Goal: Task Accomplishment & Management: Manage account settings

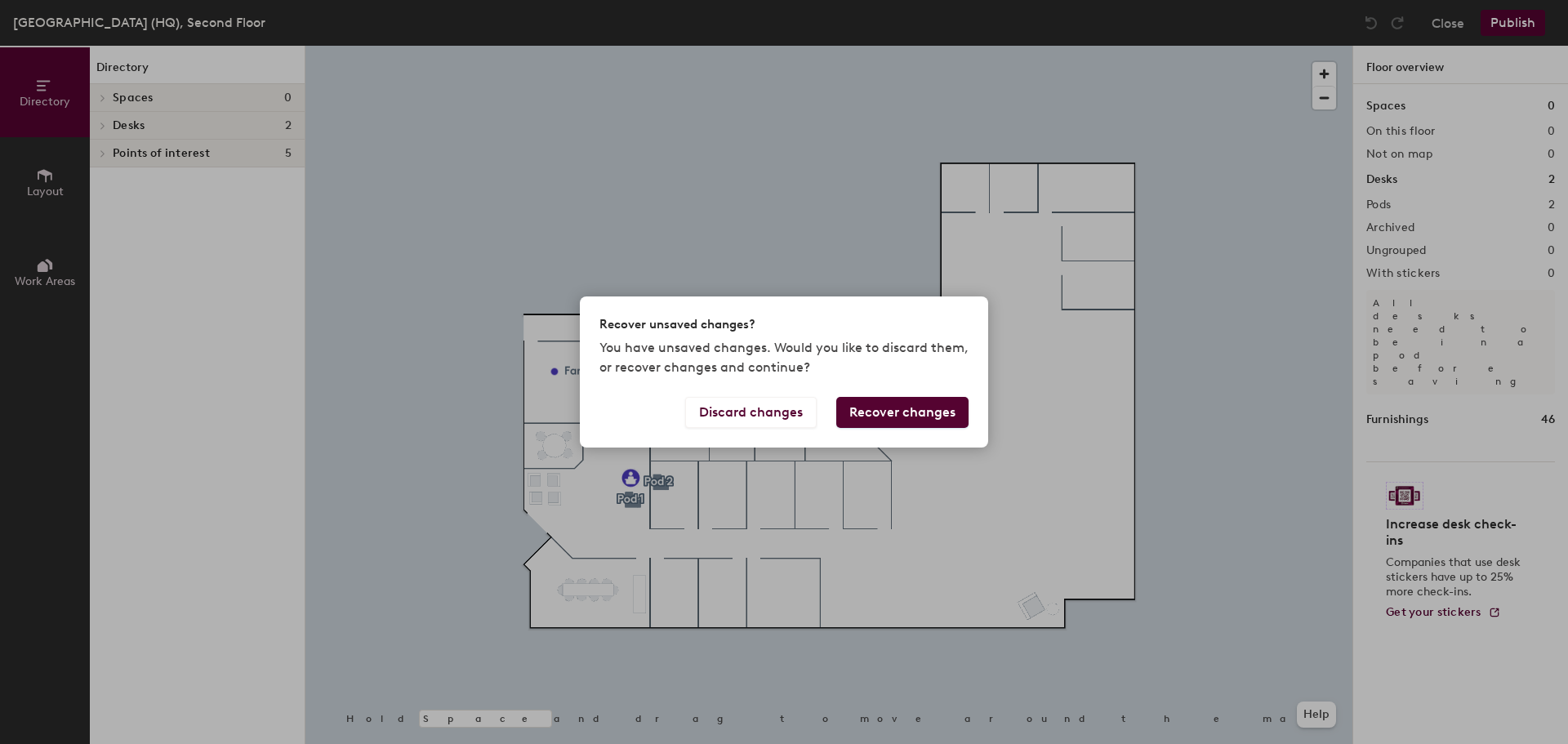
click at [924, 411] on button "Recover changes" at bounding box center [903, 412] width 133 height 31
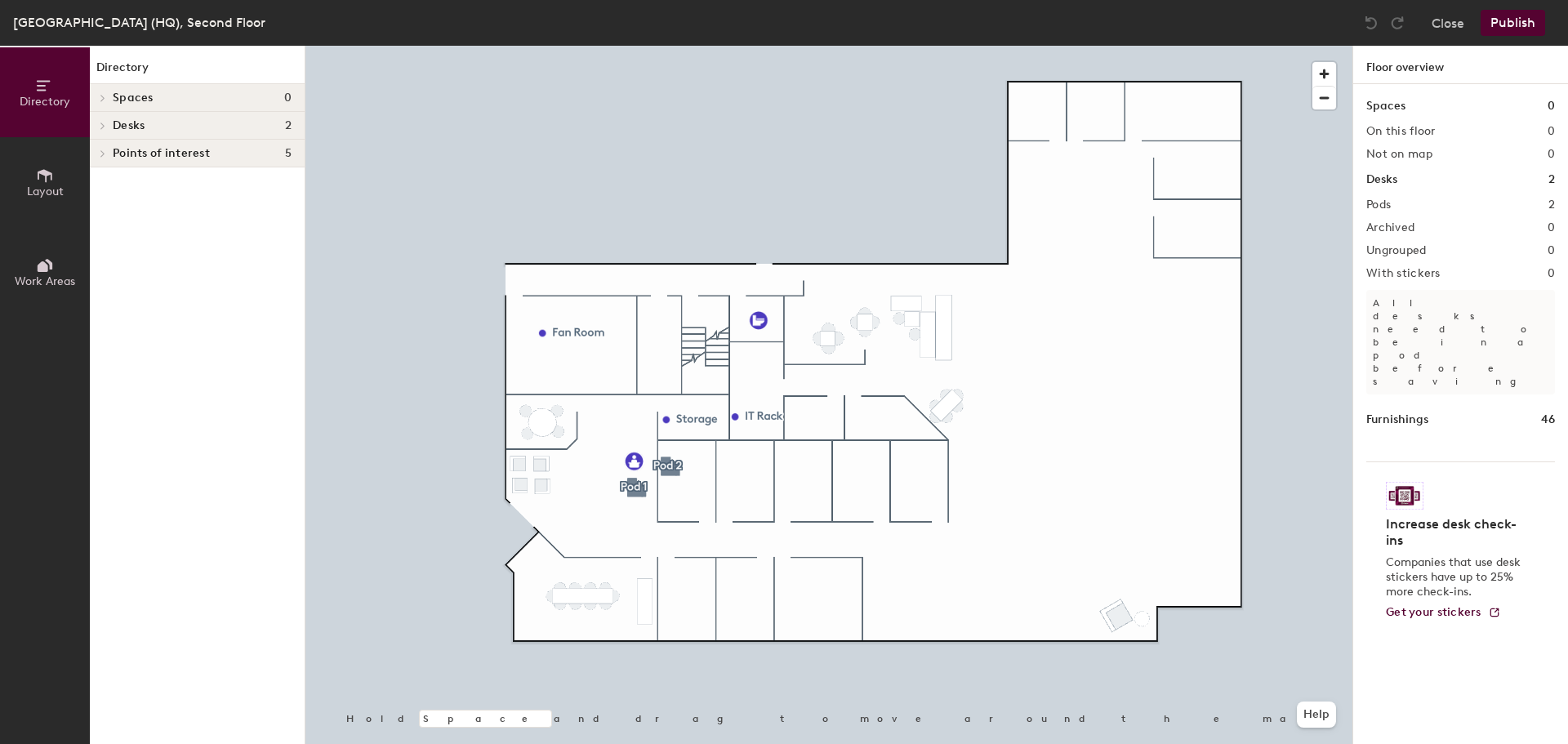
click at [102, 123] on icon at bounding box center [102, 126] width 7 height 8
click at [100, 158] on div at bounding box center [101, 153] width 21 height 27
click at [103, 208] on icon at bounding box center [102, 207] width 3 height 7
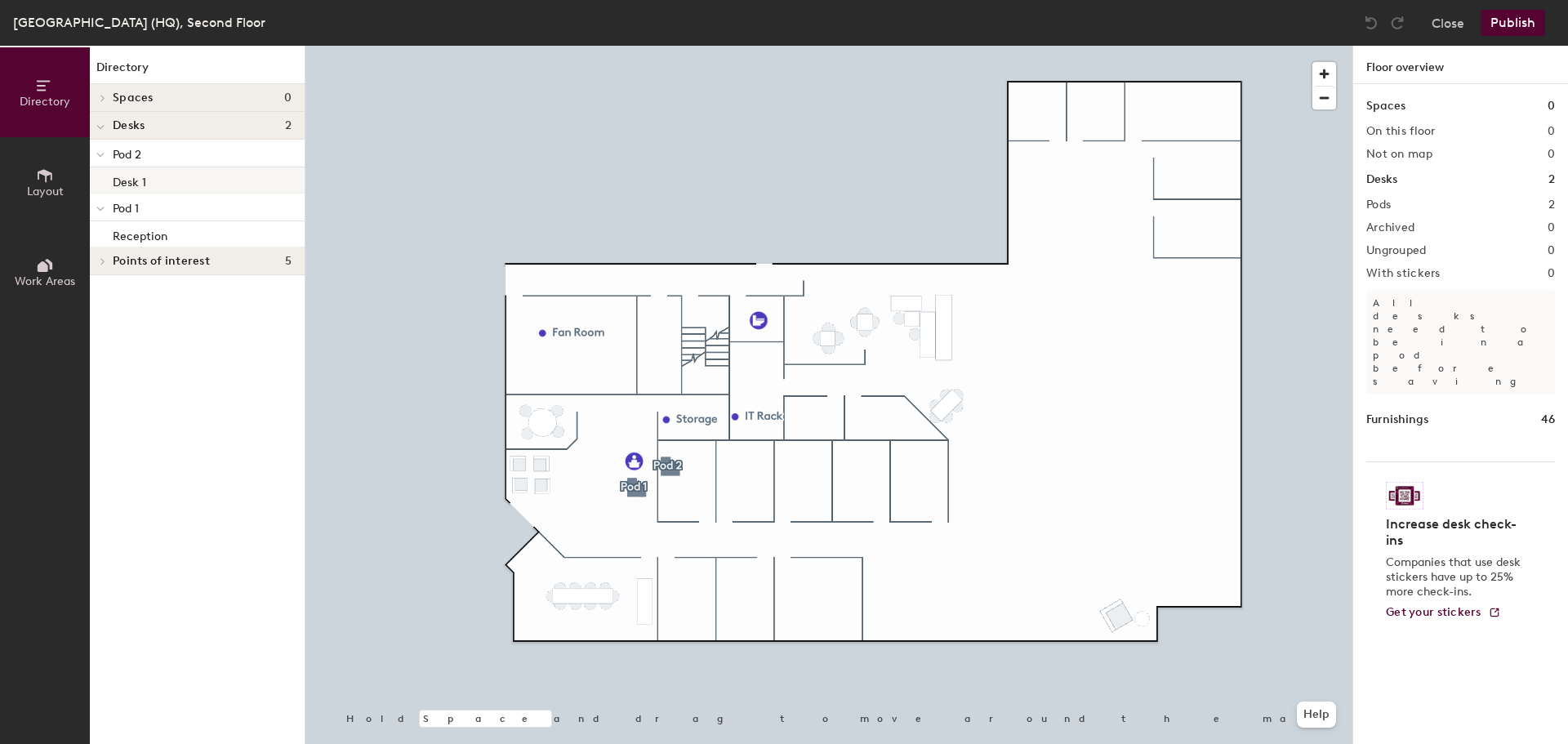
click at [147, 183] on div "Desk 1" at bounding box center [197, 180] width 215 height 26
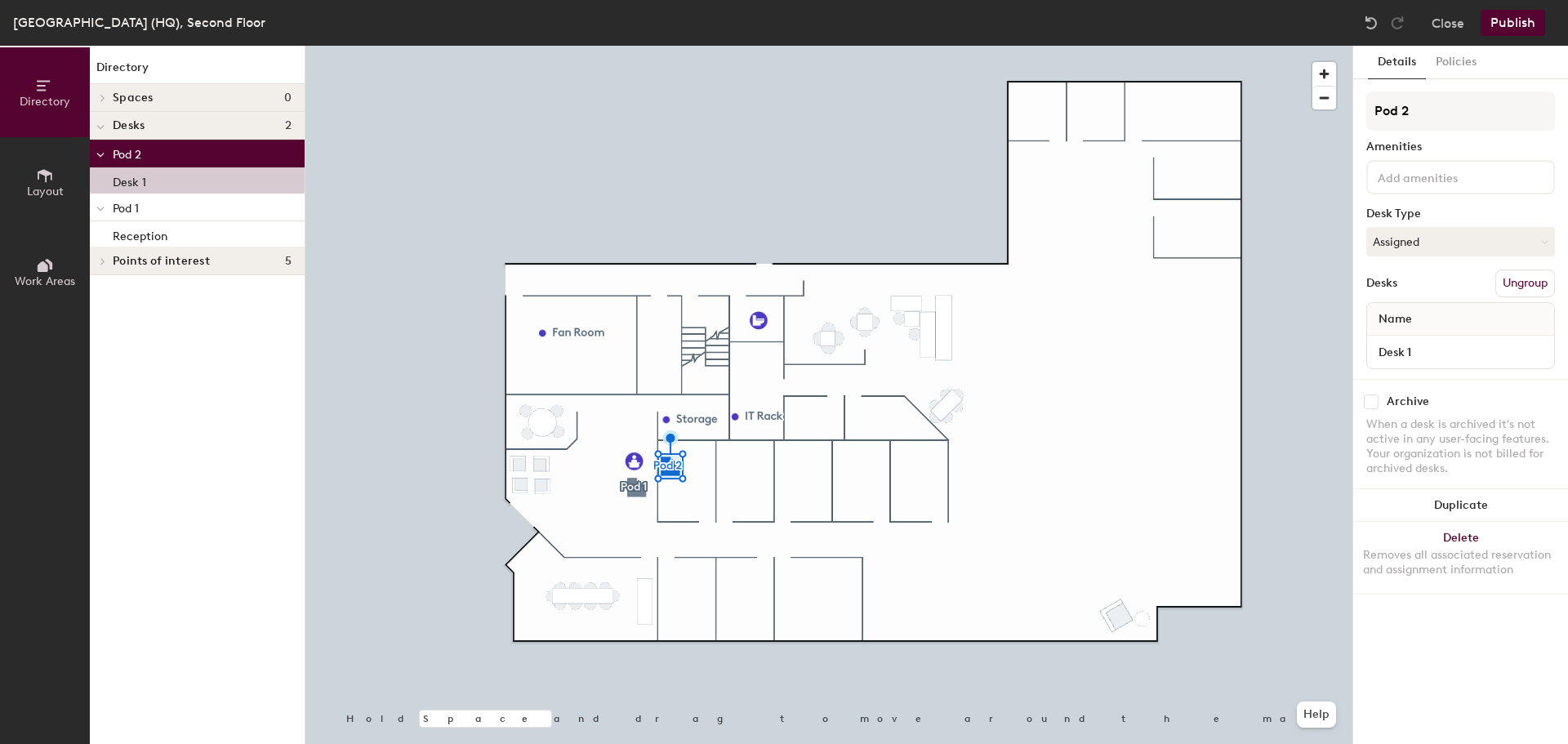
click at [1116, 46] on div at bounding box center [828, 46] width 1047 height 0
click at [729, 46] on div at bounding box center [828, 46] width 1047 height 0
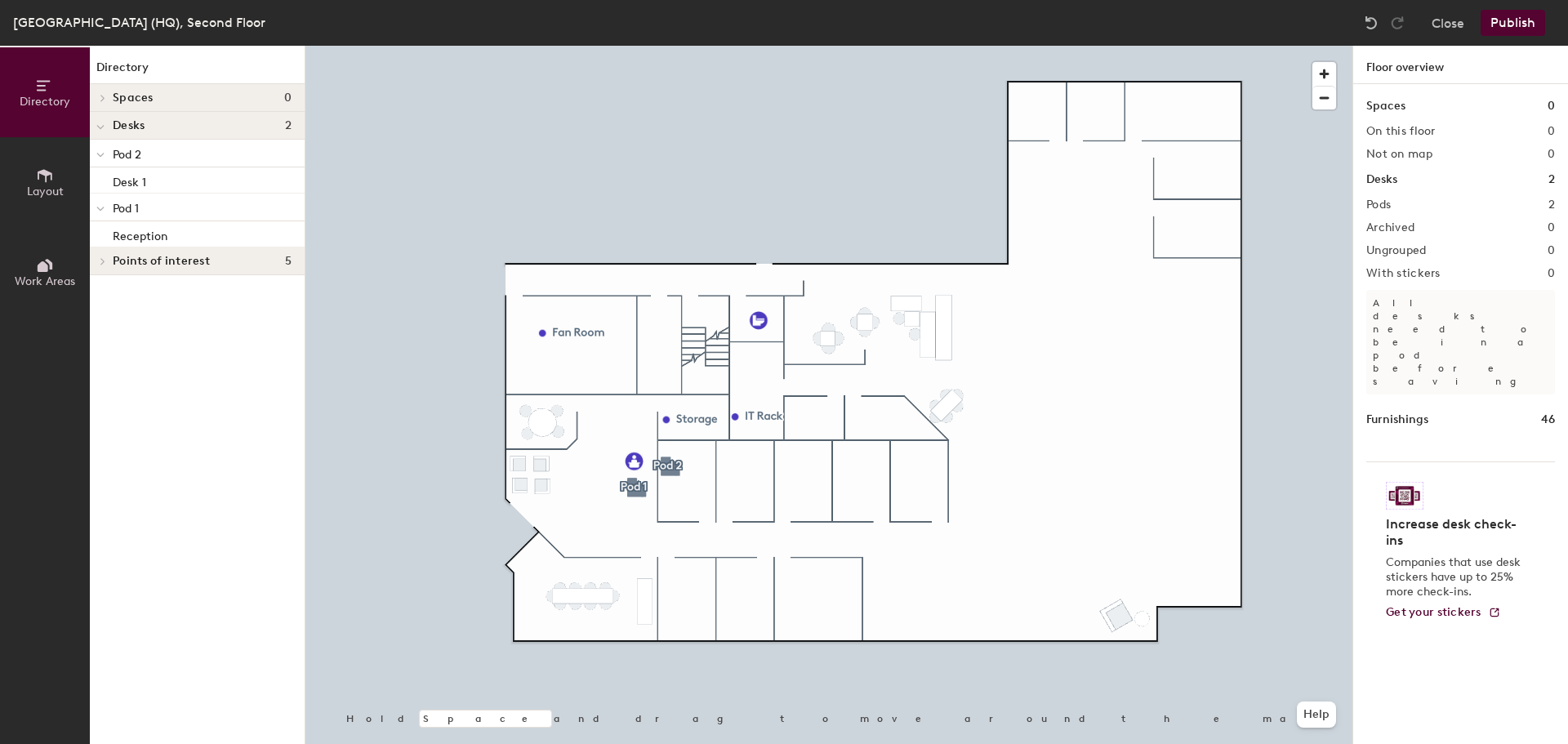
click at [1076, 46] on div at bounding box center [828, 46] width 1047 height 0
click at [60, 182] on button "Layout" at bounding box center [45, 182] width 90 height 90
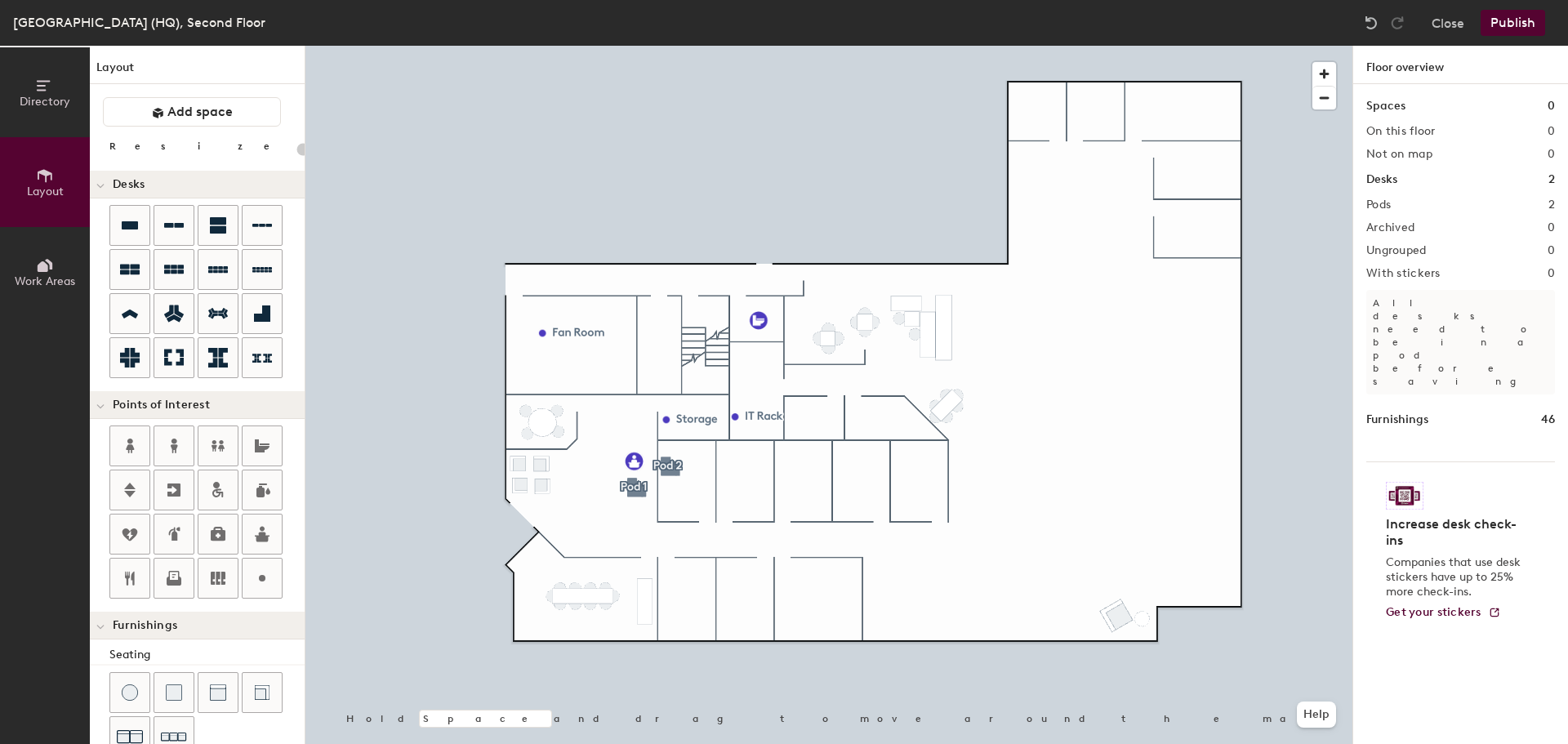
click at [32, 271] on button "Work Areas" at bounding box center [45, 272] width 90 height 90
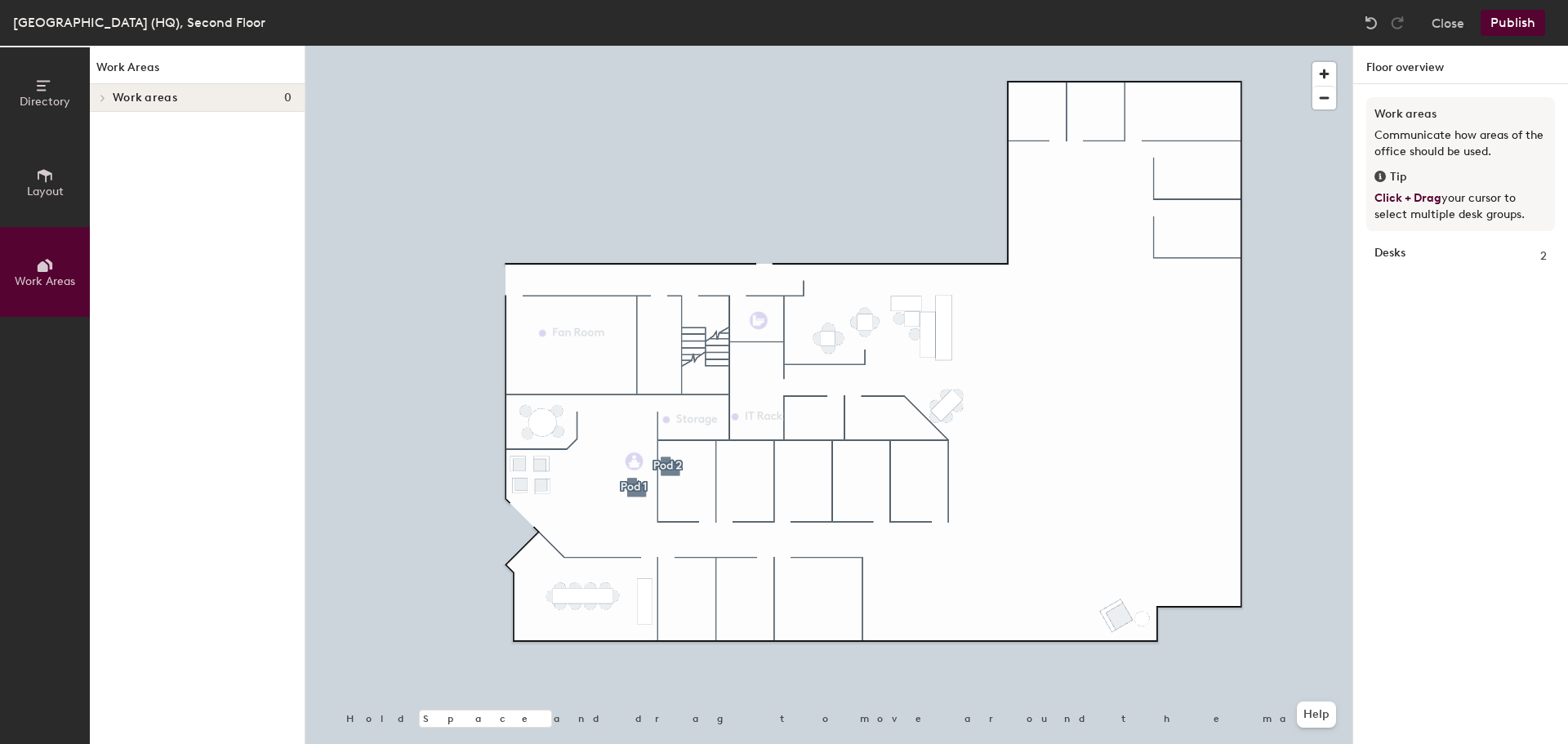
click at [38, 186] on span "Layout" at bounding box center [46, 191] width 37 height 14
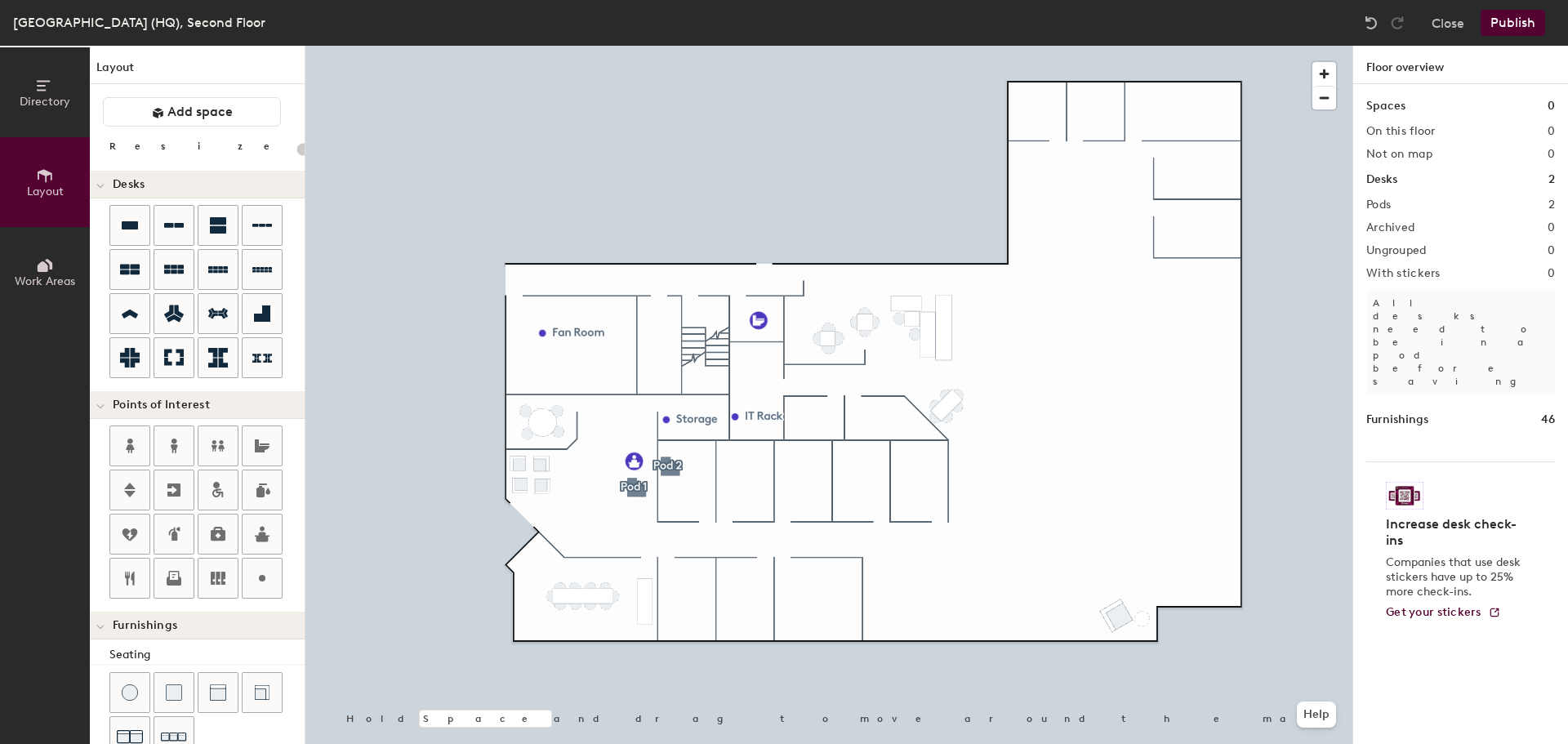
click at [43, 103] on span "Directory" at bounding box center [45, 101] width 51 height 14
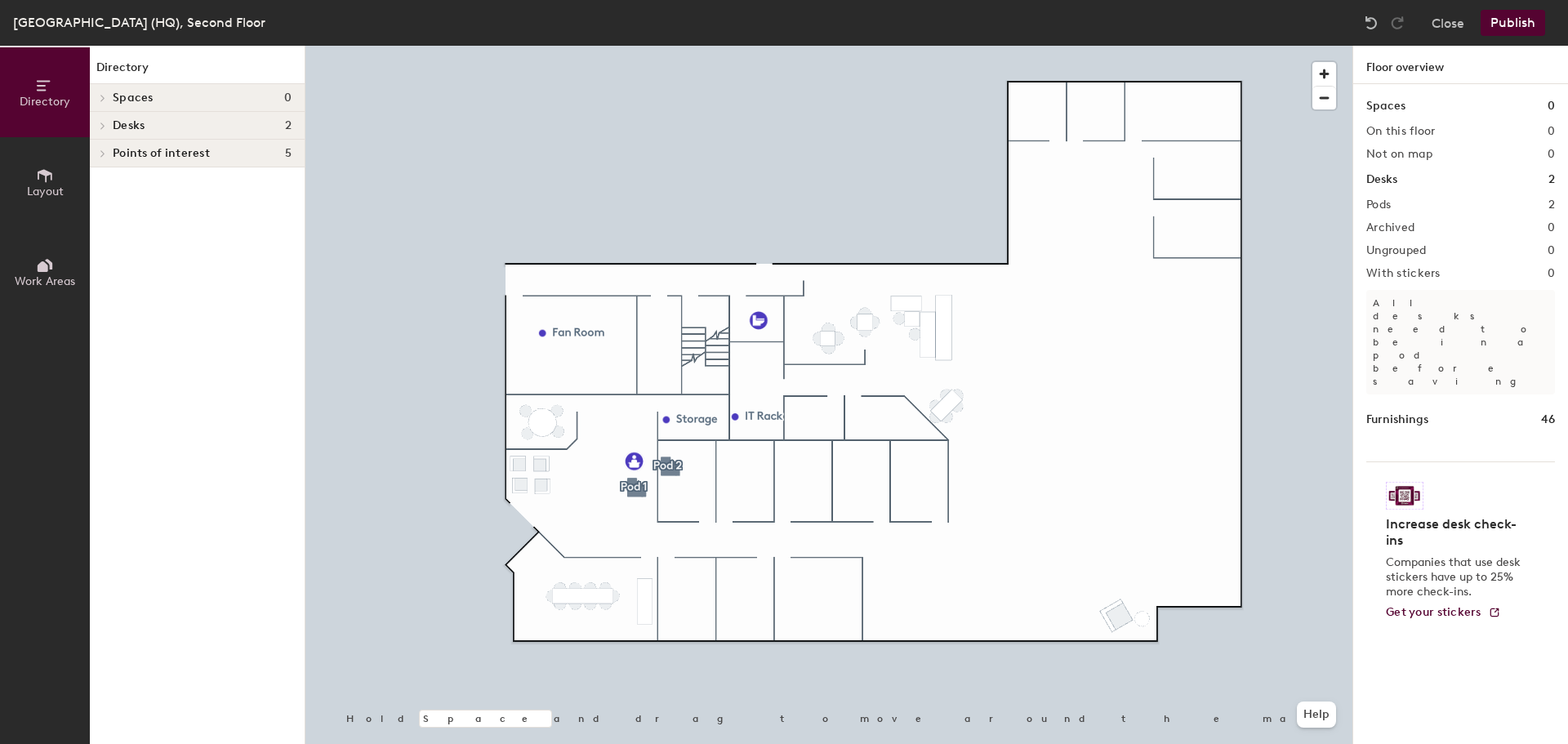
click at [100, 123] on icon at bounding box center [102, 126] width 7 height 8
click at [103, 151] on icon at bounding box center [102, 153] width 7 height 8
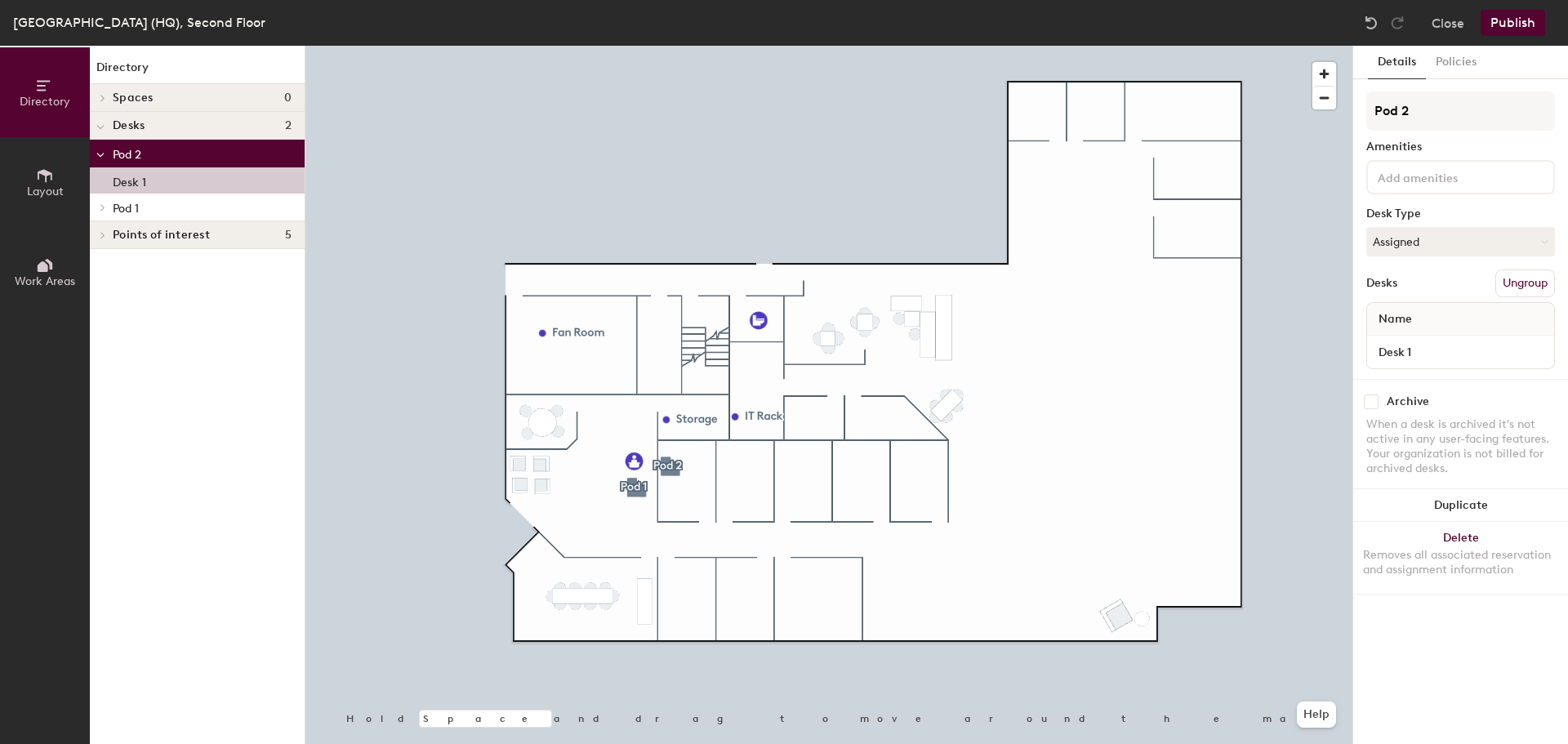
click at [122, 183] on p "Desk 1" at bounding box center [130, 179] width 33 height 19
click at [46, 265] on icon at bounding box center [43, 266] width 11 height 11
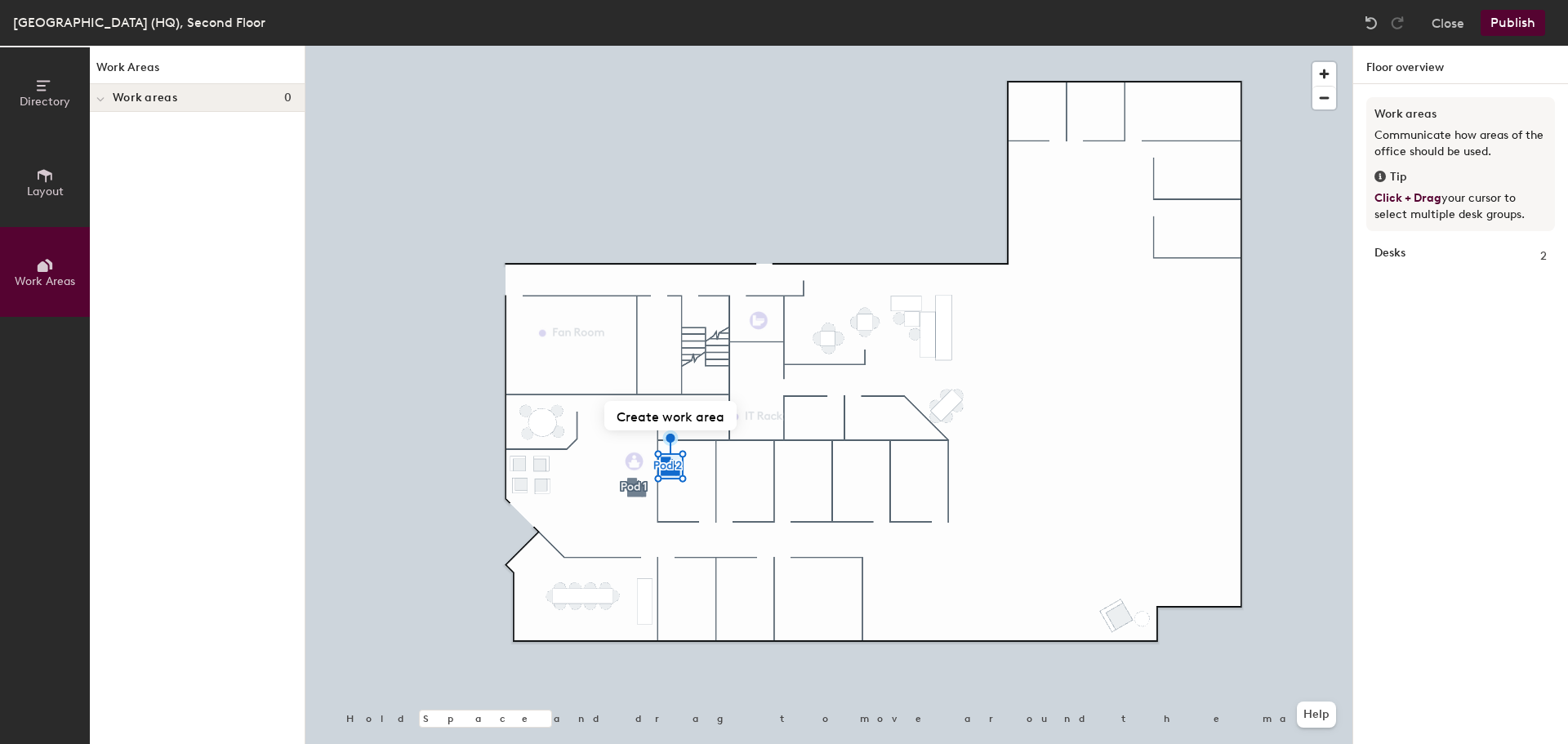
click at [1400, 253] on strong "Desks" at bounding box center [1390, 256] width 31 height 18
click at [41, 182] on icon at bounding box center [45, 176] width 18 height 18
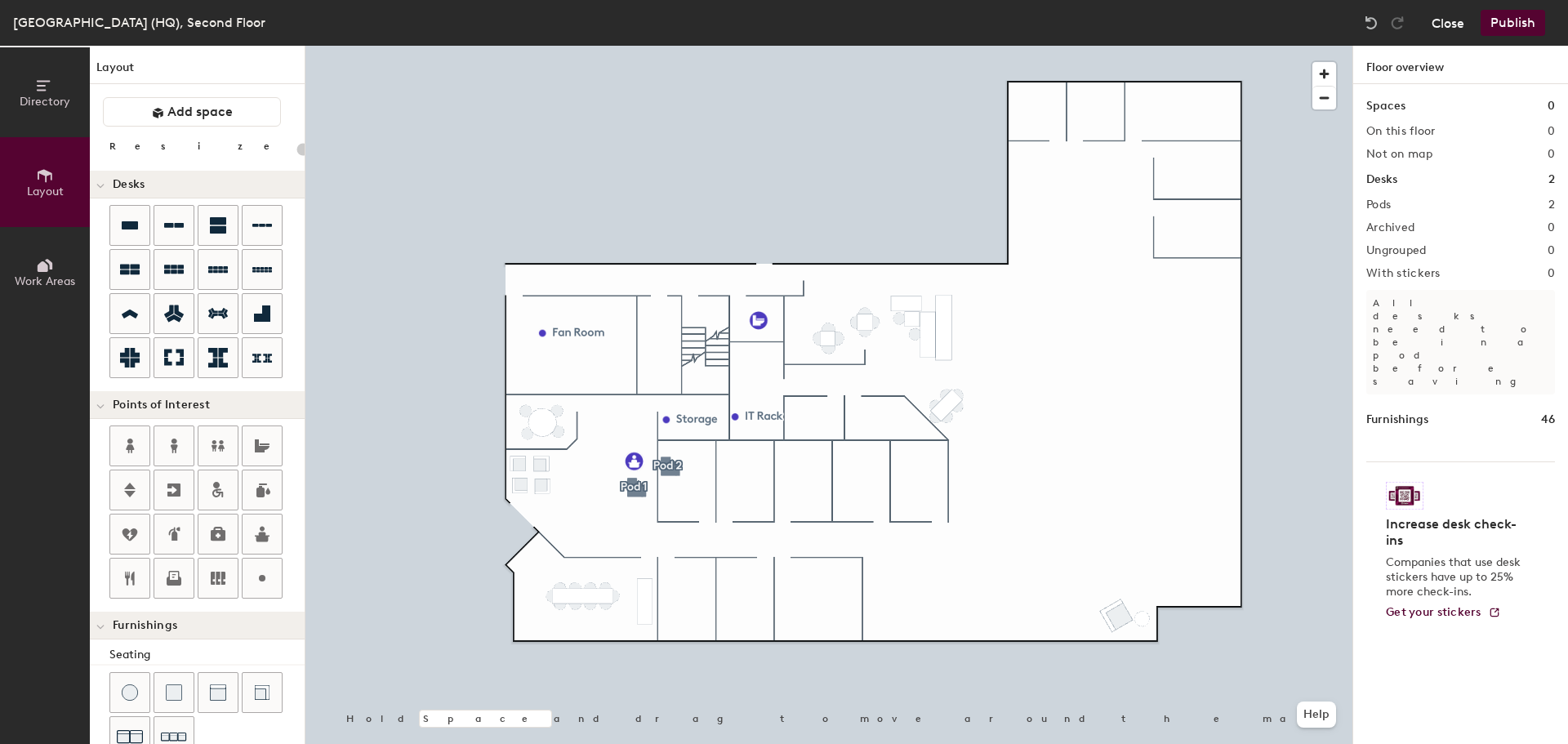
click at [1456, 24] on button "Close" at bounding box center [1447, 22] width 32 height 26
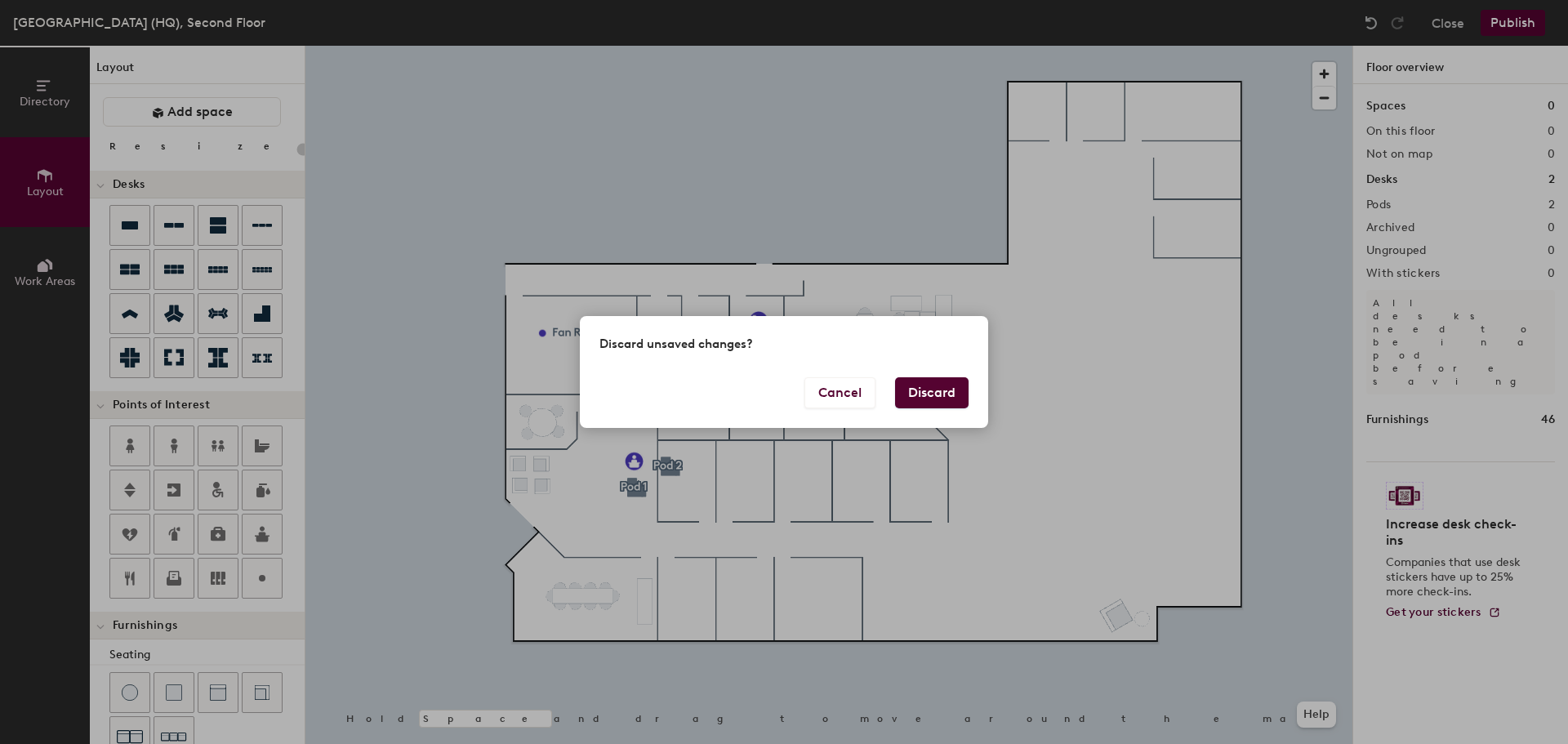
click at [946, 394] on button "Discard" at bounding box center [931, 393] width 73 height 31
type input "20"
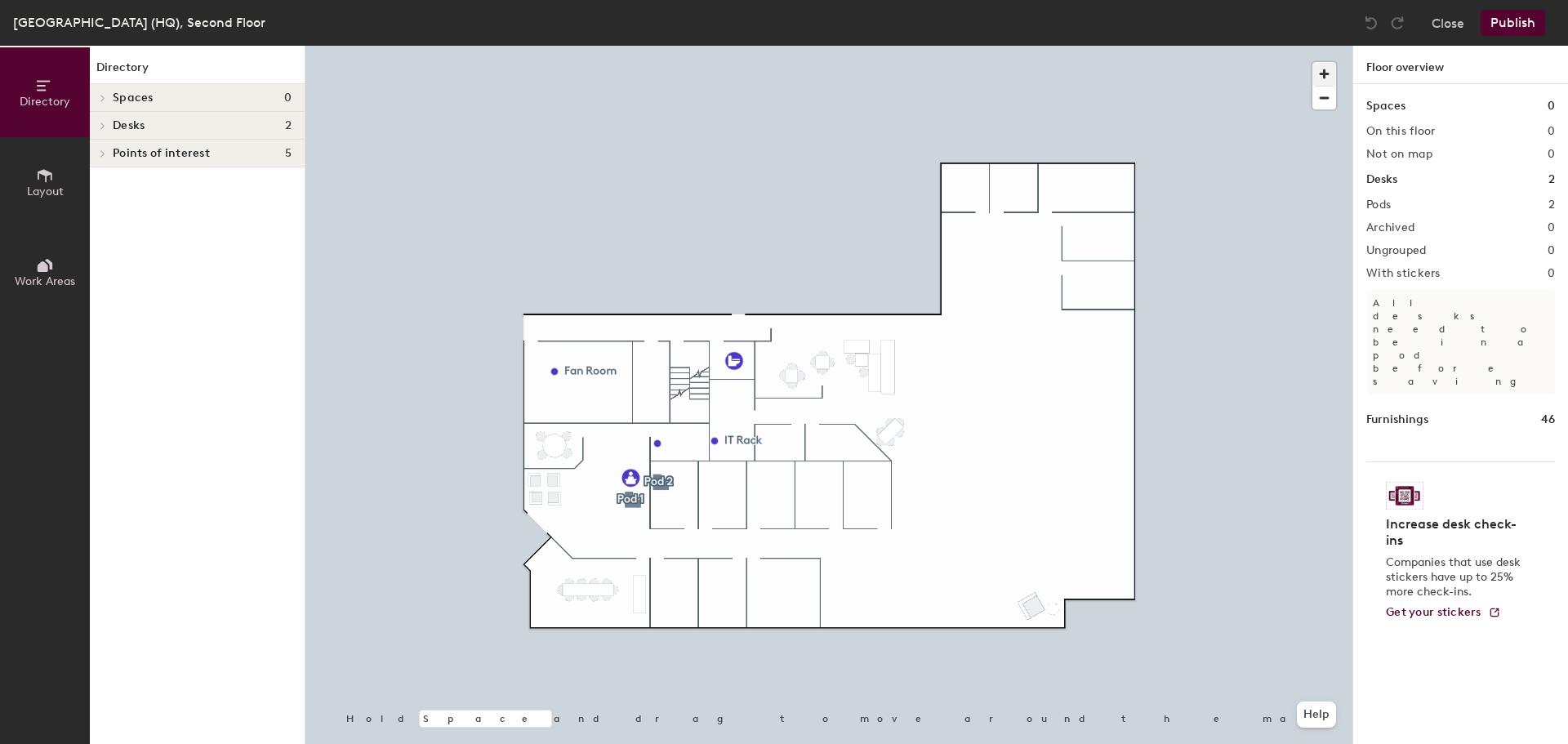
click at [1320, 73] on span "button" at bounding box center [1324, 74] width 23 height 23
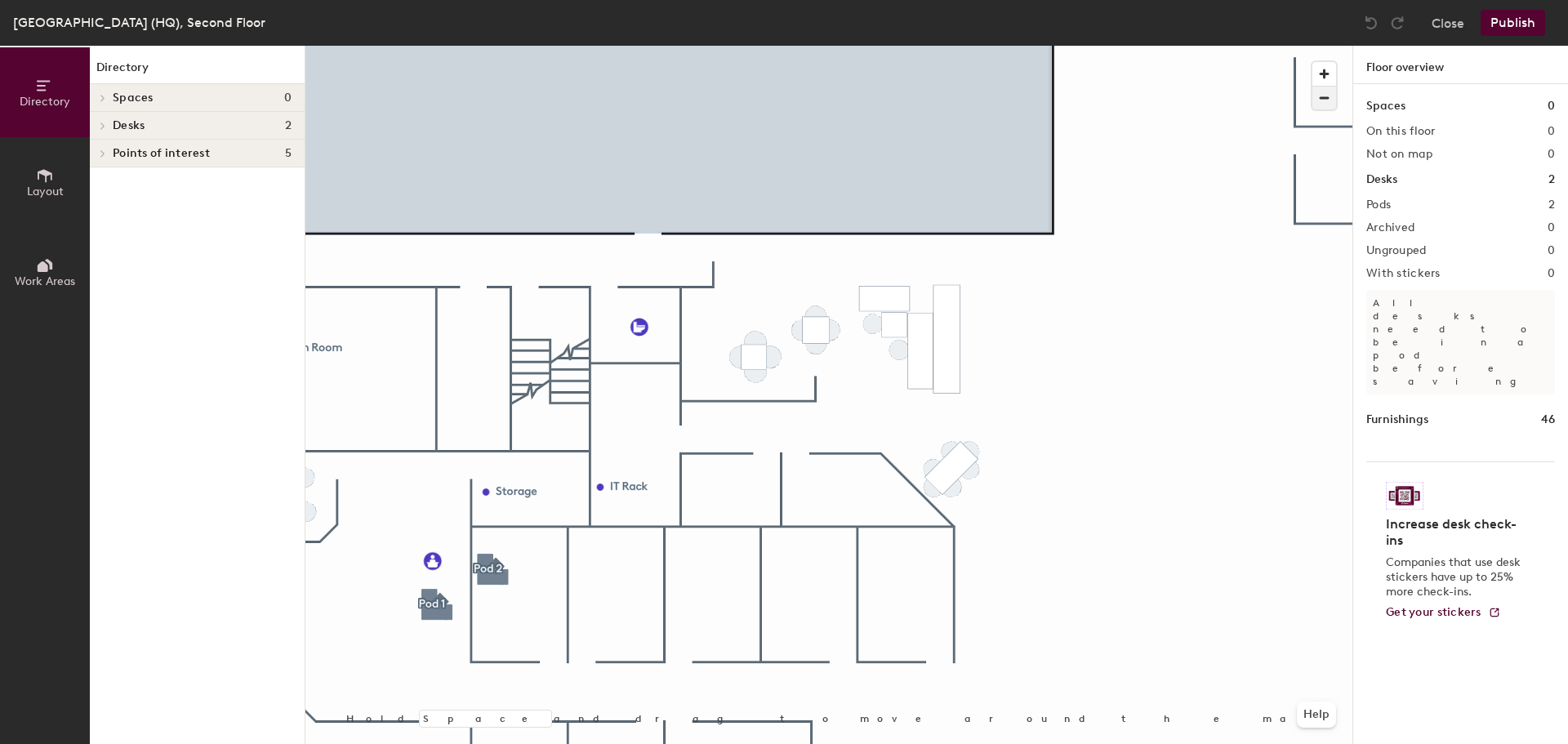
click at [1323, 98] on span "button" at bounding box center [1324, 98] width 23 height 22
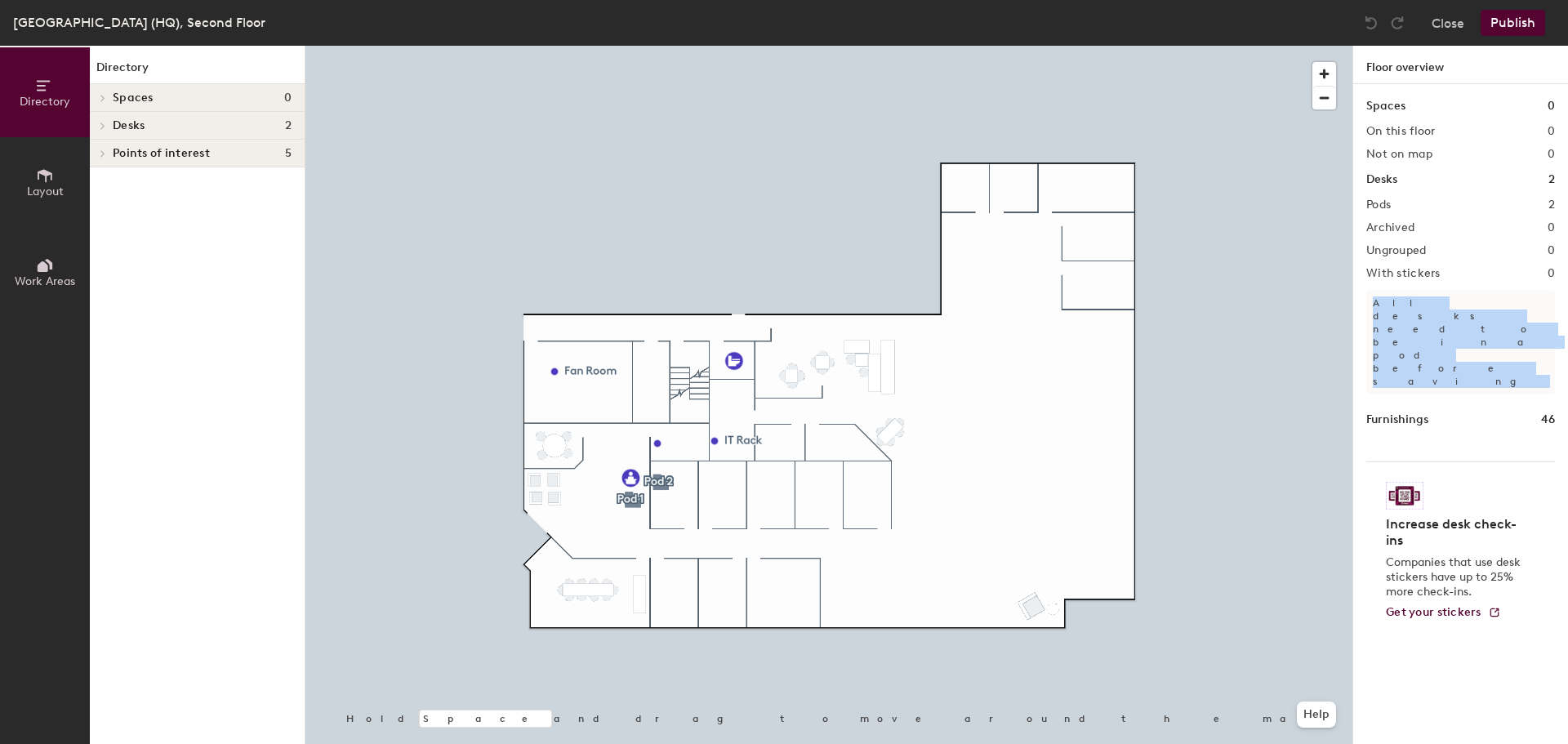
drag, startPoint x: 1412, startPoint y: 318, endPoint x: 1375, endPoint y: 307, distance: 38.6
click at [1375, 307] on p "All desks need to be in a pod before saving" at bounding box center [1460, 341] width 188 height 104
copy p "All desks need to be in a pod before saving"
click at [39, 176] on icon at bounding box center [45, 176] width 18 height 18
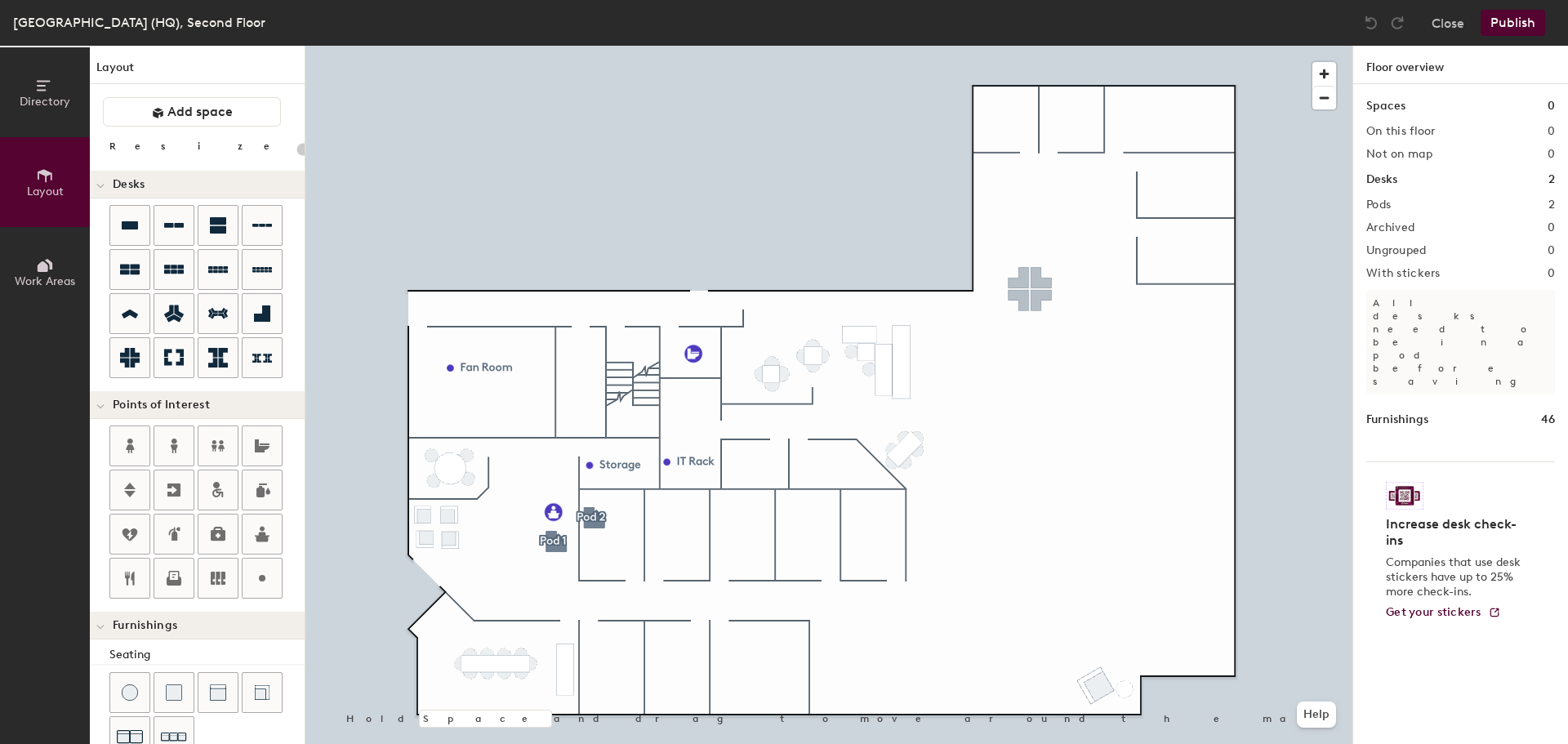
click at [1030, 289] on div "Directory Layout Work Areas Layout Add space Resize Desks Points of Interest Fu…" at bounding box center [784, 395] width 1568 height 698
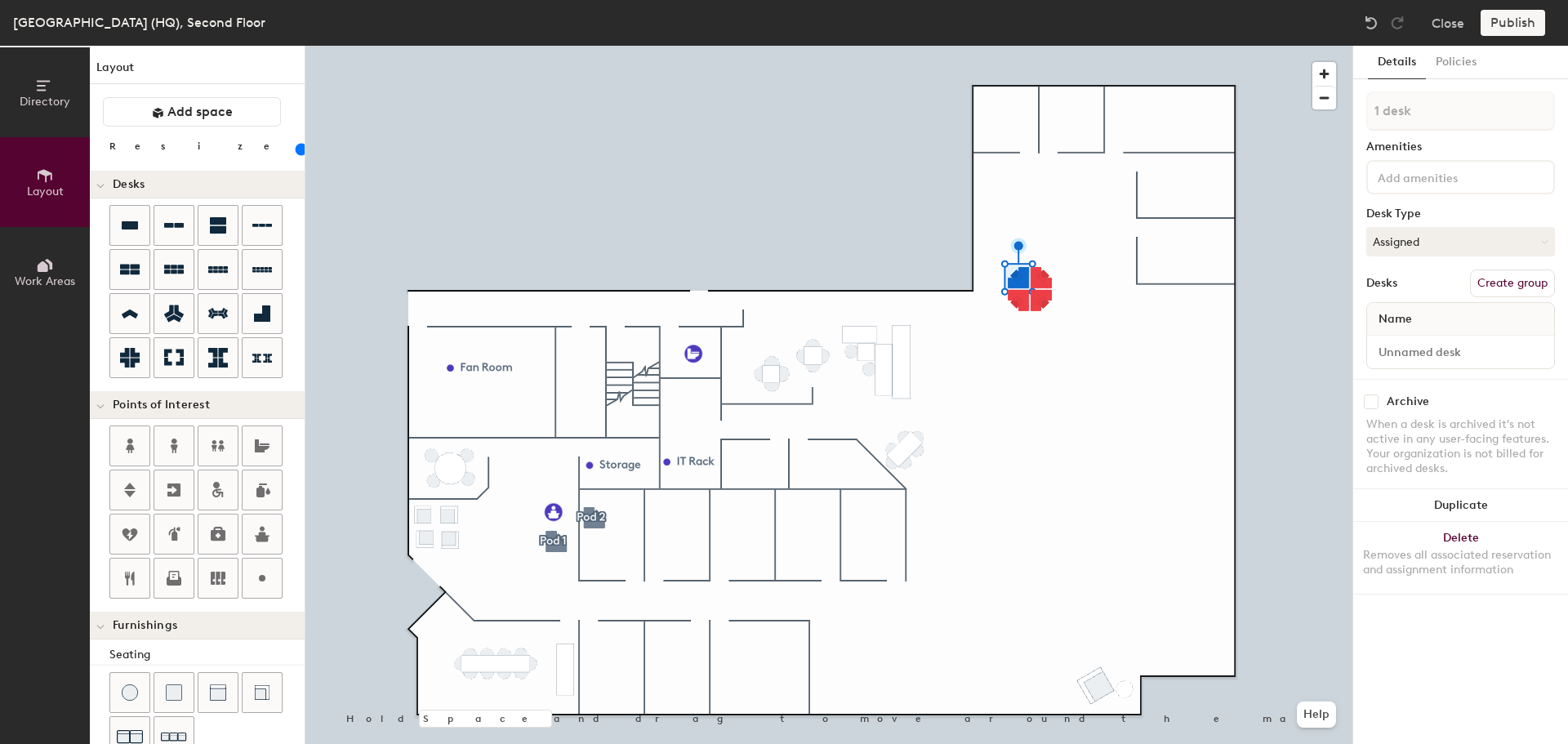
click at [993, 46] on div at bounding box center [828, 46] width 1047 height 0
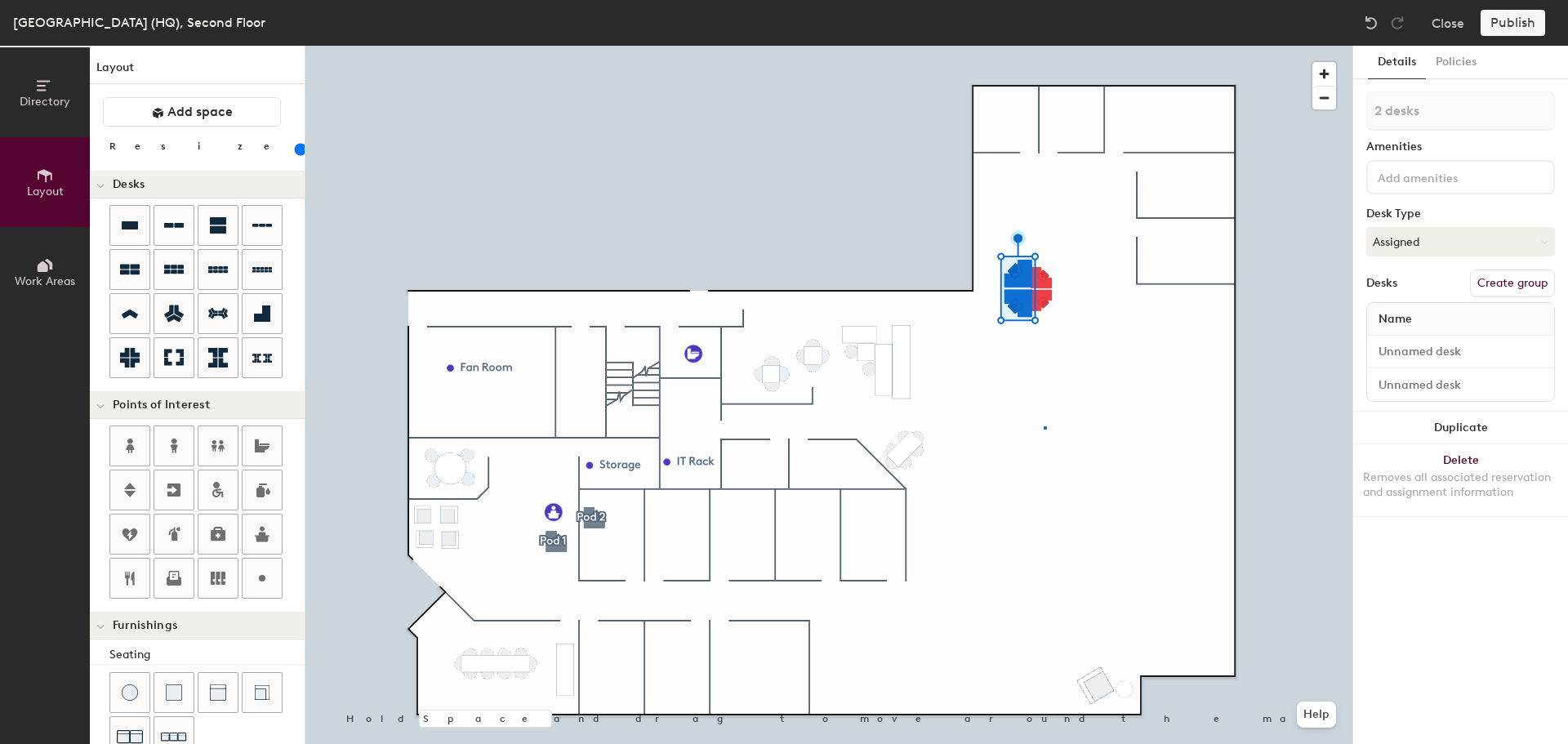
drag, startPoint x: 135, startPoint y: 353, endPoint x: 995, endPoint y: 278, distance: 863.3
click at [1044, 46] on div at bounding box center [828, 46] width 1047 height 0
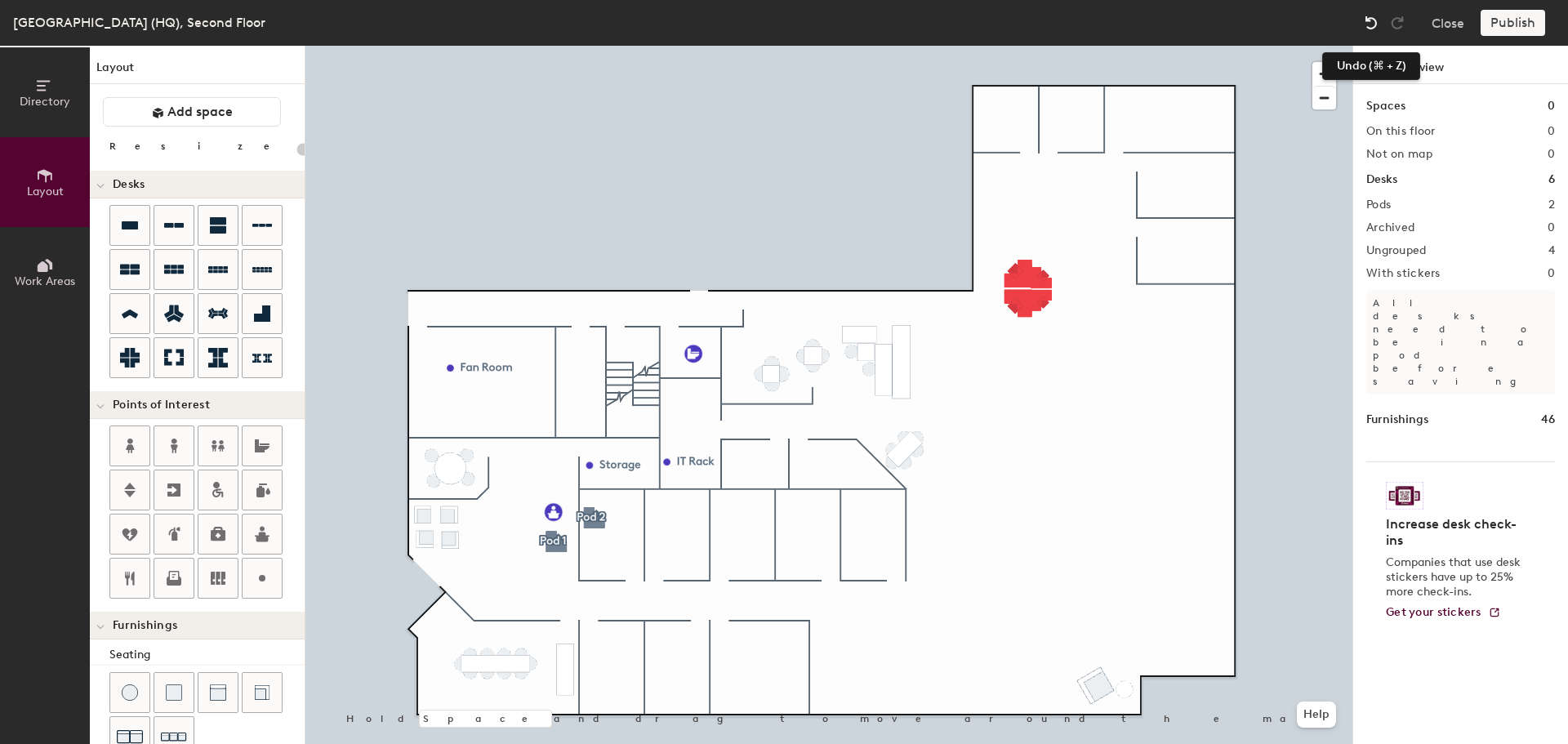
click at [1363, 29] on img at bounding box center [1371, 22] width 17 height 17
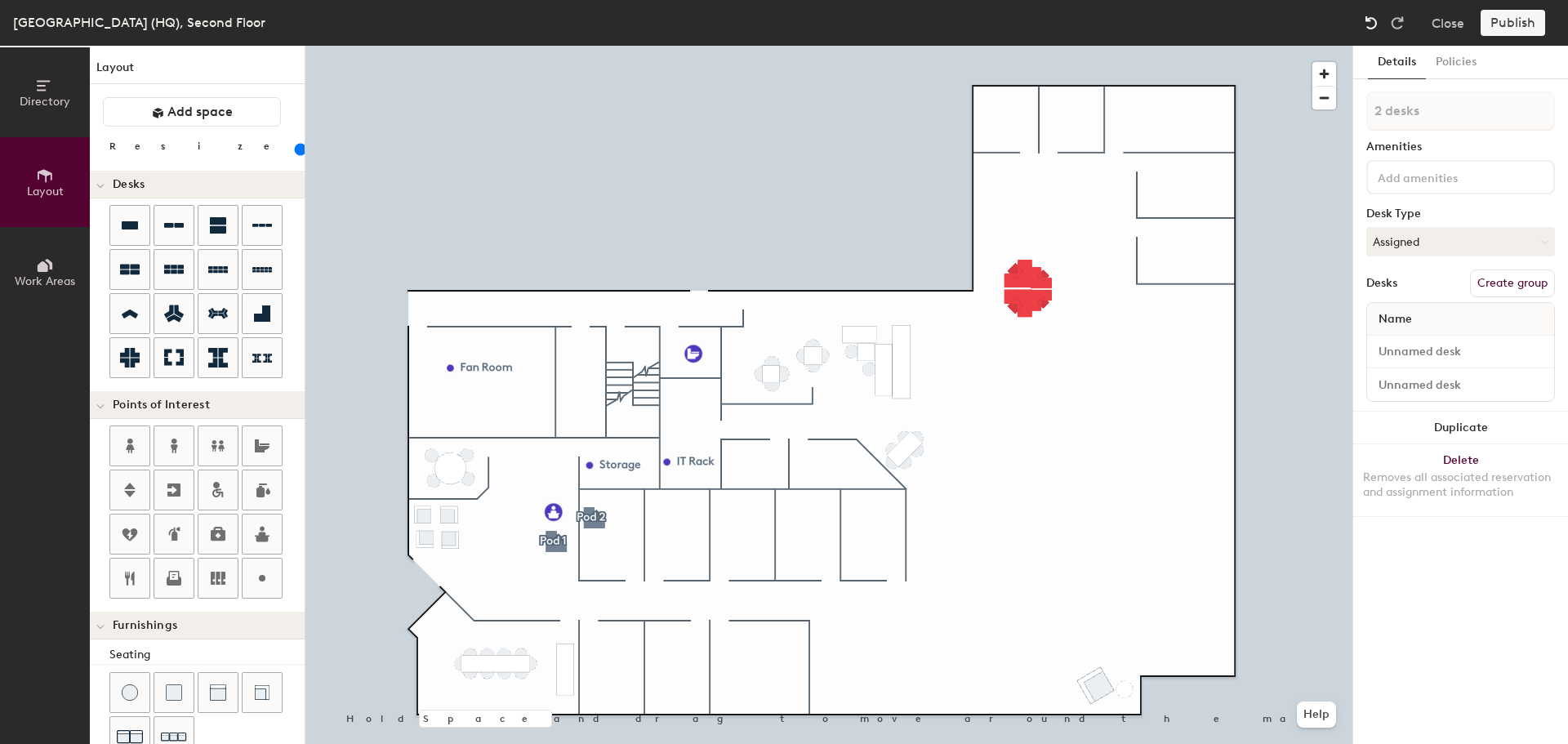
click at [1363, 29] on img at bounding box center [1371, 22] width 17 height 17
click at [1377, 22] on img at bounding box center [1371, 22] width 17 height 17
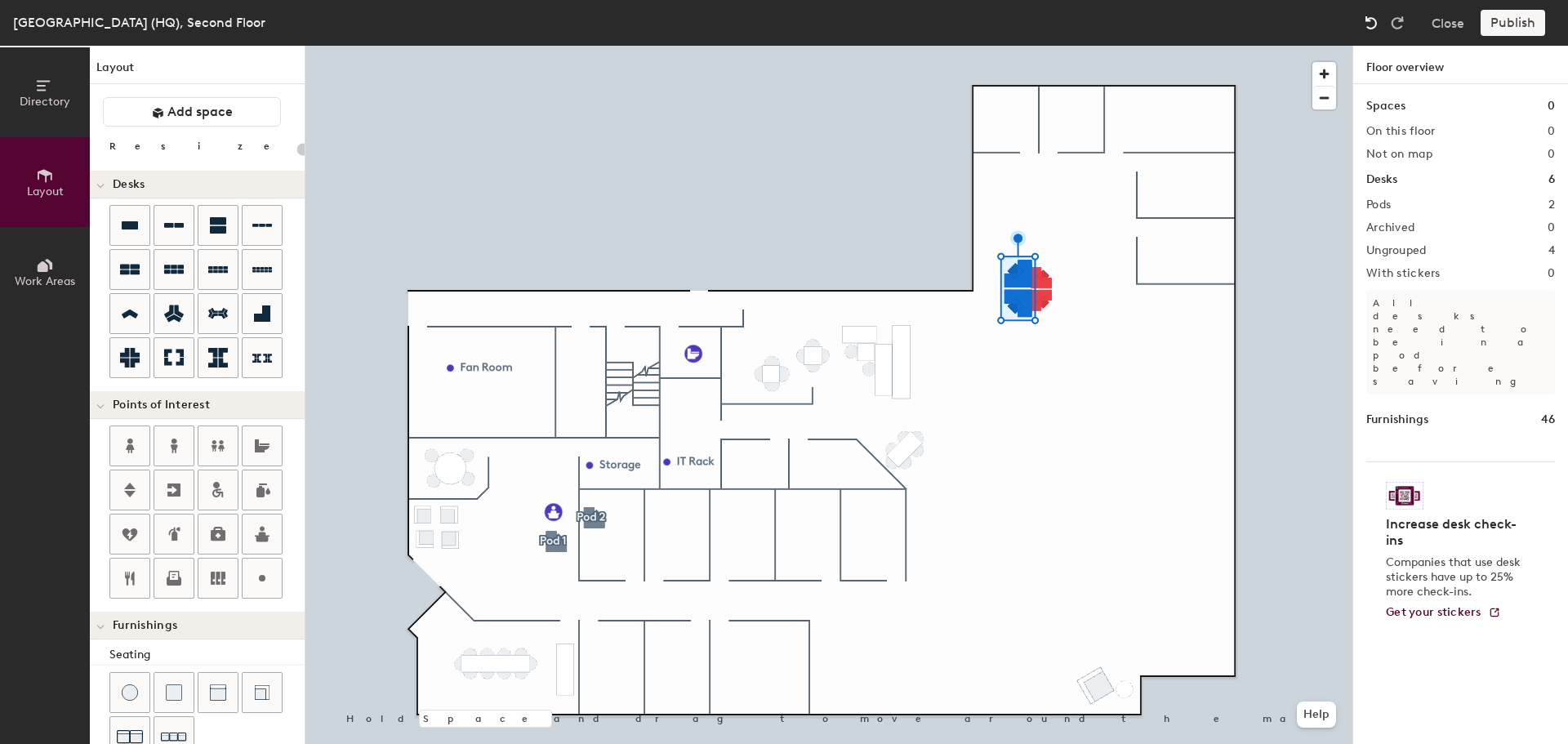
click at [1377, 22] on img at bounding box center [1371, 22] width 17 height 17
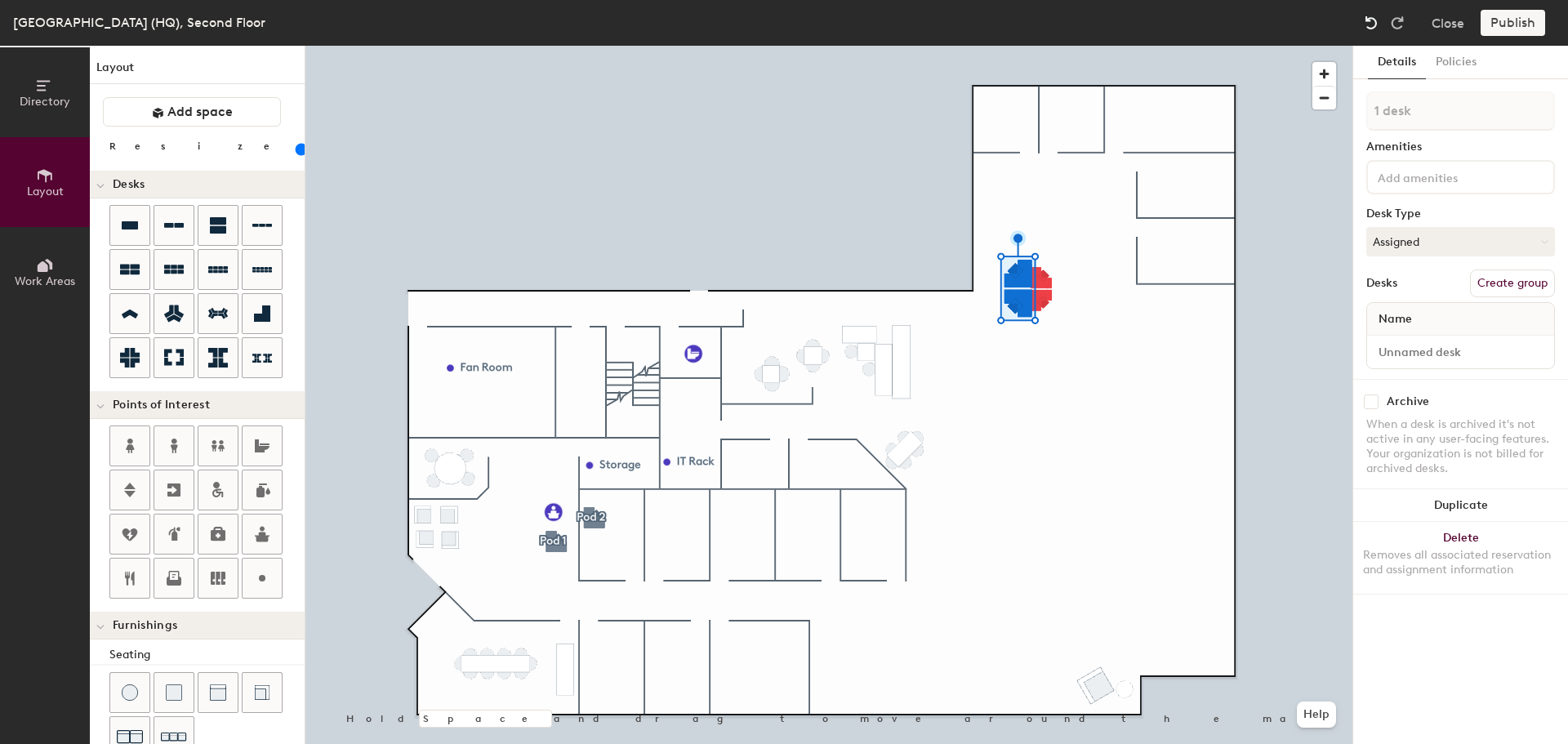
click at [1377, 22] on img at bounding box center [1371, 22] width 17 height 17
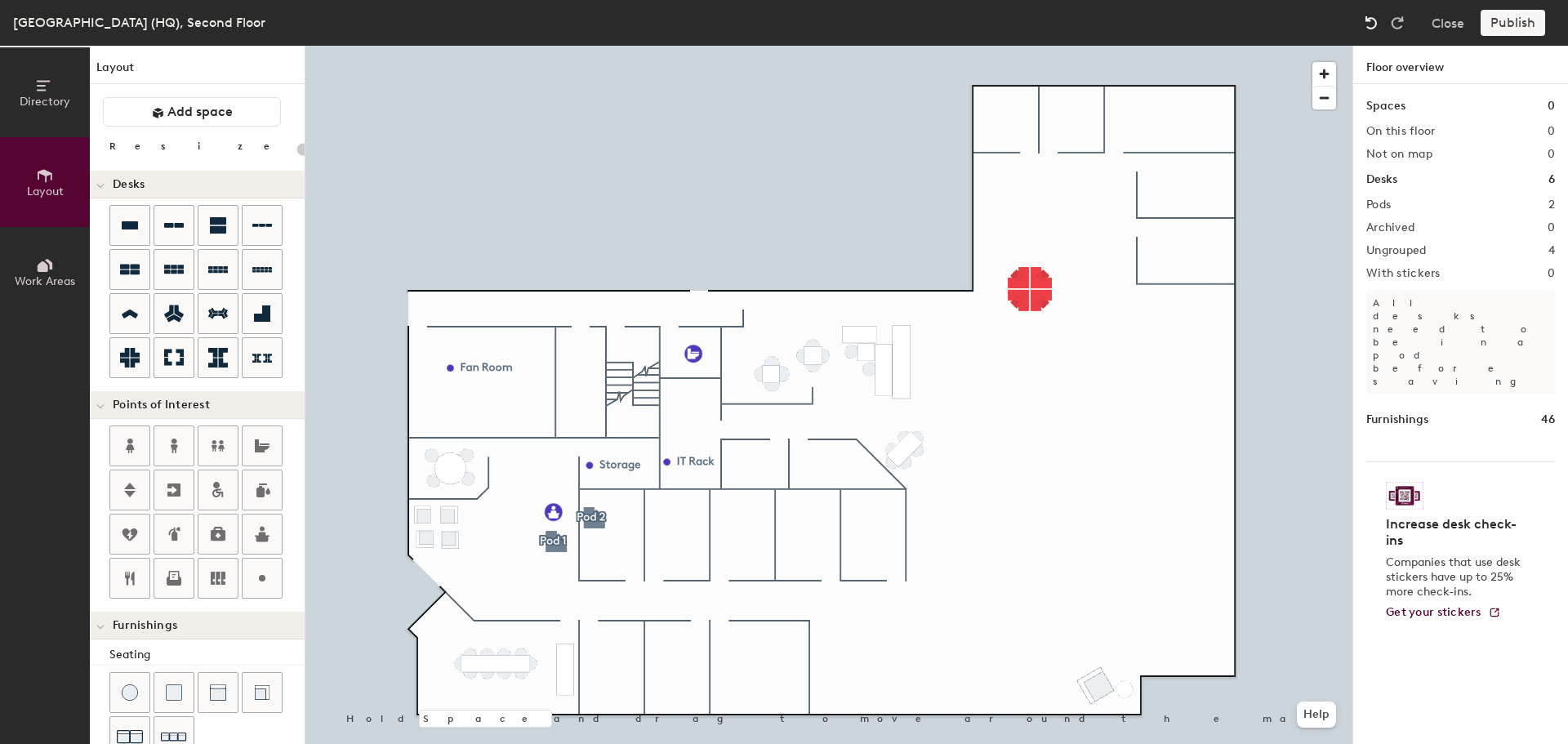
click at [1377, 22] on img at bounding box center [1371, 22] width 17 height 17
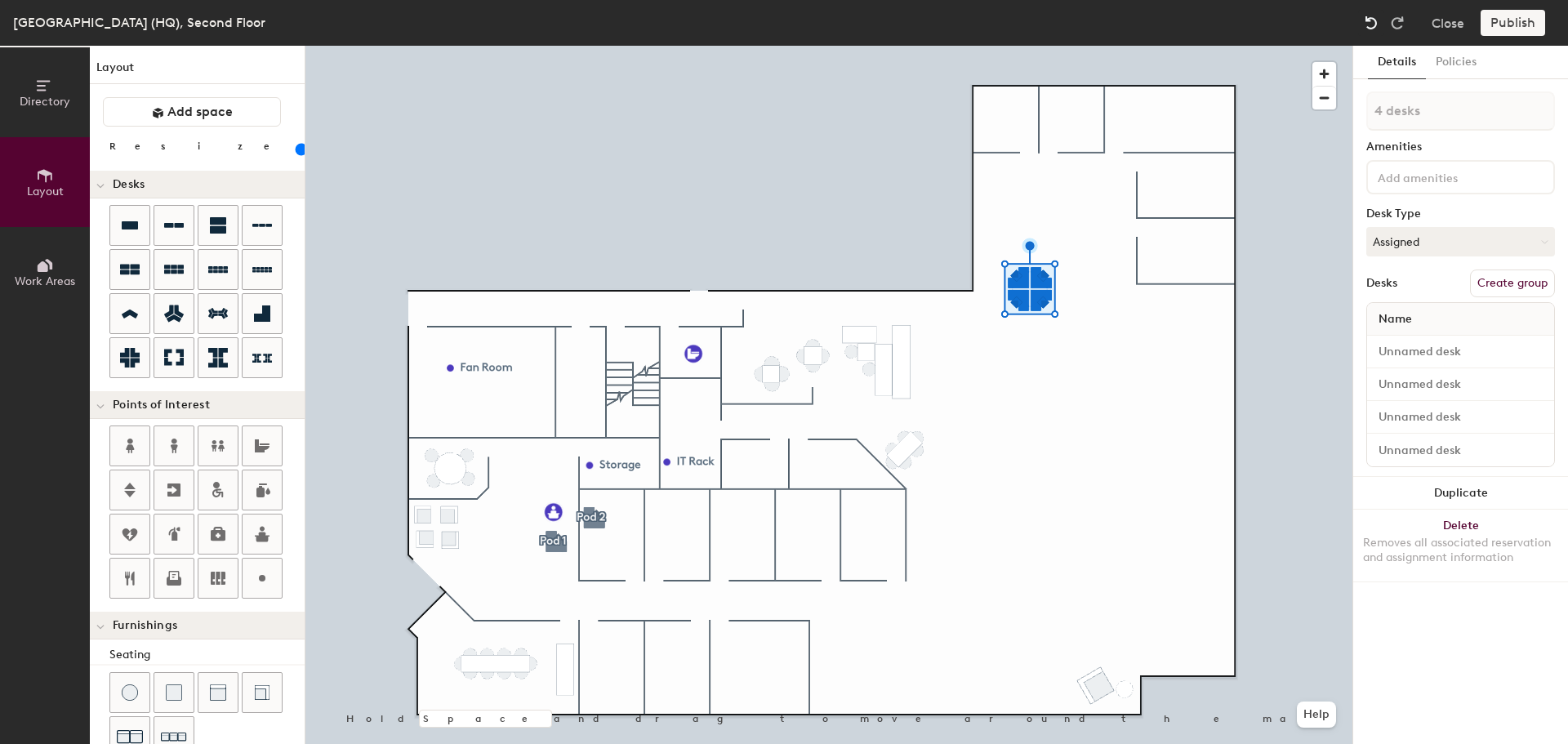
click at [1377, 22] on img at bounding box center [1371, 22] width 17 height 17
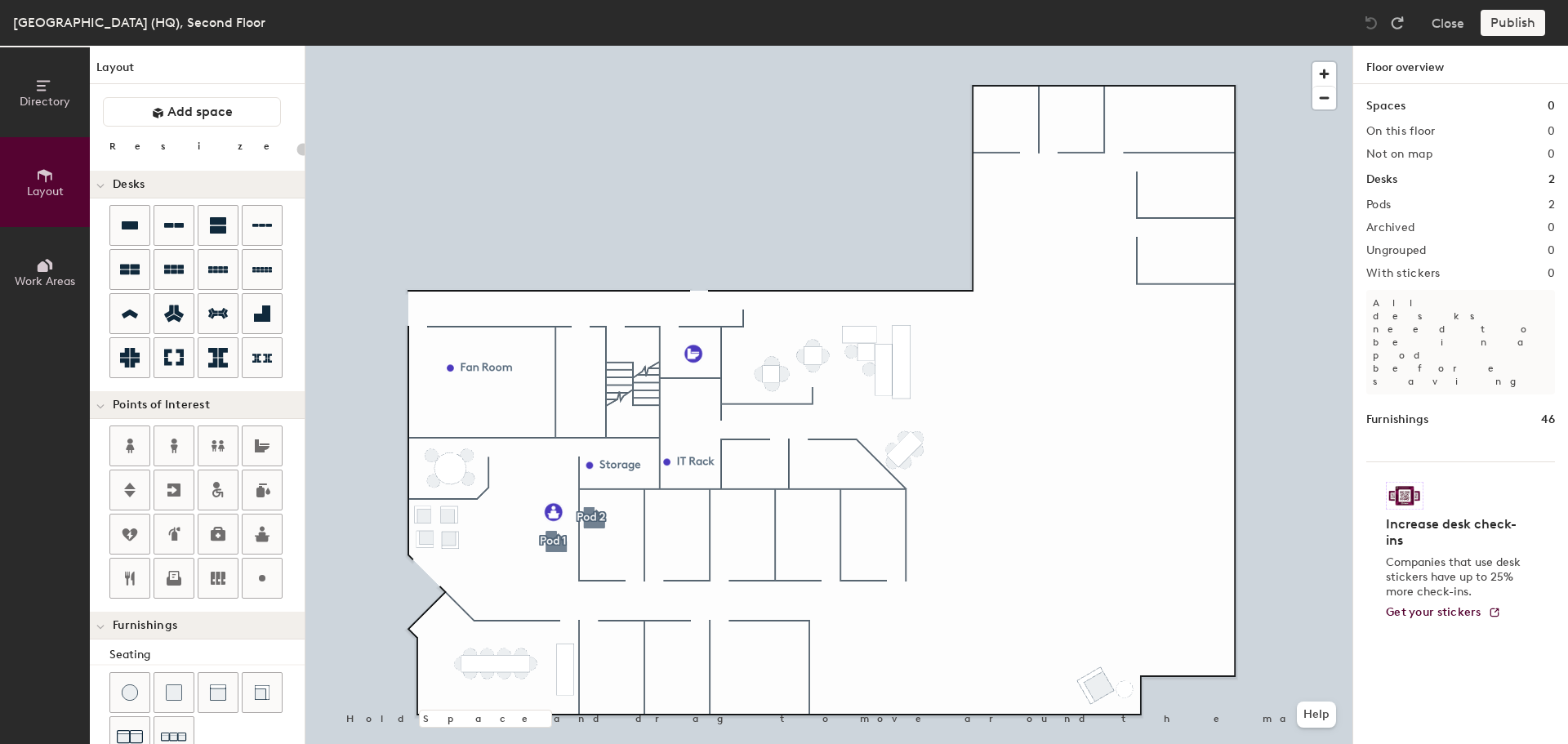
click at [599, 46] on div at bounding box center [828, 46] width 1047 height 0
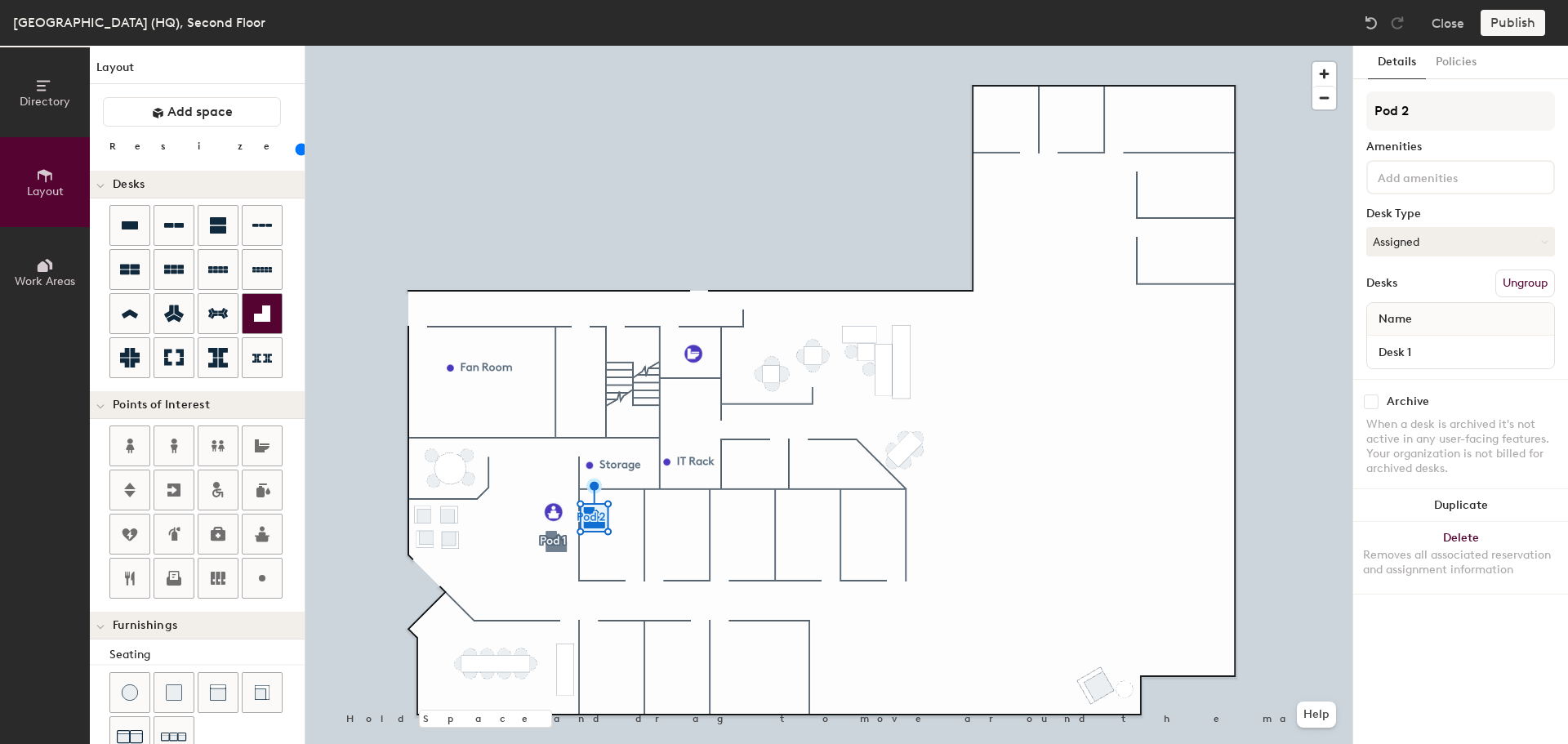
drag, startPoint x: 264, startPoint y: 324, endPoint x: 263, endPoint y: 306, distance: 18.0
click at [263, 306] on icon at bounding box center [261, 313] width 17 height 17
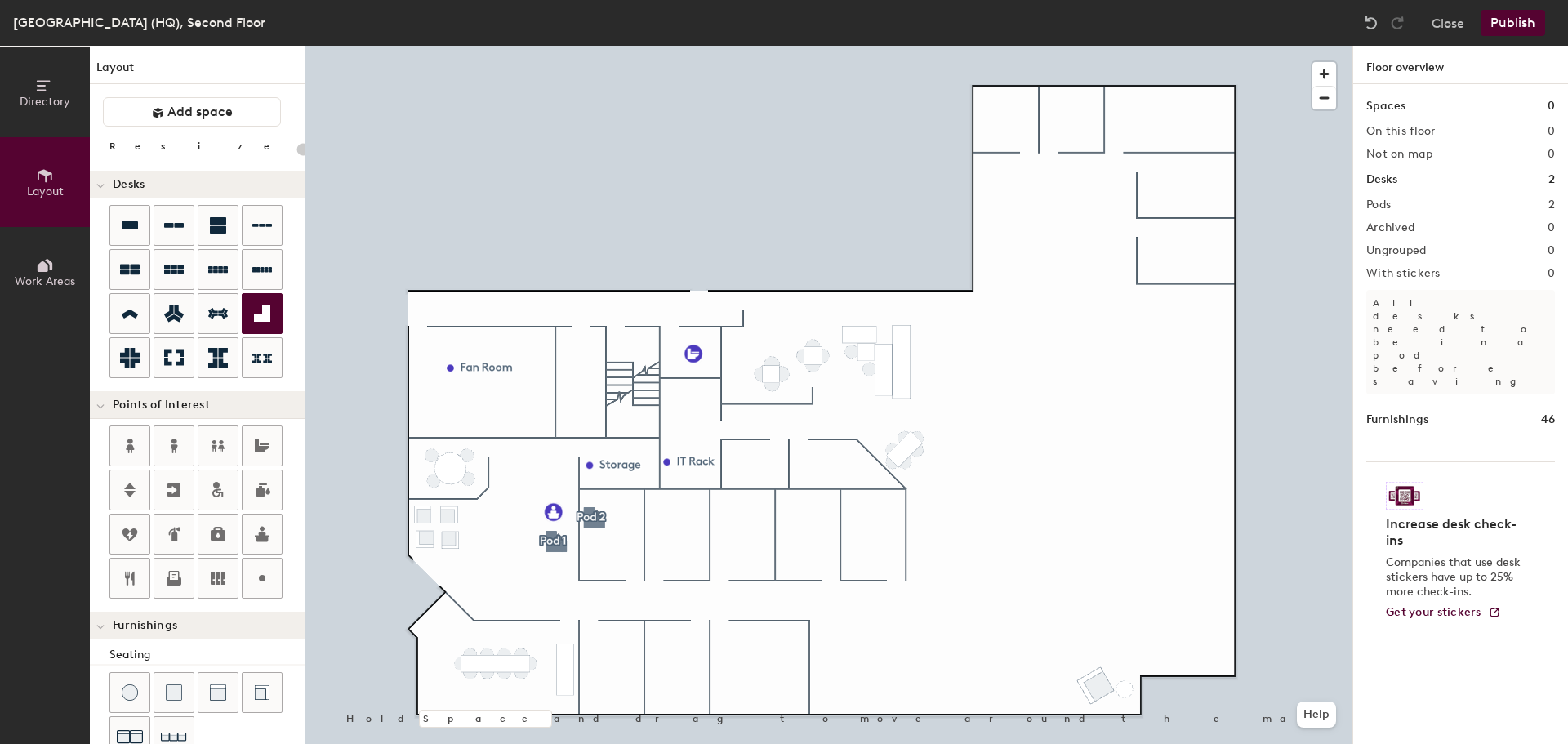
click at [976, 442] on div "Directory Layout Work Areas Layout Add space Resize Desks Points of Interest Fu…" at bounding box center [784, 395] width 1568 height 698
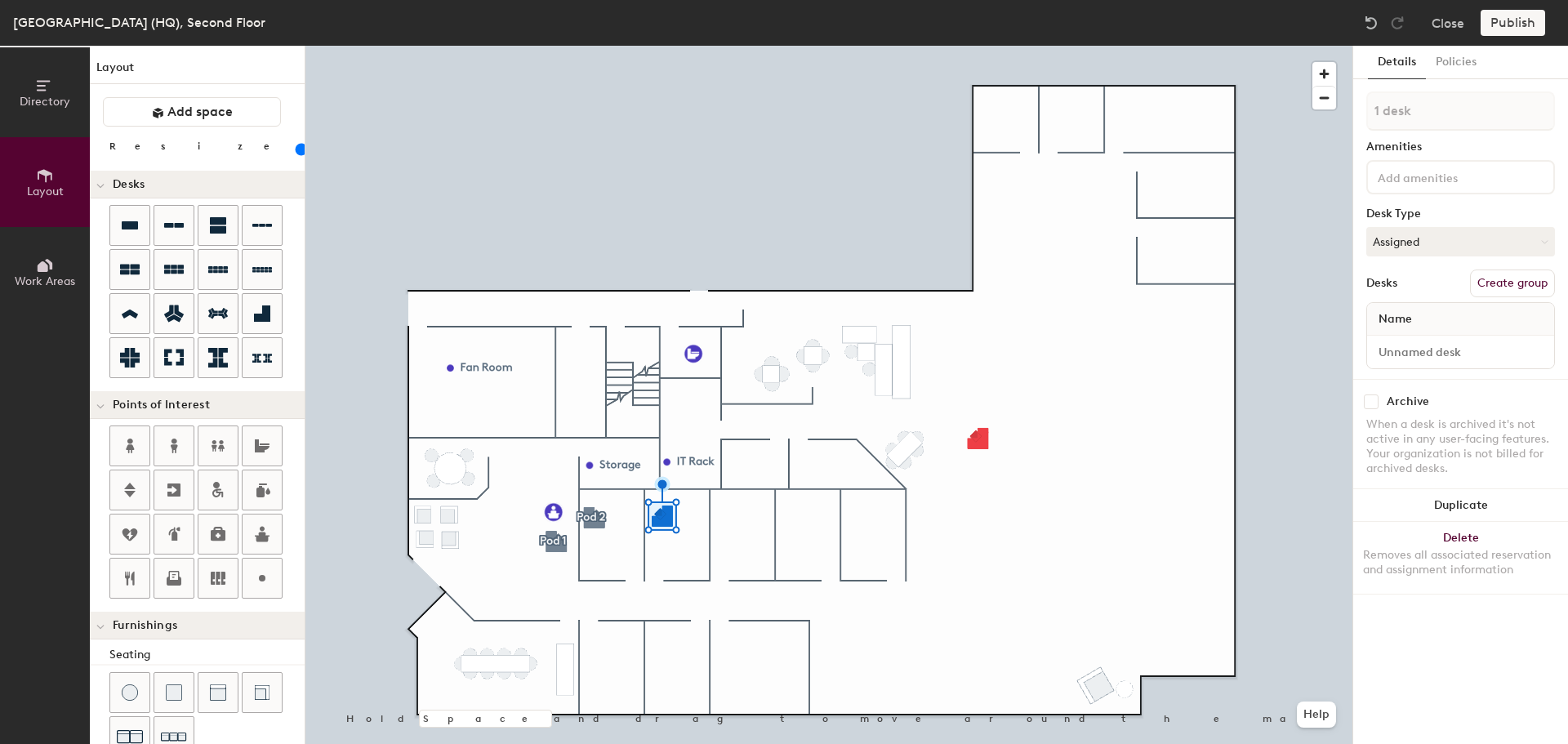
click at [758, 46] on div at bounding box center [828, 46] width 1047 height 0
click at [1011, 46] on div at bounding box center [828, 46] width 1047 height 0
click at [1370, 18] on img at bounding box center [1371, 22] width 17 height 17
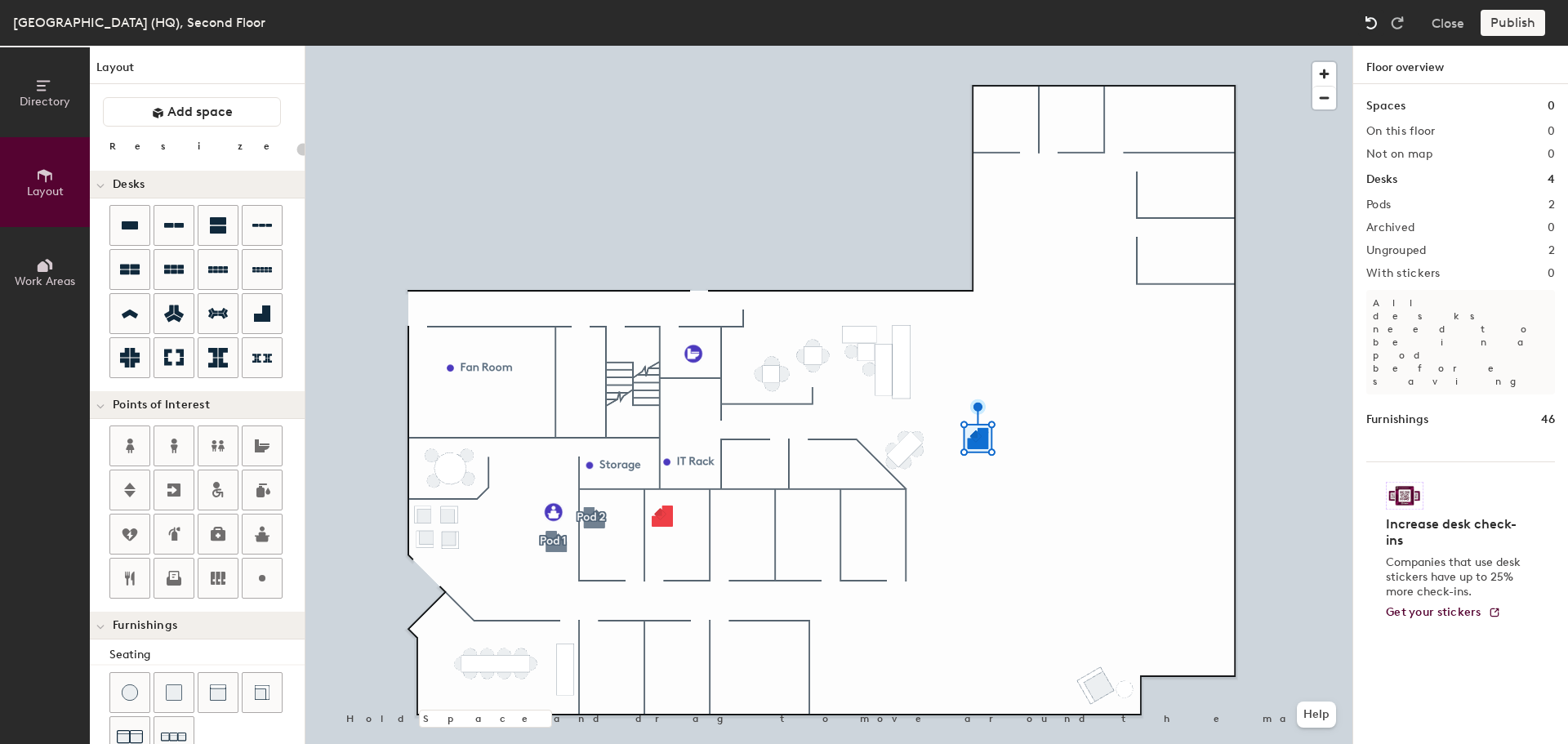
click at [1370, 18] on img at bounding box center [1371, 22] width 17 height 17
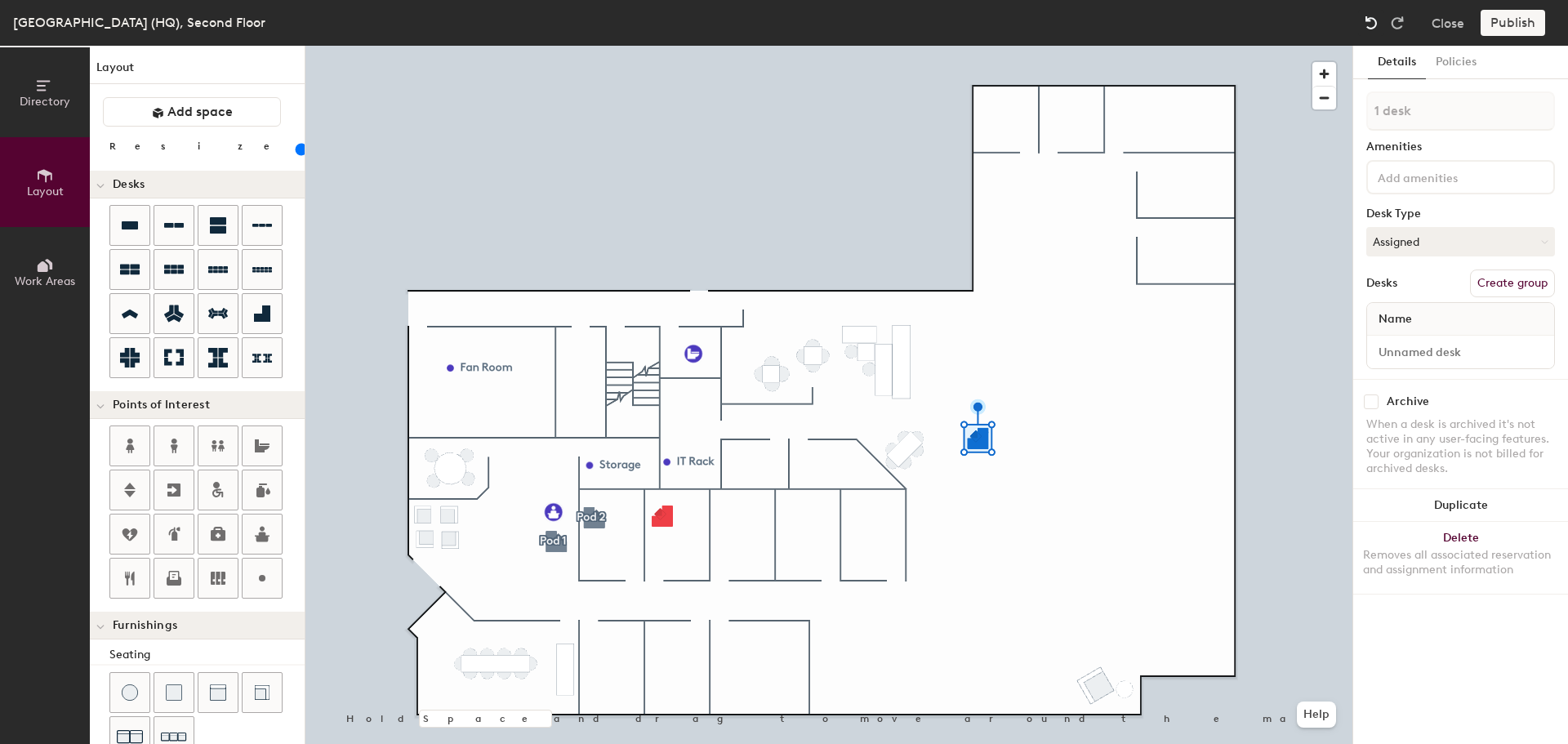
click at [1370, 18] on img at bounding box center [1371, 22] width 17 height 17
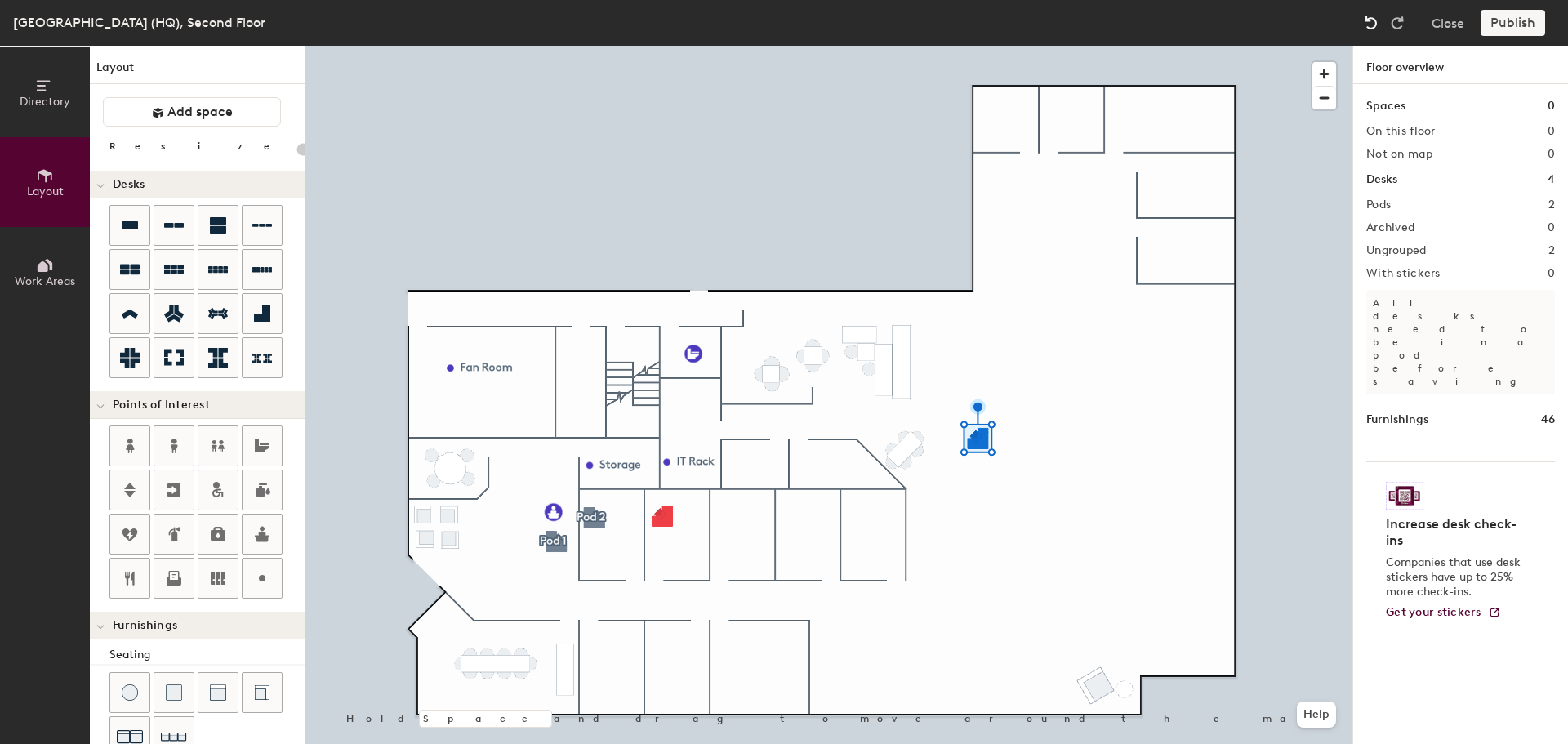
click at [1370, 18] on img at bounding box center [1371, 22] width 17 height 17
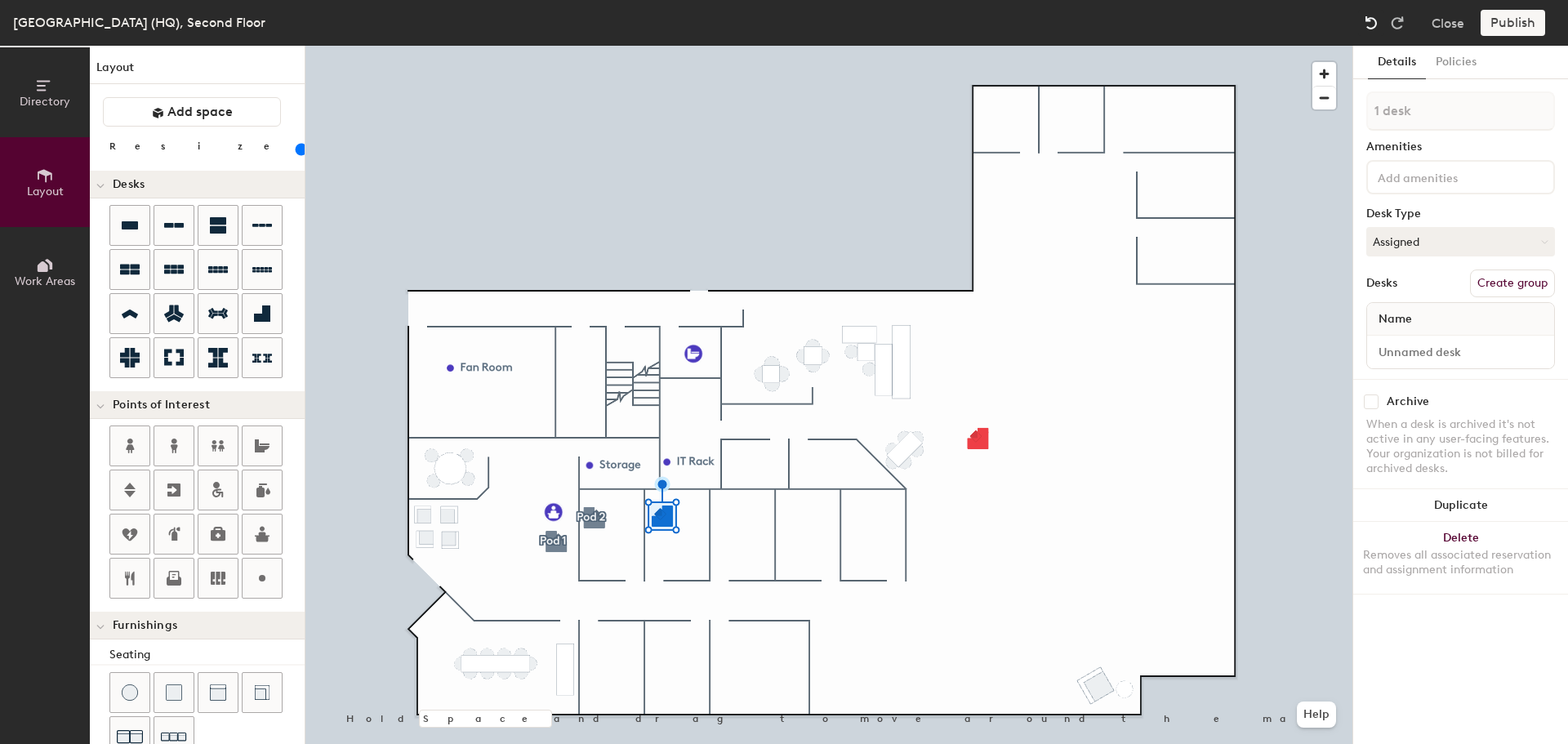
click at [1370, 18] on img at bounding box center [1371, 22] width 17 height 17
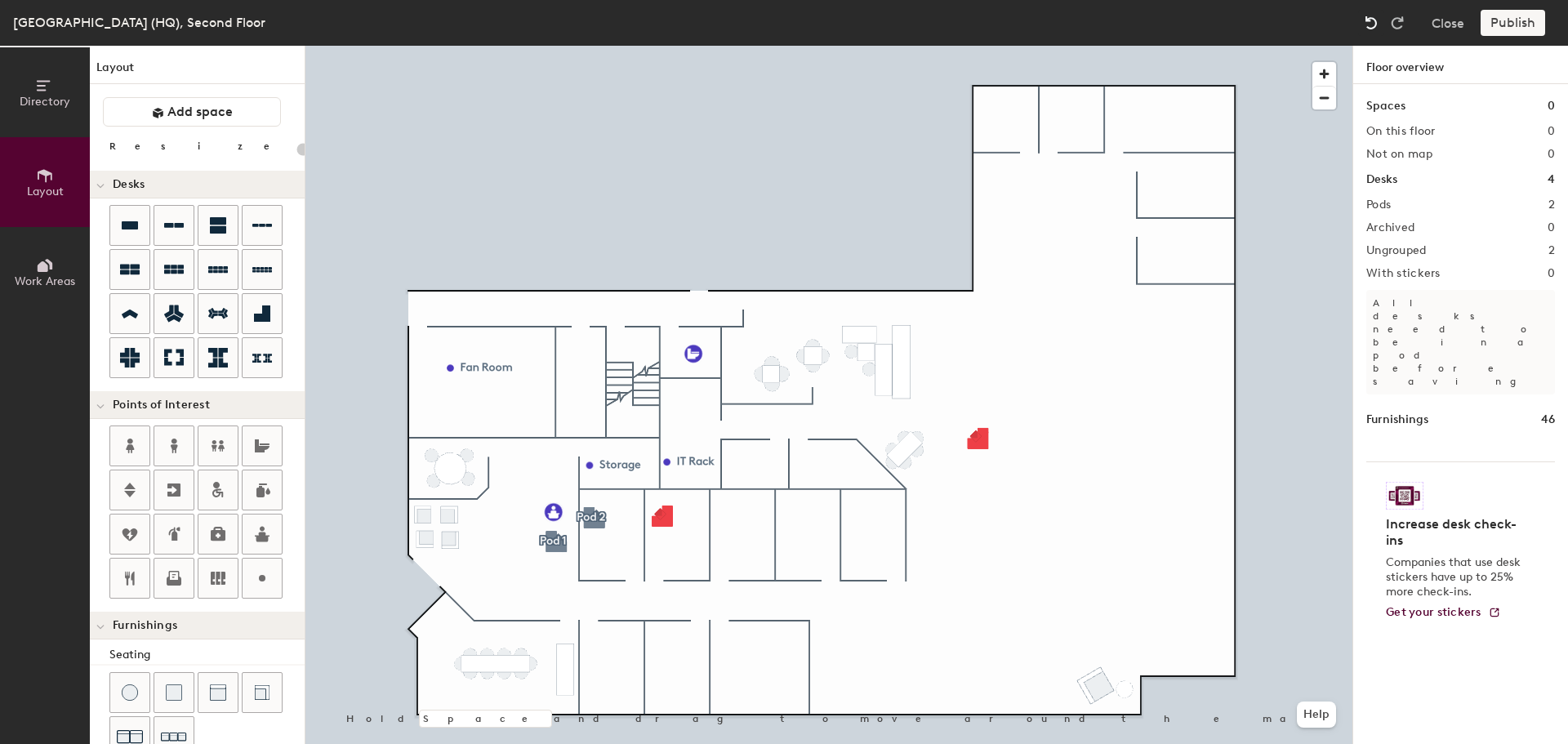
click at [1370, 18] on img at bounding box center [1371, 22] width 17 height 17
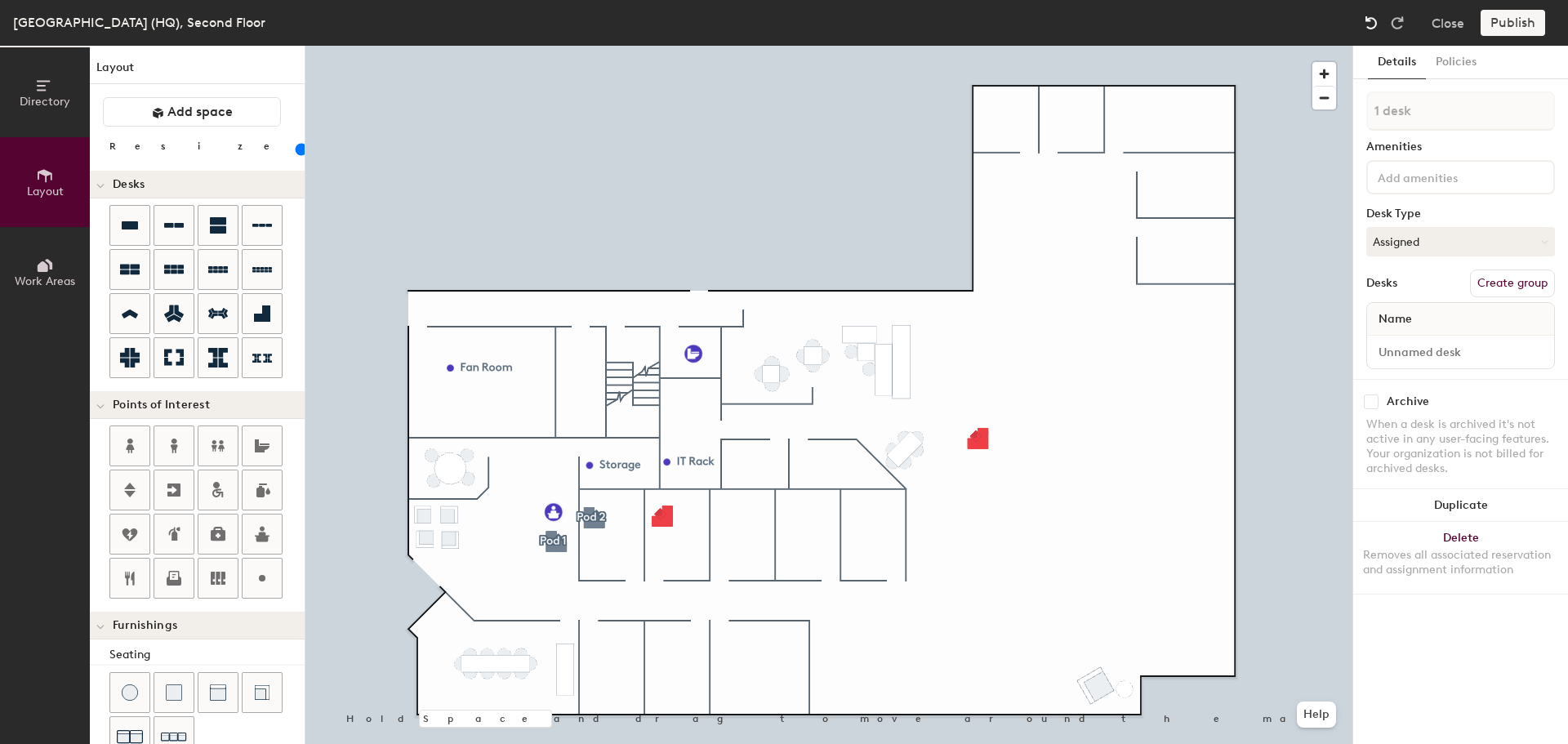
click at [1370, 18] on img at bounding box center [1371, 22] width 17 height 17
click at [1372, 18] on img at bounding box center [1371, 22] width 17 height 17
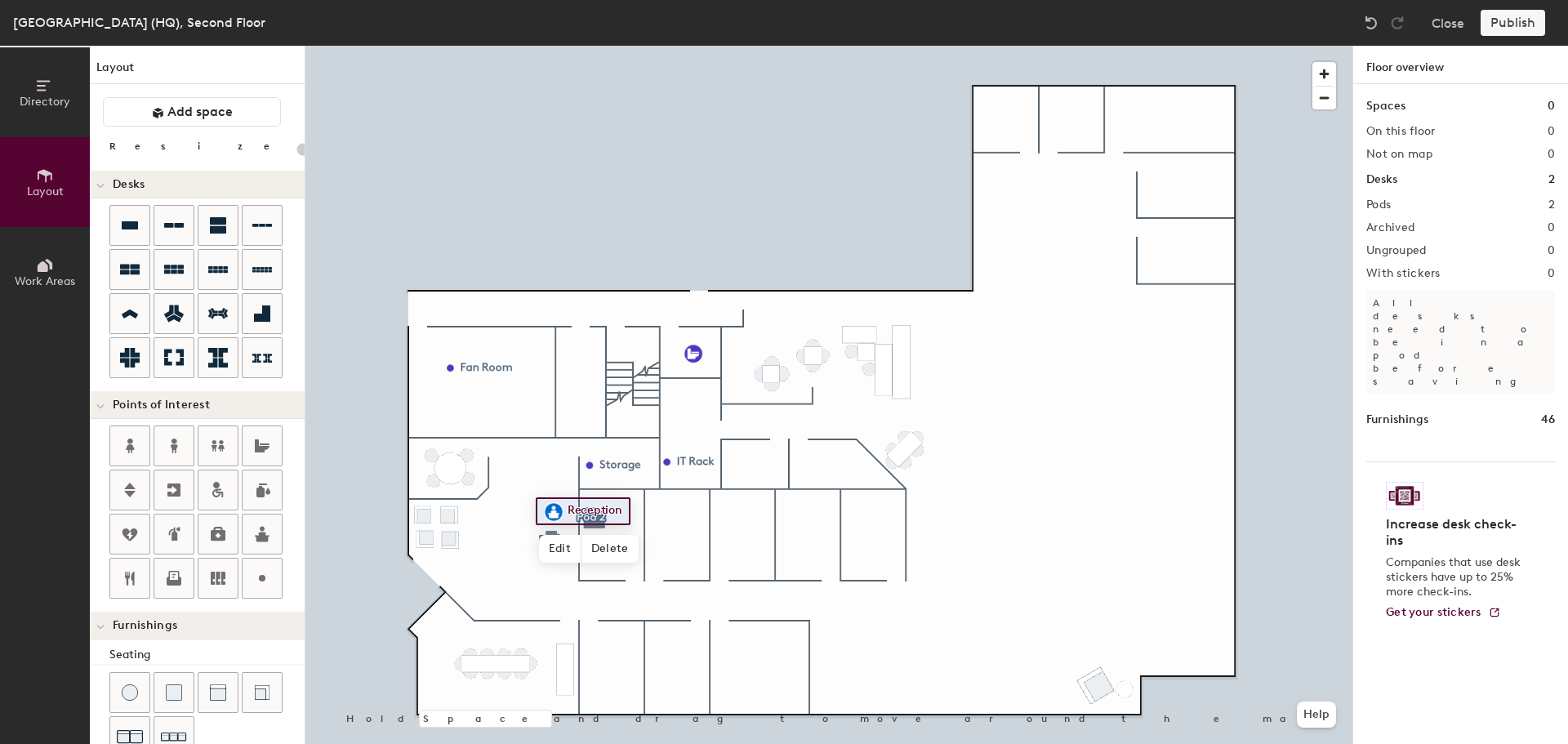
click at [660, 46] on div at bounding box center [828, 46] width 1047 height 0
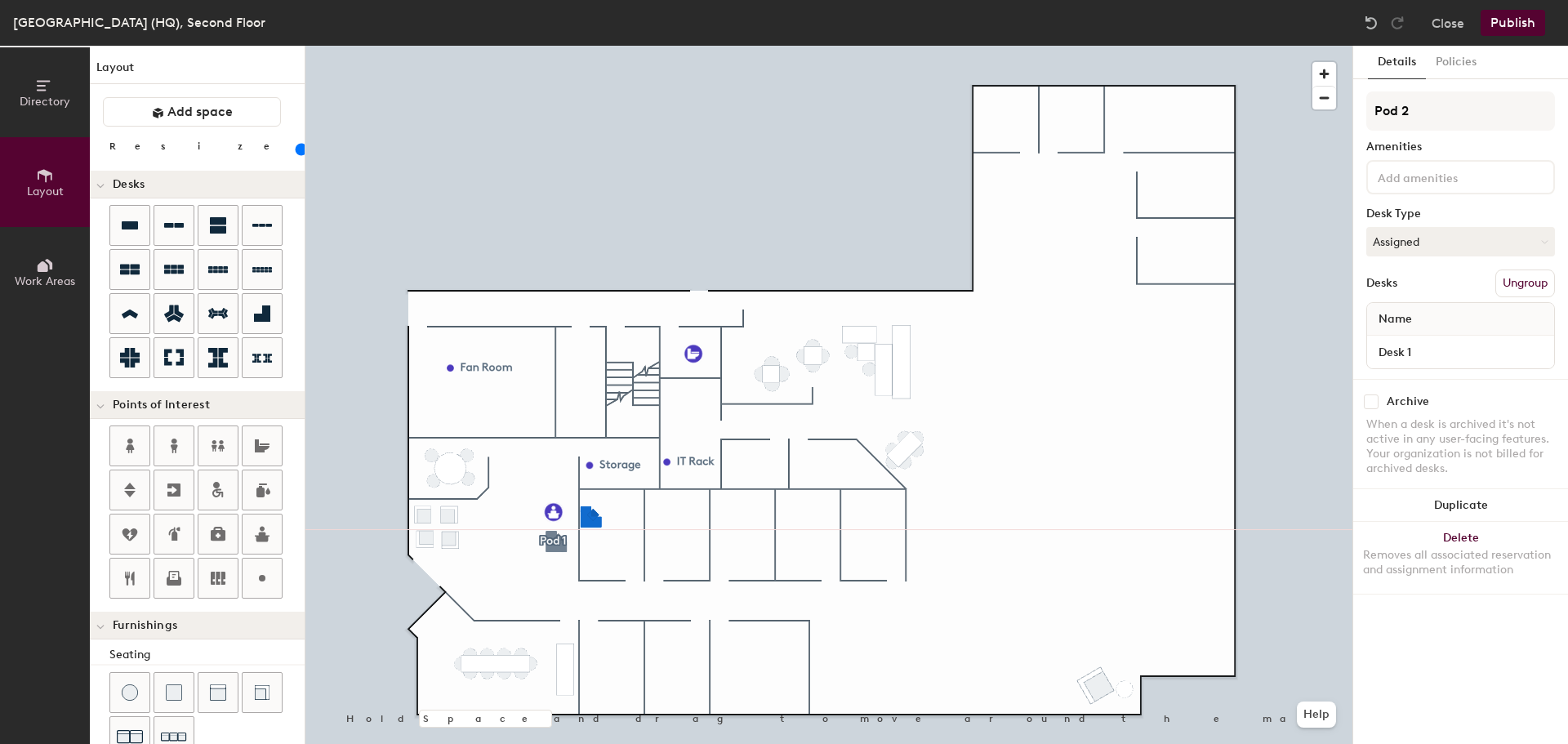
click at [677, 46] on div at bounding box center [828, 46] width 1047 height 0
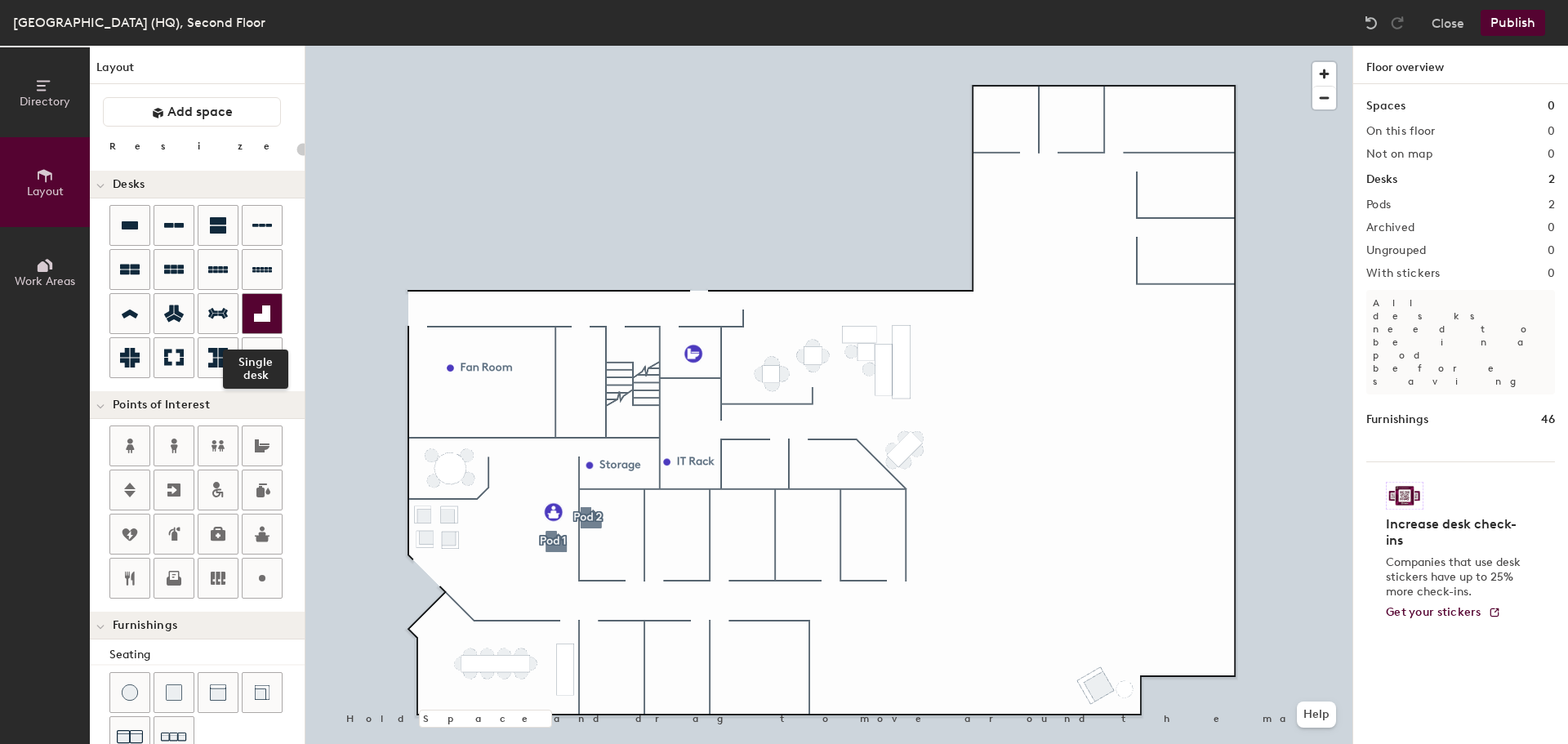
click at [260, 314] on icon at bounding box center [261, 313] width 17 height 17
click at [660, 527] on div "Directory Layout Work Areas Layout Add space Resize Desks Points of Interest Fu…" at bounding box center [784, 395] width 1568 height 698
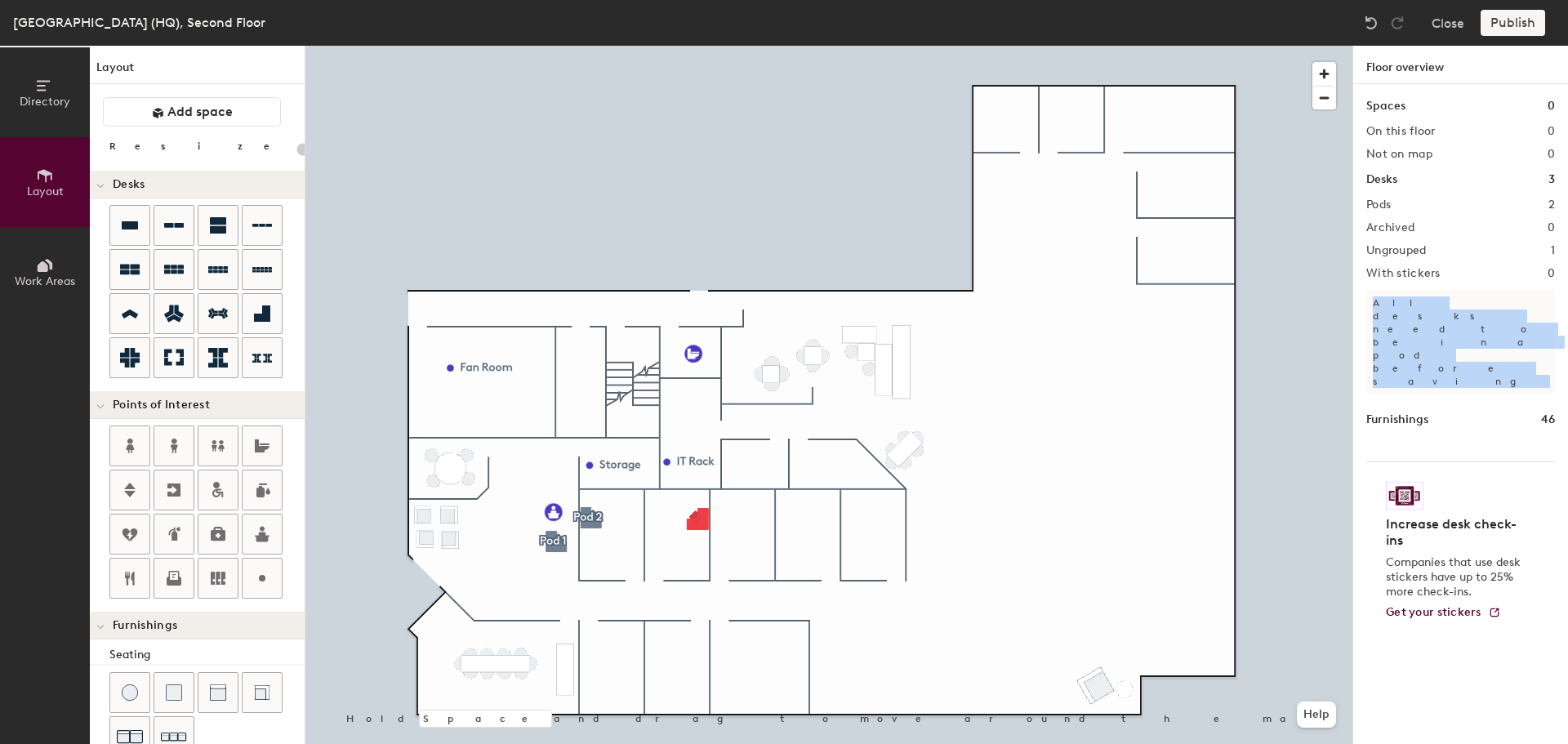
drag, startPoint x: 1409, startPoint y: 318, endPoint x: 1375, endPoint y: 305, distance: 36.4
click at [1375, 305] on p "All desks need to be in a pod before saving" at bounding box center [1460, 341] width 188 height 104
copy p "All desks need to be in a pod before saving"
click at [735, 521] on div "Directory Layout Work Areas Layout Add space Resize Desks Points of Interest Fu…" at bounding box center [784, 395] width 1568 height 698
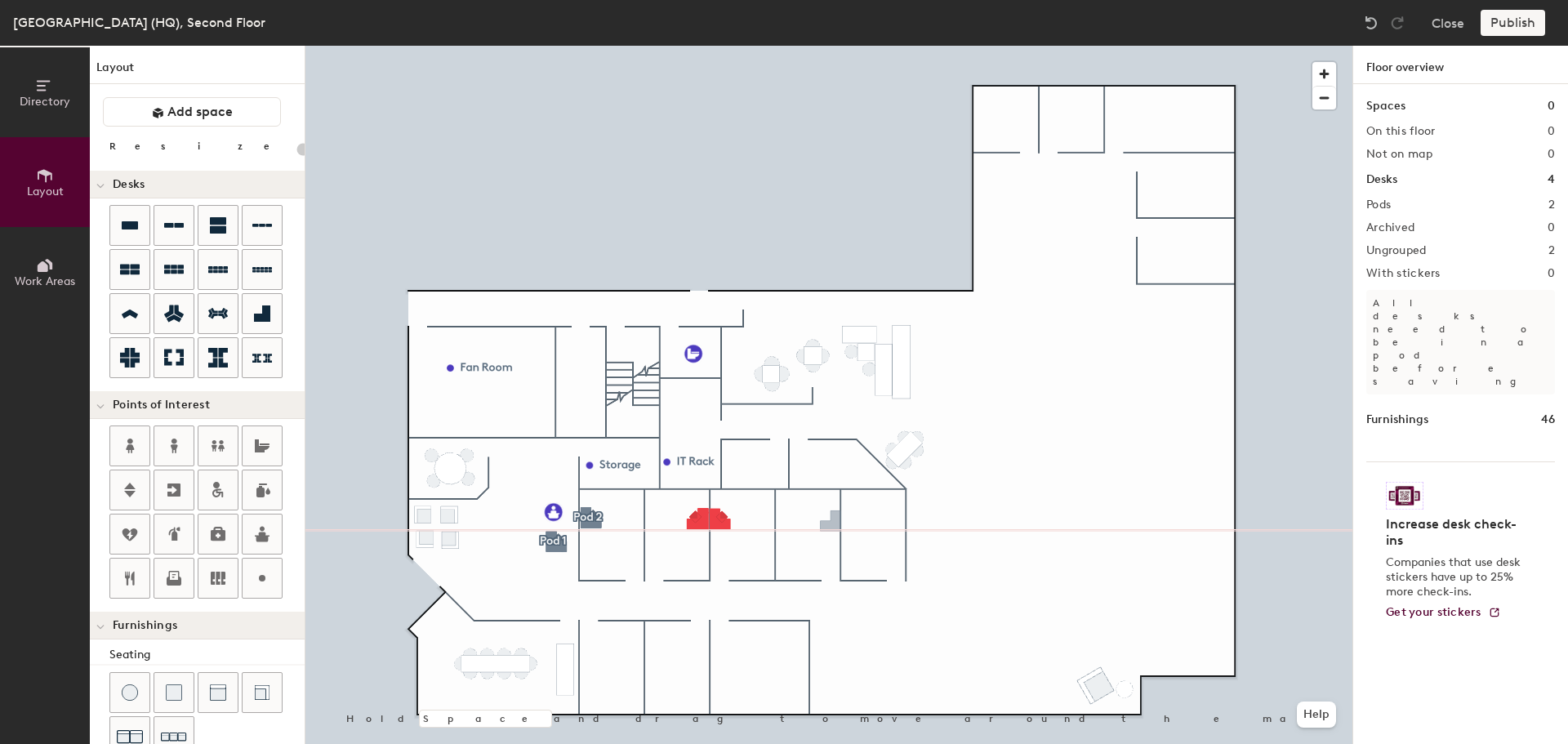
click at [830, 524] on div "Directory Layout Work Areas Layout Add space Resize Desks Points of Interest Fu…" at bounding box center [784, 395] width 1568 height 698
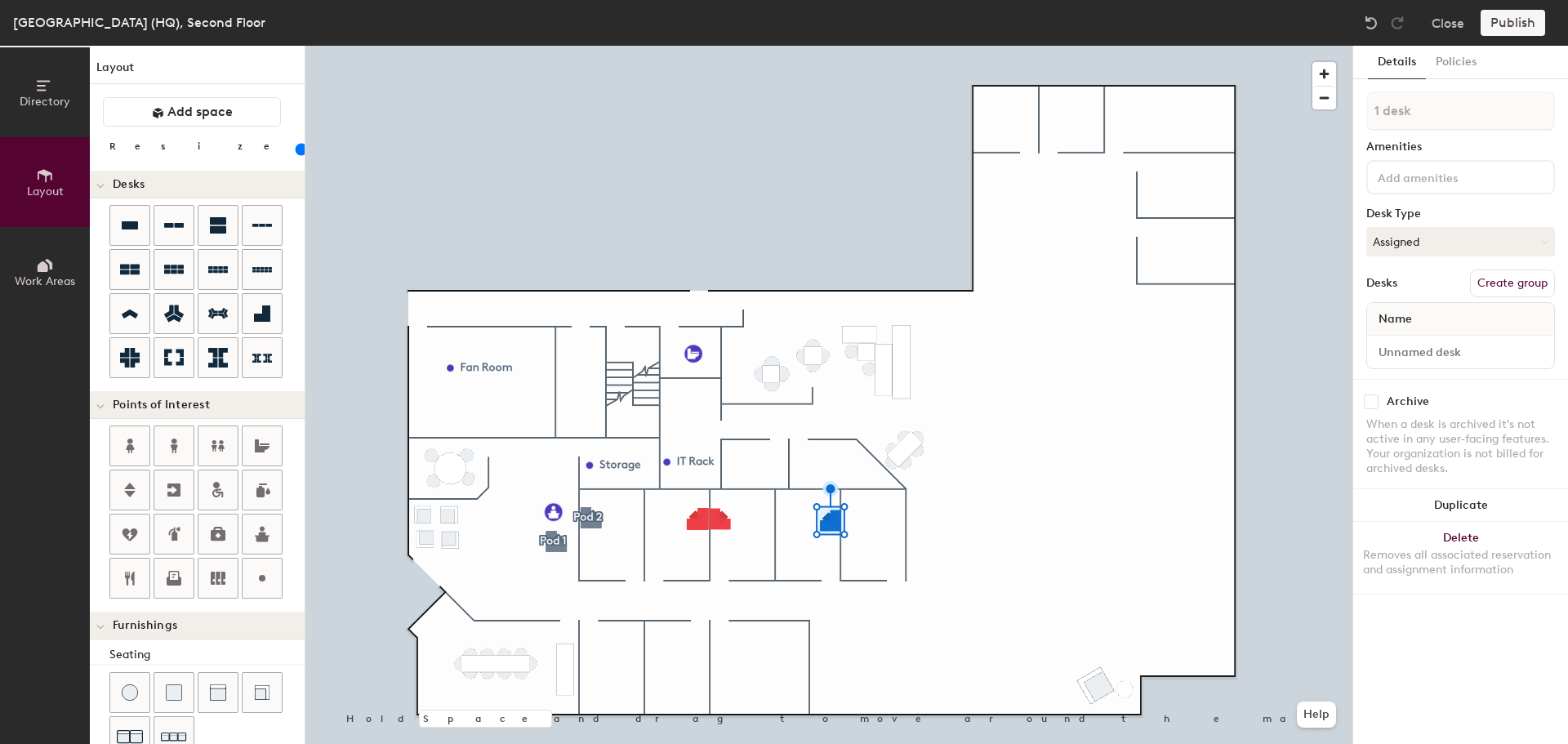
click at [867, 521] on div "Directory Layout Work Areas Layout Add space Resize Desks Points of Interest Fu…" at bounding box center [784, 395] width 1568 height 698
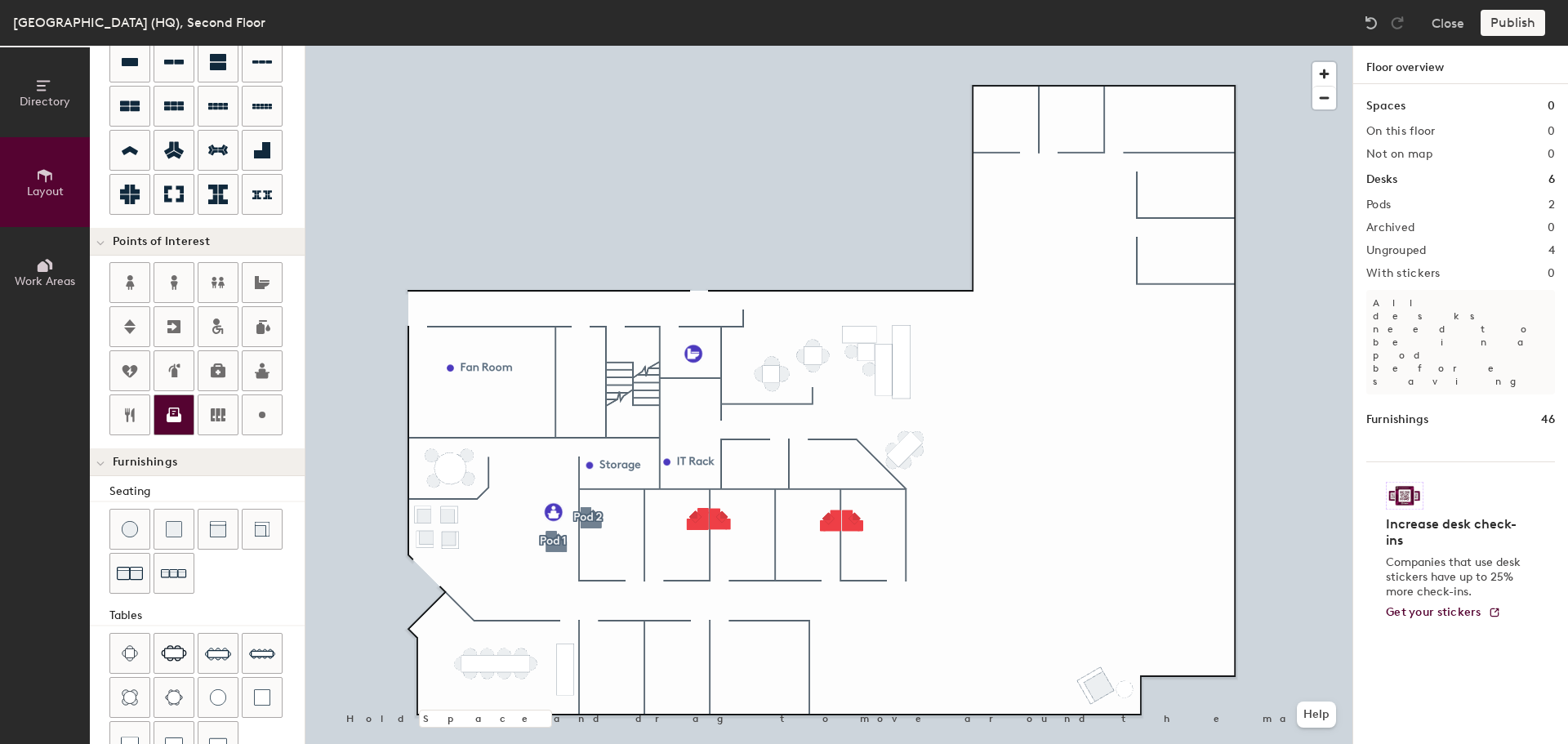
scroll to position [245, 0]
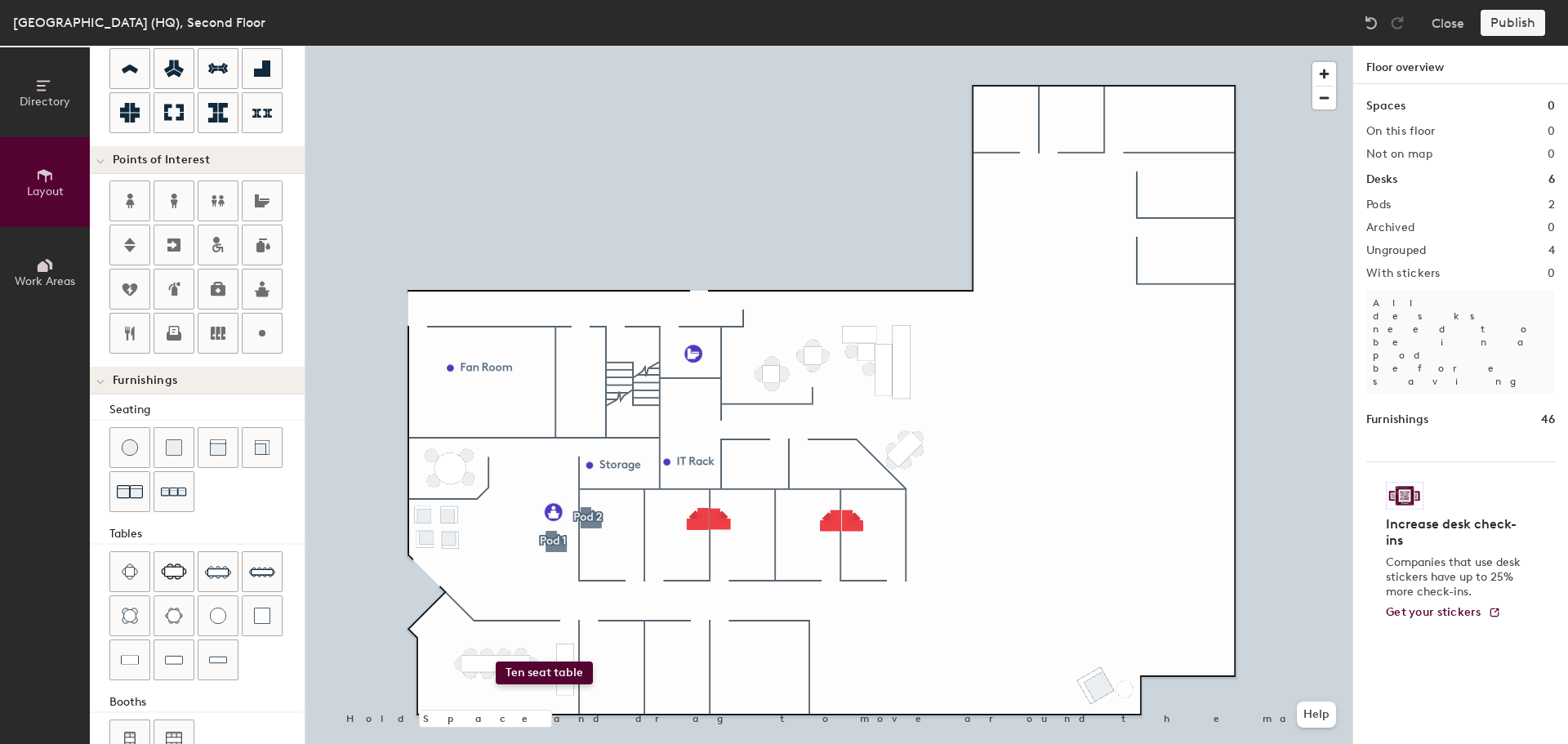
click at [496, 661] on div "Directory Layout Work Areas Layout Add space Resize Desks Points of Interest Fu…" at bounding box center [784, 395] width 1568 height 698
click at [486, 704] on span "Delete" at bounding box center [497, 709] width 58 height 27
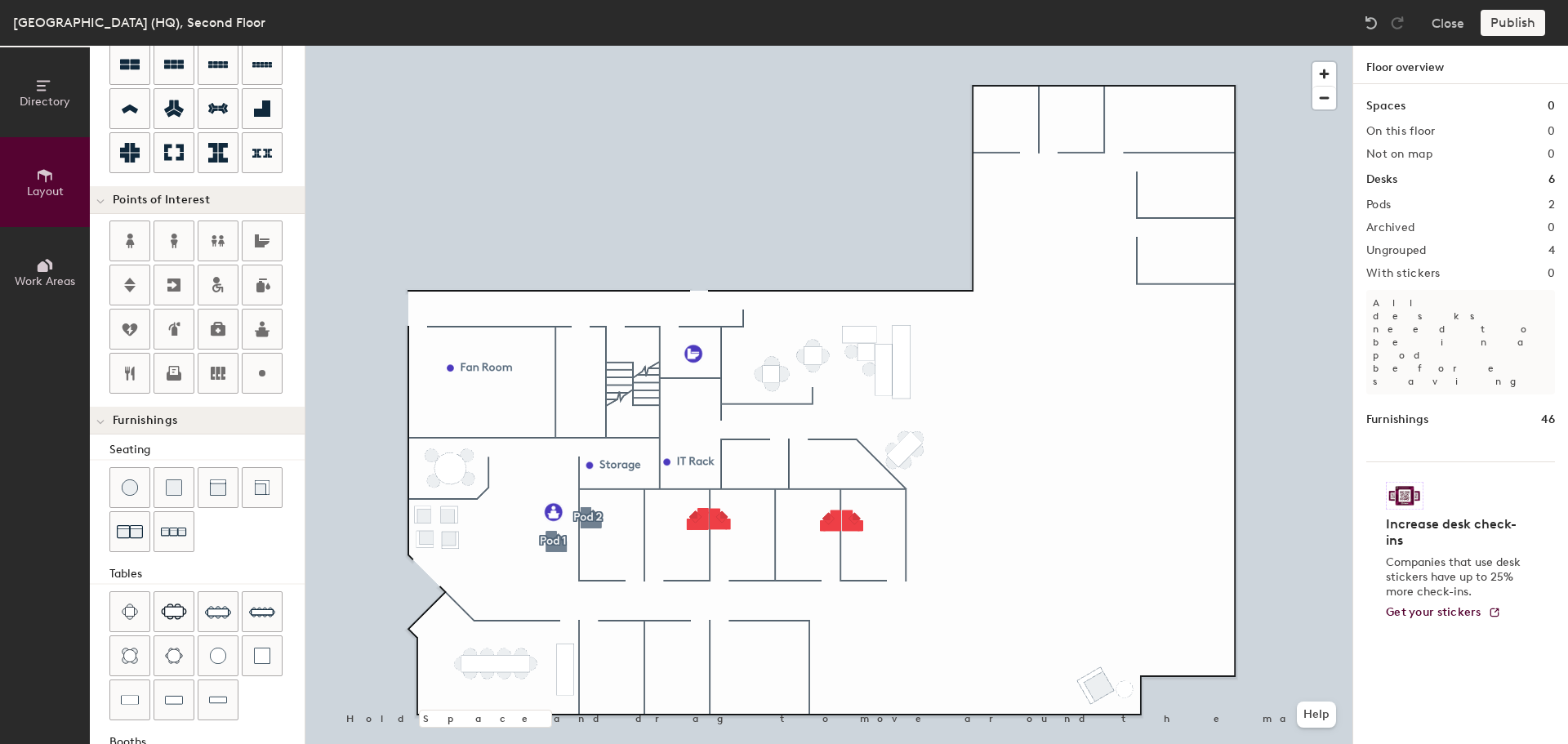
scroll to position [124, 0]
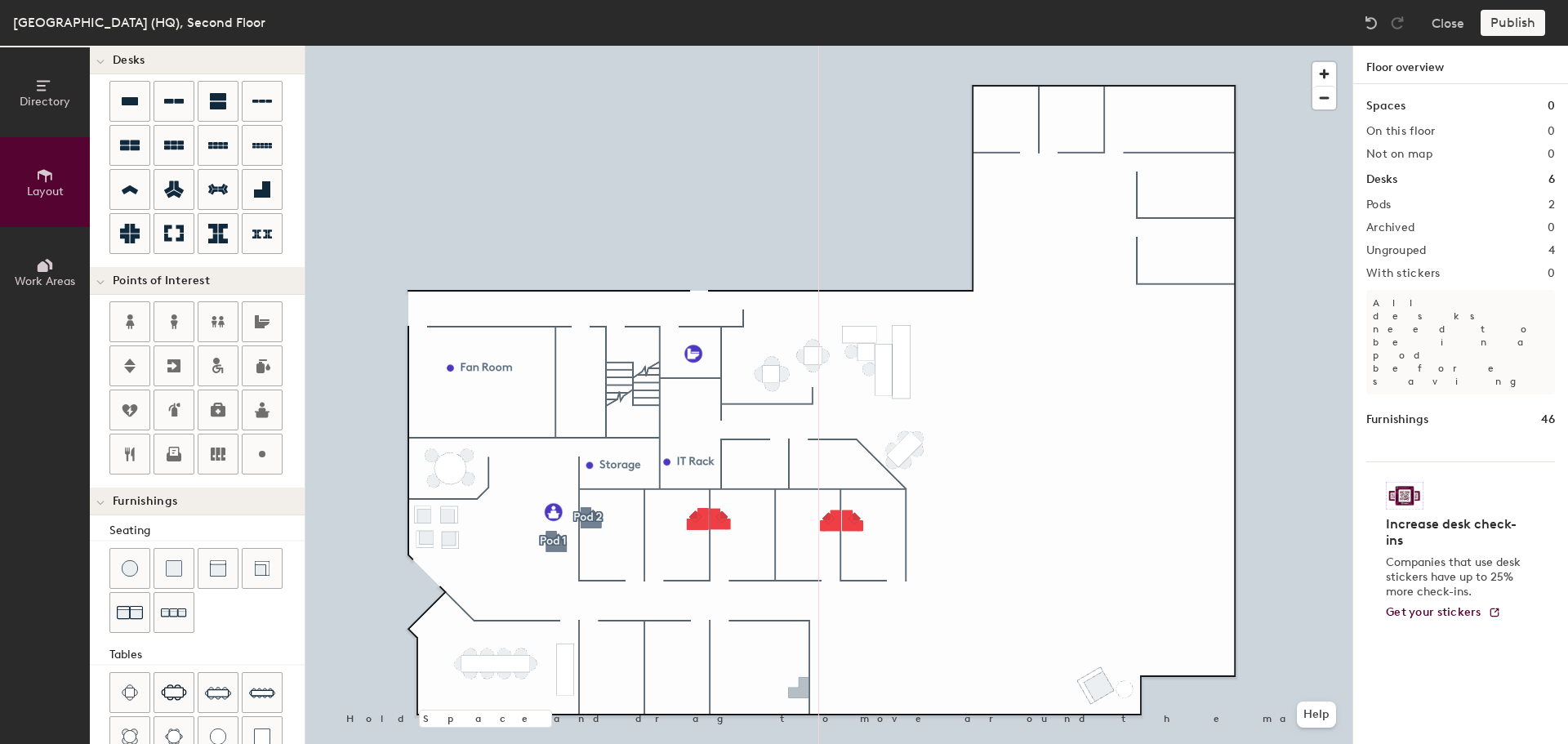
click at [795, 689] on div "Directory Layout Work Areas Layout Add space Resize Desks Points of Interest Fu…" at bounding box center [784, 395] width 1568 height 698
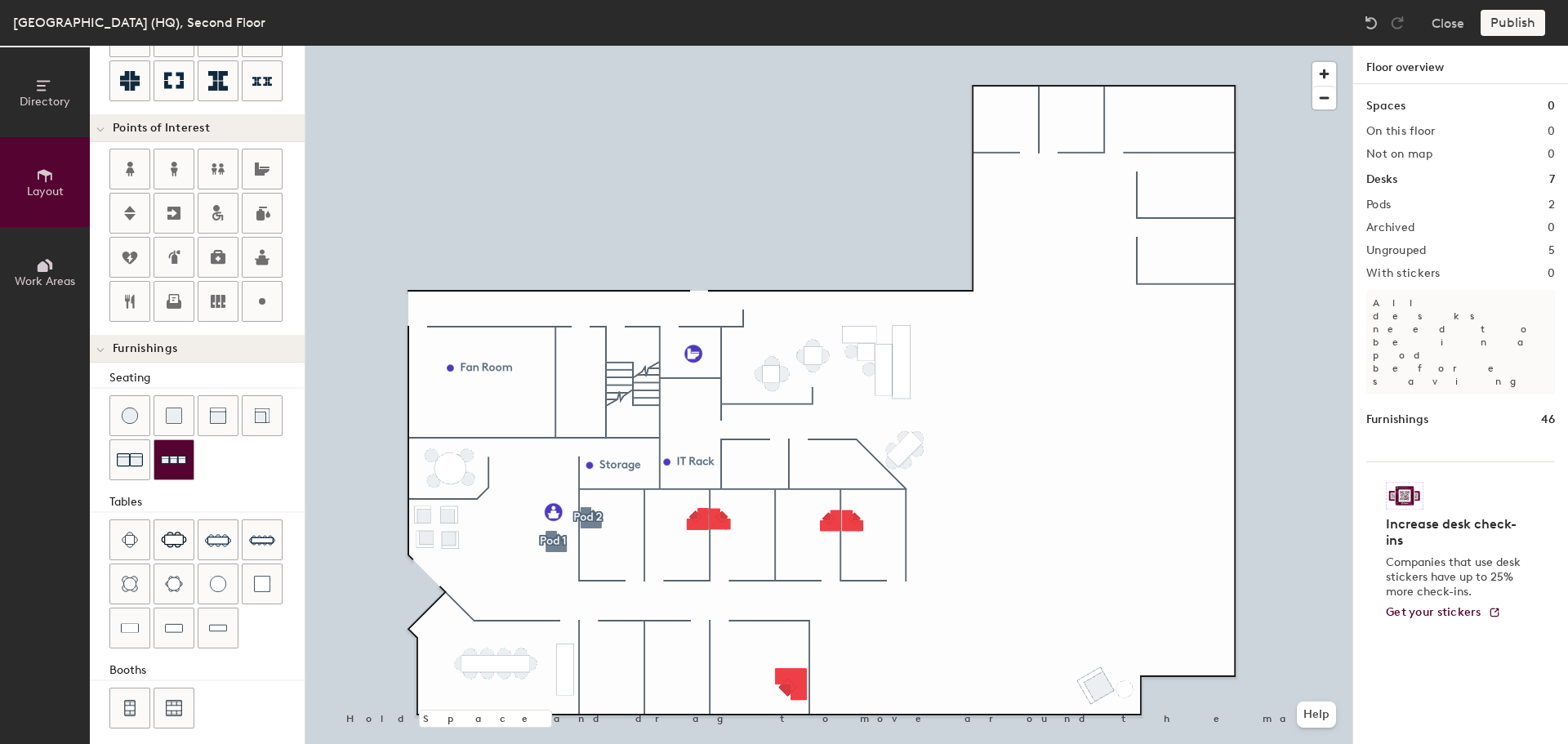
scroll to position [288, 0]
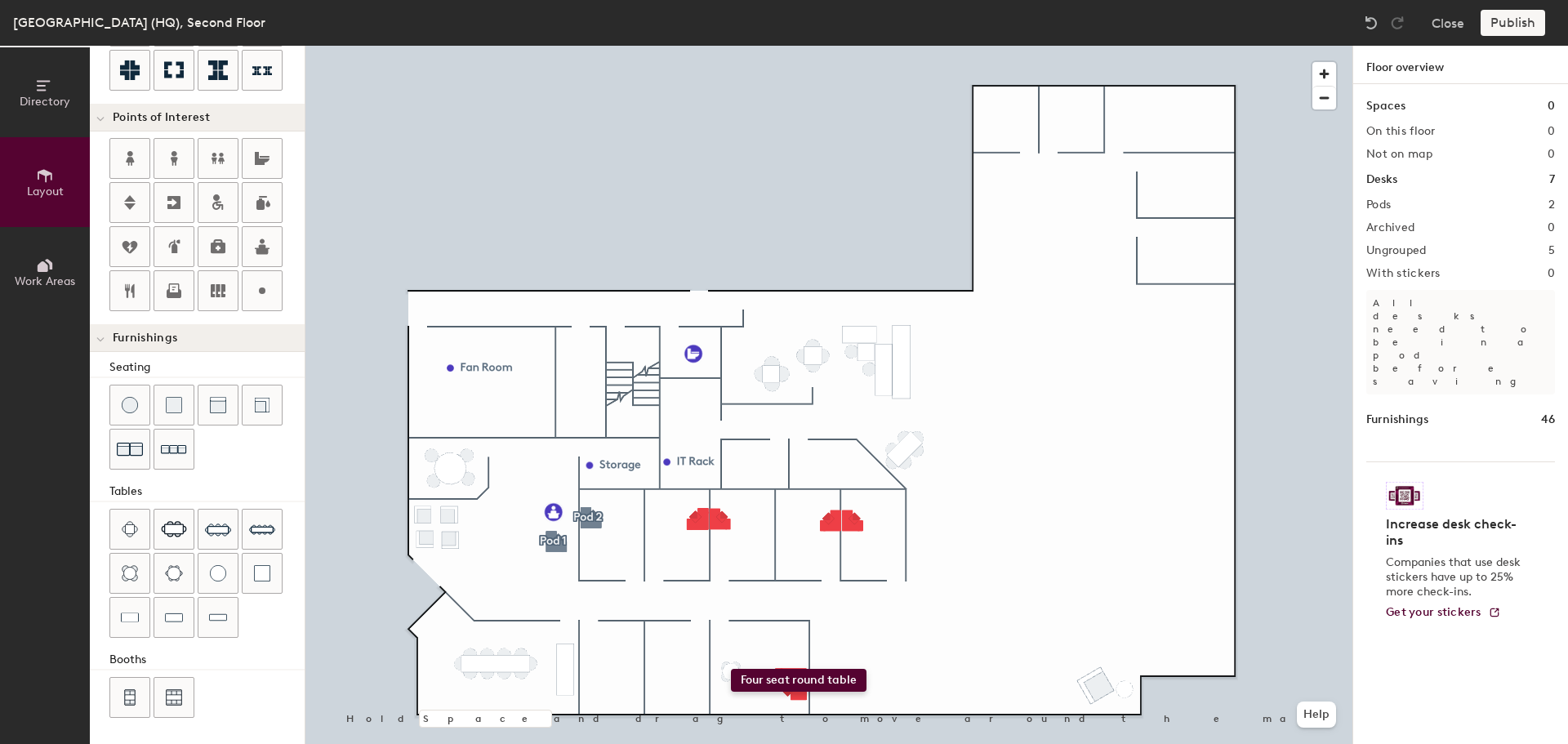
click at [731, 669] on div "Directory Layout Work Areas Layout Add space Resize Desks Points of Interest Fu…" at bounding box center [784, 395] width 1568 height 698
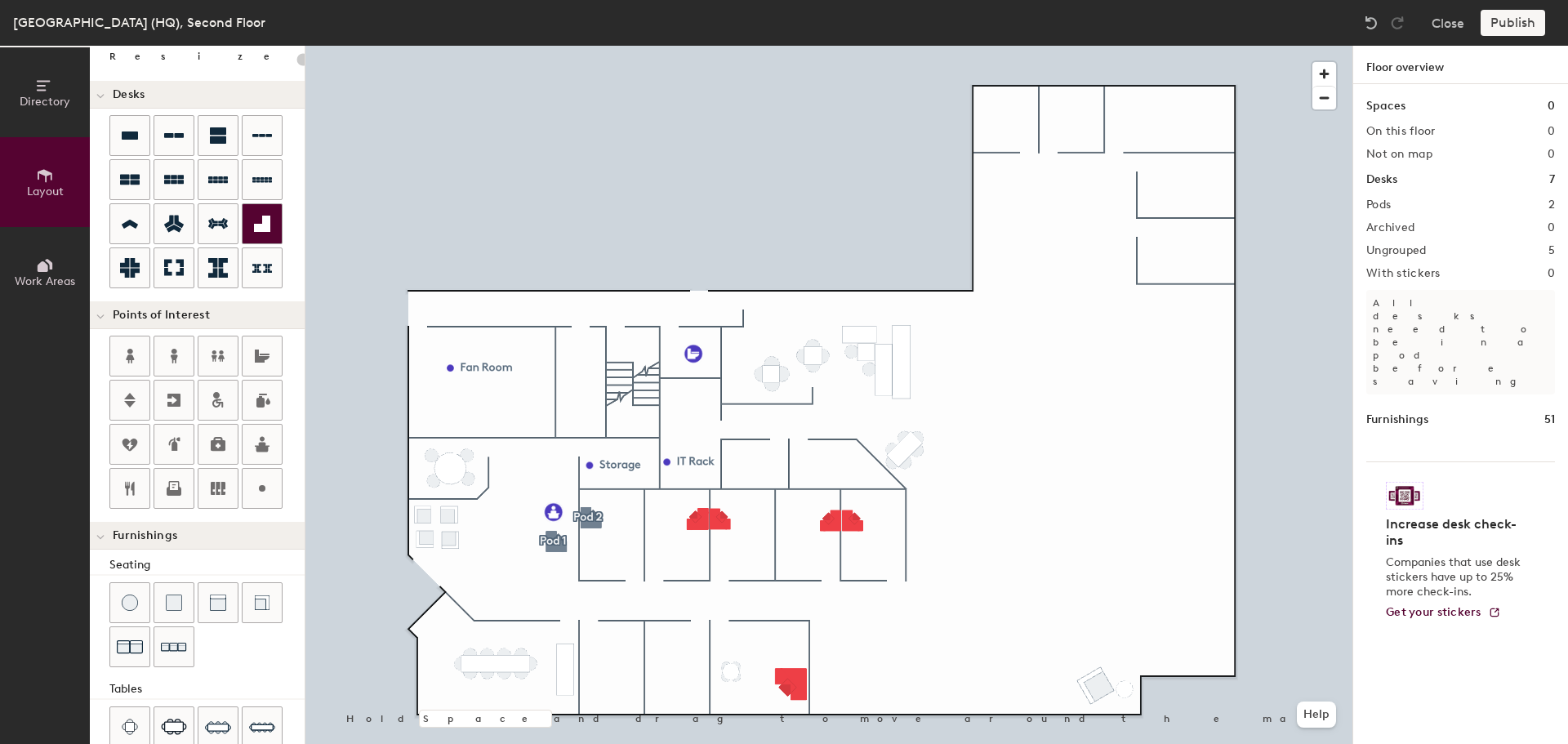
scroll to position [43, 0]
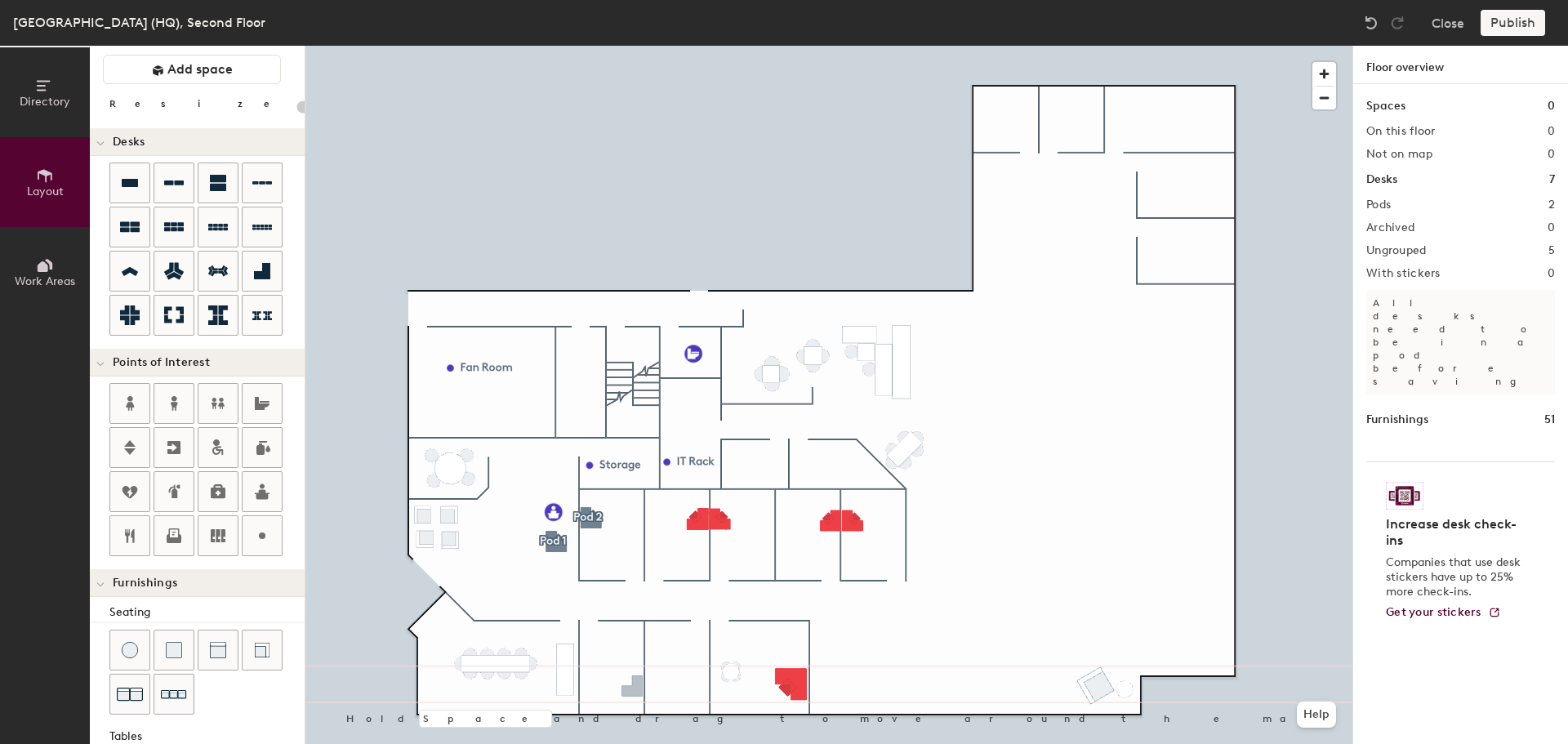
click at [633, 689] on div "Directory Layout Work Areas Layout Add space Resize Desks Points of Interest Fu…" at bounding box center [784, 395] width 1568 height 698
click at [255, 278] on icon at bounding box center [261, 271] width 17 height 17
click at [660, 697] on div "Directory Layout Work Areas Layout Add space Resize Desks Points of Interest Fu…" at bounding box center [784, 395] width 1568 height 698
click at [1372, 22] on img at bounding box center [1371, 22] width 17 height 17
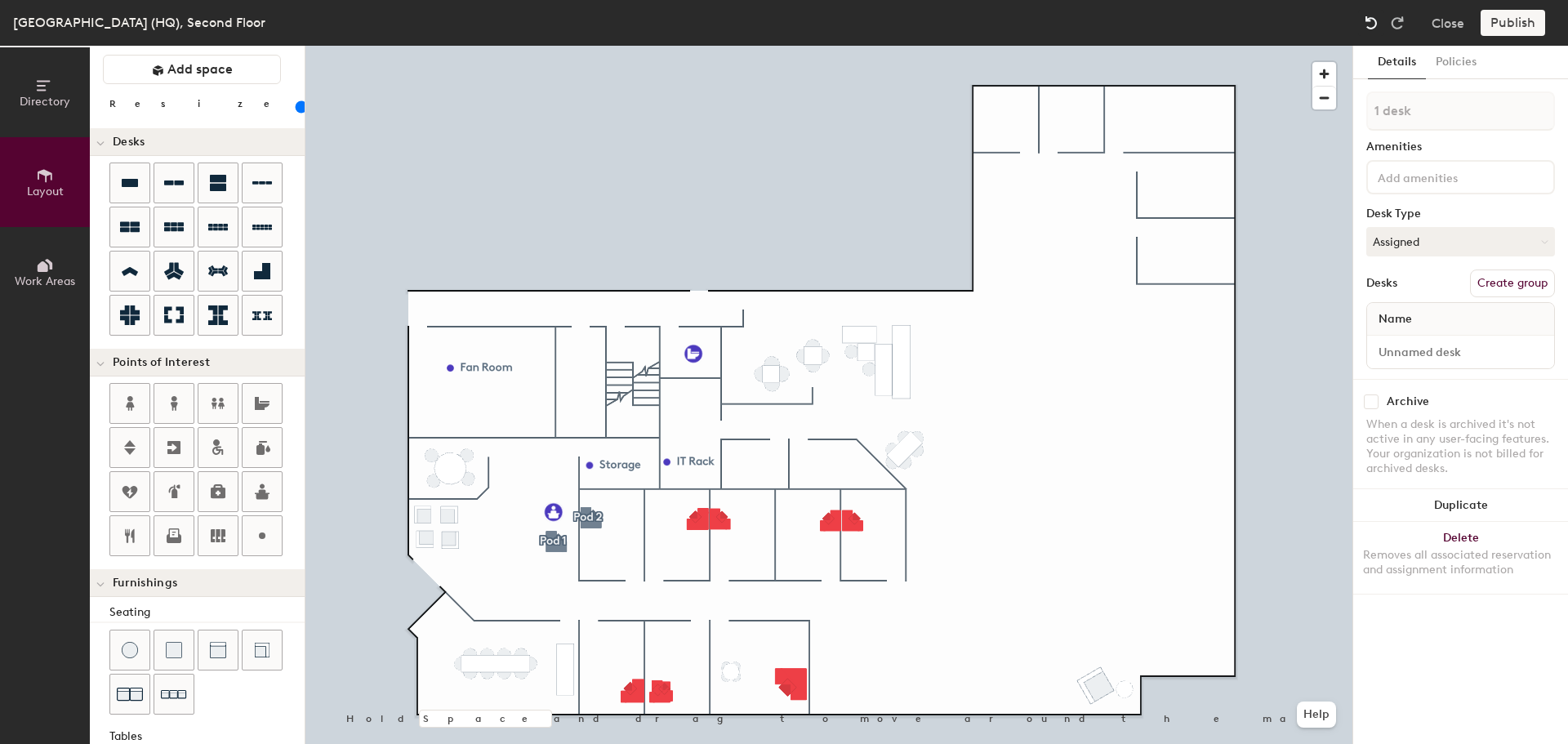
click at [1372, 22] on img at bounding box center [1371, 22] width 17 height 17
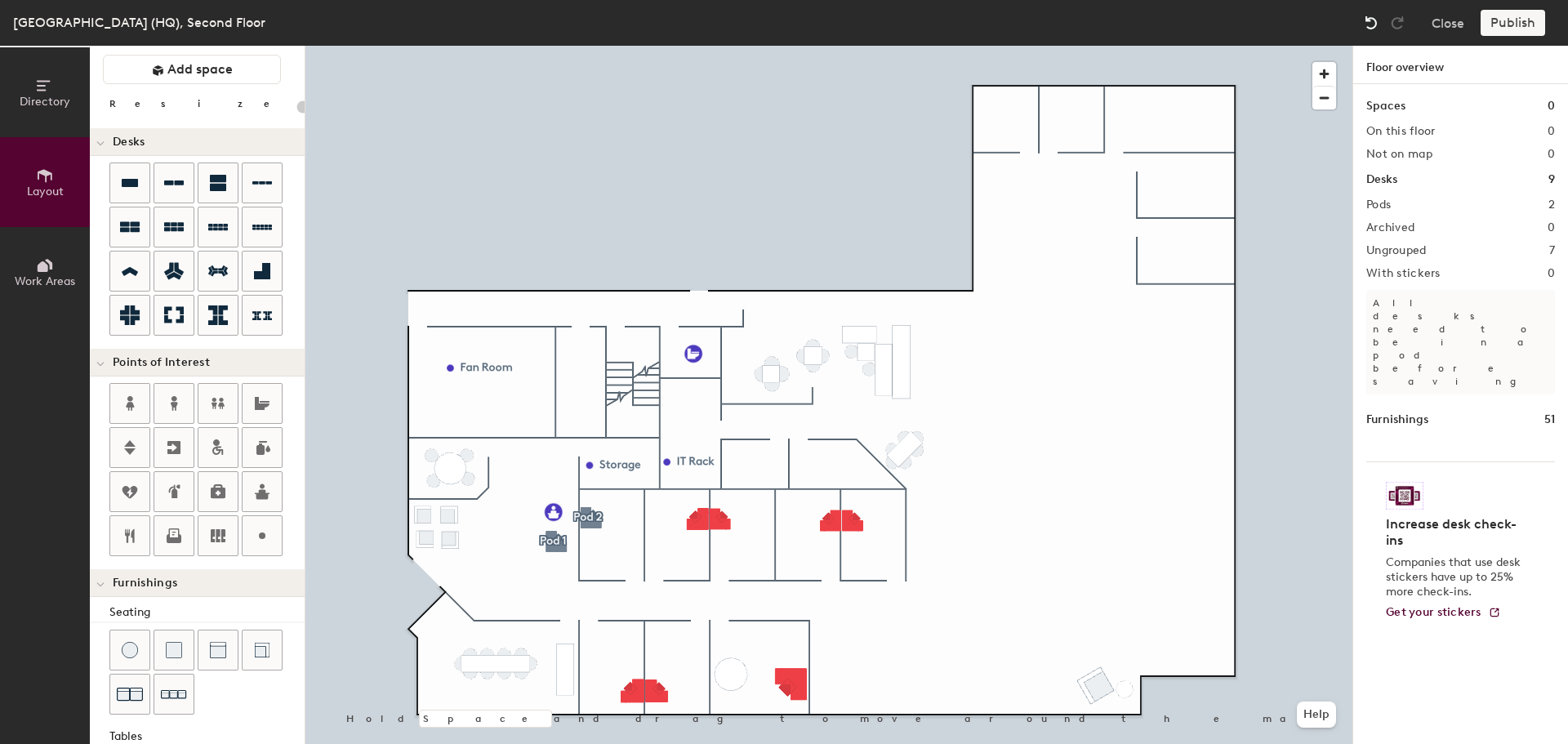
click at [1371, 27] on img at bounding box center [1371, 22] width 17 height 17
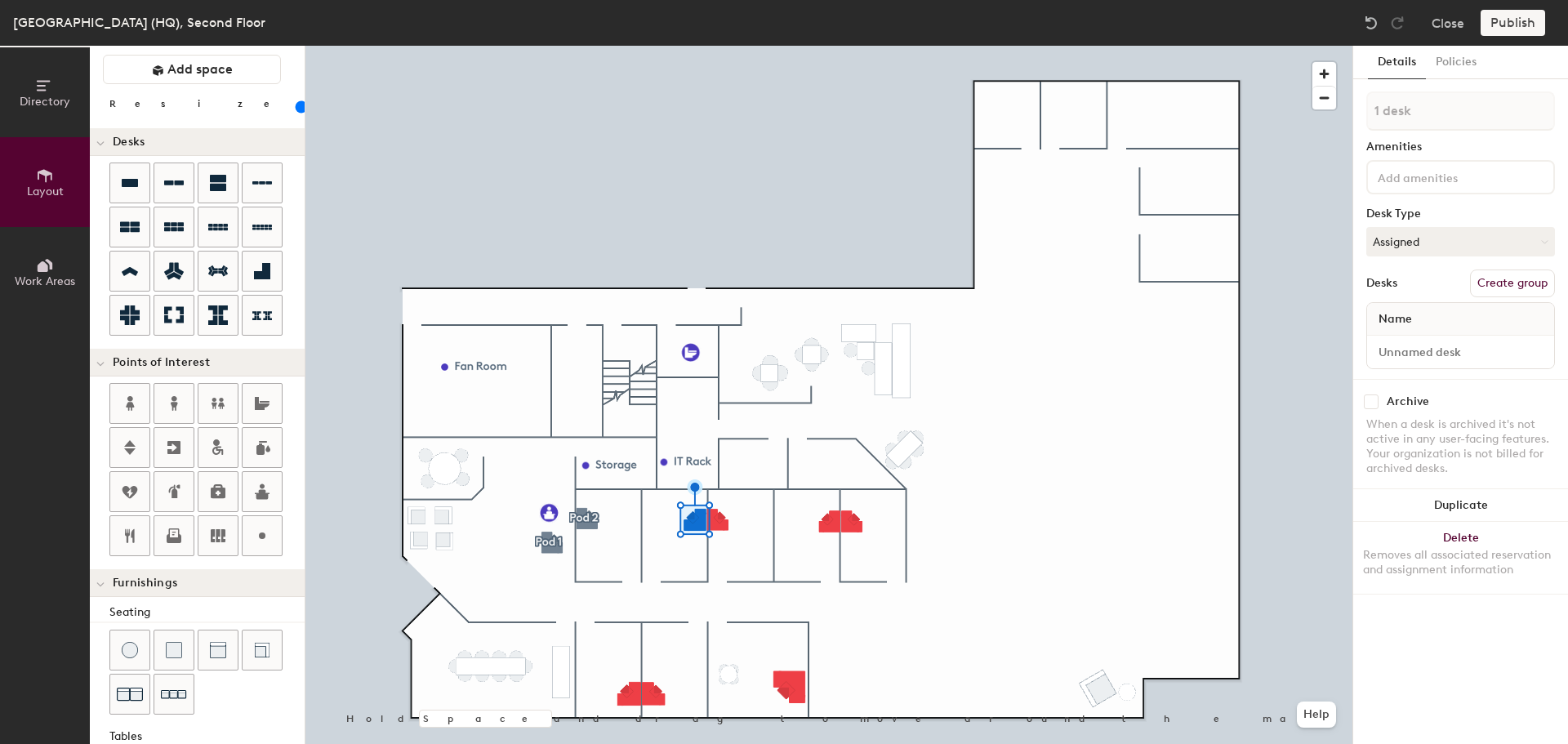
click at [1037, 46] on div at bounding box center [828, 46] width 1047 height 0
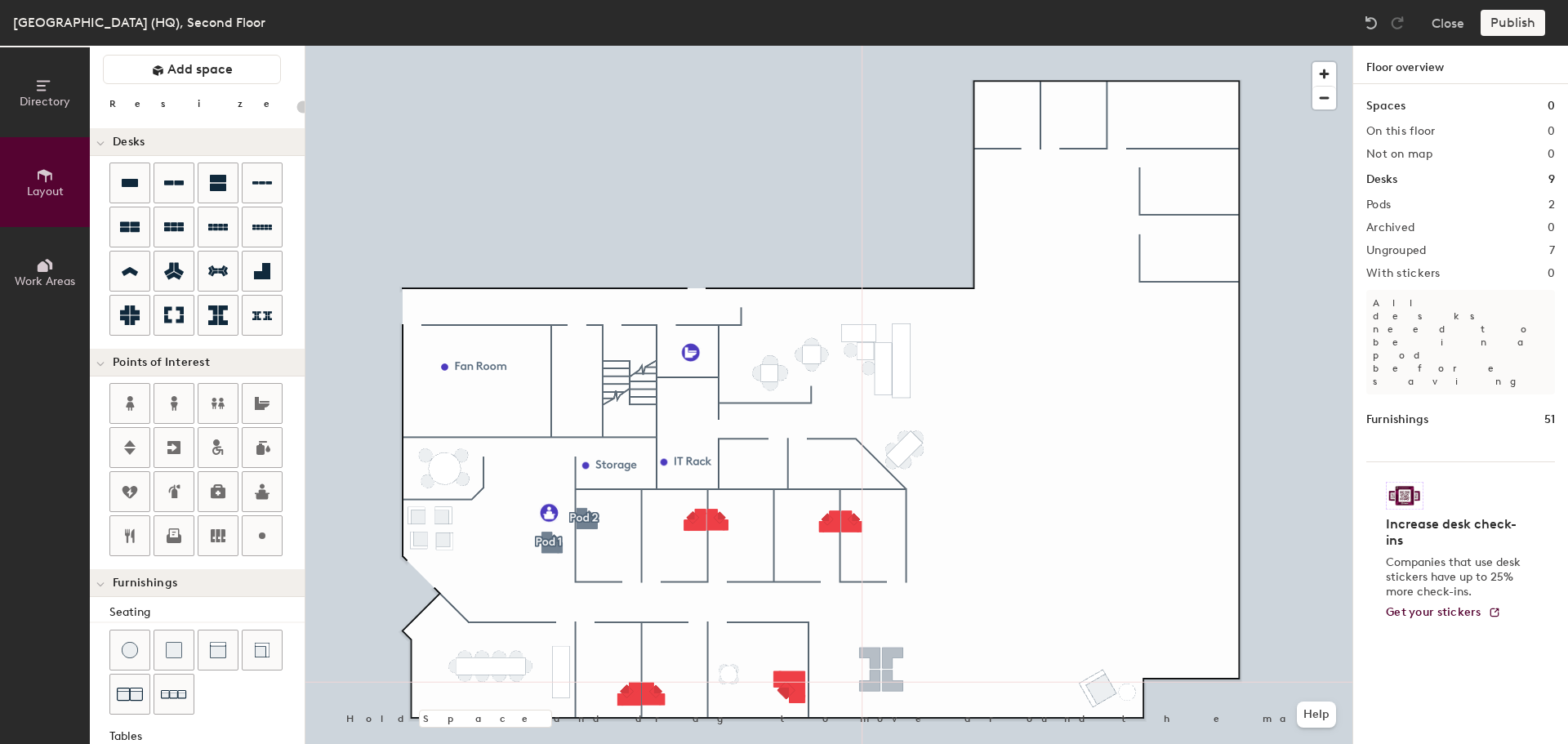
click at [881, 669] on div "Directory Layout Work Areas Layout Add space Resize Desks Points of Interest Fu…" at bounding box center [784, 395] width 1568 height 698
click at [1000, 655] on div "Directory Layout Work Areas Layout Add space Resize Desks Points of Interest Fu…" at bounding box center [784, 395] width 1568 height 698
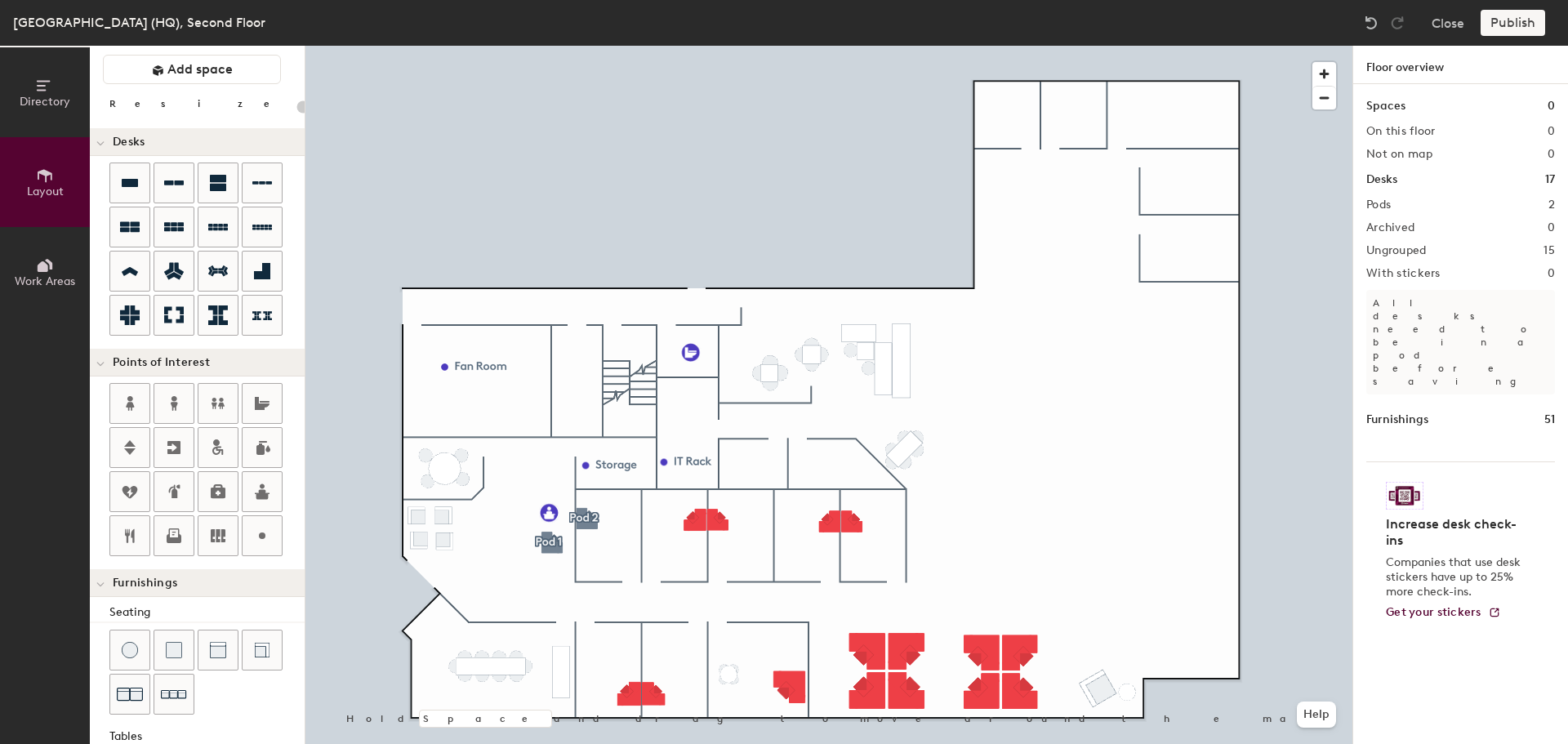
click at [1171, 594] on div "Directory Layout Work Areas Layout Add space Resize Desks Points of Interest Fu…" at bounding box center [784, 395] width 1568 height 698
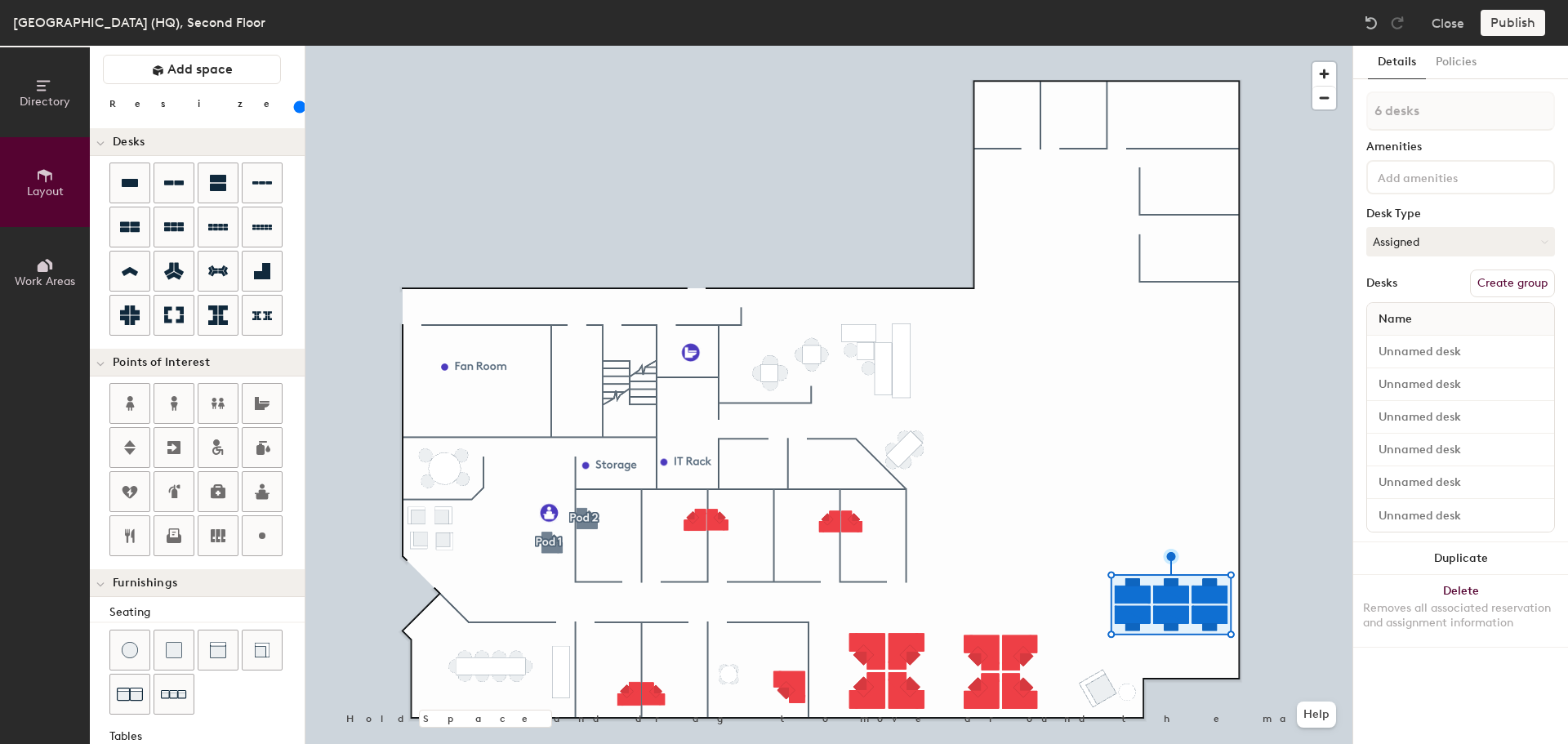
type input "180"
type input "1 desk"
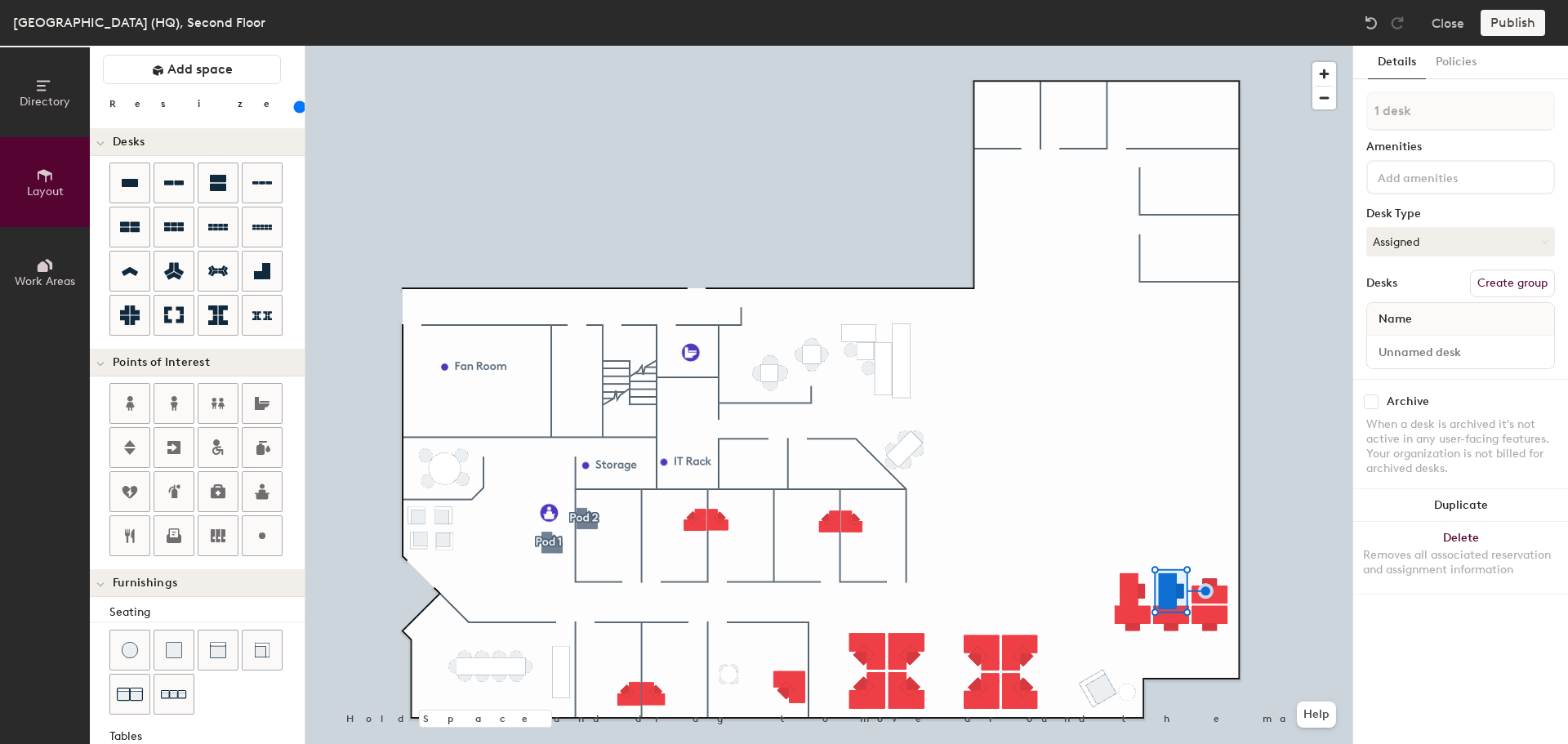
click at [1067, 504] on div "Directory Layout Work Areas Layout Add space Resize Desks Points of Interest Fu…" at bounding box center [784, 395] width 1568 height 698
type input "180"
type input "4 desks"
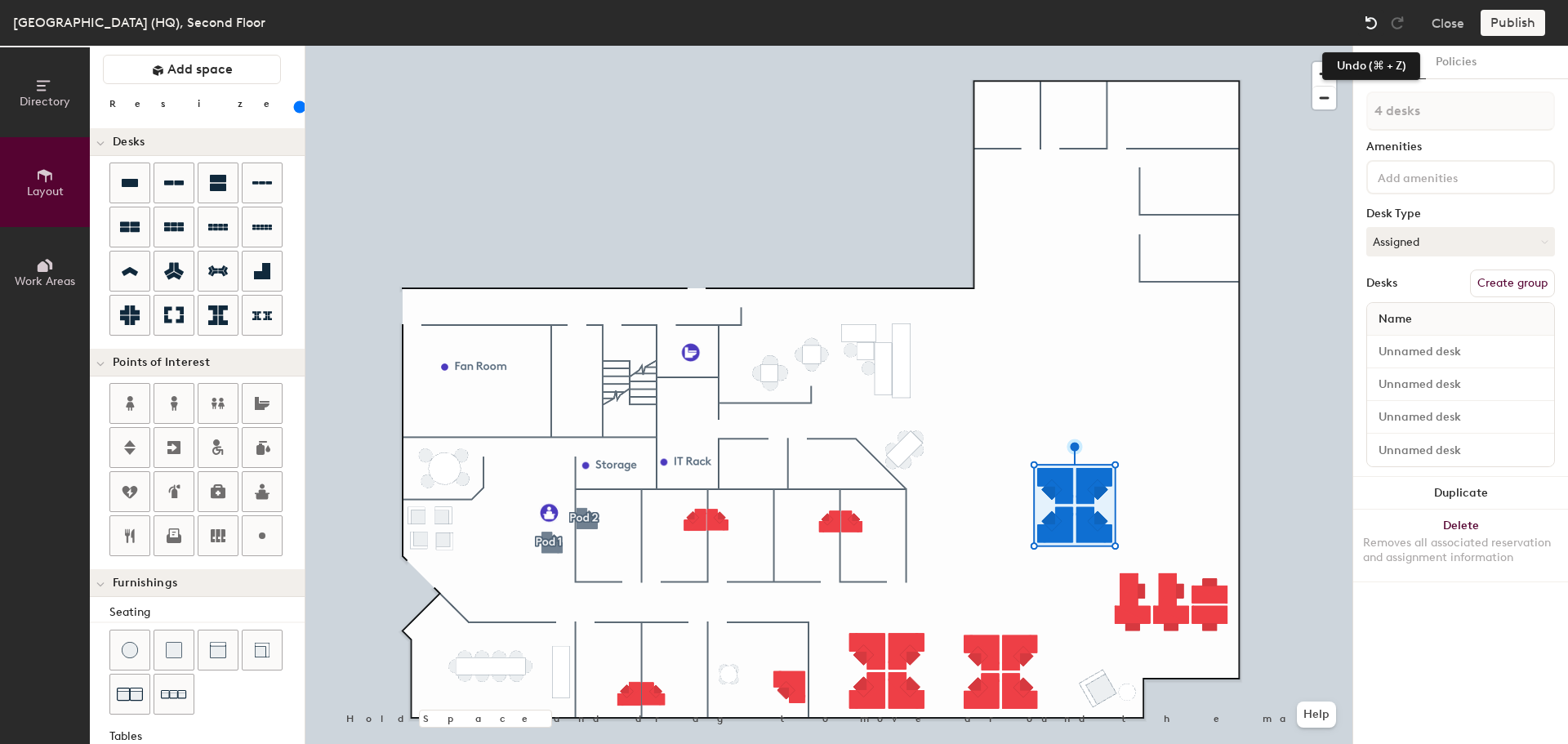
click at [1371, 20] on img at bounding box center [1371, 22] width 17 height 17
type input "180"
type input "1 desk"
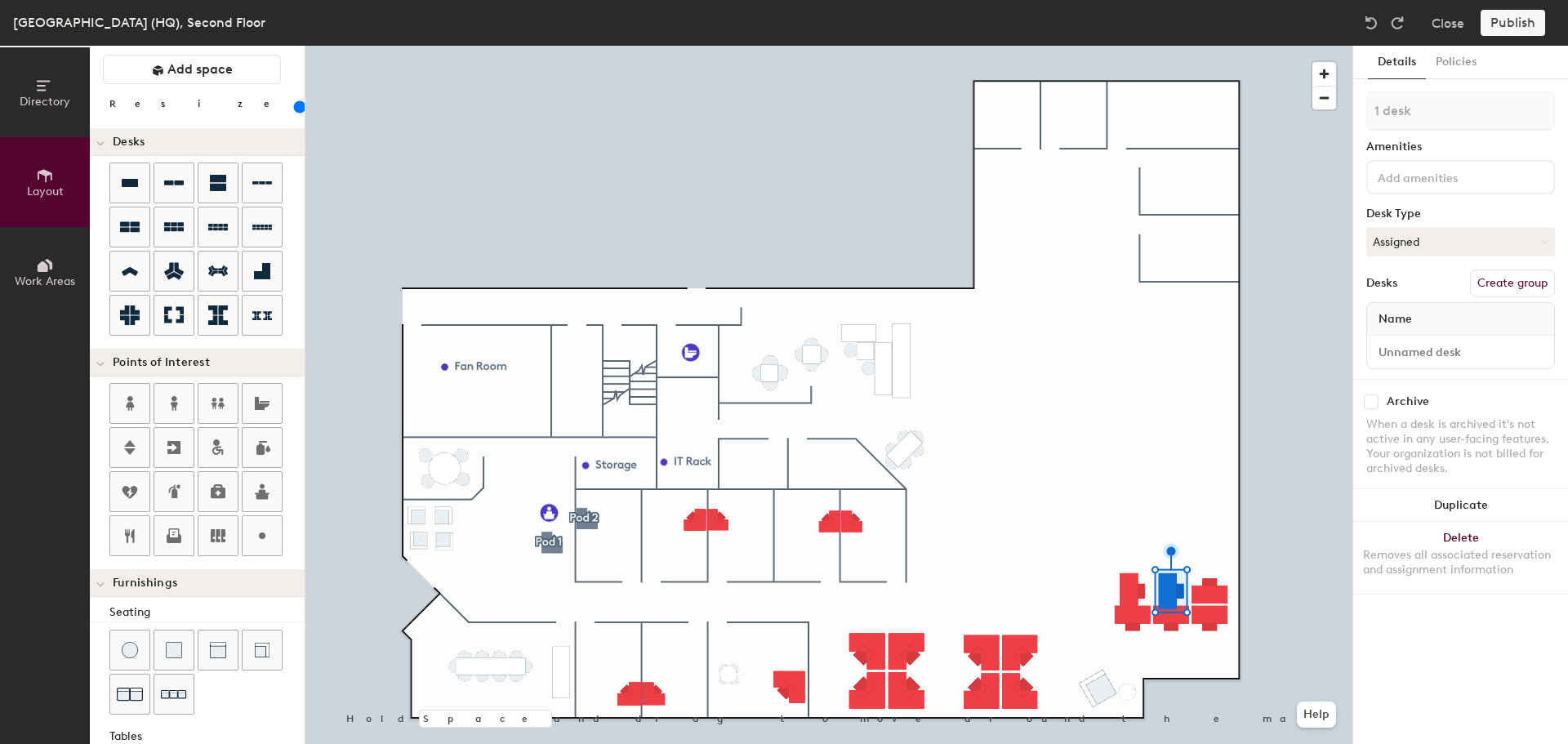
click at [1058, 519] on div "Directory Layout Work Areas Layout Add space Resize Desks Points of Interest Fu…" at bounding box center [784, 395] width 1568 height 698
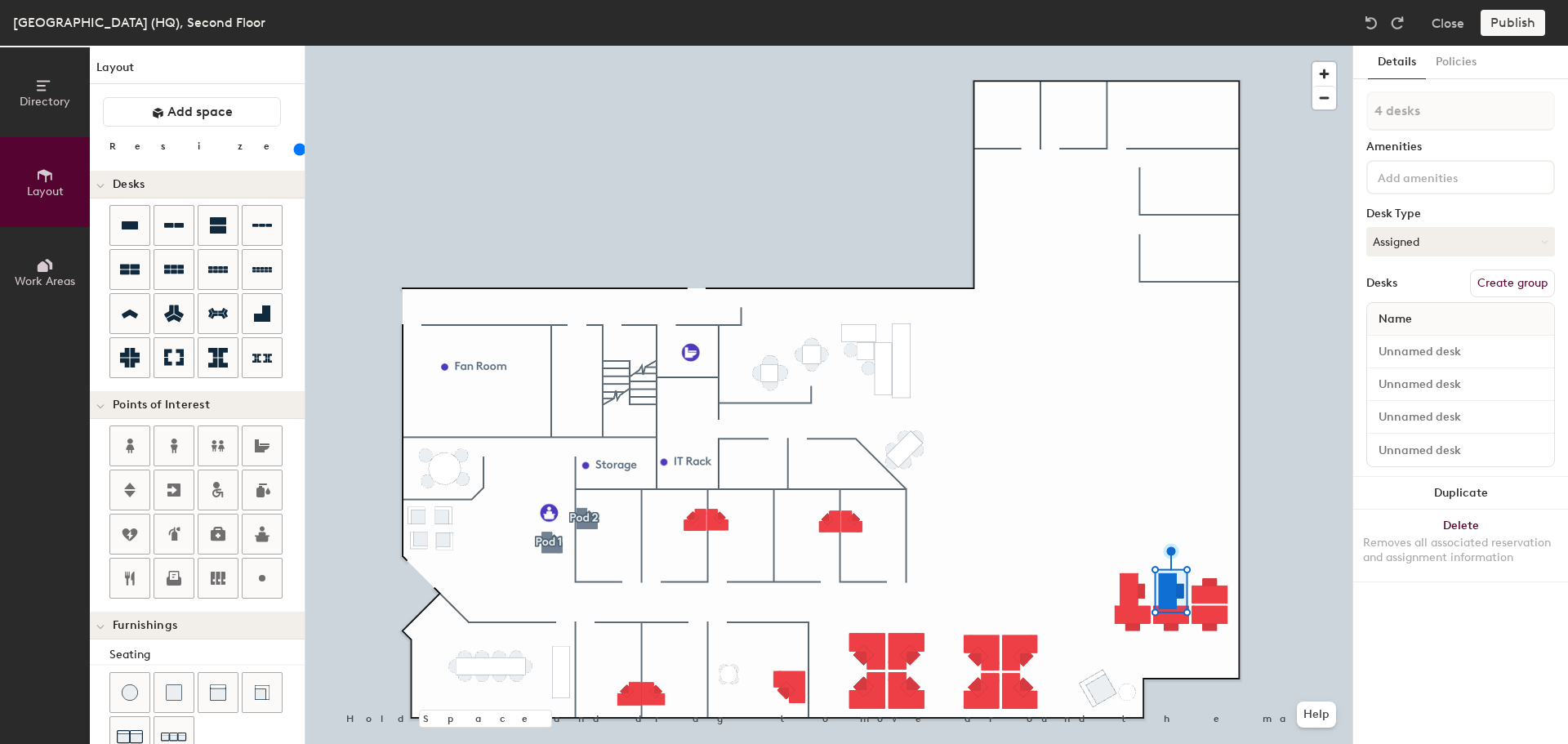
scroll to position [43, 0]
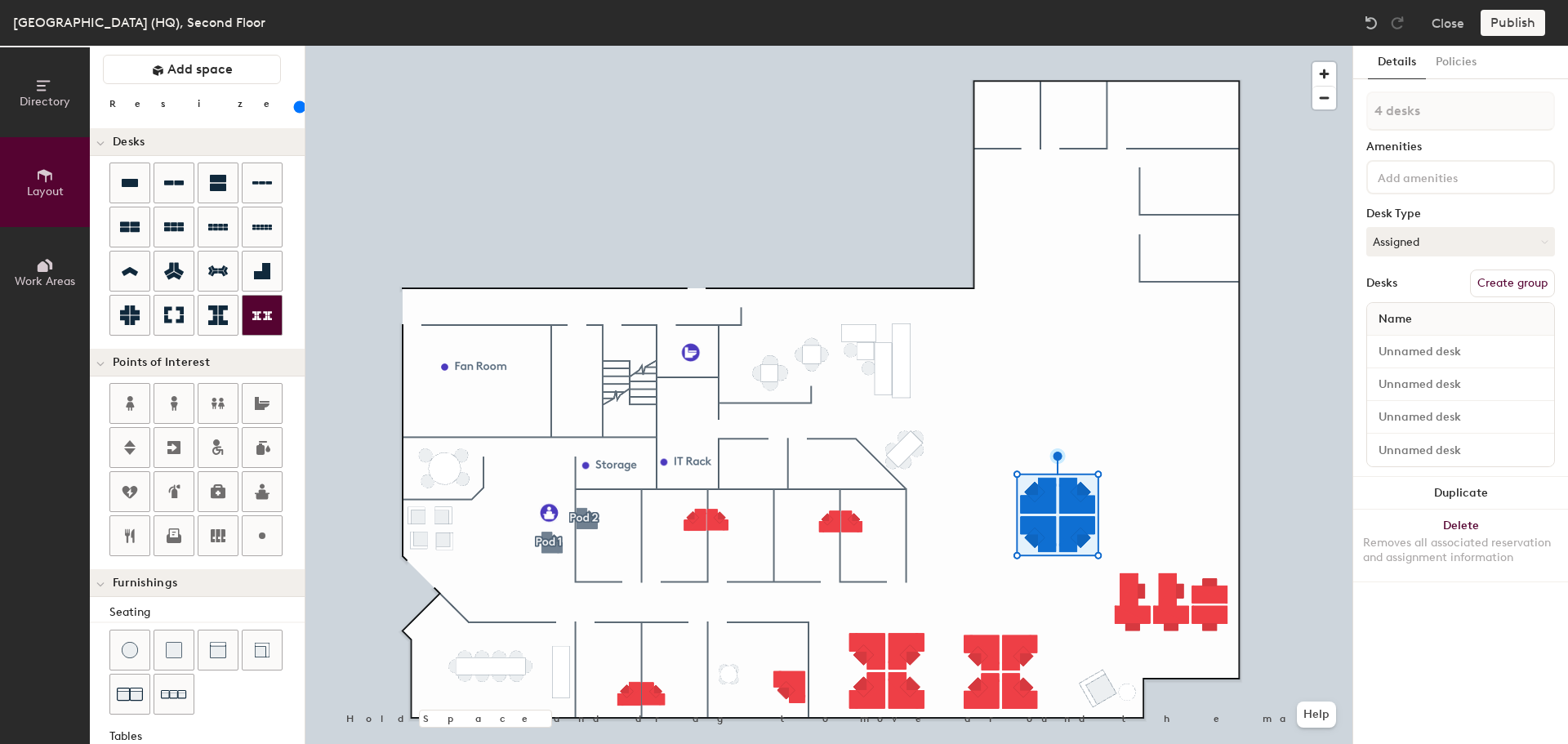
click at [1110, 442] on div "Directory Layout Work Areas Layout Add space Resize Desks Points of Interest Fu…" at bounding box center [784, 395] width 1568 height 698
click at [206, 309] on div at bounding box center [218, 315] width 39 height 39
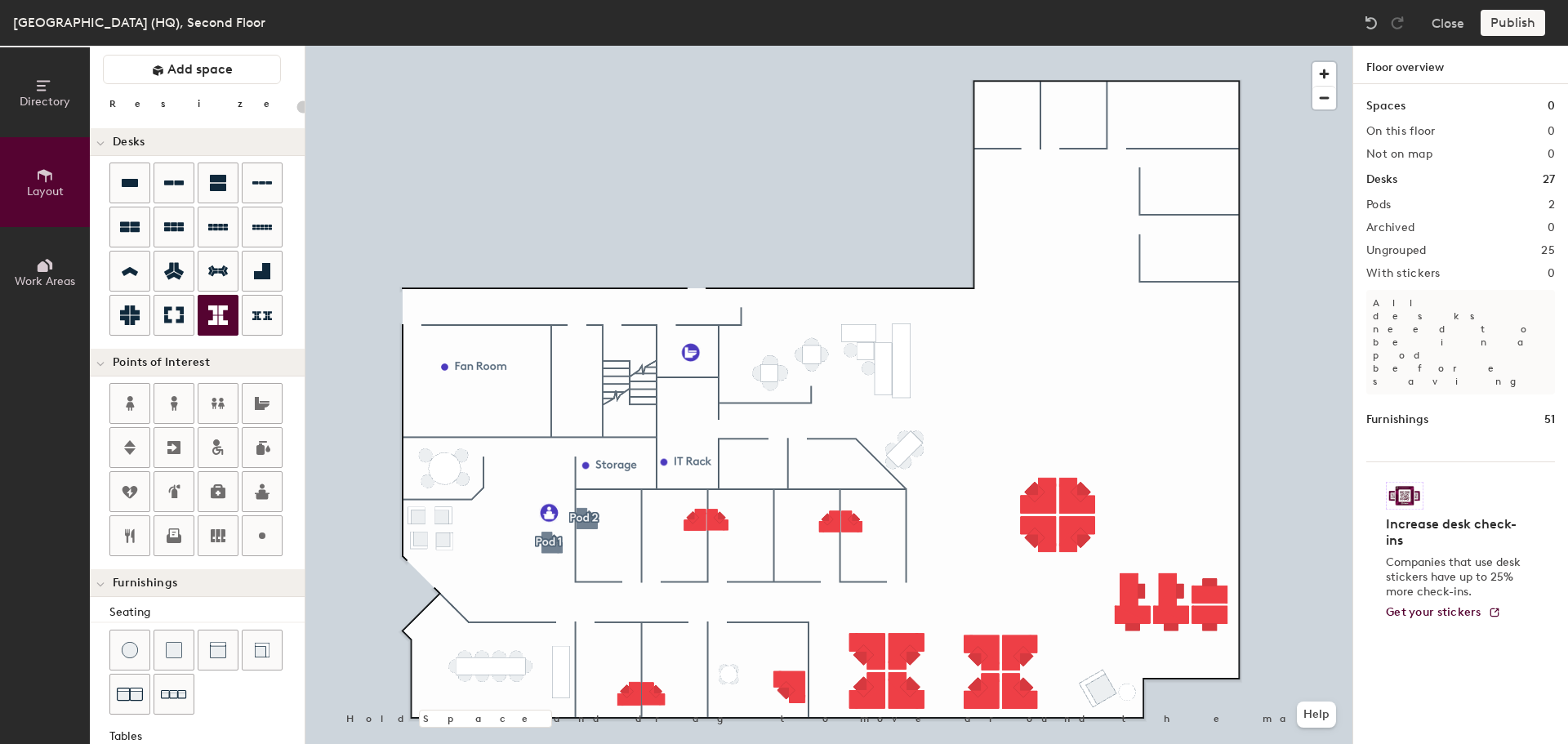
click at [216, 314] on icon at bounding box center [218, 315] width 20 height 20
click at [131, 314] on icon at bounding box center [130, 315] width 20 height 20
click at [219, 312] on icon at bounding box center [218, 315] width 20 height 20
click at [1086, 415] on div "Directory Layout Work Areas Layout Add space Resize Desks Points of Interest Fu…" at bounding box center [784, 395] width 1568 height 698
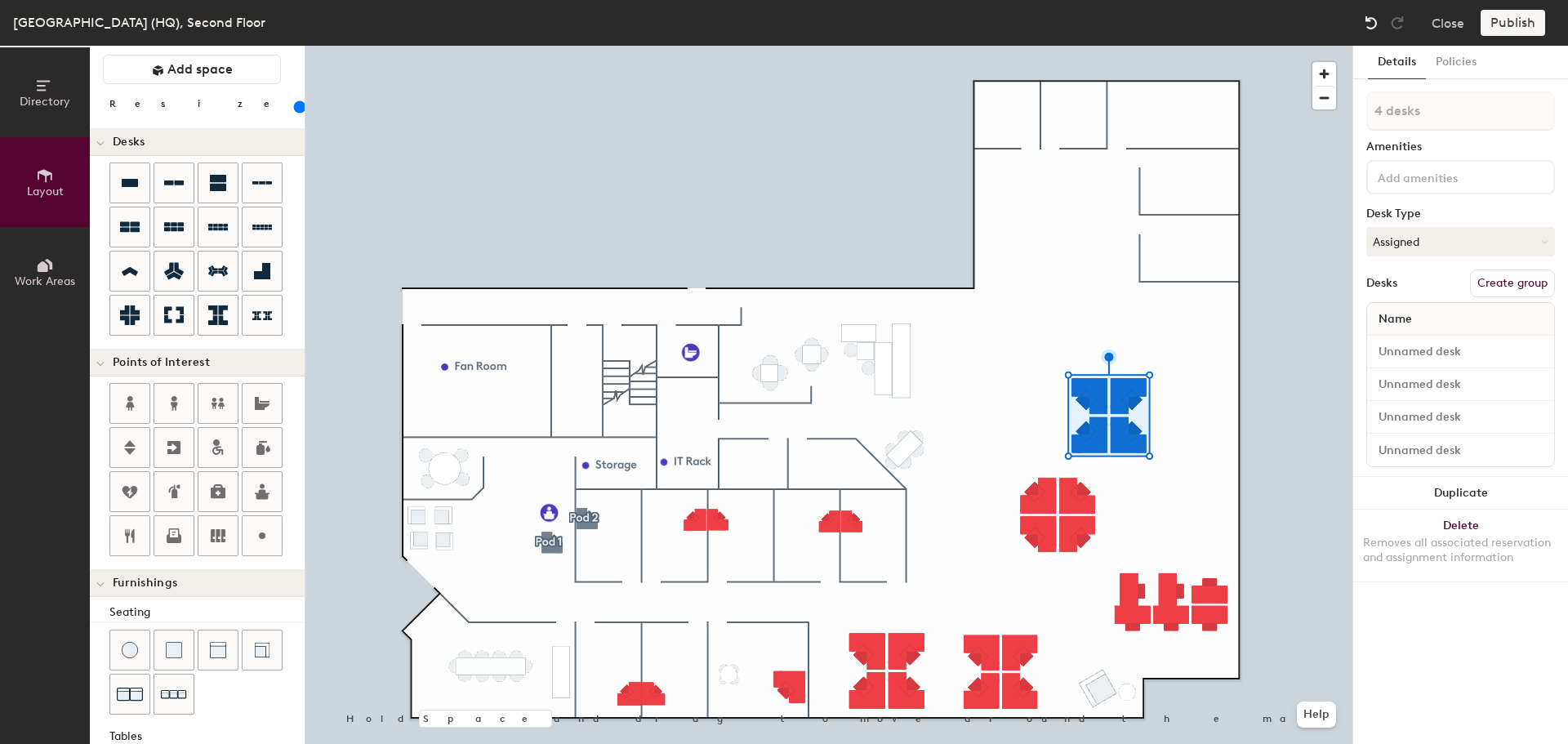
click at [1366, 20] on img at bounding box center [1371, 22] width 17 height 17
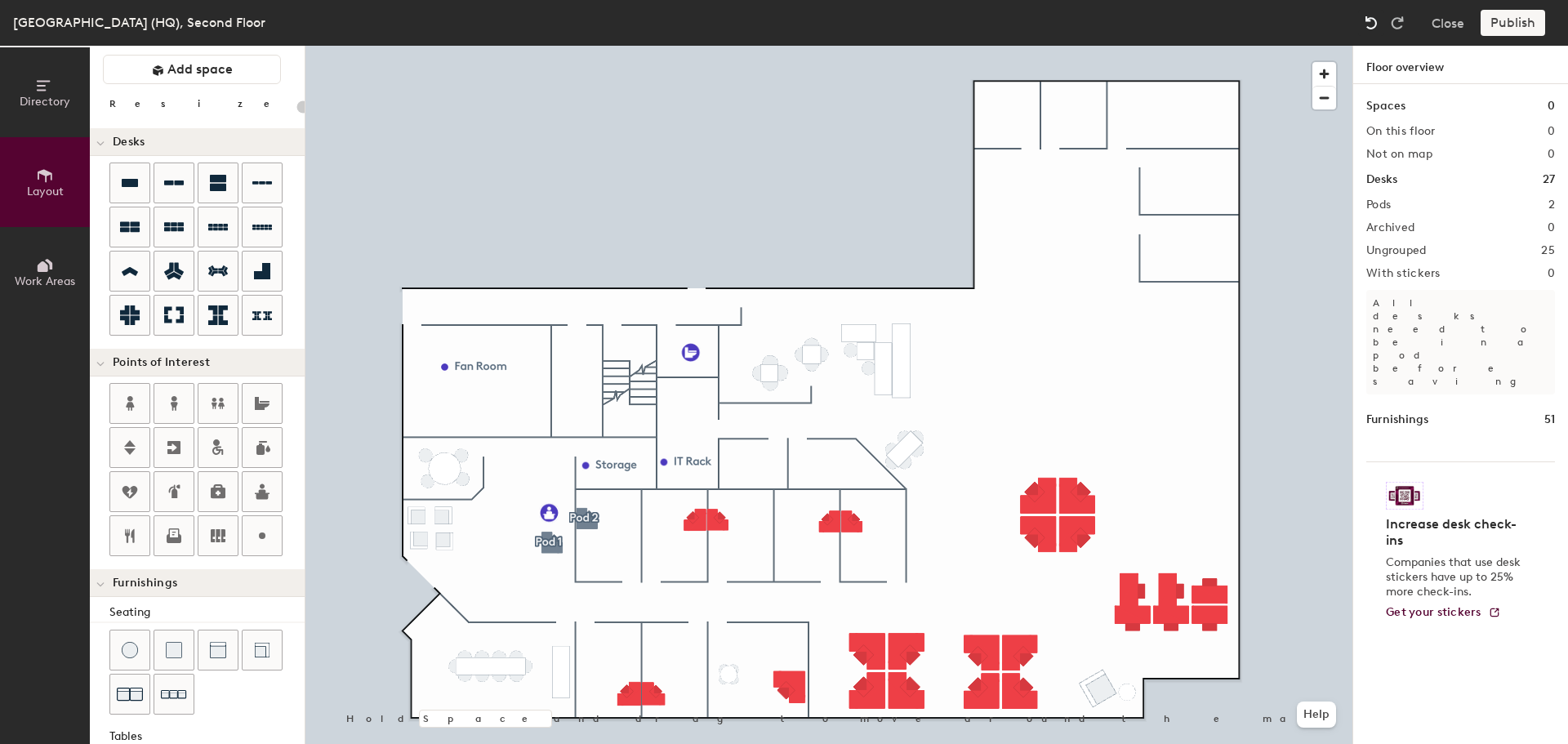
click at [1366, 20] on img at bounding box center [1371, 22] width 17 height 17
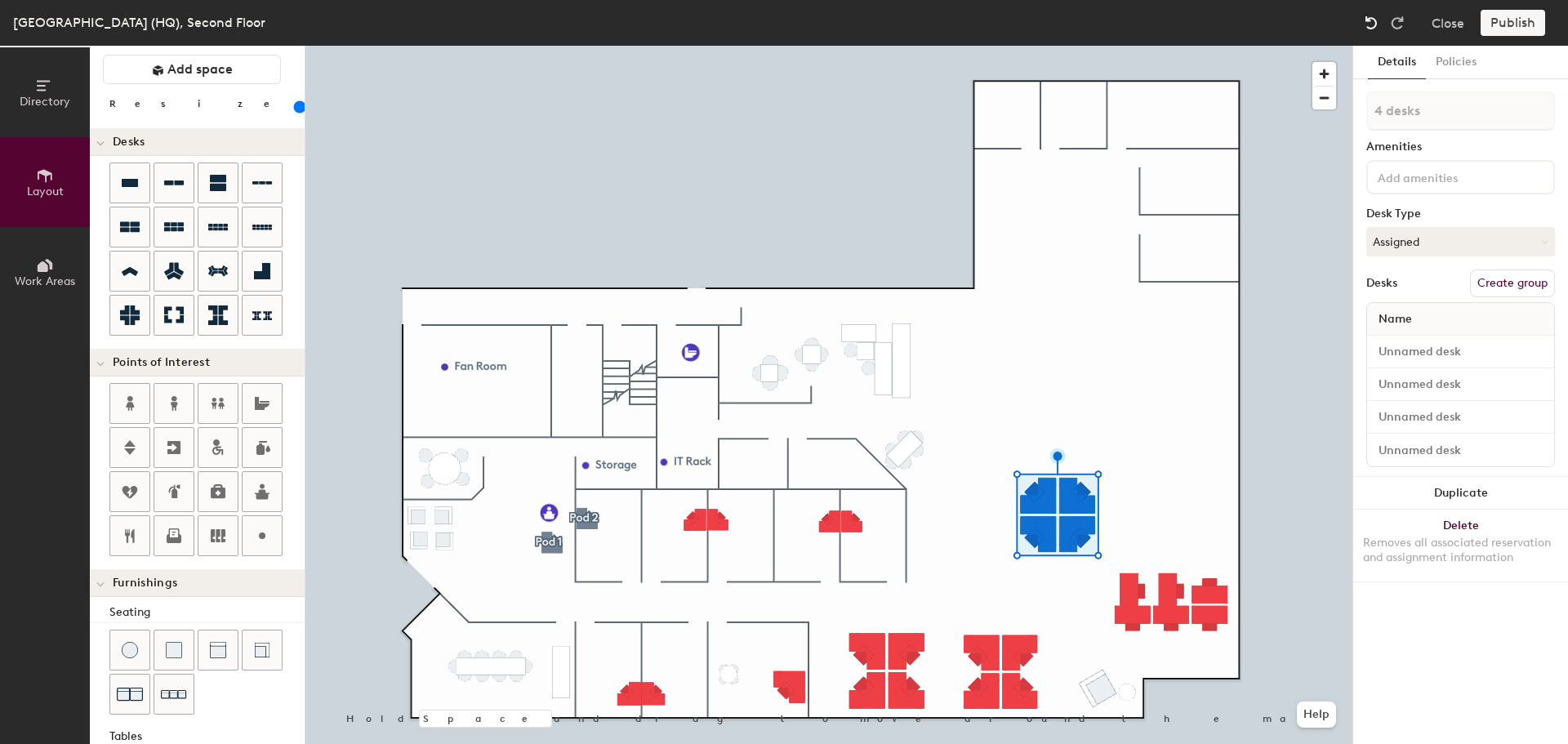
click at [1366, 20] on img at bounding box center [1371, 22] width 17 height 17
type input "180"
type input "1 desk"
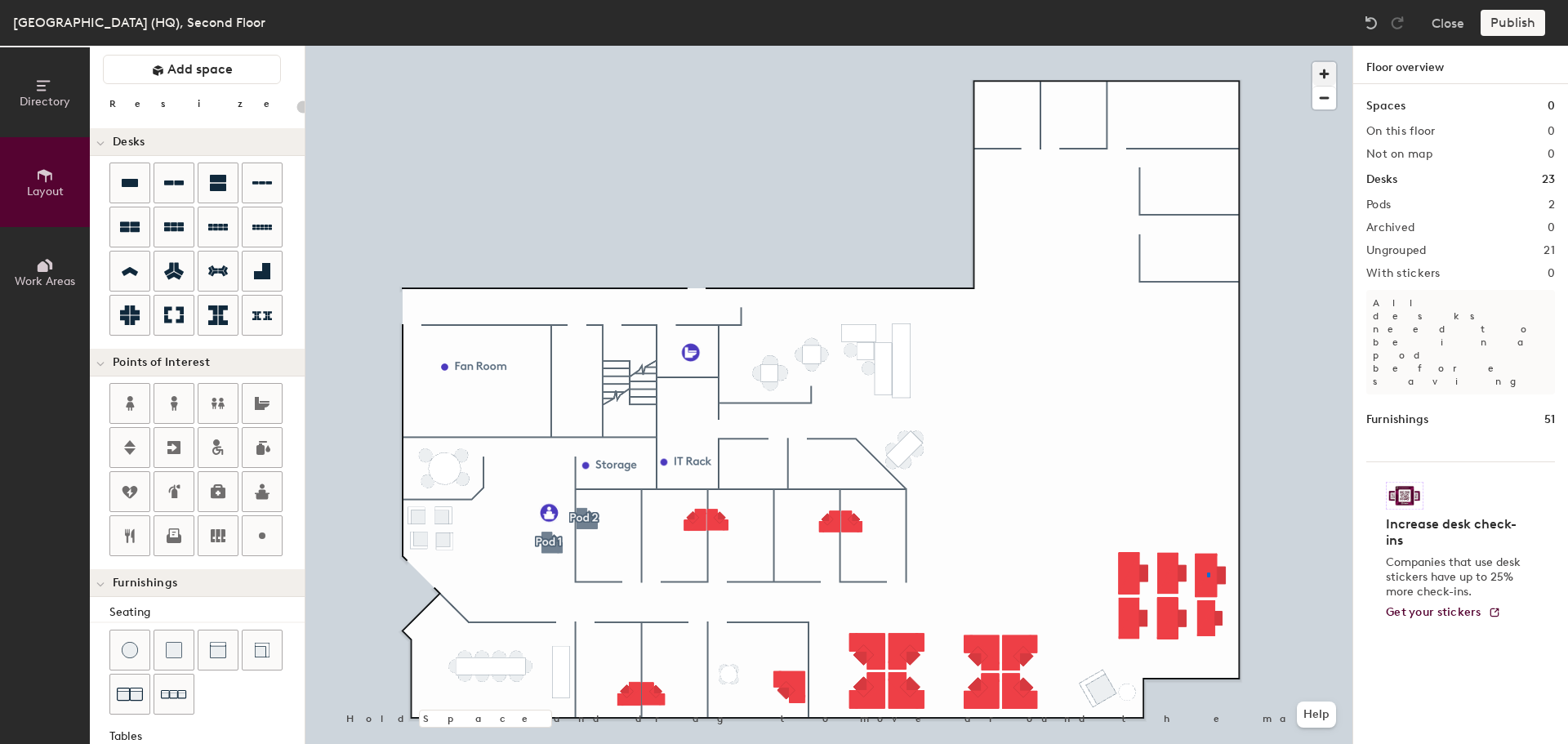
click at [1207, 46] on div at bounding box center [828, 46] width 1047 height 0
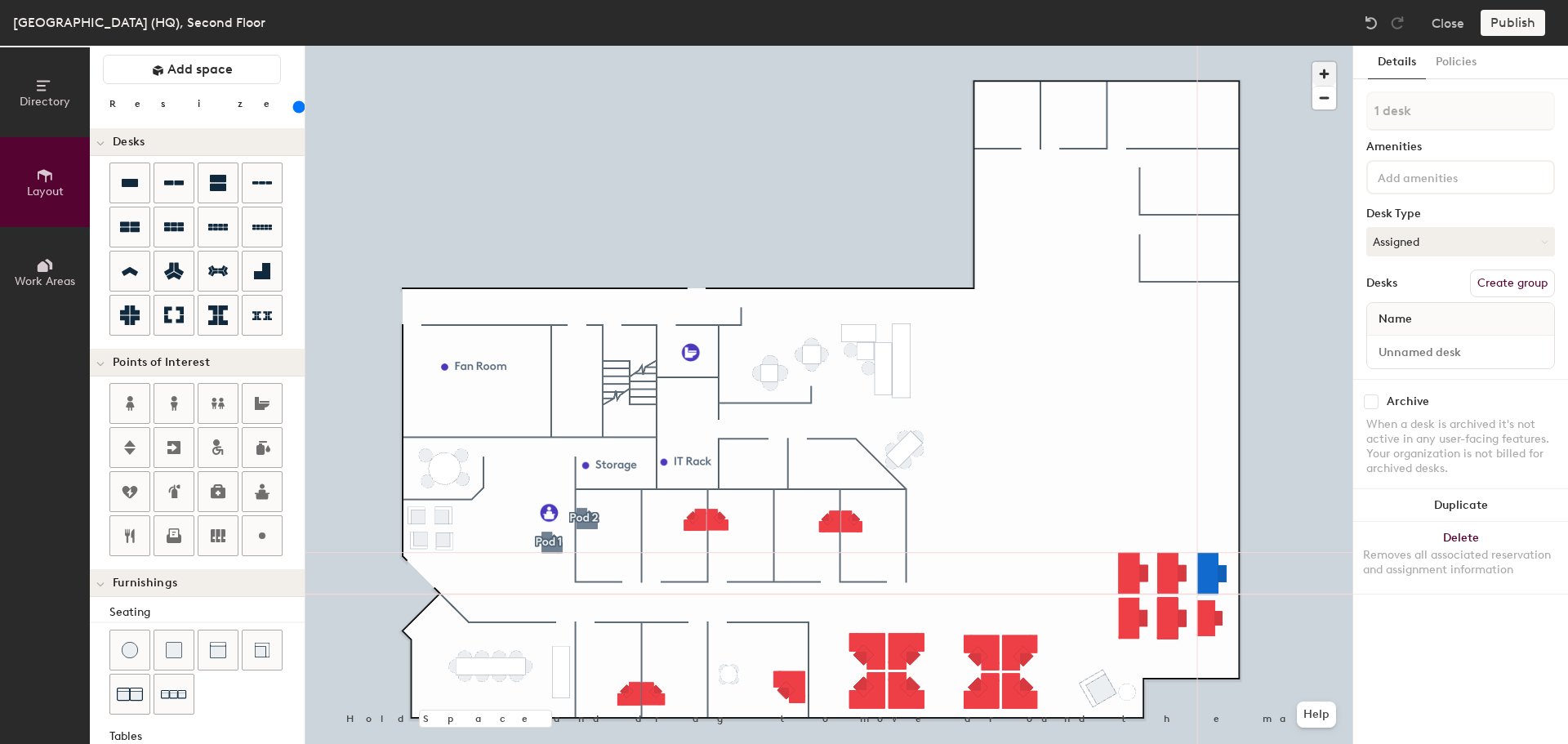
click at [1211, 46] on div at bounding box center [828, 46] width 1047 height 0
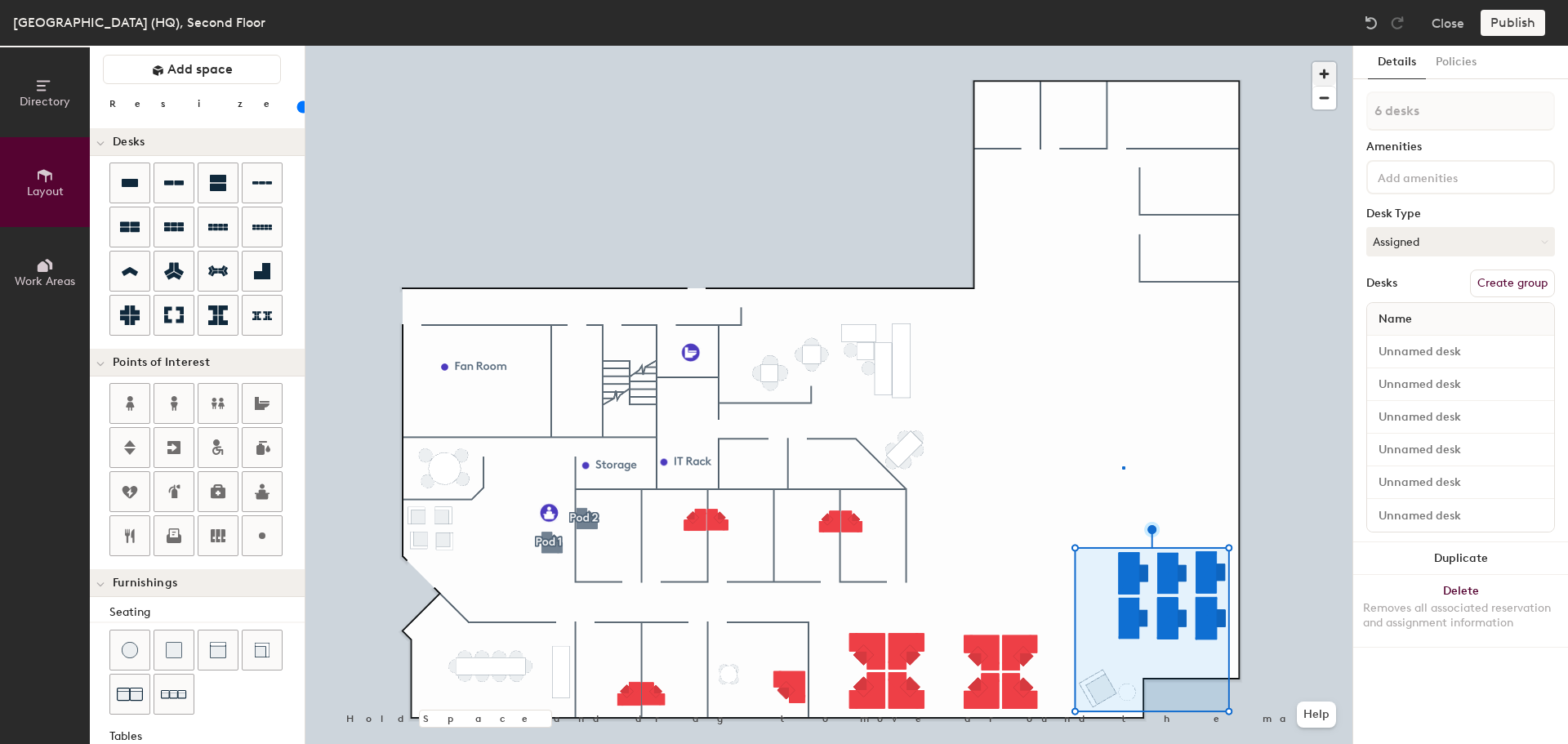
click at [1122, 46] on div at bounding box center [828, 46] width 1047 height 0
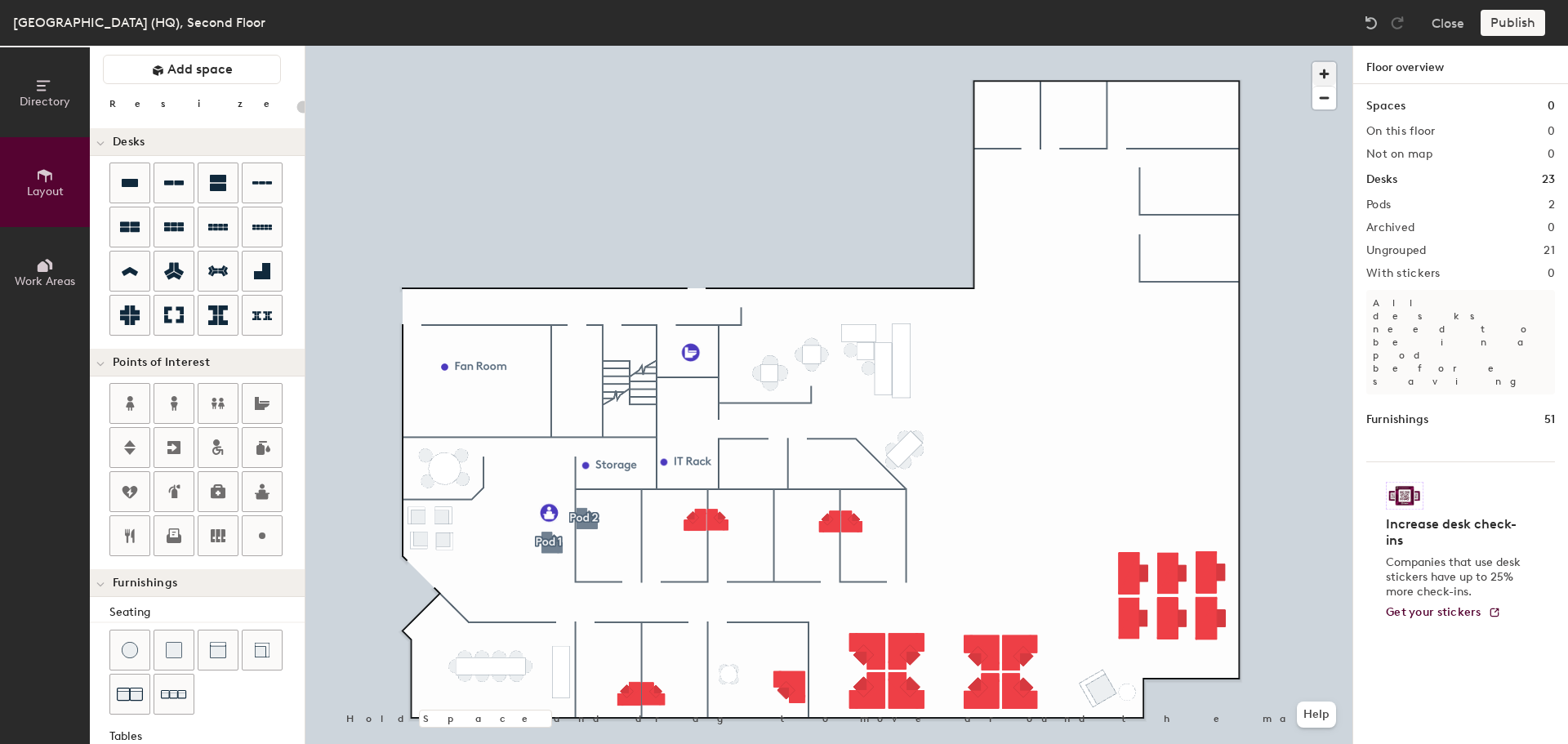
click at [1132, 46] on div at bounding box center [828, 46] width 1047 height 0
click at [1002, 557] on div "Directory Layout Work Areas Layout Add space Resize Desks Points of Interest Fu…" at bounding box center [784, 395] width 1568 height 698
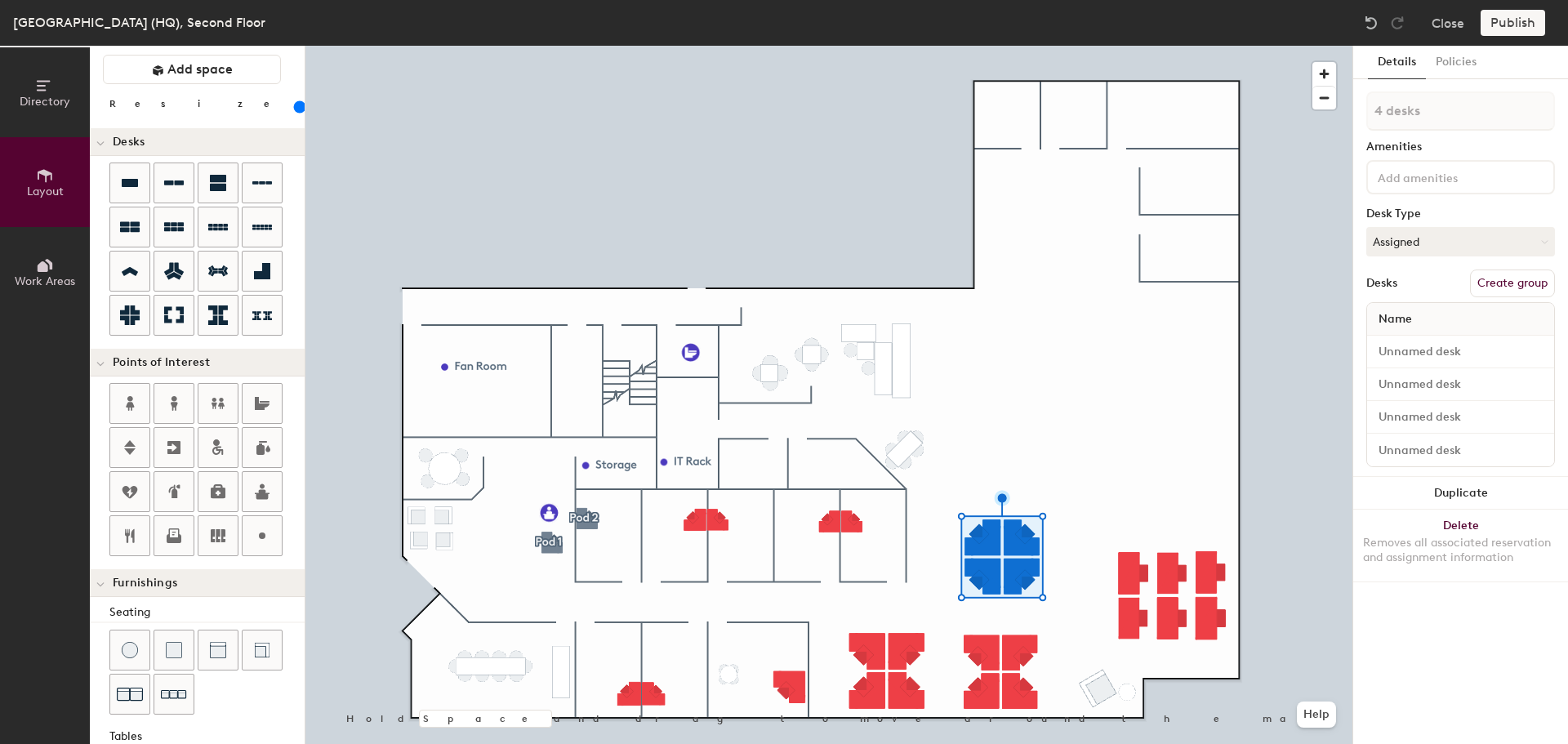
type input "180"
type input "1 desk"
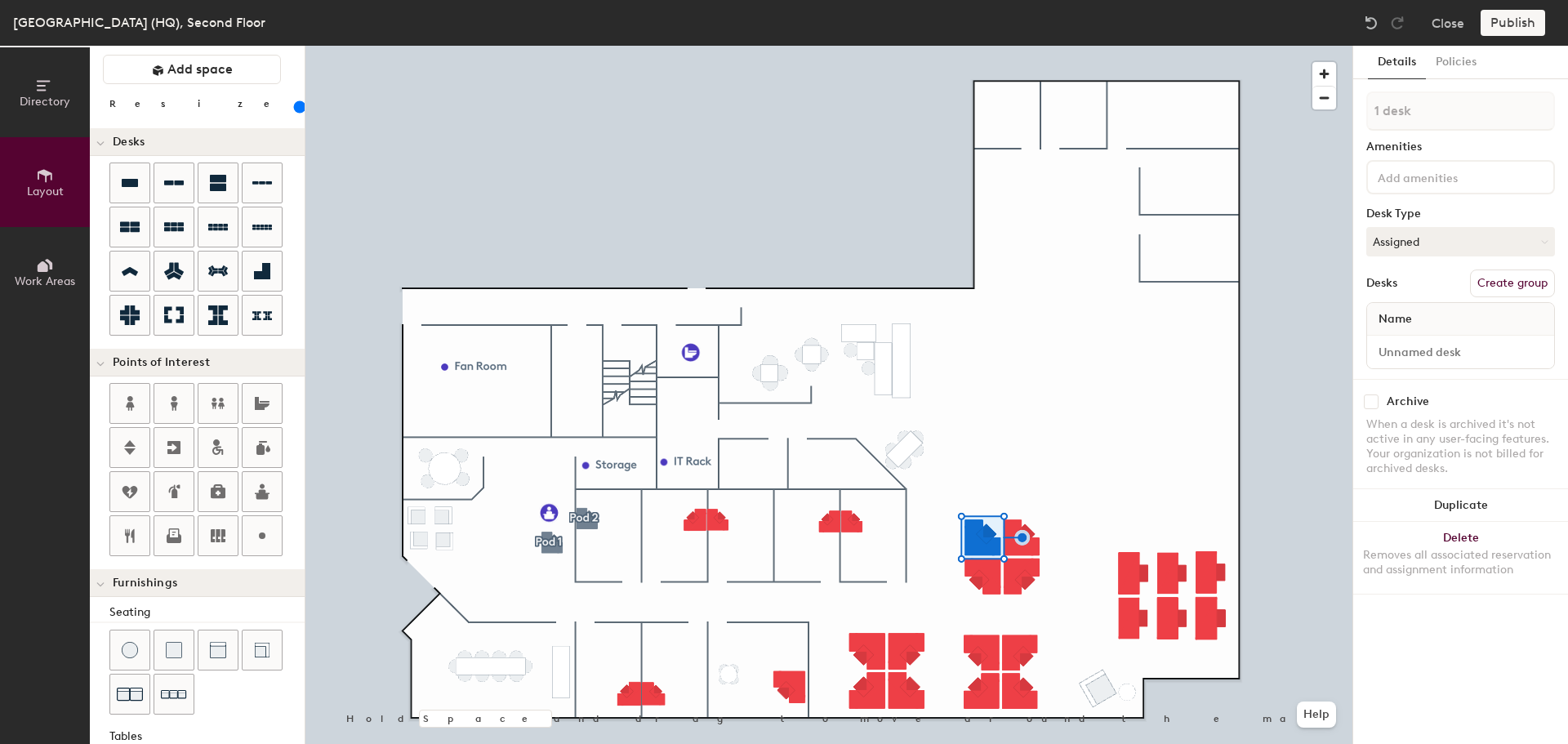
click at [1033, 46] on div at bounding box center [828, 46] width 1047 height 0
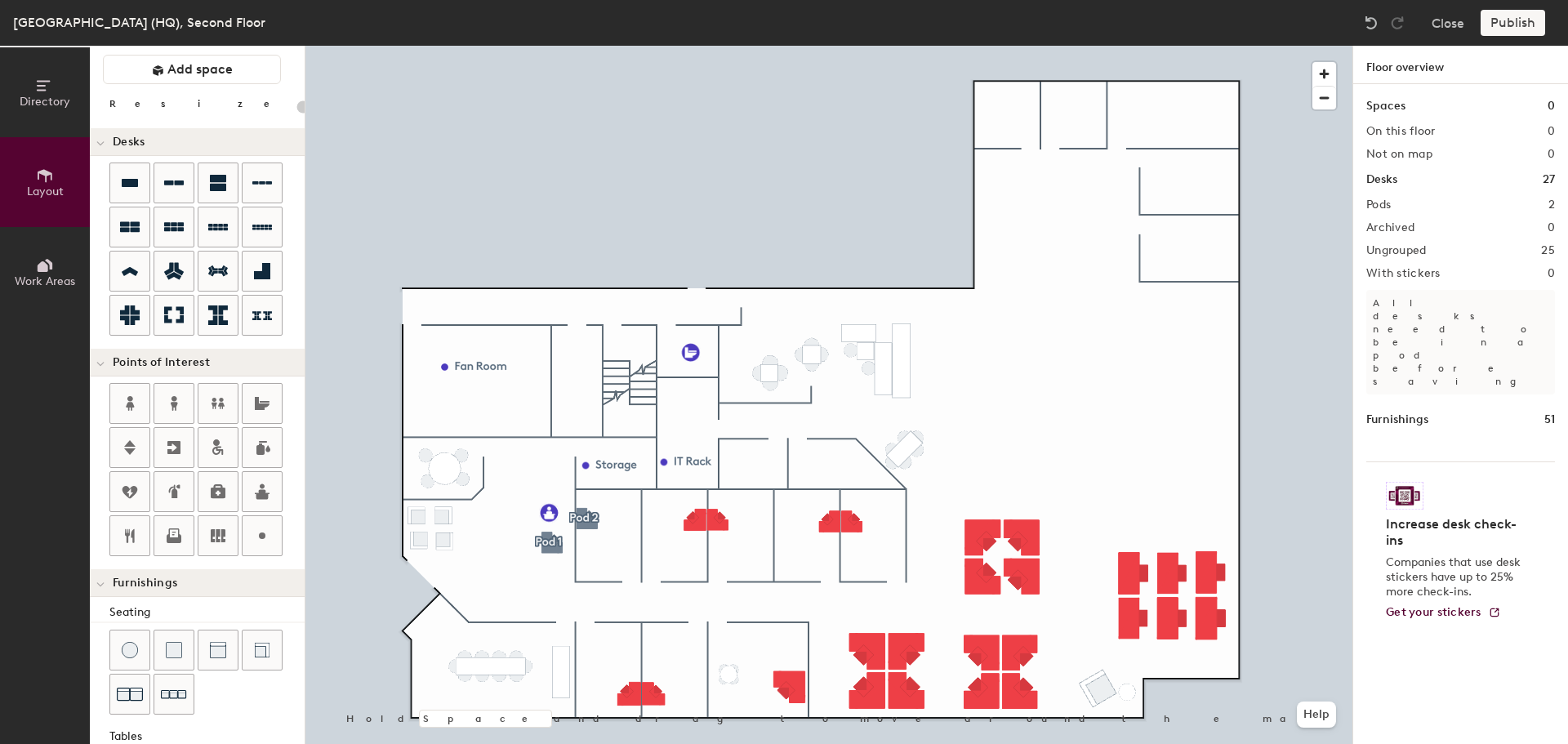
click at [1025, 46] on div at bounding box center [828, 46] width 1047 height 0
click at [1080, 444] on div "Directory Layout Work Areas Layout Add space Resize Desks Points of Interest Fu…" at bounding box center [784, 395] width 1568 height 698
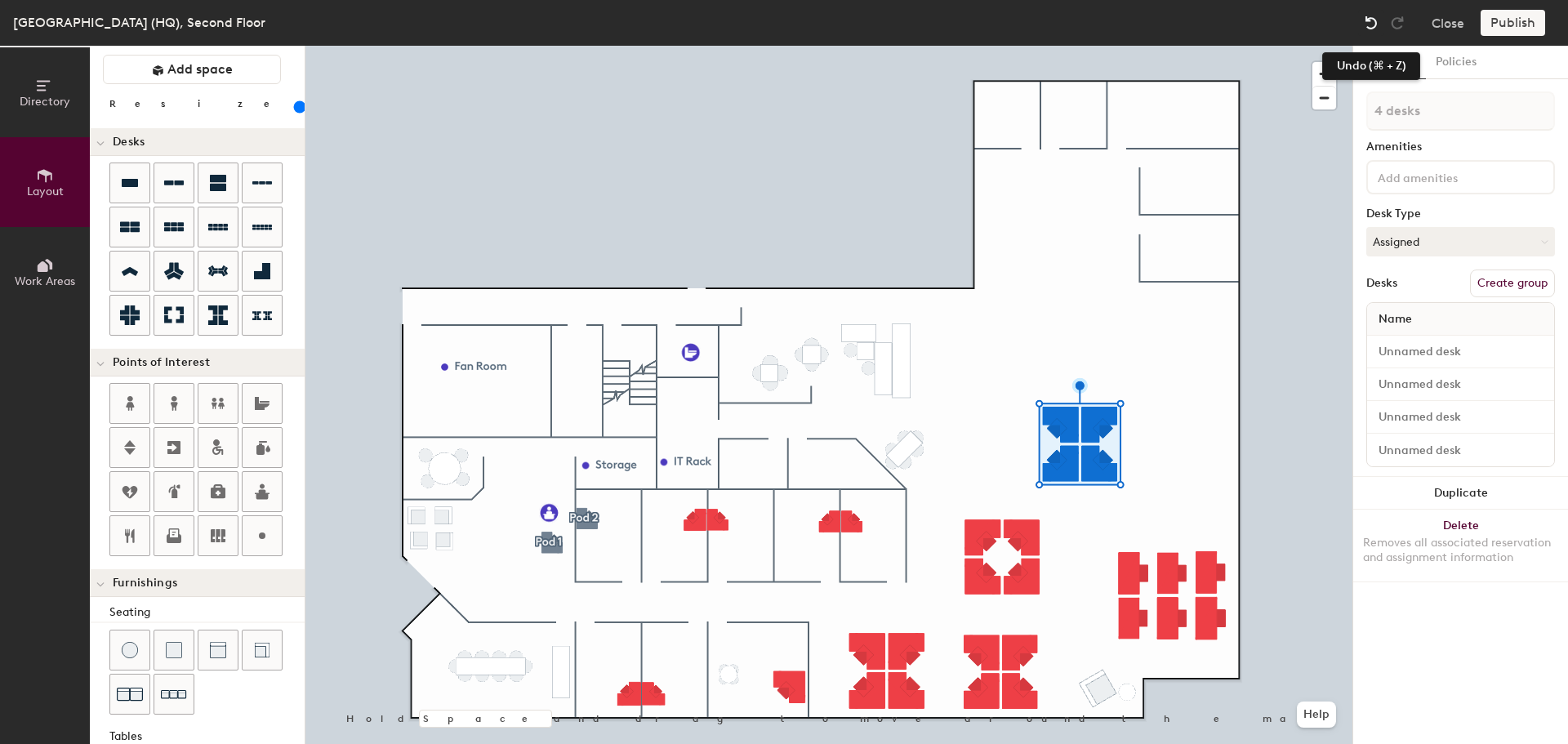
click at [1374, 21] on img at bounding box center [1371, 22] width 17 height 17
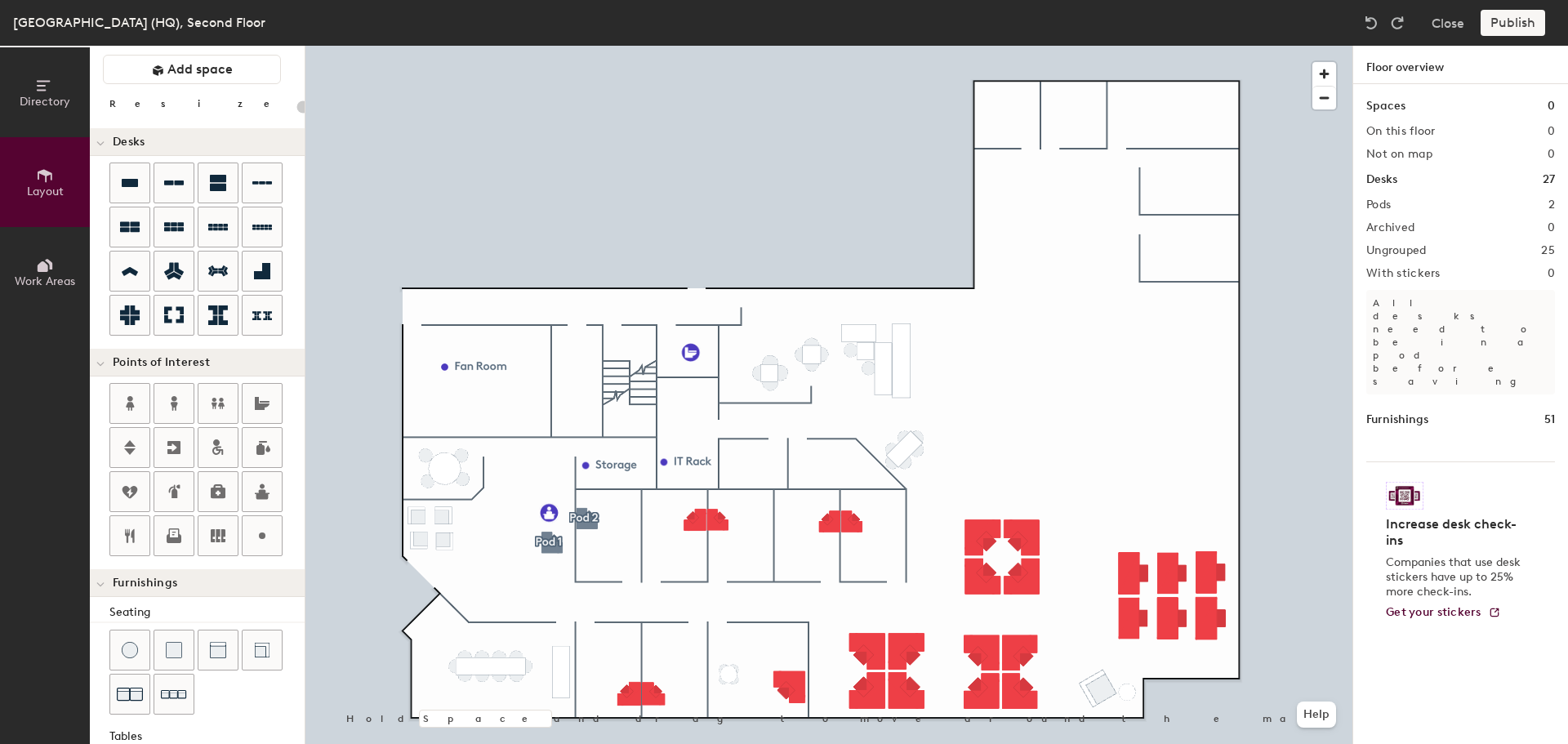
click at [1069, 458] on div "Directory Layout Work Areas Layout Add space Resize Desks Points of Interest Fu…" at bounding box center [784, 395] width 1568 height 698
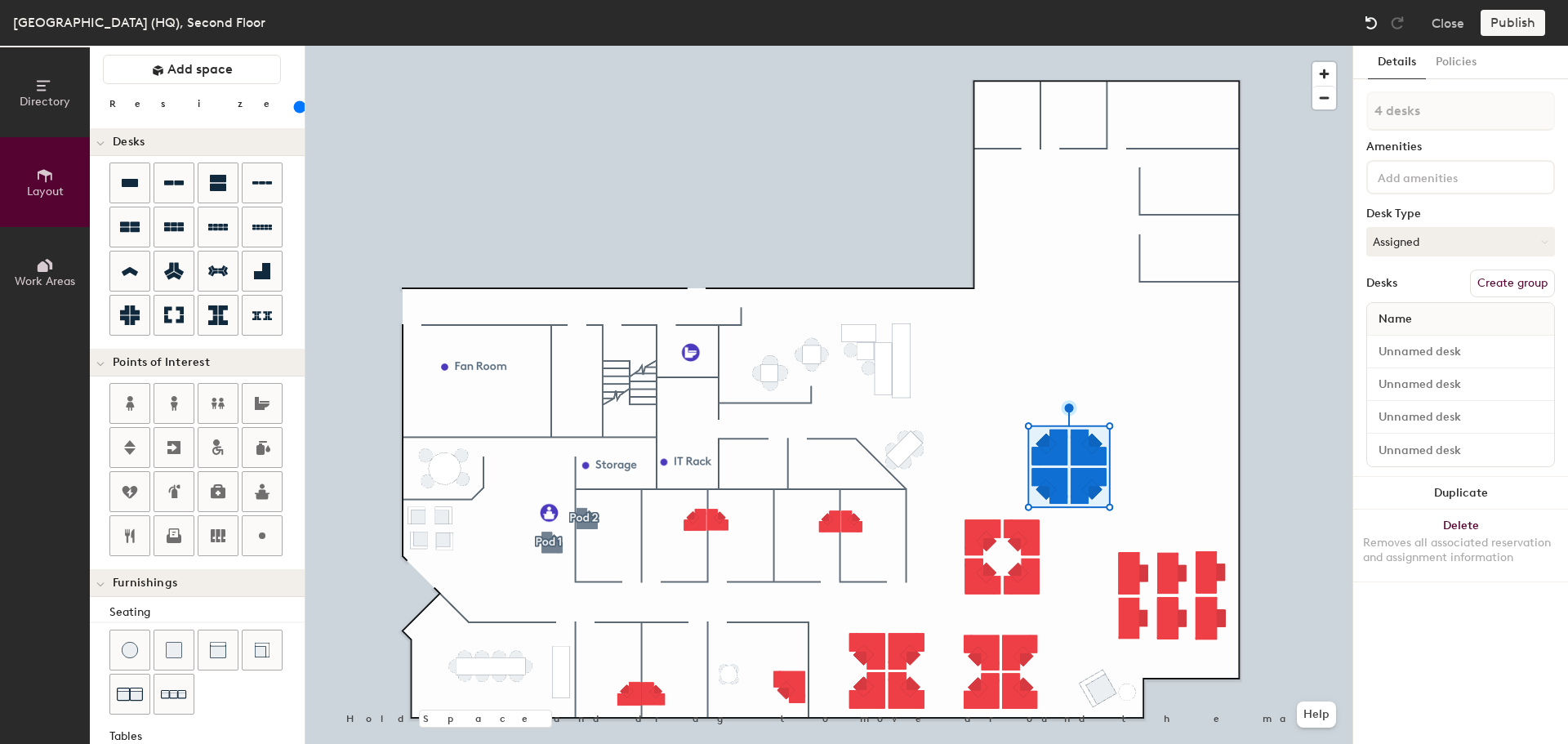
click at [1372, 24] on img at bounding box center [1371, 22] width 17 height 17
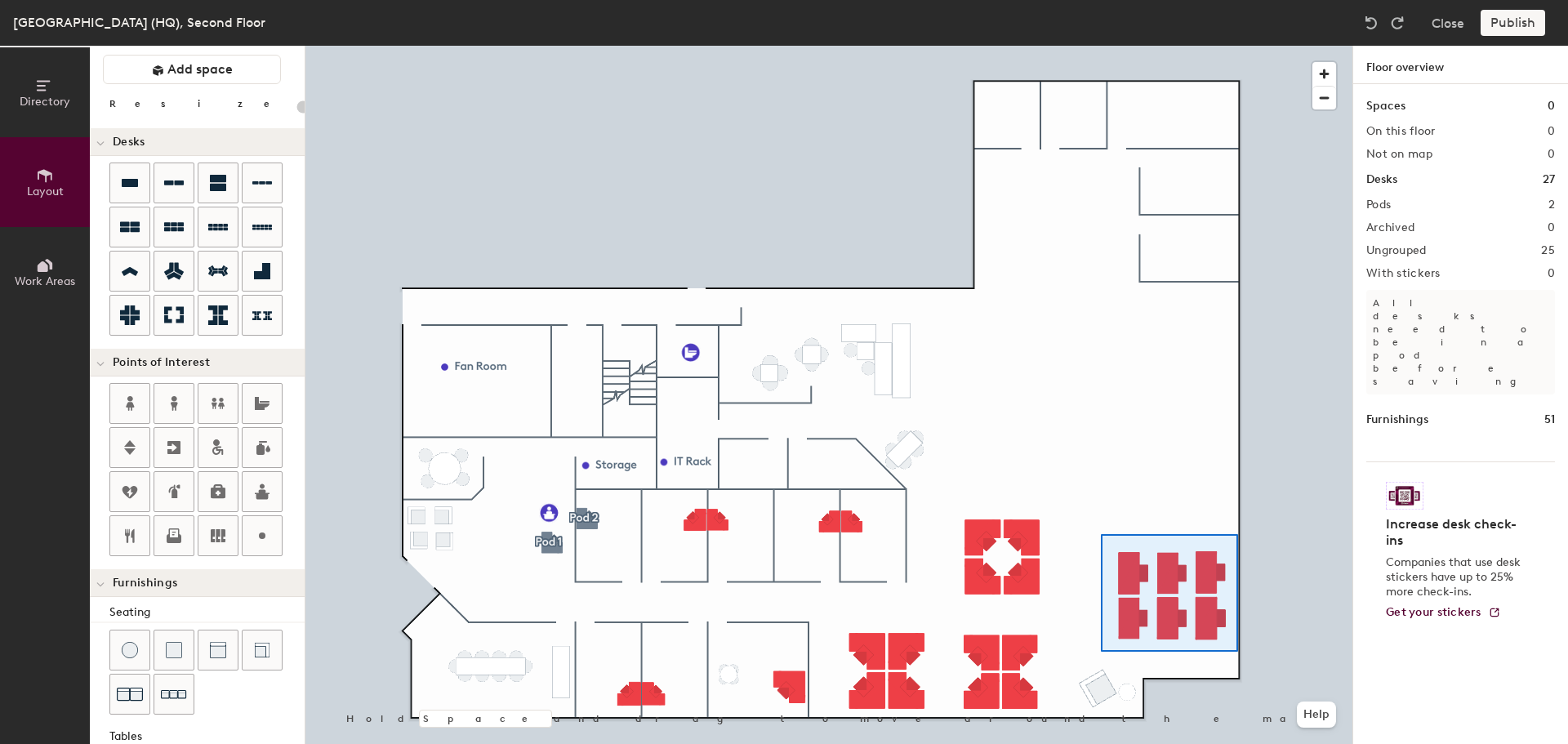
type input "200"
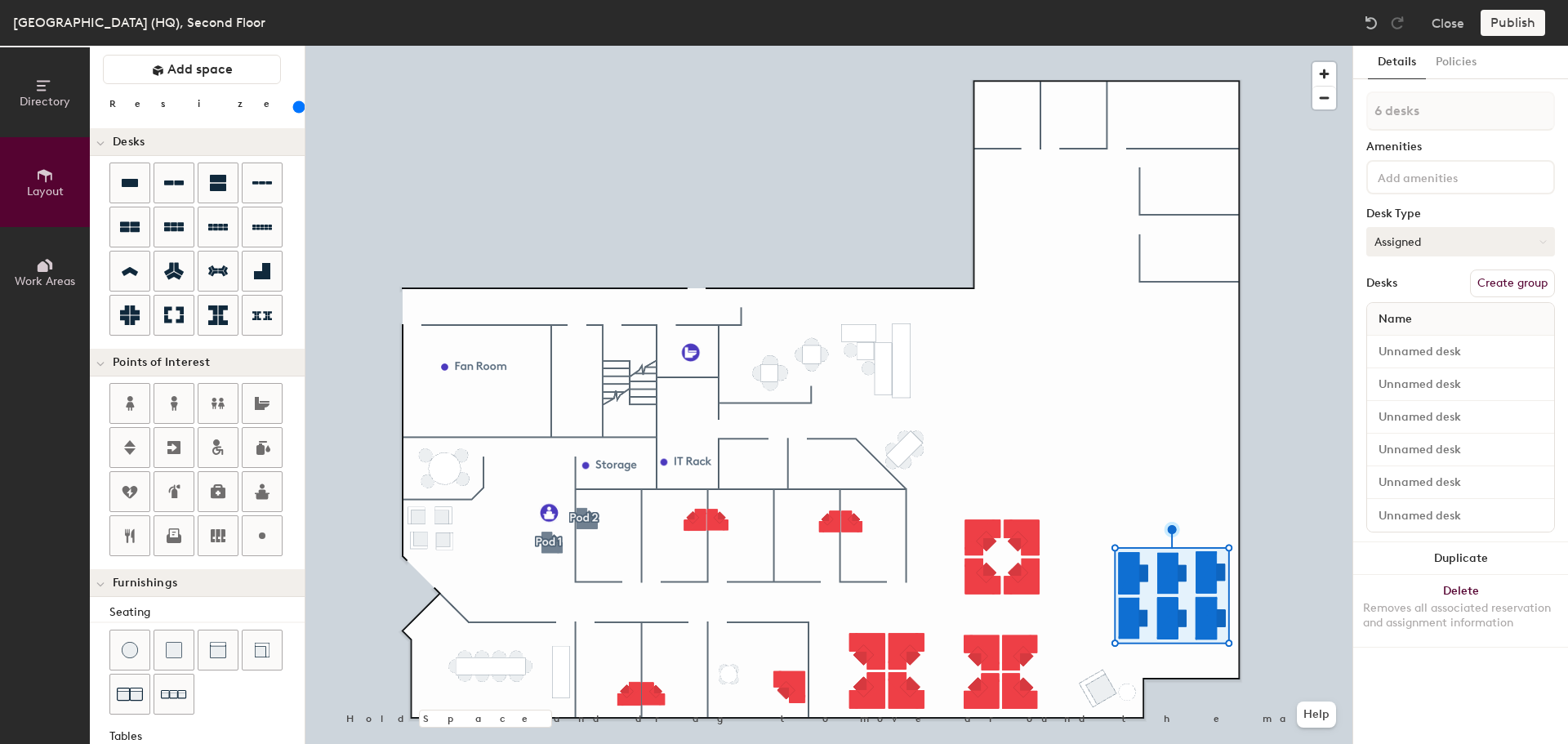
click at [1544, 243] on icon at bounding box center [1544, 241] width 6 height 3
click at [1443, 549] on button "Duplicate" at bounding box center [1461, 558] width 215 height 32
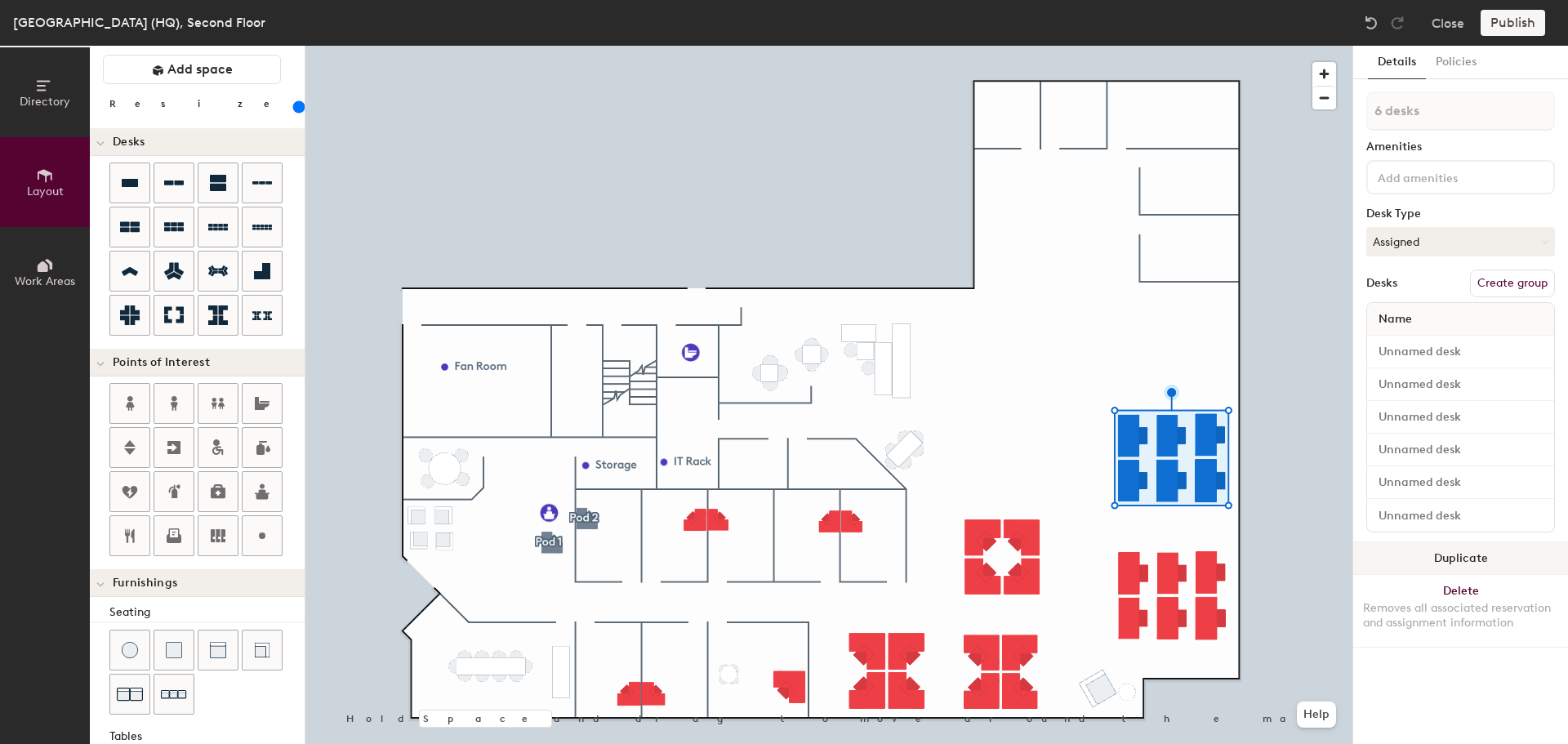
click at [1433, 561] on button "Duplicate" at bounding box center [1461, 558] width 215 height 32
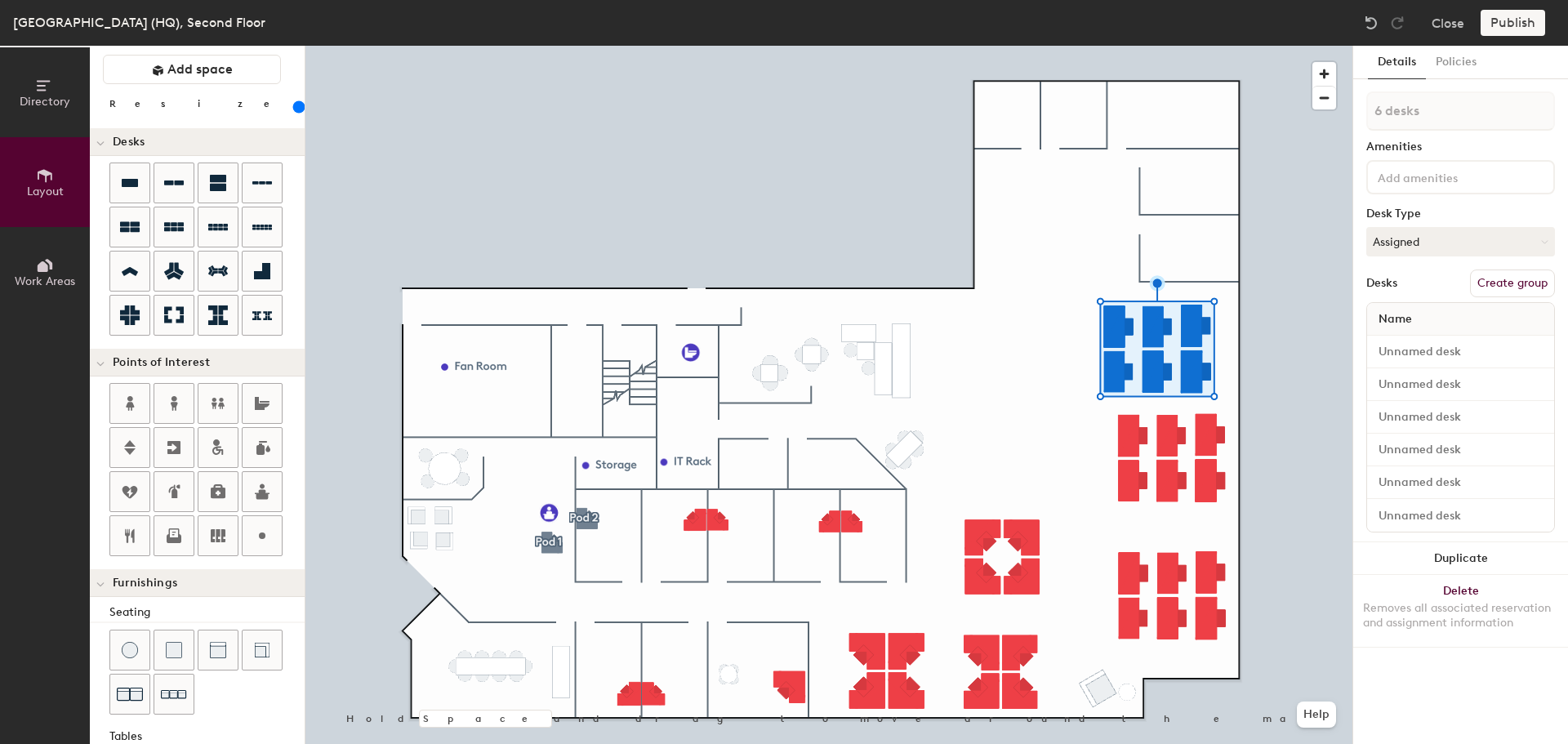
type input "1 desk"
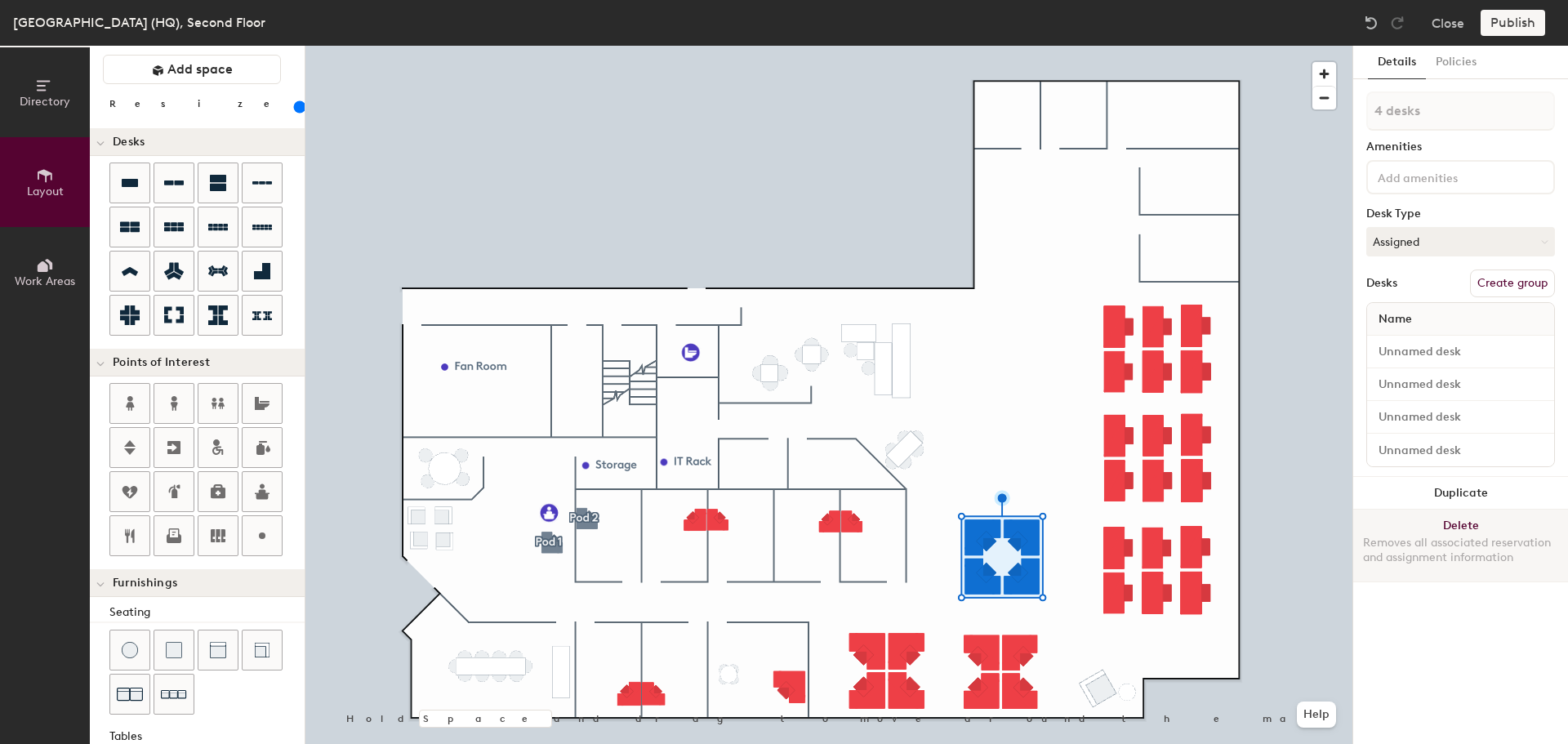
click at [1476, 524] on button "Delete Removes all associated reservation and assignment information" at bounding box center [1461, 545] width 215 height 72
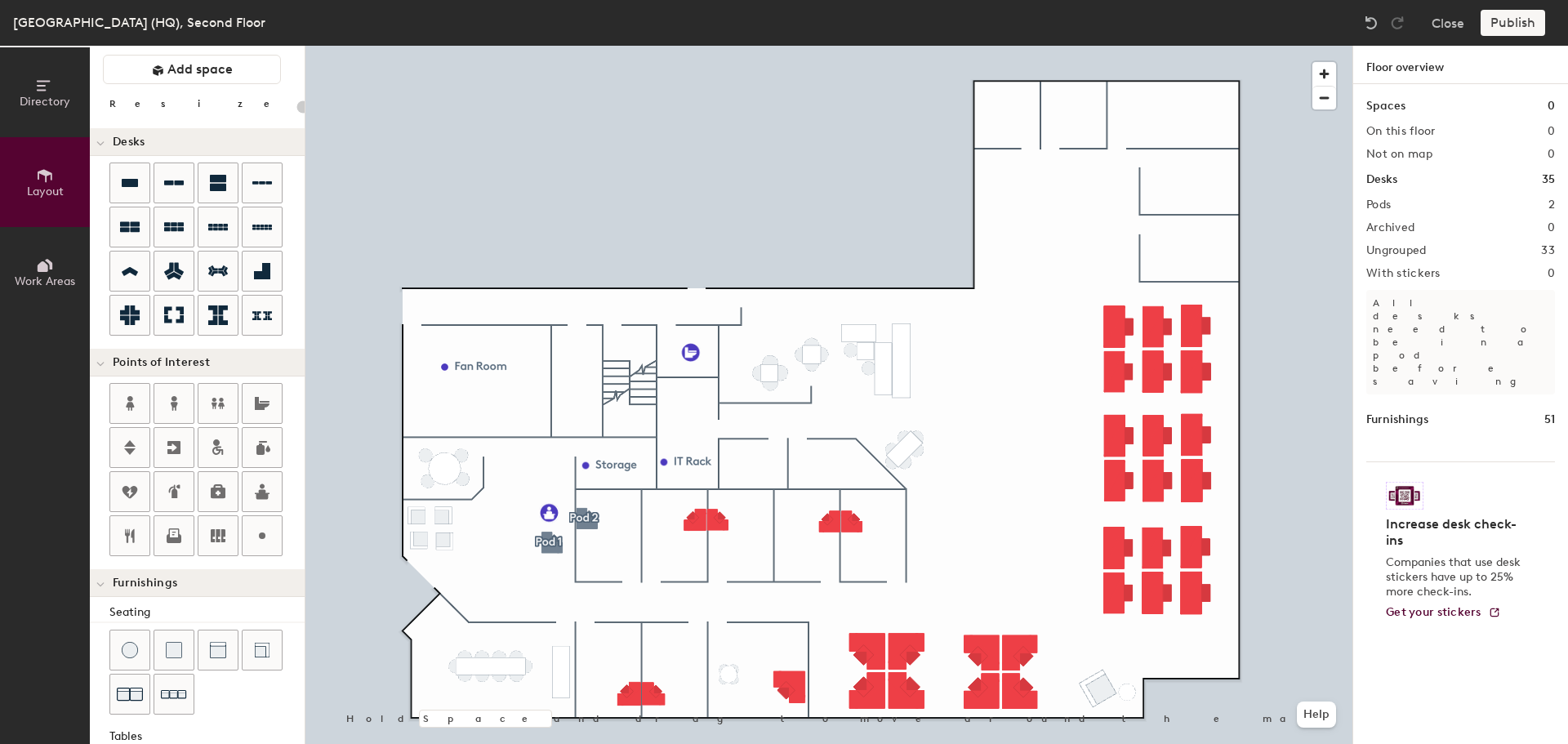
click at [1001, 542] on div "Directory Layout Work Areas Layout Add space Resize Desks Points of Interest Fu…" at bounding box center [784, 395] width 1568 height 698
type input "200"
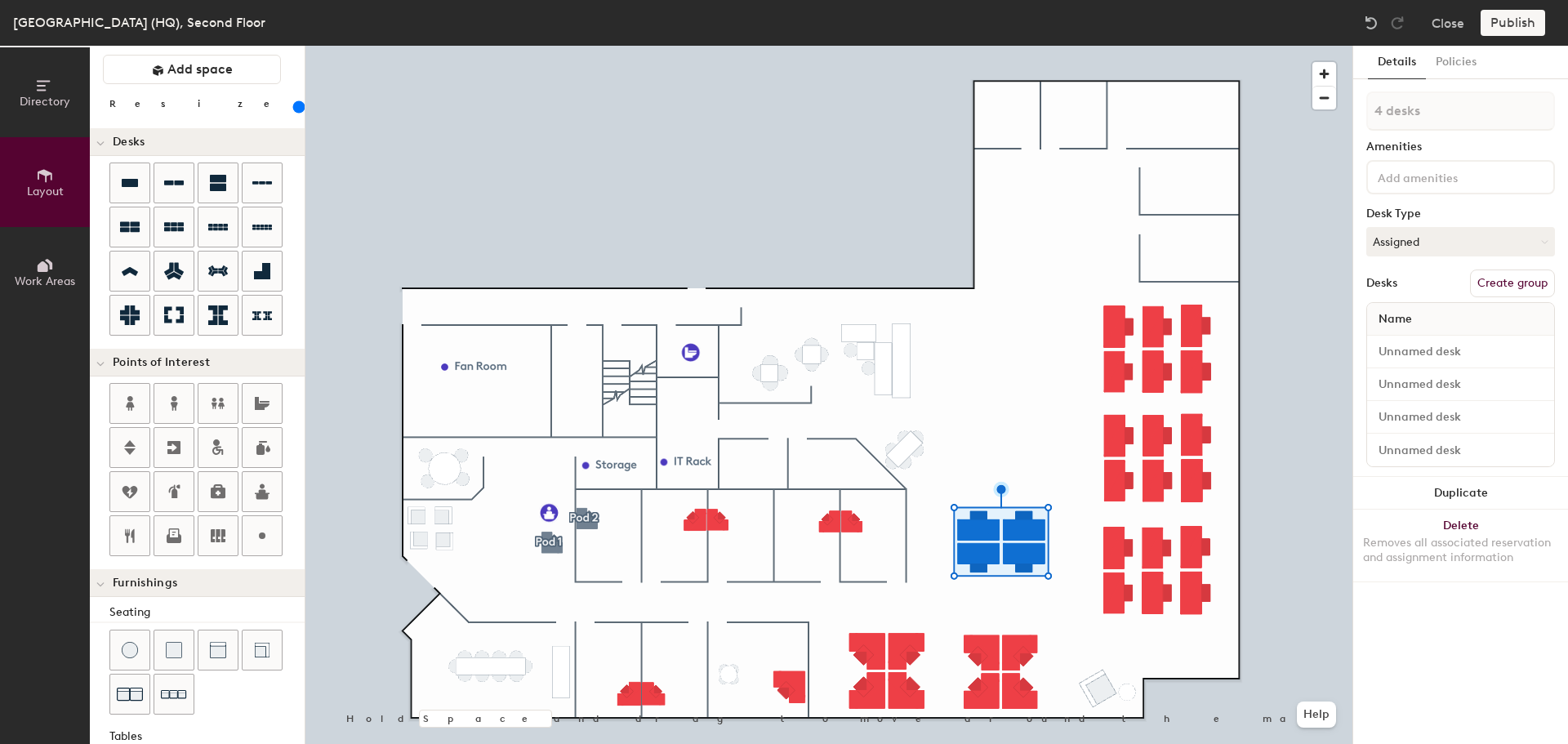
type input "1 desk"
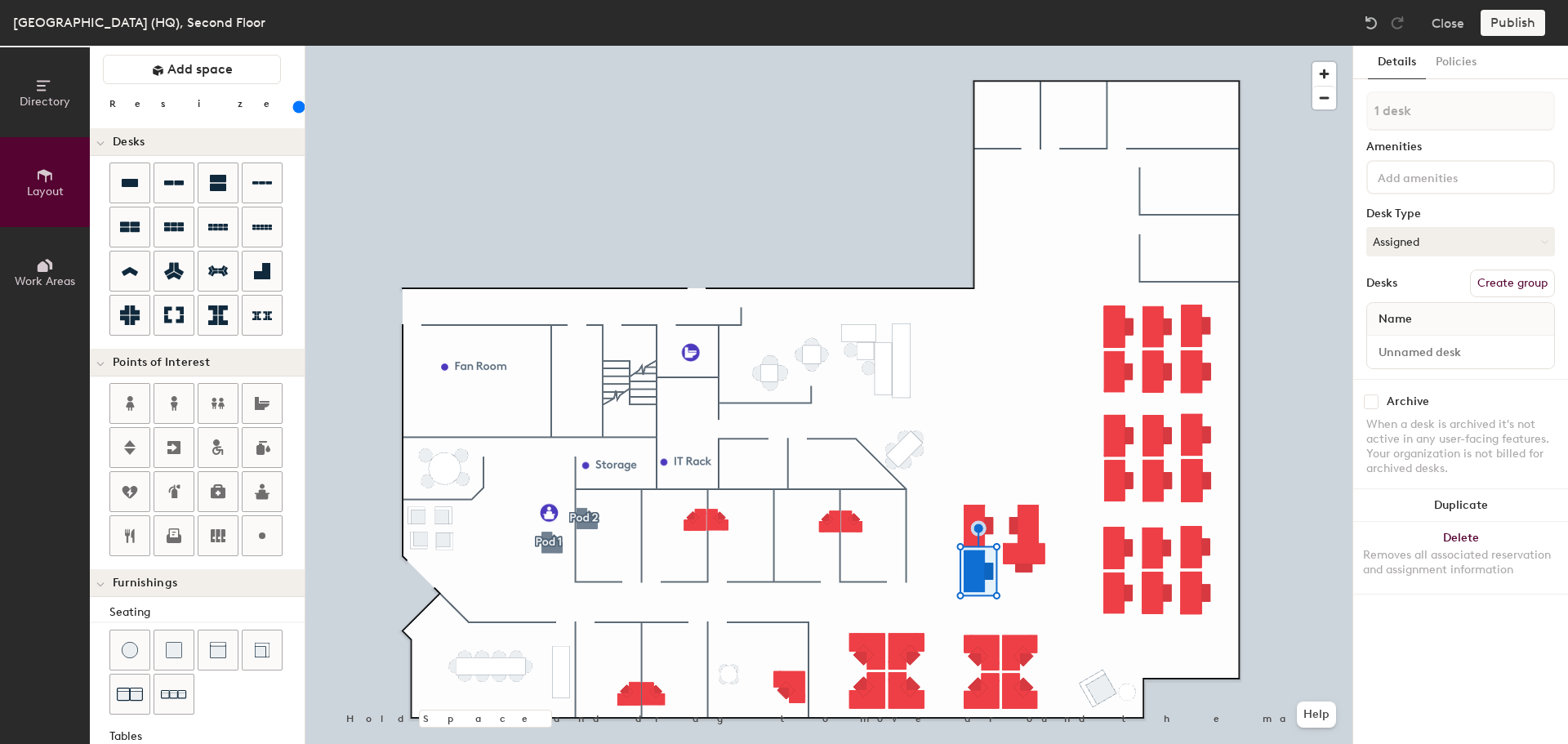
click at [1023, 46] on div at bounding box center [828, 46] width 1047 height 0
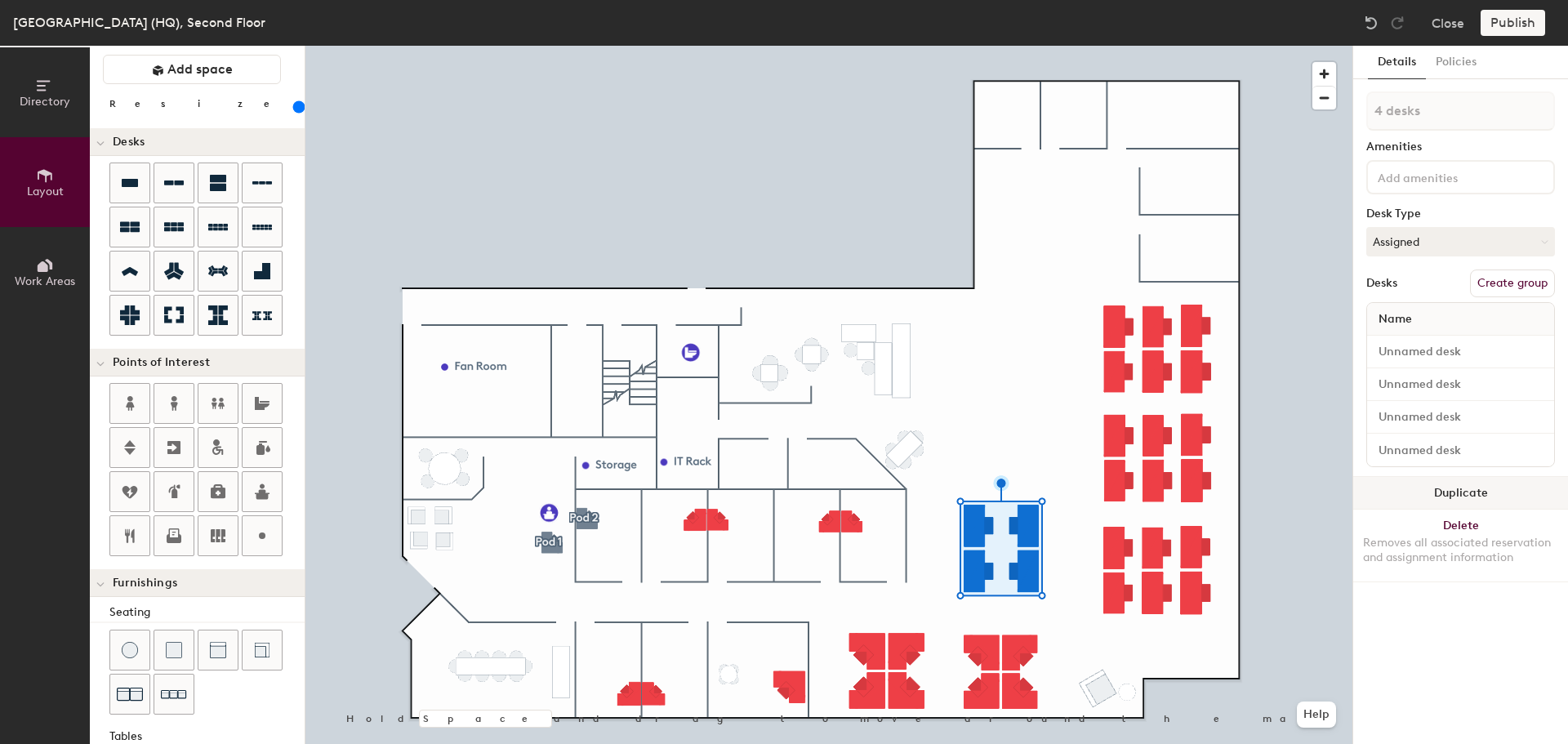
click at [1453, 496] on button "Duplicate" at bounding box center [1461, 492] width 215 height 32
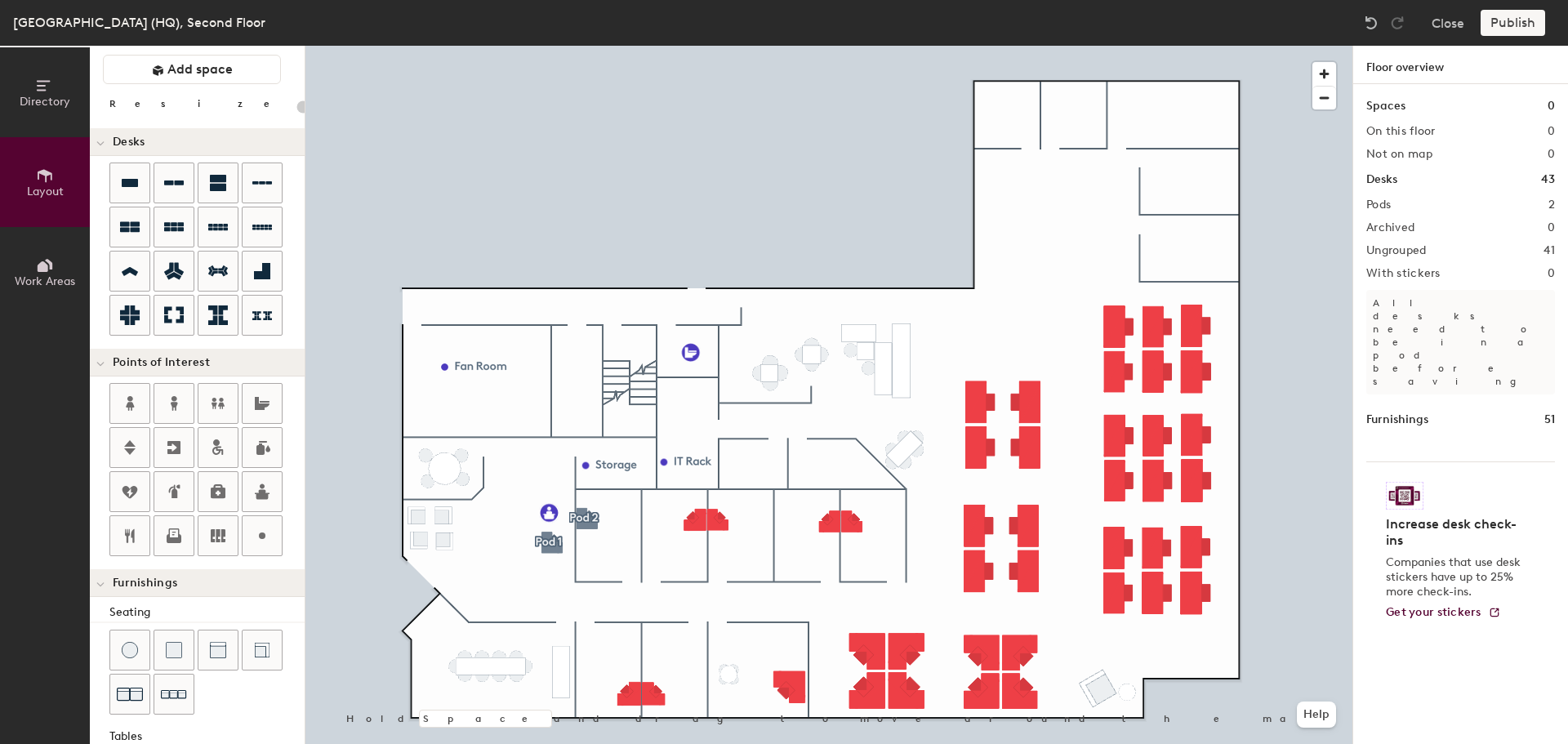
type input "20"
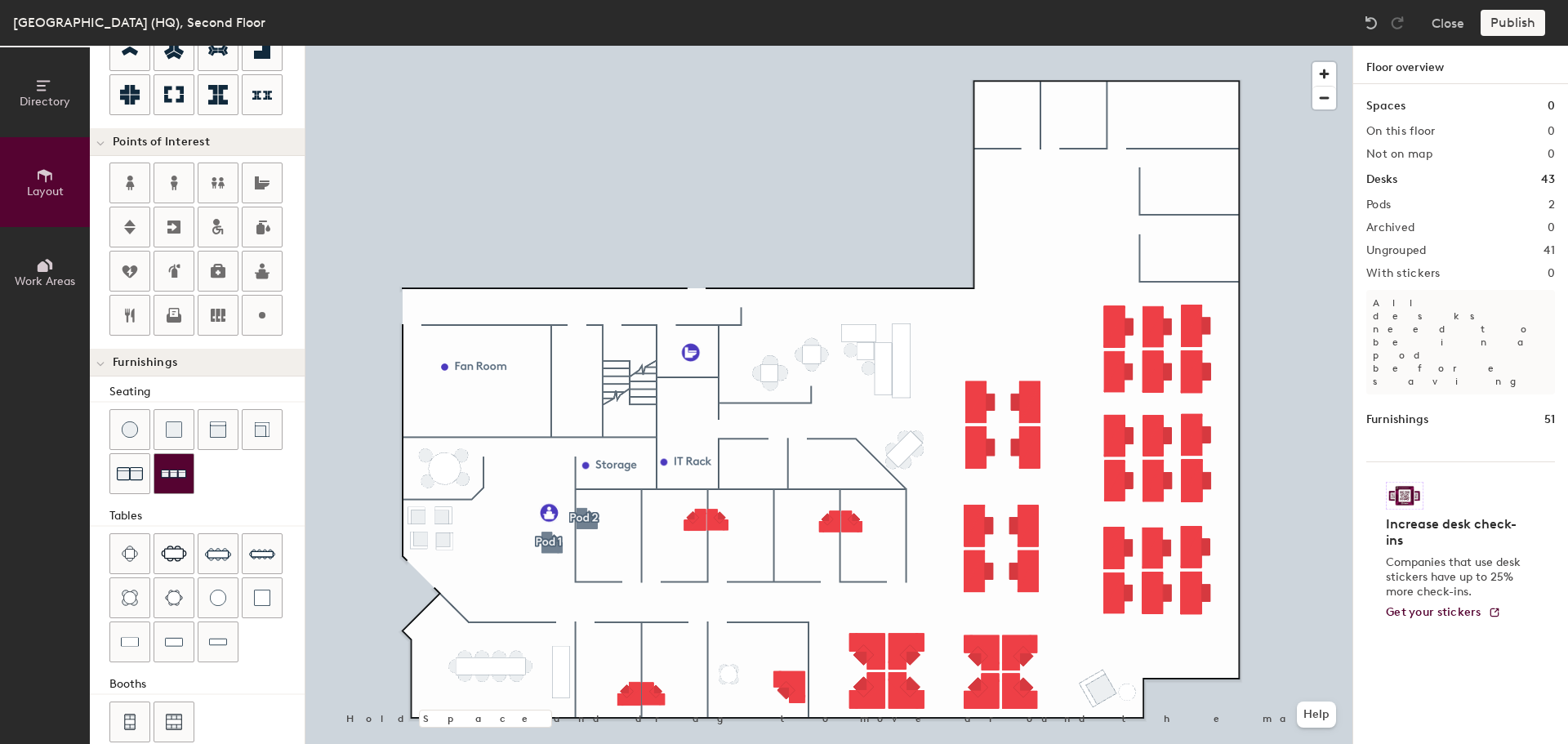
scroll to position [288, 0]
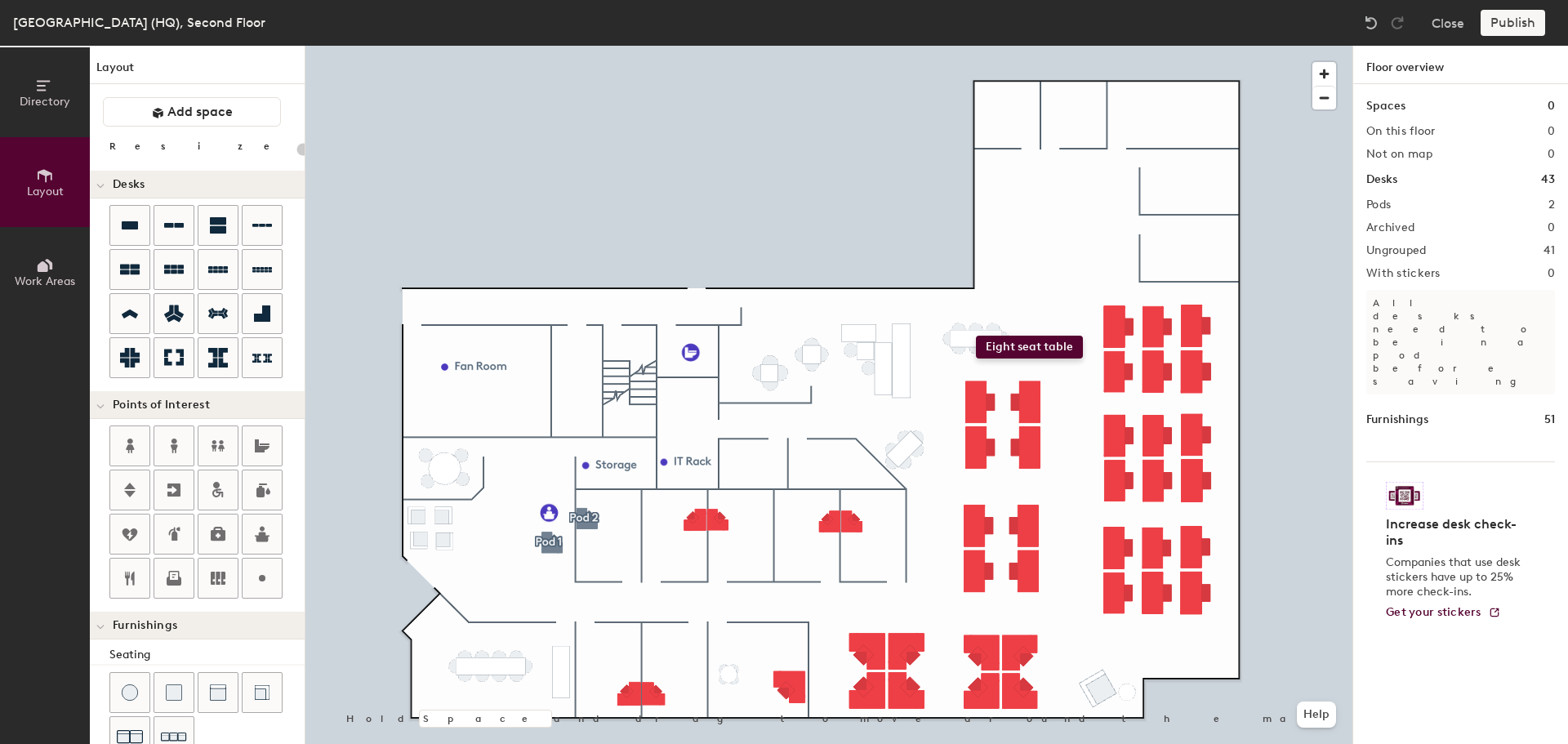
click at [976, 335] on div "Directory Layout Work Areas Layout Add space Resize Desks Points of Interest Fu…" at bounding box center [784, 395] width 1568 height 698
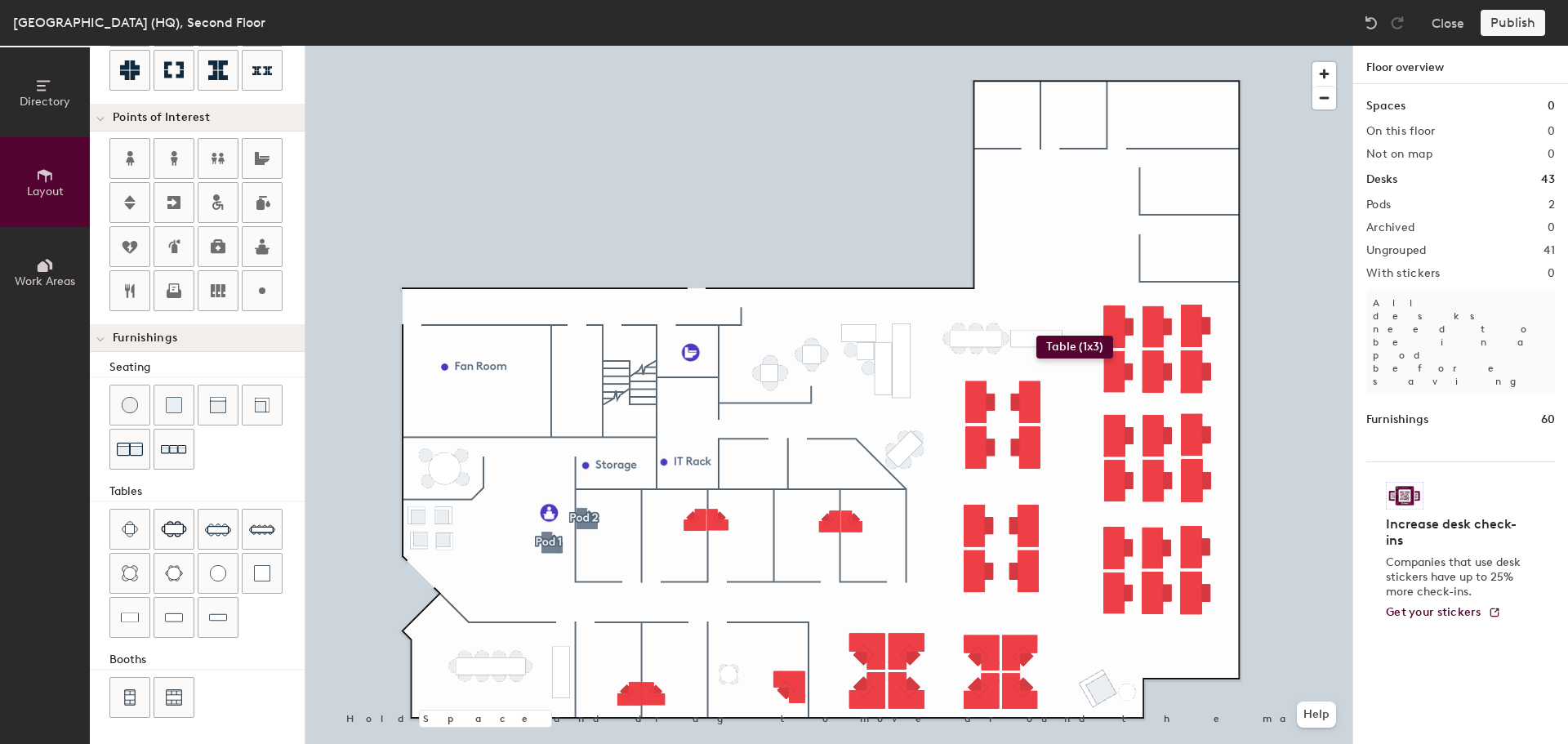
click at [1036, 335] on div "Directory Layout Work Areas Layout Add space Resize Desks Points of Interest Fu…" at bounding box center [784, 395] width 1568 height 698
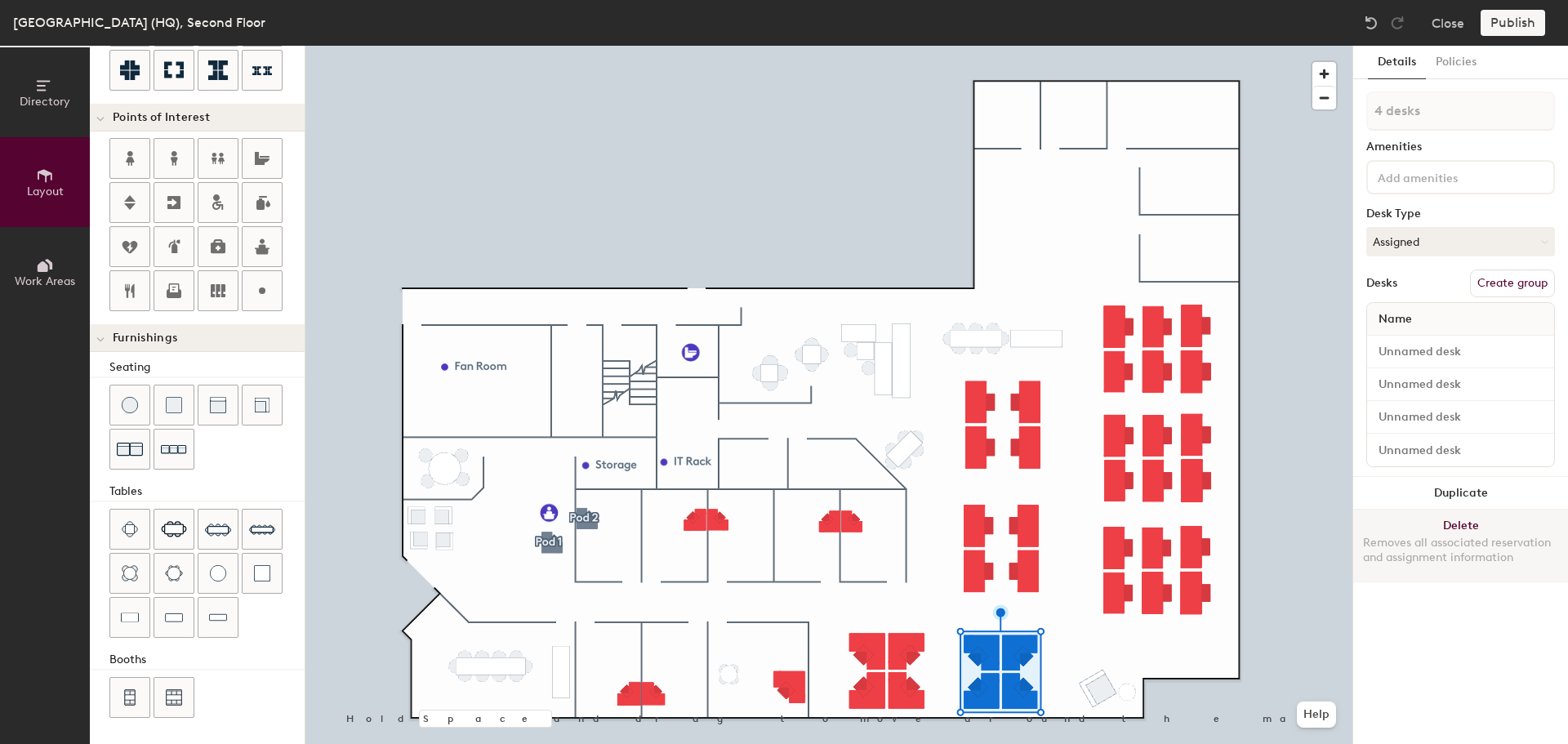
click at [1436, 529] on button "Delete Removes all associated reservation and assignment information" at bounding box center [1461, 545] width 215 height 72
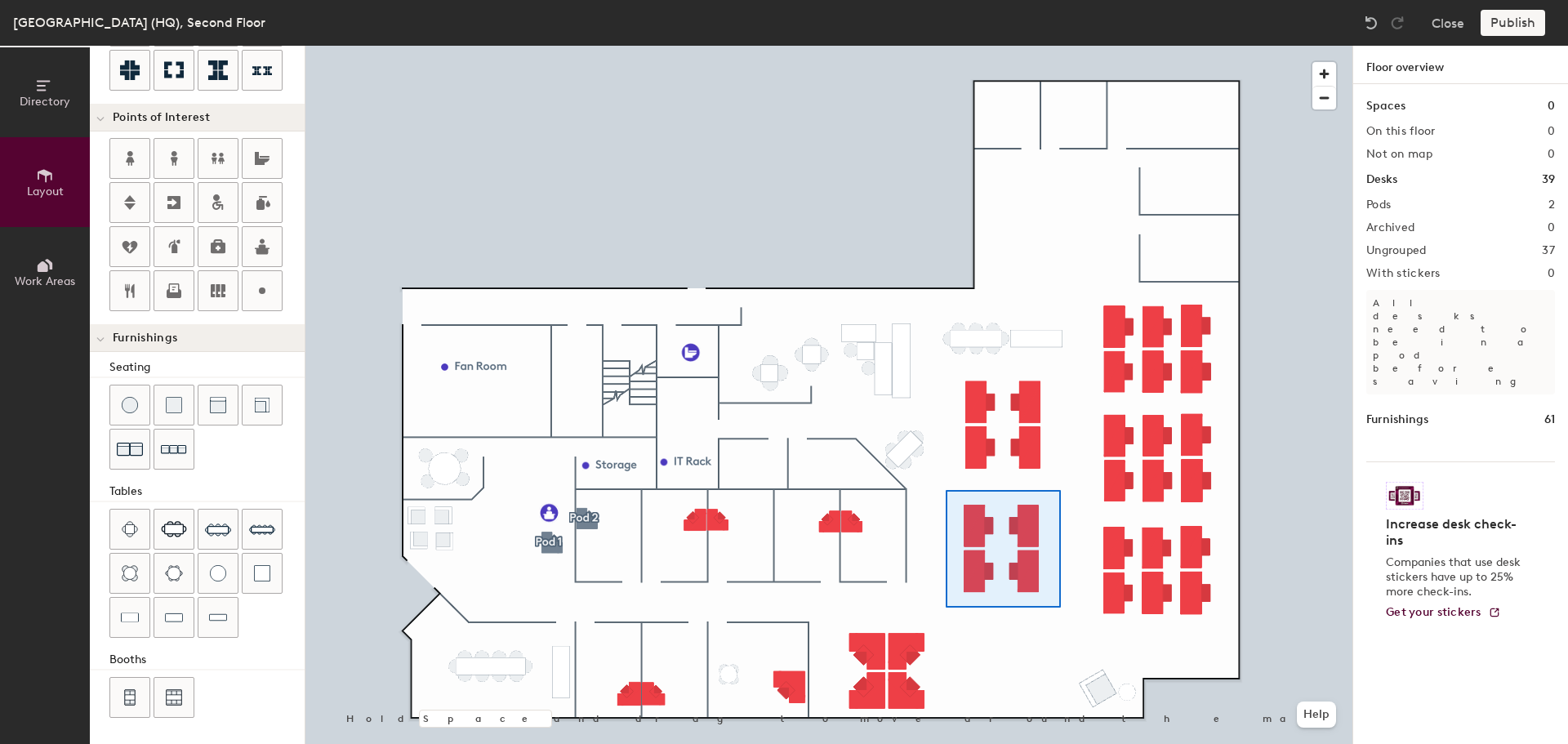
type input "200"
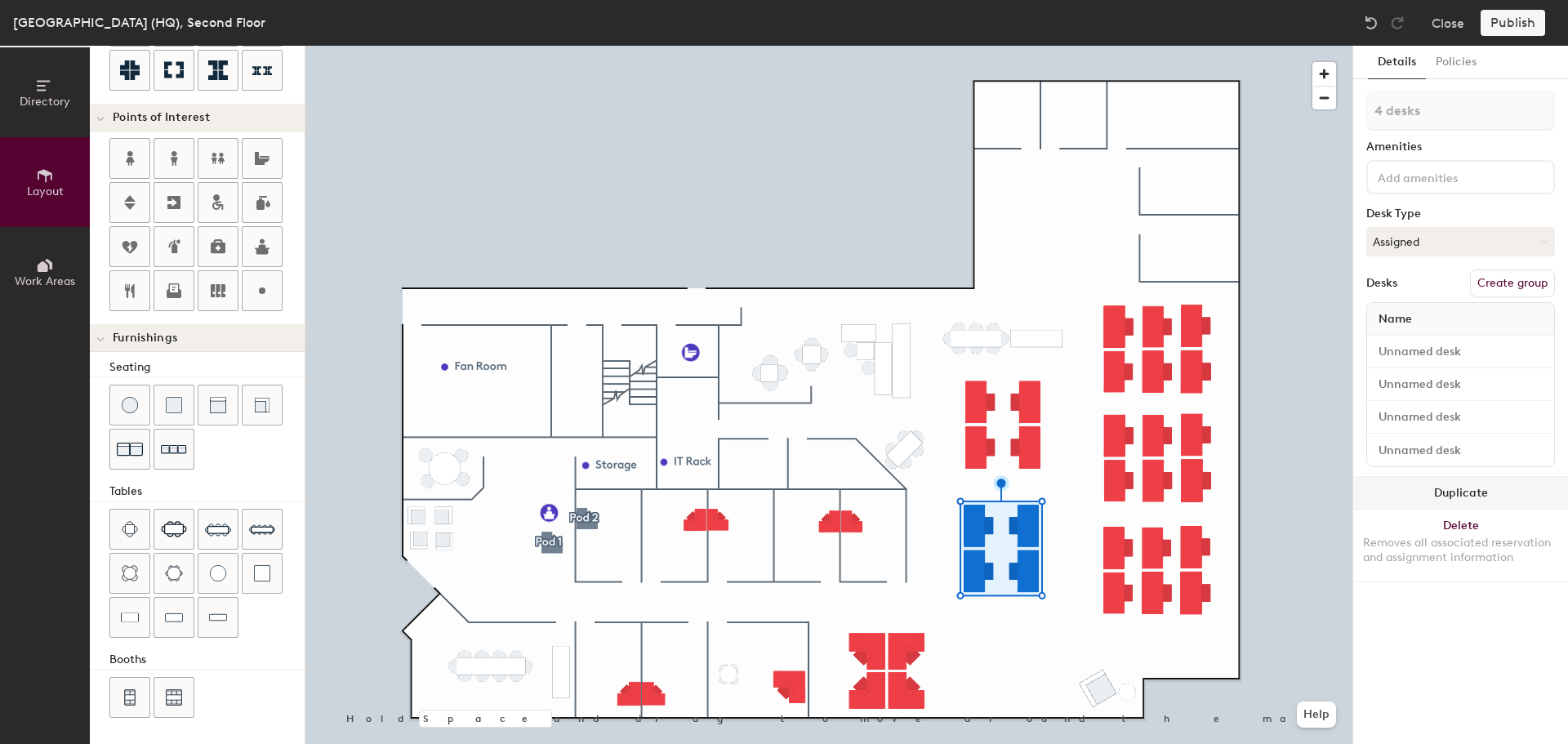
click at [1435, 497] on button "Duplicate" at bounding box center [1461, 492] width 215 height 32
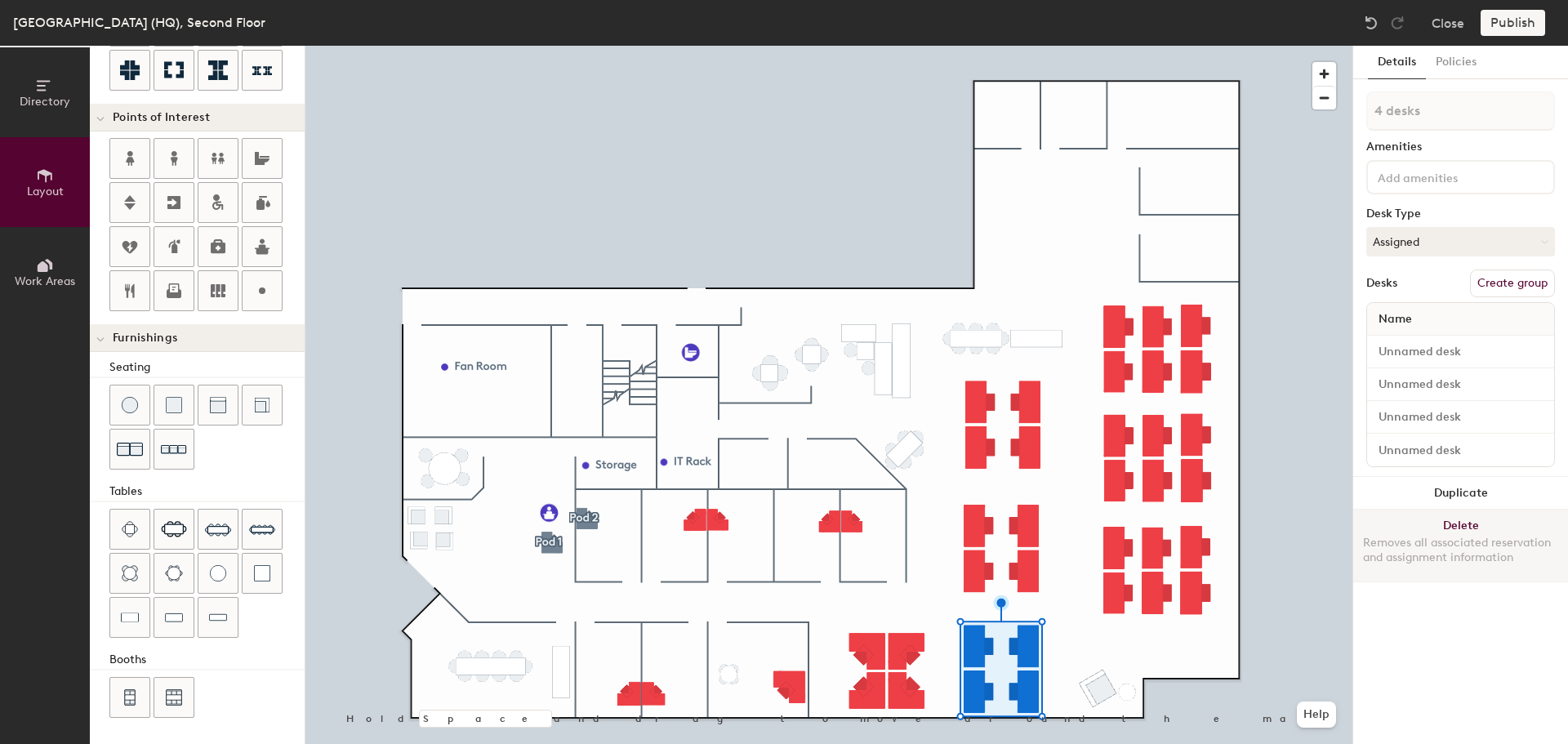
type input "1 desk"
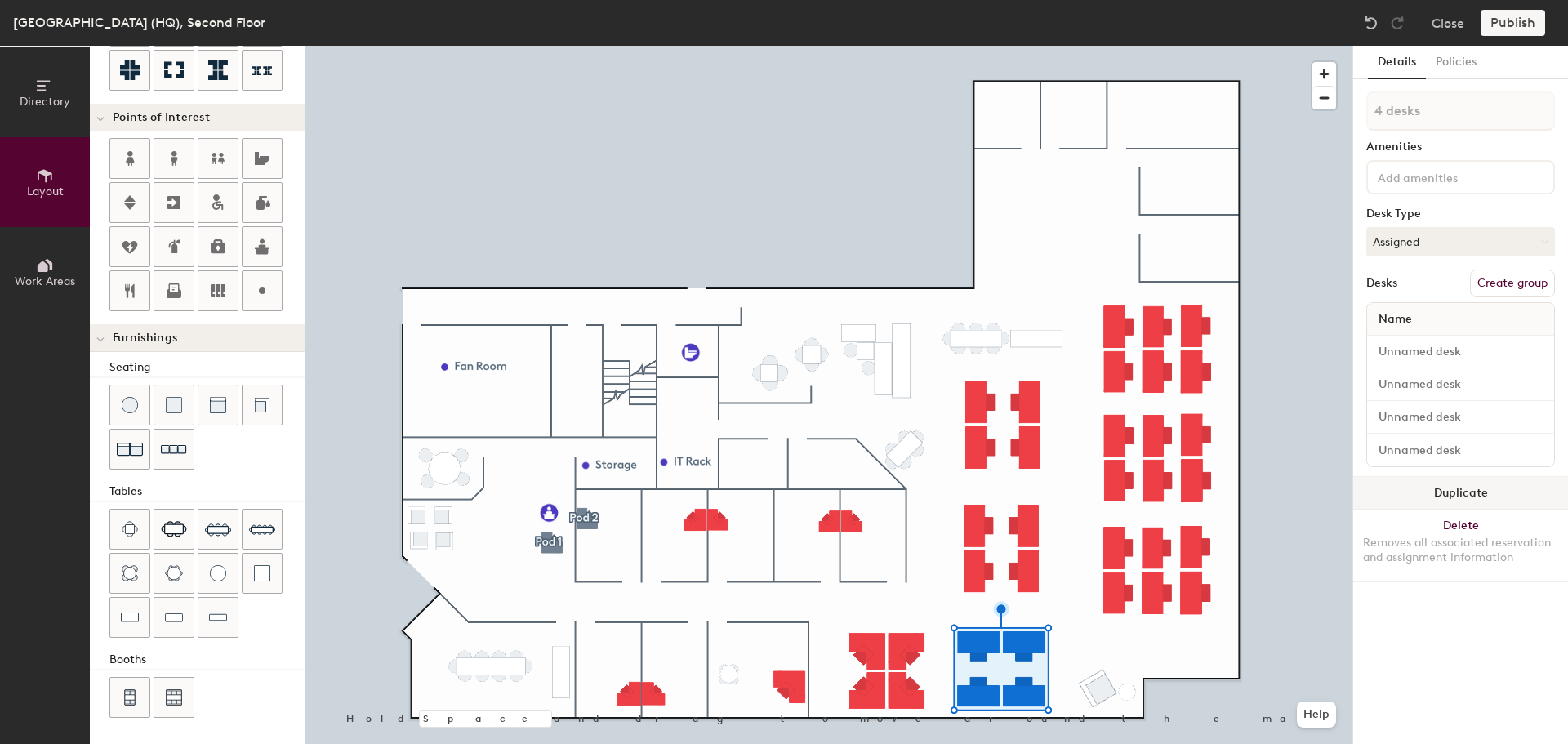
click at [1418, 489] on button "Duplicate" at bounding box center [1461, 492] width 215 height 32
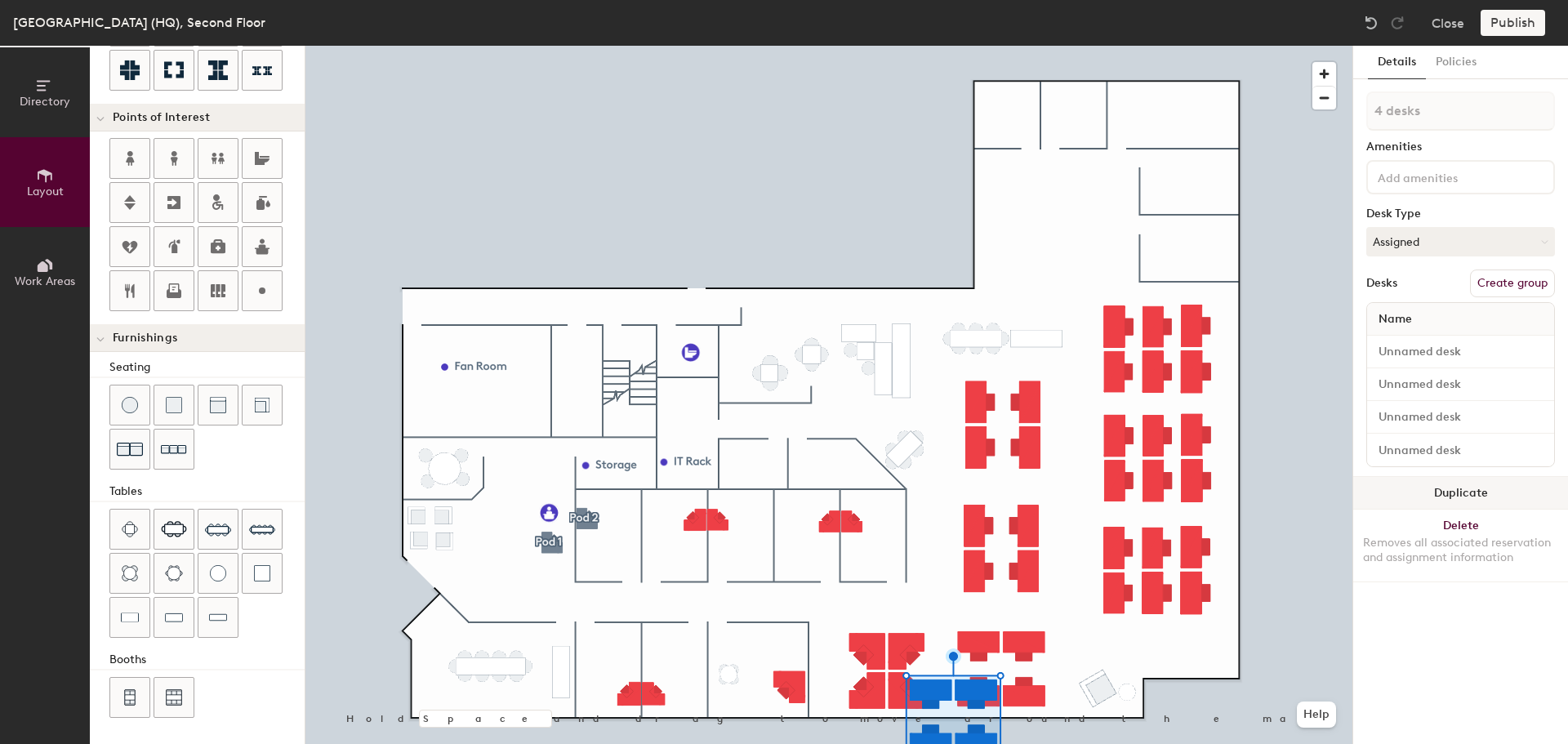
type input "180"
type input "1 desk"
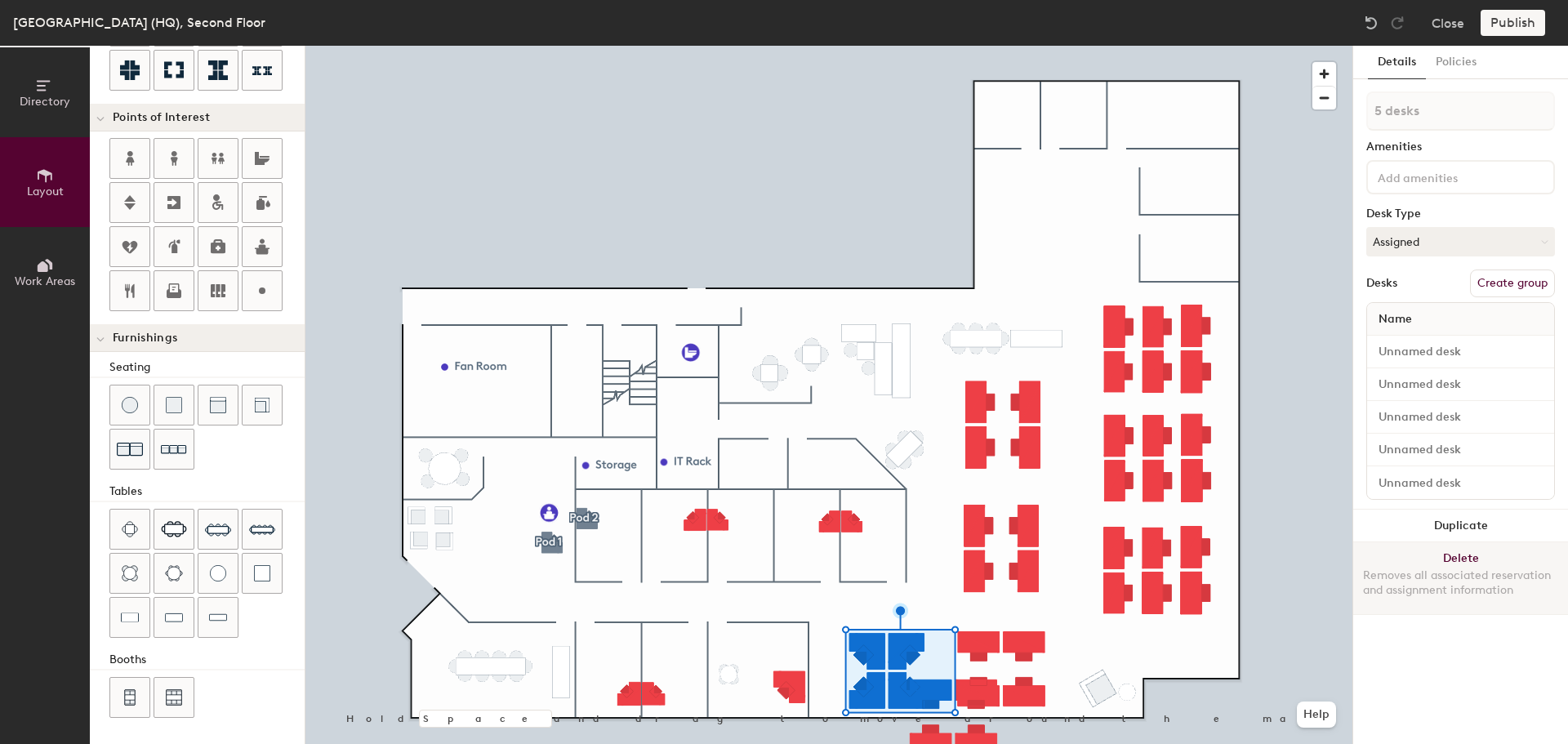
click at [1440, 558] on button "Delete Removes all associated reservation and assignment information" at bounding box center [1461, 578] width 215 height 72
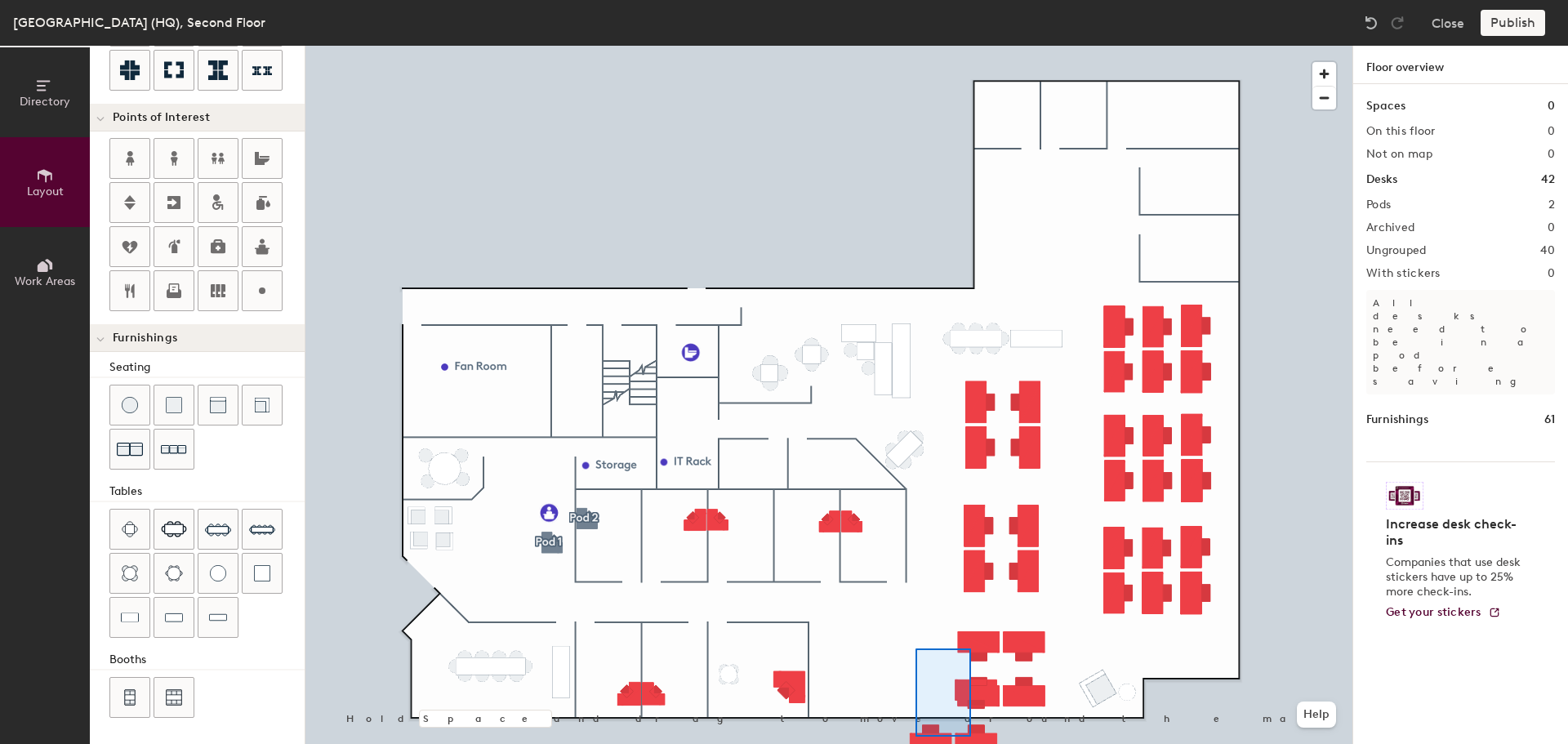
click at [914, 46] on div at bounding box center [828, 46] width 1047 height 0
click at [1021, 743] on html "Skip navigation Schedule Office People Analytics Services Manage Atlanta (HQ), …" at bounding box center [784, 372] width 1568 height 744
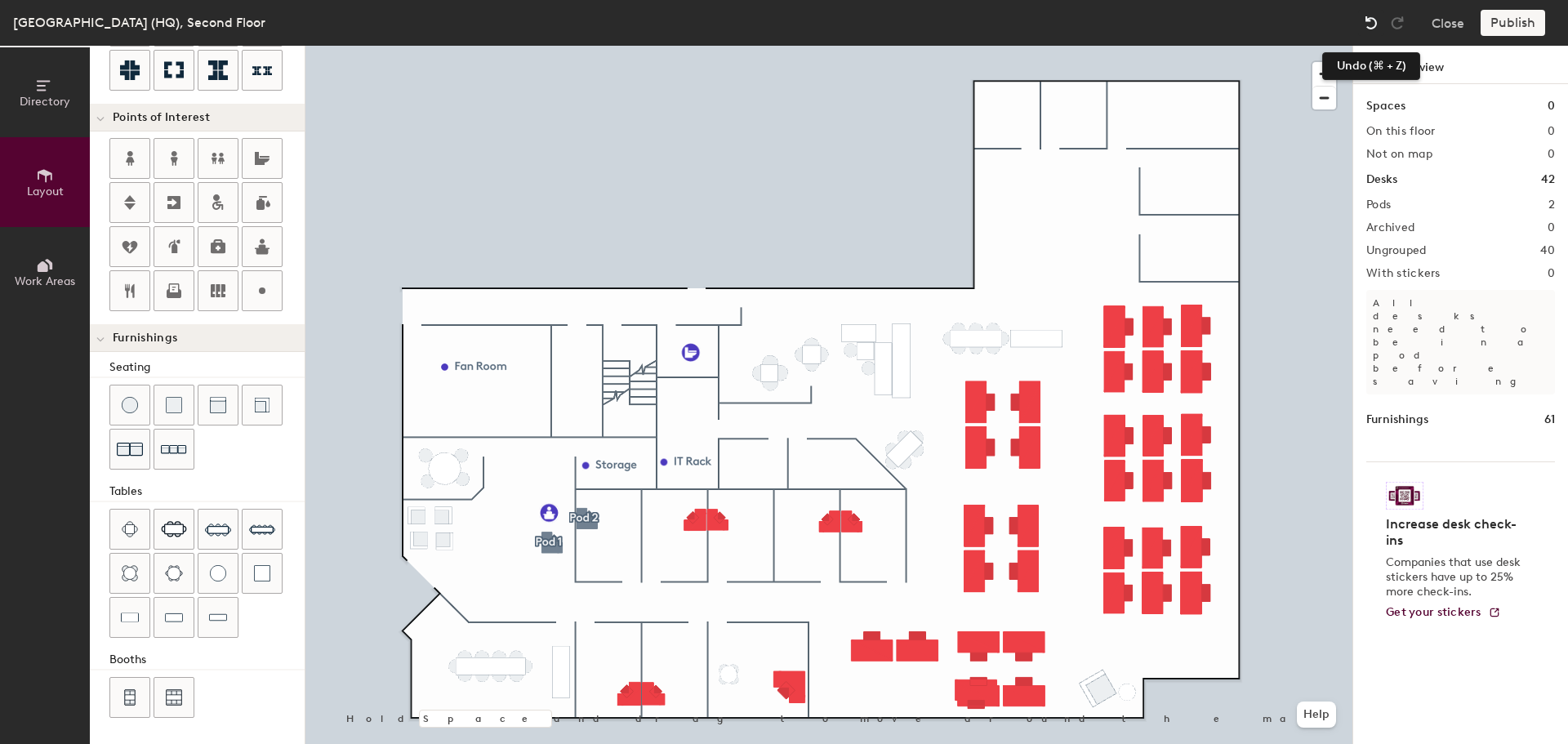
click at [1371, 28] on img at bounding box center [1371, 22] width 17 height 17
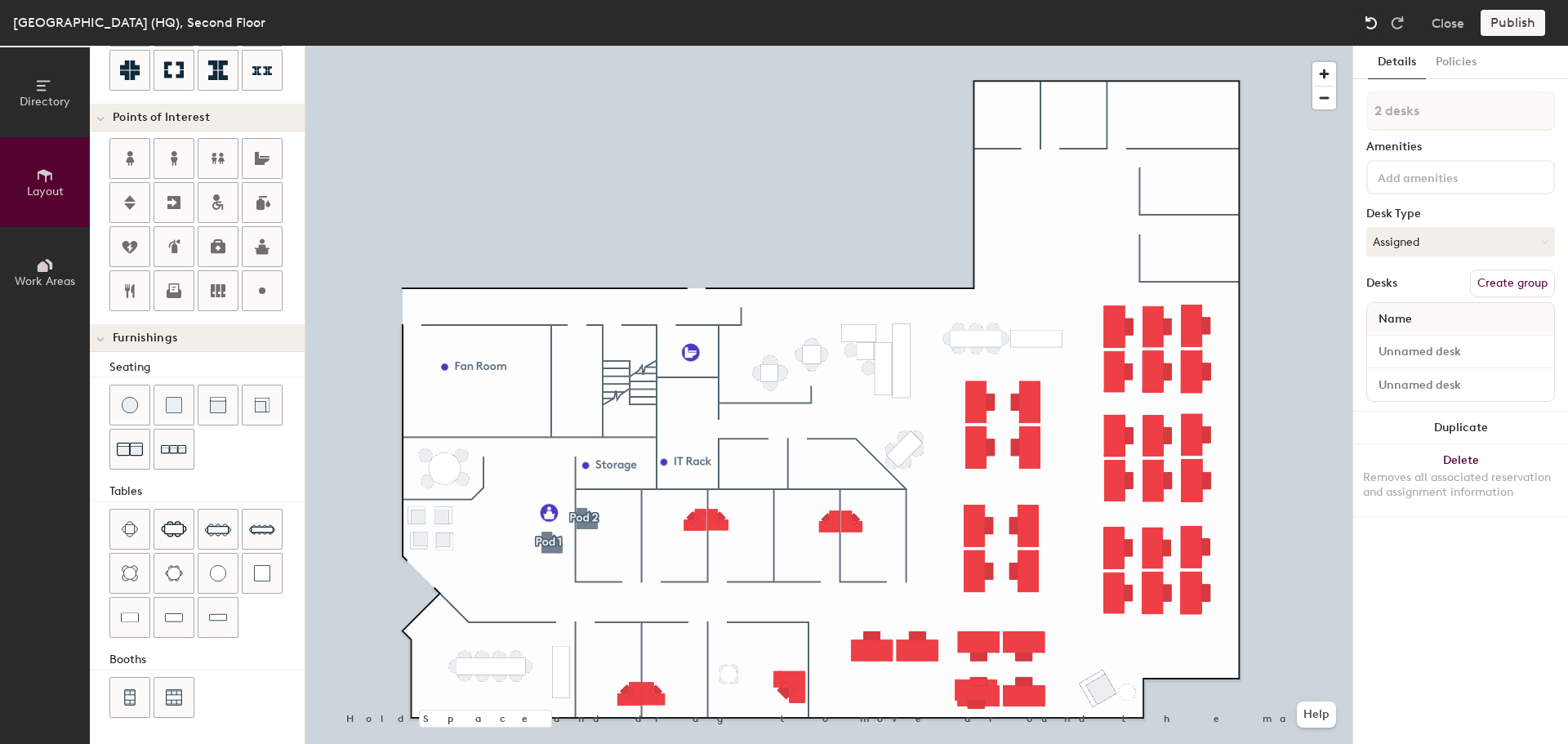
click at [1370, 27] on img at bounding box center [1371, 22] width 17 height 17
click at [1368, 25] on img at bounding box center [1371, 22] width 17 height 17
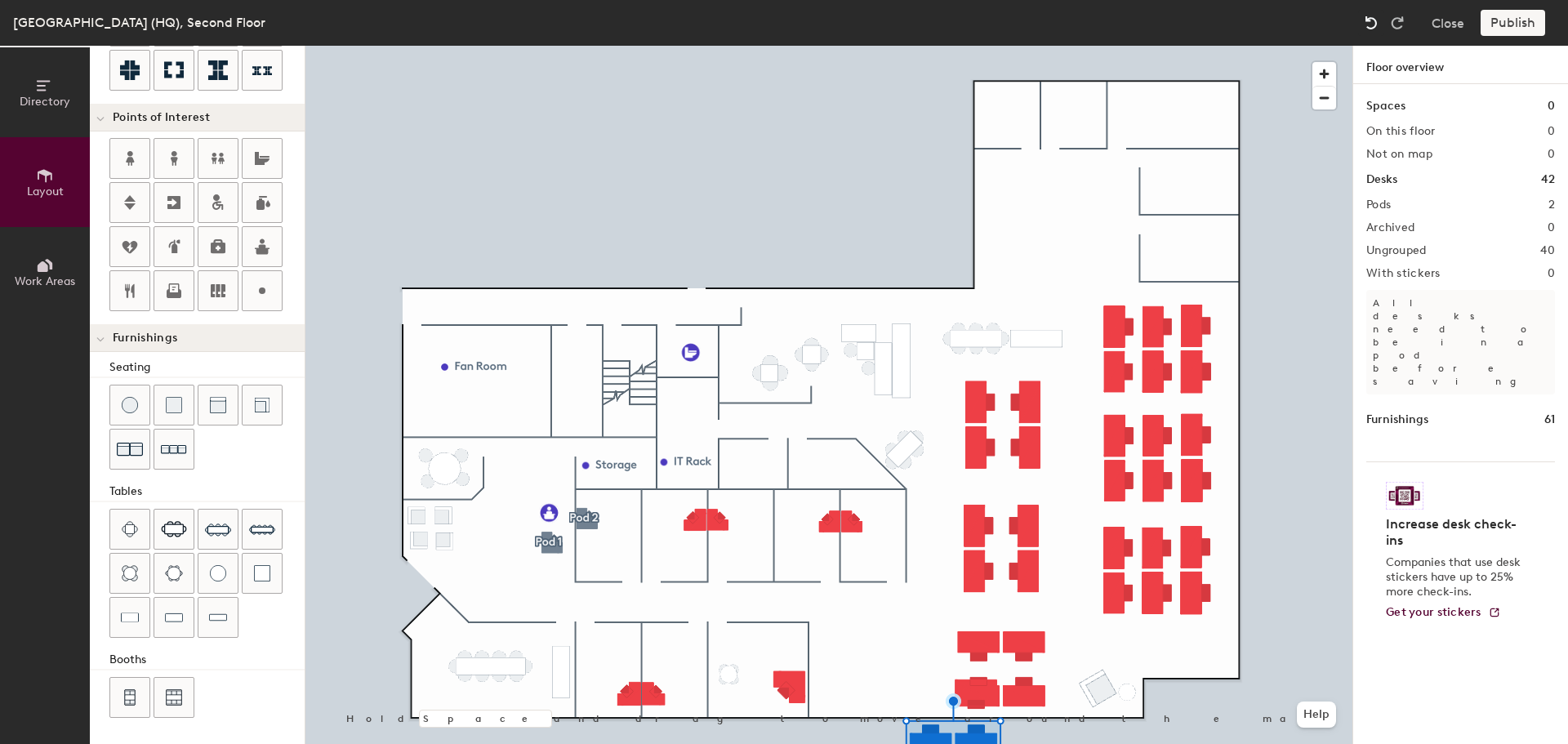
click at [1368, 25] on img at bounding box center [1371, 22] width 17 height 17
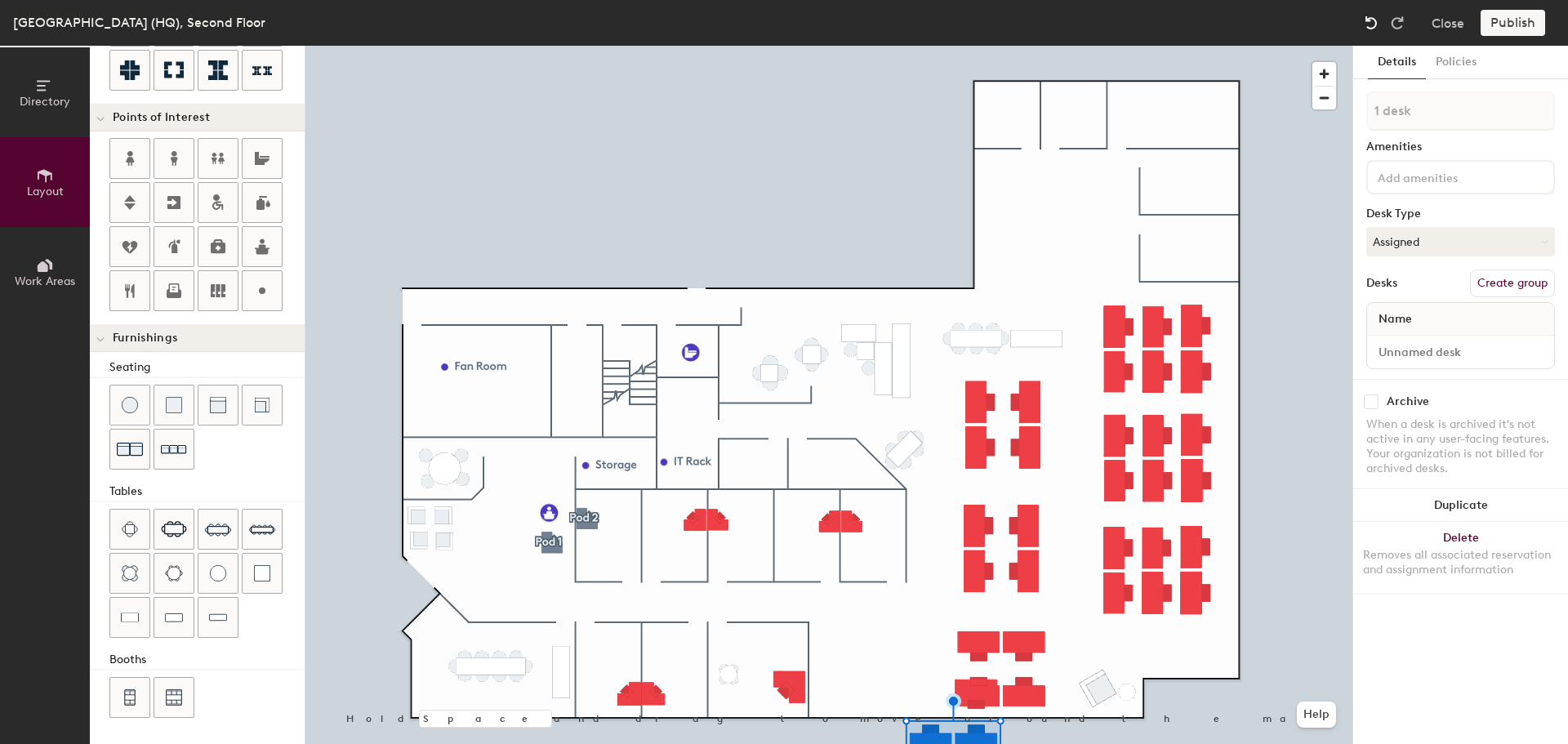
click at [1368, 25] on img at bounding box center [1371, 22] width 17 height 17
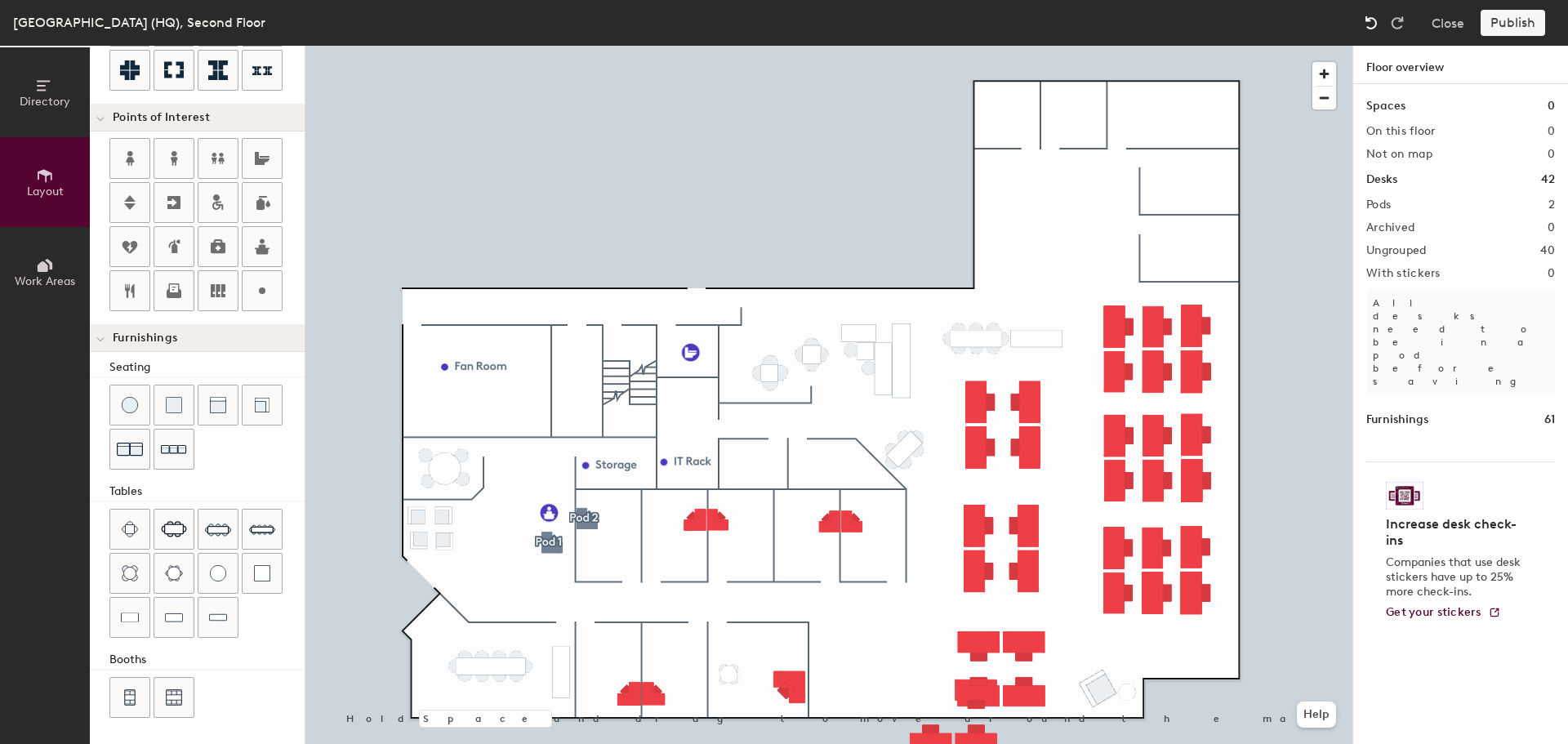
click at [1368, 25] on img at bounding box center [1371, 22] width 17 height 17
click at [1372, 21] on img at bounding box center [1371, 22] width 17 height 17
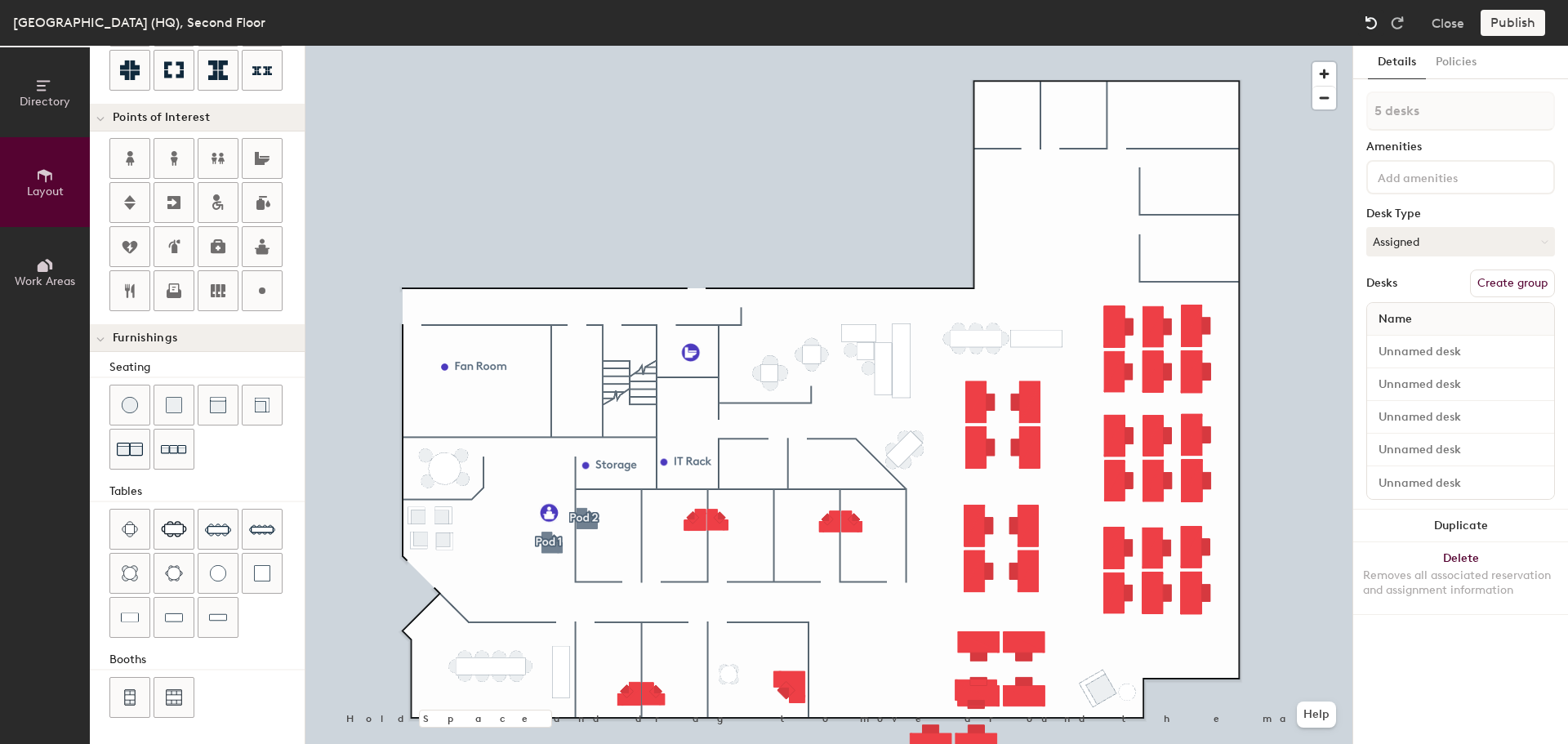
click at [1373, 21] on img at bounding box center [1371, 22] width 17 height 17
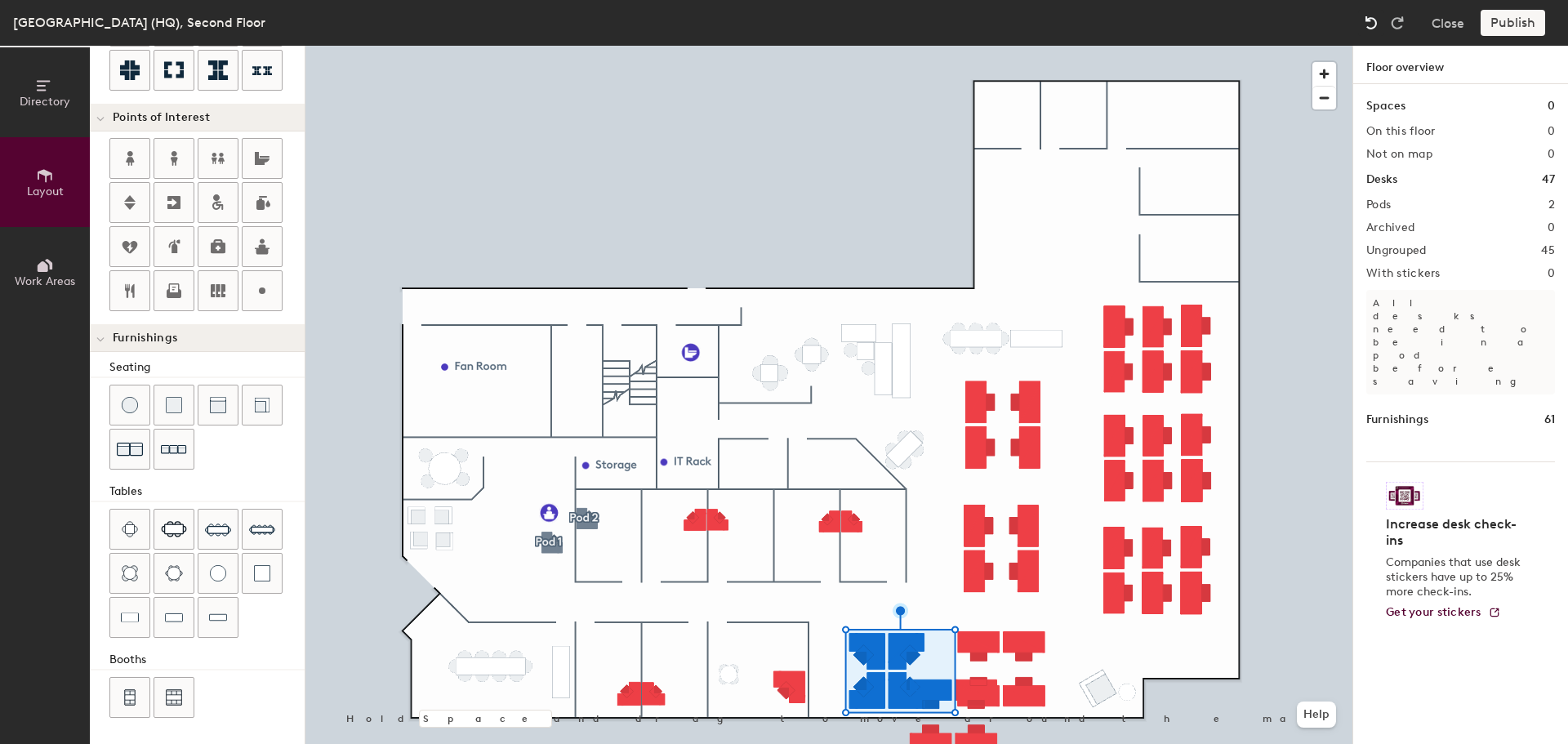
click at [1373, 21] on img at bounding box center [1371, 22] width 17 height 17
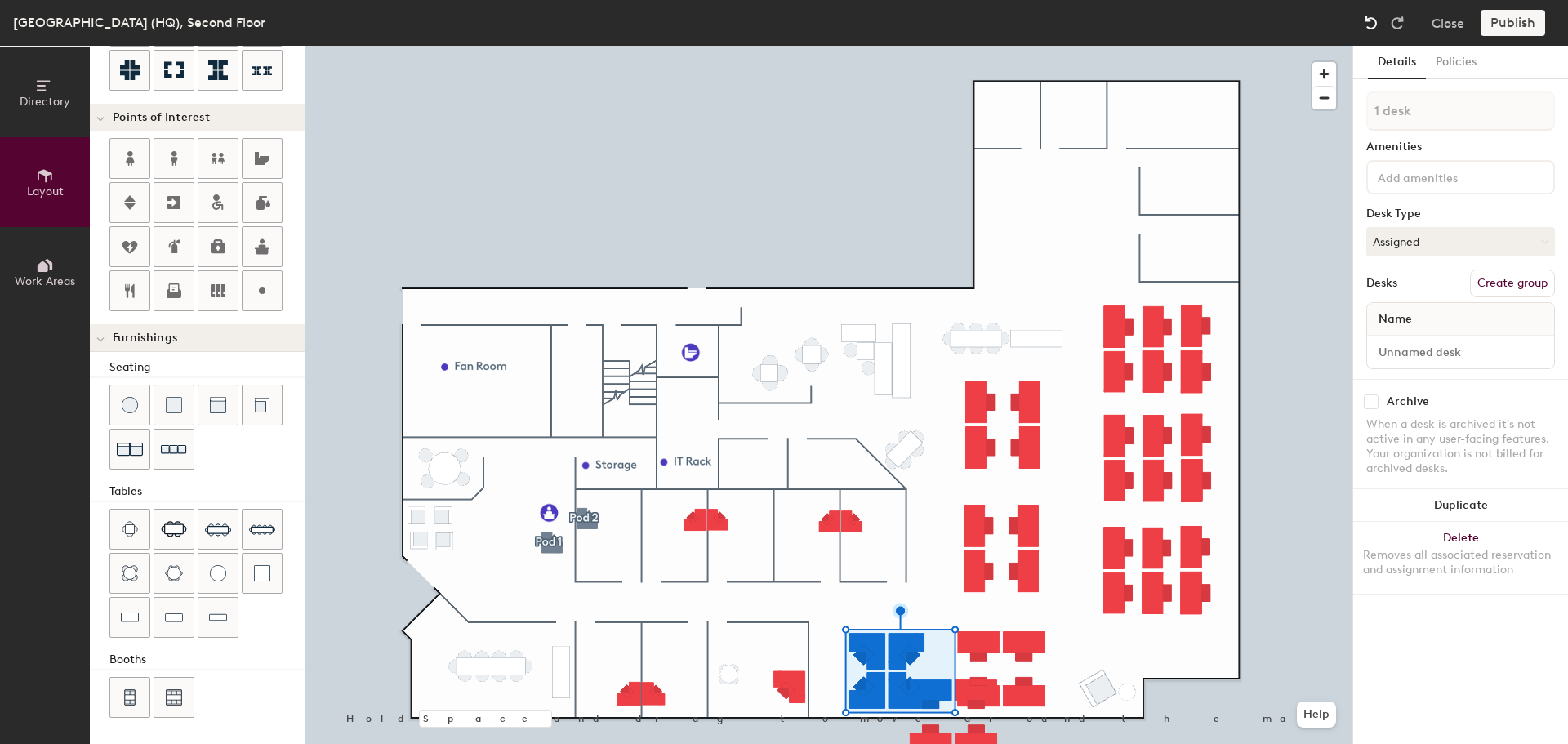
click at [1373, 21] on img at bounding box center [1371, 22] width 17 height 17
type input "200"
type input "4 desks"
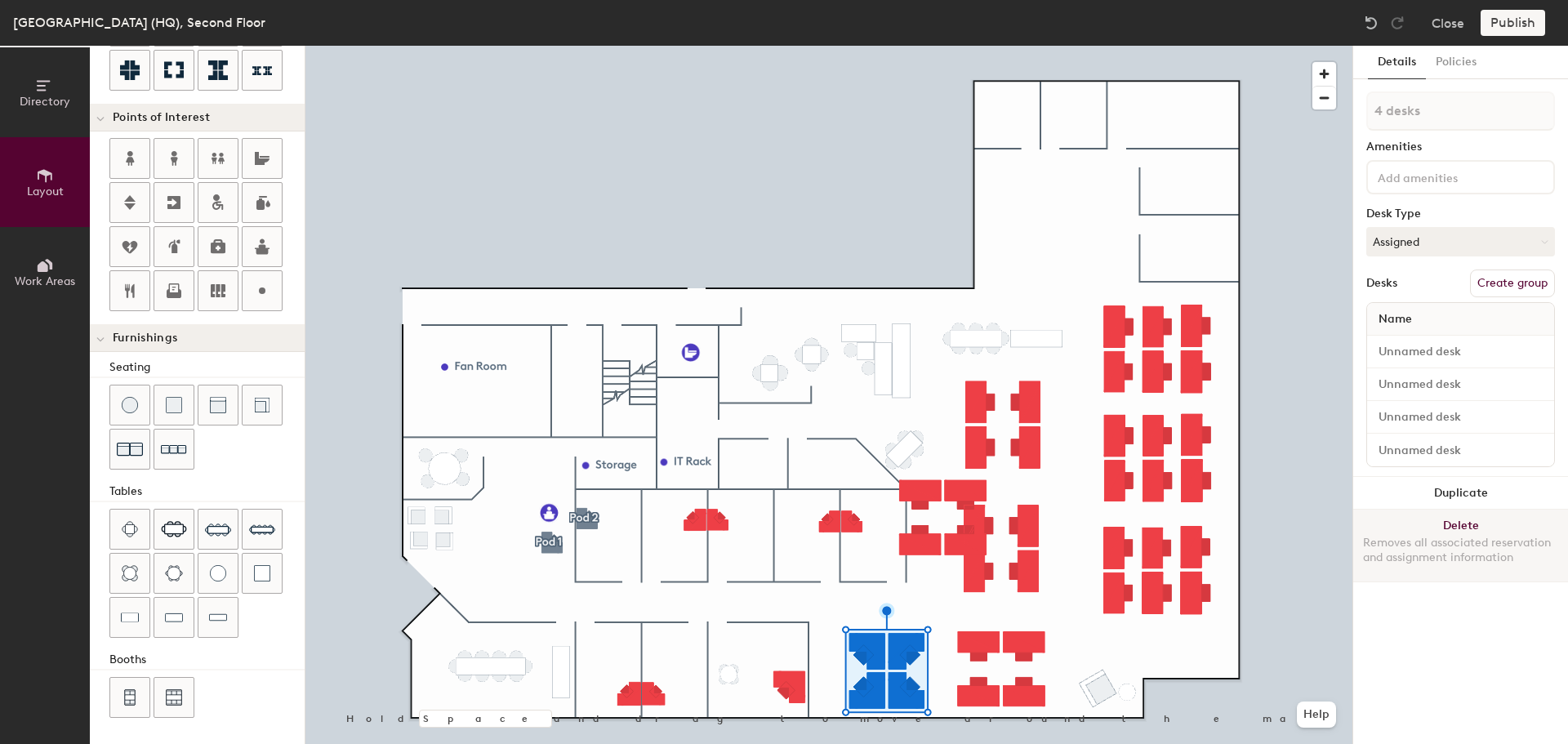
click at [1440, 533] on button "Delete Removes all associated reservation and assignment information" at bounding box center [1461, 545] width 215 height 72
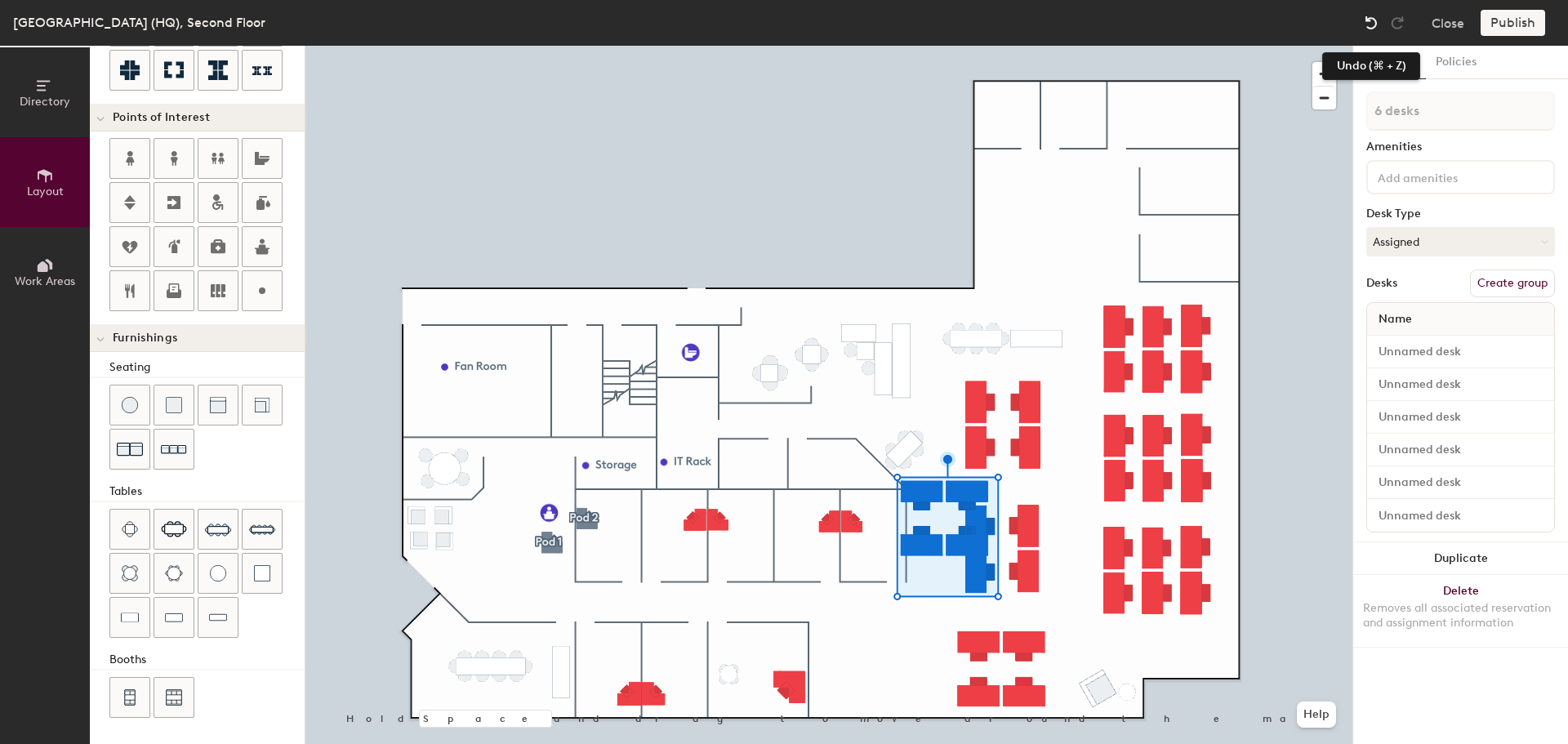
click at [1367, 23] on img at bounding box center [1371, 22] width 17 height 17
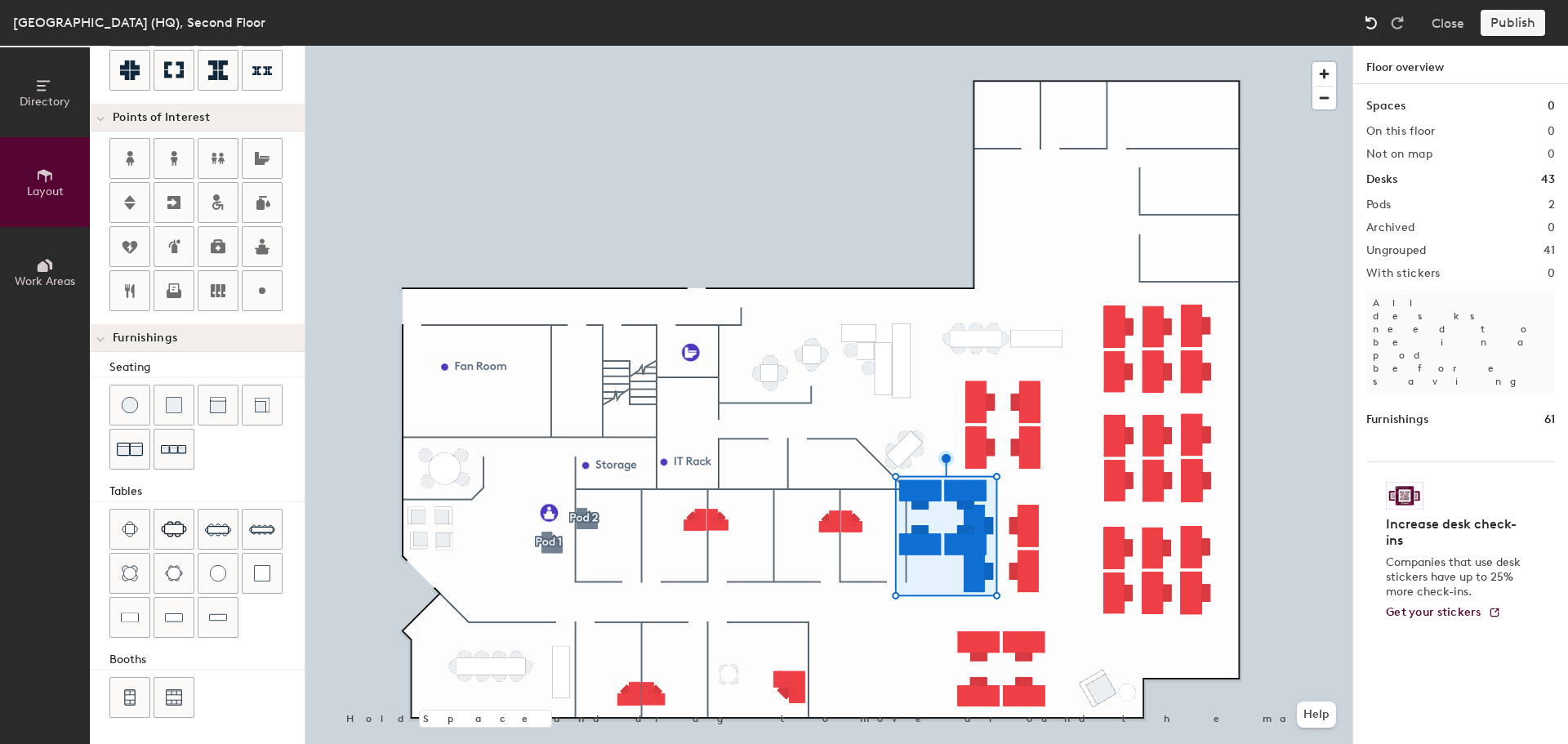
click at [1367, 23] on img at bounding box center [1371, 22] width 17 height 17
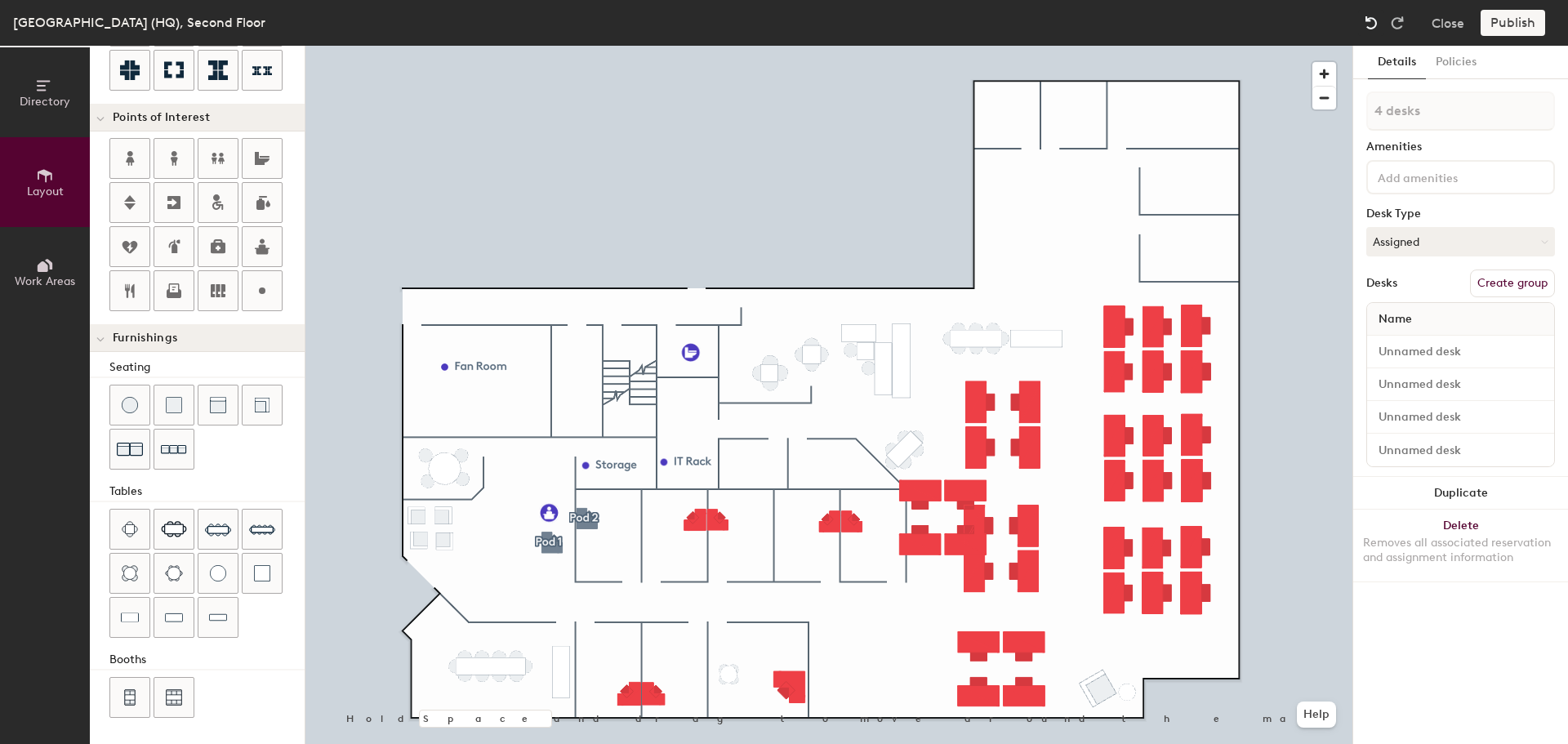
click at [1367, 23] on img at bounding box center [1371, 22] width 17 height 17
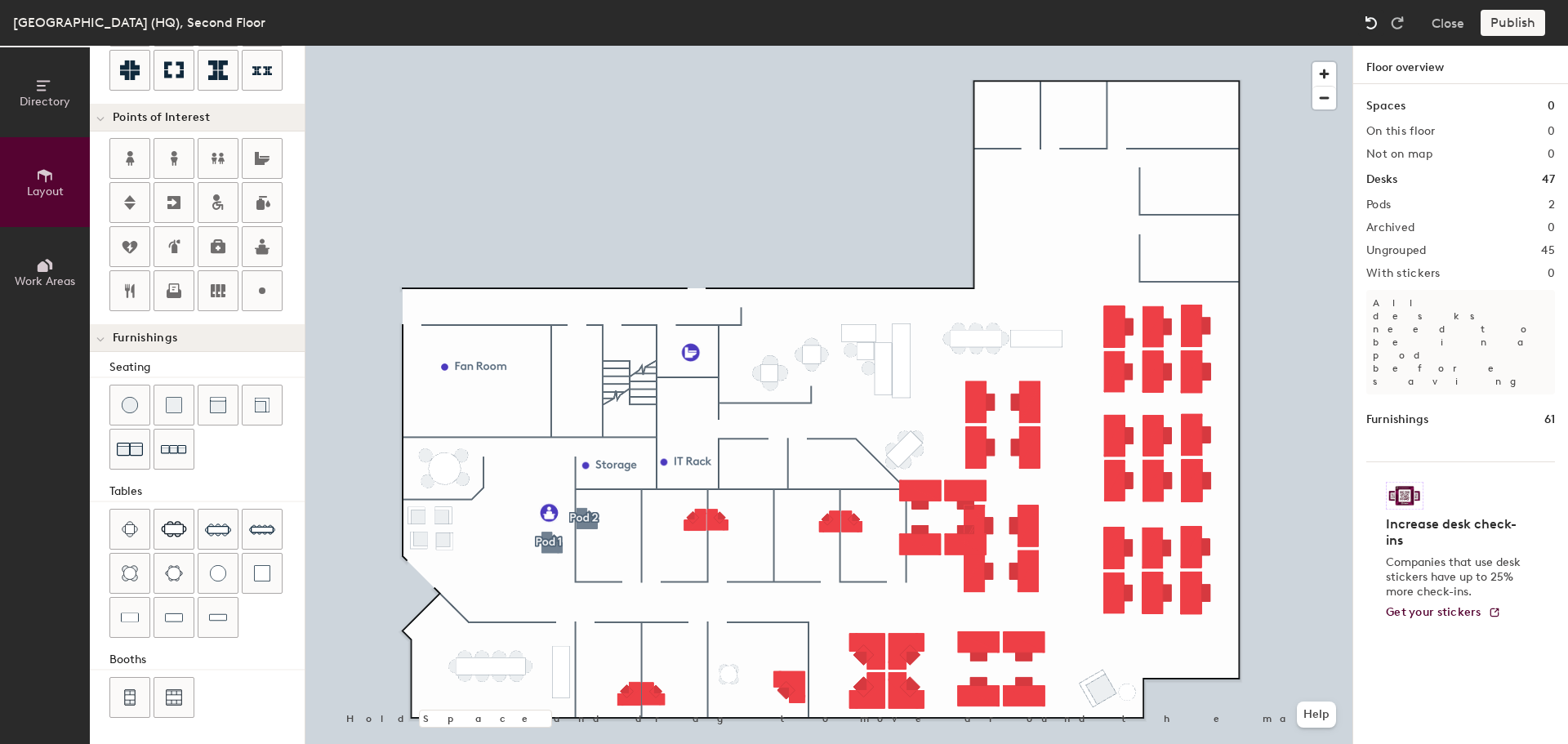
click at [1367, 23] on img at bounding box center [1371, 22] width 17 height 17
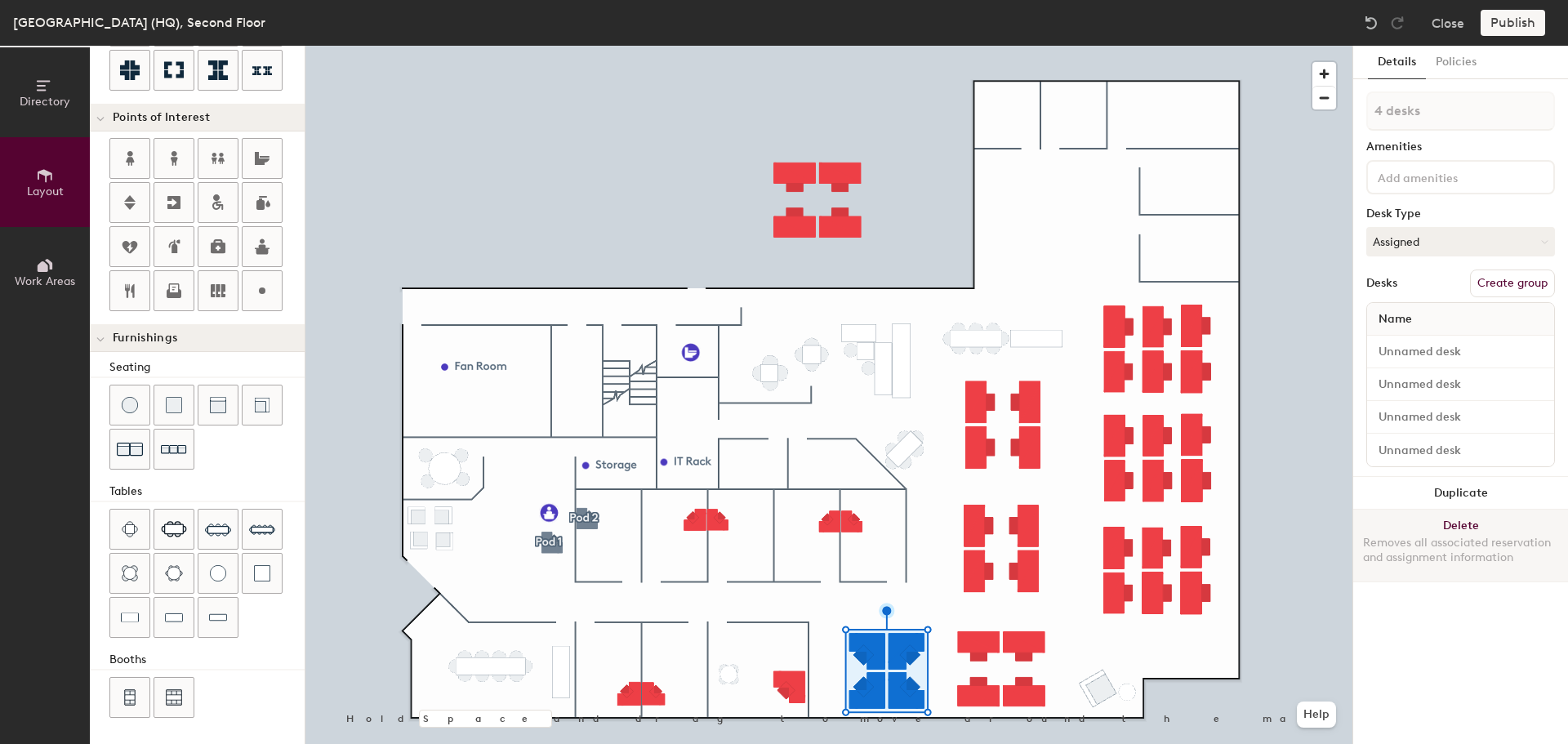
click at [1414, 533] on button "Delete Removes all associated reservation and assignment information" at bounding box center [1461, 545] width 215 height 72
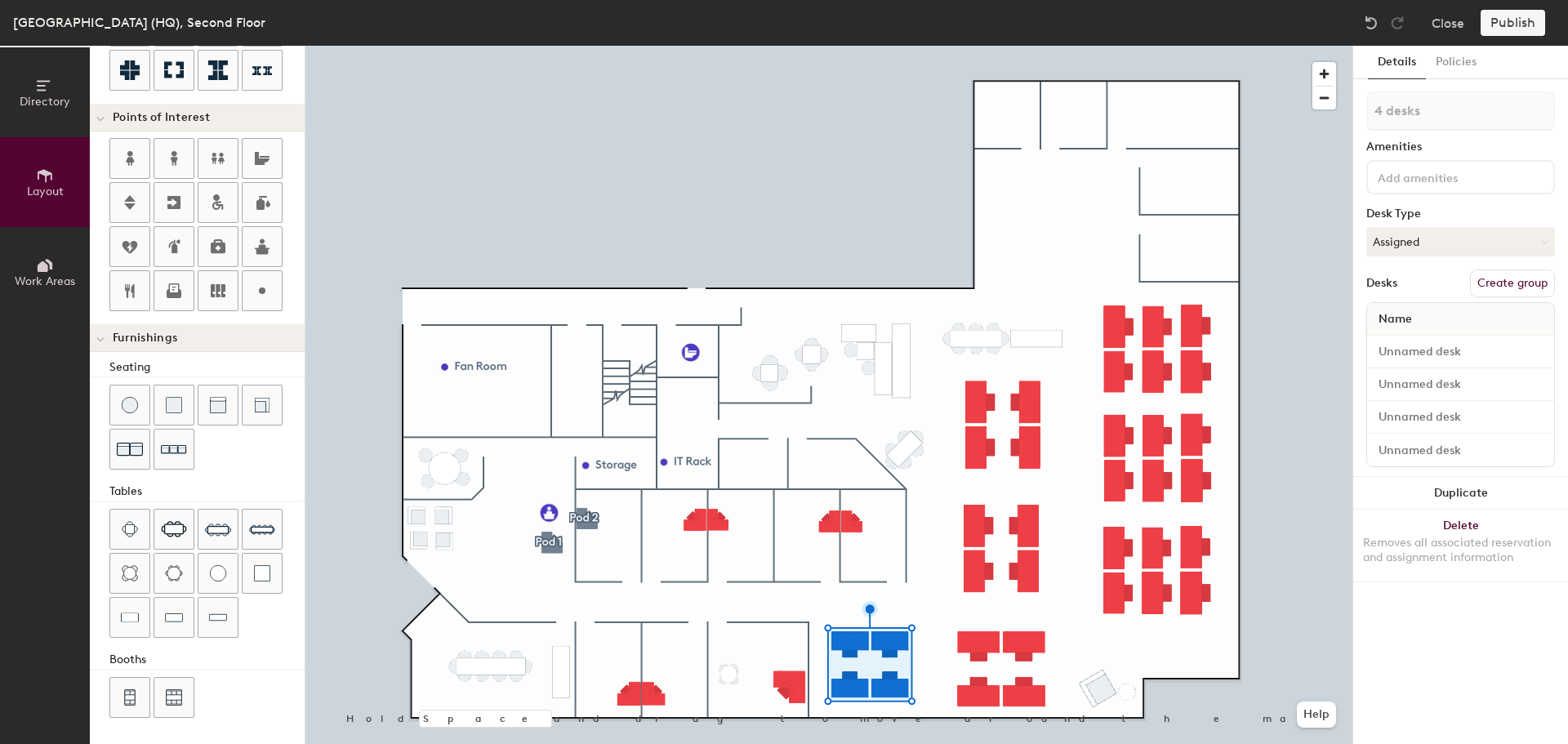
type input "200"
type input "1 desk"
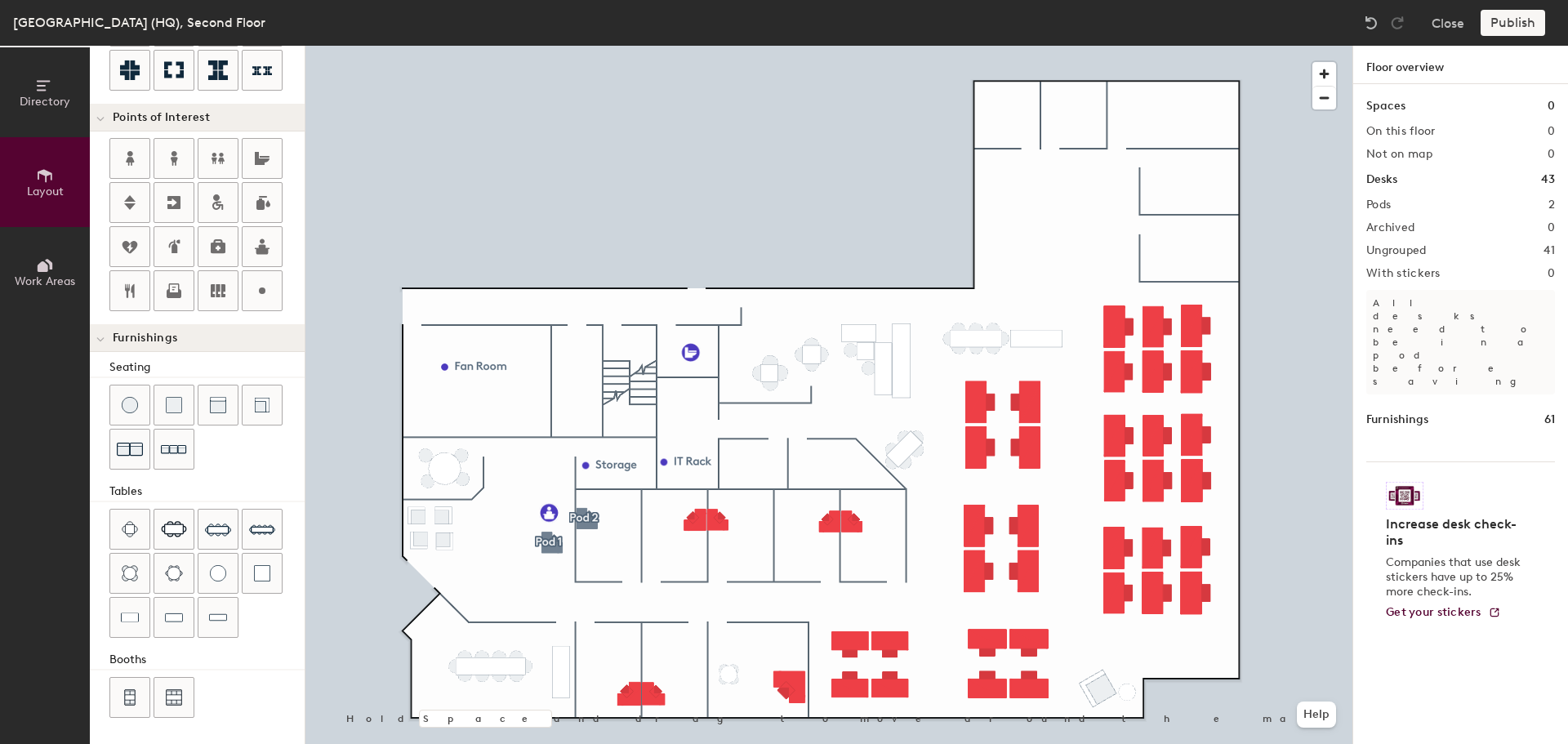
click at [944, 659] on div "Directory Layout Work Areas Layout Add space Resize Desks Points of Interest Fu…" at bounding box center [784, 395] width 1568 height 698
click at [939, 662] on div "Directory Layout Work Areas Layout Add space Resize Desks Points of Interest Fu…" at bounding box center [784, 395] width 1568 height 698
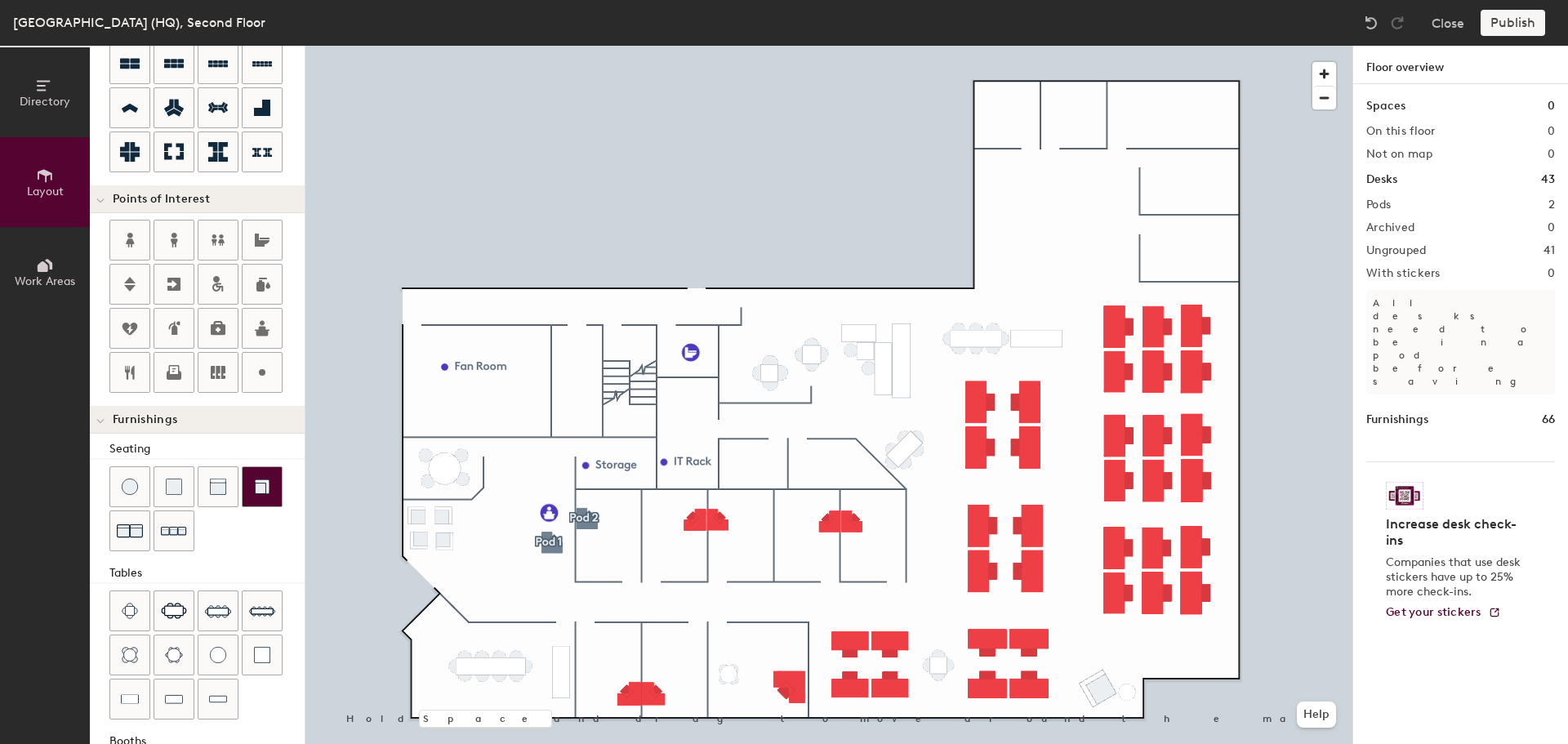
scroll to position [43, 0]
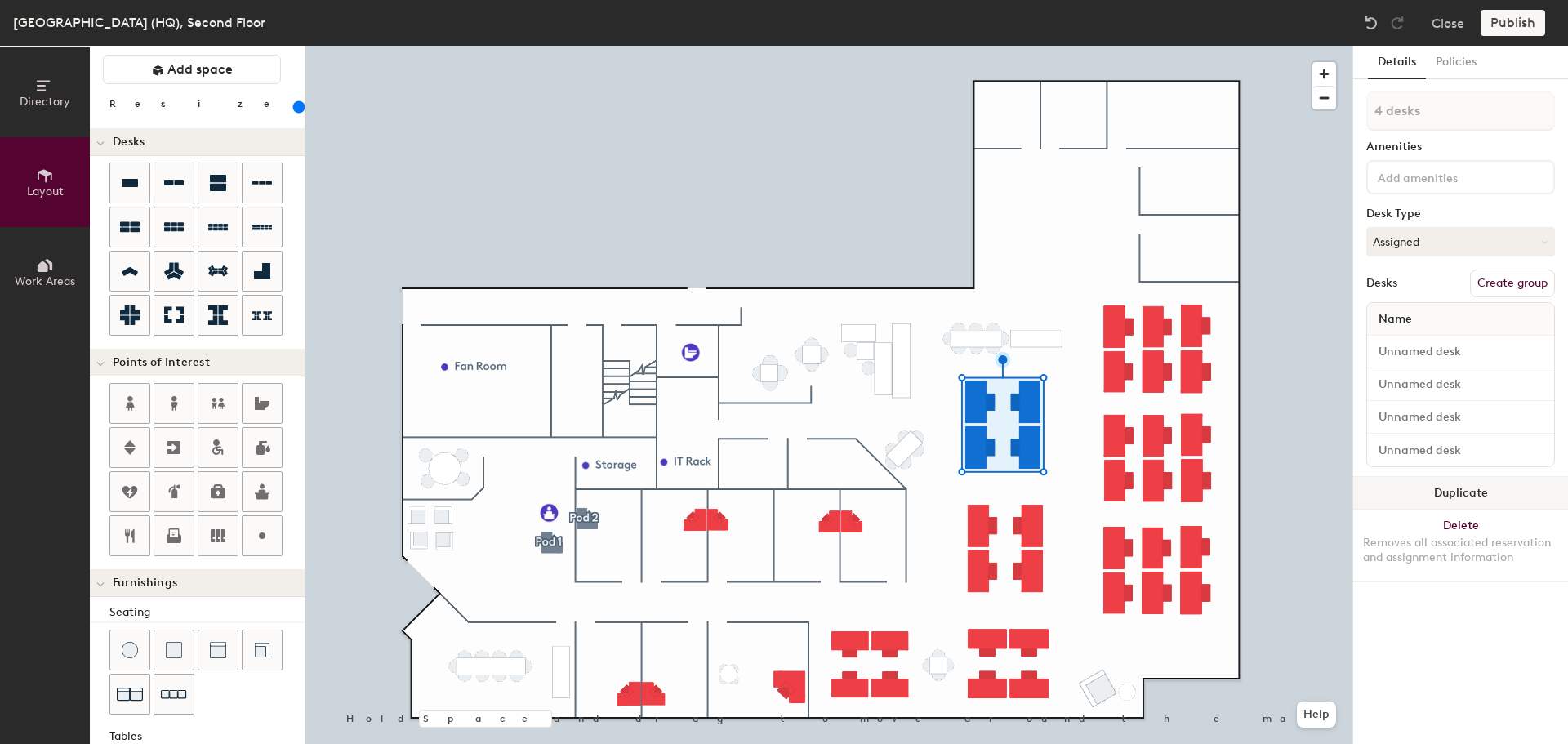
click at [1476, 489] on button "Duplicate" at bounding box center [1461, 492] width 215 height 32
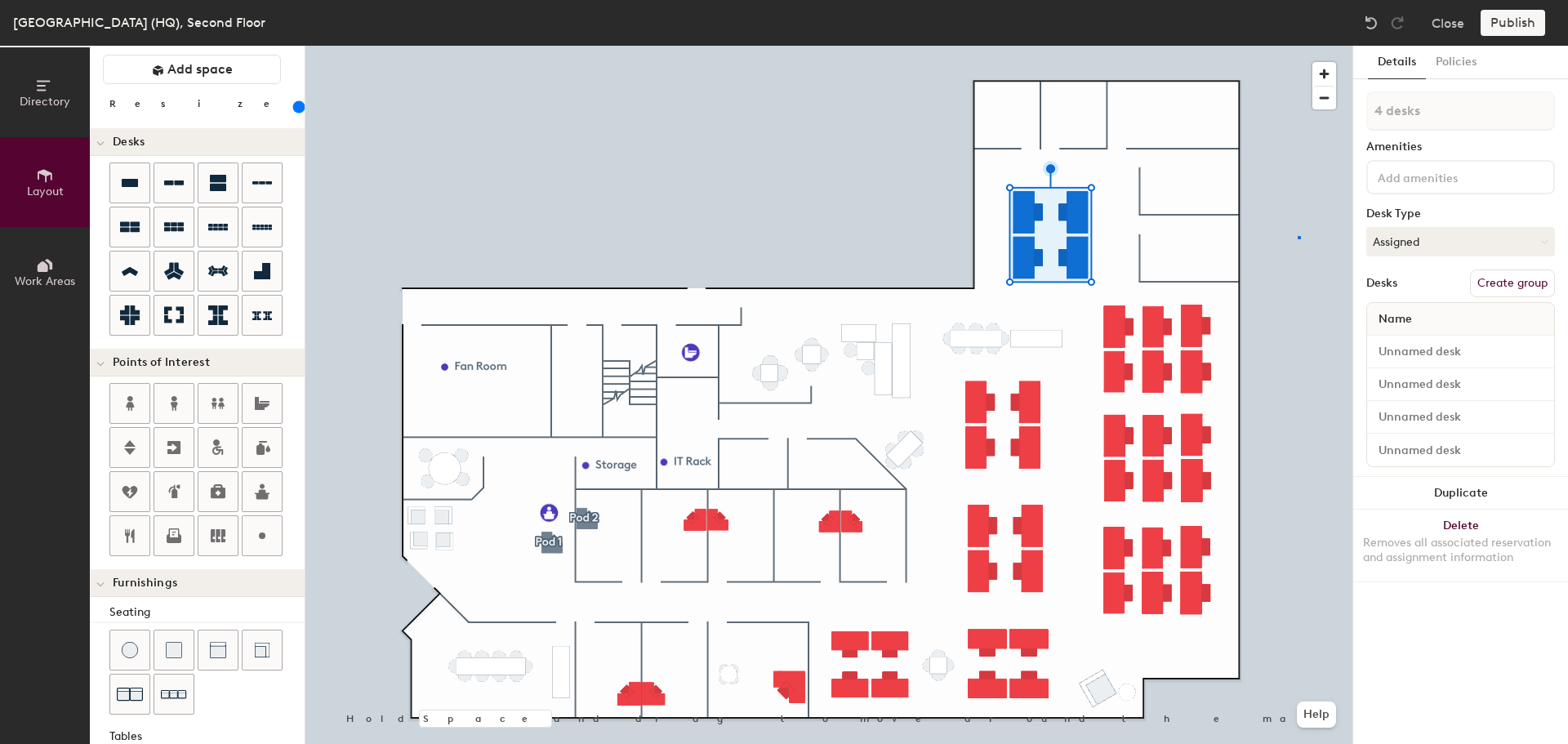
click at [1299, 46] on div at bounding box center [828, 46] width 1047 height 0
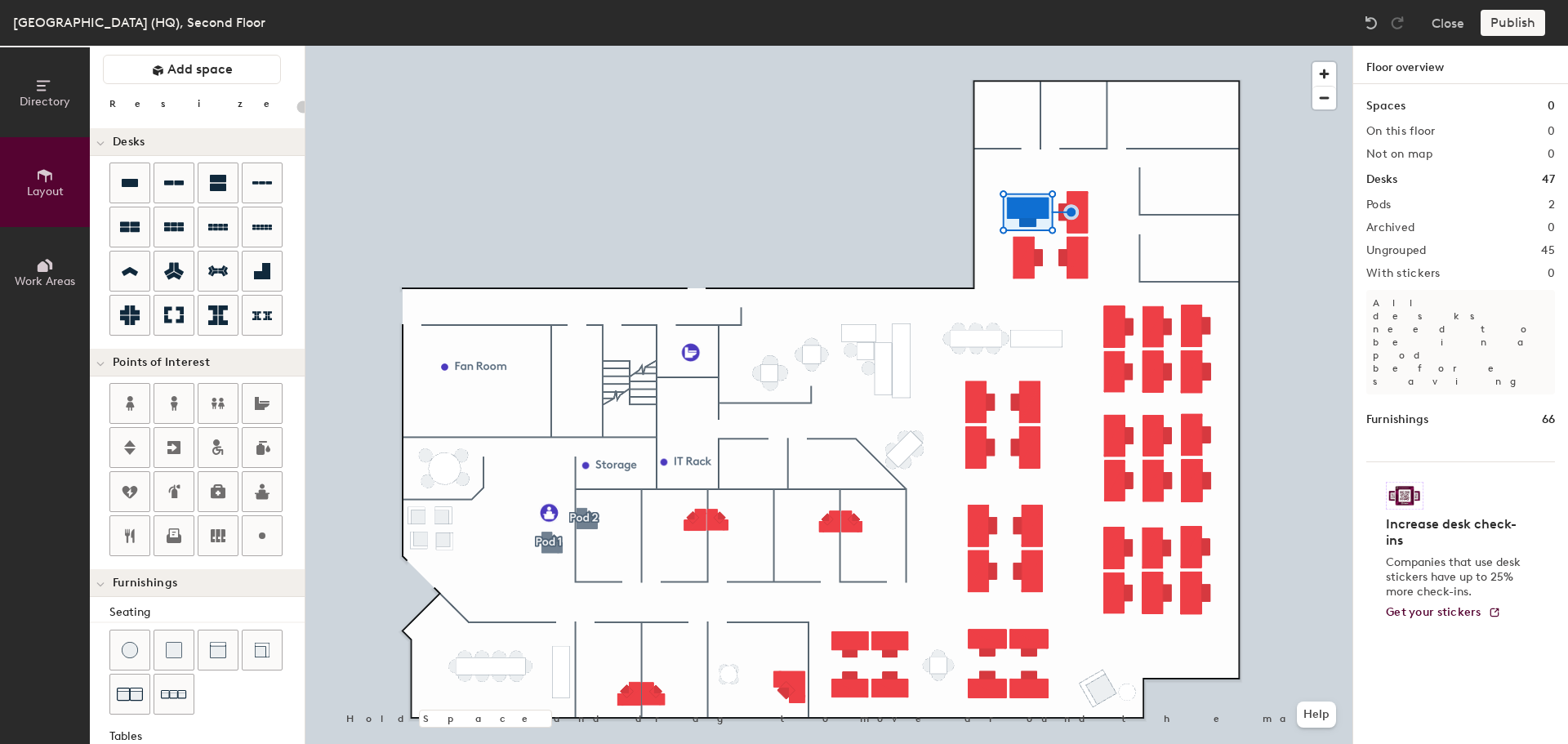
click at [1076, 46] on div at bounding box center [828, 46] width 1047 height 0
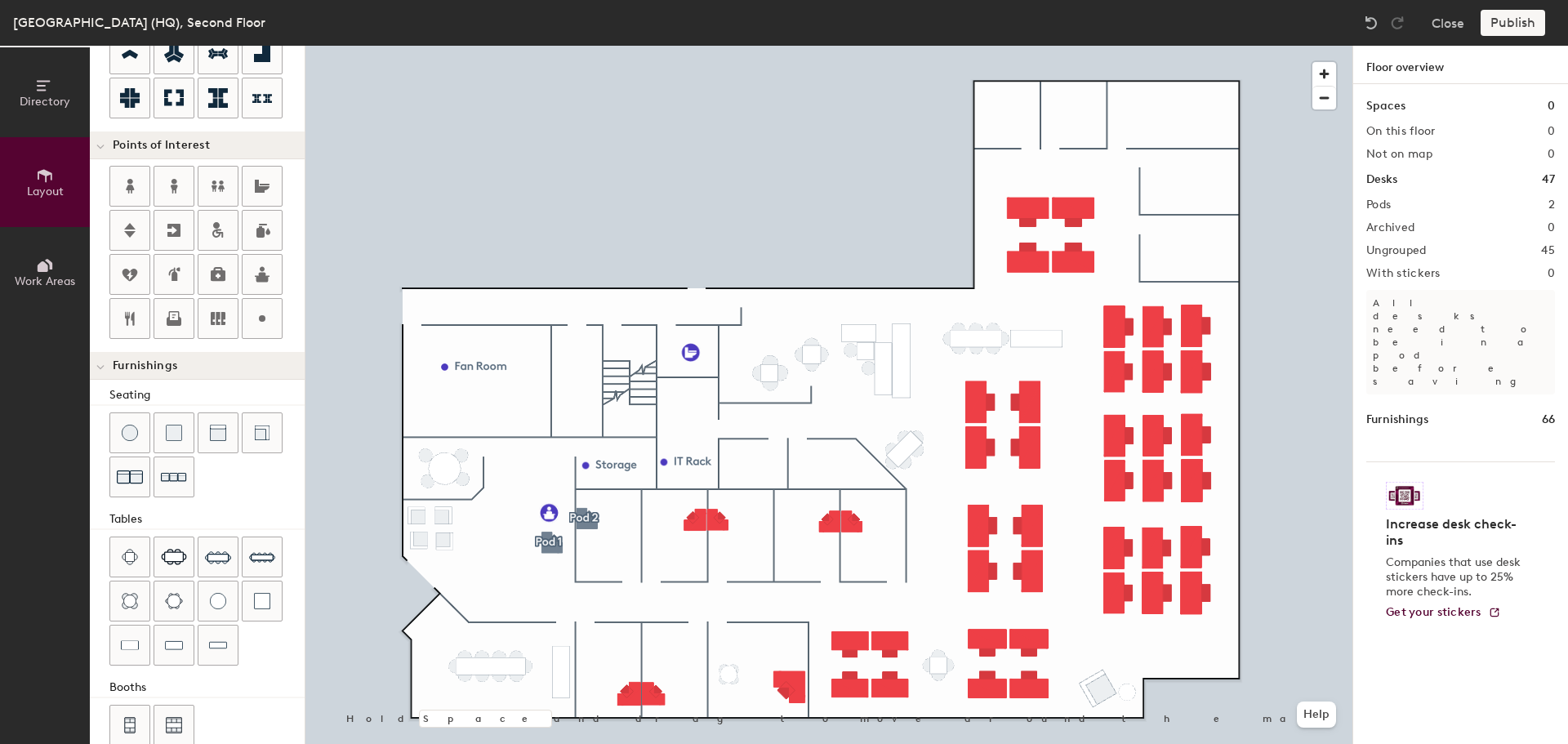
scroll to position [288, 0]
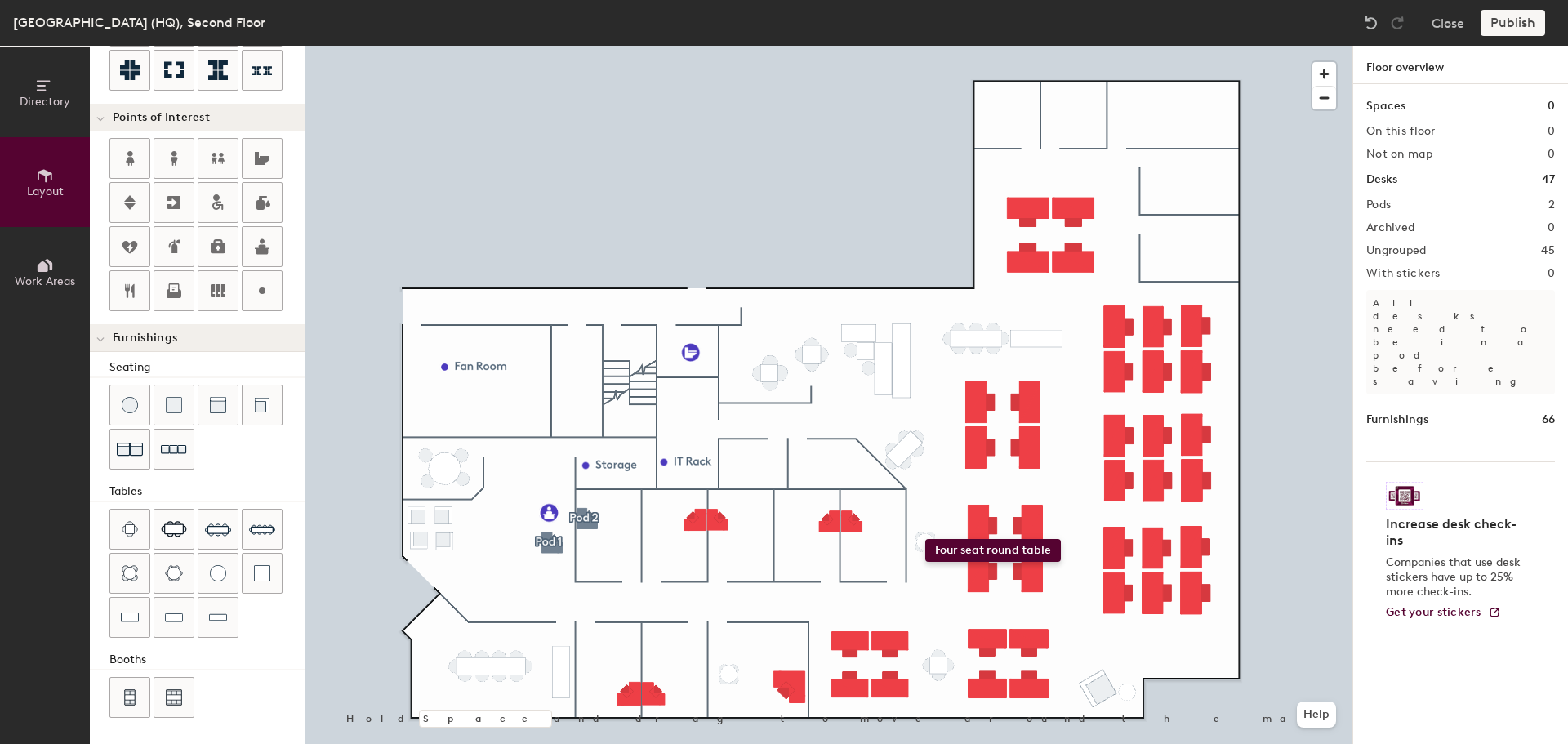
click at [925, 538] on div "Directory Layout Work Areas Layout Add space Resize Desks Points of Interest Fu…" at bounding box center [784, 395] width 1568 height 698
click at [927, 46] on div at bounding box center [828, 46] width 1047 height 0
click at [929, 604] on span "Delete" at bounding box center [926, 604] width 58 height 27
click at [925, 564] on span "Delete" at bounding box center [921, 572] width 58 height 27
click at [935, 578] on span "Delete" at bounding box center [931, 581] width 58 height 27
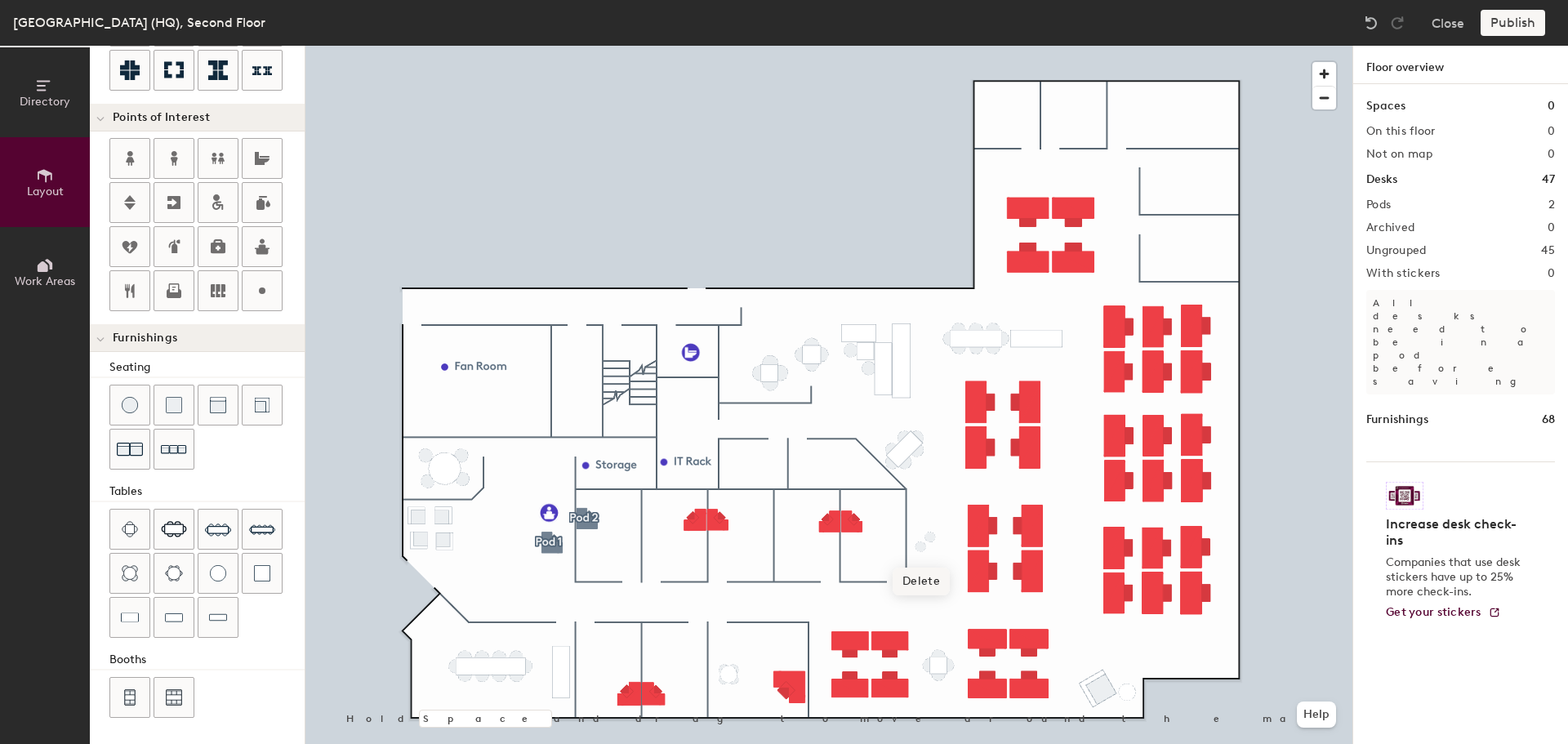
click at [931, 584] on span "Delete" at bounding box center [921, 581] width 58 height 27
click at [935, 570] on span "Delete" at bounding box center [931, 572] width 58 height 27
type input "20"
click at [938, 554] on div "Directory Layout Work Areas Layout Add space Resize Desks Points of Interest Fu…" at bounding box center [784, 395] width 1568 height 698
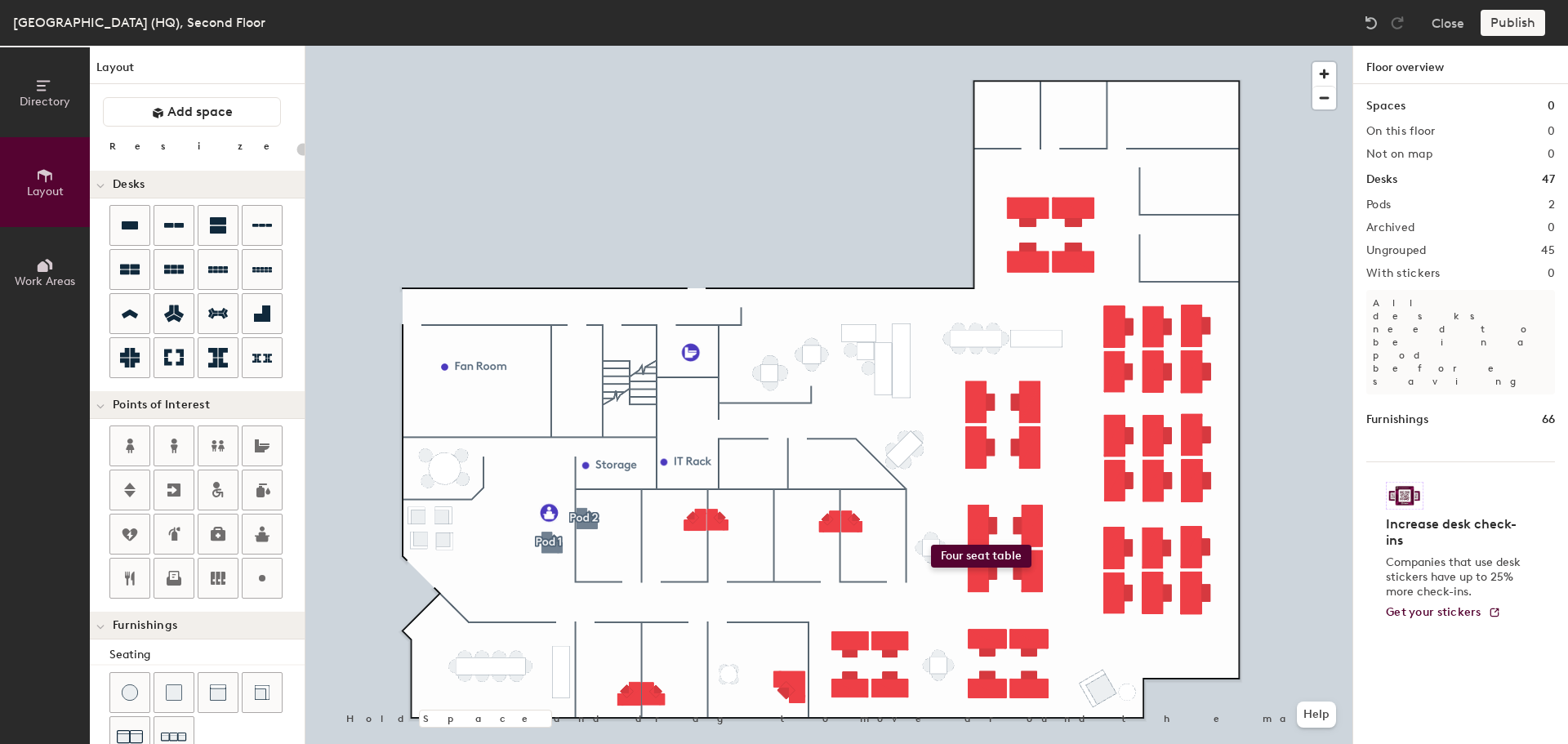
scroll to position [288, 0]
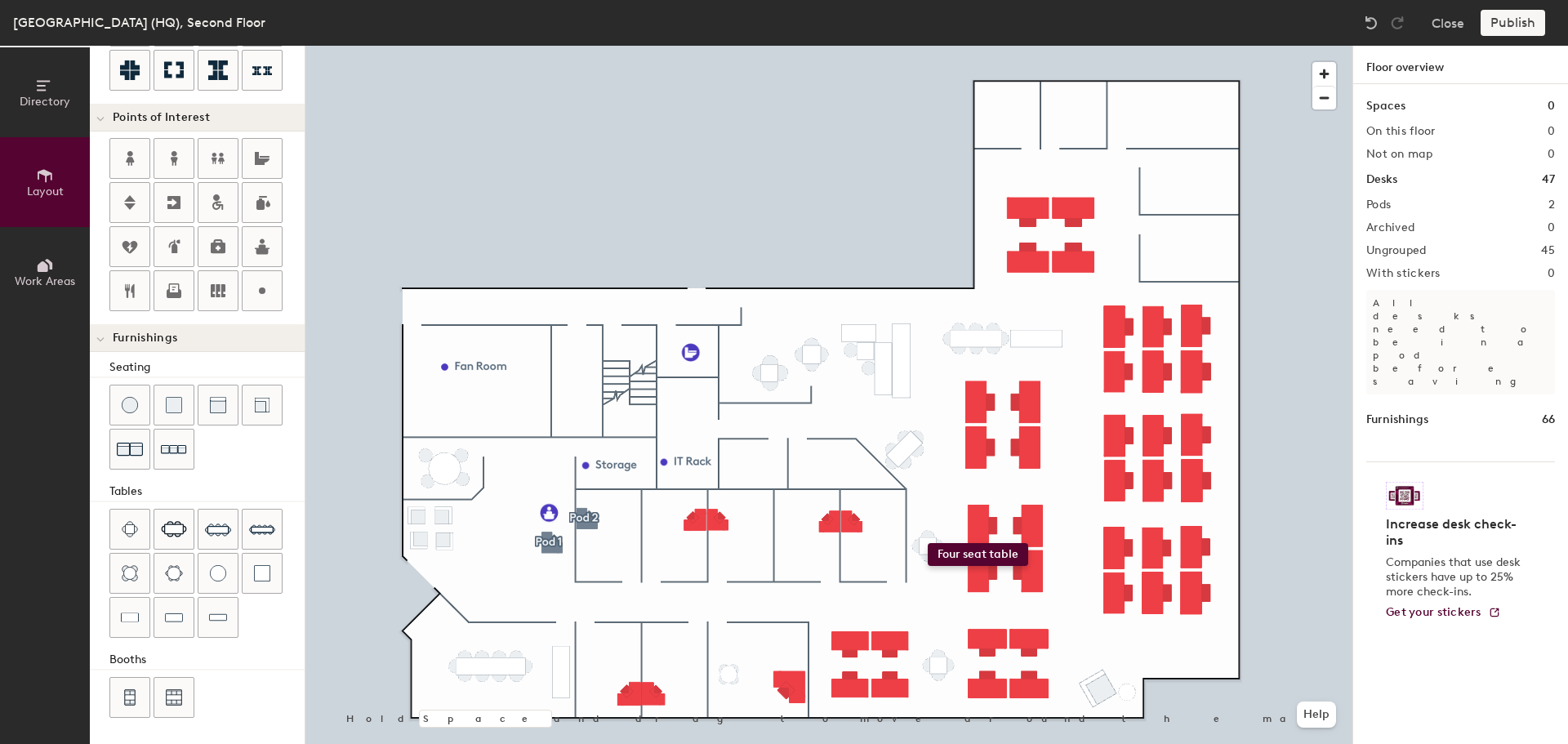
click at [928, 543] on div "Directory Layout Work Areas Layout Add space Resize Desks Points of Interest Fu…" at bounding box center [784, 395] width 1568 height 698
click at [749, 460] on div "Directory Layout Work Areas Layout Add space Resize Desks Points of Interest Fu…" at bounding box center [784, 395] width 1568 height 698
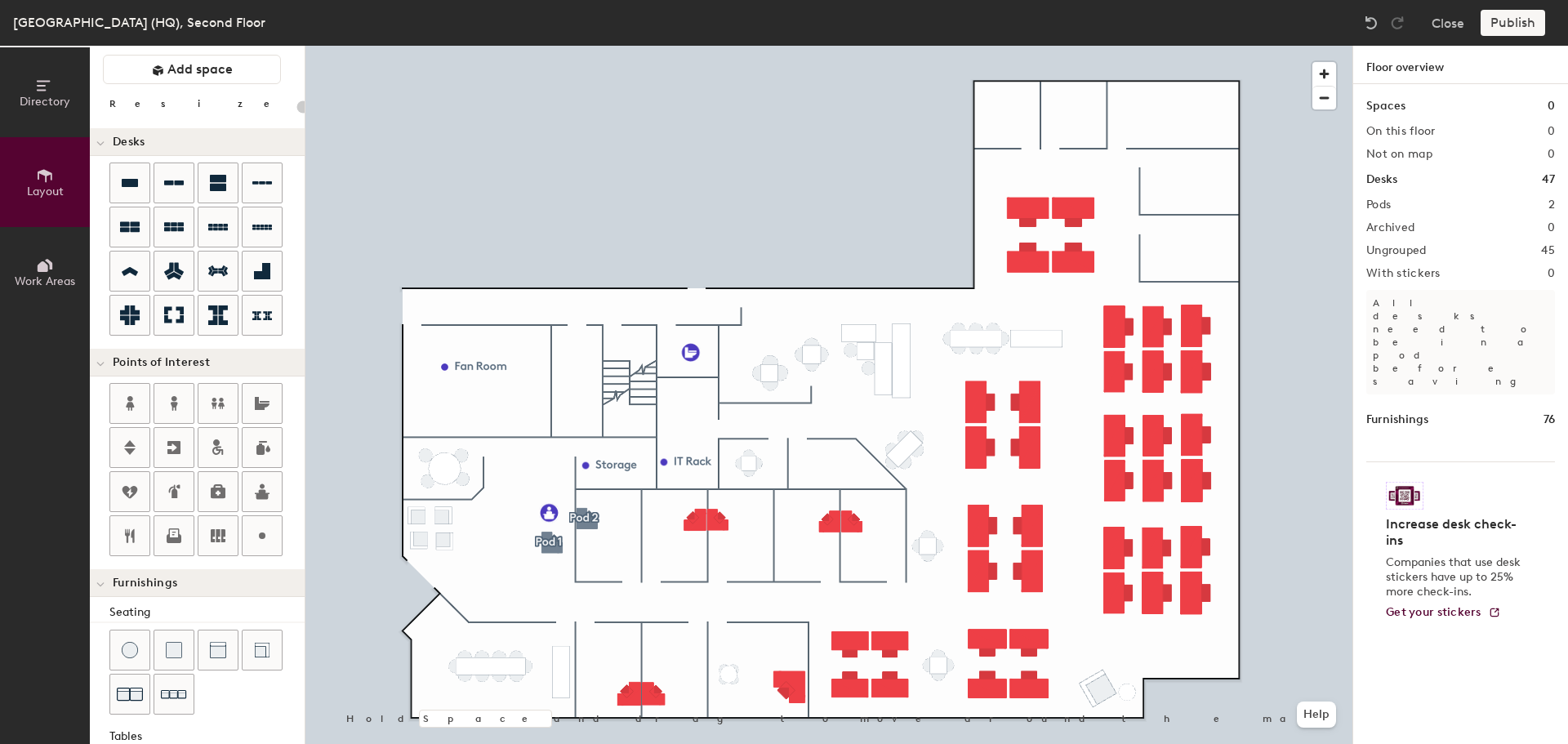
scroll to position [0, 0]
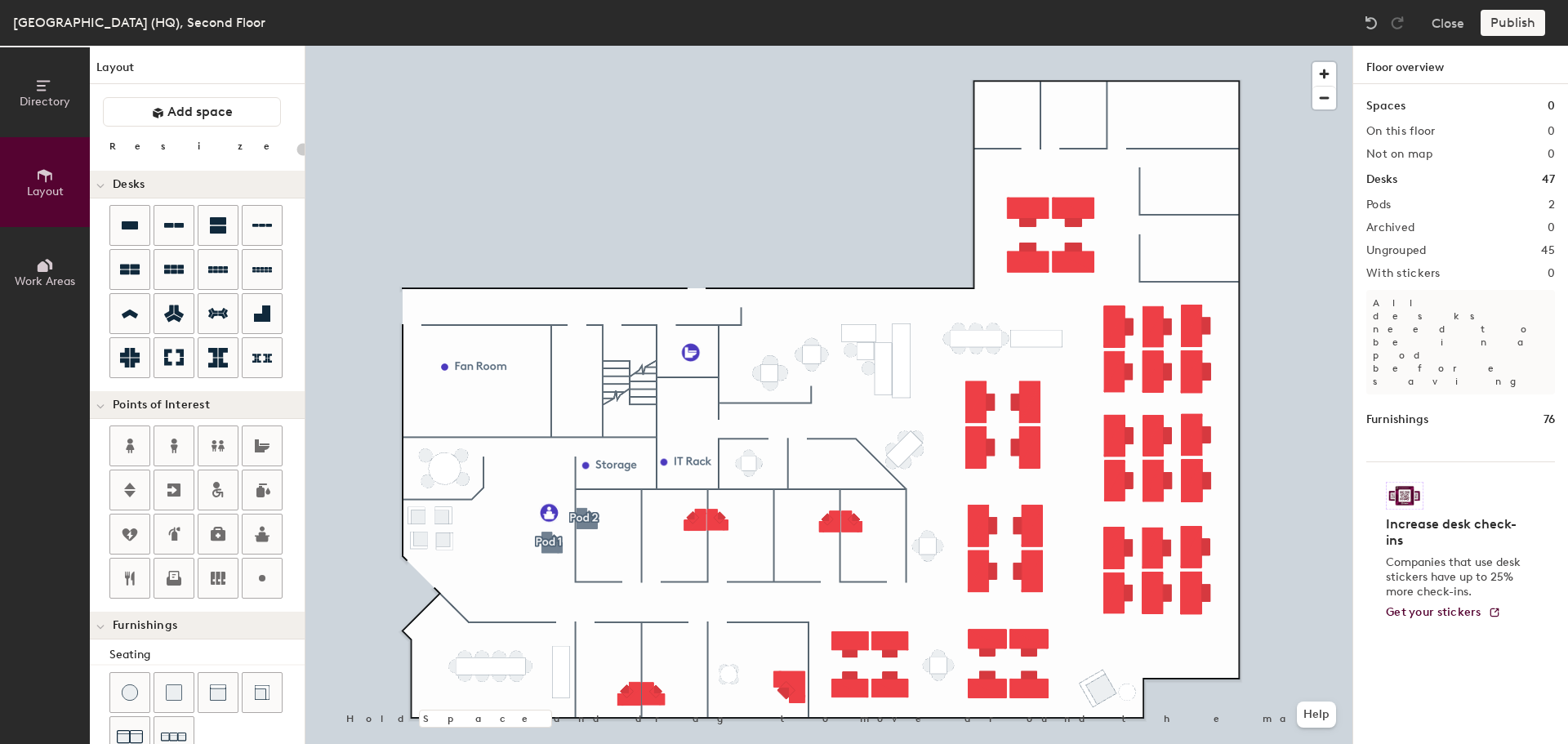
click at [834, 468] on div "Directory Layout Work Areas Layout Add space Resize Desks Points of Interest Fu…" at bounding box center [784, 395] width 1568 height 698
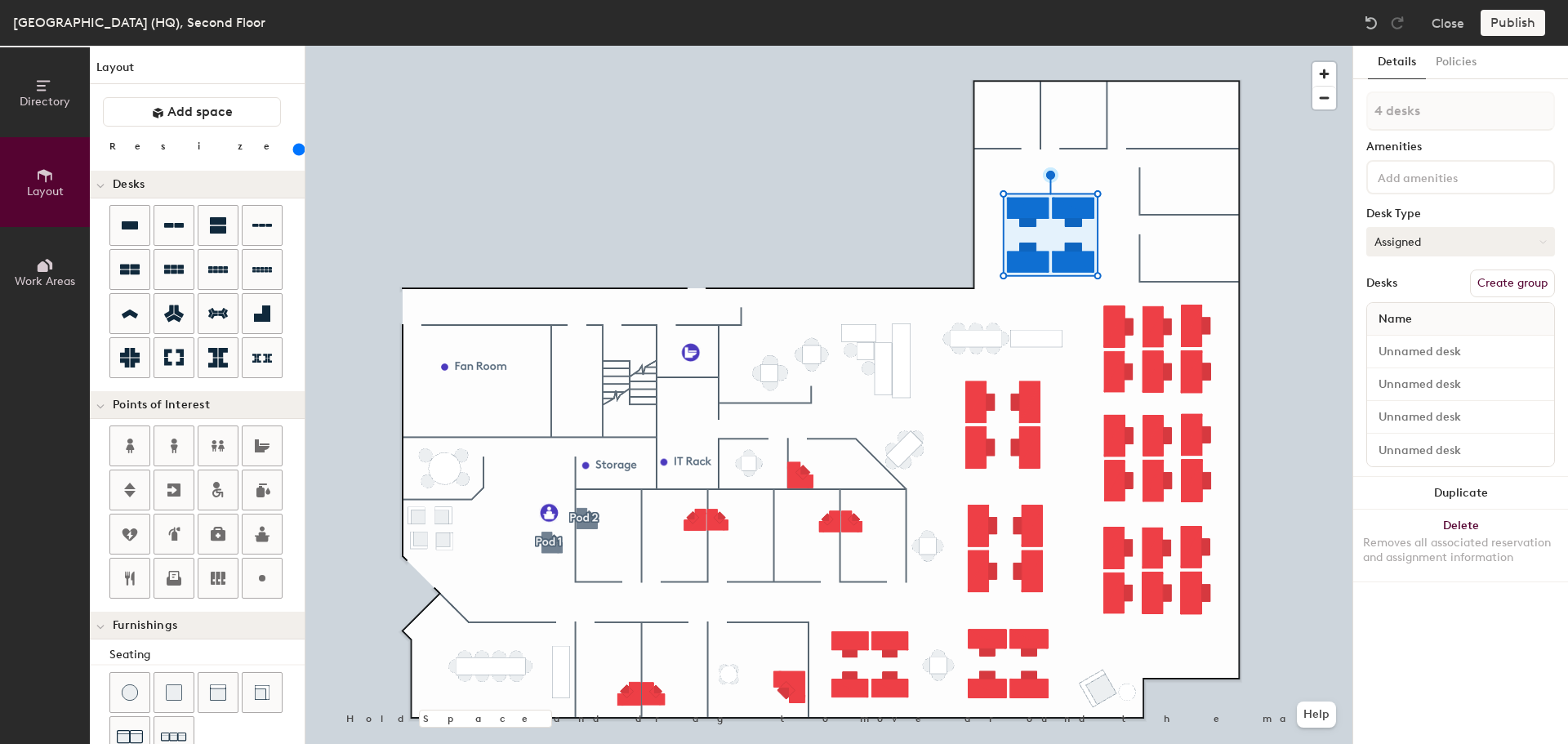
click at [1546, 239] on icon at bounding box center [1544, 242] width 8 height 8
click at [1396, 342] on div "Hoteled" at bounding box center [1448, 340] width 163 height 24
click at [1374, 20] on img at bounding box center [1371, 22] width 17 height 17
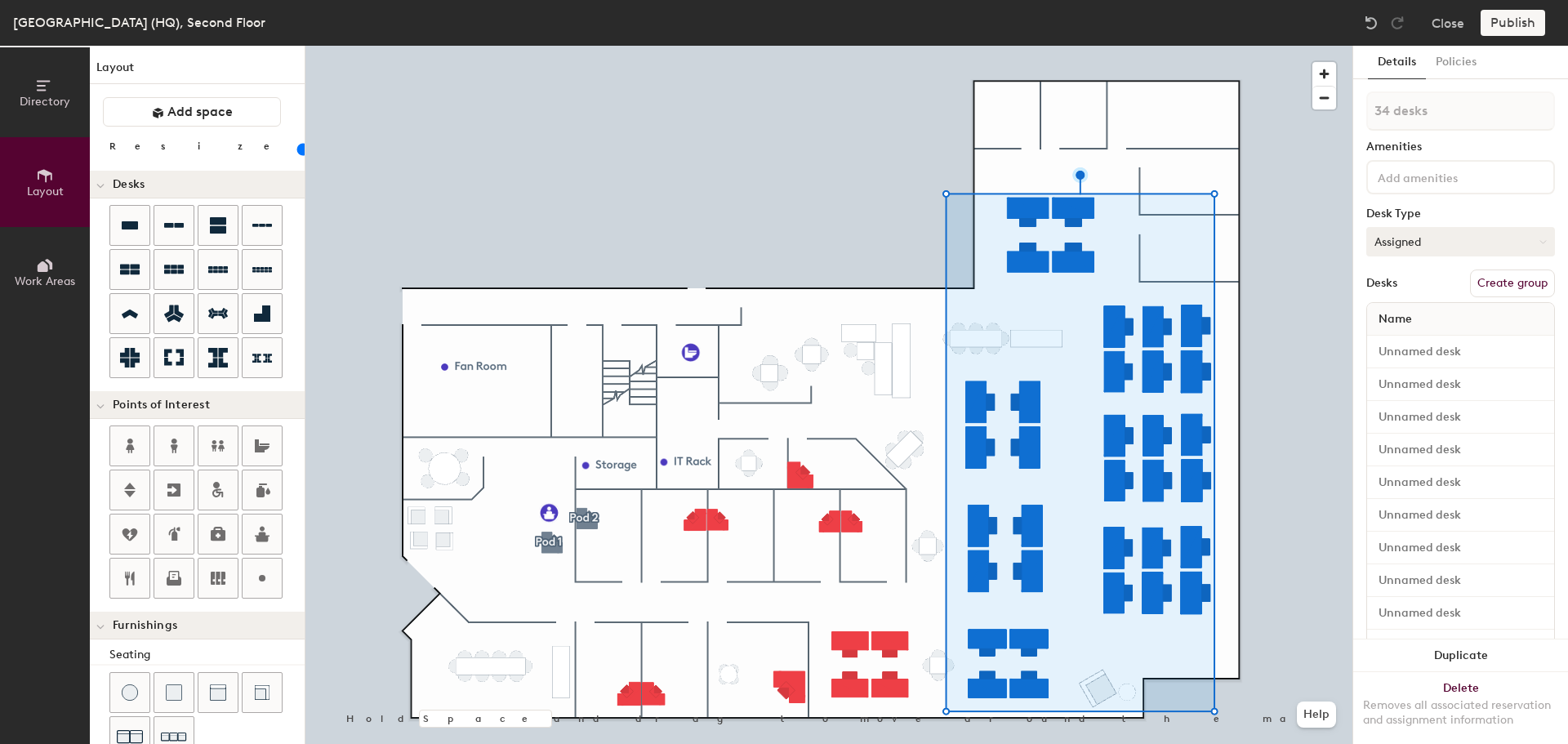
click at [1540, 242] on icon at bounding box center [1544, 242] width 8 height 8
click at [1457, 60] on button "Policies" at bounding box center [1457, 62] width 60 height 33
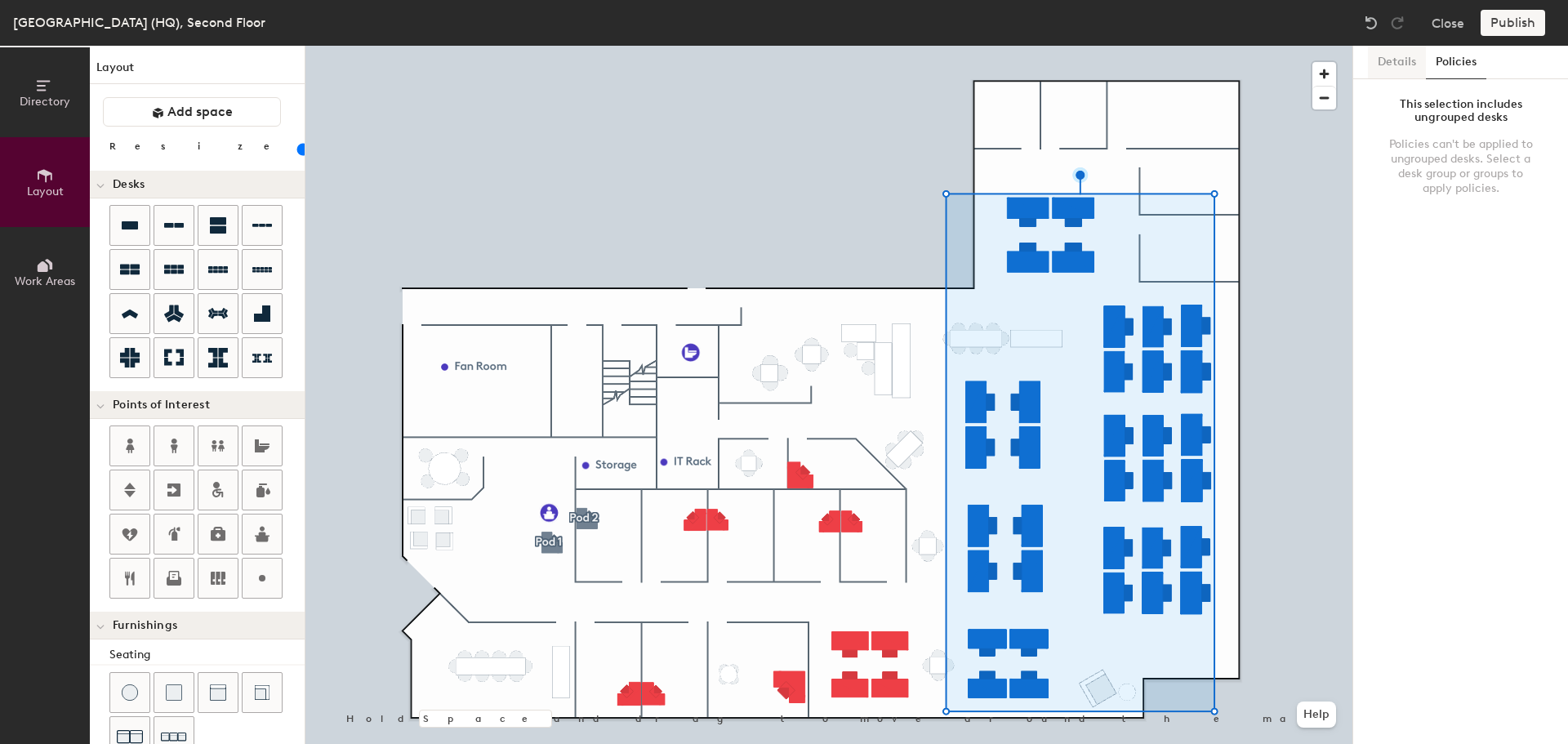
click at [1400, 62] on button "Details" at bounding box center [1396, 62] width 58 height 33
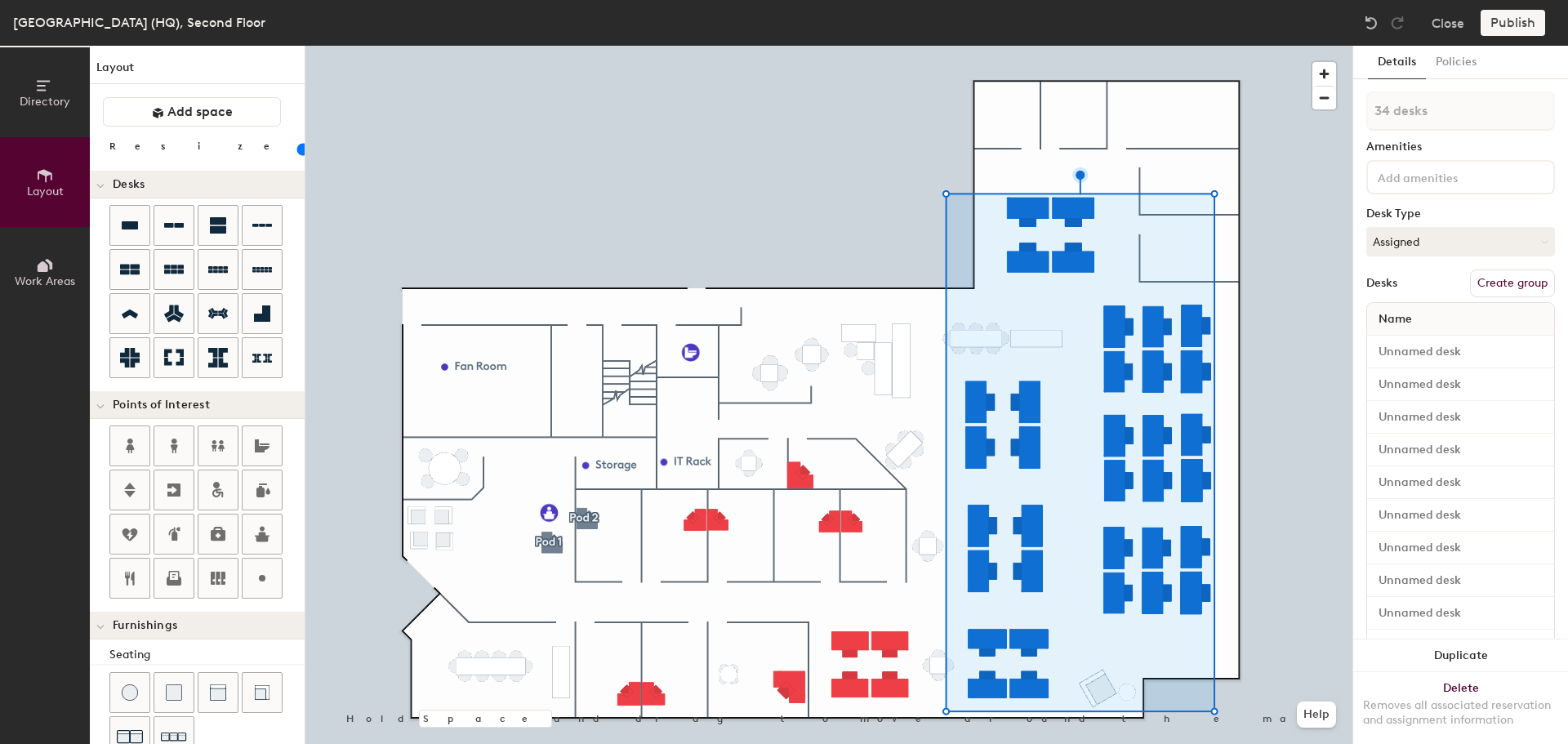
click at [1514, 283] on button "Create group" at bounding box center [1512, 283] width 85 height 27
type input "20"
drag, startPoint x: 1394, startPoint y: 113, endPoint x: 1374, endPoint y: 113, distance: 20.0
click at [1374, 113] on input "Pod 3" at bounding box center [1460, 111] width 188 height 39
type input "W"
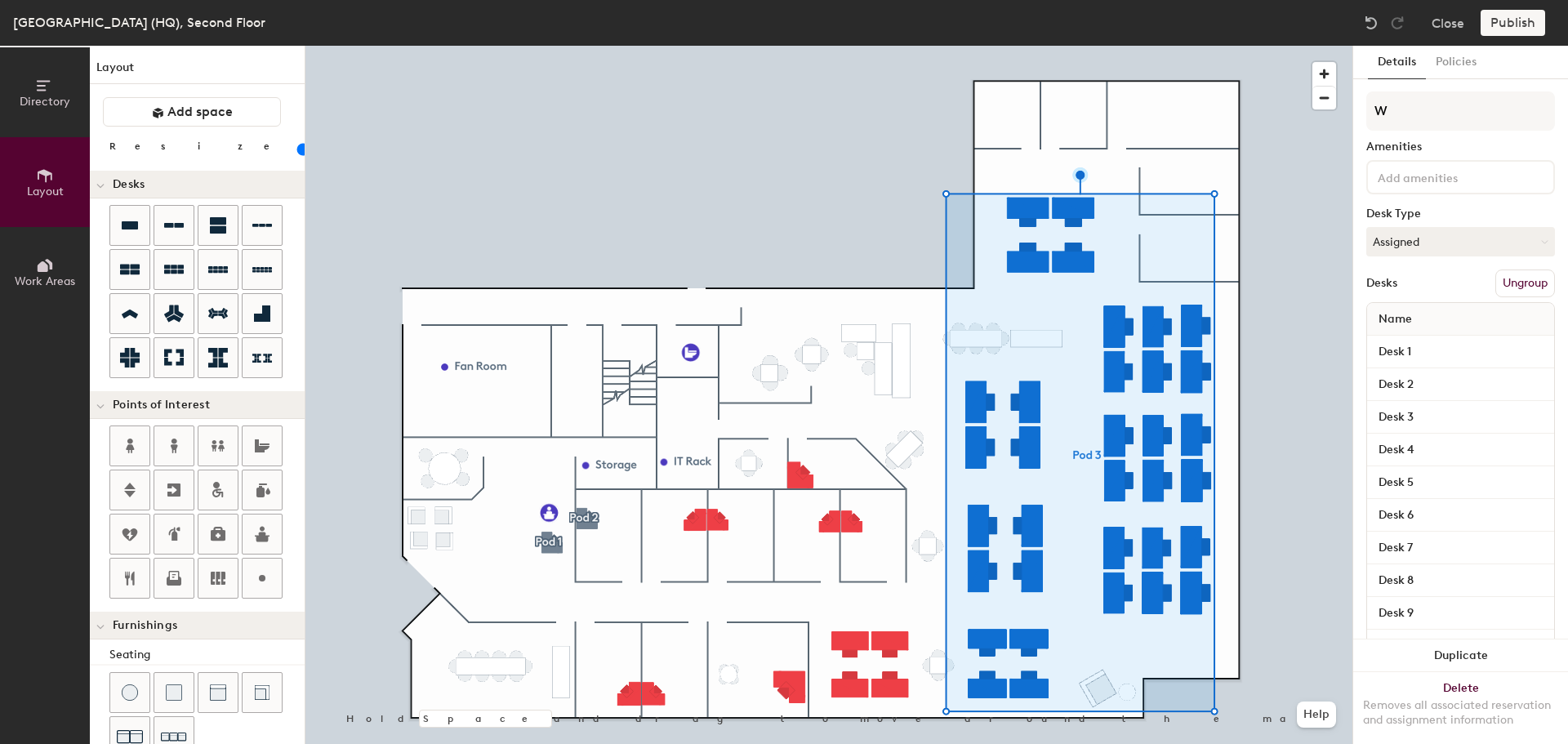
type input "20"
type input "Wo"
type input "20"
type input "Works"
type input "20"
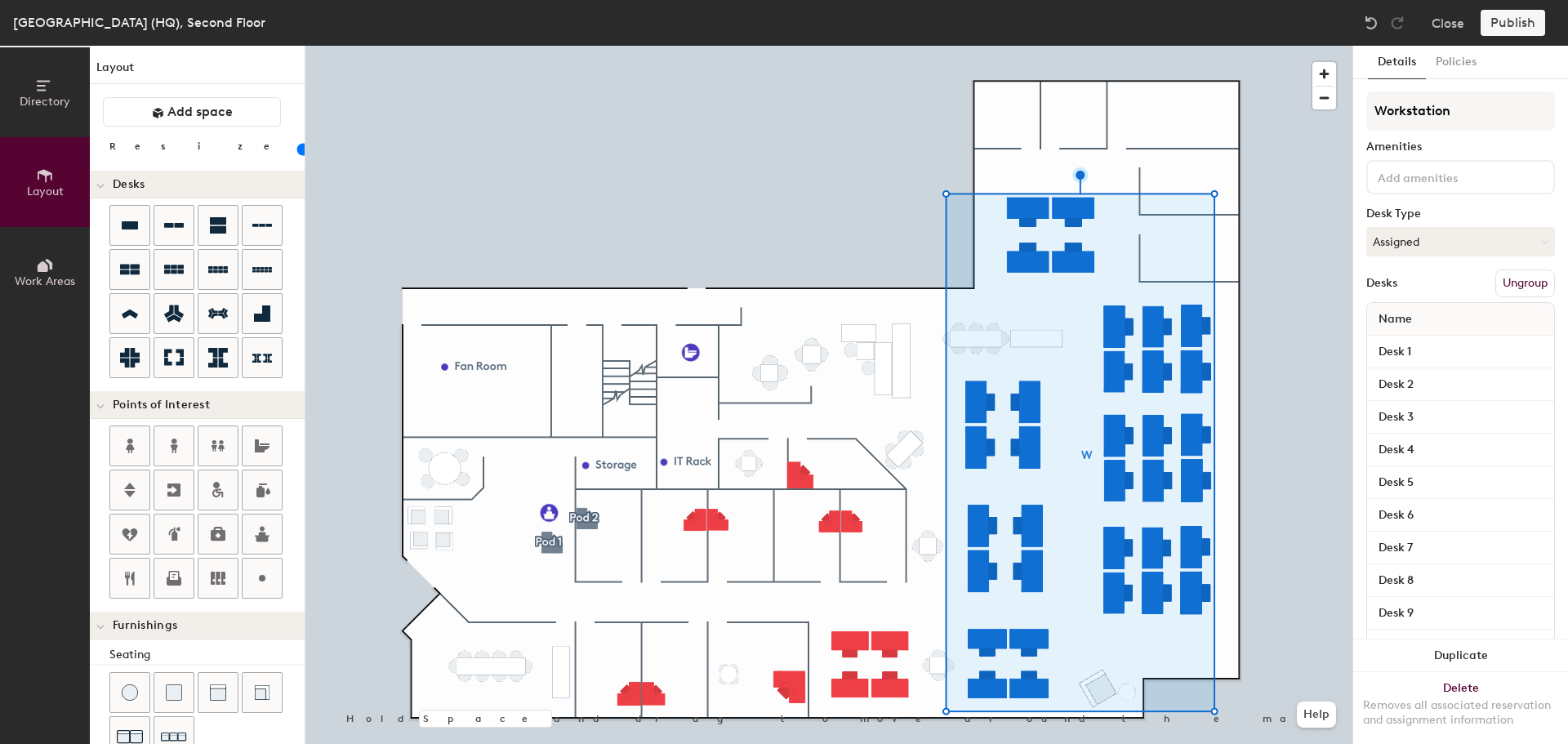
type input "Workstations"
type input "20"
type input "Workstations"
type input "20"
type input "Workstation"
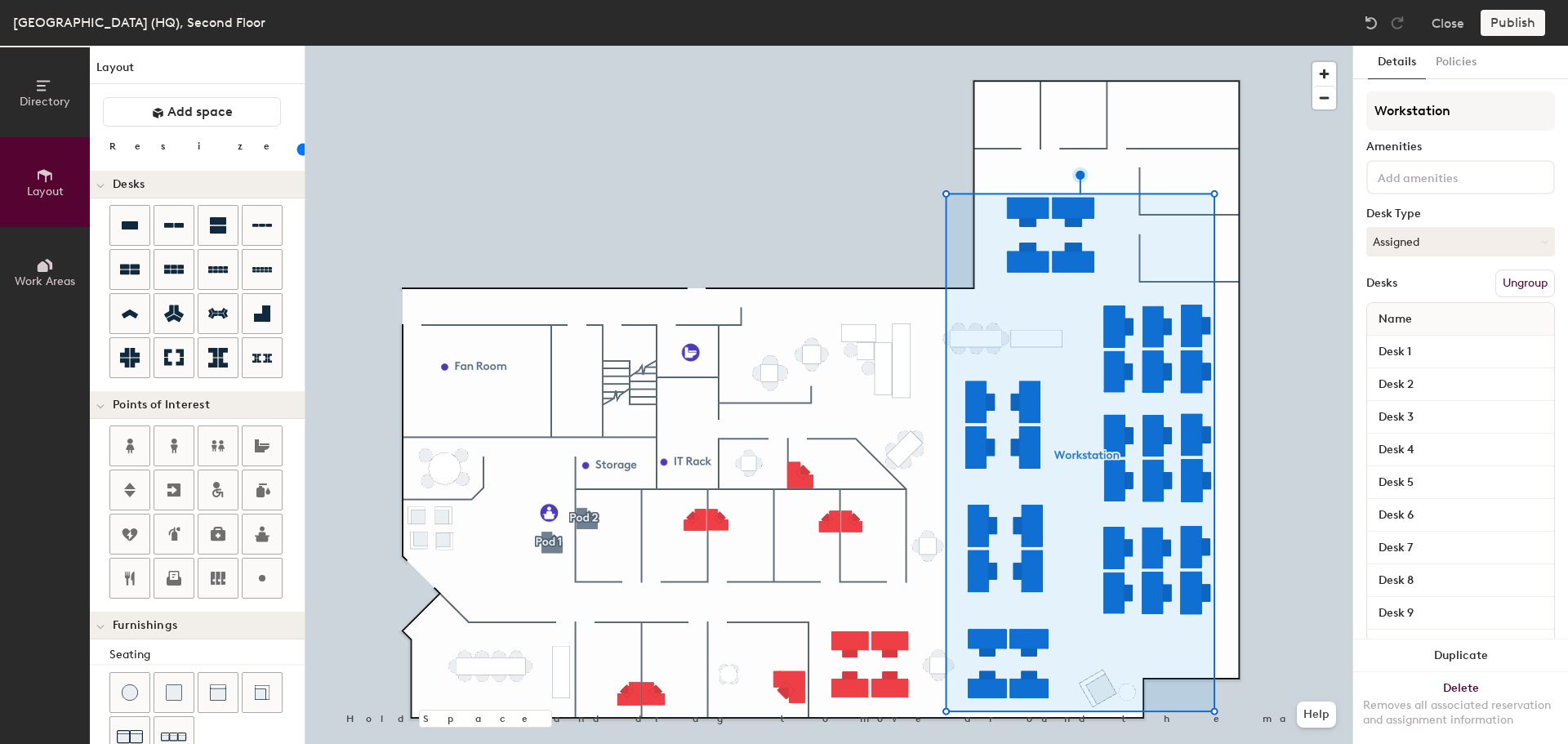
type input "20"
type input "Workstation"
click at [1478, 186] on div at bounding box center [1460, 176] width 188 height 34
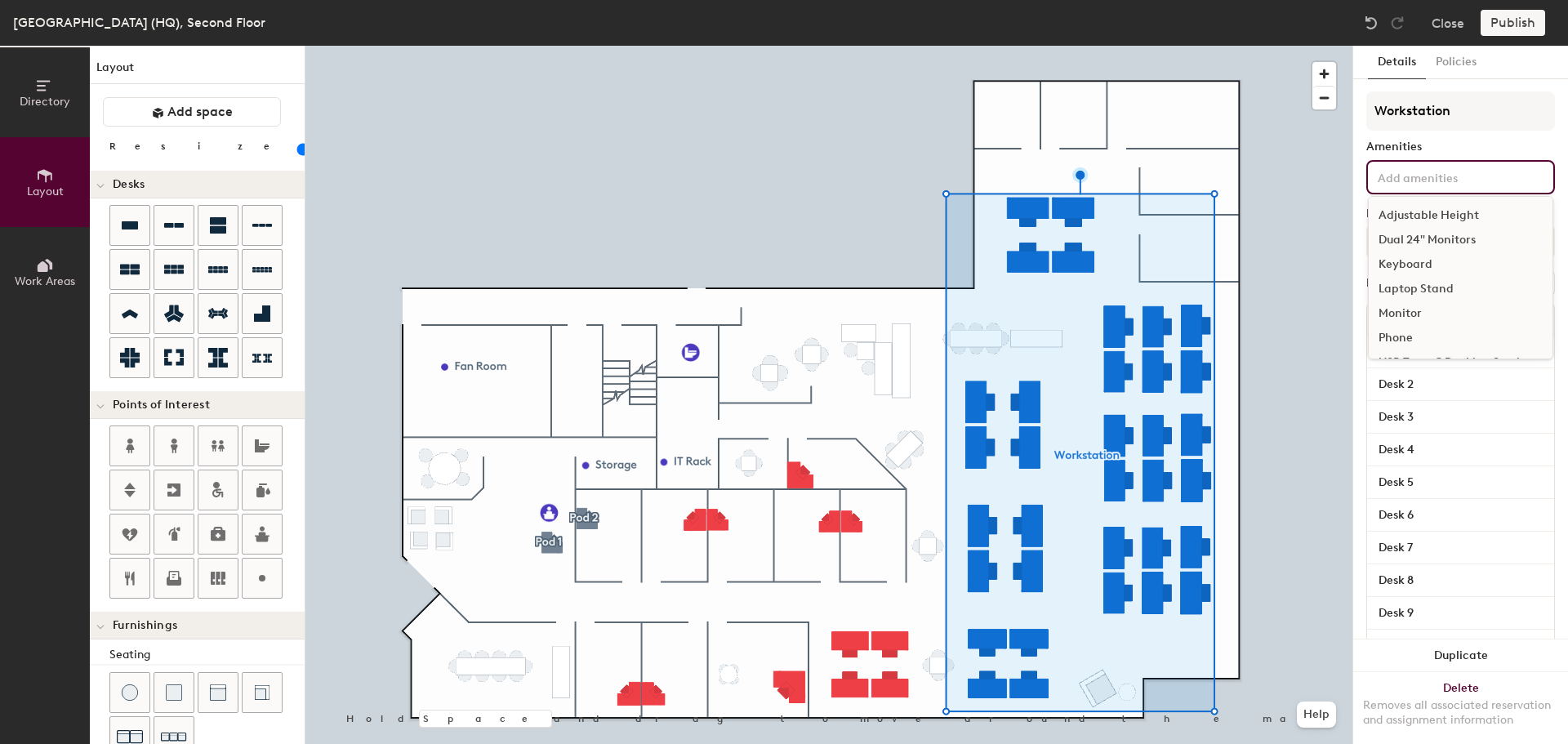
click at [1465, 236] on div "Dual 24" Monitors" at bounding box center [1461, 240] width 183 height 24
click at [1436, 286] on div "Keyboard" at bounding box center [1461, 289] width 183 height 24
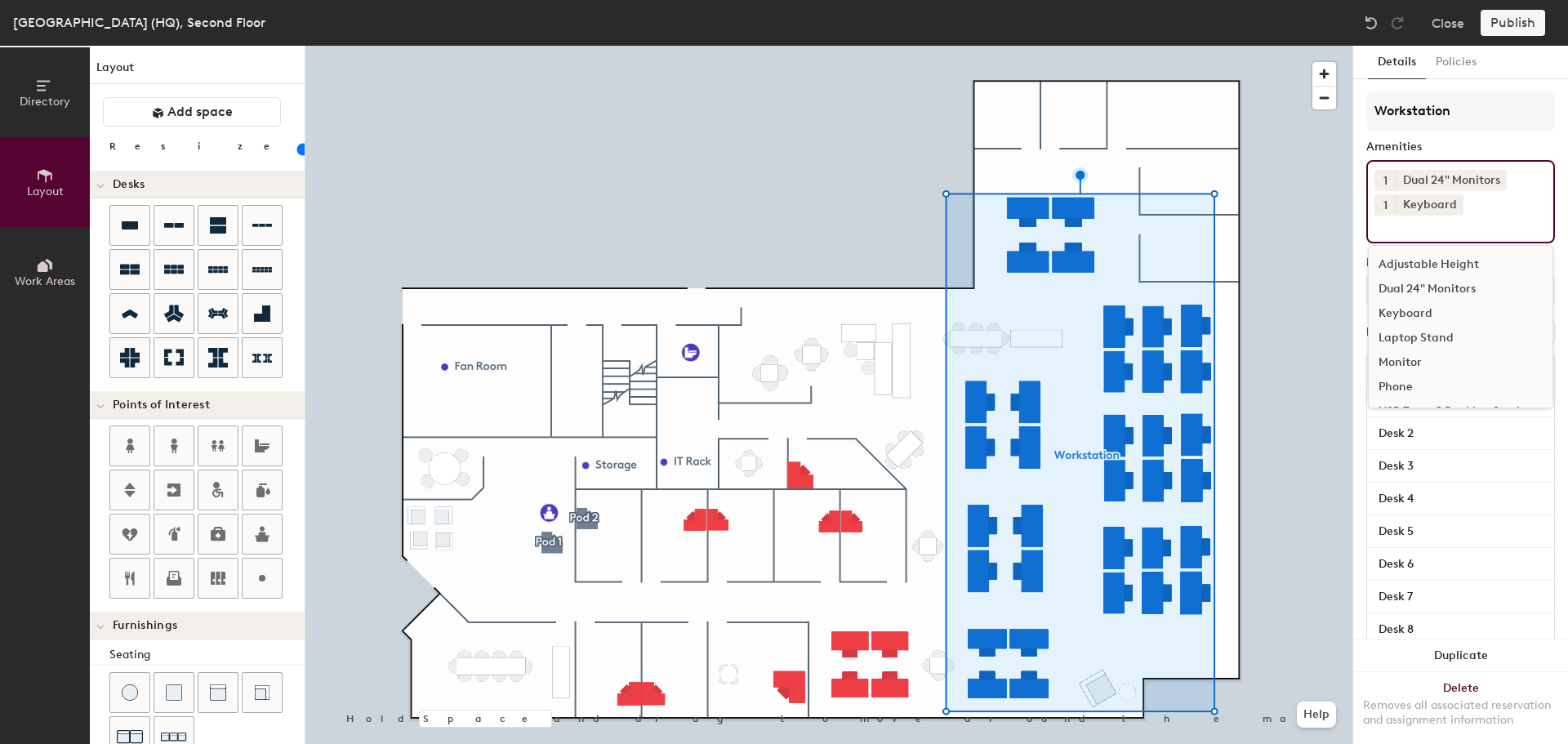
click at [1452, 266] on div "Adjustable Height" at bounding box center [1461, 264] width 183 height 24
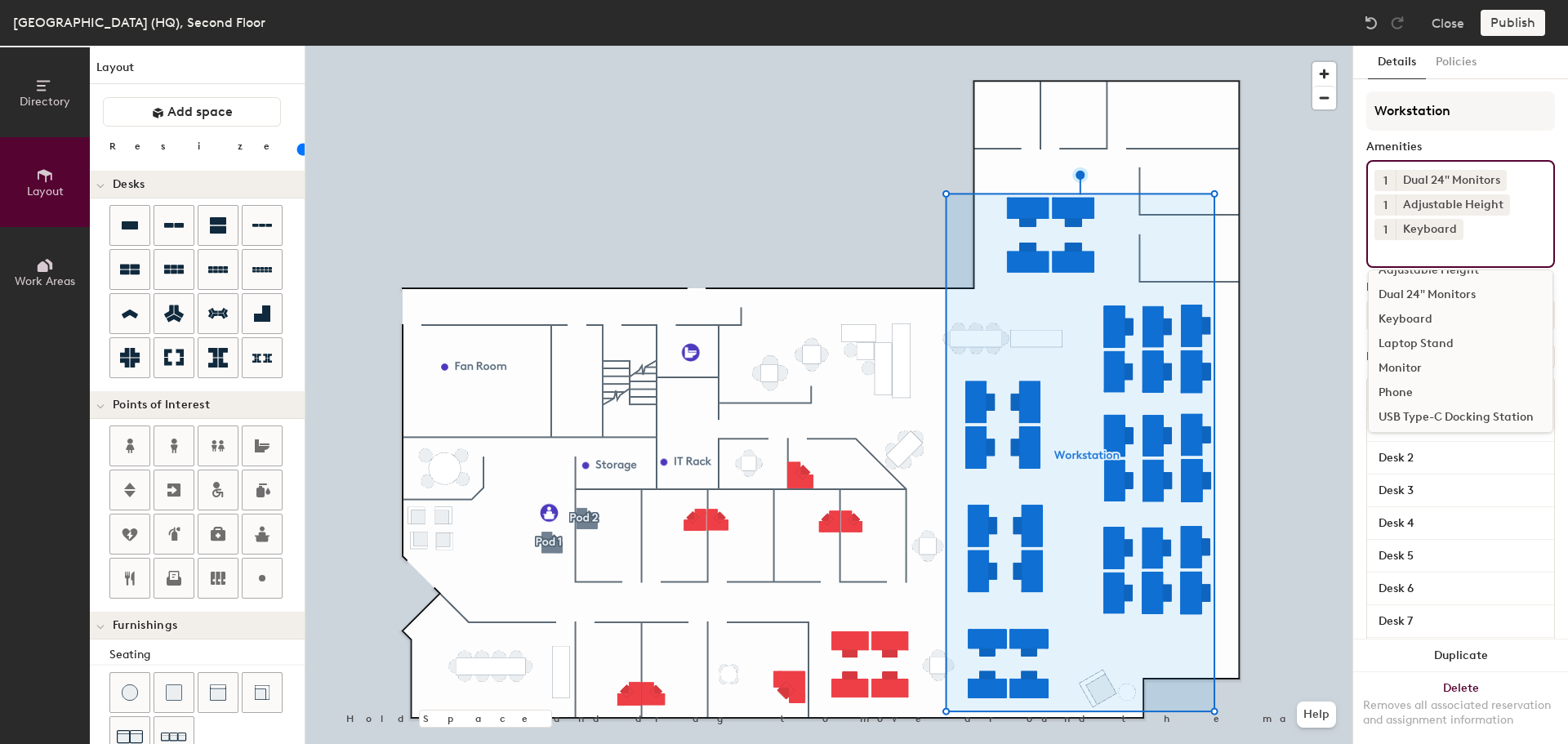
scroll to position [22, 0]
click at [1455, 412] on div "USB Type-C Docking Station" at bounding box center [1461, 412] width 183 height 24
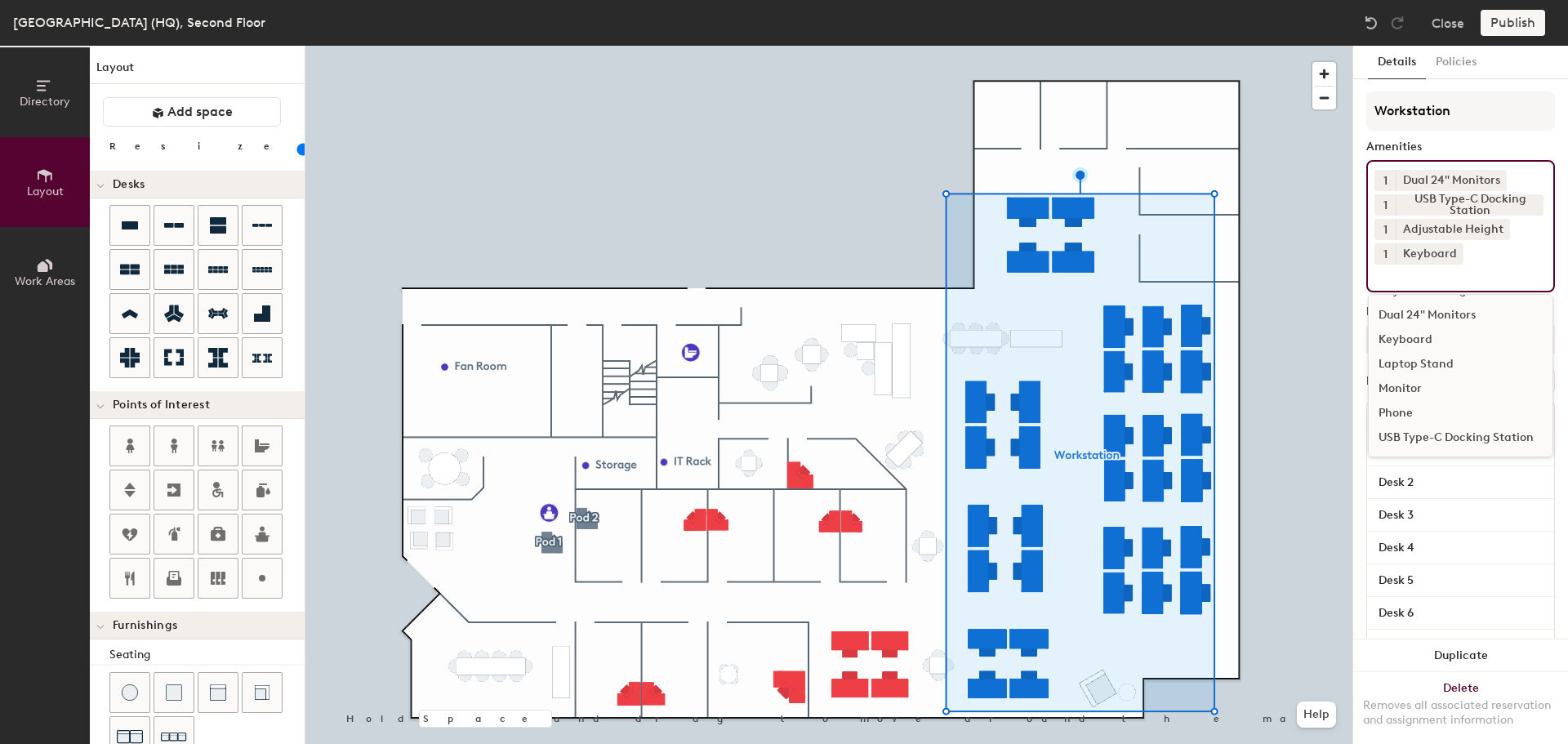
click at [1530, 140] on div "Amenities" at bounding box center [1460, 146] width 188 height 13
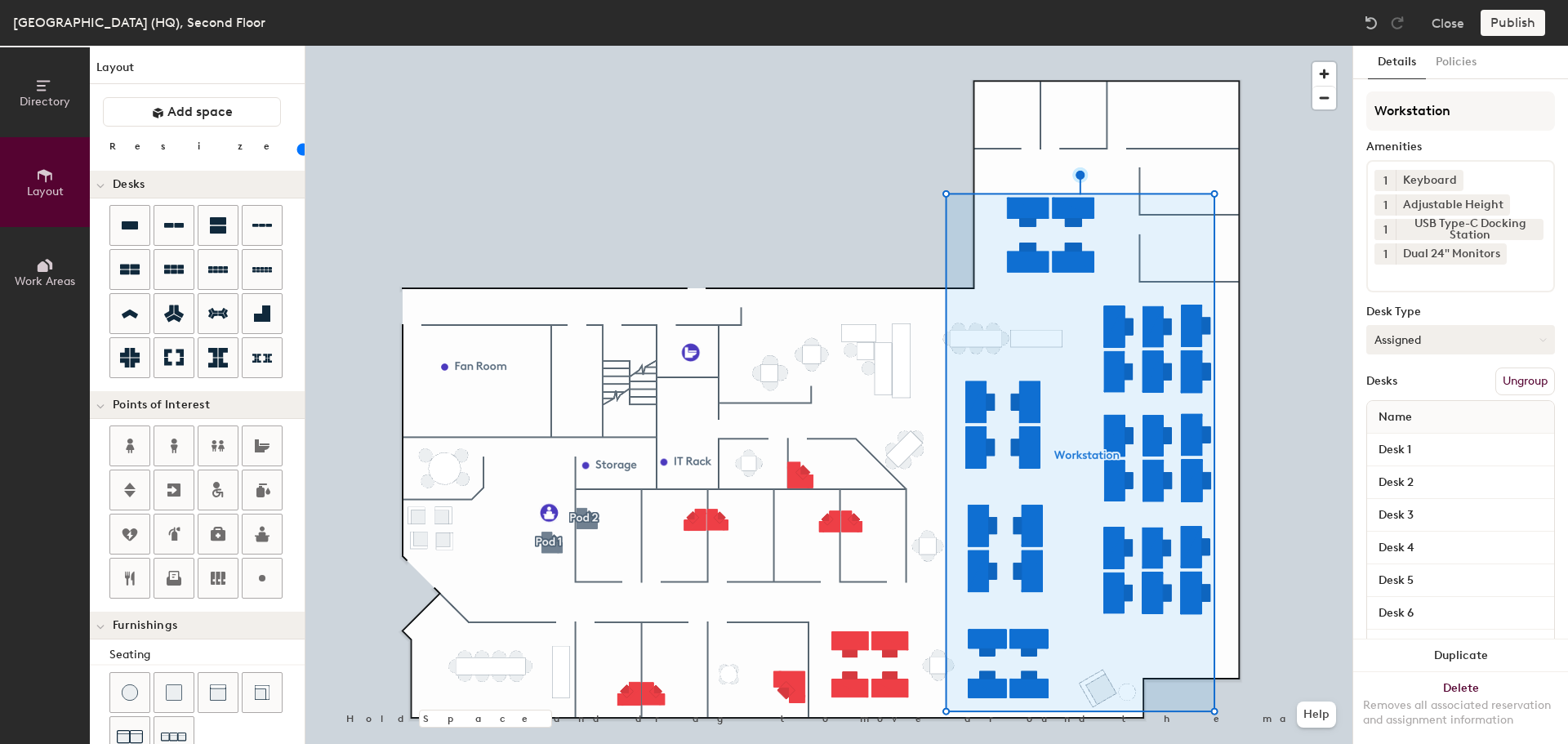
click at [1540, 338] on icon at bounding box center [1544, 340] width 8 height 8
click at [1412, 441] on div "Hoteled" at bounding box center [1448, 439] width 163 height 24
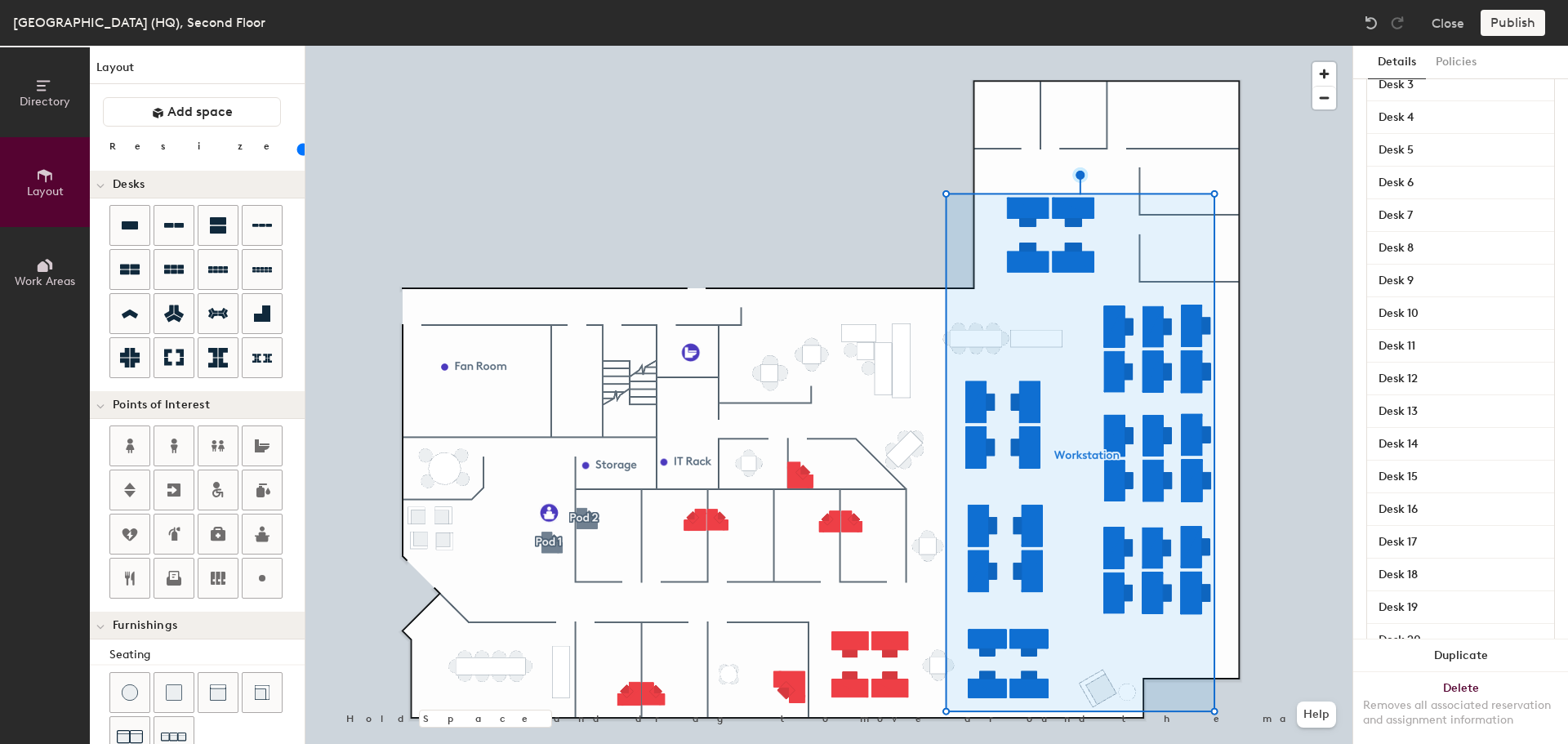
scroll to position [0, 0]
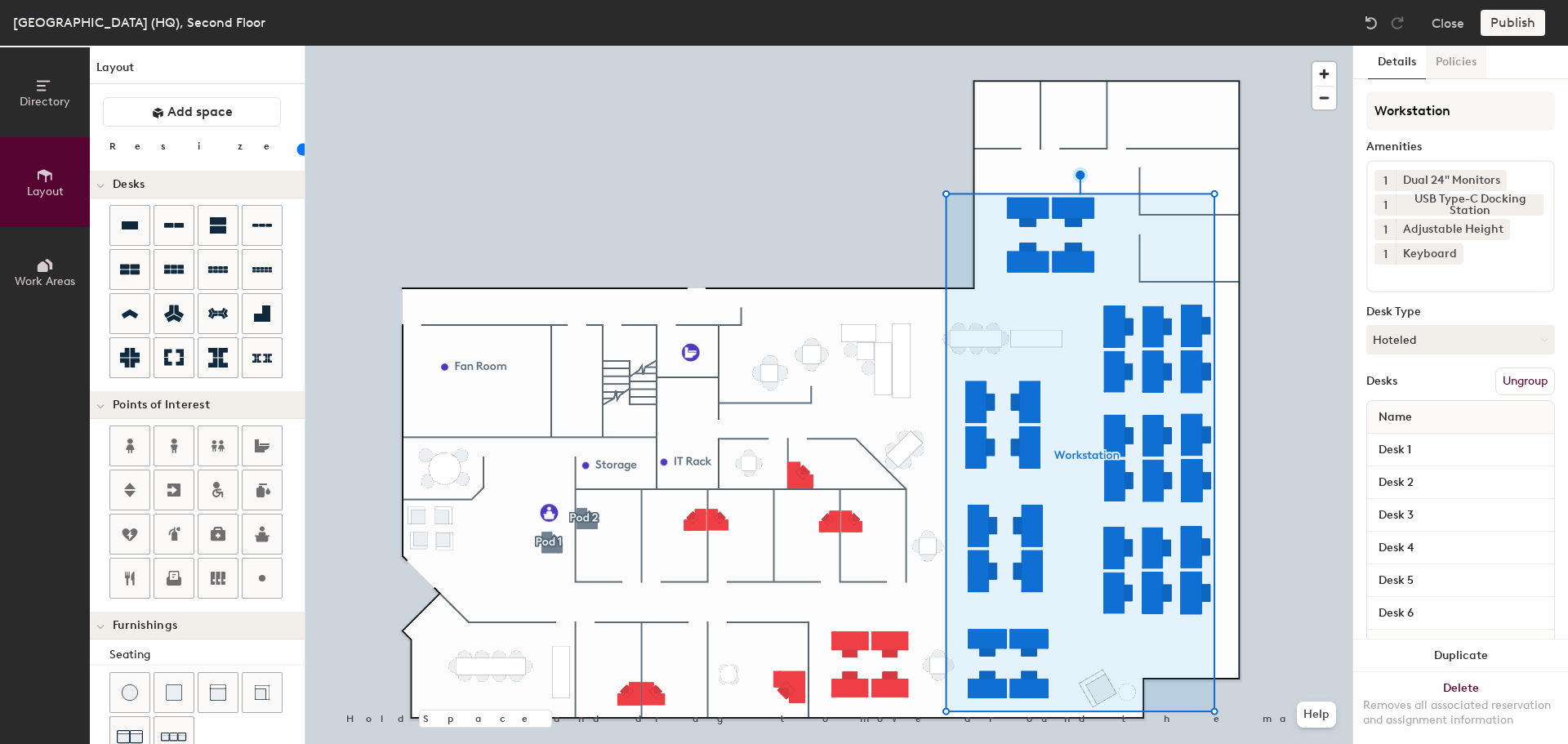
click at [1468, 64] on button "Policies" at bounding box center [1457, 62] width 60 height 33
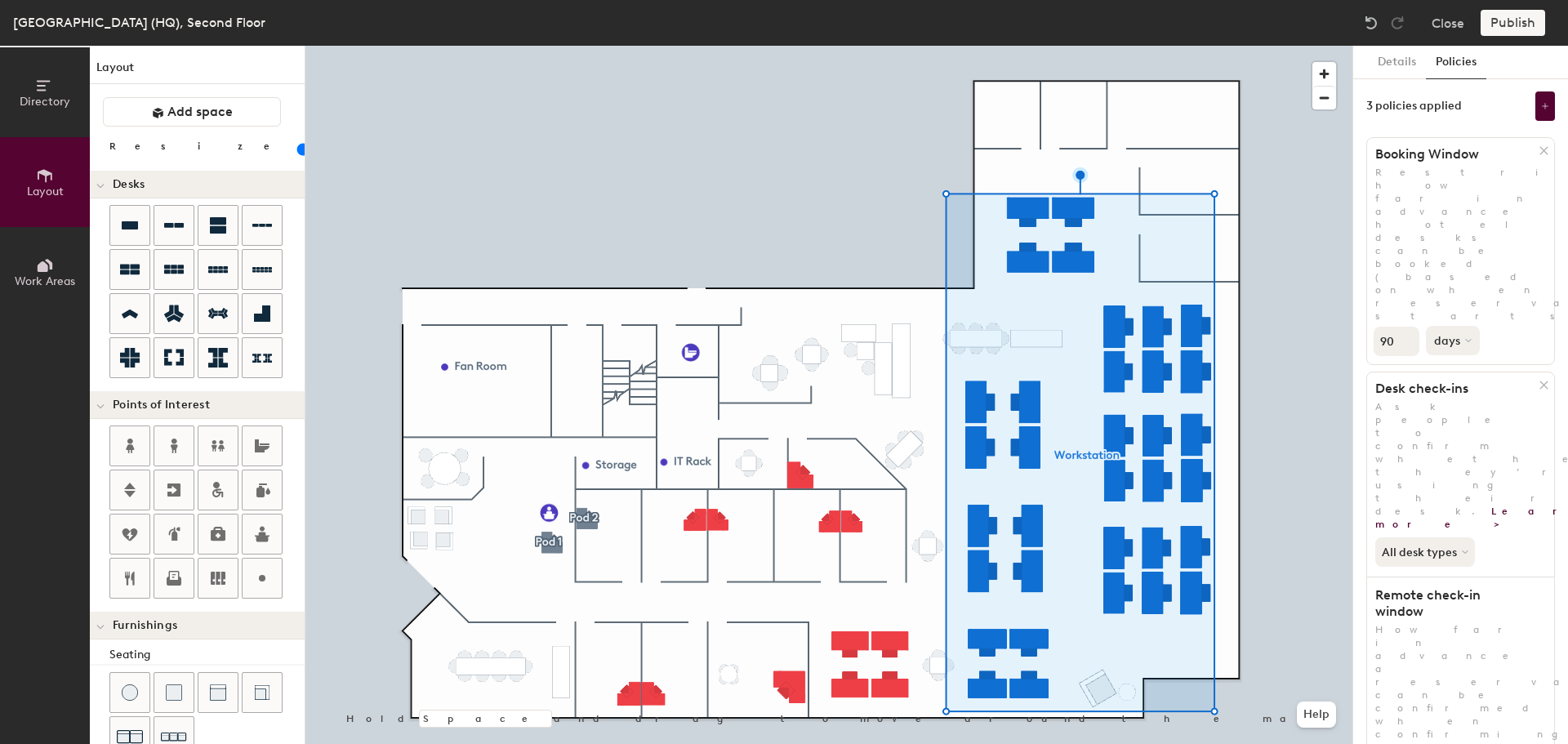
click at [1467, 339] on icon at bounding box center [1468, 340] width 5 height 3
click at [1461, 390] on div "weeks" at bounding box center [1458, 402] width 63 height 24
type input "20"
type input "91"
click at [1407, 327] on input "91" at bounding box center [1396, 341] width 46 height 29
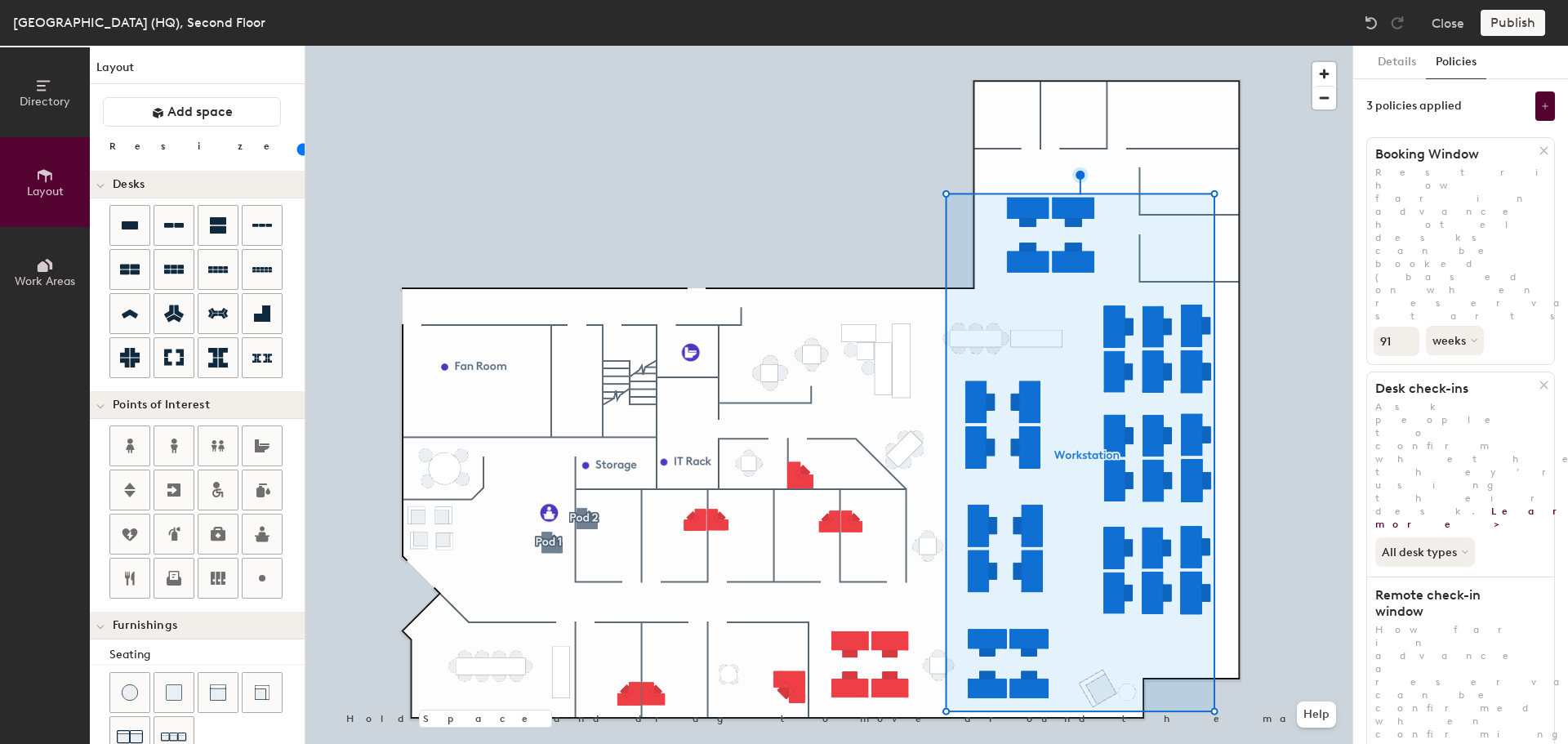
drag, startPoint x: 1396, startPoint y: 223, endPoint x: 1383, endPoint y: 223, distance: 13.0
click at [1383, 327] on input "91" at bounding box center [1396, 341] width 46 height 29
type input "20"
type input "1"
type input "20"
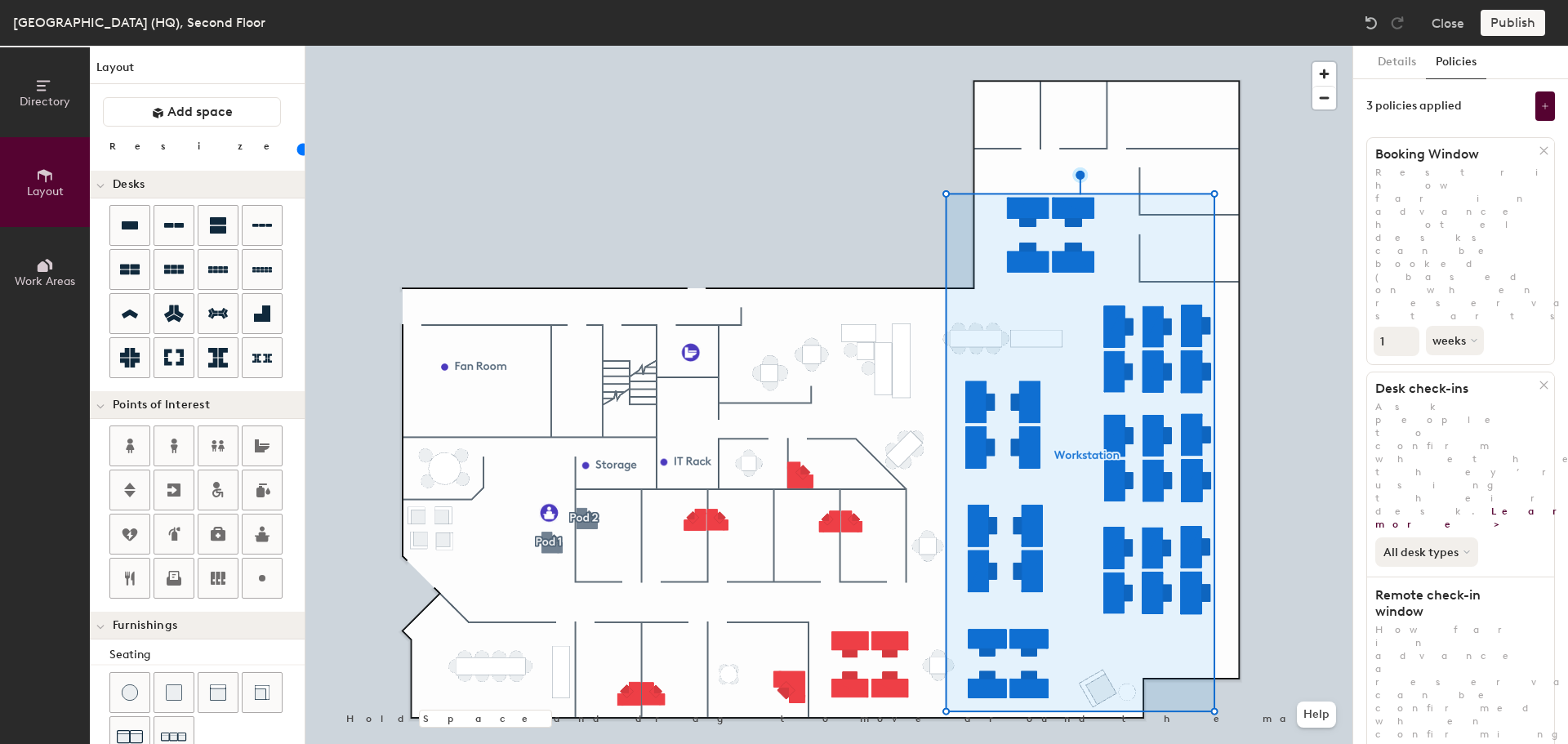
type input "1"
click at [1467, 549] on icon at bounding box center [1467, 552] width 7 height 7
click at [1538, 109] on button at bounding box center [1546, 106] width 20 height 29
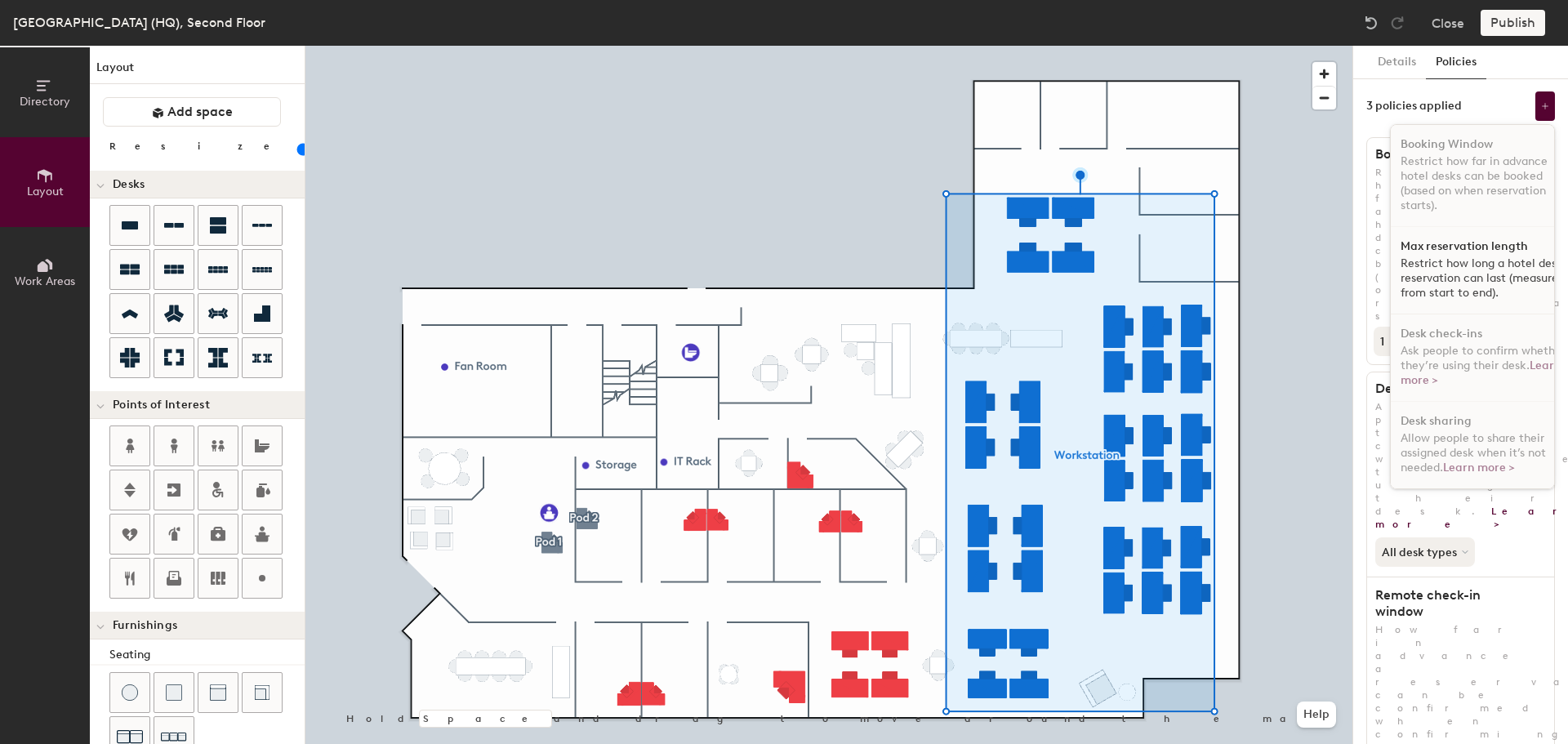
scroll to position [10, 0]
click at [1502, 93] on div "3 policies applied Booking Window Restrict how far in advance hotel desks can b…" at bounding box center [1460, 106] width 188 height 29
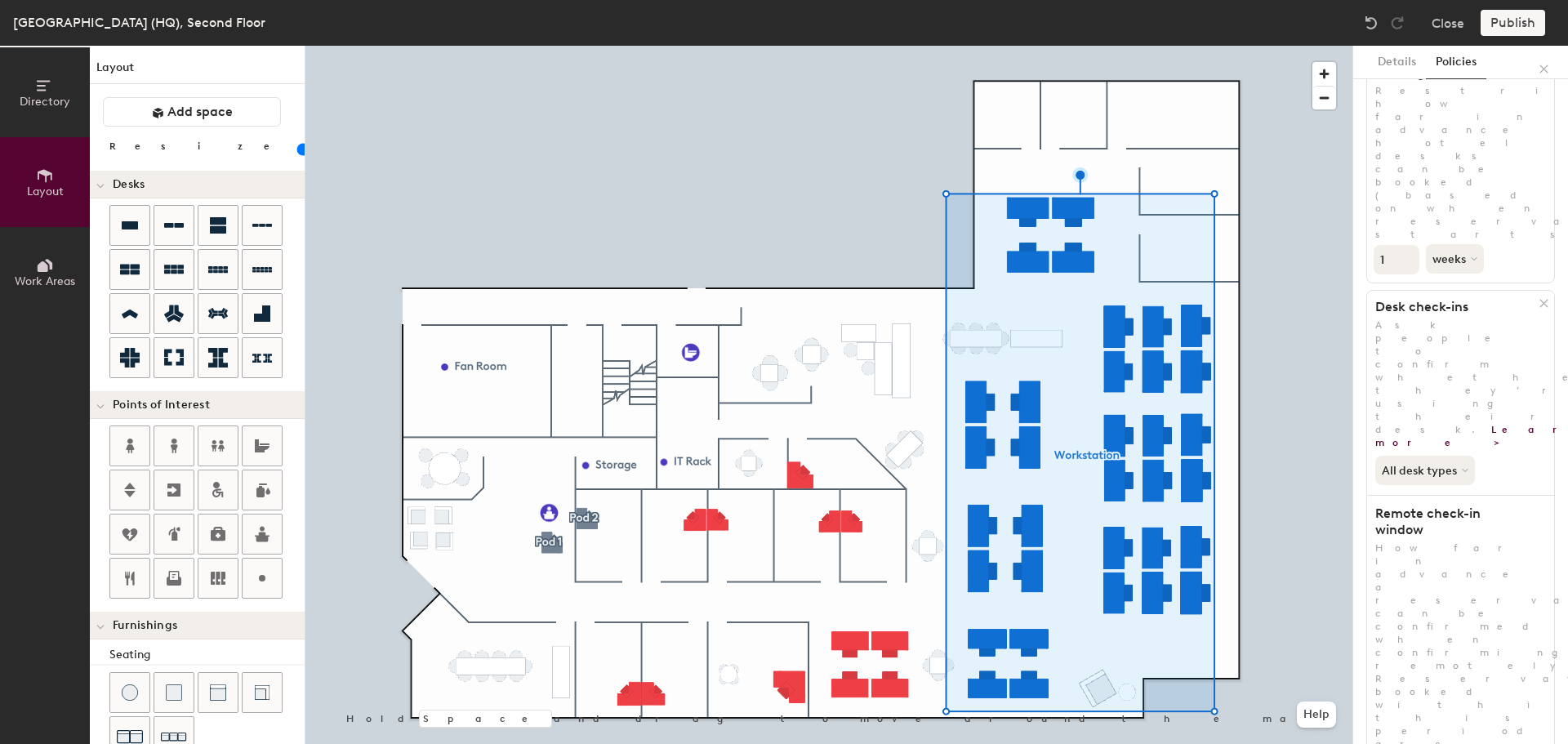
scroll to position [88, 0]
click at [1468, 461] on icon at bounding box center [1467, 464] width 7 height 7
click at [1528, 444] on div "All desk types All desk types Hot/hotel only" at bounding box center [1461, 461] width 187 height 36
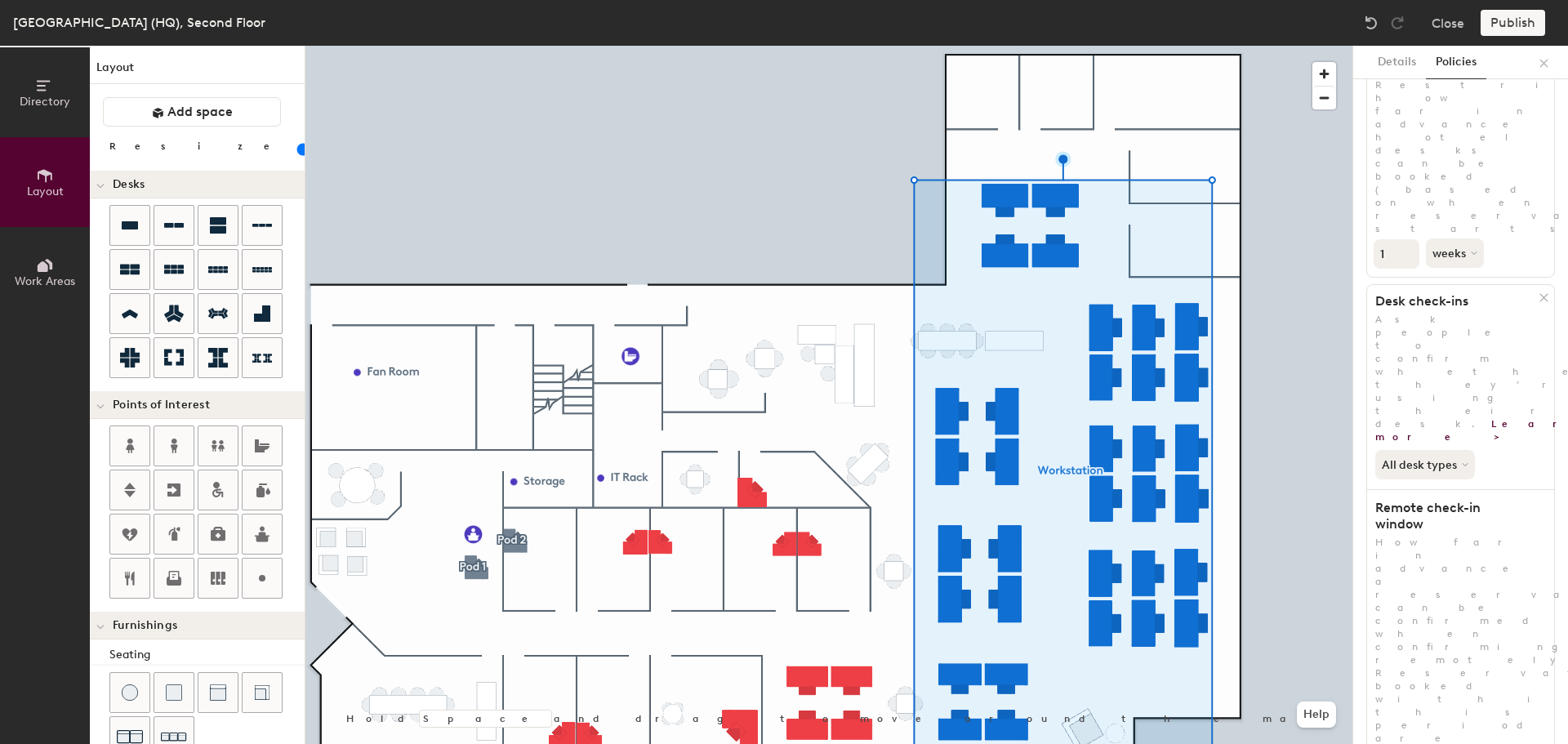
type input "5"
type input "20"
type input "4"
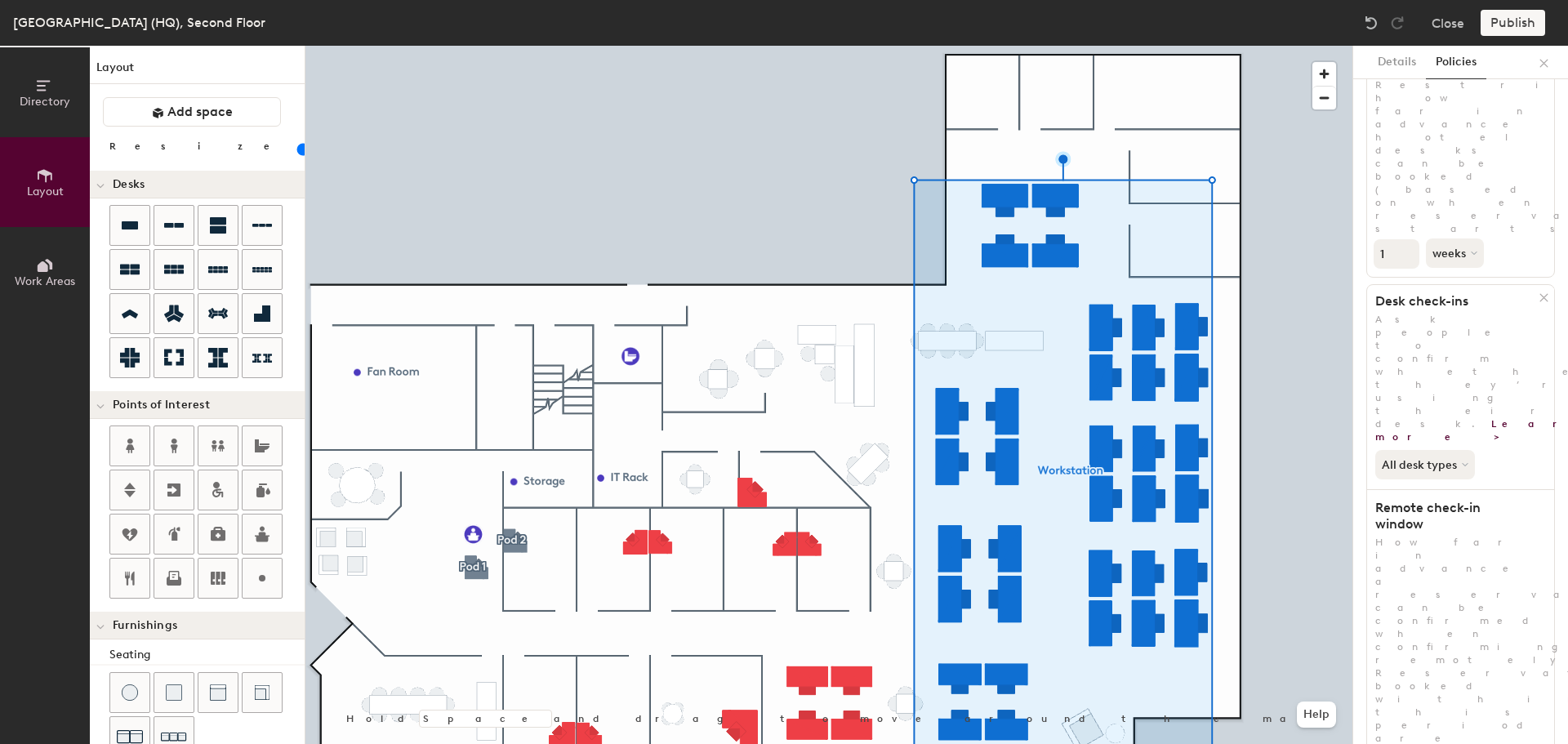
type input "20"
type input "5"
type input "20"
type input "4"
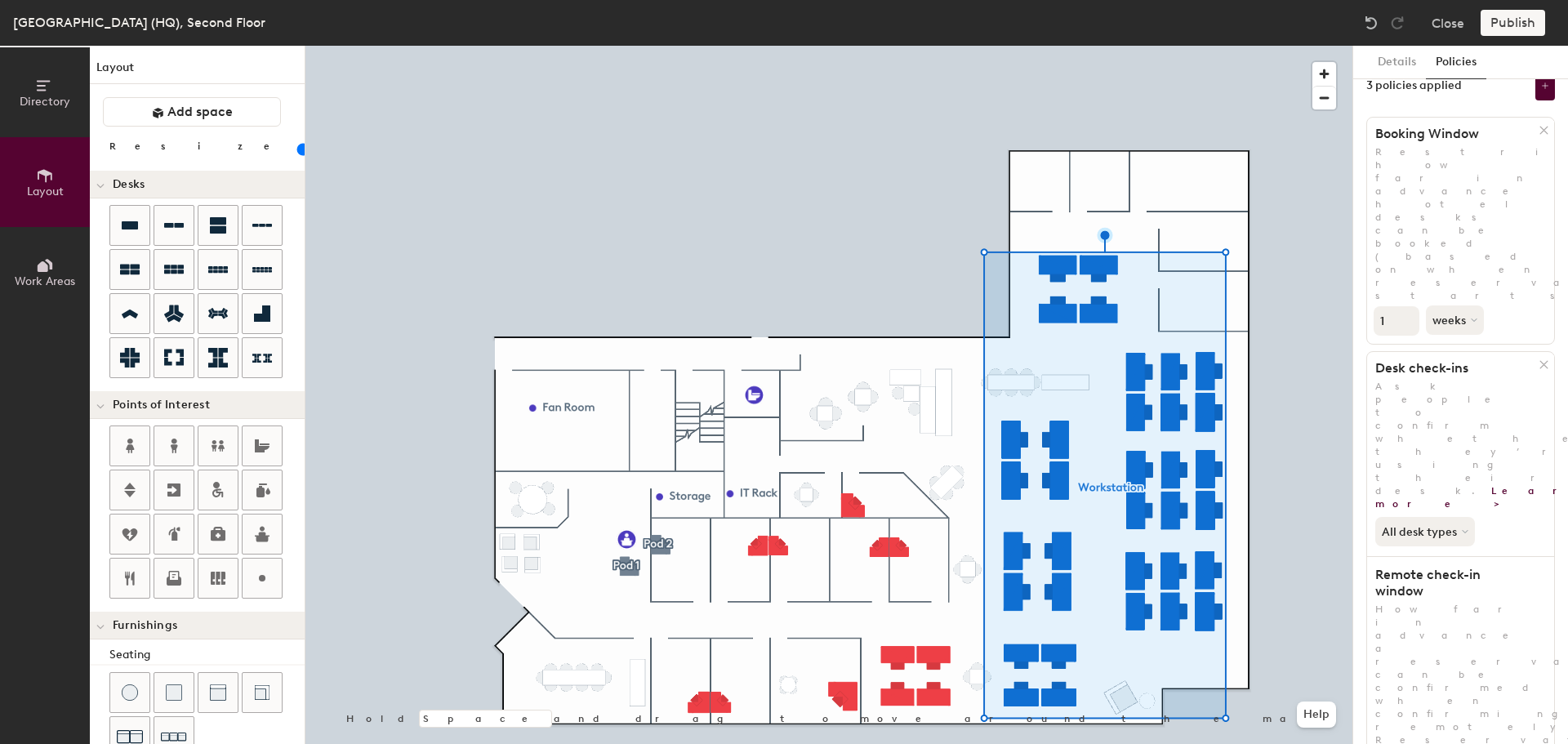
scroll to position [0, 0]
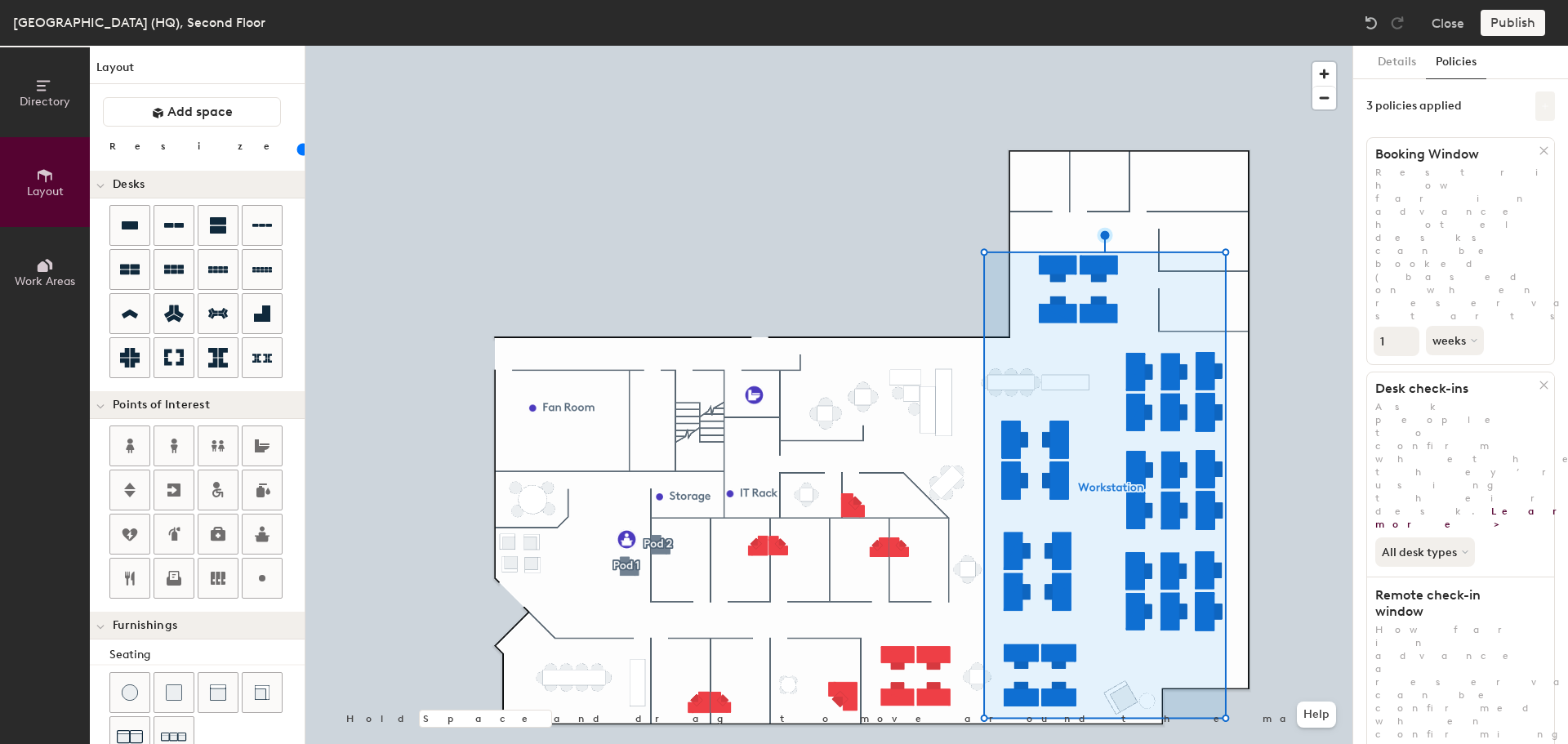
click at [1542, 104] on icon at bounding box center [1546, 106] width 8 height 8
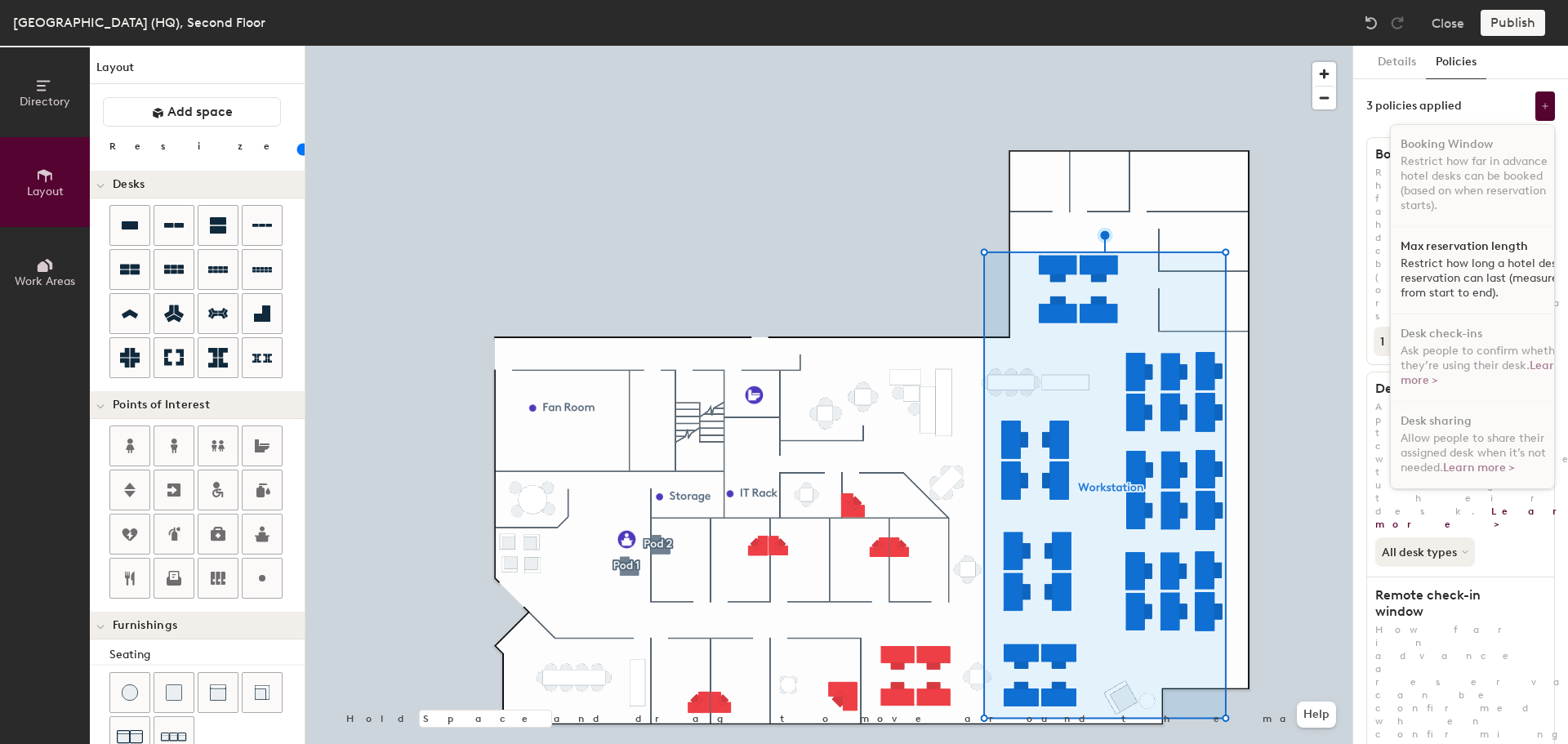
scroll to position [10, 0]
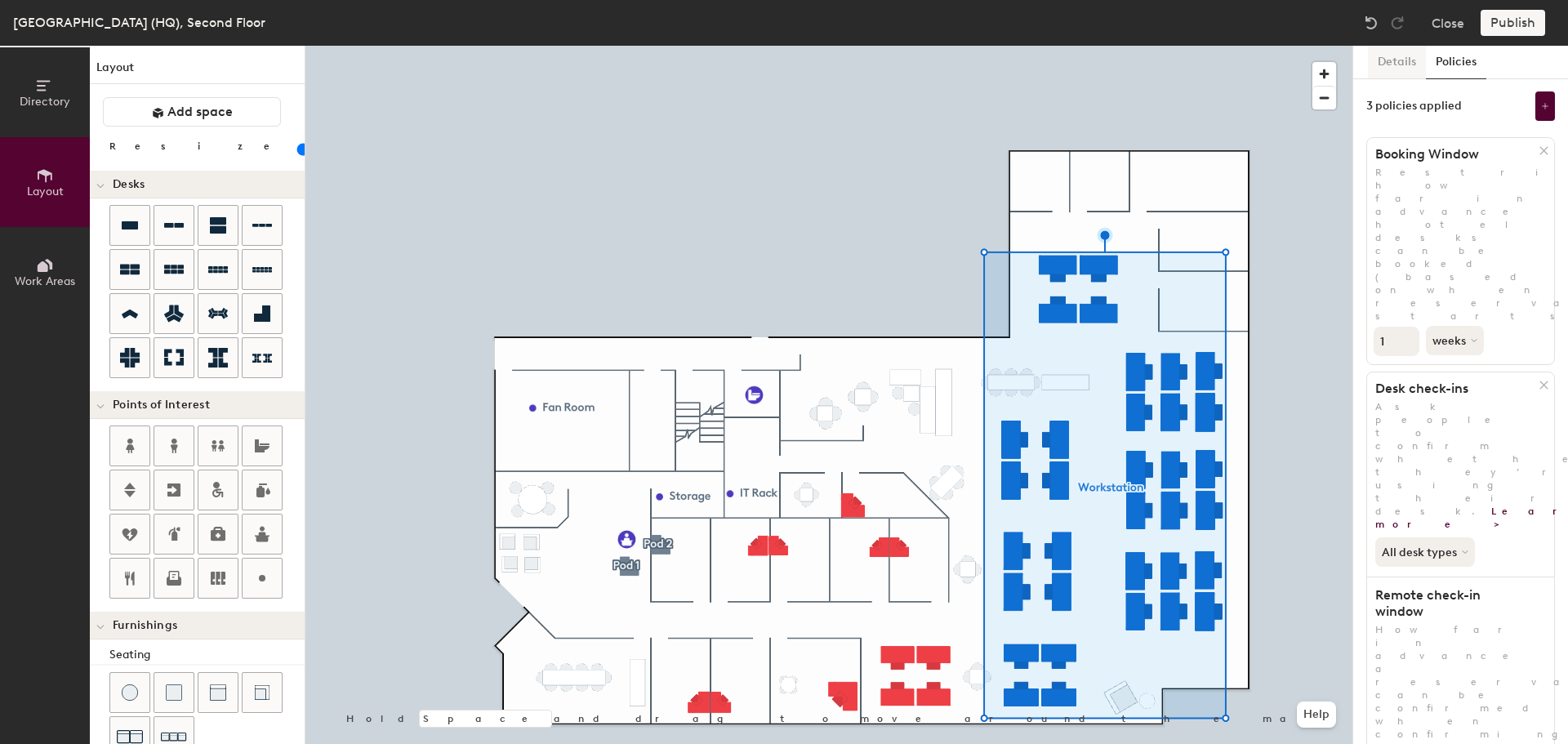
click at [1412, 62] on button "Details" at bounding box center [1396, 62] width 58 height 33
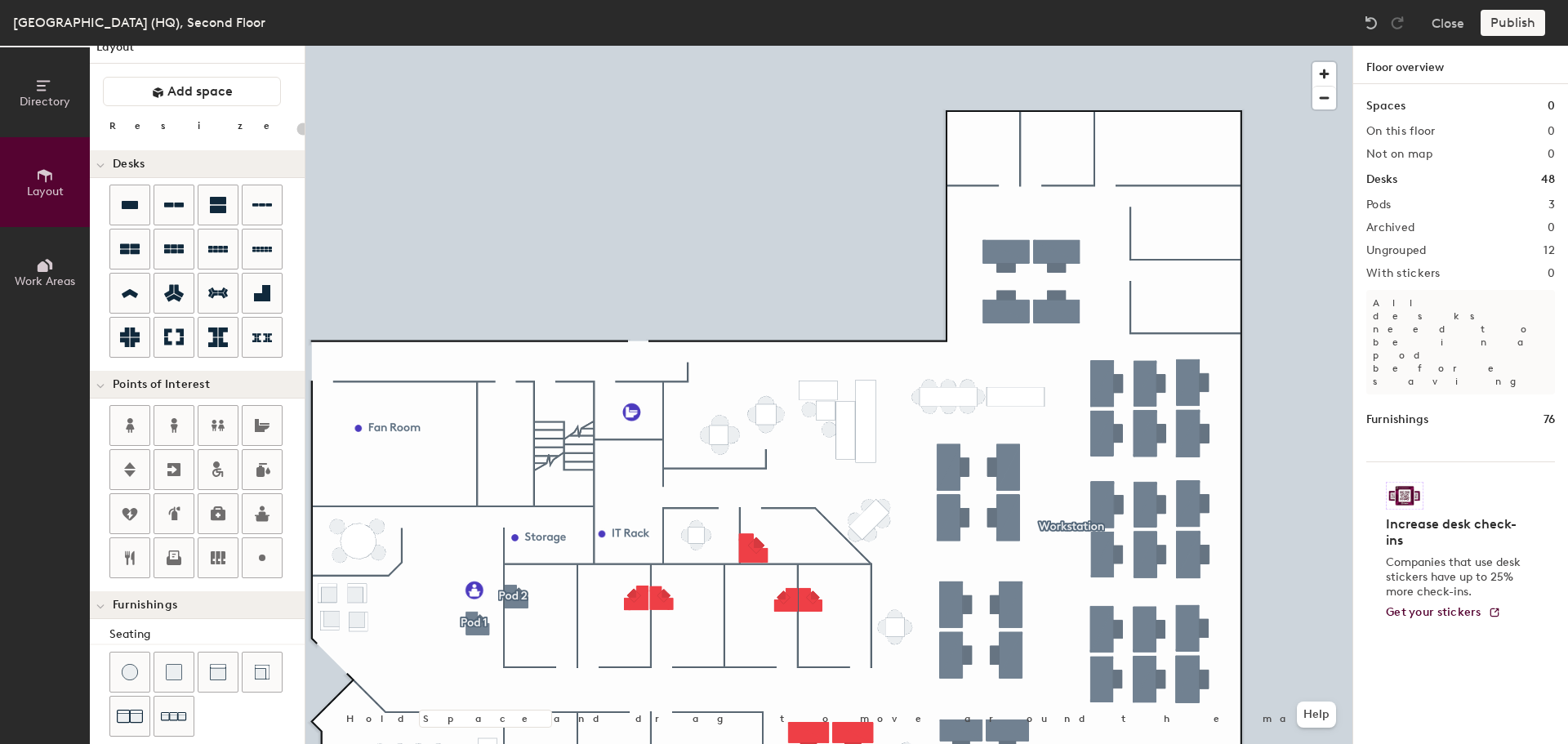
scroll to position [0, 0]
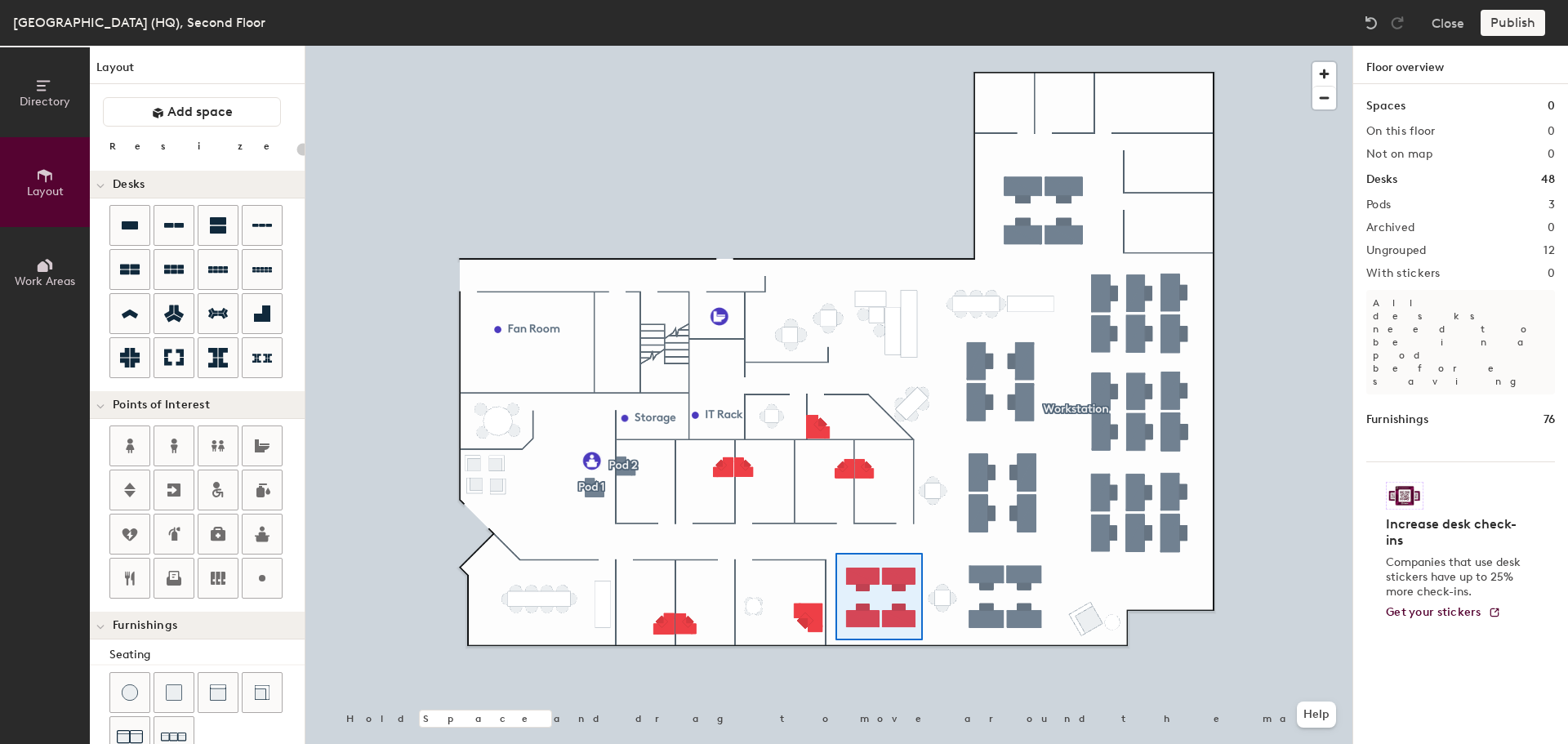
type input "180"
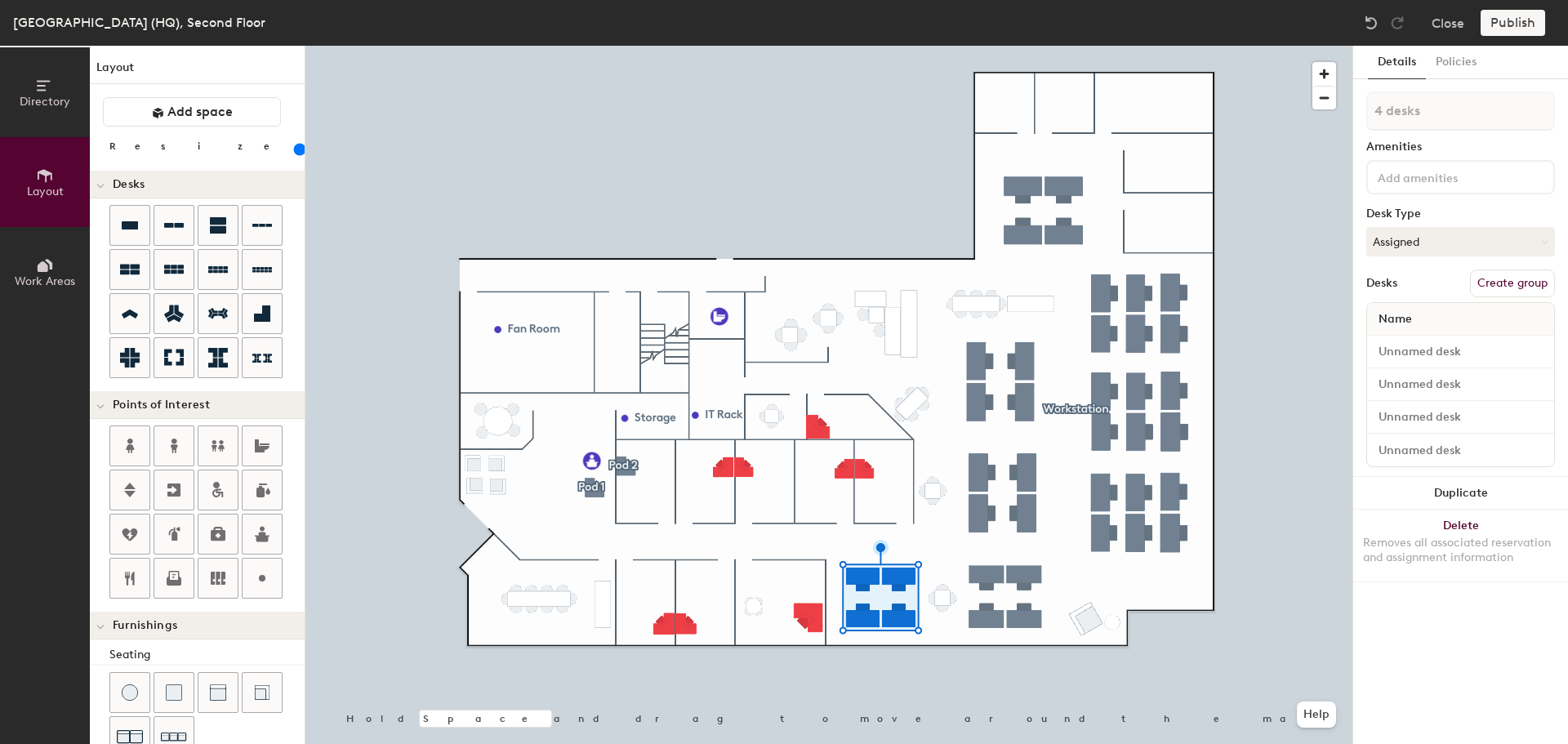
click at [1501, 289] on button "Create group" at bounding box center [1512, 283] width 85 height 27
click at [1466, 61] on button "Policies" at bounding box center [1457, 62] width 60 height 33
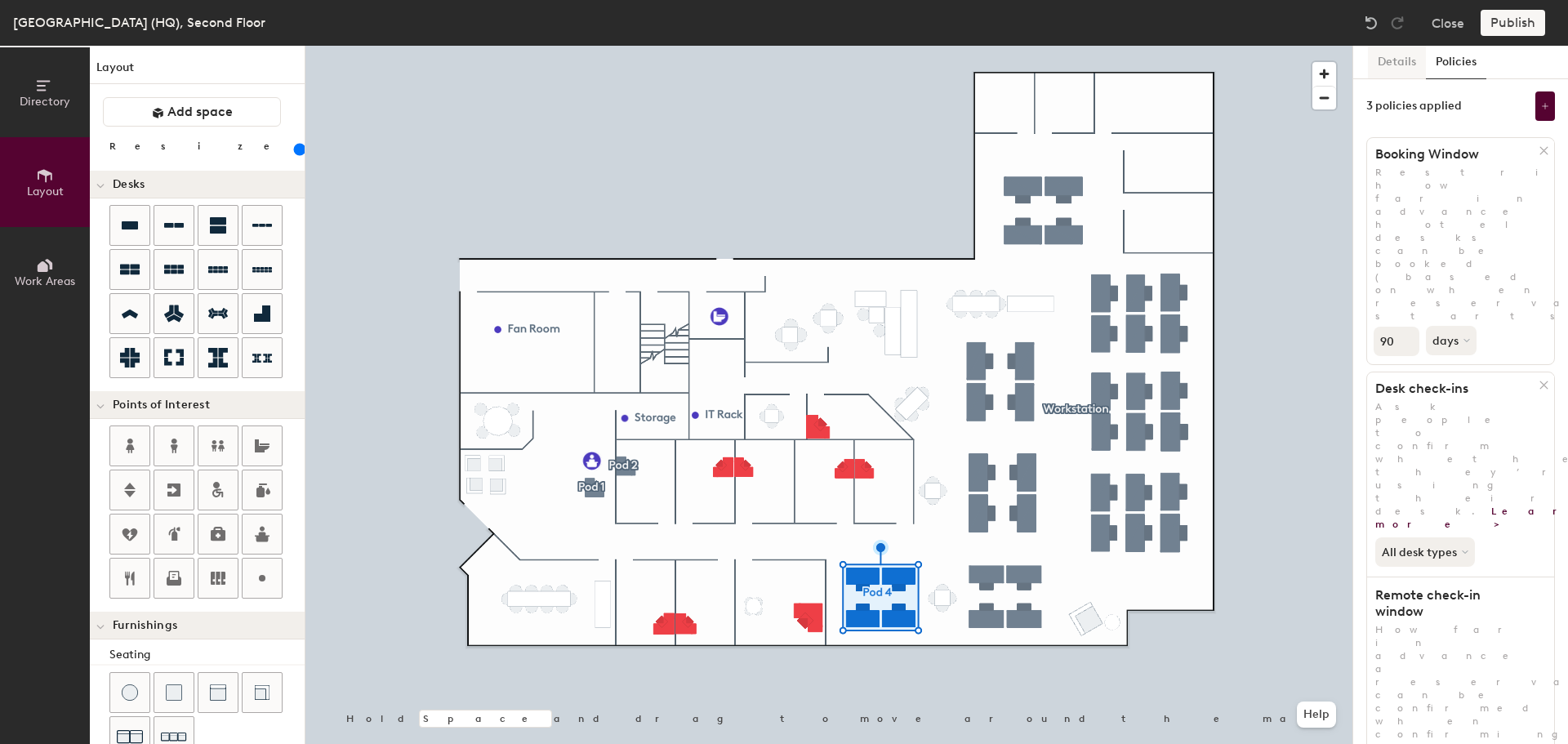
click at [1406, 58] on button "Details" at bounding box center [1396, 62] width 58 height 33
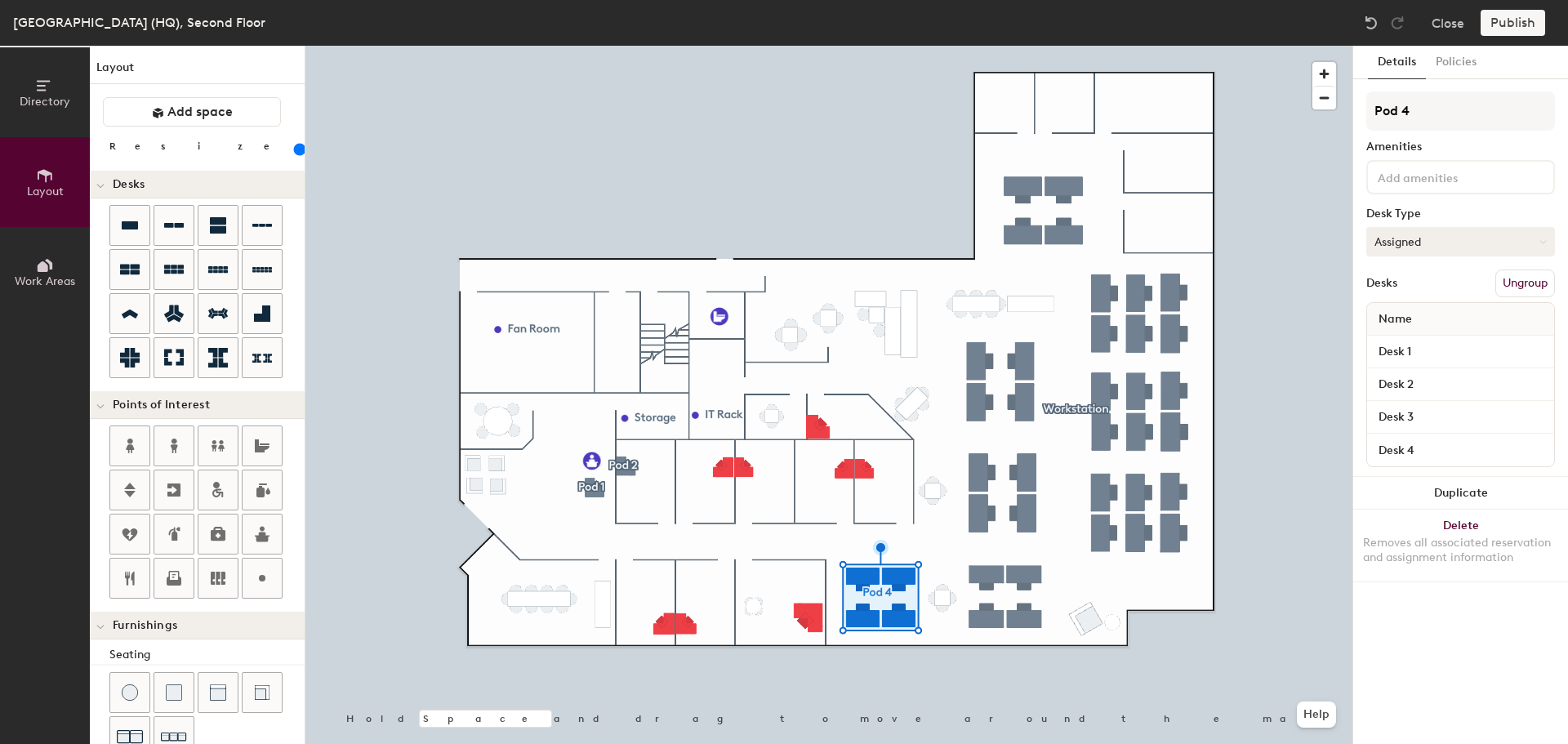
click at [1467, 240] on button "Assigned" at bounding box center [1460, 242] width 188 height 29
click at [1422, 336] on div "Hoteled" at bounding box center [1448, 340] width 163 height 24
click at [1431, 108] on input "Pod 4" at bounding box center [1460, 111] width 188 height 39
type input "P"
type input "Workstation"
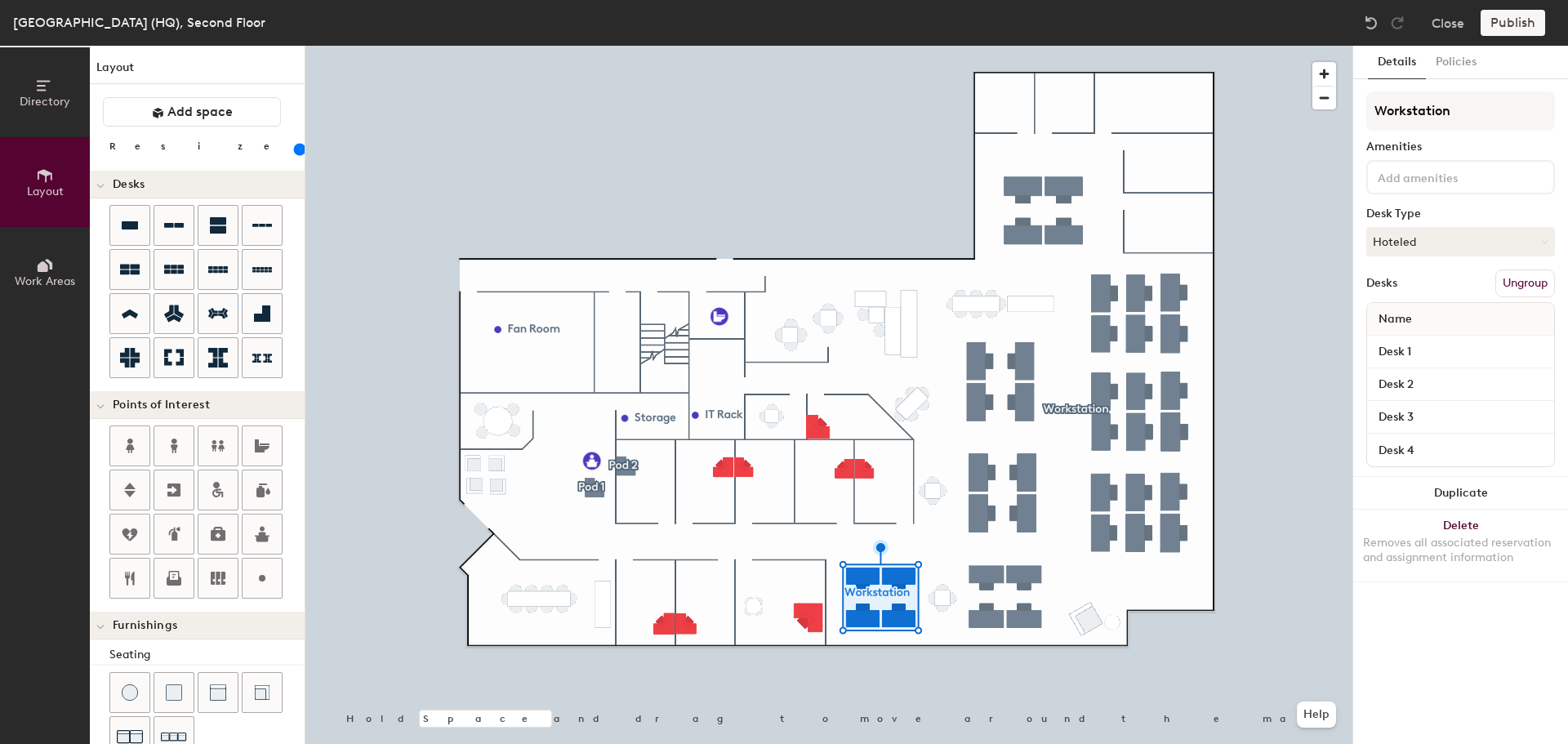
click at [1484, 141] on div "Amenities" at bounding box center [1460, 146] width 188 height 13
click at [1463, 62] on button "Policies" at bounding box center [1457, 62] width 60 height 33
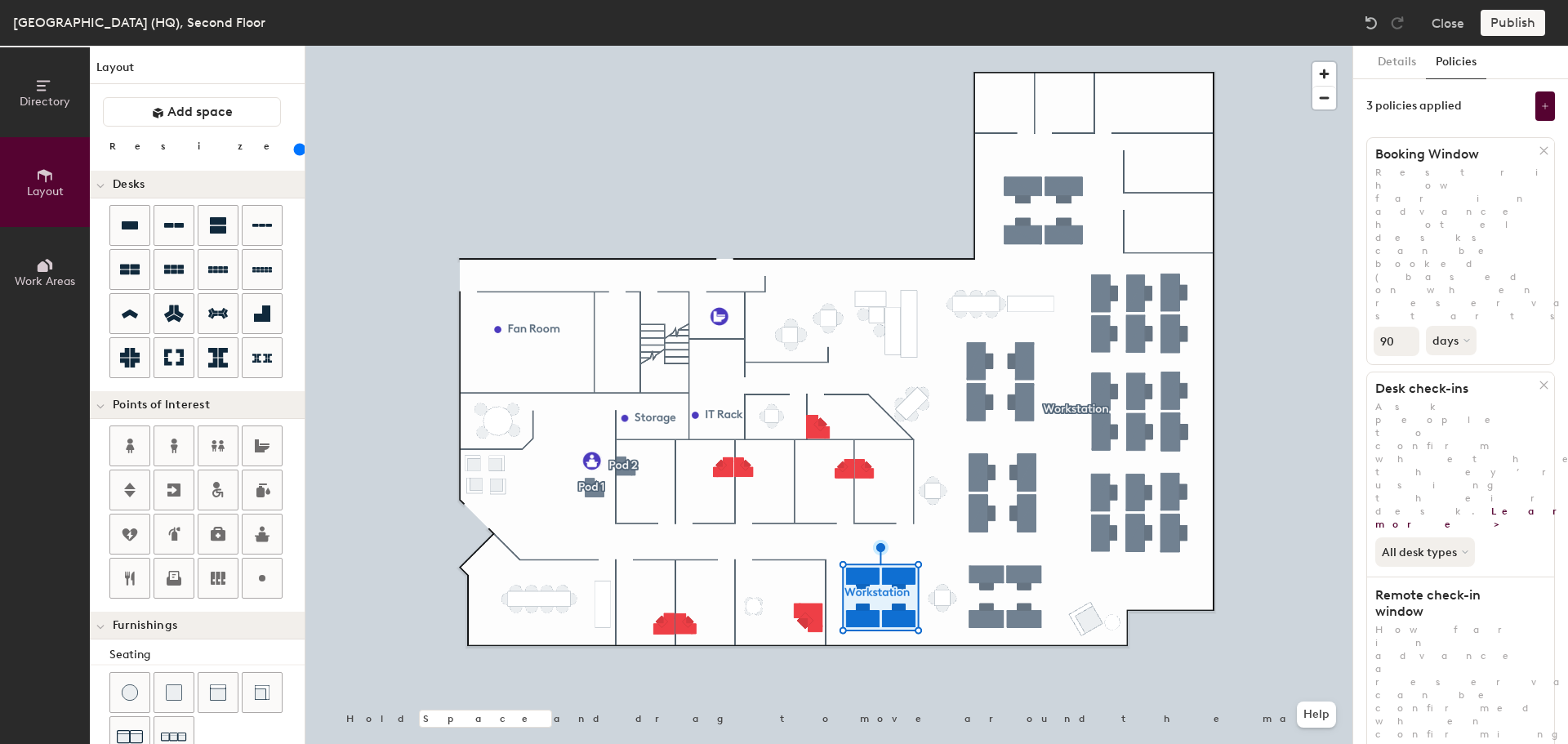
click at [1396, 327] on input "90" at bounding box center [1396, 341] width 46 height 29
type input "1"
click at [1469, 337] on icon at bounding box center [1468, 340] width 7 height 7
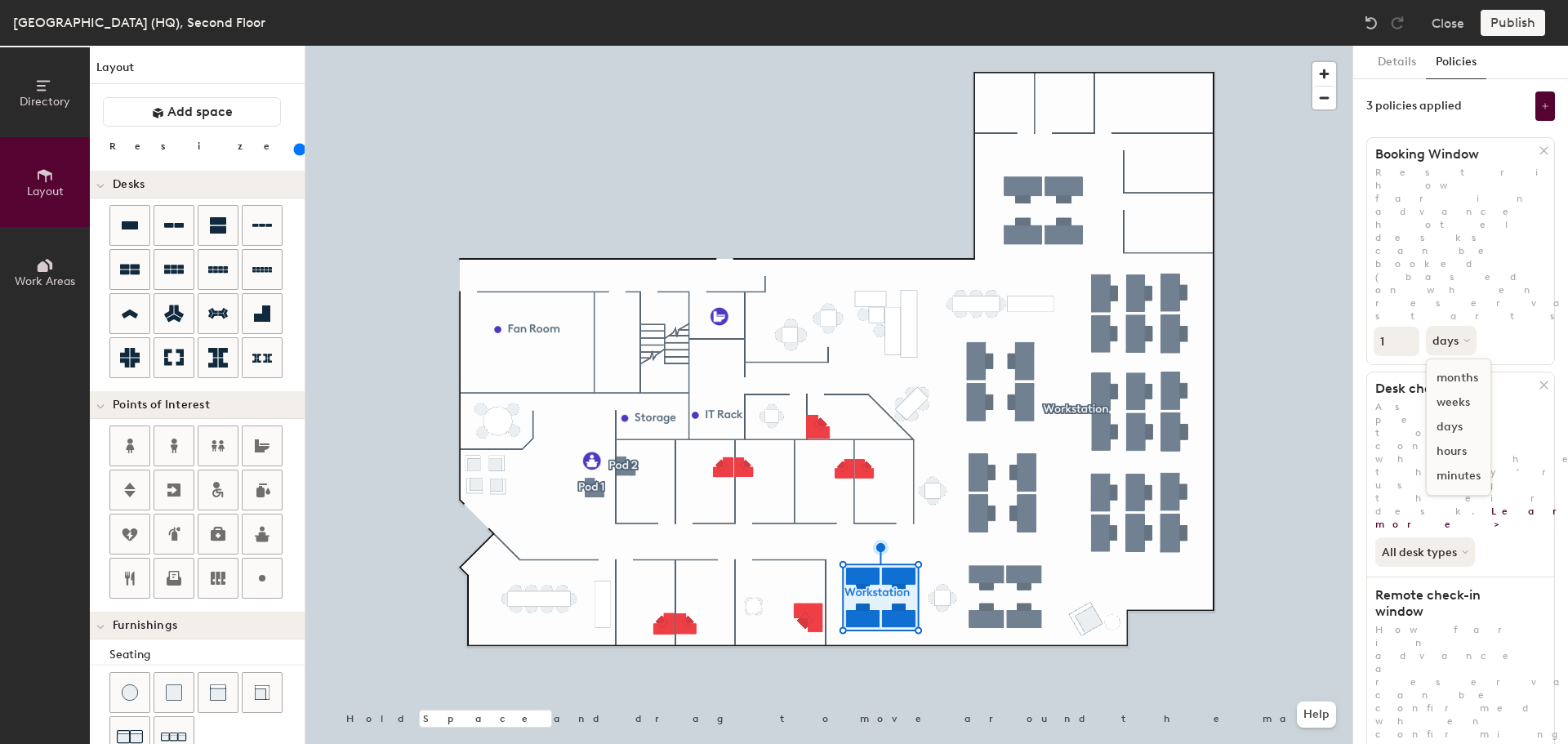
click at [1464, 390] on div "weeks" at bounding box center [1458, 402] width 63 height 24
click at [1462, 537] on button "All desk types" at bounding box center [1427, 552] width 102 height 29
click at [1517, 530] on div "All desk types All desk types Hot/hotel only" at bounding box center [1461, 548] width 187 height 36
click at [1390, 60] on button "Details" at bounding box center [1396, 62] width 58 height 33
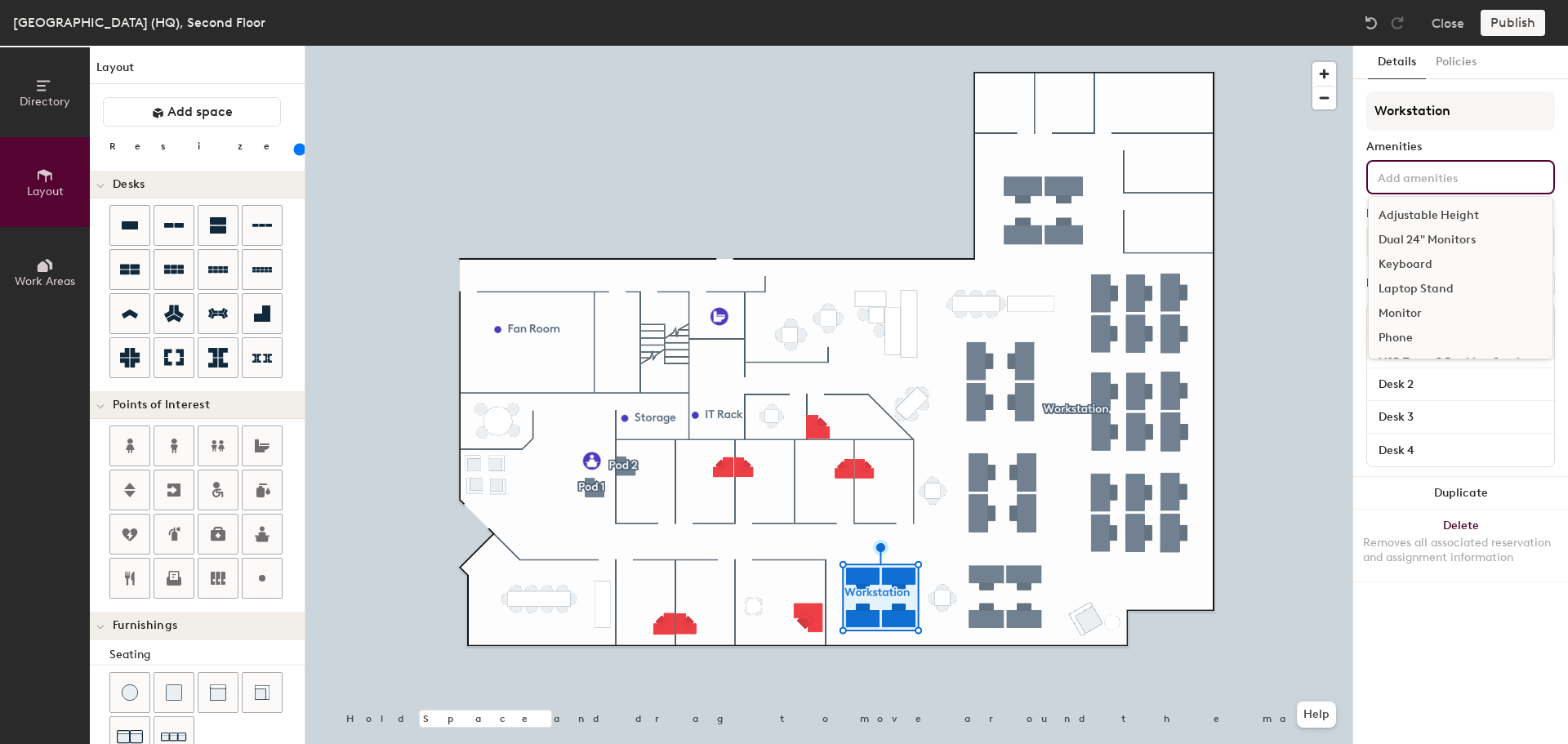
click at [1482, 178] on input at bounding box center [1448, 176] width 147 height 20
click at [1467, 234] on div "Dual 24" Monitors" at bounding box center [1461, 240] width 183 height 24
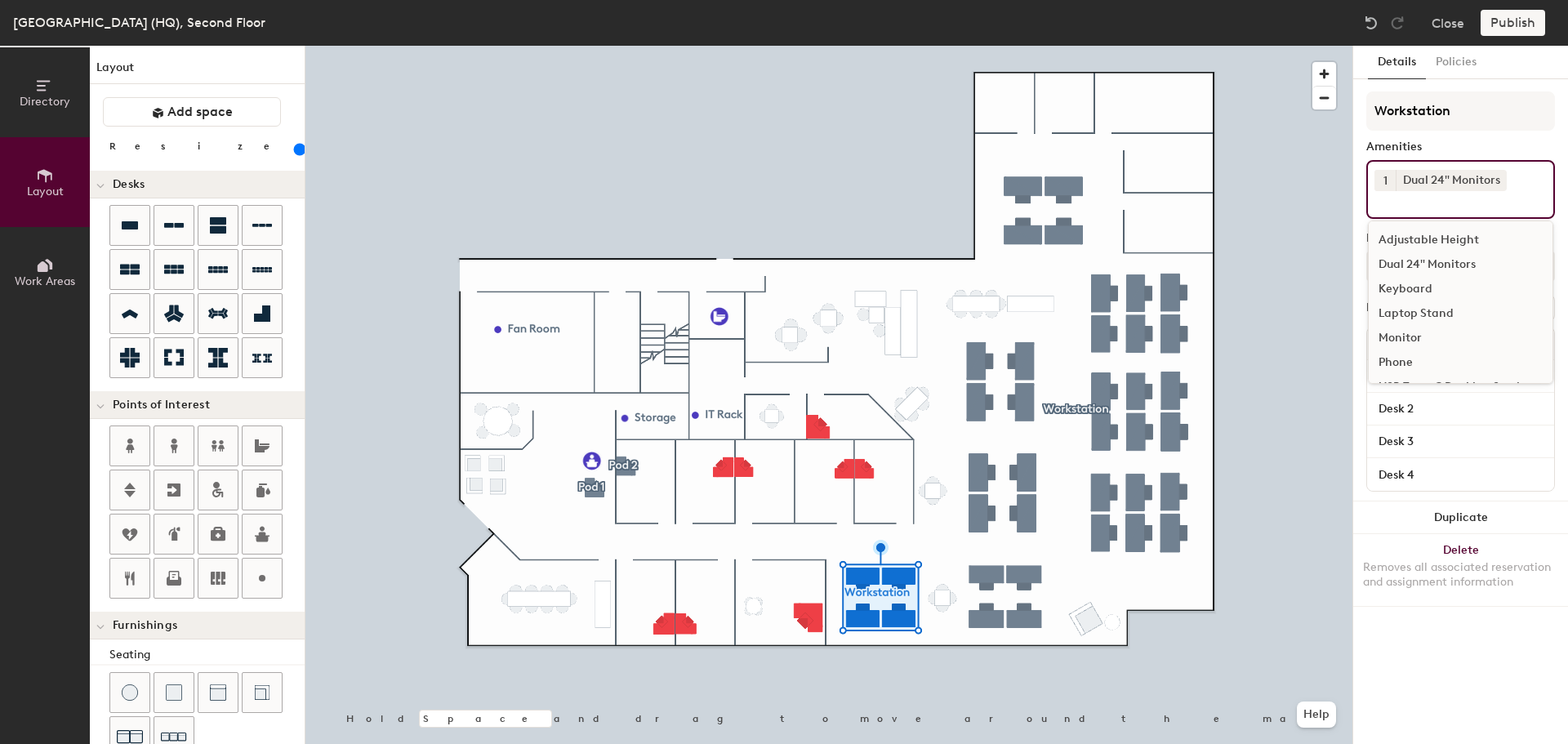
click at [1436, 284] on div "Keyboard" at bounding box center [1461, 289] width 183 height 24
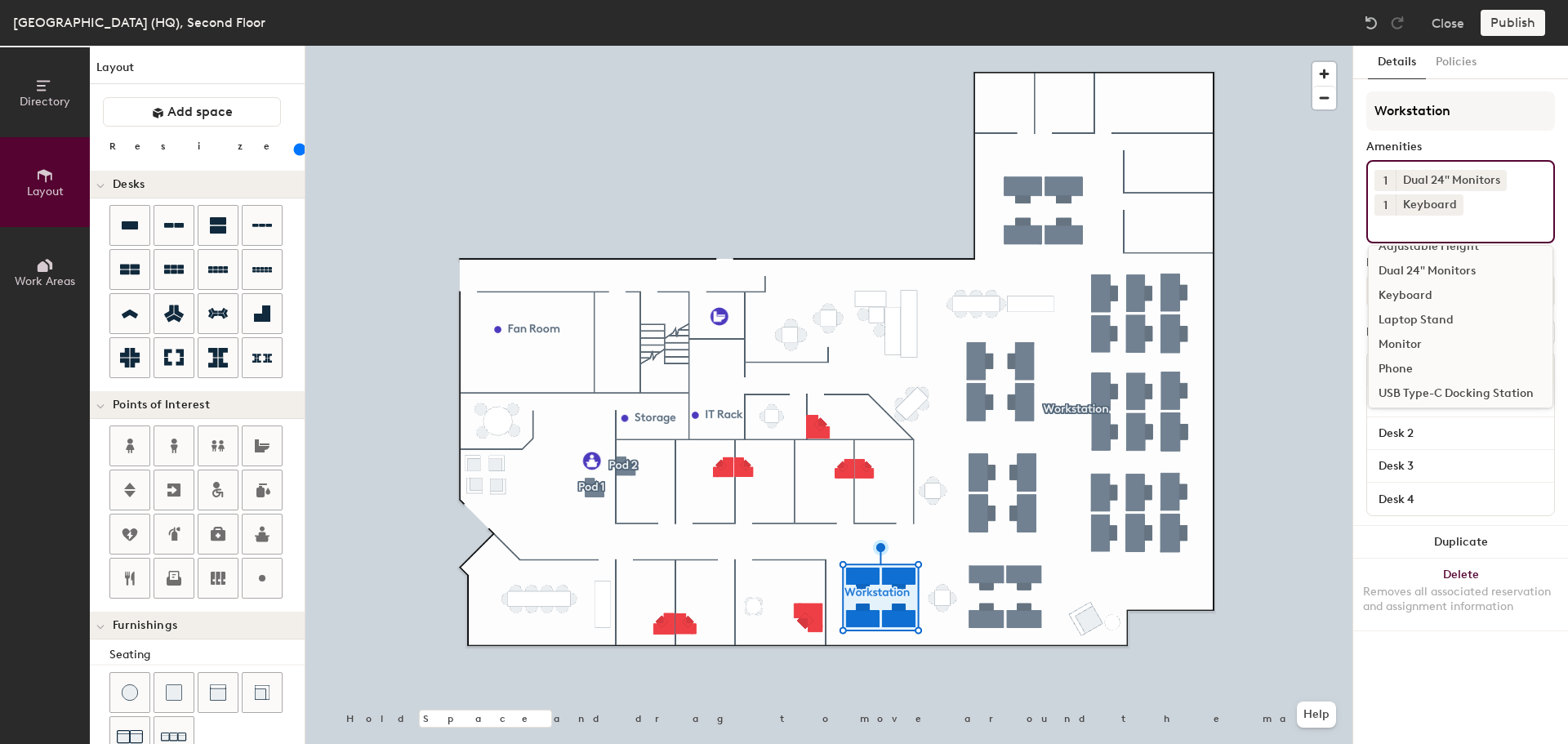
scroll to position [22, 0]
click at [1447, 382] on div "USB Type-C Docking Station" at bounding box center [1461, 388] width 183 height 24
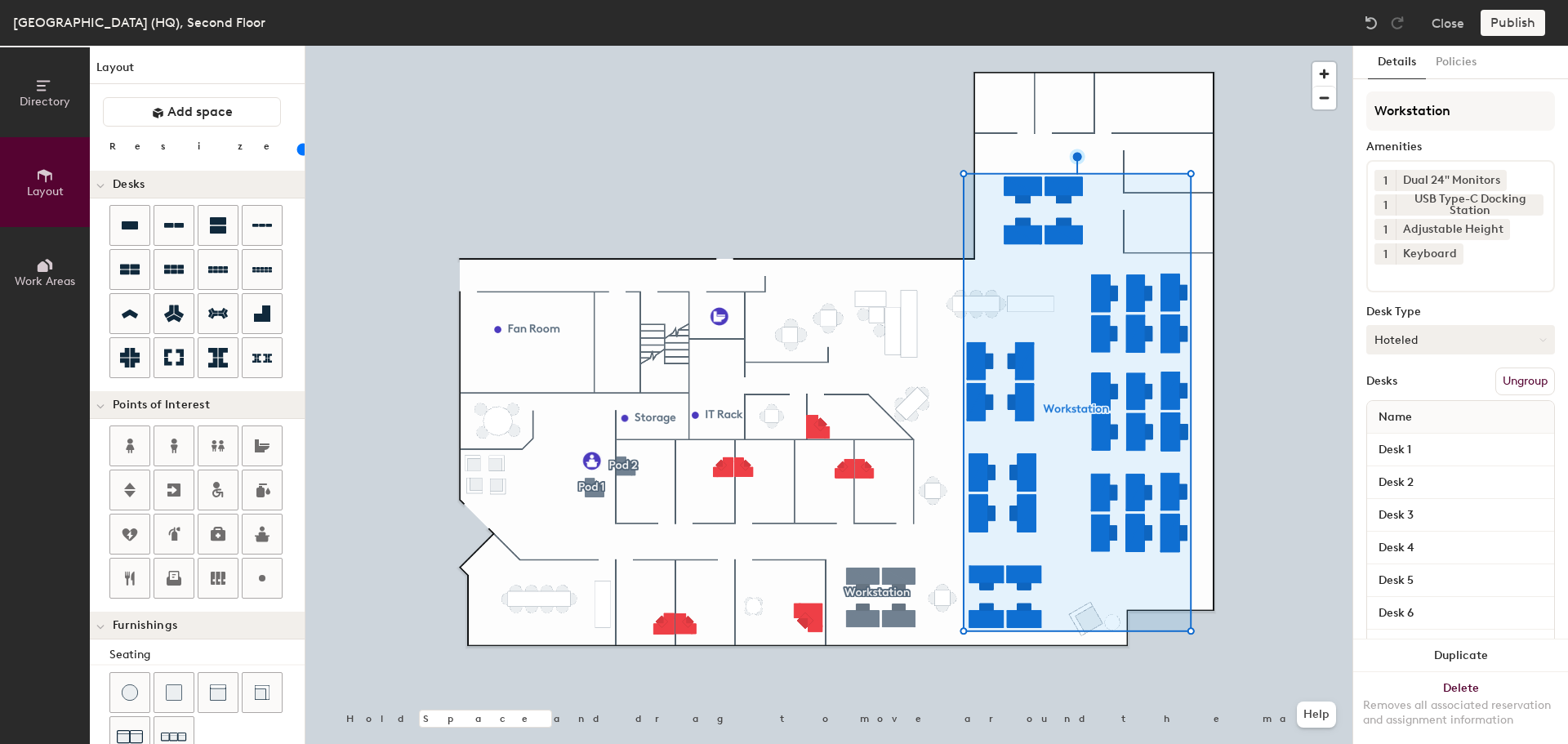
click at [1540, 338] on icon at bounding box center [1544, 340] width 8 height 8
click at [1475, 58] on button "Policies" at bounding box center [1457, 62] width 60 height 33
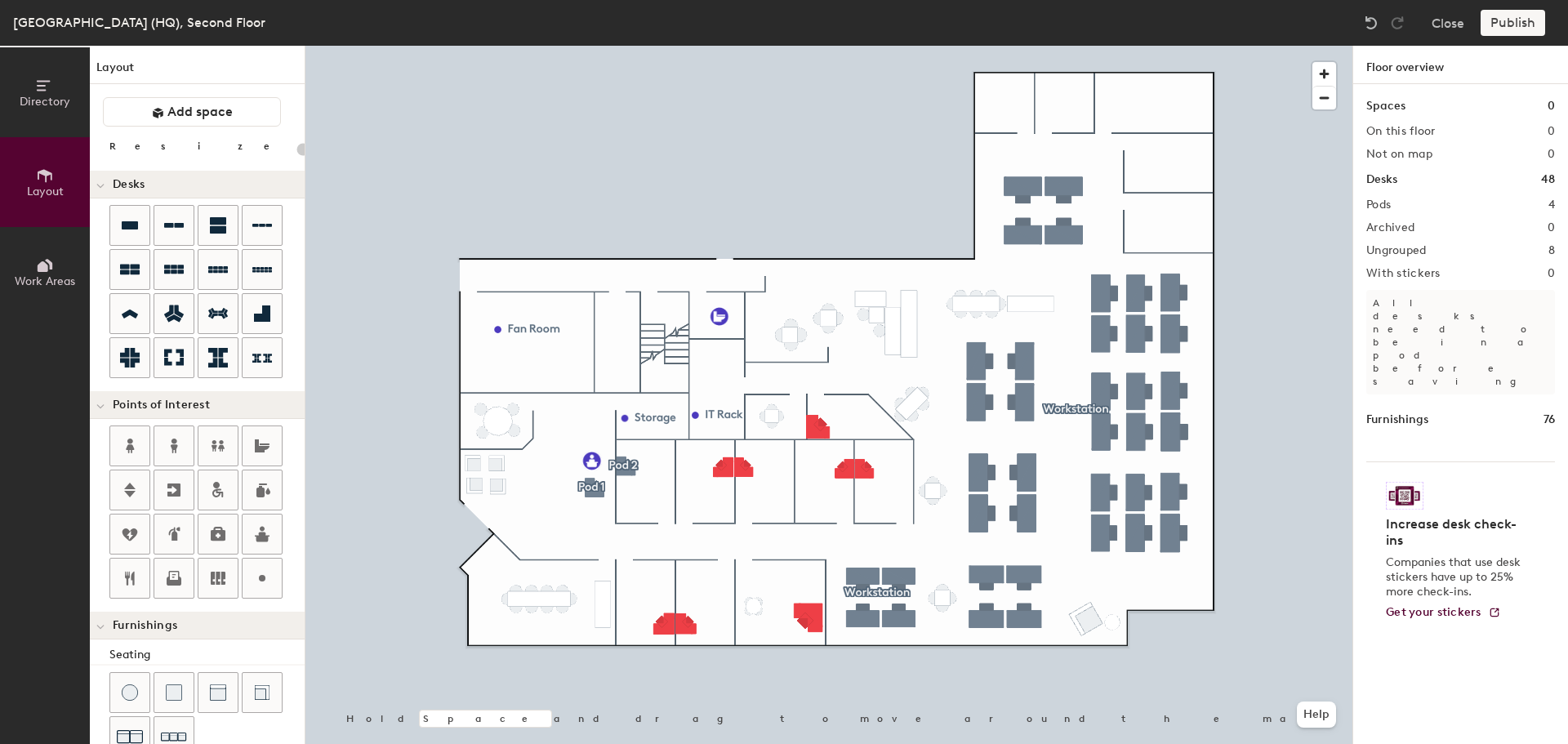
click at [1166, 218] on div "Directory Layout Work Areas Layout Add space Resize Desks Points of Interest Fu…" at bounding box center [784, 395] width 1568 height 698
click at [1176, 228] on div "Directory Layout Work Areas Layout Add space Resize Desks Points of Interest Fu…" at bounding box center [784, 395] width 1568 height 698
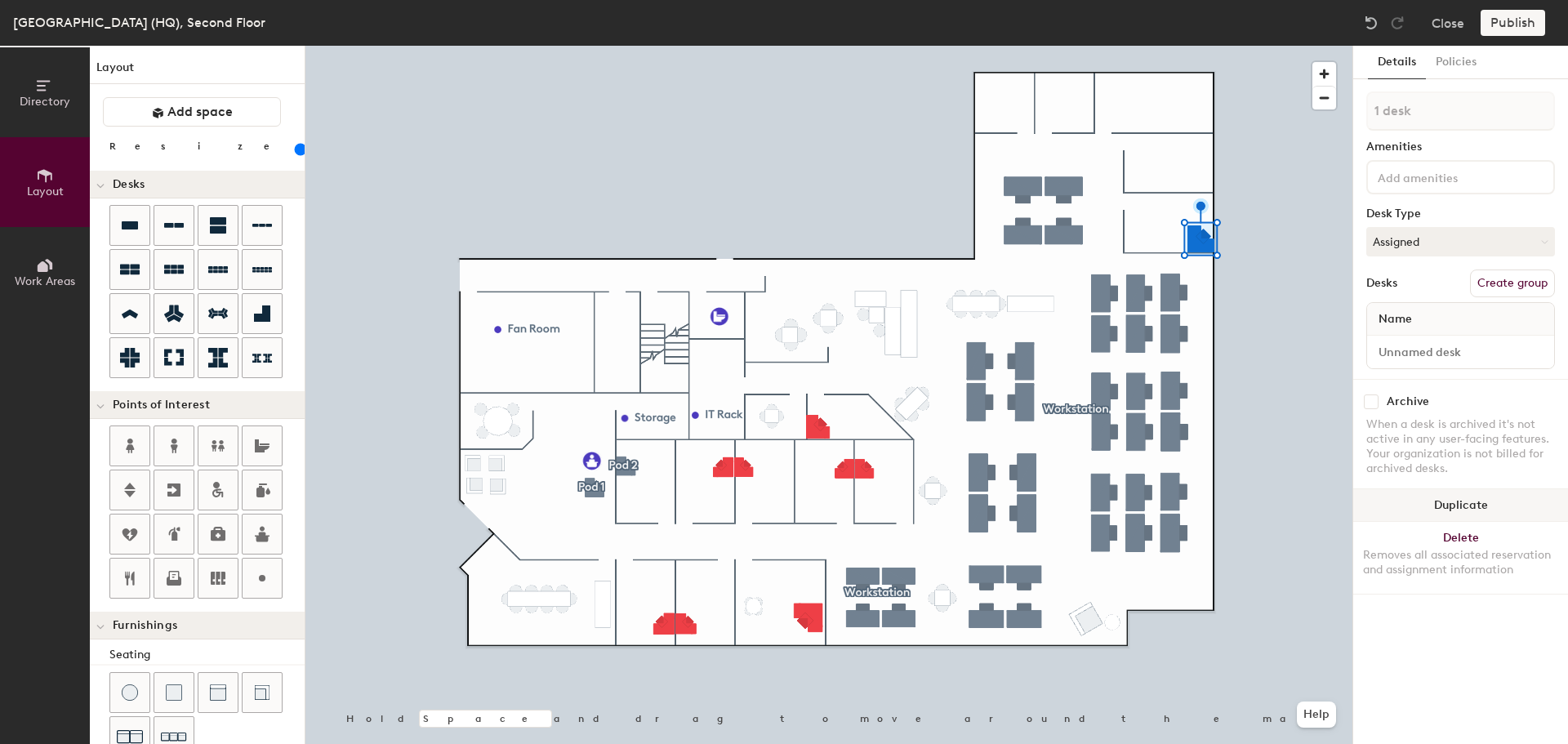
click at [1434, 509] on button "Duplicate" at bounding box center [1461, 504] width 215 height 32
click at [1445, 500] on button "Duplicate" at bounding box center [1461, 504] width 215 height 32
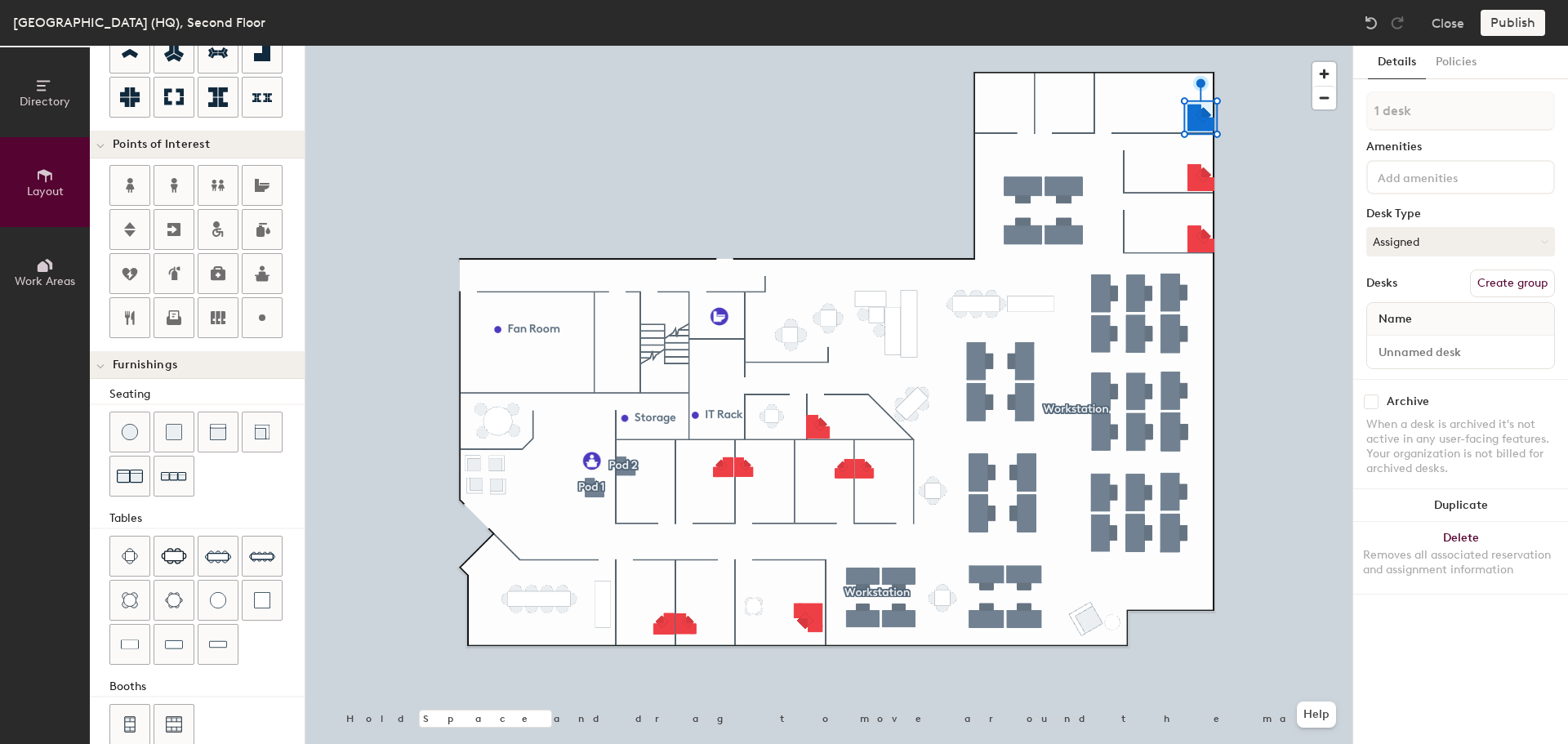
scroll to position [288, 0]
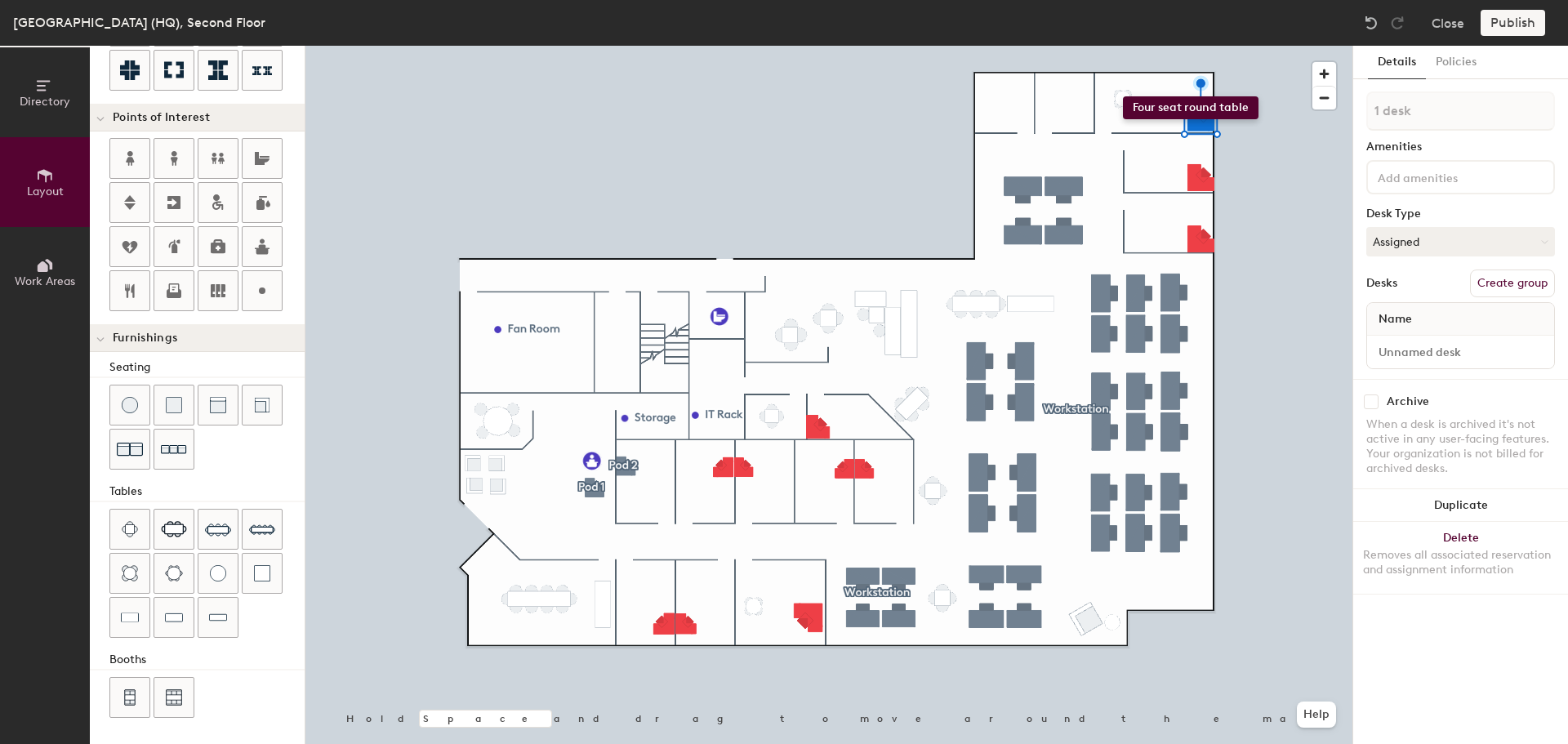
click at [1123, 97] on div "Directory Layout Work Areas Layout Add space Resize Desks Points of Interest Fu…" at bounding box center [784, 395] width 1568 height 698
click at [1507, 276] on button "Create group" at bounding box center [1512, 283] width 85 height 27
type input "20"
type input "P"
type input "20"
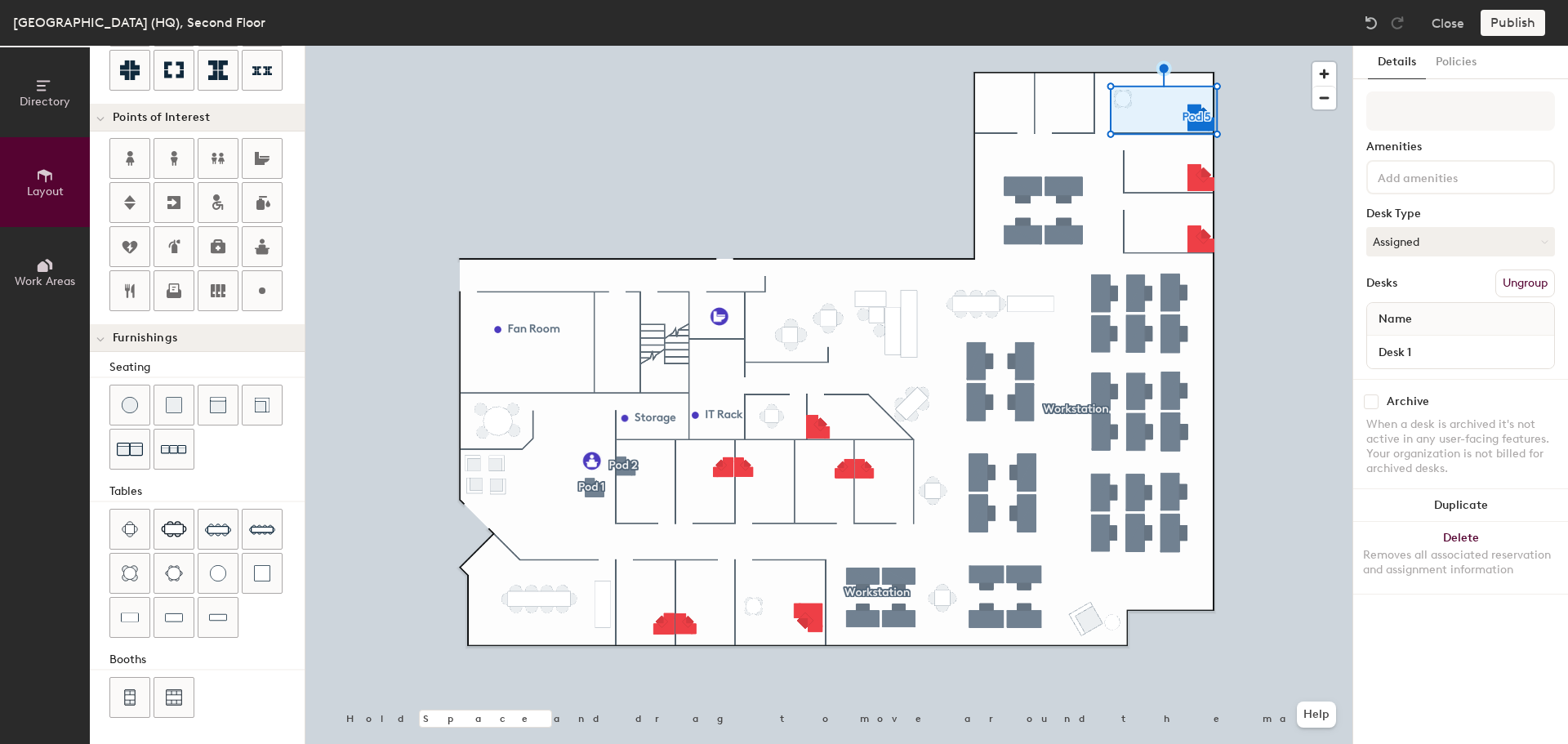
type input "E"
type input "20"
type input "Ex"
type input "20"
type input "Exe"
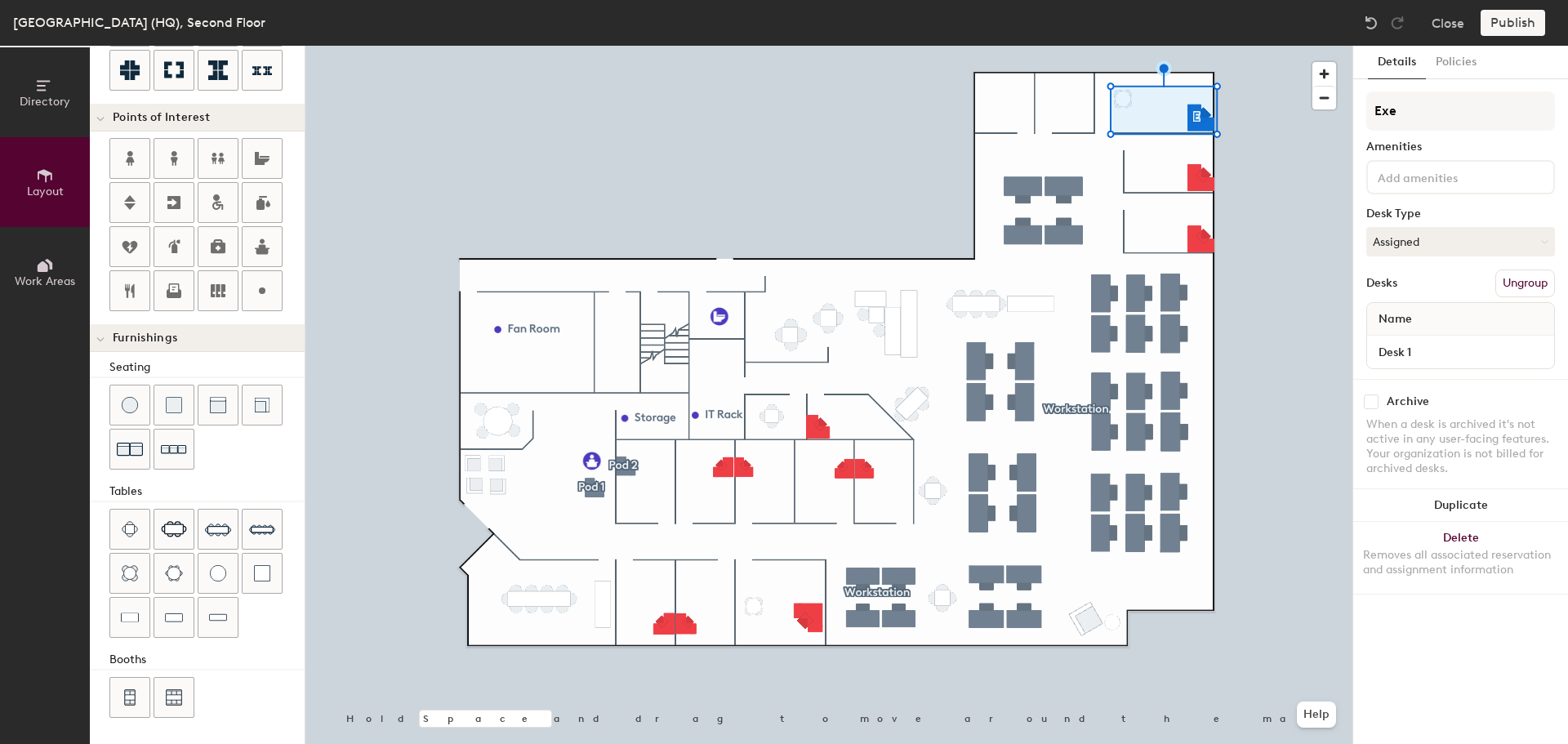
type input "20"
type input "Exec"
type input "20"
type input "Execu"
type input "20"
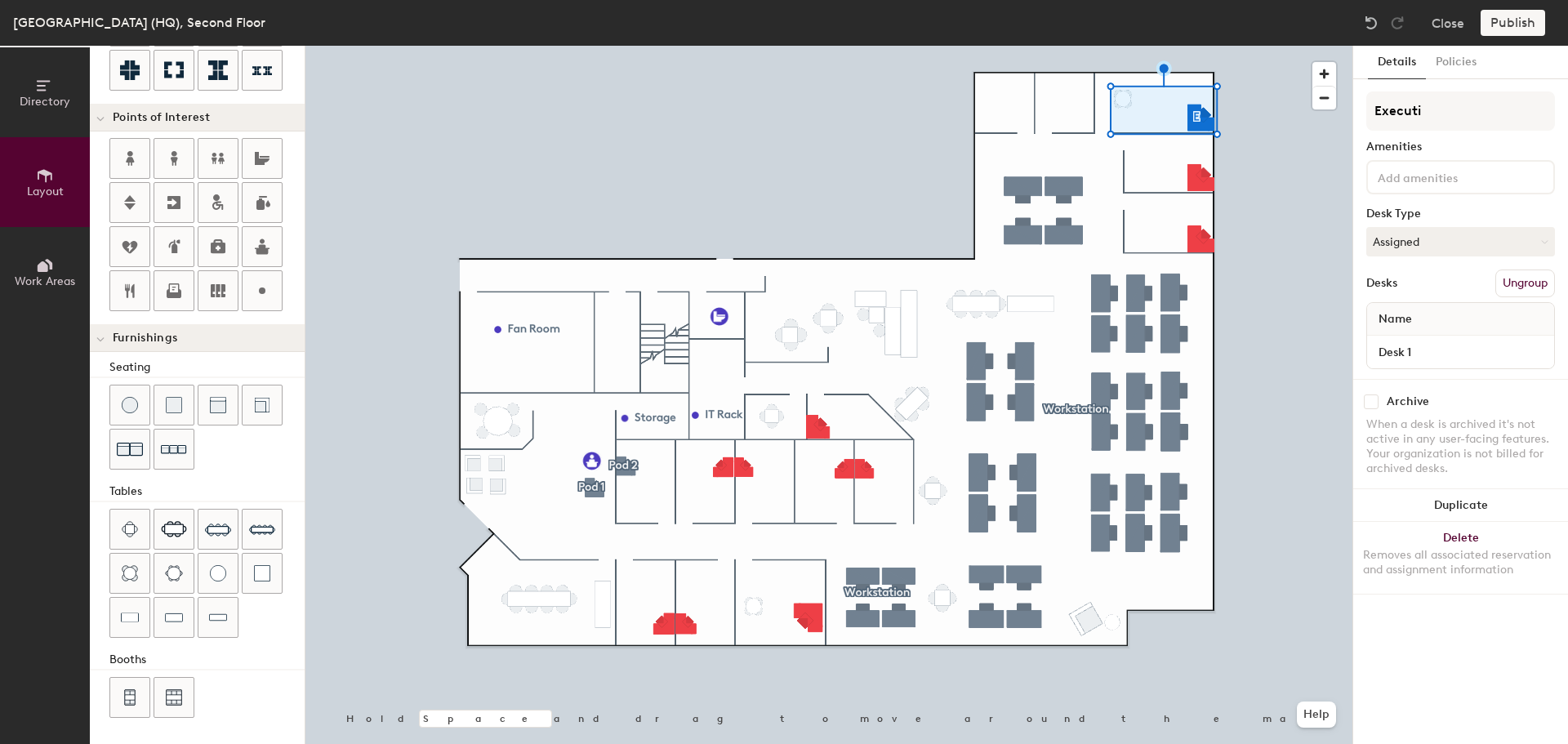
type input "Executiv"
type input "20"
type input "Executive"
type input "20"
type input "Executive S"
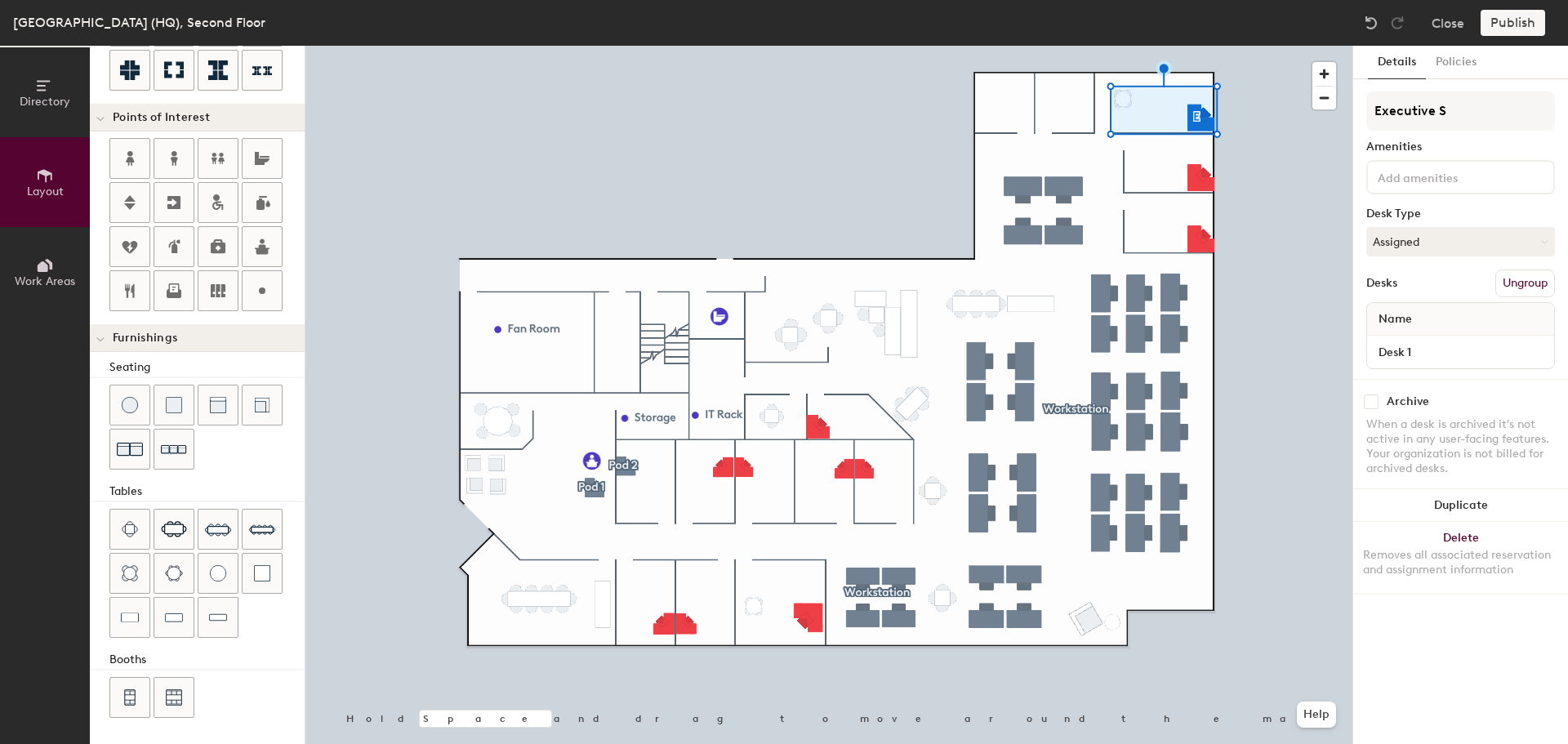
type input "20"
type input "Executive Suit"
type input "20"
type input "Executive Suite"
type input "20"
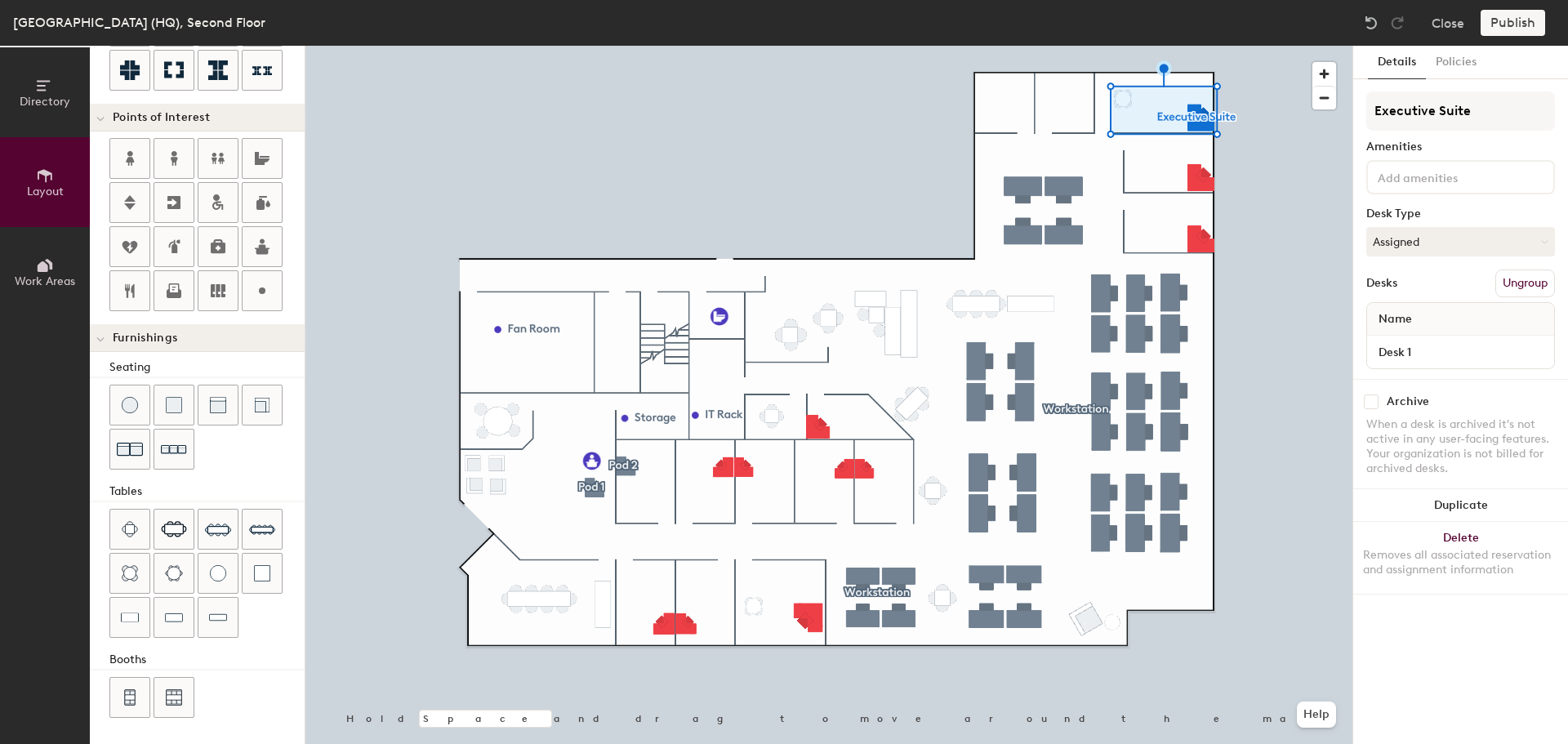
type input "Executive Suite"
click at [1466, 180] on input at bounding box center [1448, 176] width 147 height 20
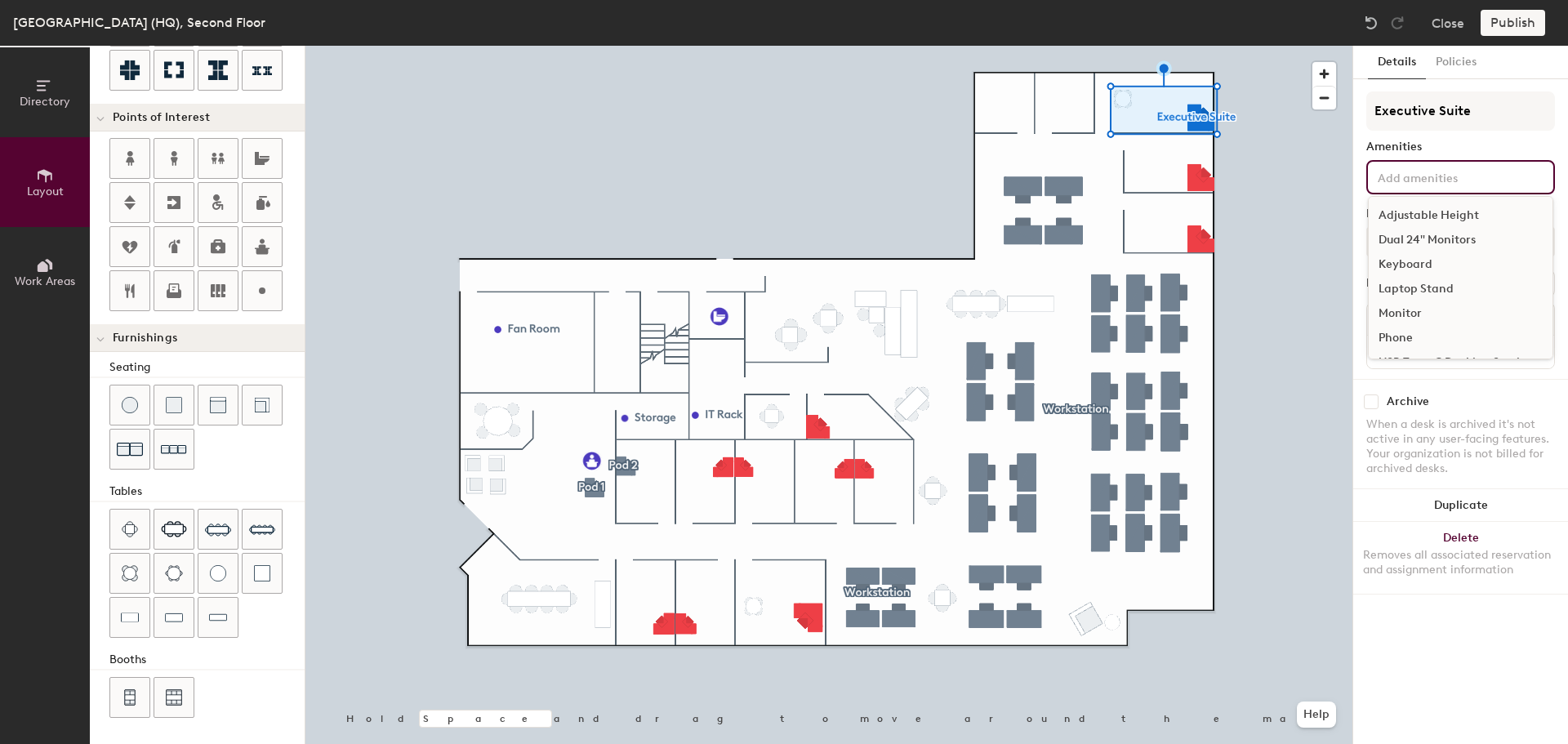
click at [1476, 208] on div "Adjustable Height" at bounding box center [1461, 215] width 183 height 24
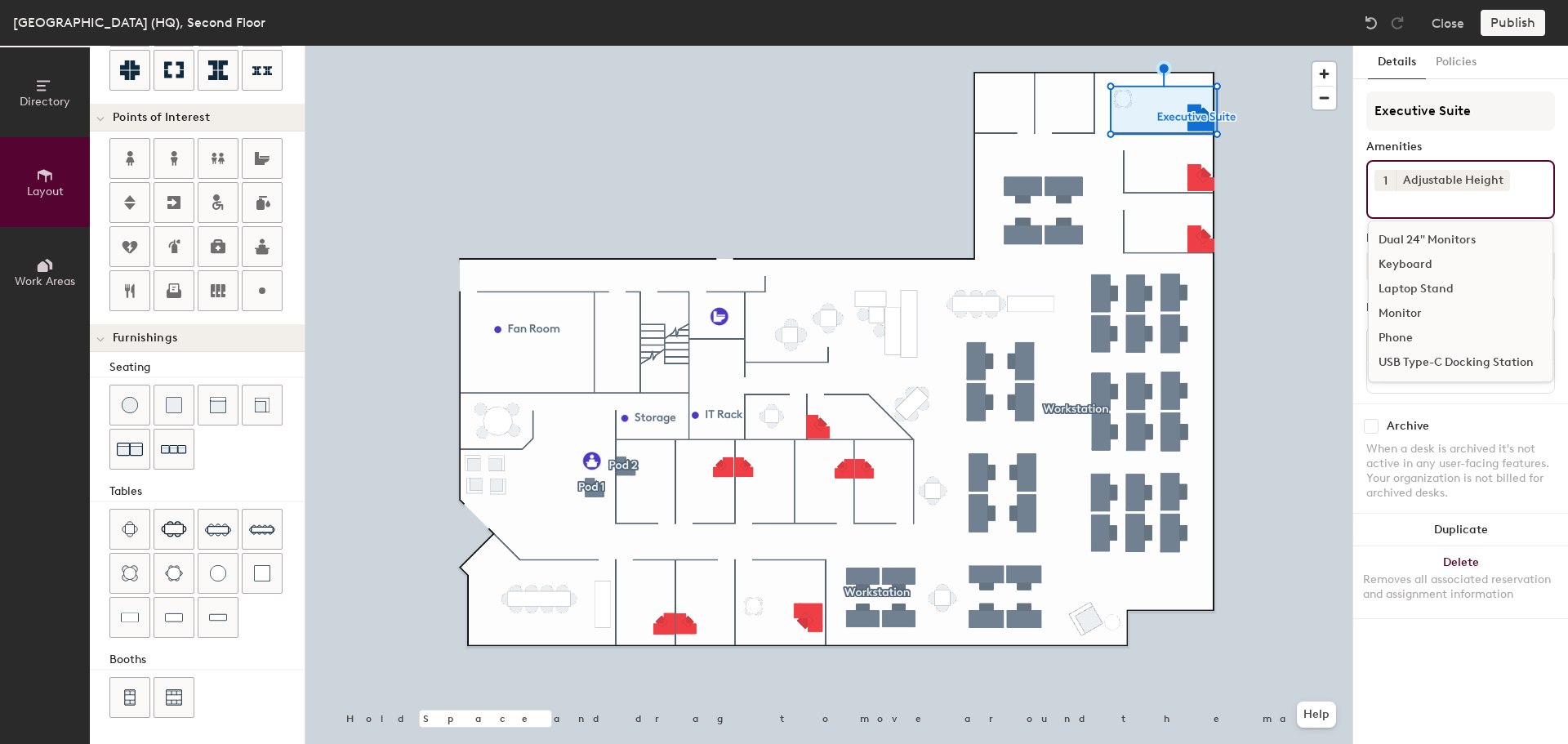
click at [1471, 237] on div "Dual 24" Monitors" at bounding box center [1461, 240] width 183 height 24
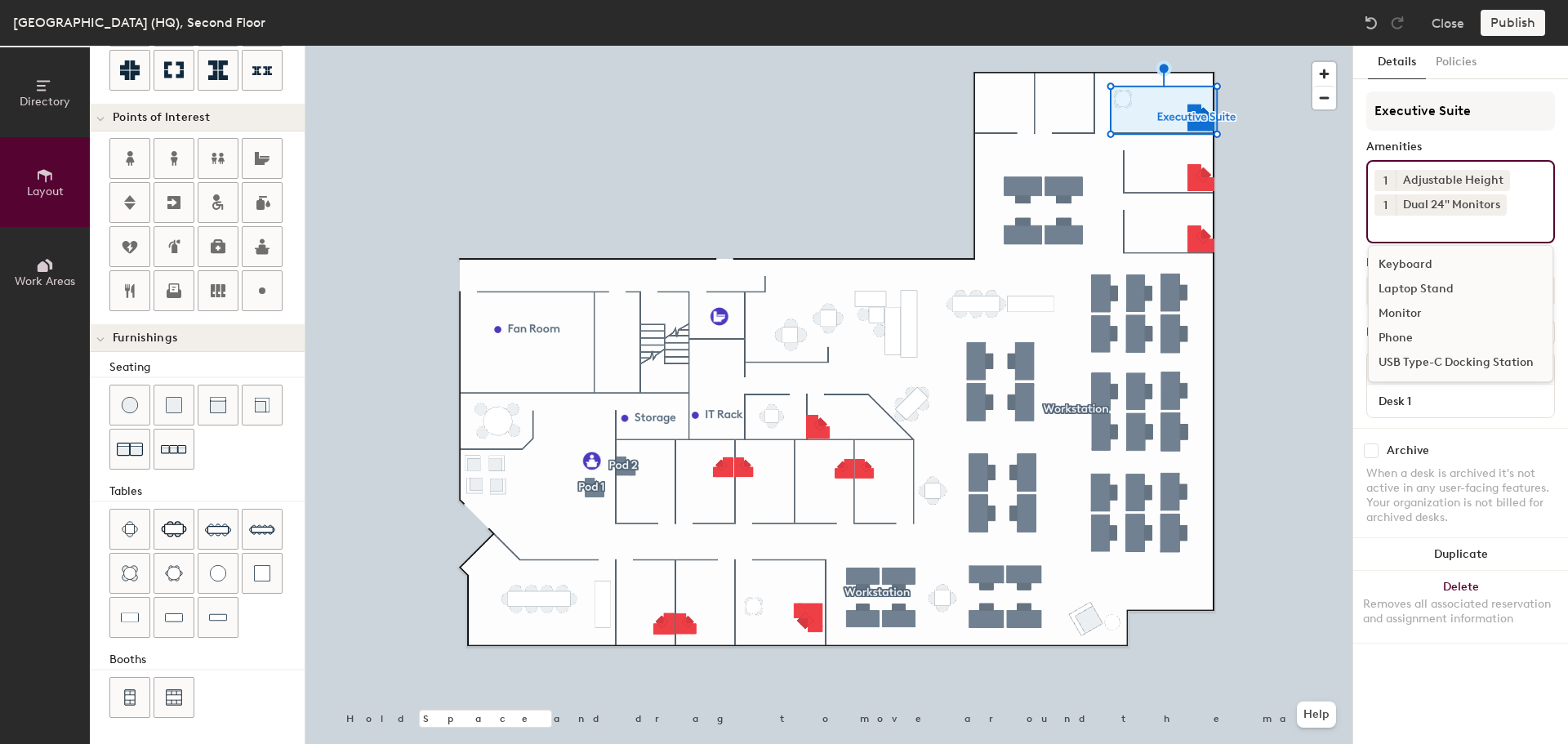
click at [1433, 263] on div "Keyboard" at bounding box center [1461, 264] width 183 height 24
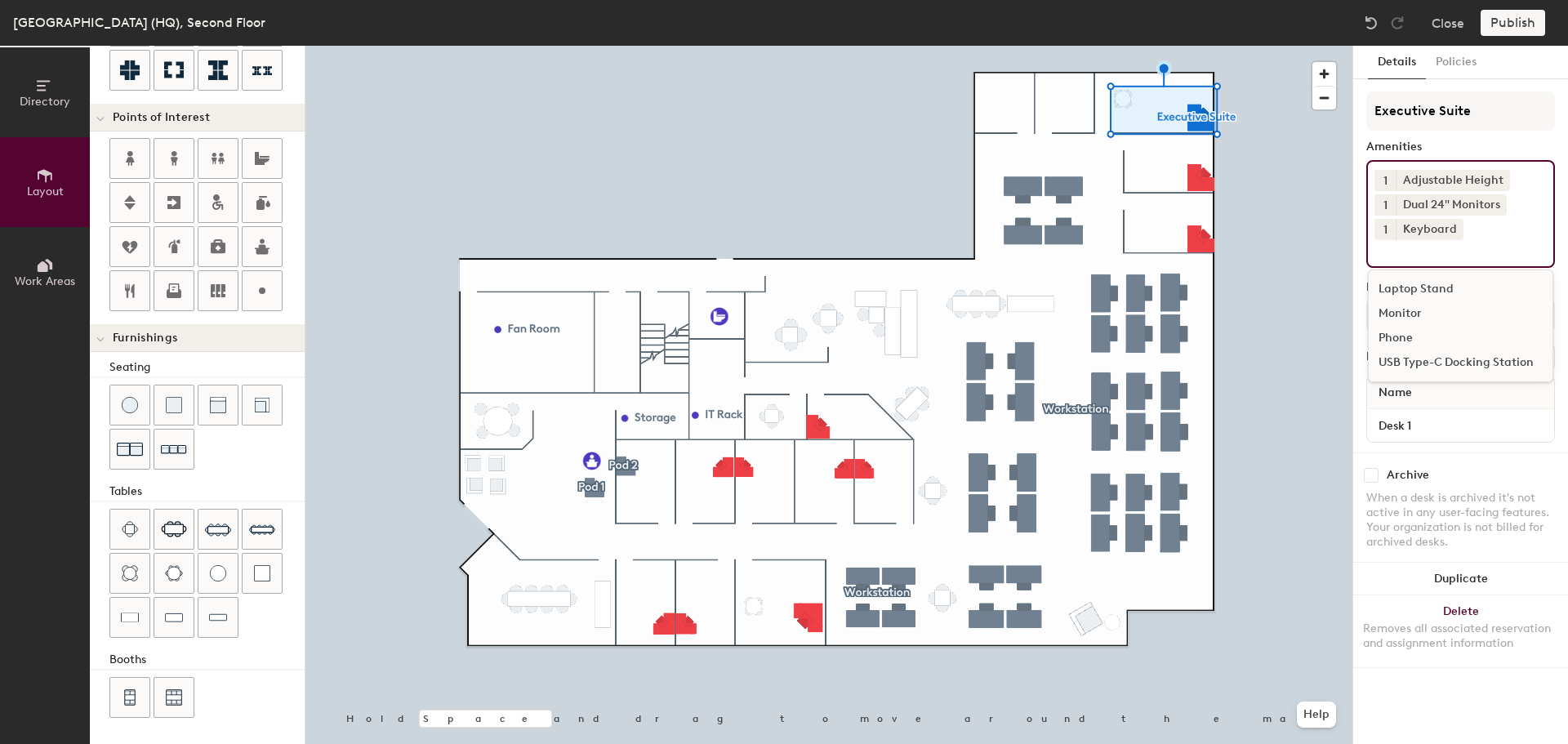
click at [1441, 359] on div "USB Type-C Docking Station" at bounding box center [1461, 362] width 183 height 24
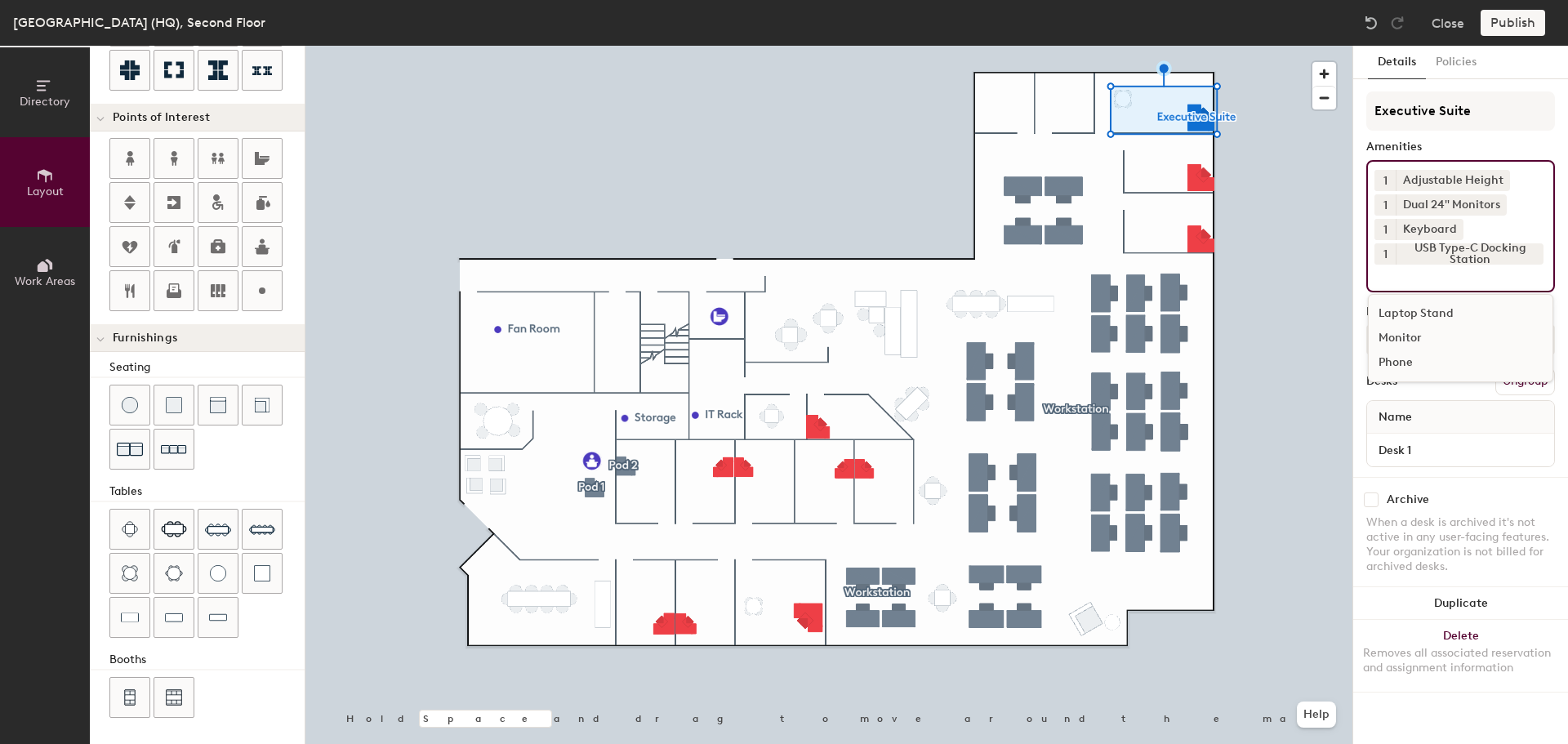
click at [1509, 474] on div "Executive Suite Amenities 1 Adjustable Height 1 Dual 24" Monitors 1 Keyboard 1 …" at bounding box center [1460, 284] width 188 height 385
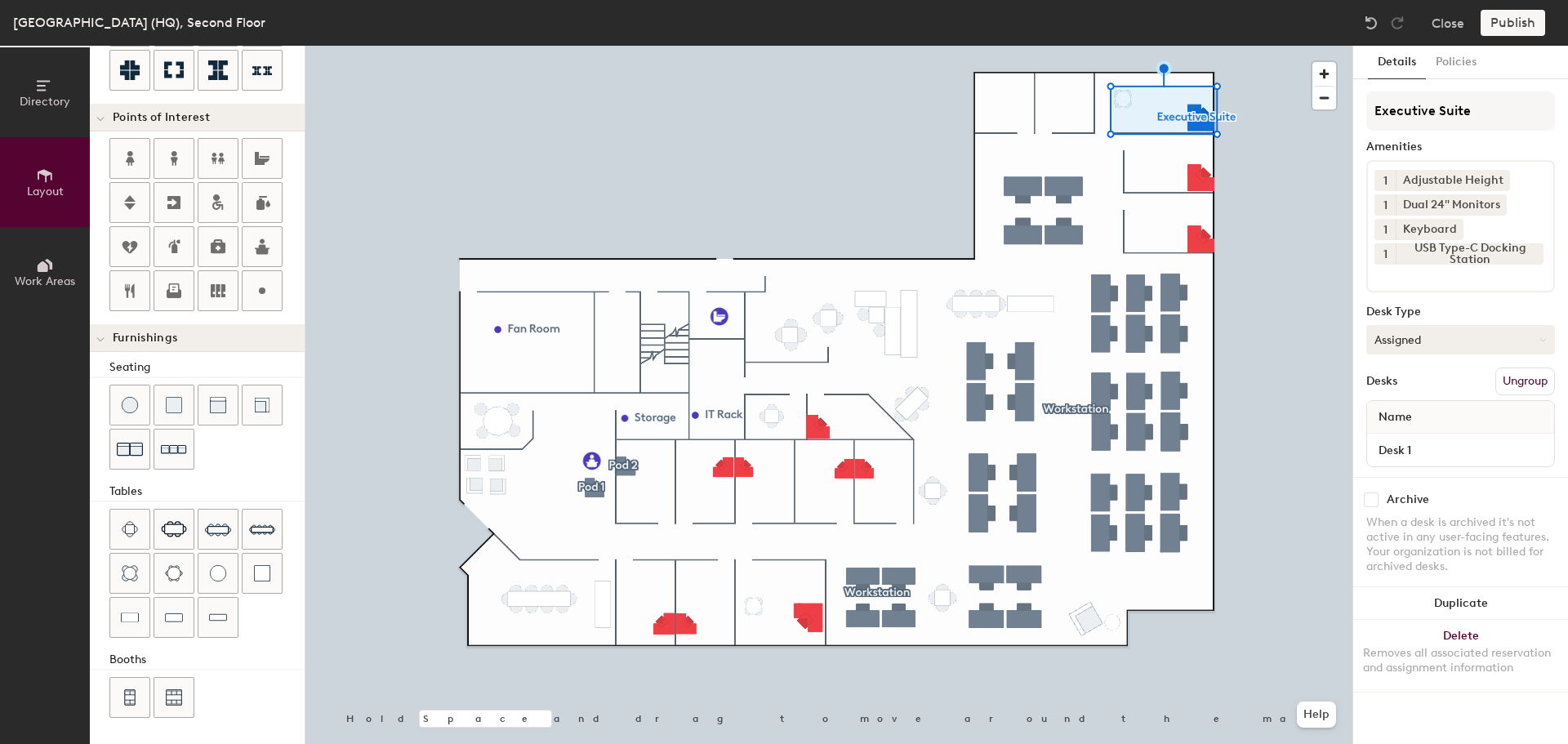
click at [1541, 340] on icon at bounding box center [1544, 340] width 8 height 8
type input "20"
click at [1428, 449] on input "Desk 1" at bounding box center [1461, 450] width 181 height 22
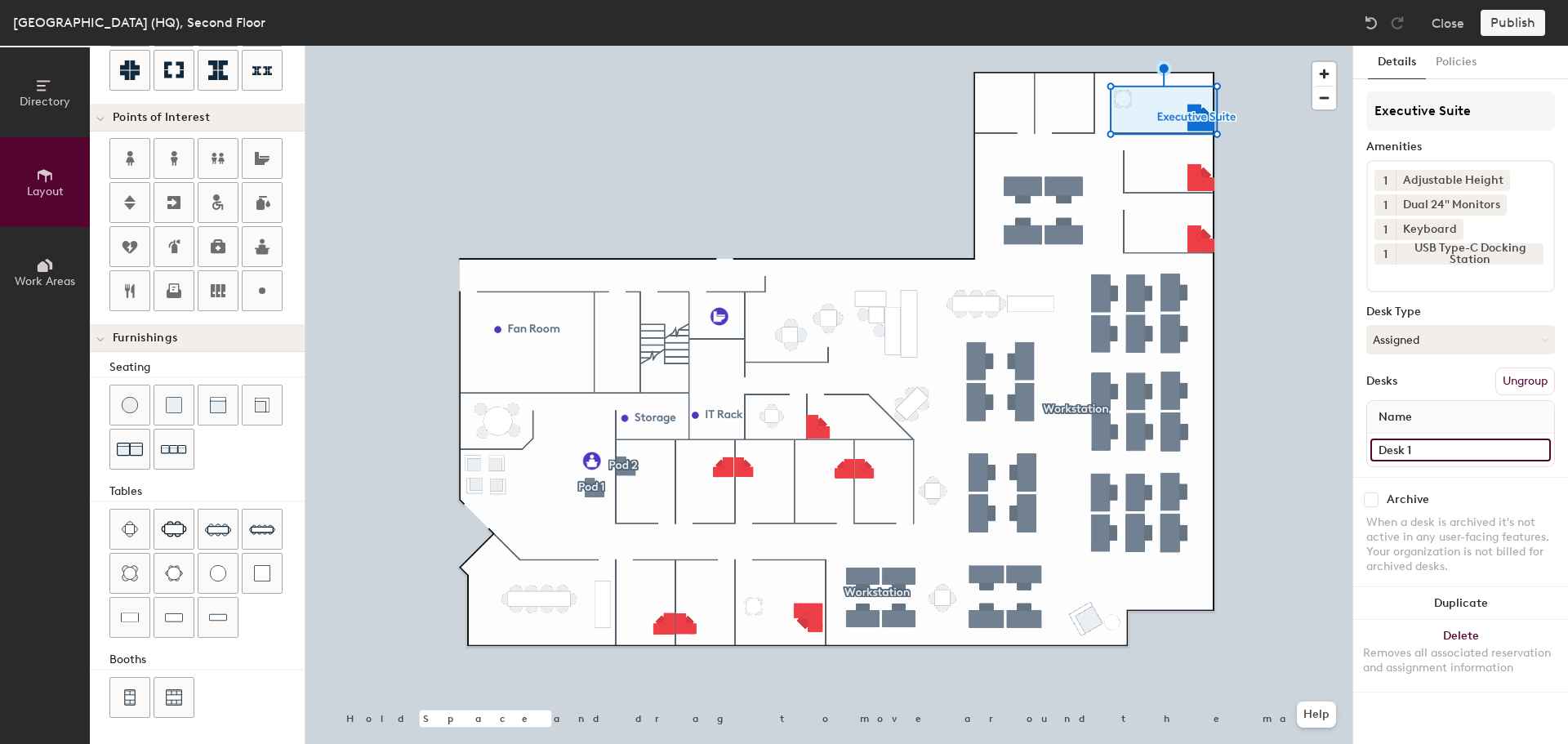
type input "E"
type input "20"
type input "Ex"
type input "20"
type input "Exe"
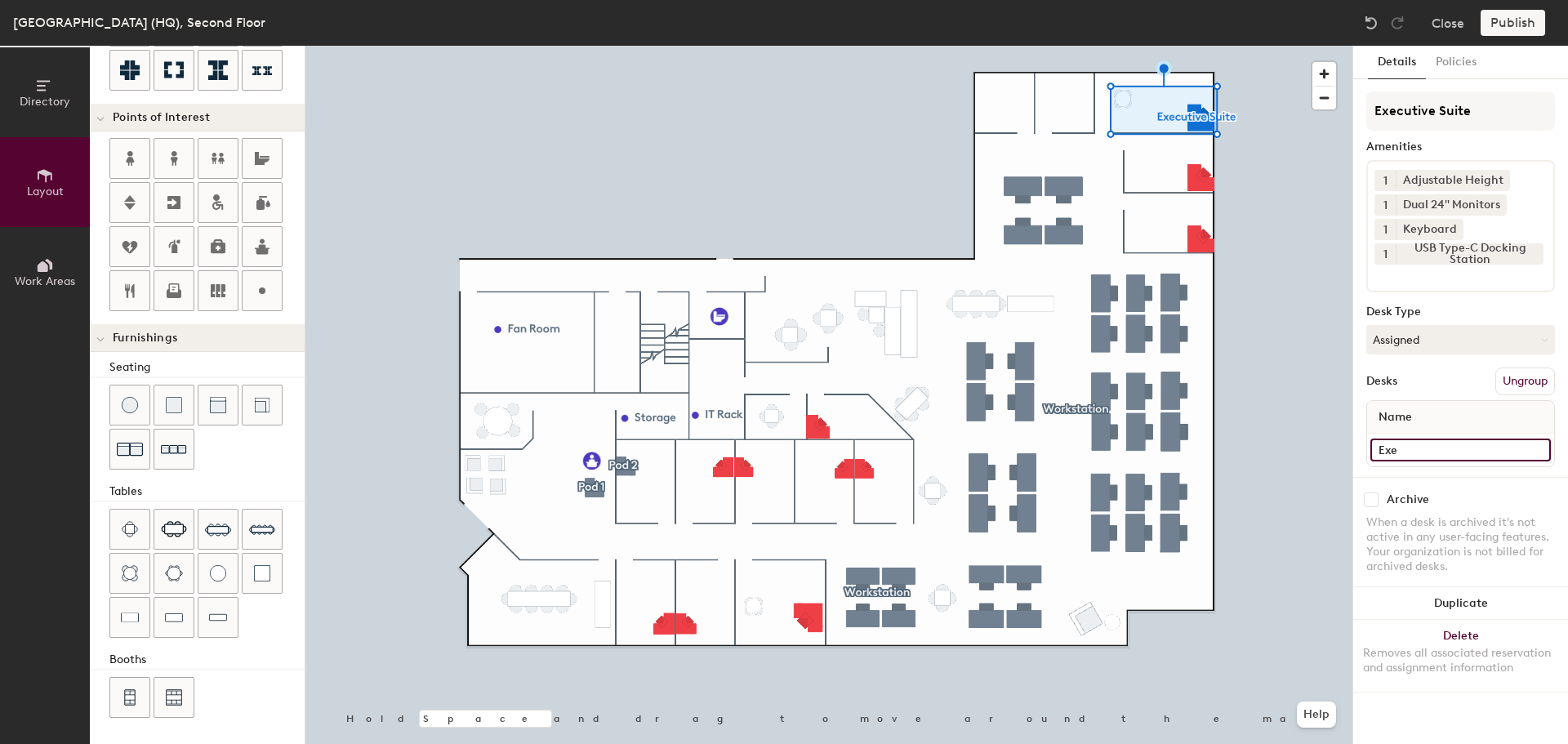
type input "20"
type input "Exec"
type input "20"
type input "Executi"
type input "20"
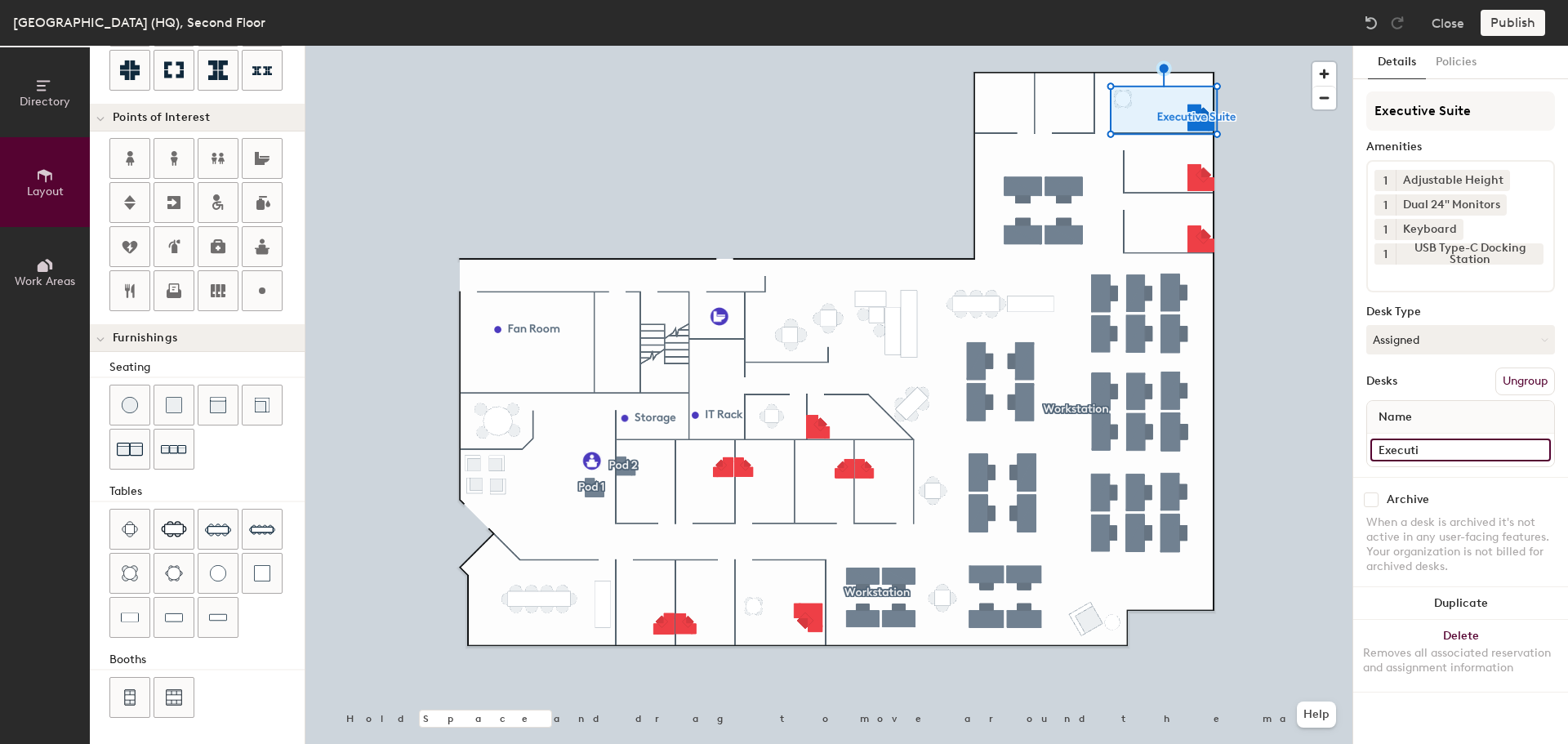
type input "Executiv"
type input "20"
type input "Executive"
type input "20"
type input "Executive"
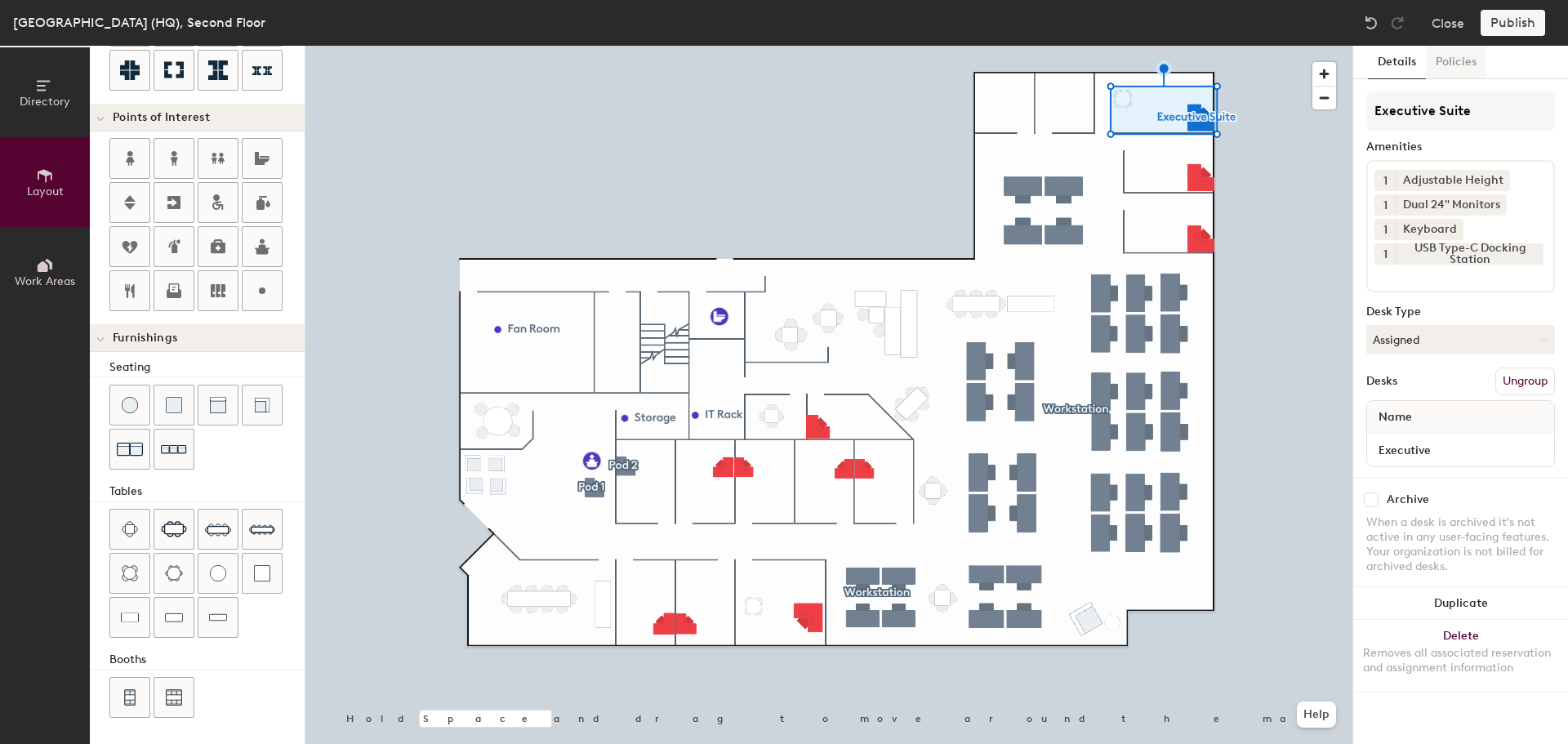
click at [1454, 58] on button "Policies" at bounding box center [1457, 62] width 60 height 33
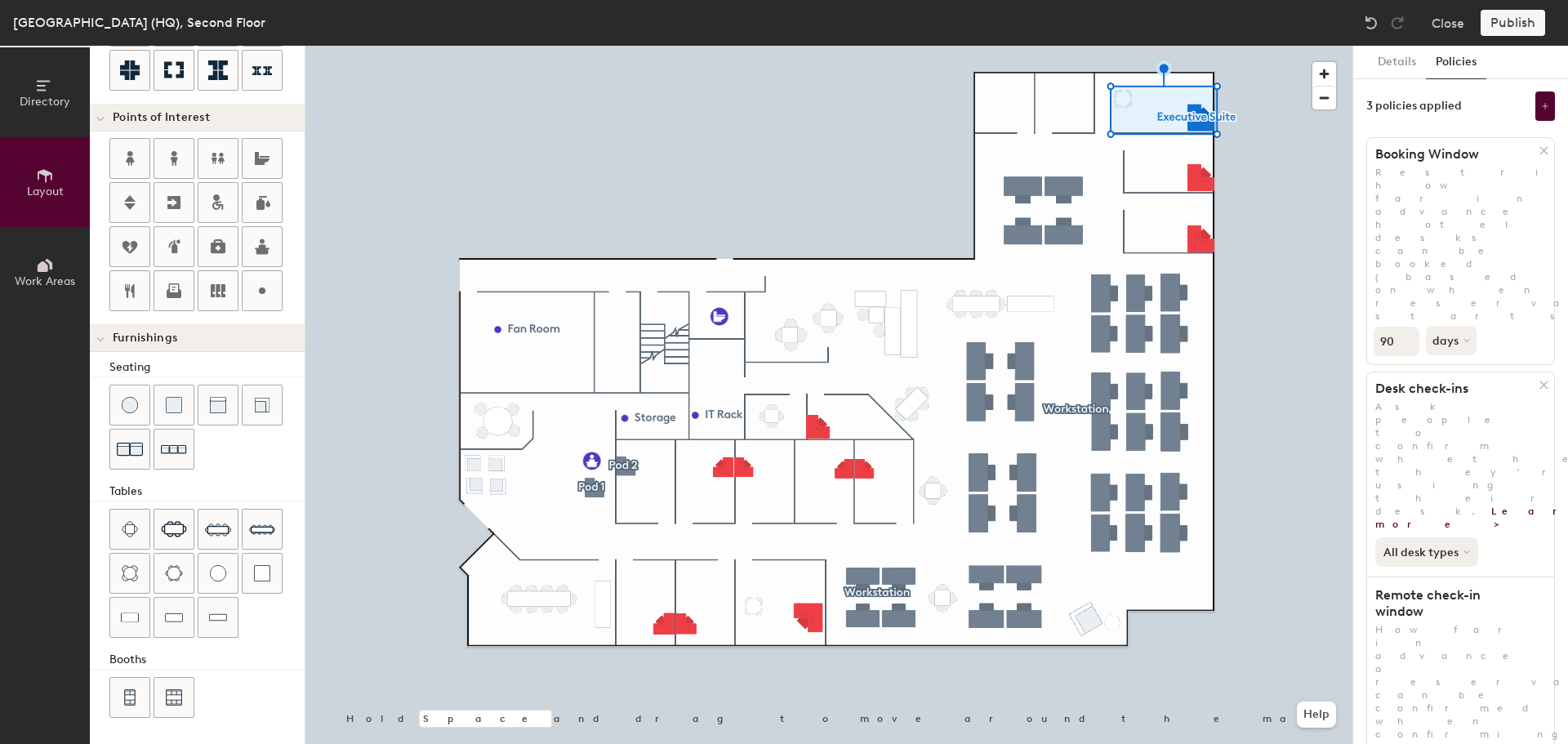
click at [1468, 549] on icon at bounding box center [1467, 552] width 7 height 7
click at [1401, 59] on button "Details" at bounding box center [1396, 62] width 58 height 33
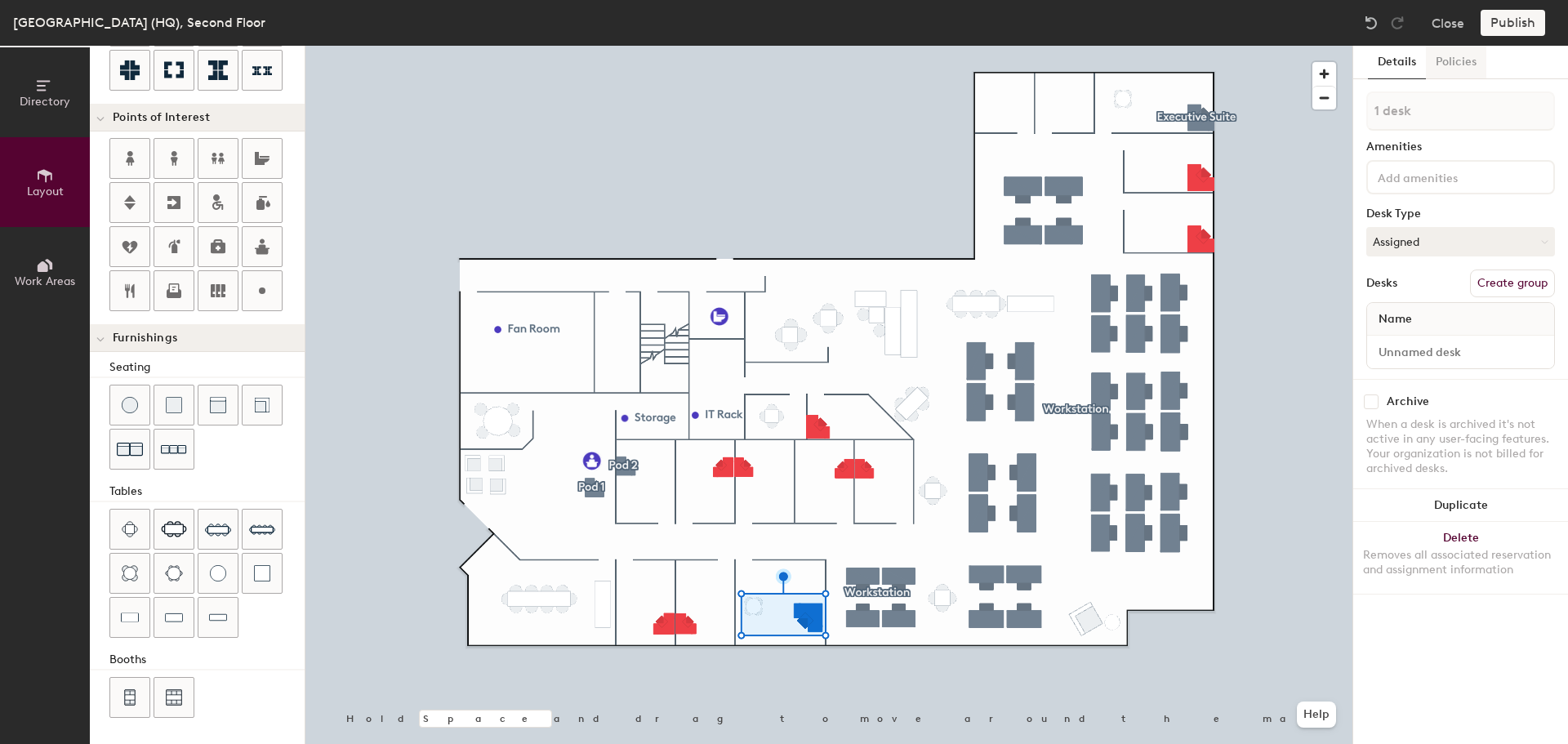
click at [1461, 67] on button "Policies" at bounding box center [1457, 62] width 60 height 33
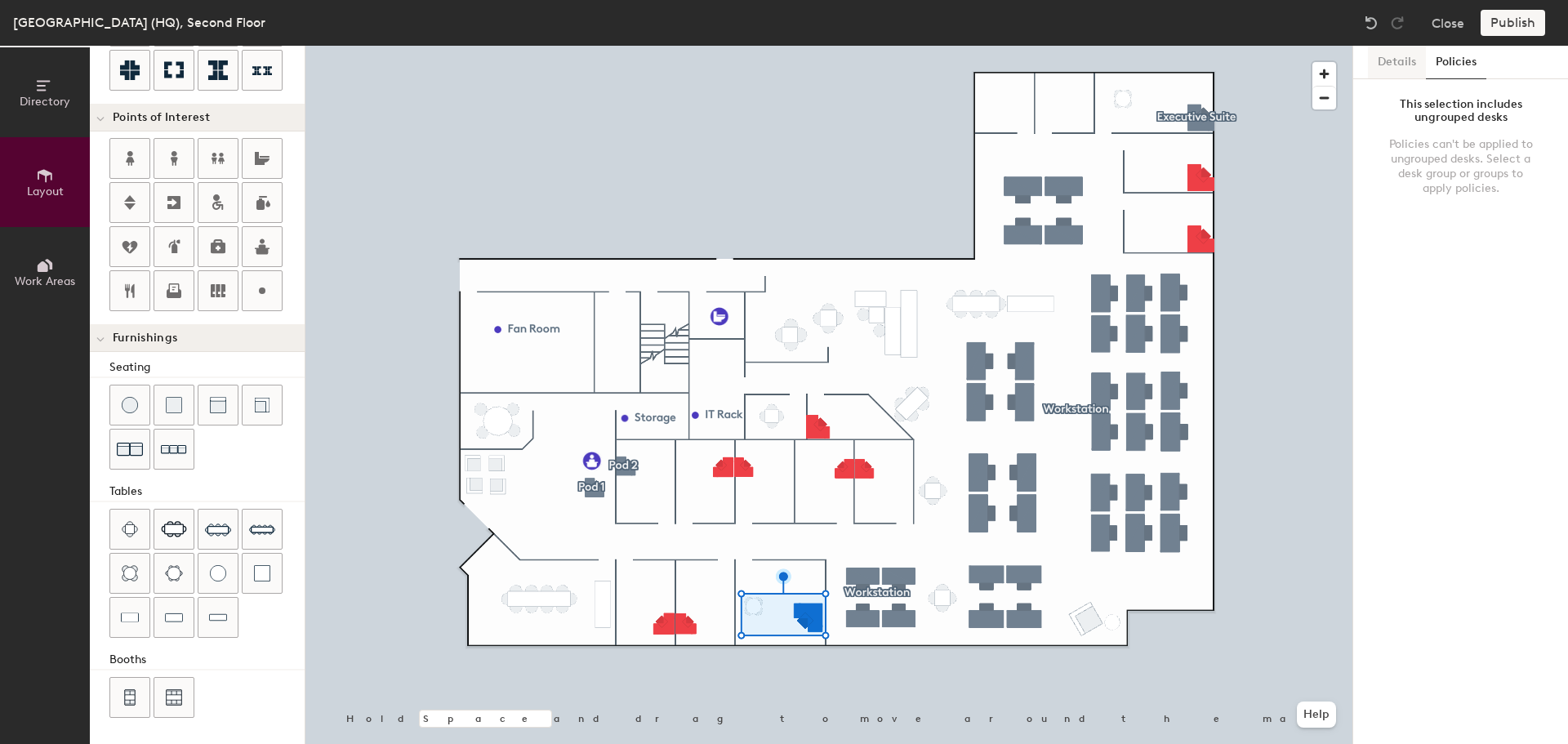
click at [1402, 65] on button "Details" at bounding box center [1396, 62] width 58 height 33
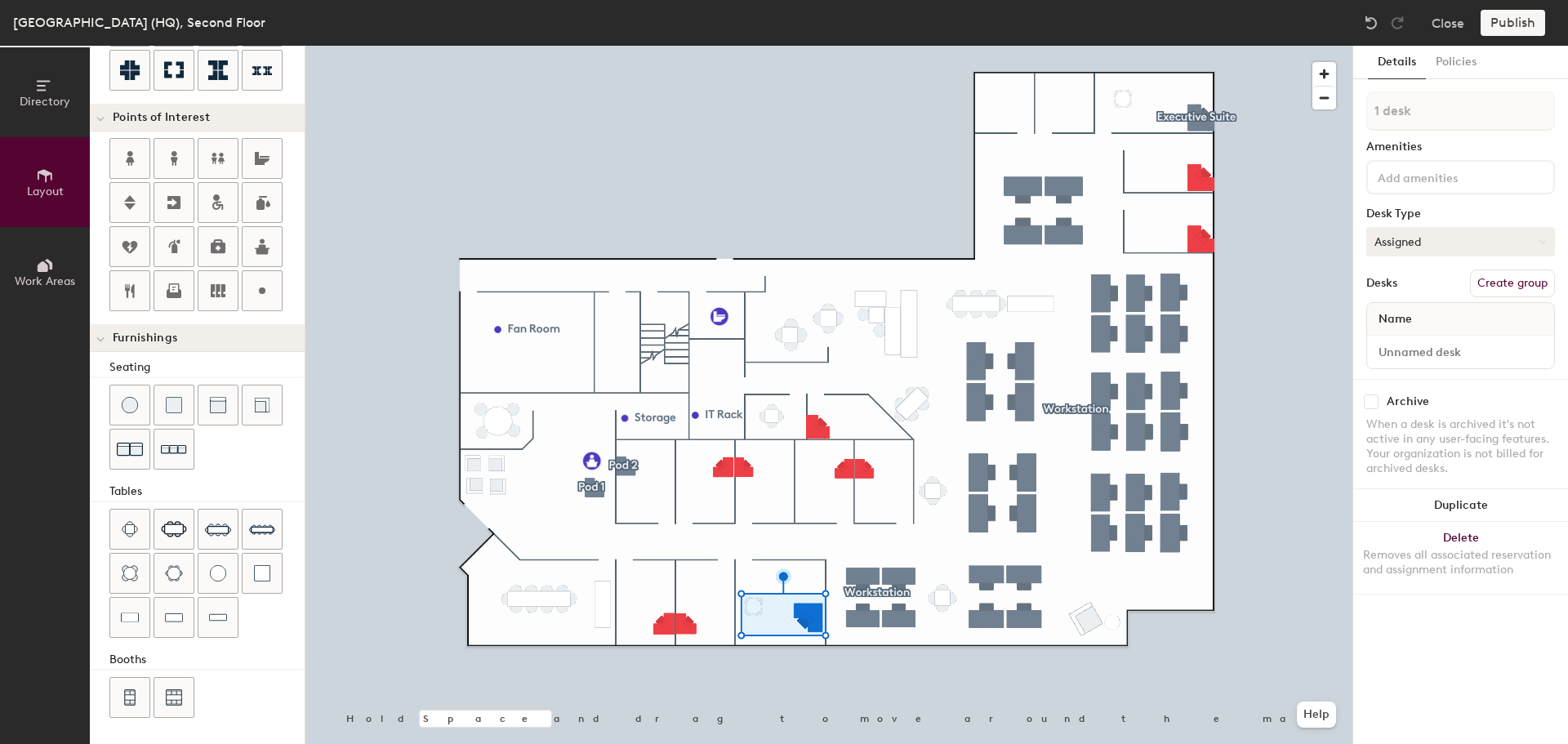
click at [1515, 241] on button "Assigned" at bounding box center [1460, 242] width 188 height 29
drag, startPoint x: 1416, startPoint y: 634, endPoint x: 1420, endPoint y: 607, distance: 27.3
click at [1416, 633] on div "Details Policies 1 desk Amenities Desk Type Assigned Desks Create group Name Ar…" at bounding box center [1461, 395] width 215 height 698
click at [1495, 283] on button "Create group" at bounding box center [1512, 283] width 85 height 27
type input "20"
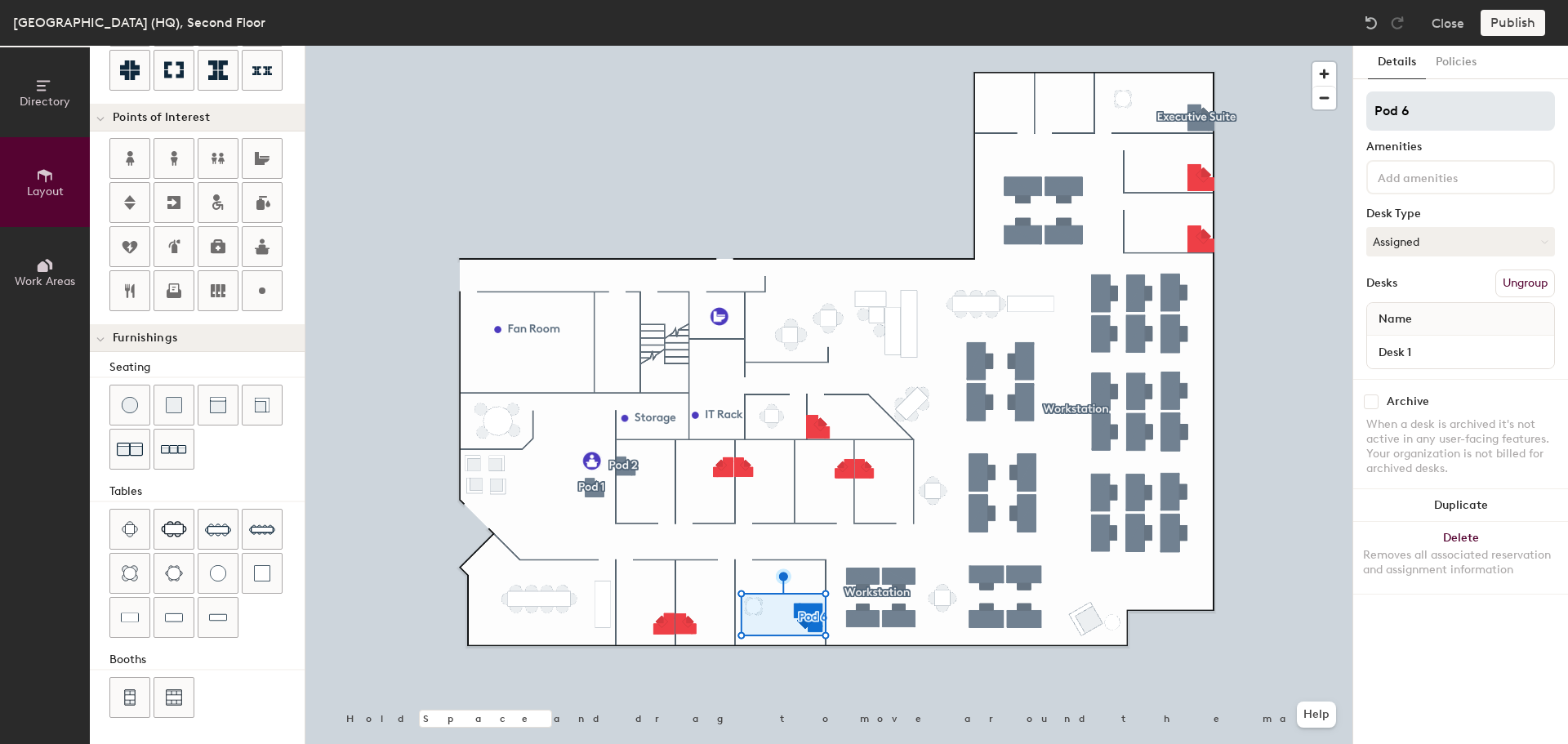
type input "Pod"
type input "20"
type input "P"
type input "20"
type input "E"
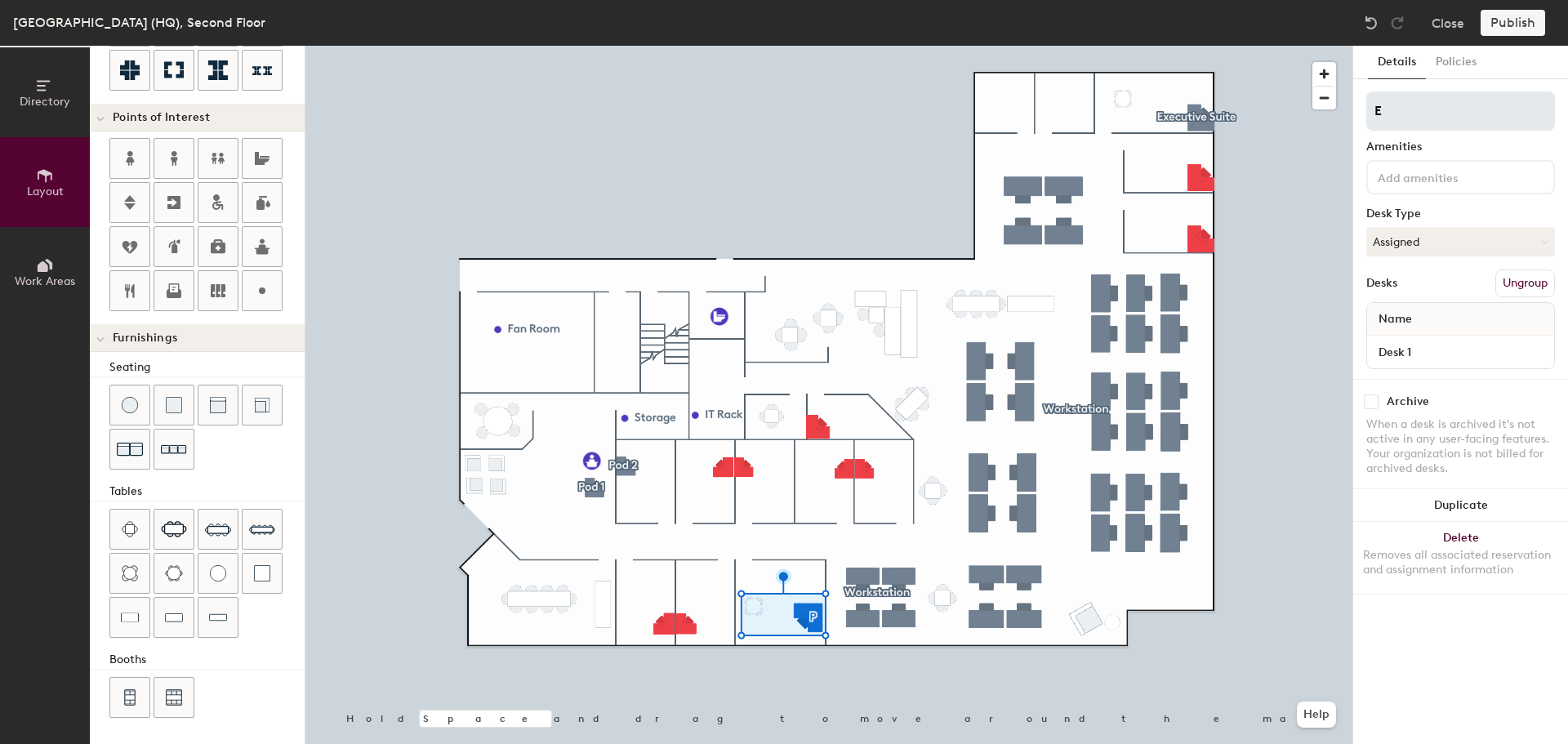
type input "20"
type input "Ex"
type input "20"
type input "Exe"
type input "20"
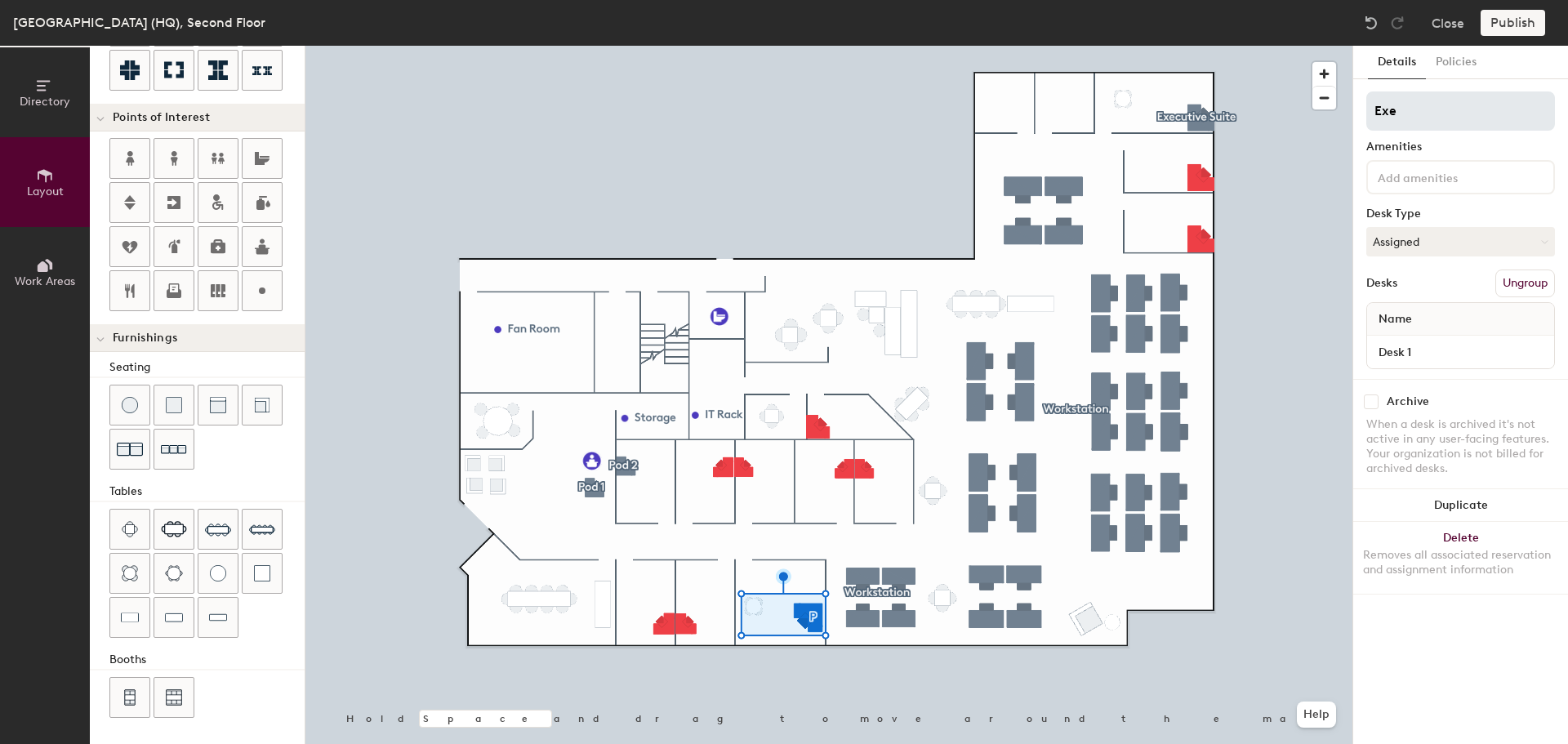
type input "Exec"
type input "20"
type input "Executiv"
type input "20"
type input "Executive"
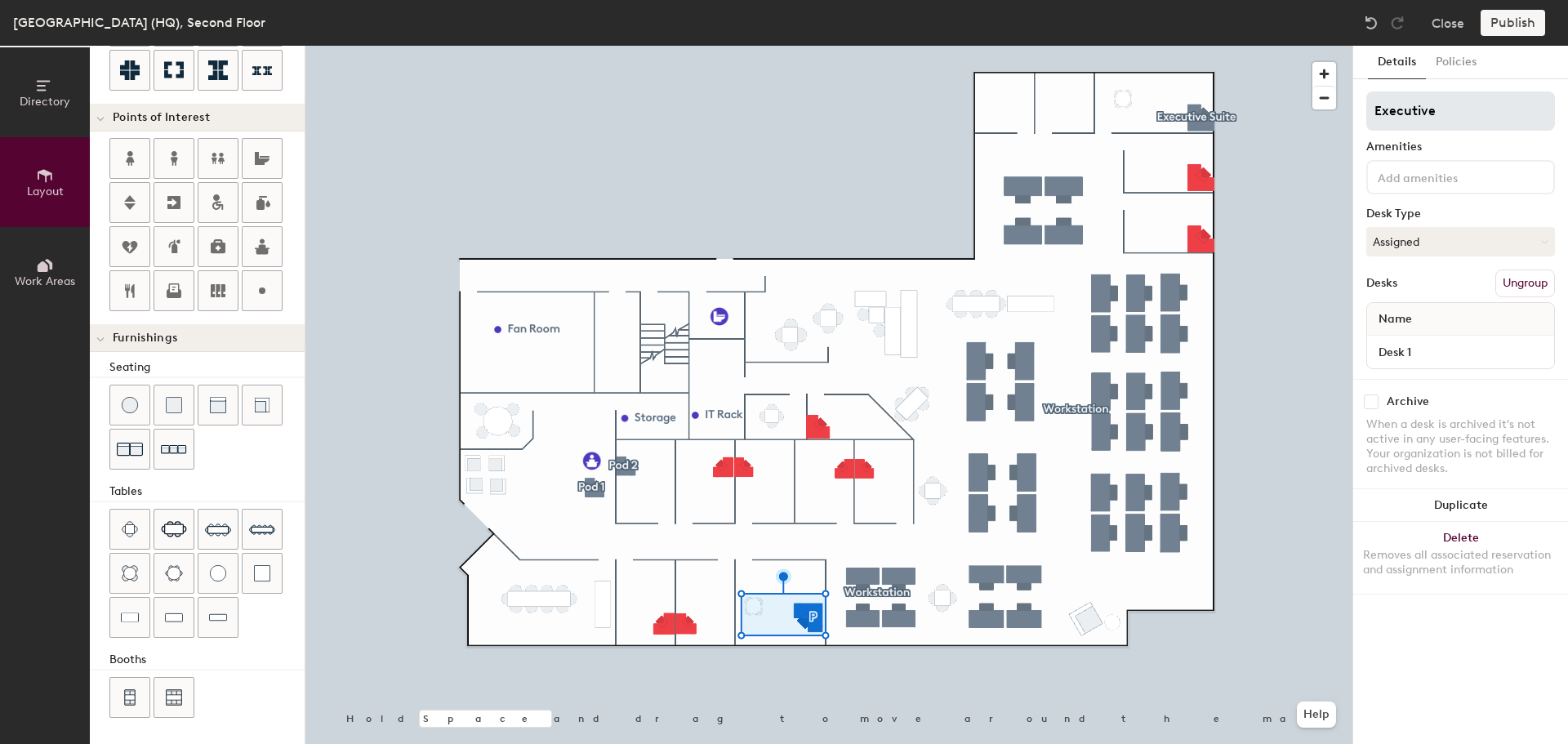
type input "20"
type input "Executive Su"
type input "20"
type input "Executive Suit"
type input "20"
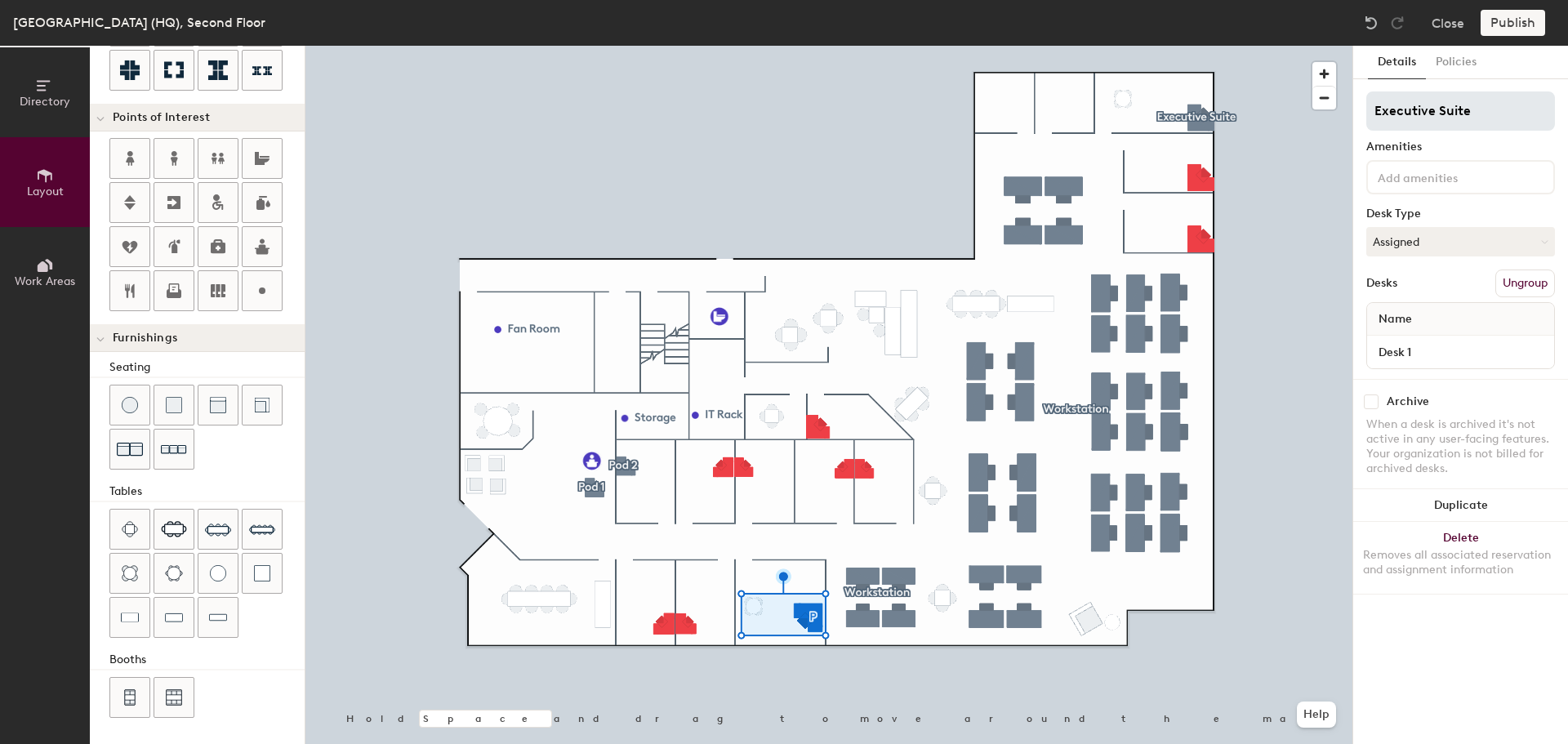
type input "Executive Suite"
type input "20"
type input "Executive Suite 2"
type input "20"
type input "Executive Suite 2"
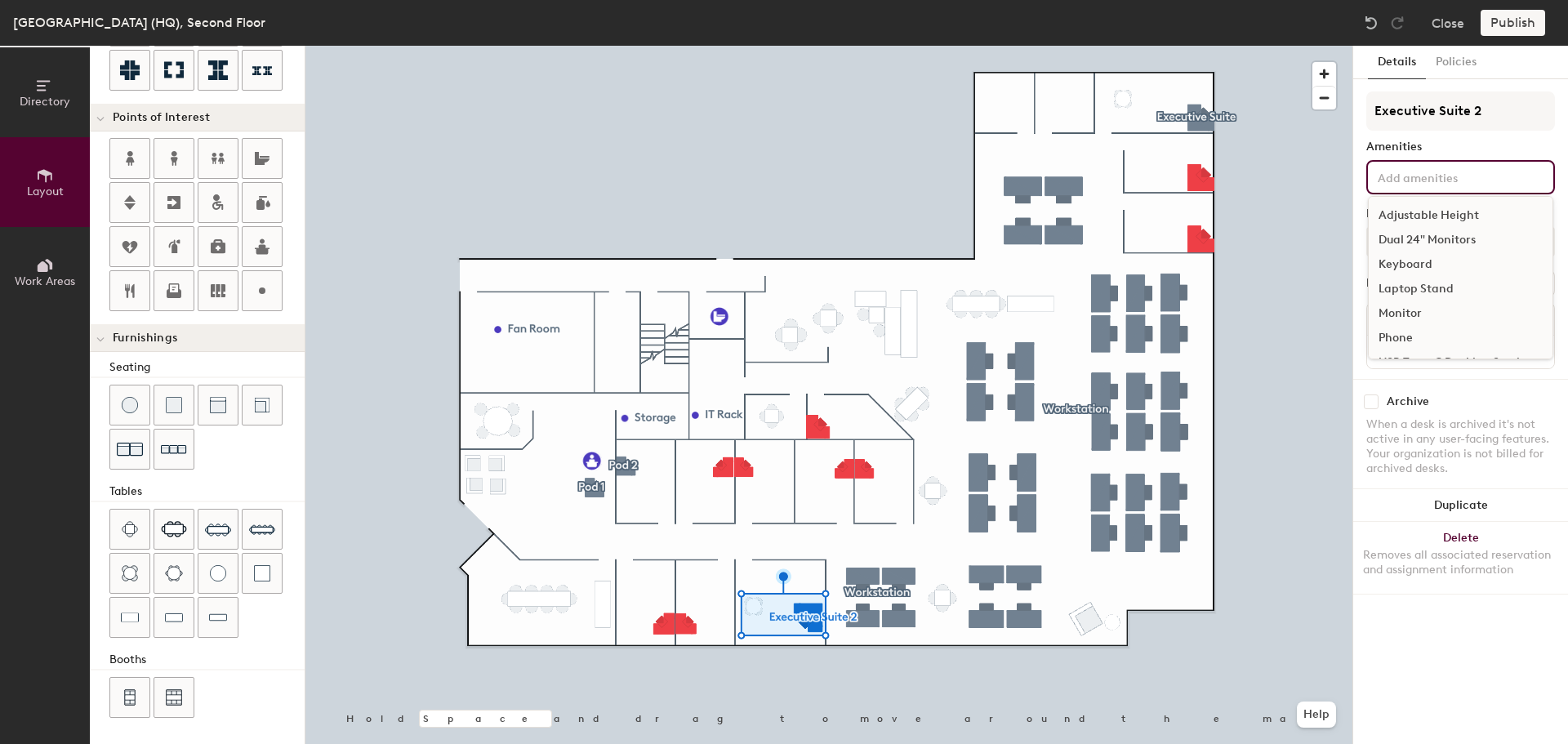
click at [1471, 177] on input at bounding box center [1448, 176] width 147 height 20
click at [1464, 233] on div "Dual 24" Monitors" at bounding box center [1461, 240] width 183 height 24
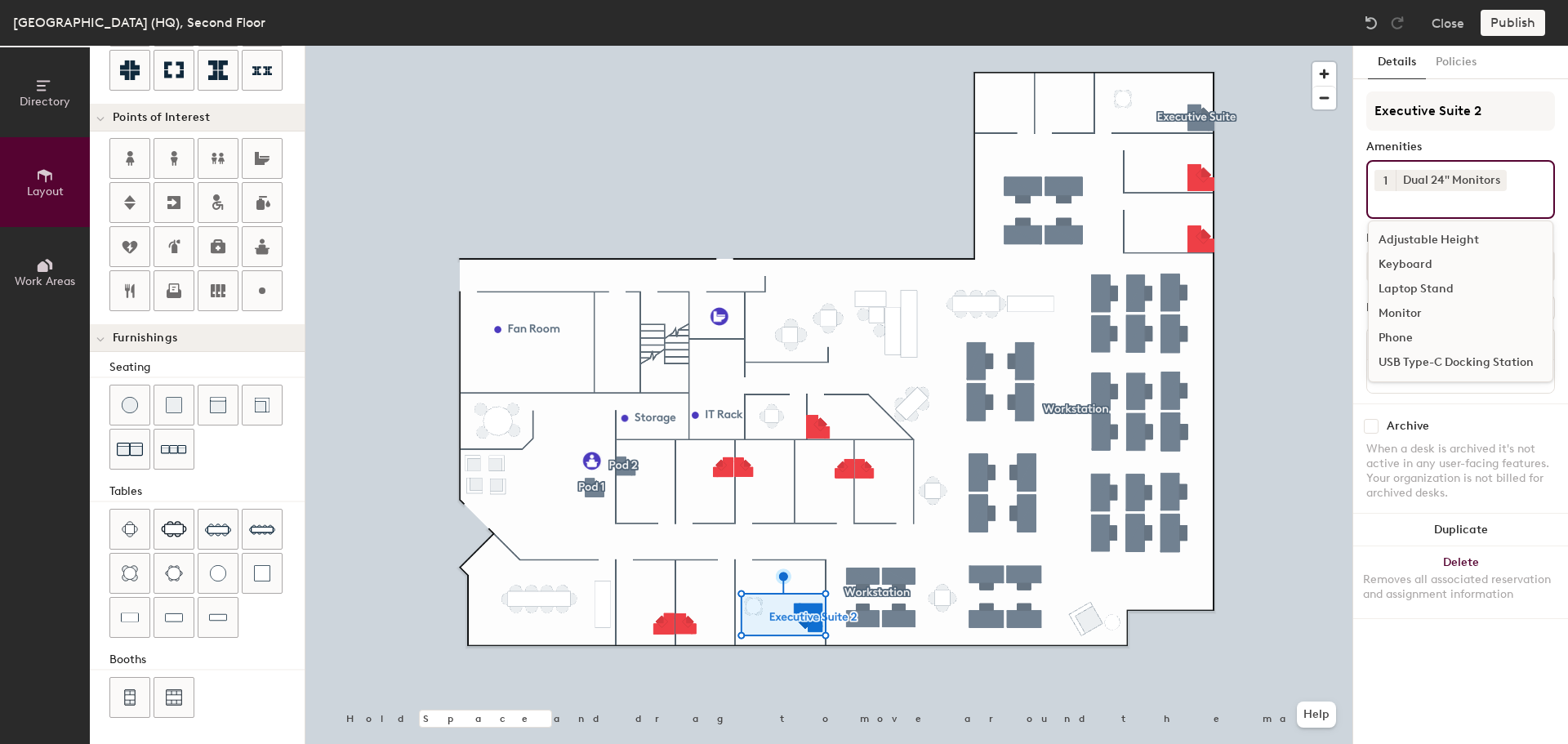
click at [1434, 265] on div "Keyboard" at bounding box center [1461, 264] width 183 height 24
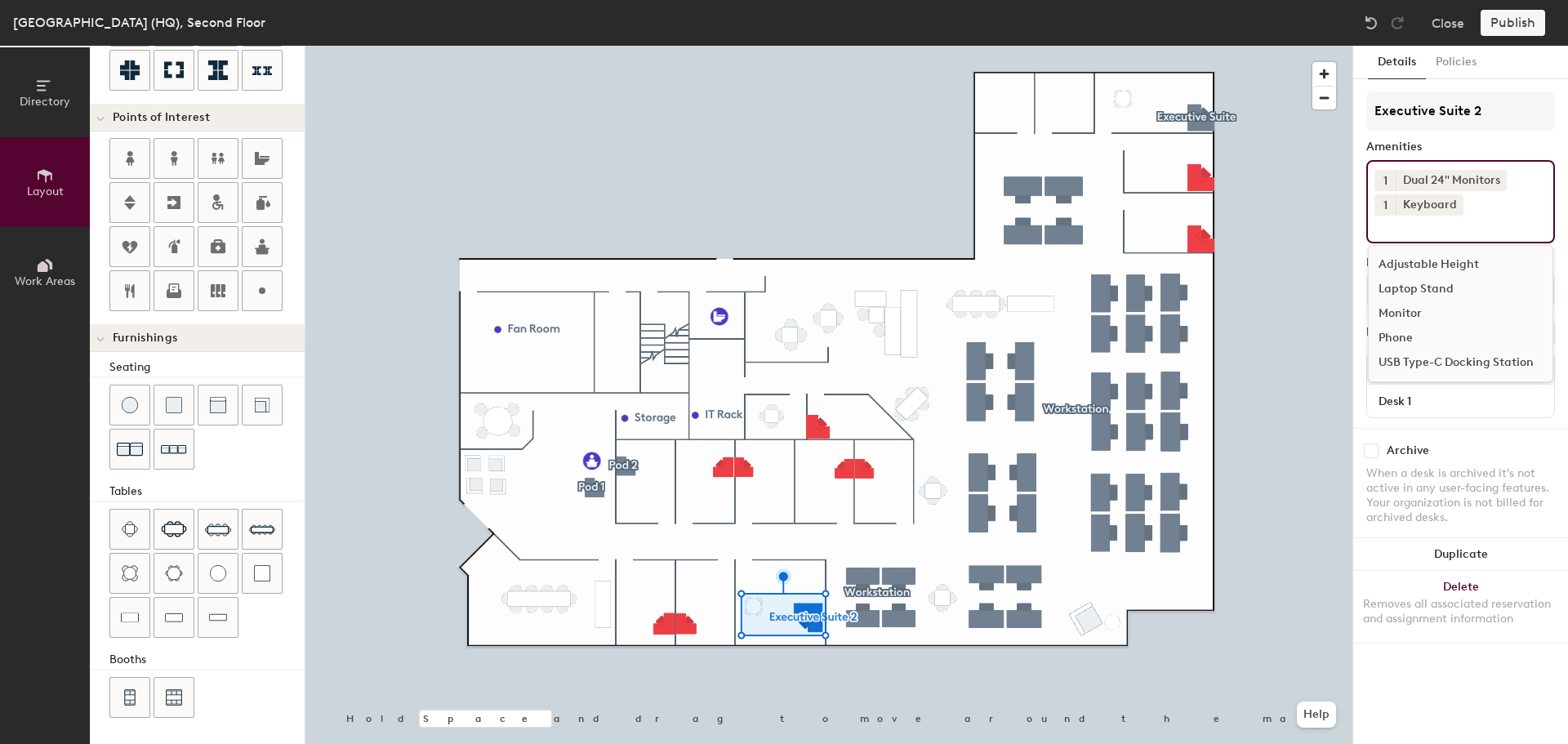
click at [1412, 359] on div "USB Type-C Docking Station" at bounding box center [1461, 362] width 183 height 24
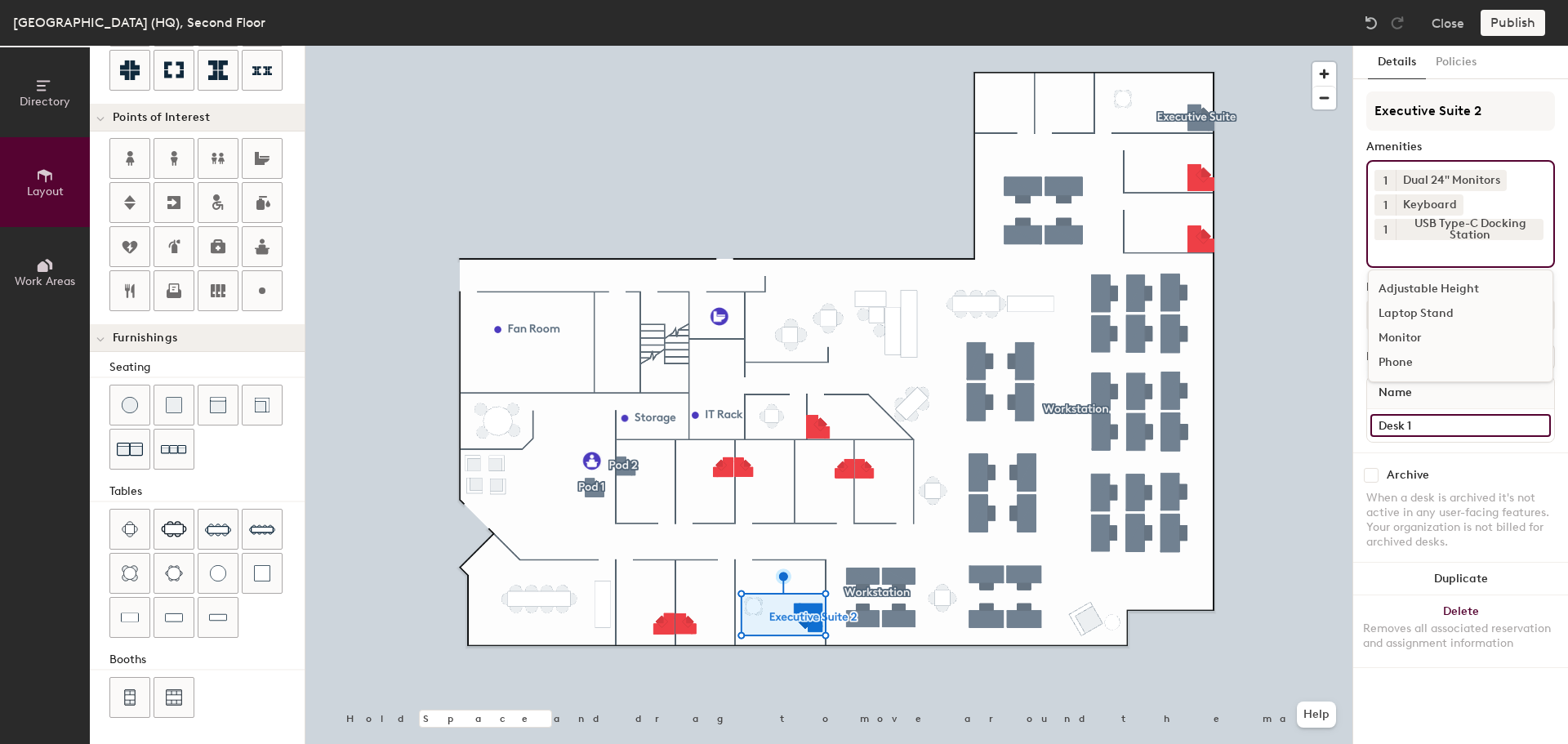
type input "20"
click at [1489, 423] on input "Desk 1" at bounding box center [1461, 424] width 181 height 22
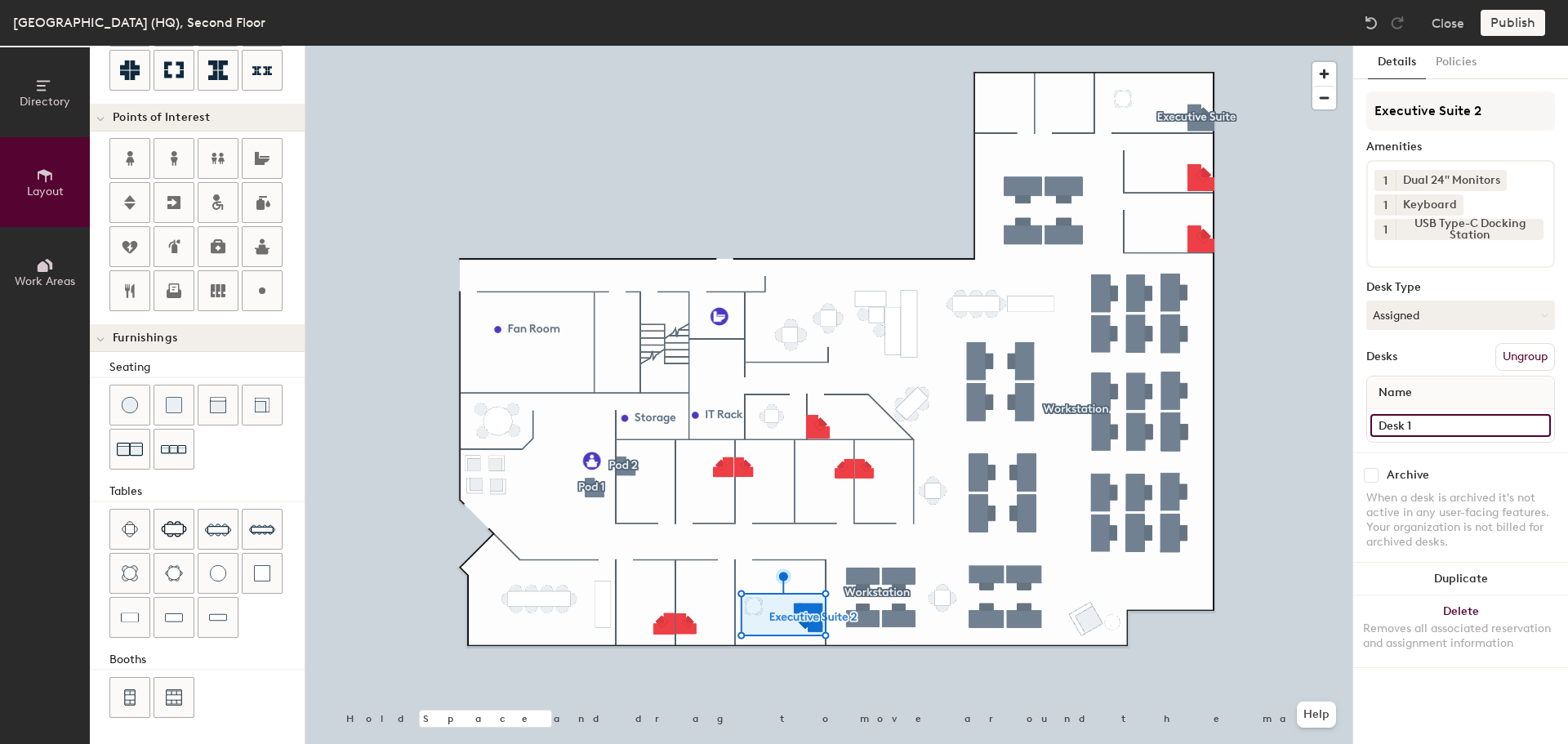
type input "E"
type input "20"
type input "Ex"
type input "20"
type input "Exe"
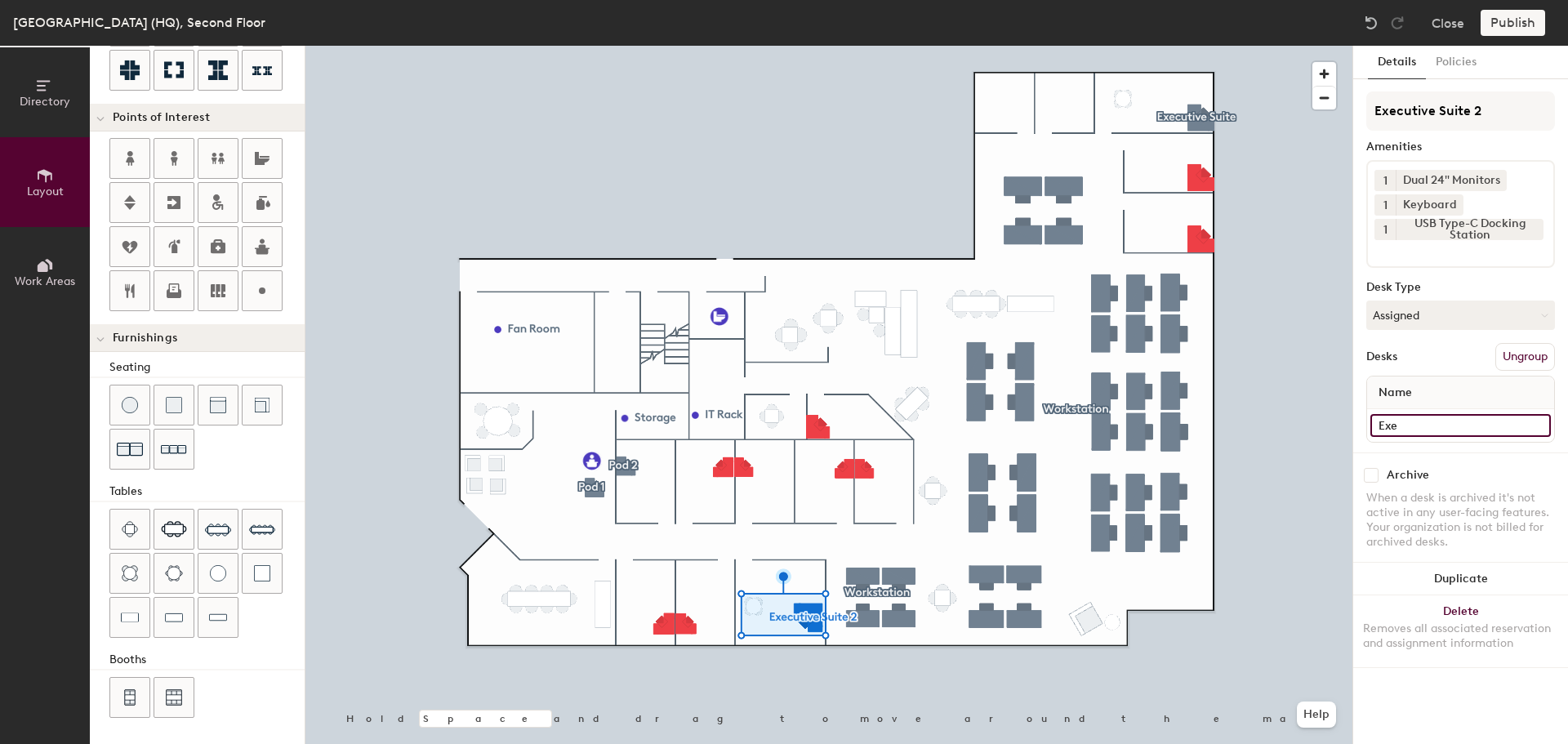
type input "20"
type input "Exec"
type input "20"
type input "Executi"
type input "20"
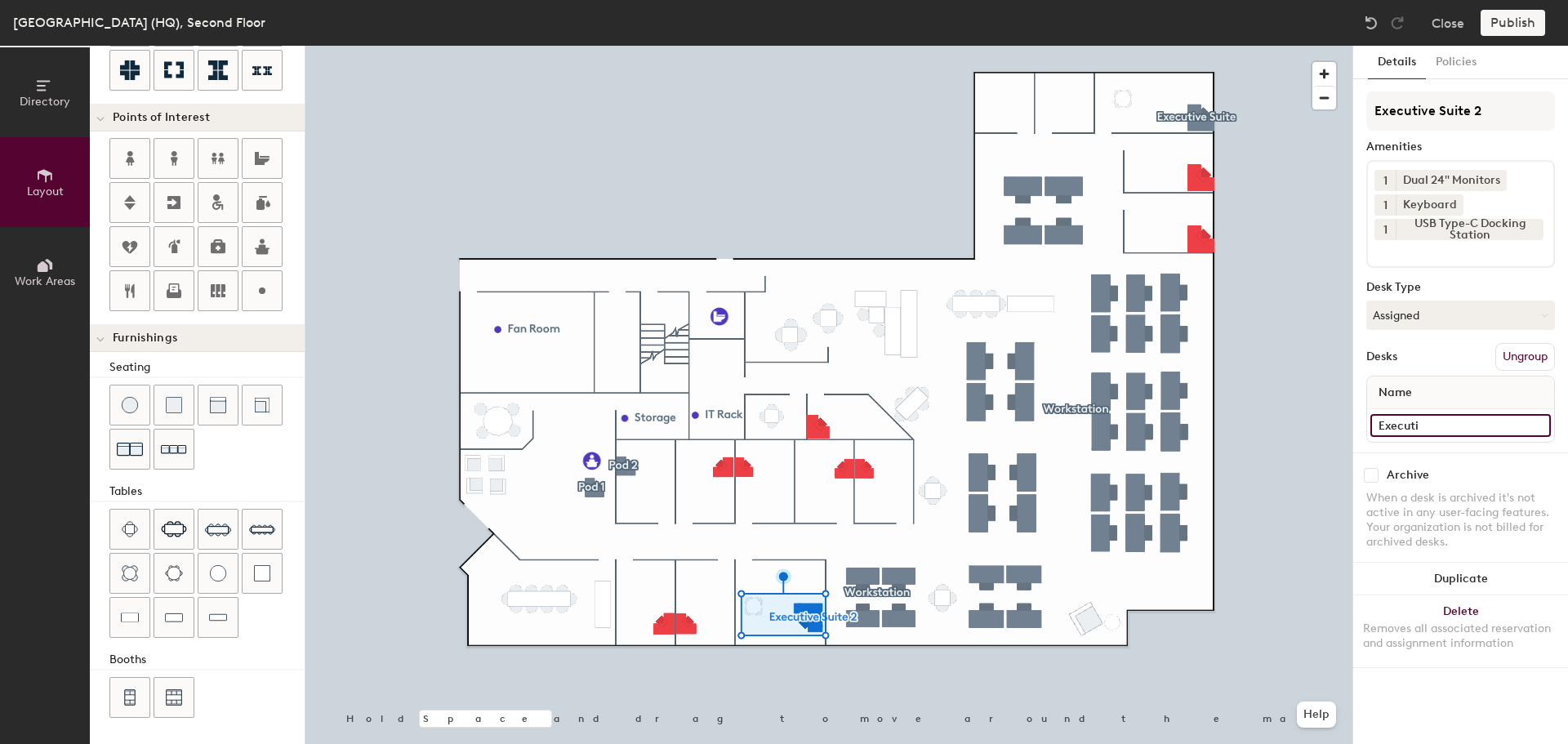
type input "Executiv"
type input "20"
type input "Executive"
type input "20"
type input "Executive S"
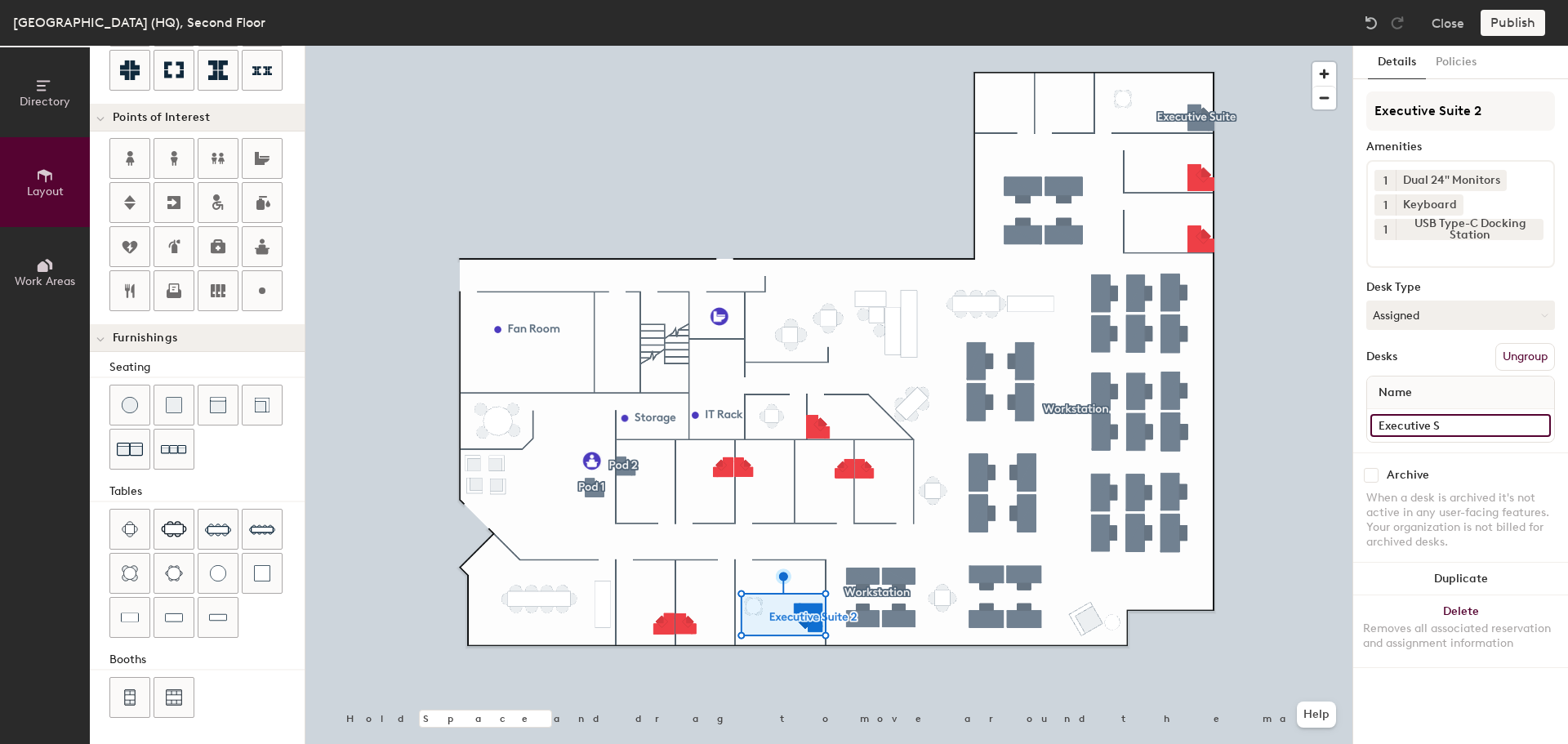
type input "20"
type input "Executive Su"
type input "20"
type input "Executive Suit"
type input "20"
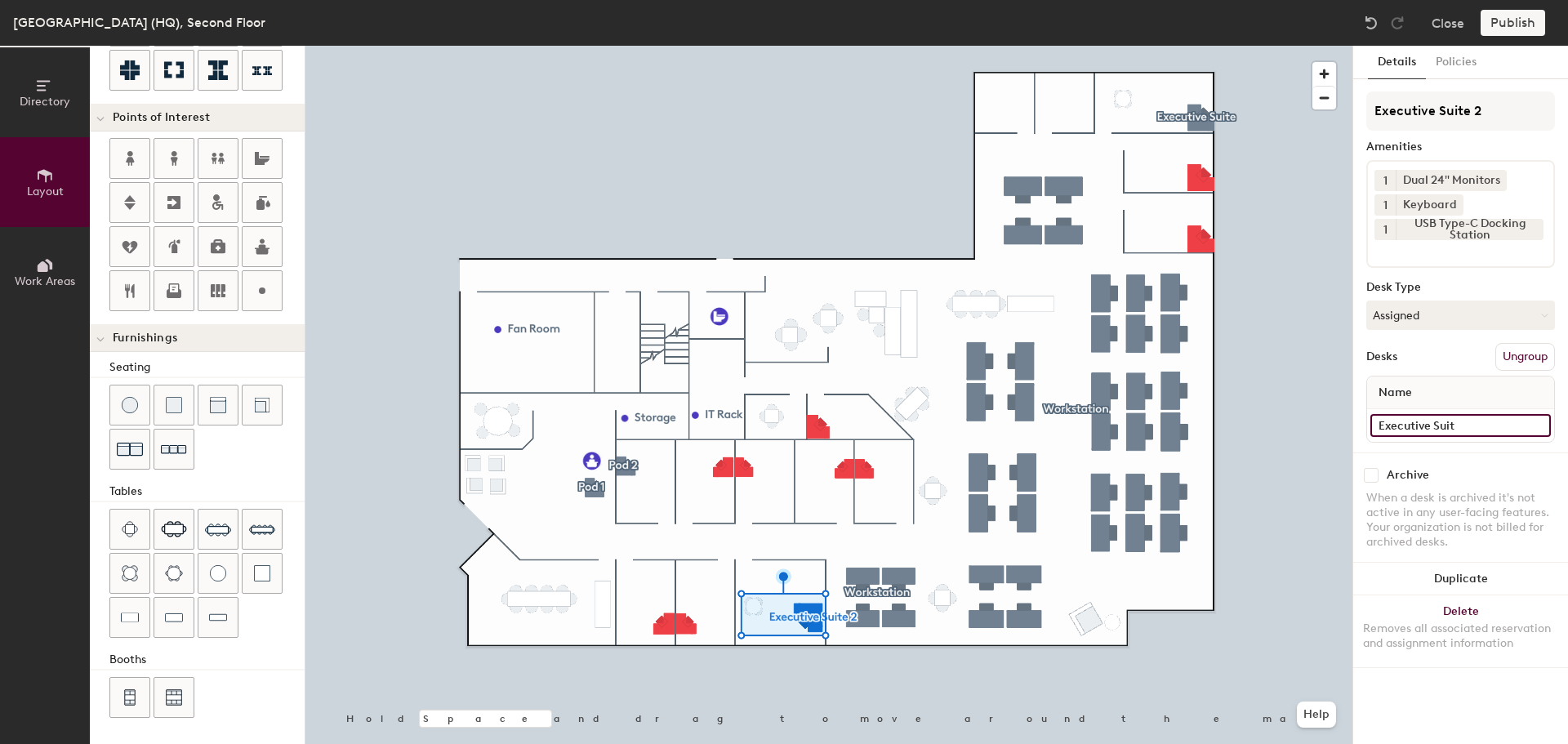
type input "Executive Suite"
type input "20"
type input "Executive Suite"
type input "20"
type input "Executive Suite 2"
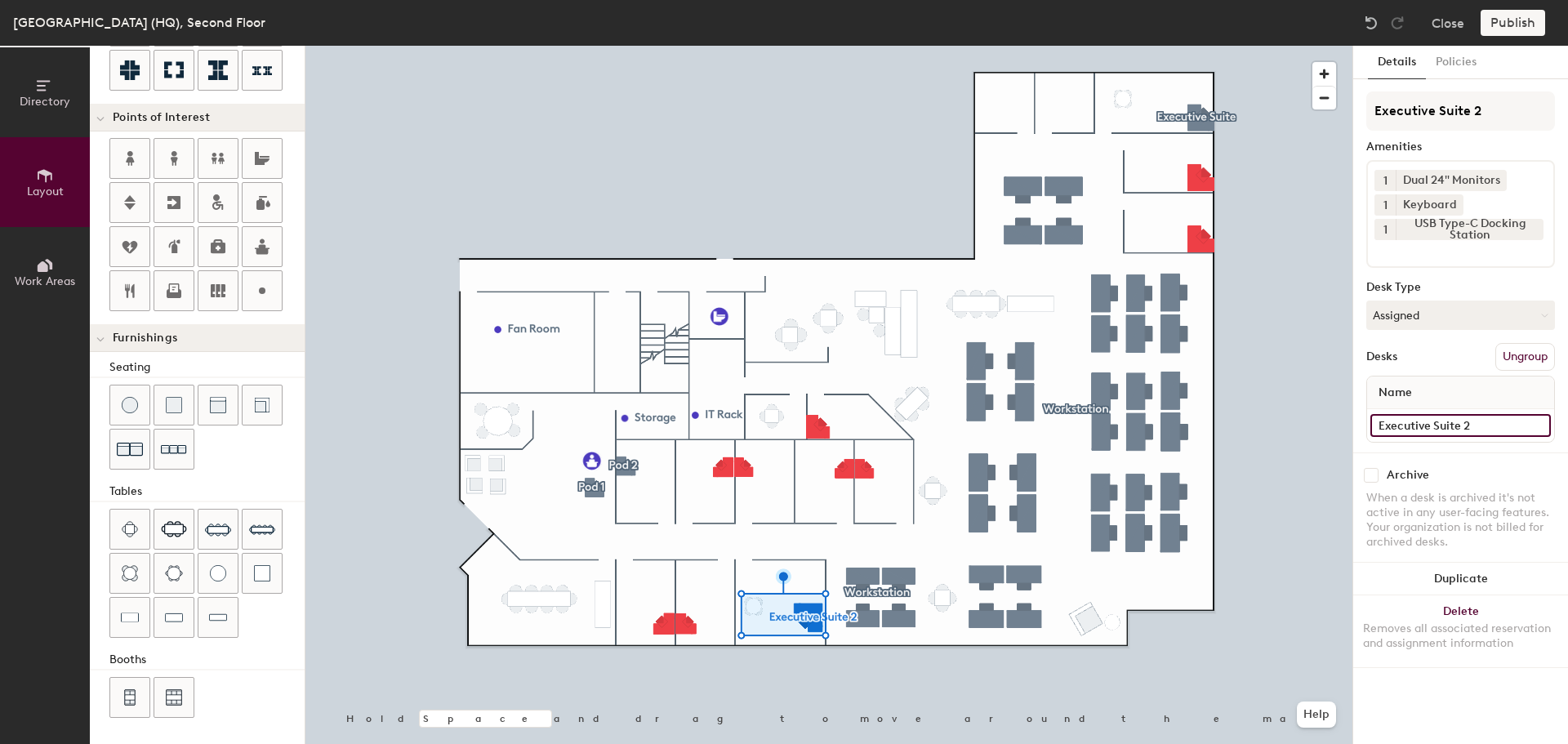
type input "20"
click at [1487, 428] on input "Executive Suite 2" at bounding box center [1461, 424] width 181 height 22
type input "20"
type input "E"
type input "20"
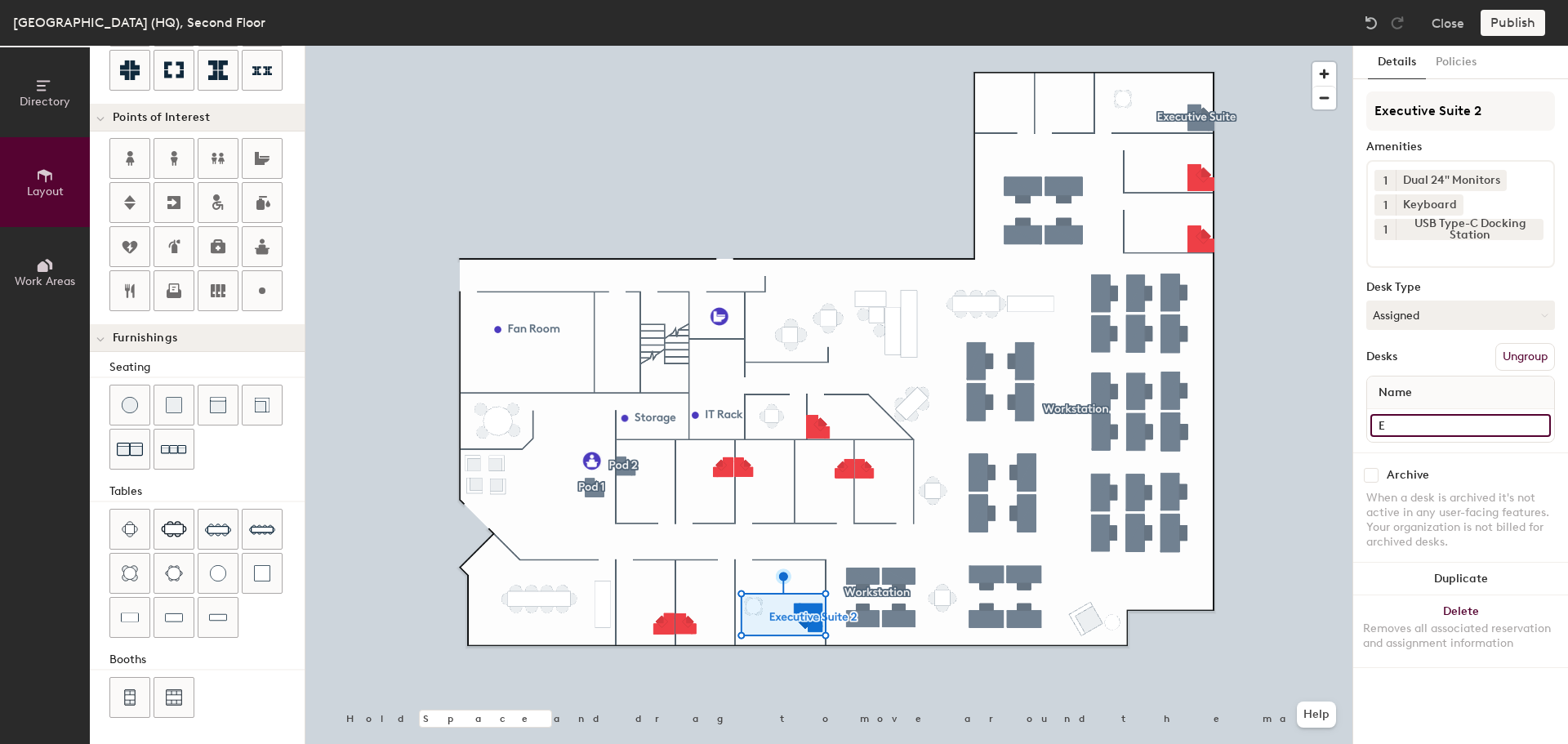
type input "Ex"
type input "20"
type input "Exe"
type input "20"
type input "Exec"
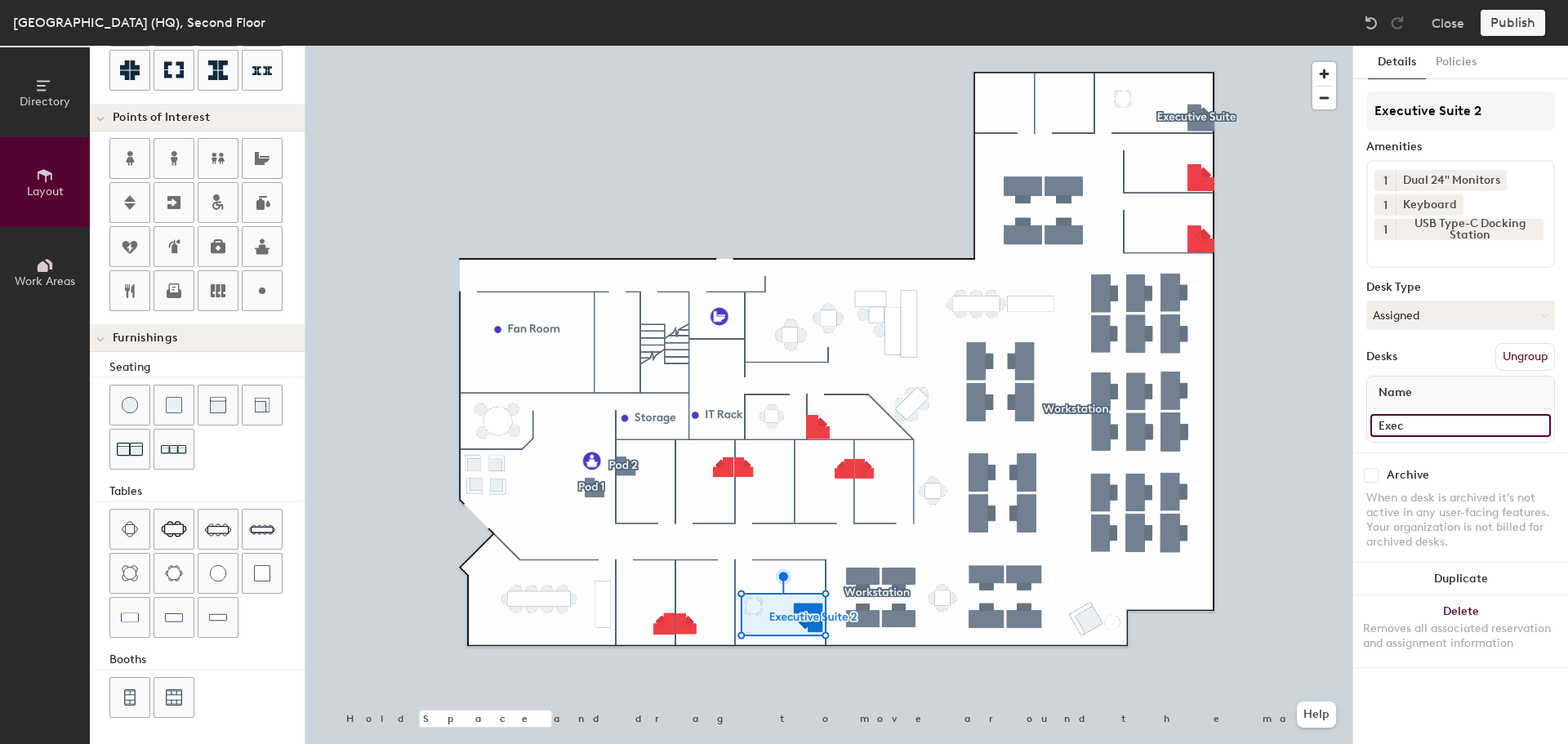
type input "20"
type input "Execu"
type input "20"
type input "Executi"
type input "20"
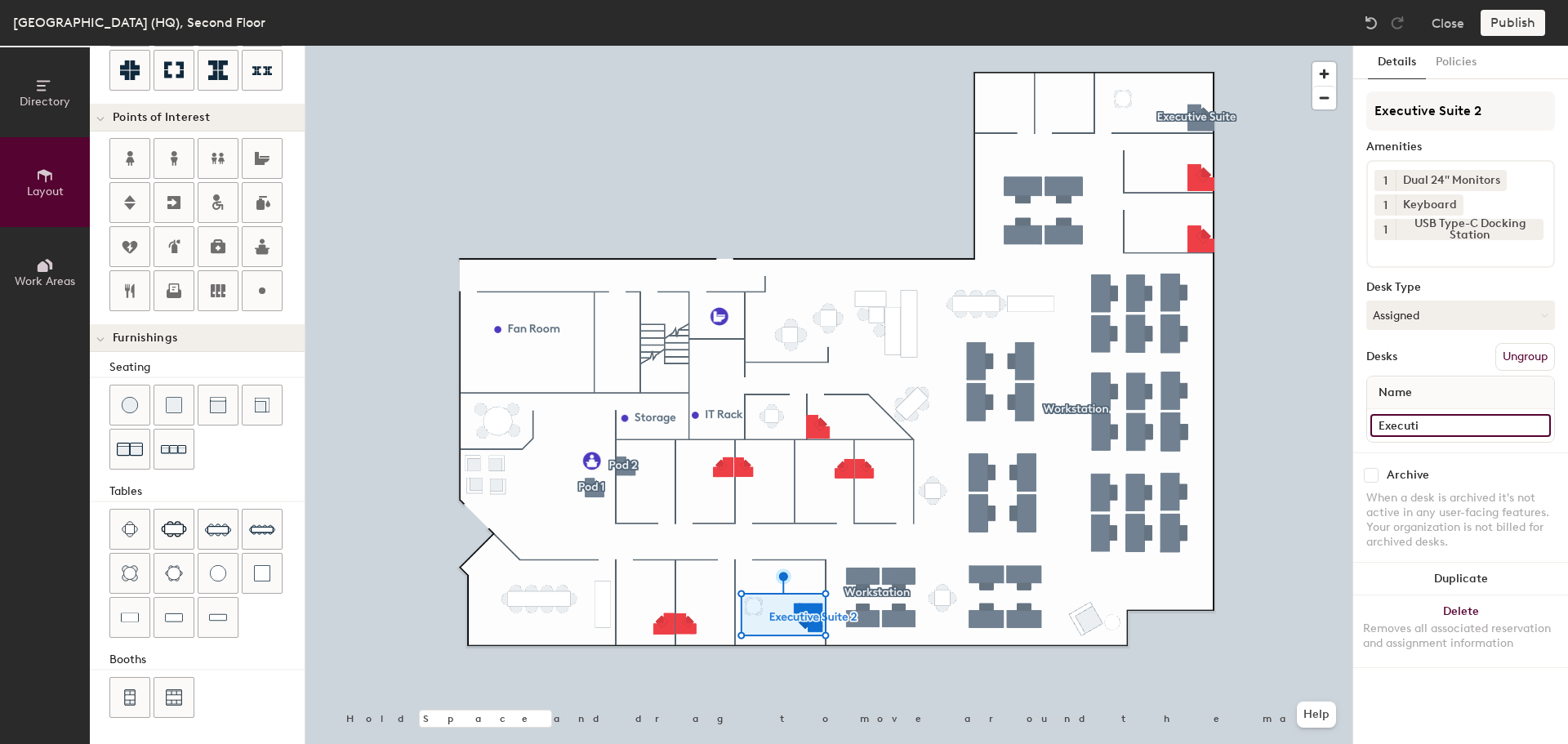
type input "Executiv"
type input "20"
type input "Executive"
type input "20"
type input "Executive"
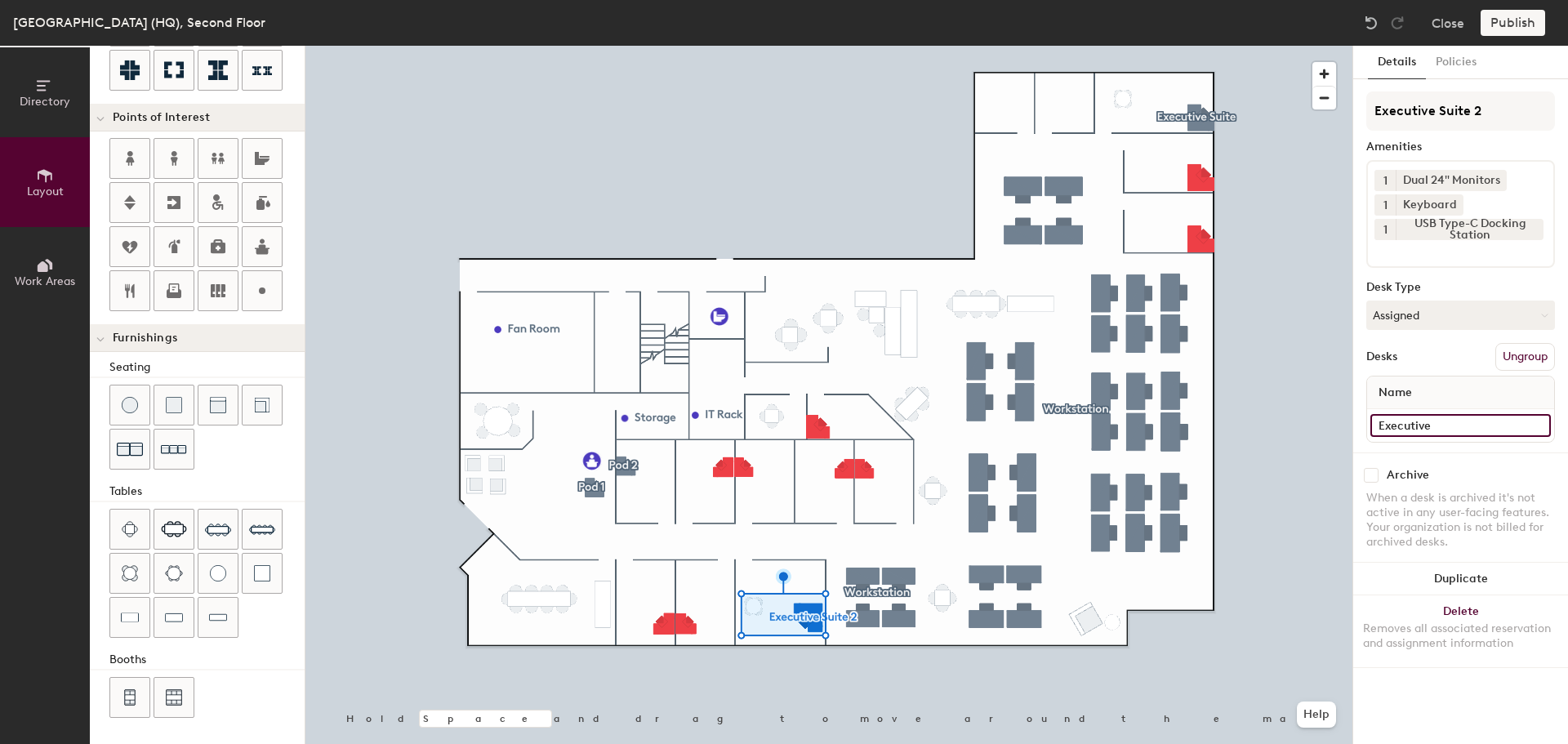
type input "20"
type input "Executive Su"
type input "20"
type input "Executive Suit"
type input "20"
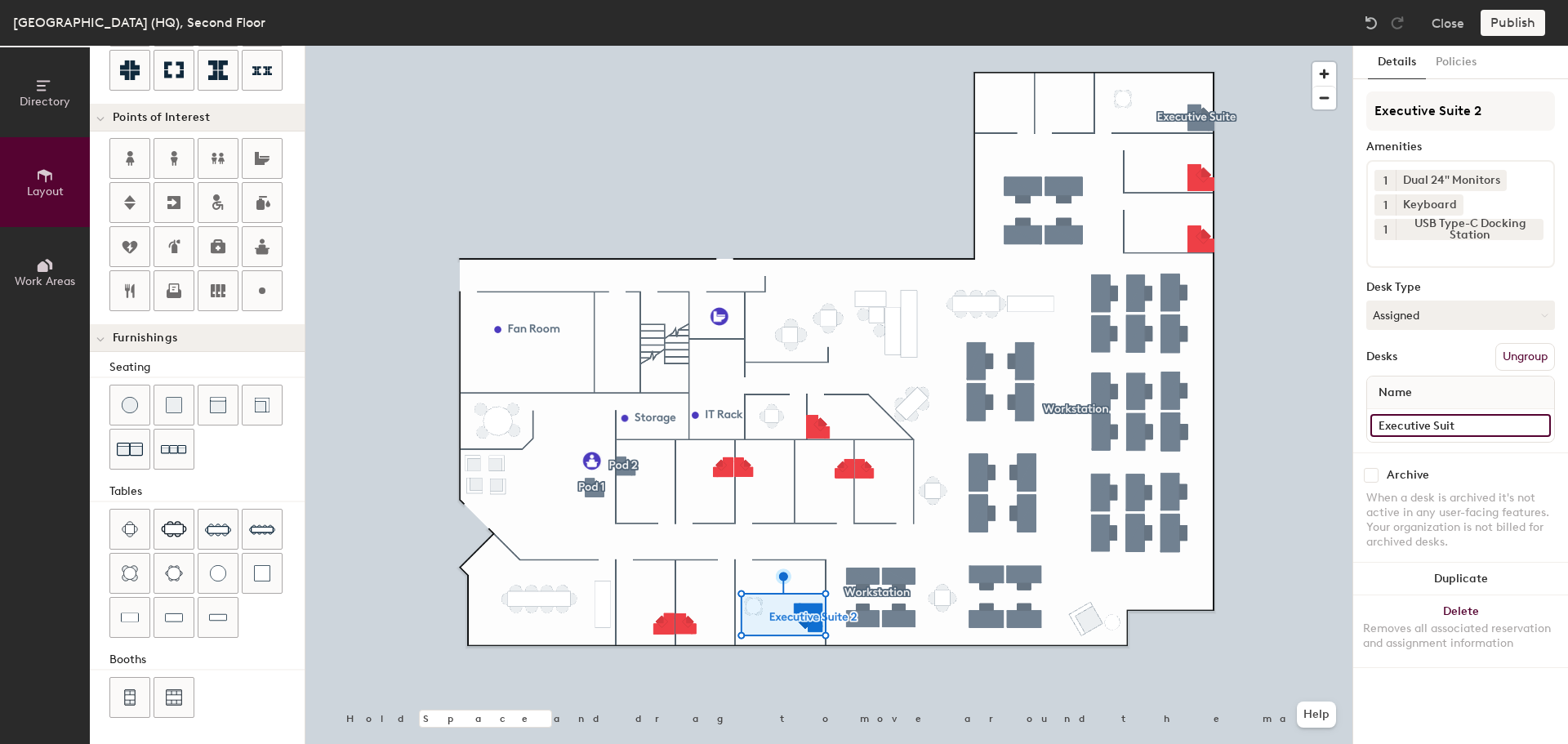
type input "Executive Suite"
type input "20"
type input "Executive Suite"
type input "20"
type input "Executive Suite 1"
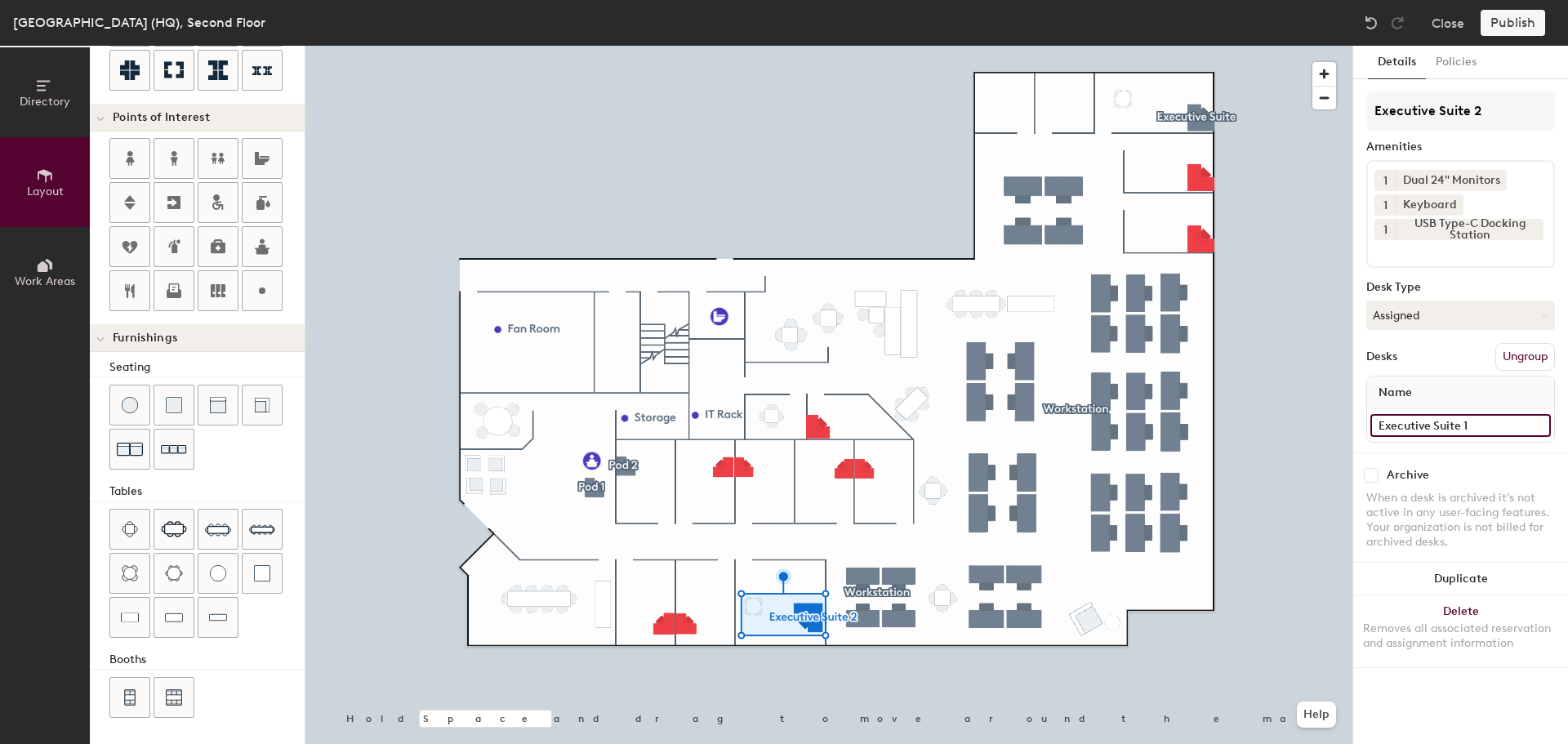
type input "20"
type input "Executive Suite 1"
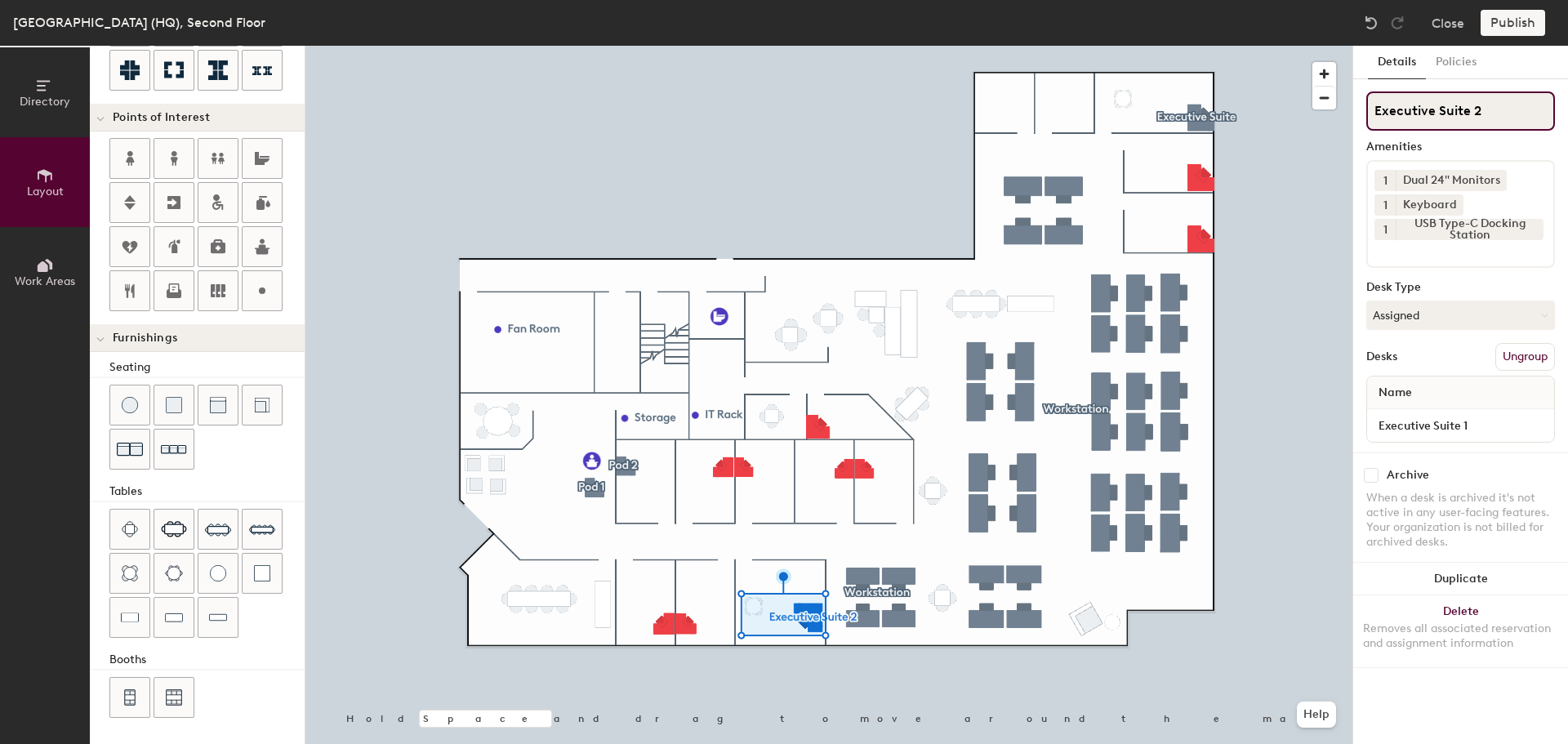
click at [1488, 108] on input "Executive Suite 2" at bounding box center [1460, 111] width 188 height 39
type input "20"
type input "Executive Suite"
type input "20"
type input "Executive Suite 1"
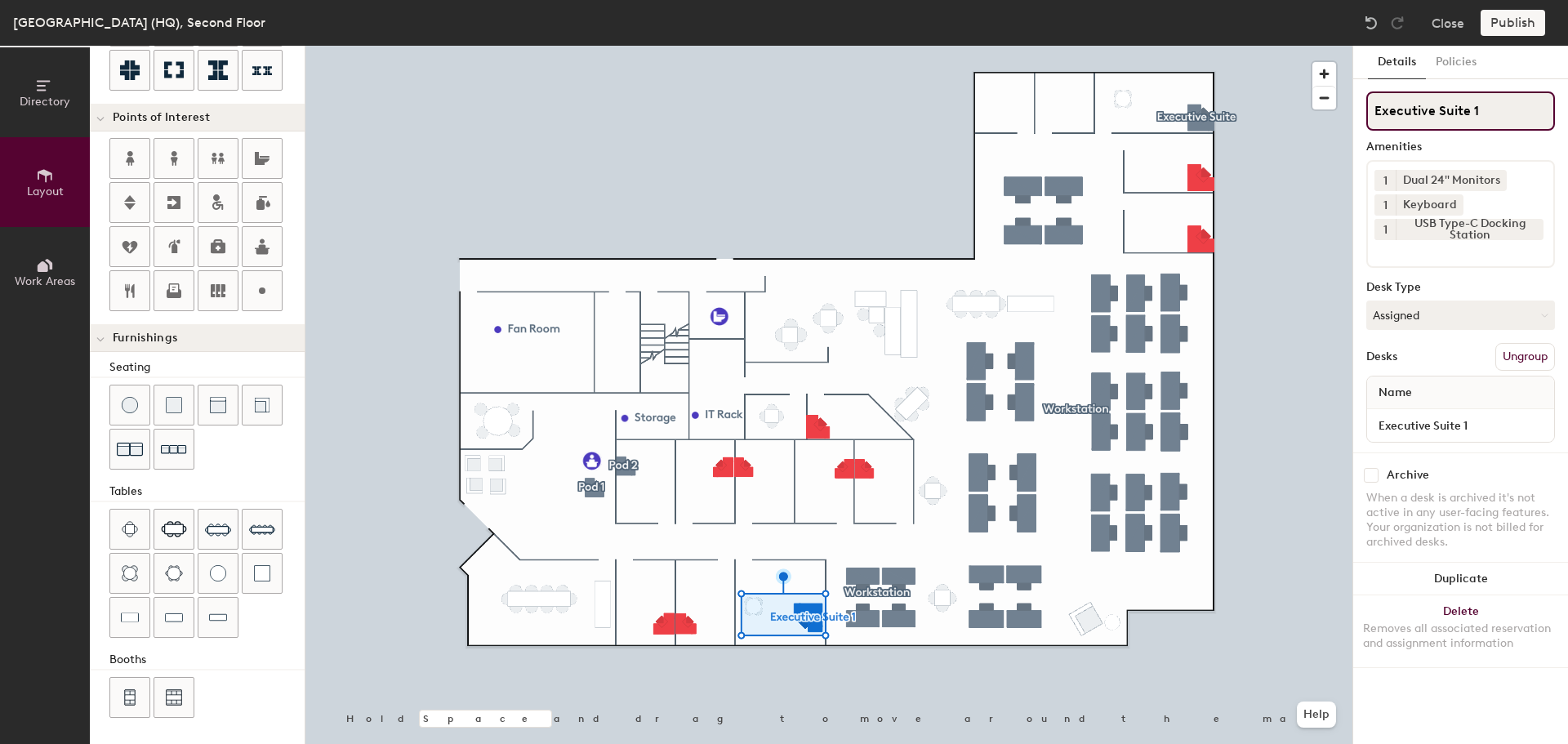
type input "20"
type input "Executive Suite 1"
click at [1459, 60] on button "Policies" at bounding box center [1457, 62] width 60 height 33
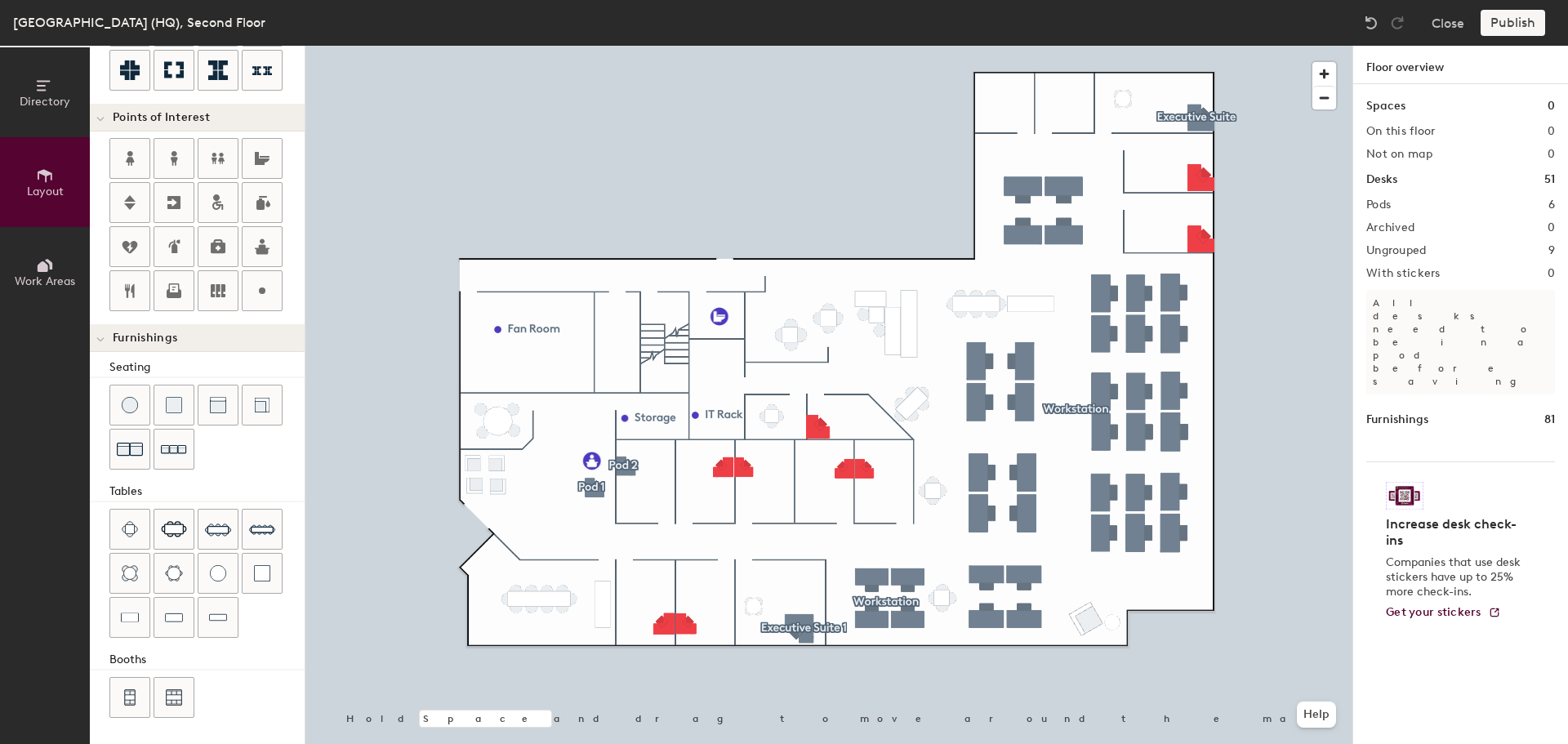
type input "140"
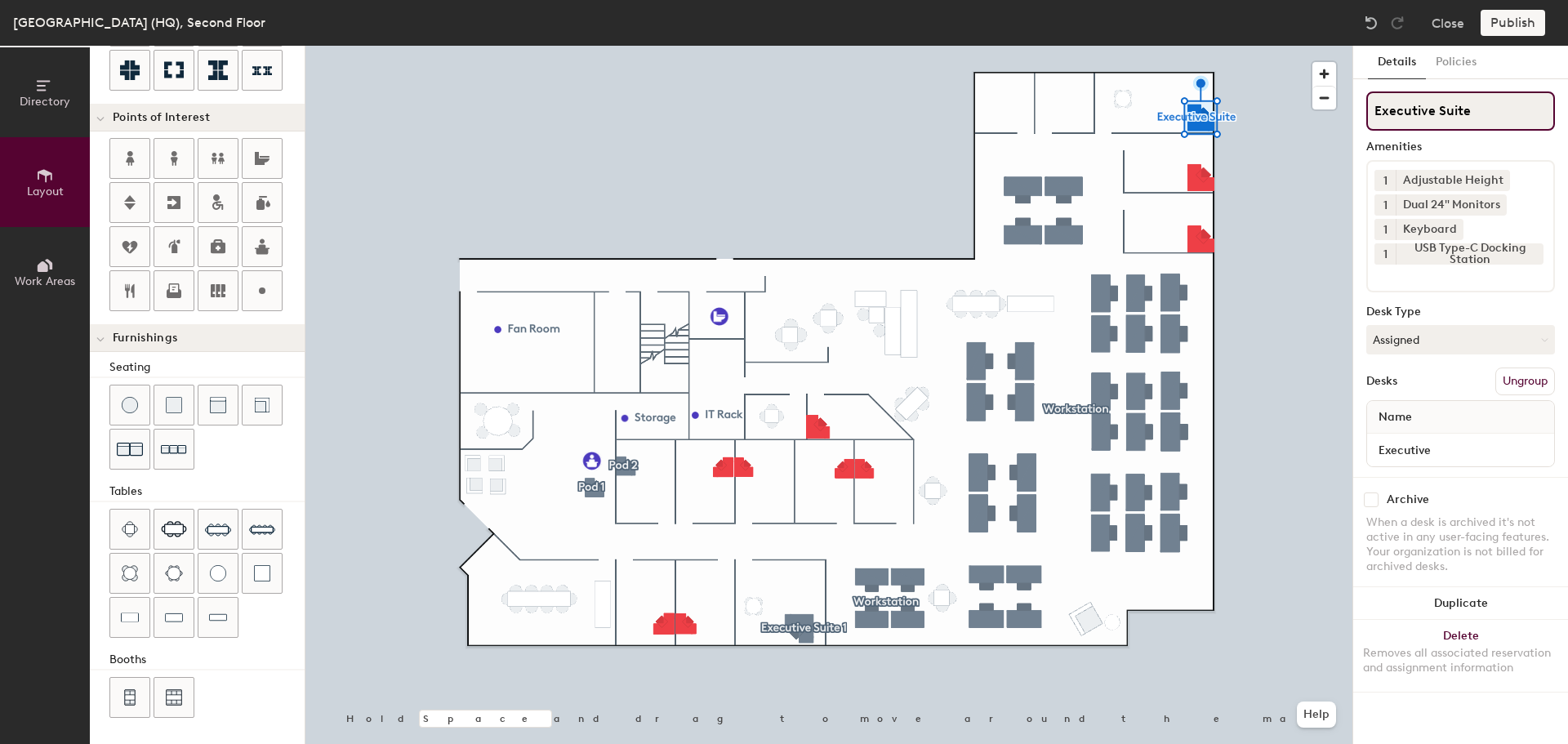
click at [1501, 110] on input "Executive Suite" at bounding box center [1460, 111] width 188 height 39
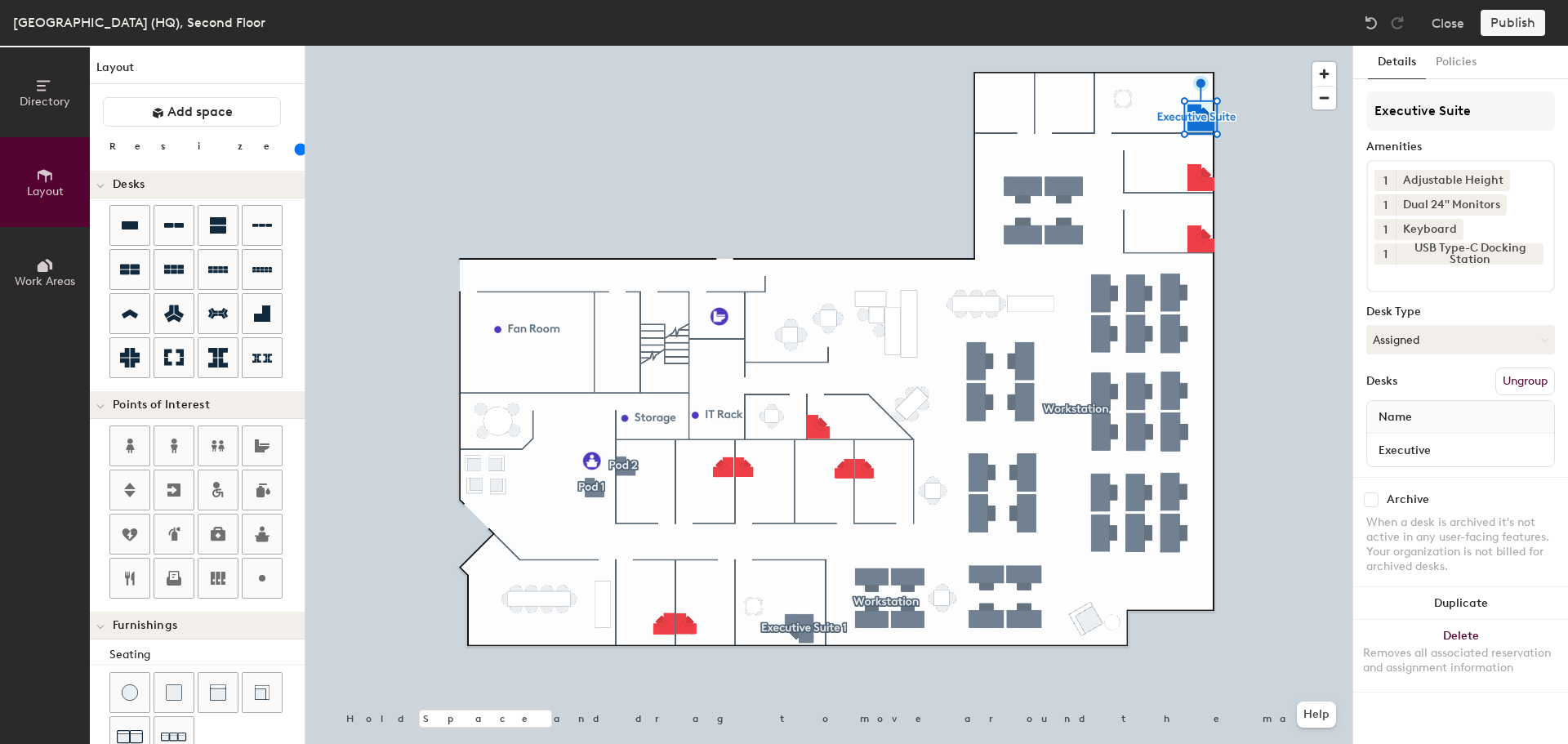
scroll to position [288, 0]
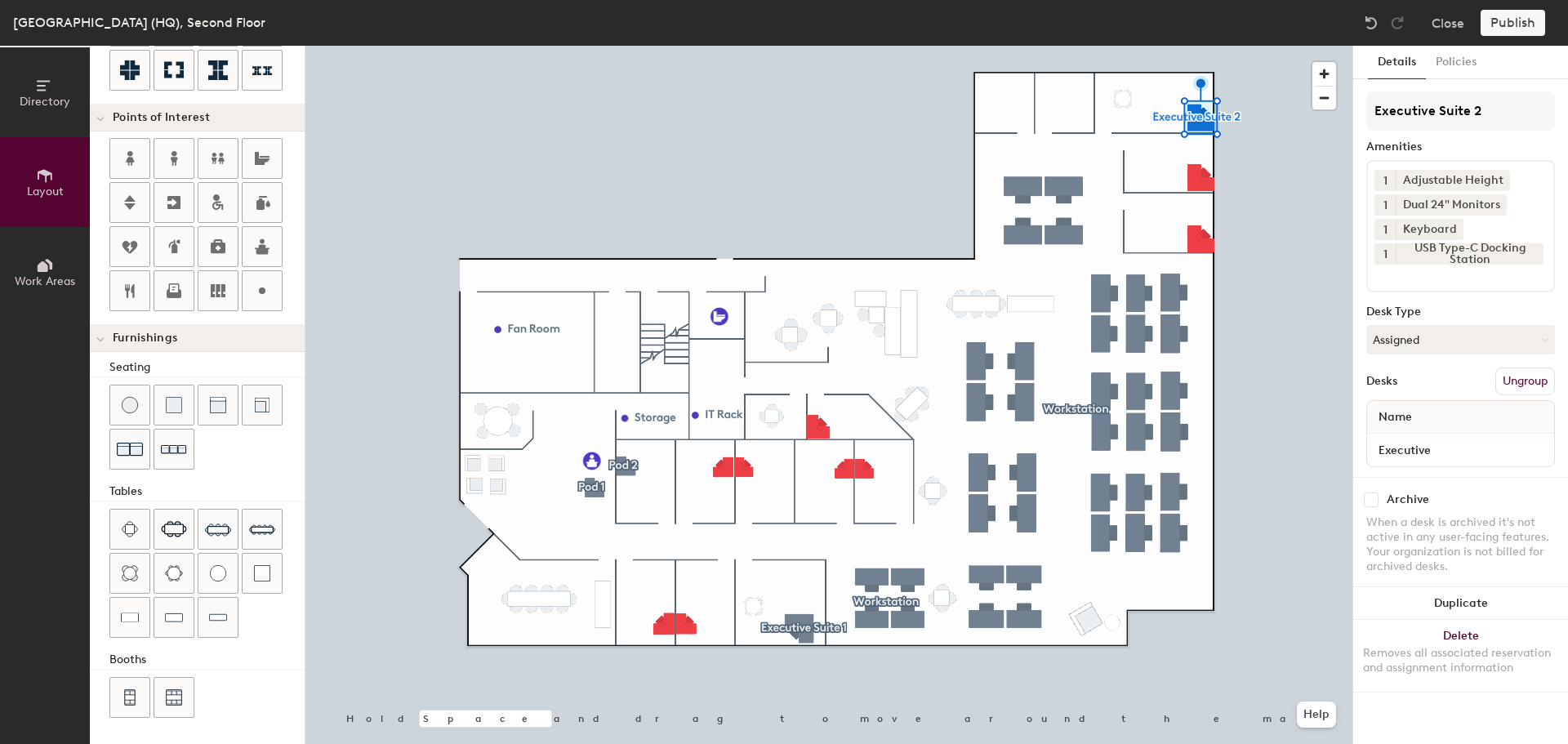
type input "Executive Suite 2"
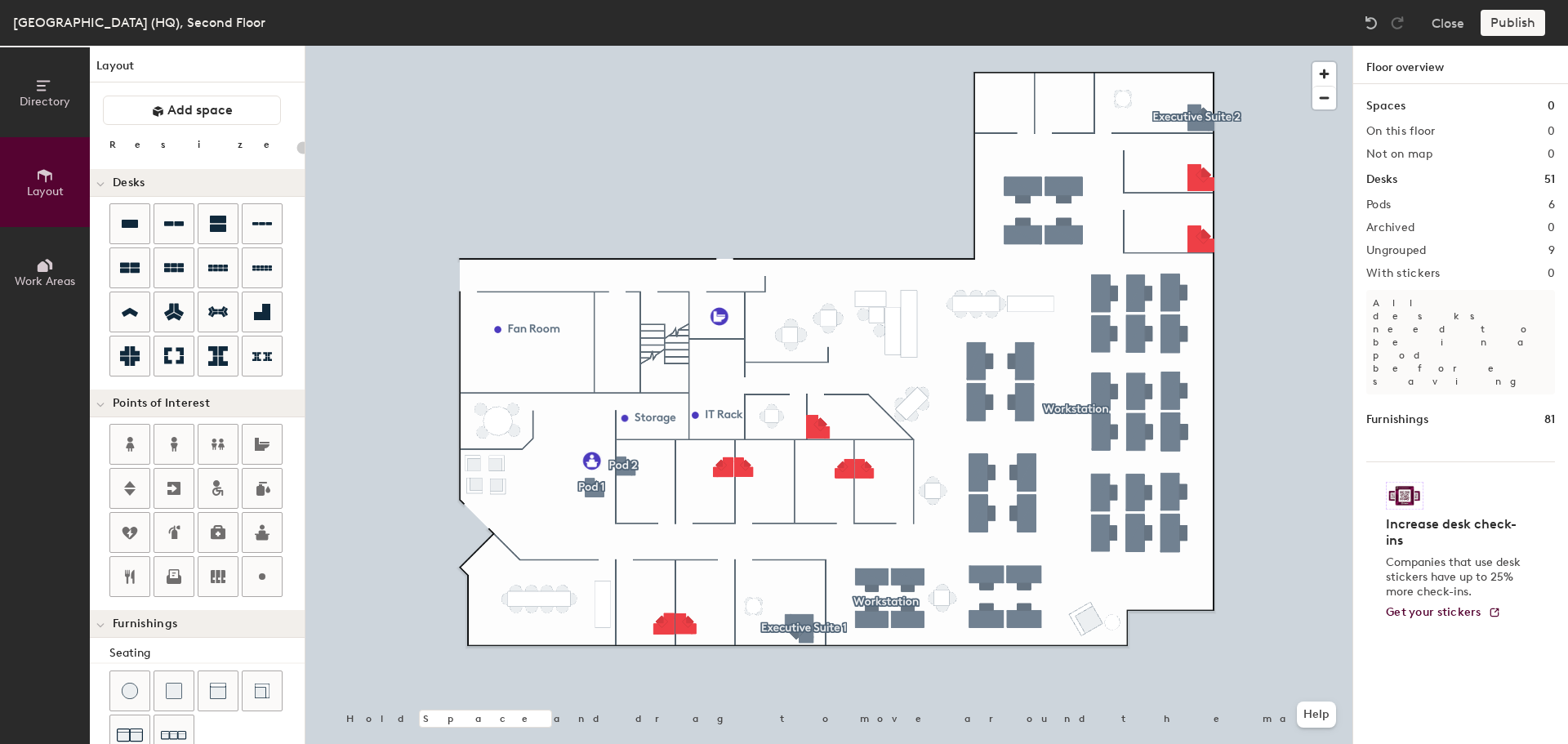
scroll to position [0, 0]
click at [1076, 98] on div "Directory Layout Work Areas Layout Add space Resize Desks Points of Interest Fu…" at bounding box center [784, 395] width 1568 height 698
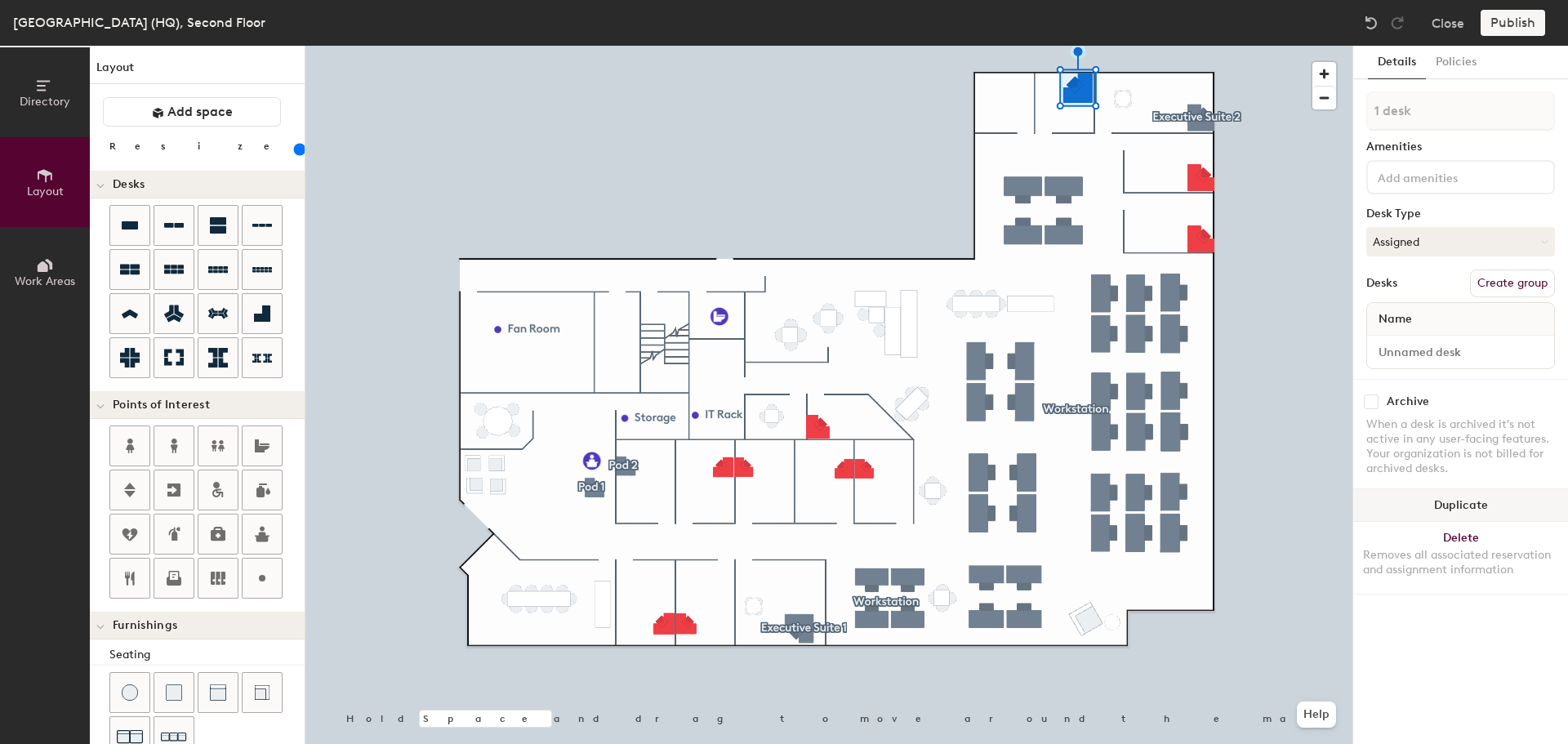
click at [1467, 499] on button "Duplicate" at bounding box center [1461, 504] width 215 height 32
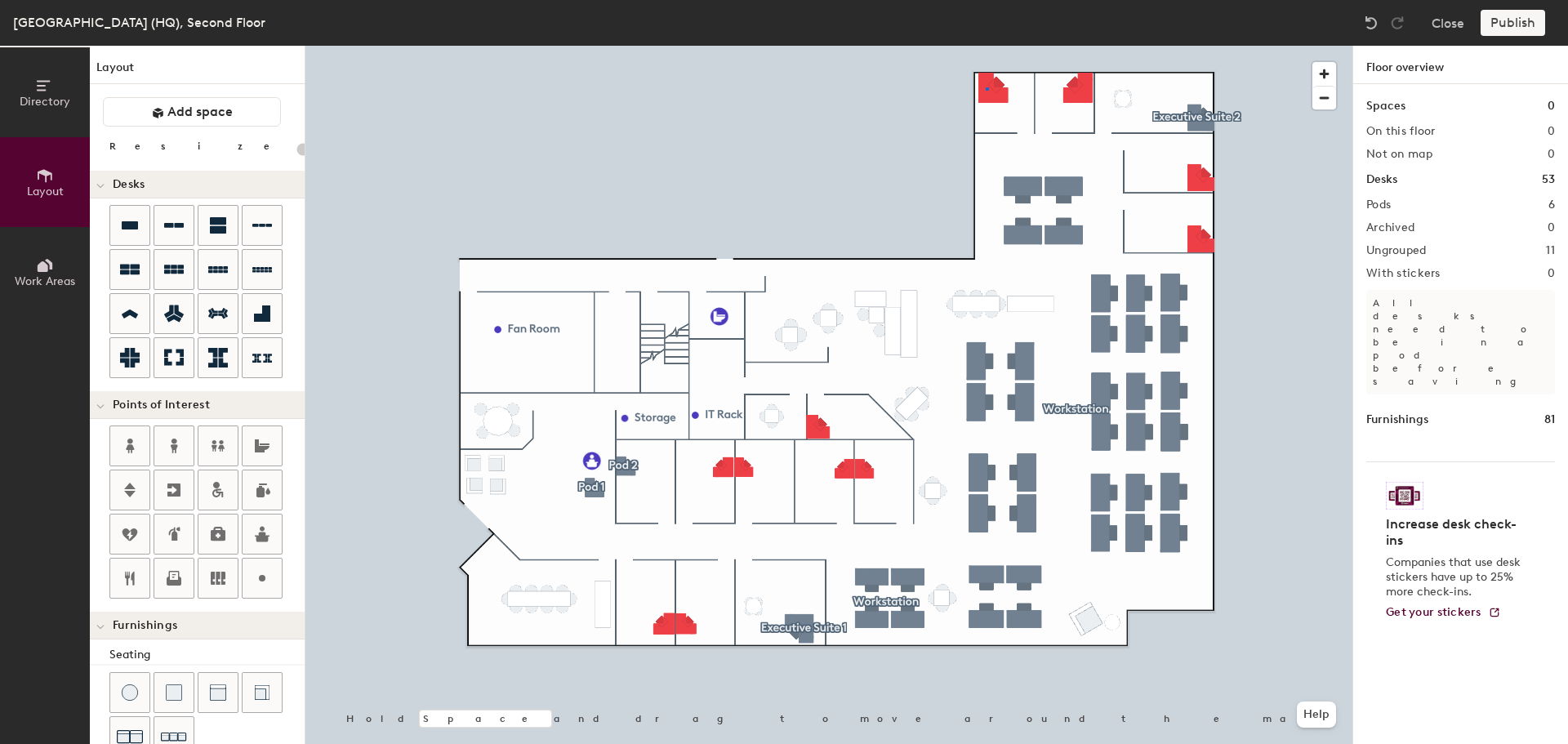
click at [986, 46] on div at bounding box center [828, 46] width 1047 height 0
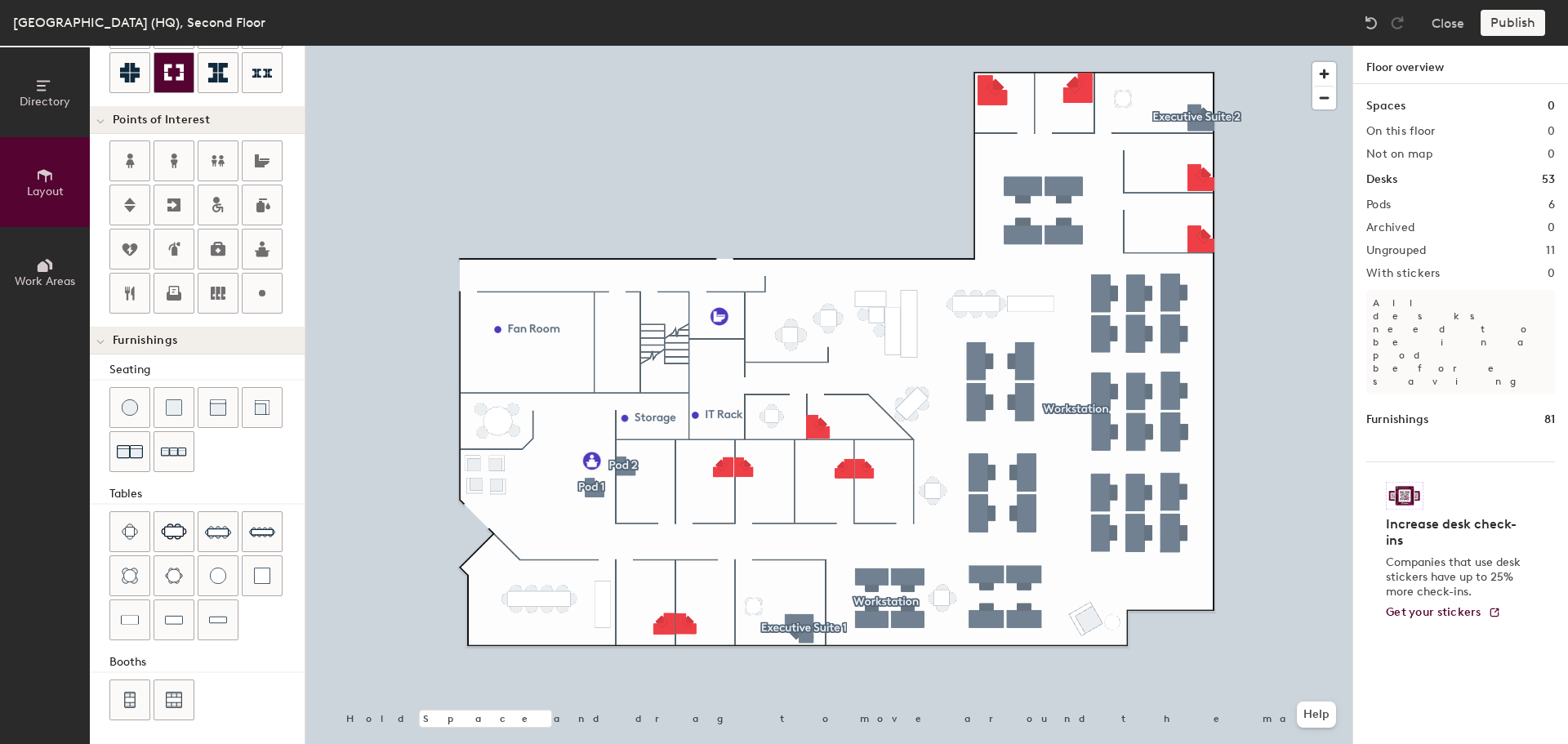
scroll to position [288, 0]
click at [993, 115] on div "Directory Layout Work Areas Layout Add space Resize Desks Points of Interest Fu…" at bounding box center [784, 395] width 1568 height 698
click at [1073, 114] on div "Directory Layout Work Areas Layout Add space Resize Desks Points of Interest Fu…" at bounding box center [784, 395] width 1568 height 698
click at [1153, 177] on div "Directory Layout Work Areas Layout Add space Resize Desks Points of Interest Fu…" at bounding box center [784, 395] width 1568 height 698
click at [1150, 156] on div "Directory Layout Work Areas Layout Add space Resize Desks Points of Interest Fu…" at bounding box center [784, 395] width 1568 height 698
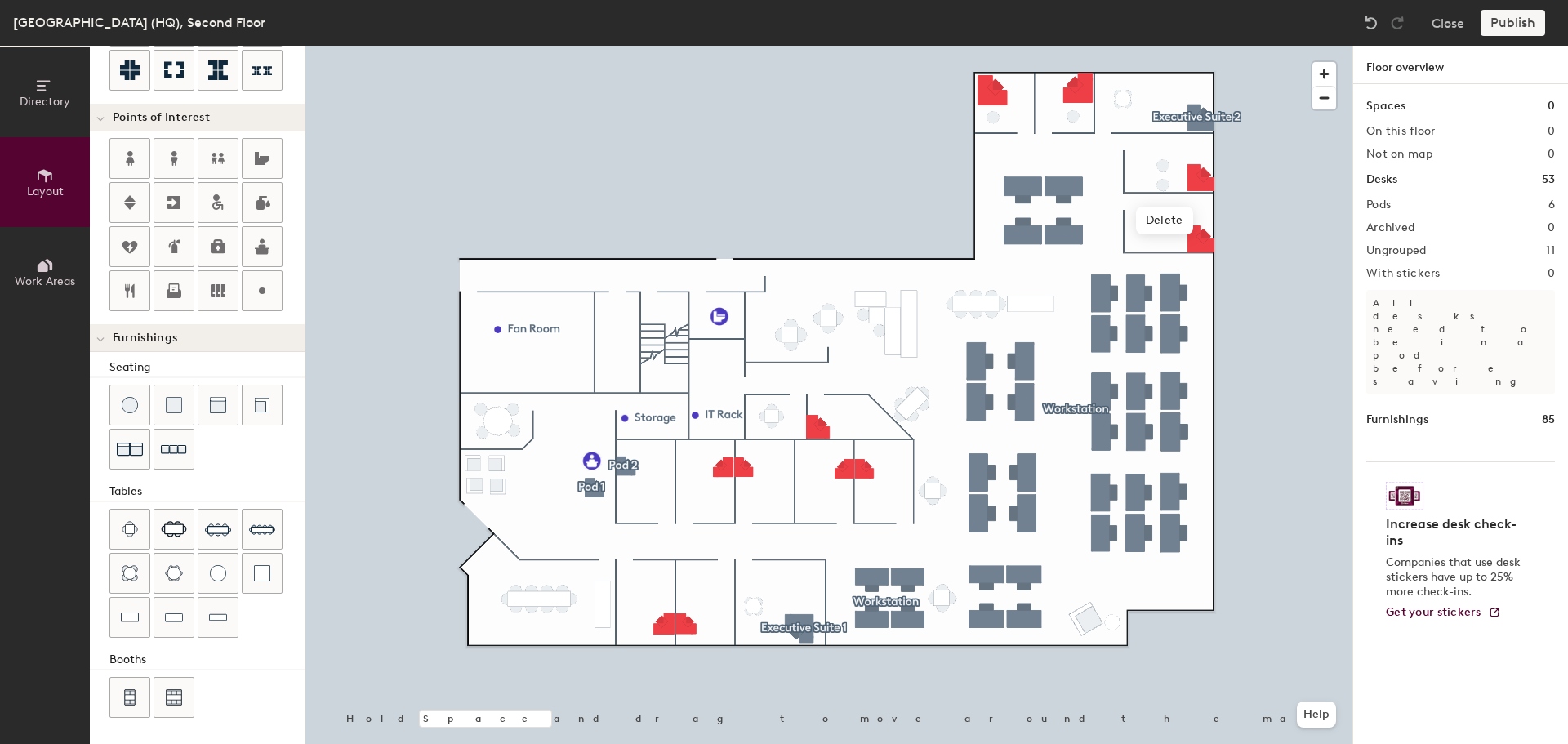
click at [1131, 46] on div at bounding box center [828, 46] width 1047 height 0
click at [1162, 225] on div "Directory Layout Work Areas Layout Add space Resize Desks Points of Interest Fu…" at bounding box center [784, 395] width 1568 height 698
click at [1161, 245] on div "Directory Layout Work Areas Layout Add space Resize Desks Points of Interest Fu…" at bounding box center [784, 395] width 1568 height 698
click at [629, 493] on div "Directory Layout Work Areas Layout Add space Resize Desks Points of Interest Fu…" at bounding box center [784, 395] width 1568 height 698
click at [649, 493] on div "Directory Layout Work Areas Layout Add space Resize Desks Points of Interest Fu…" at bounding box center [784, 395] width 1568 height 698
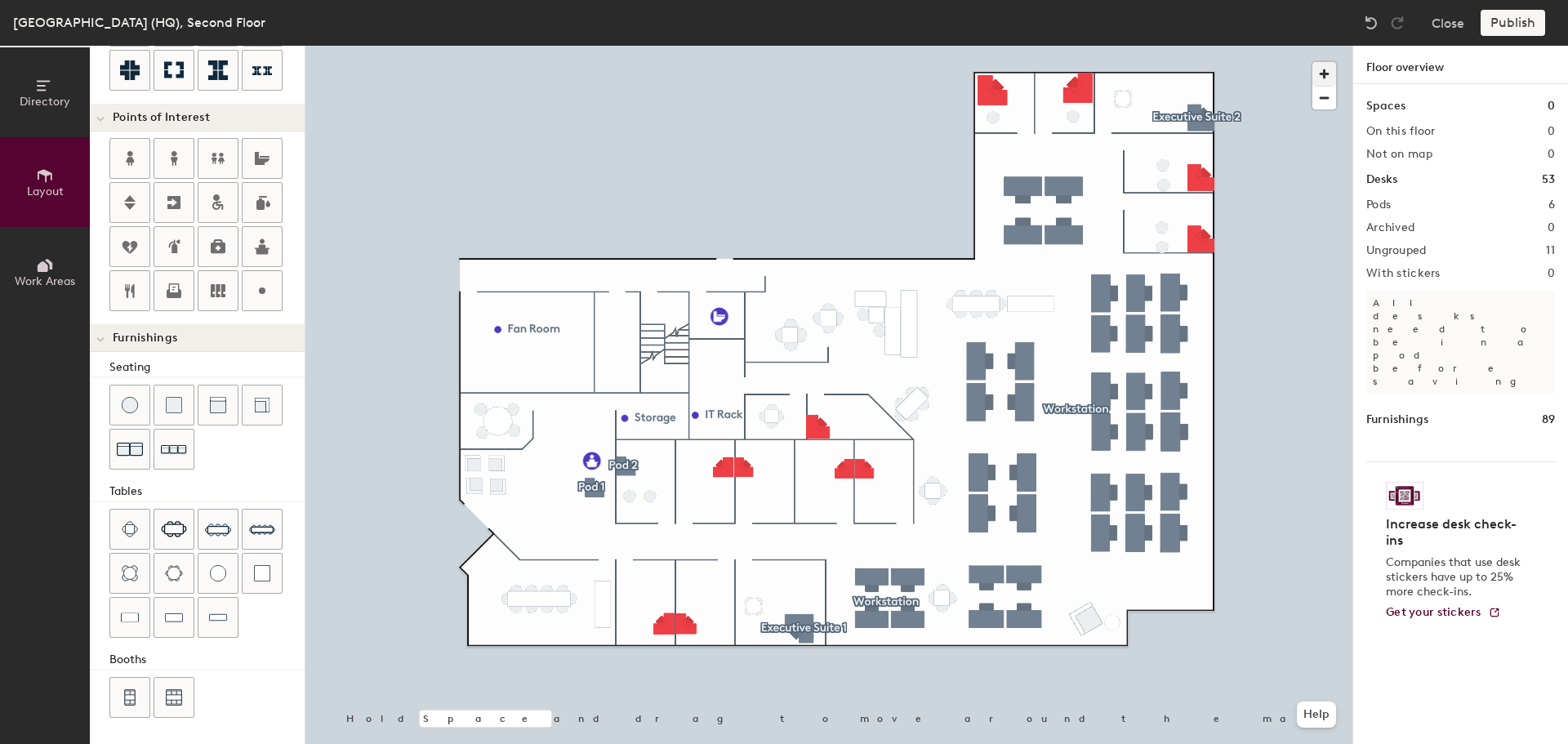
click at [1324, 71] on span "button" at bounding box center [1324, 74] width 23 height 23
click at [1327, 97] on span "button" at bounding box center [1324, 98] width 23 height 22
click at [690, 493] on div "Directory Layout Work Areas Layout Add space Resize Desks Points of Interest Fu…" at bounding box center [784, 395] width 1568 height 698
click at [716, 493] on div "Directory Layout Work Areas Layout Add space Resize Desks Points of Interest Fu…" at bounding box center [784, 395] width 1568 height 698
click at [750, 493] on div "Directory Layout Work Areas Layout Add space Resize Desks Points of Interest Fu…" at bounding box center [784, 395] width 1568 height 698
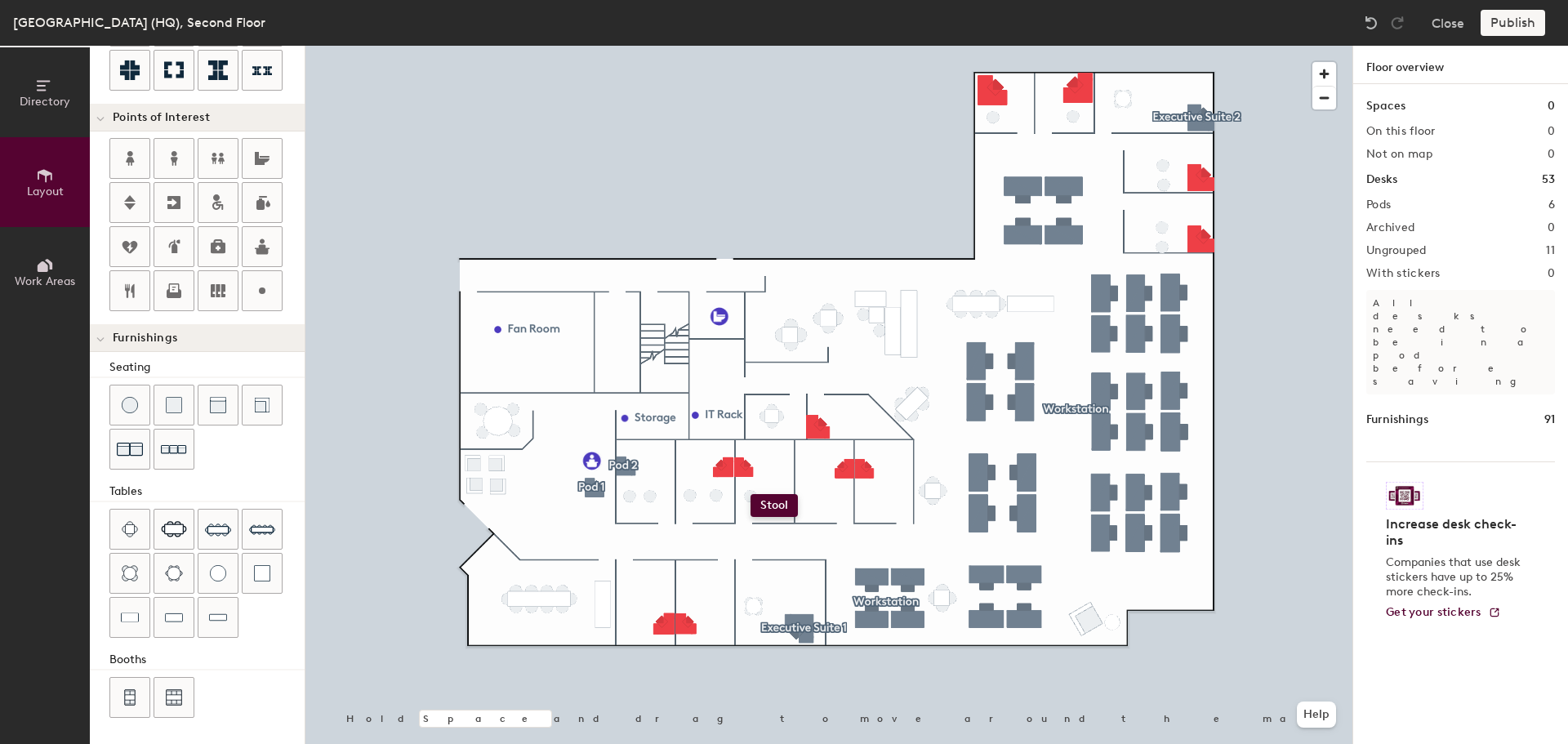
type input "60"
click at [775, 493] on div "Directory Layout Work Areas Layout Add space Resize Desks Points of Interest Fu…" at bounding box center [784, 395] width 1568 height 698
click at [812, 493] on div "Directory Layout Work Areas Layout Add space Resize Desks Points of Interest Fu…" at bounding box center [784, 395] width 1568 height 698
click at [835, 493] on div "Directory Layout Work Areas Layout Add space Resize Desks Points of Interest Fu…" at bounding box center [784, 395] width 1568 height 698
click at [867, 492] on div "Directory Layout Work Areas Layout Add space Resize Desks Points of Interest Fu…" at bounding box center [784, 395] width 1568 height 698
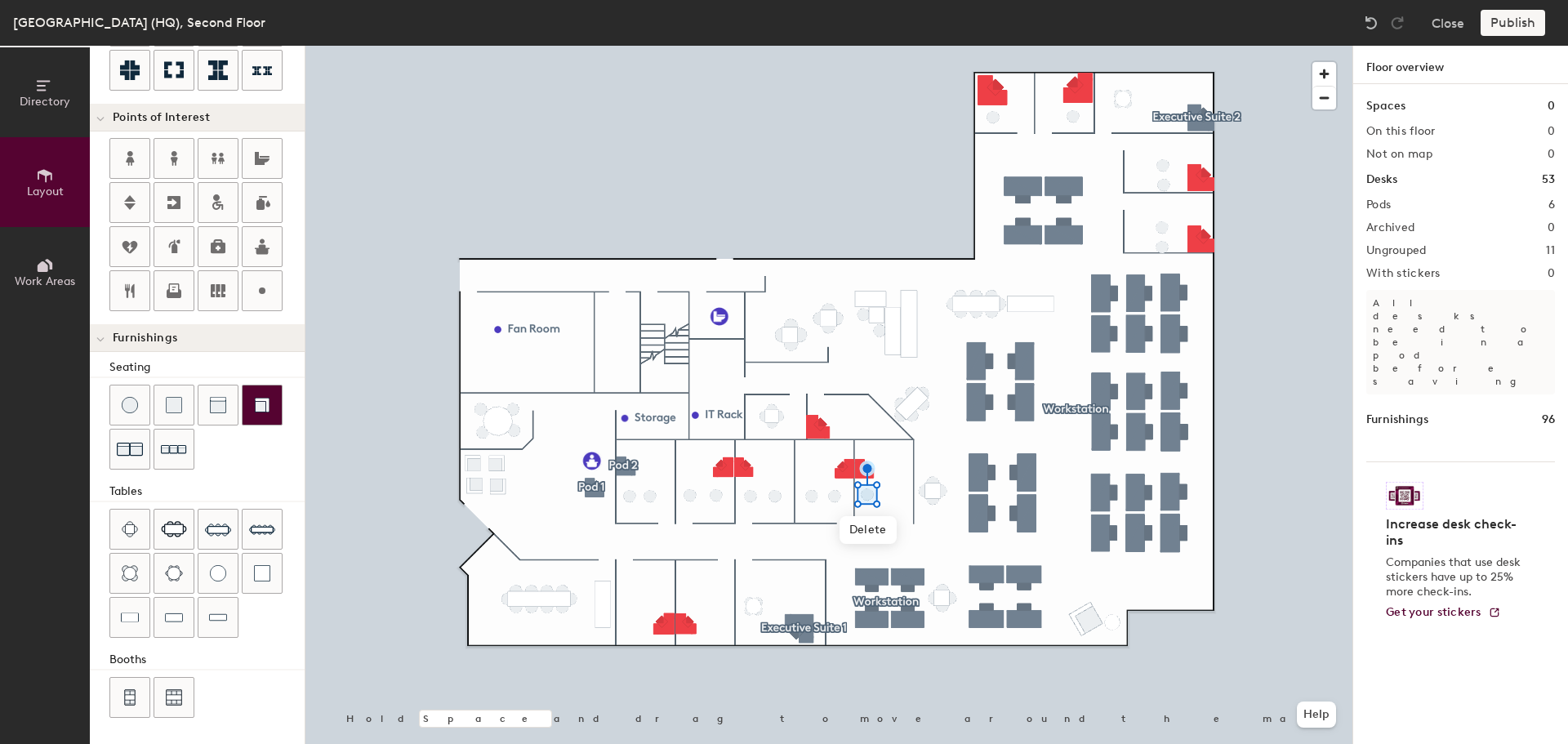
click at [887, 503] on div "Directory Layout Work Areas Layout Add space Resize Desks Points of Interest Fu…" at bounding box center [784, 395] width 1568 height 698
click at [891, 492] on div "Directory Layout Work Areas Layout Add space Resize Desks Points of Interest Fu…" at bounding box center [784, 395] width 1568 height 698
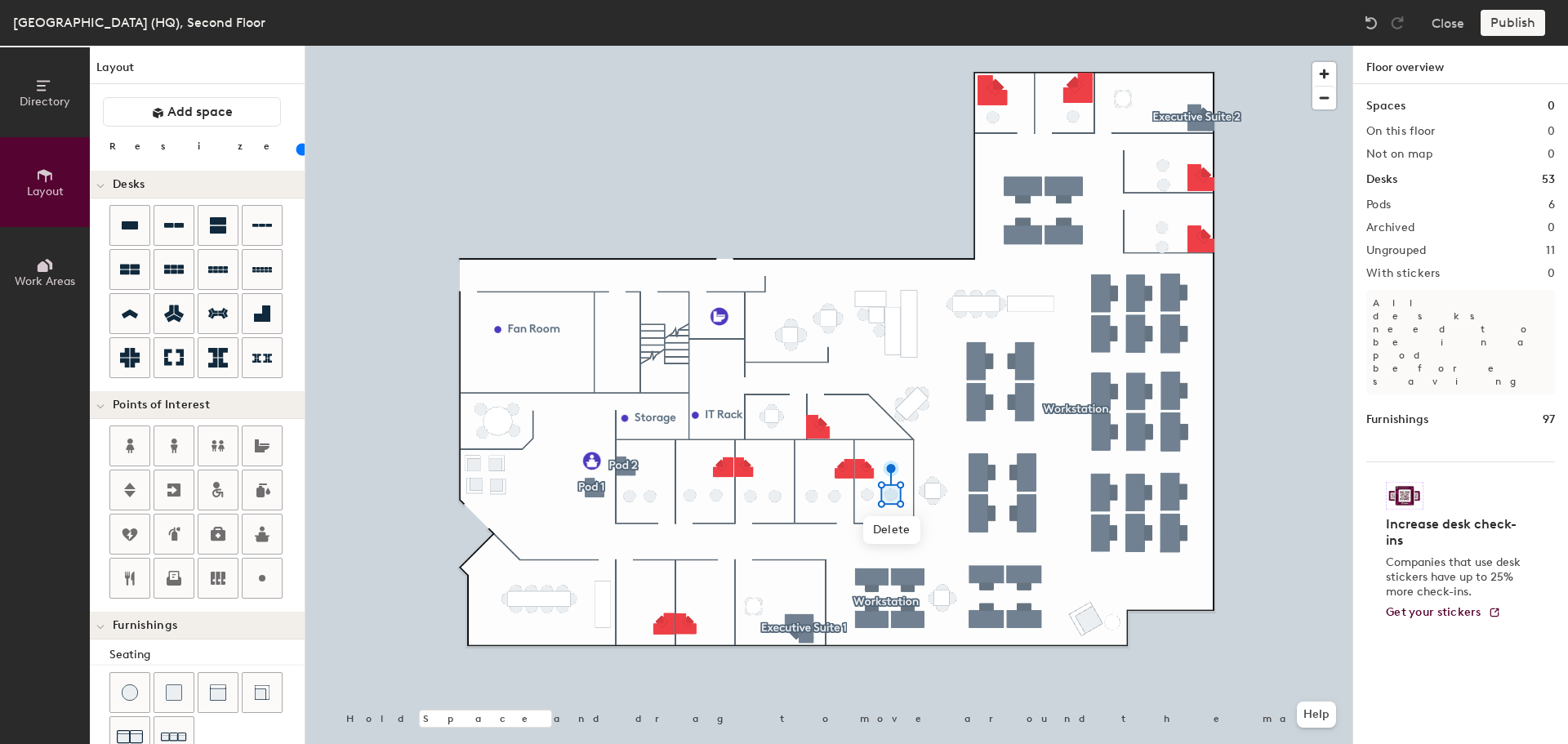
scroll to position [288, 0]
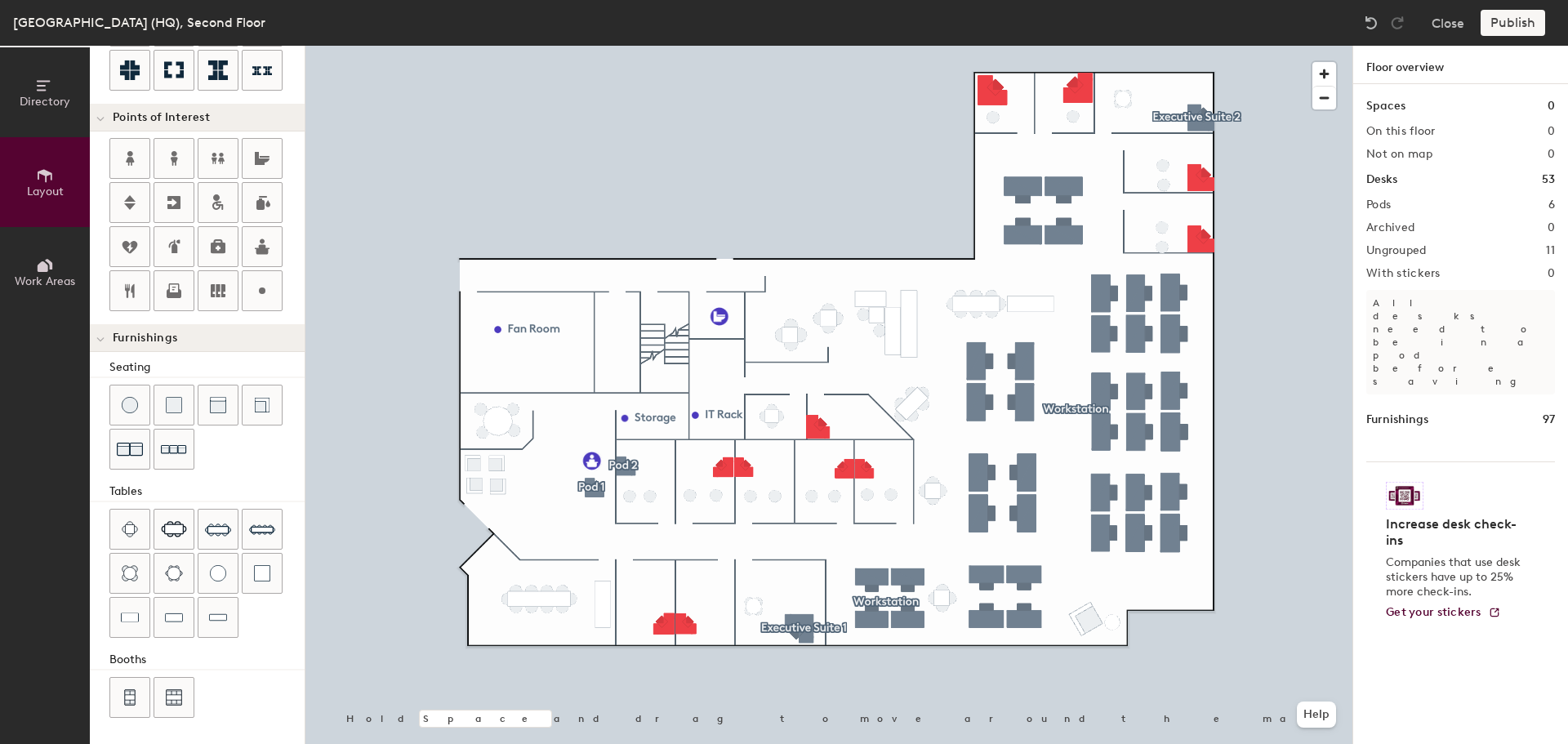
click at [742, 46] on div at bounding box center [828, 46] width 1047 height 0
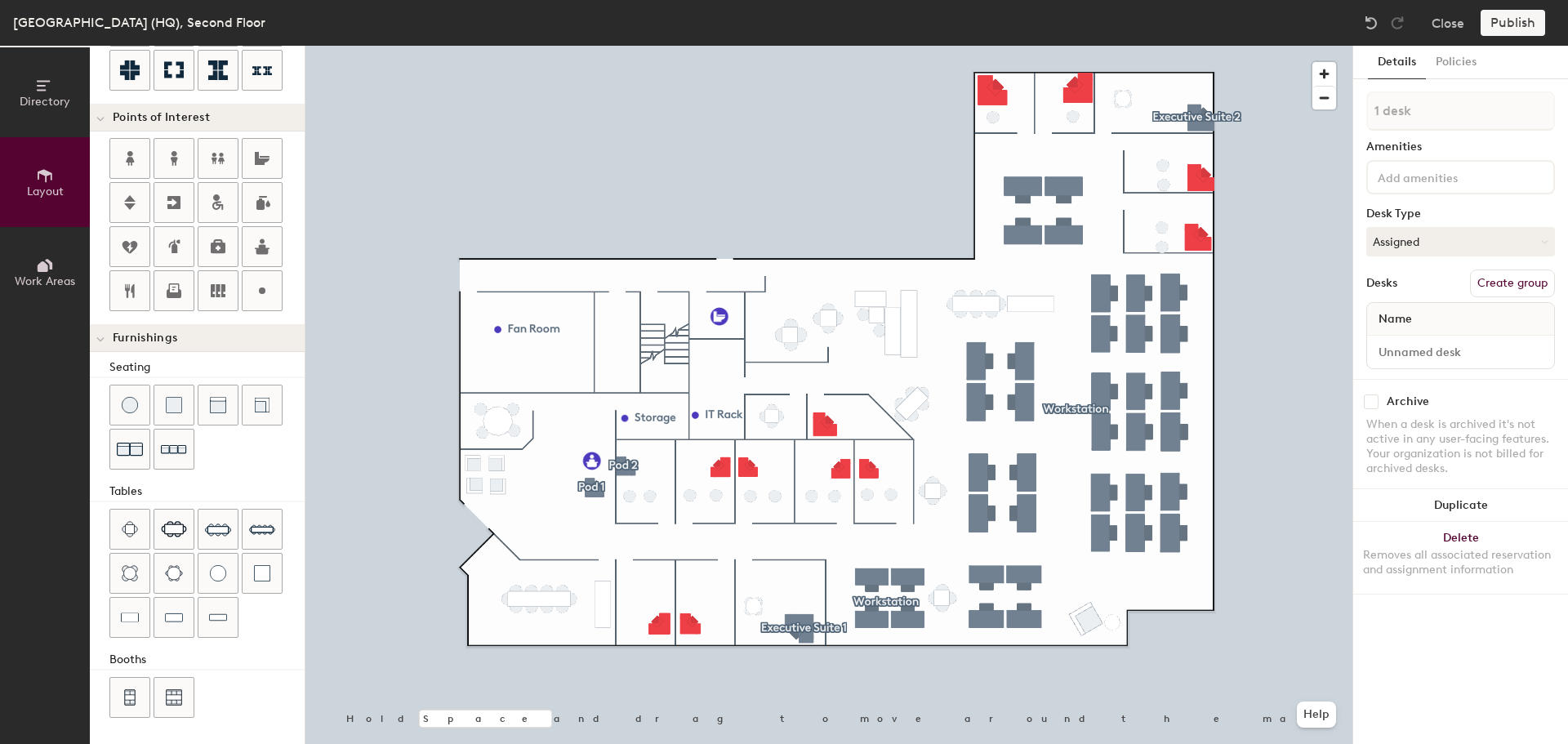
type input "120"
type input "2 desks"
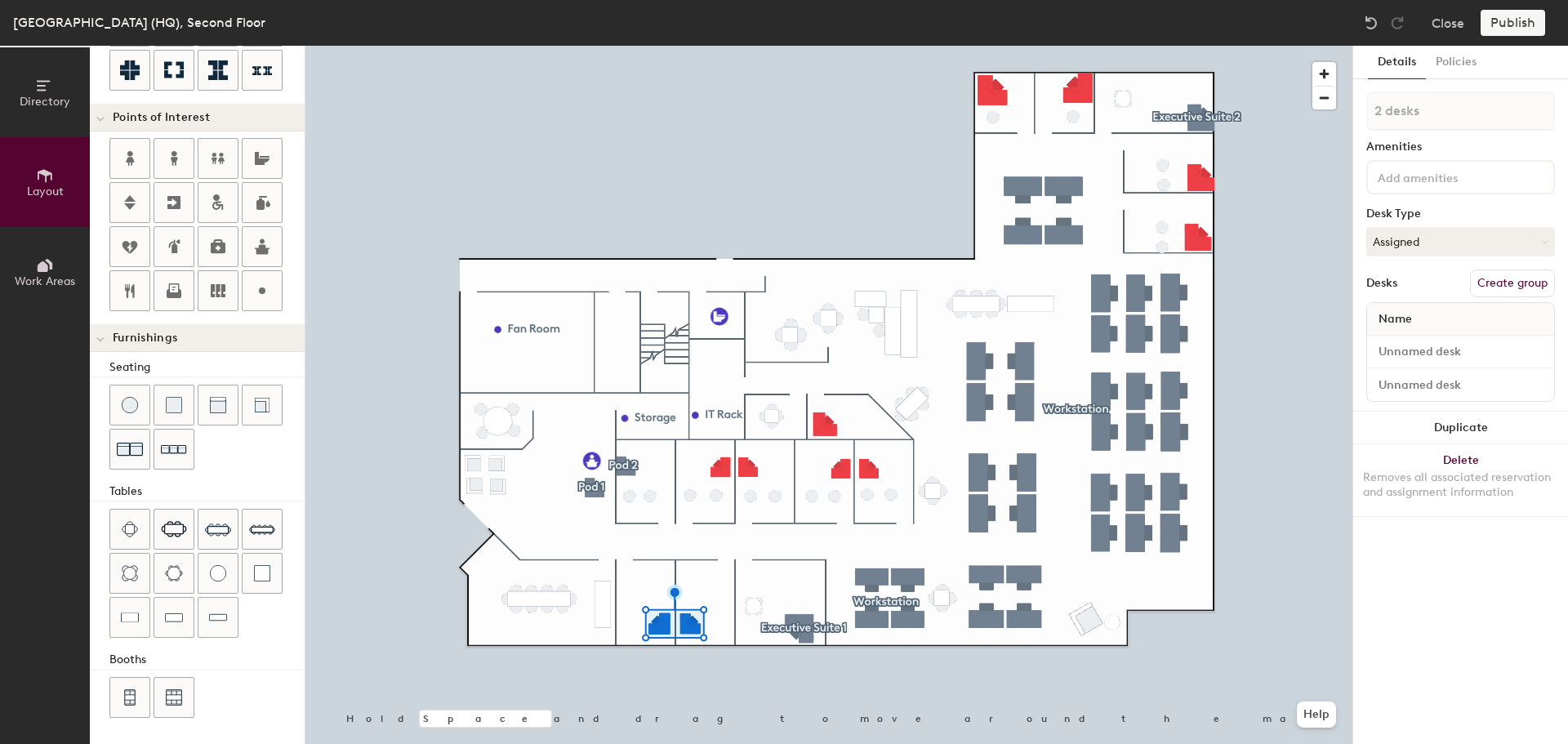
type input "20"
type input "3 desks"
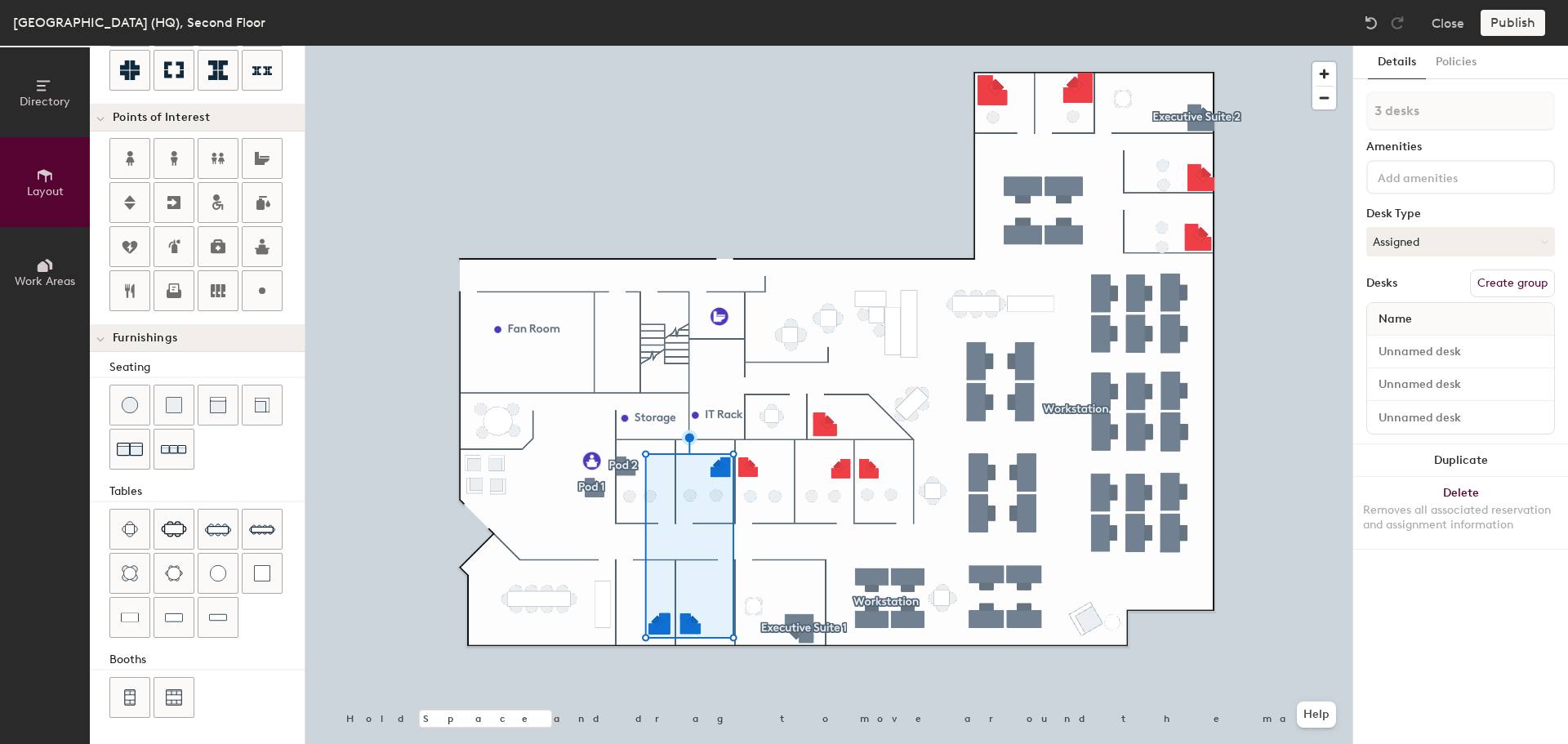
type input "20"
type input "4 desks"
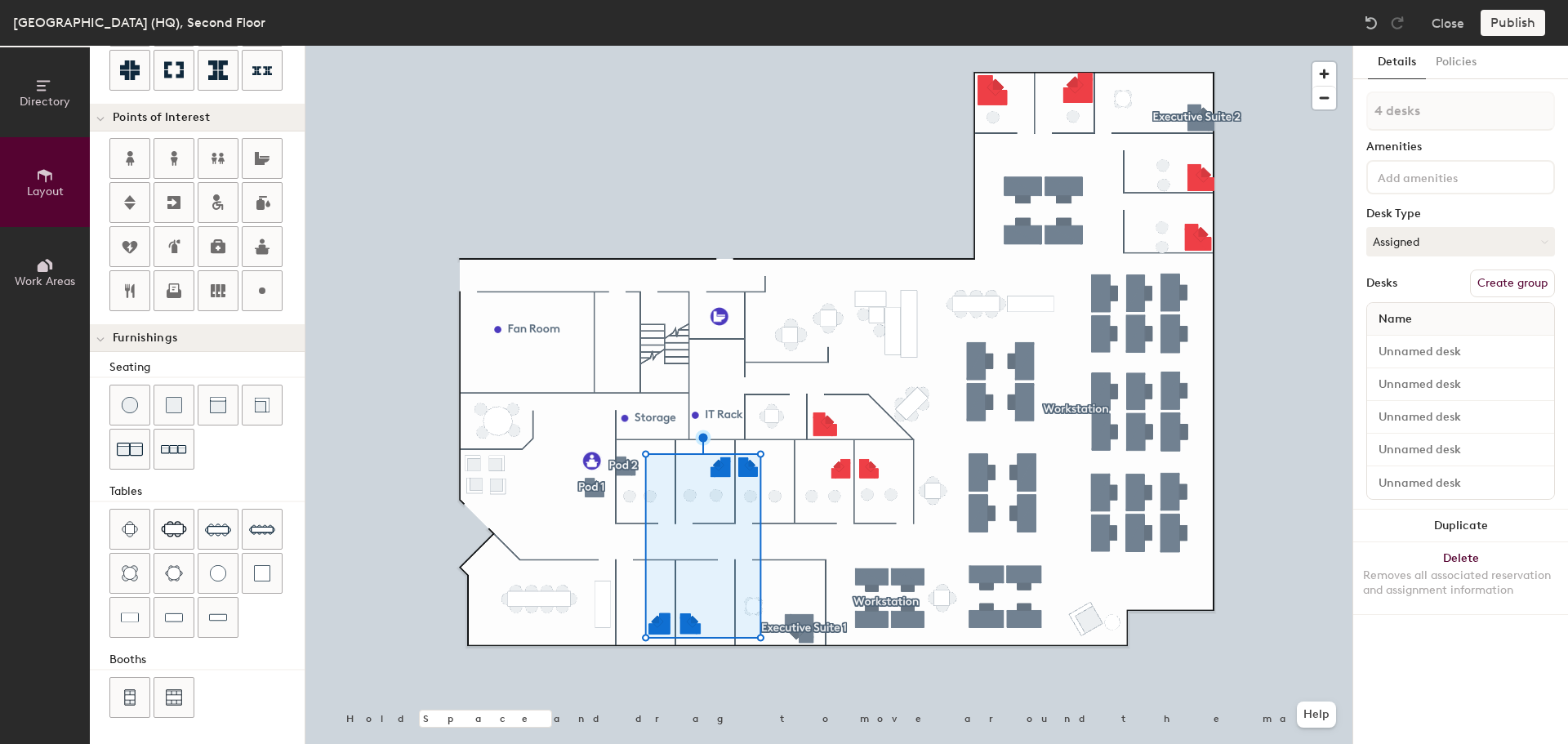
type input "20"
type input "5 desks"
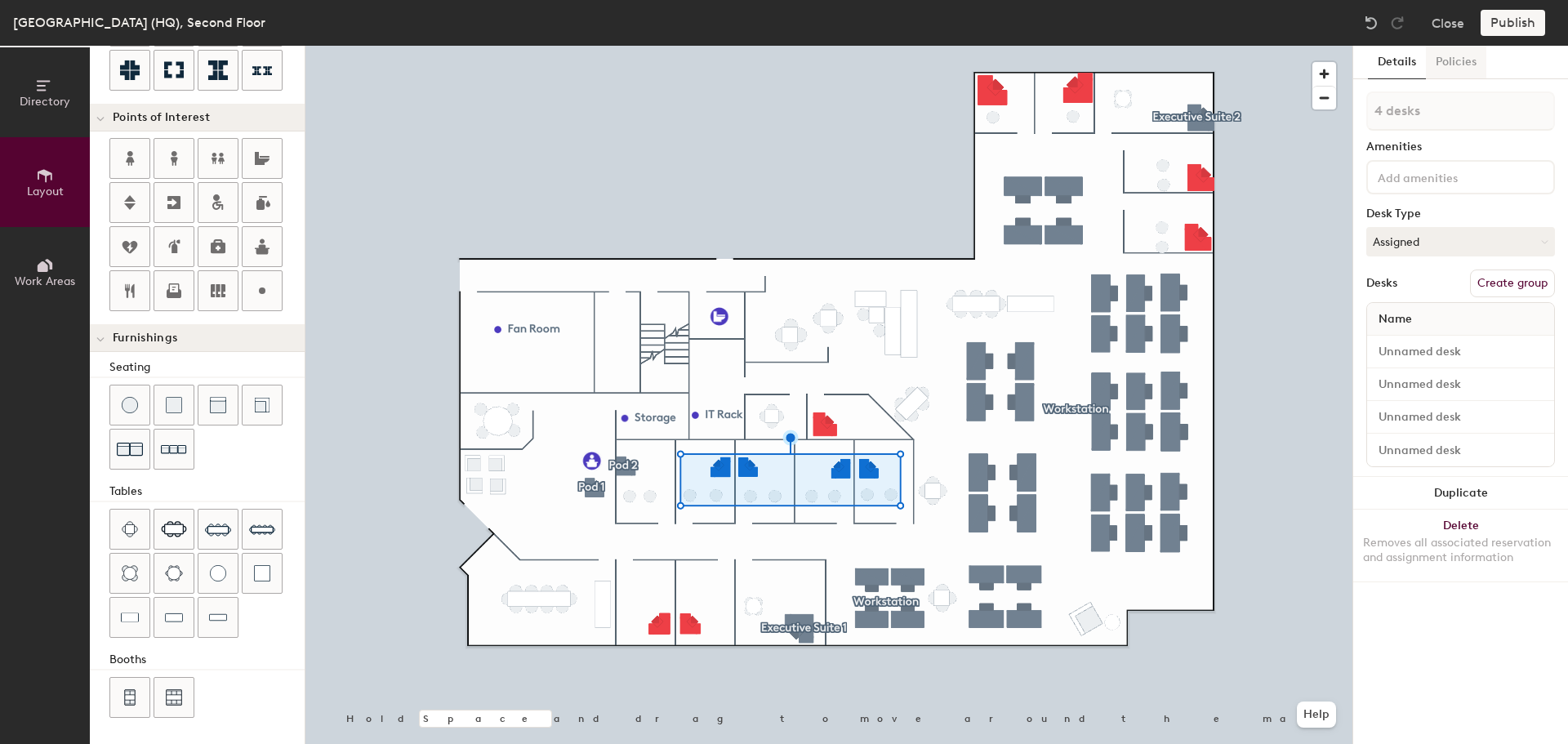
click at [1466, 61] on button "Policies" at bounding box center [1457, 62] width 60 height 33
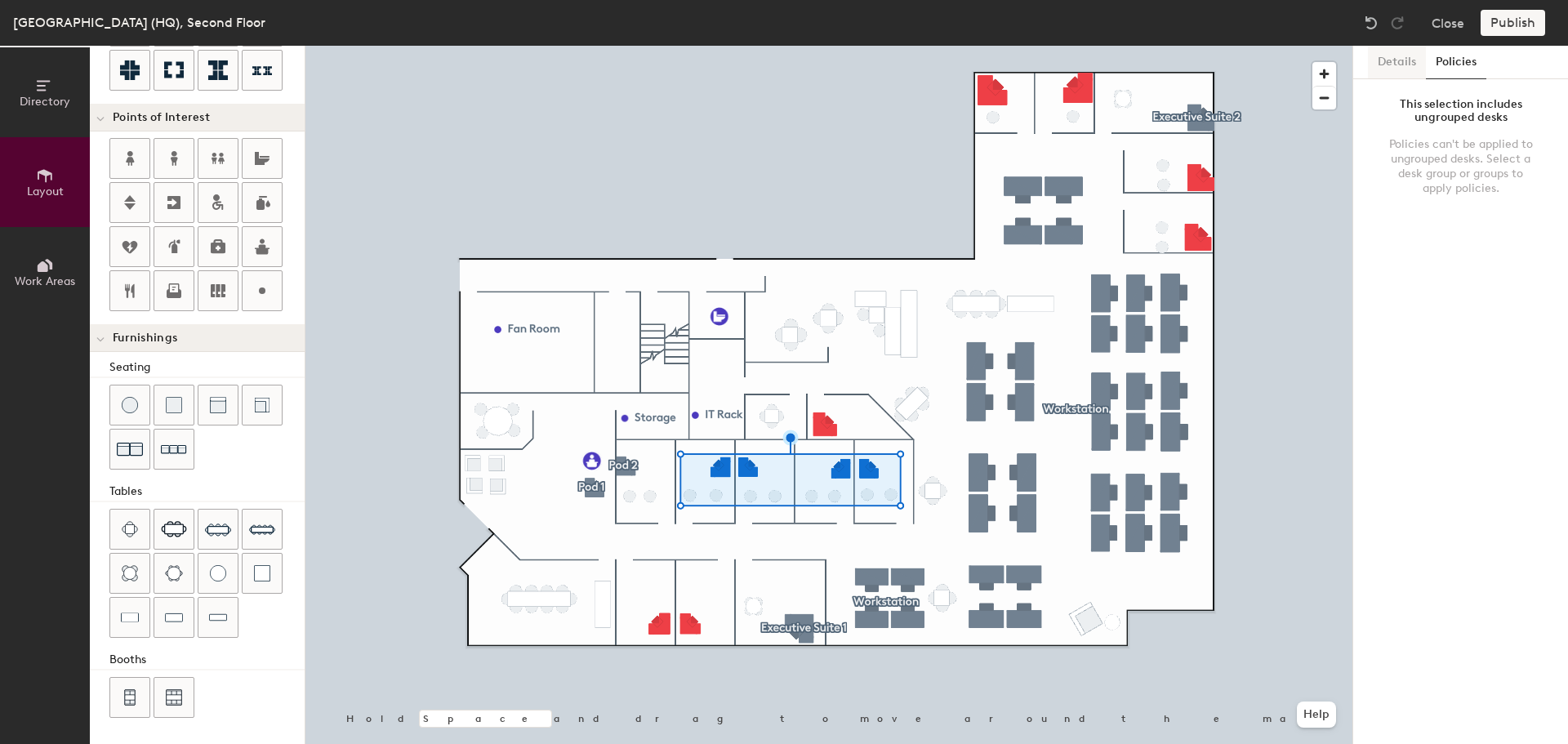
click at [1403, 62] on button "Details" at bounding box center [1396, 62] width 58 height 33
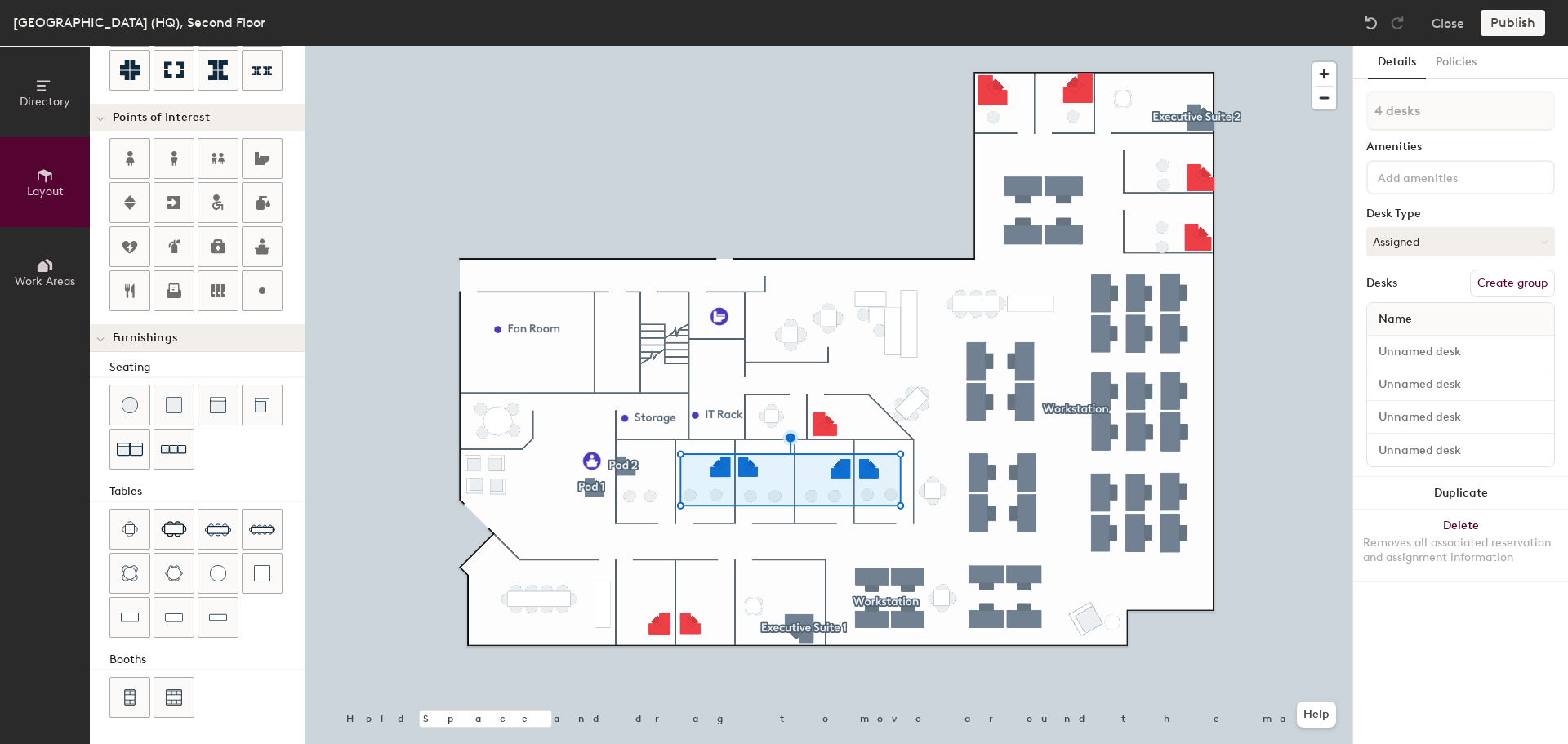
click at [1503, 278] on button "Create group" at bounding box center [1512, 283] width 85 height 27
type input "20"
click at [1428, 113] on input "Pod 7" at bounding box center [1460, 111] width 188 height 39
type input "Pod"
type input "20"
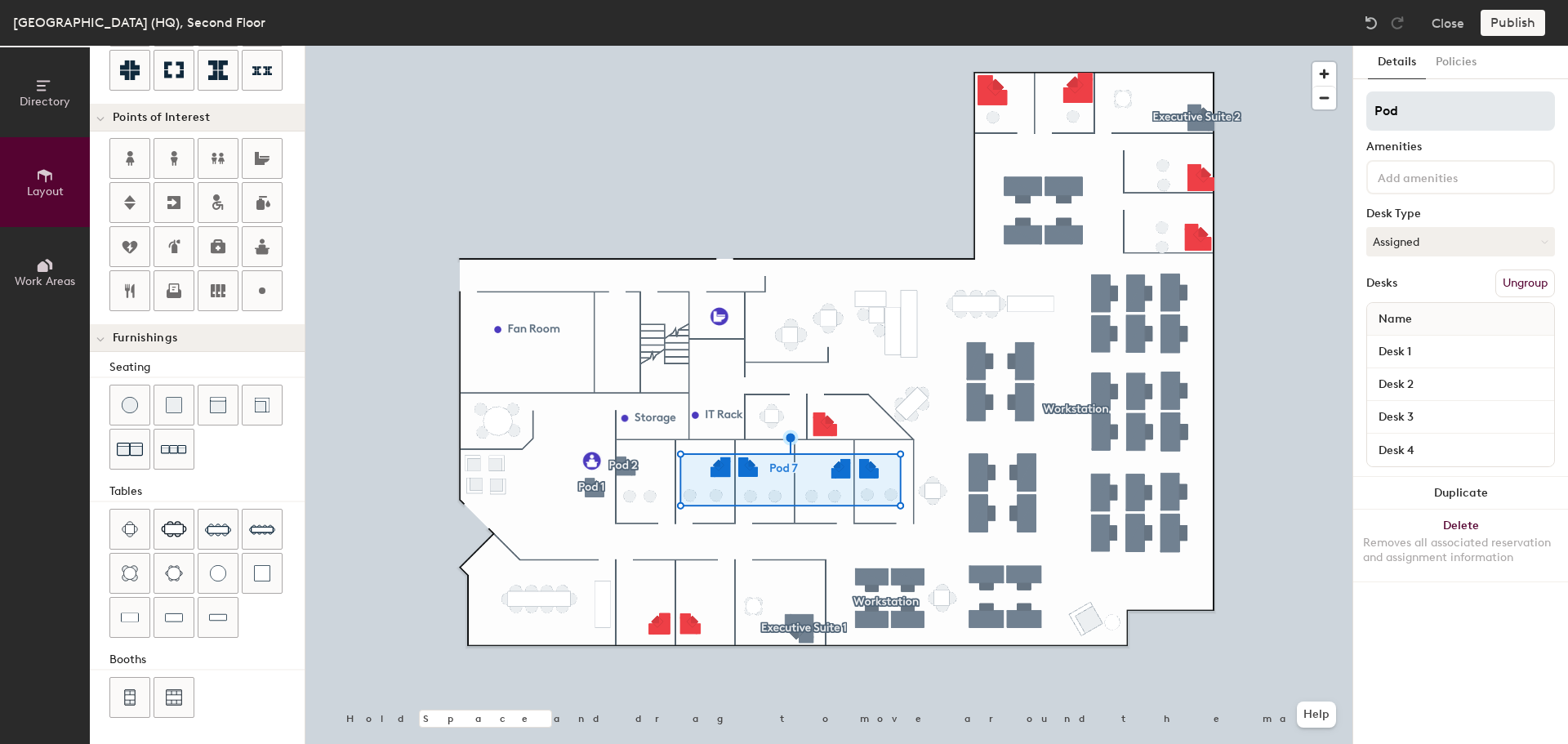
type input "Pod"
type input "20"
type input "P"
type input "20"
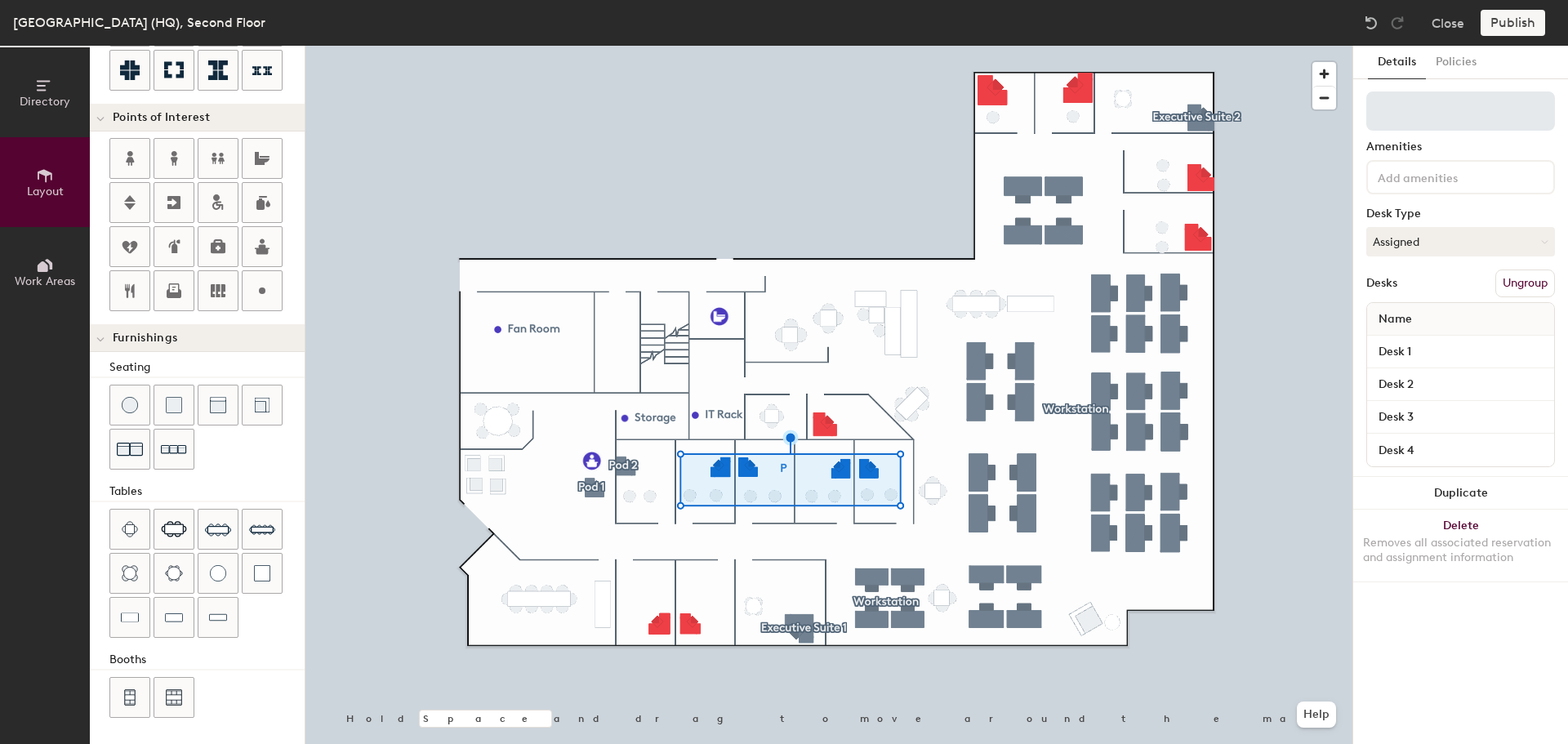
type input "T"
type input "20"
type input "Te"
type input "20"
type input "Tem"
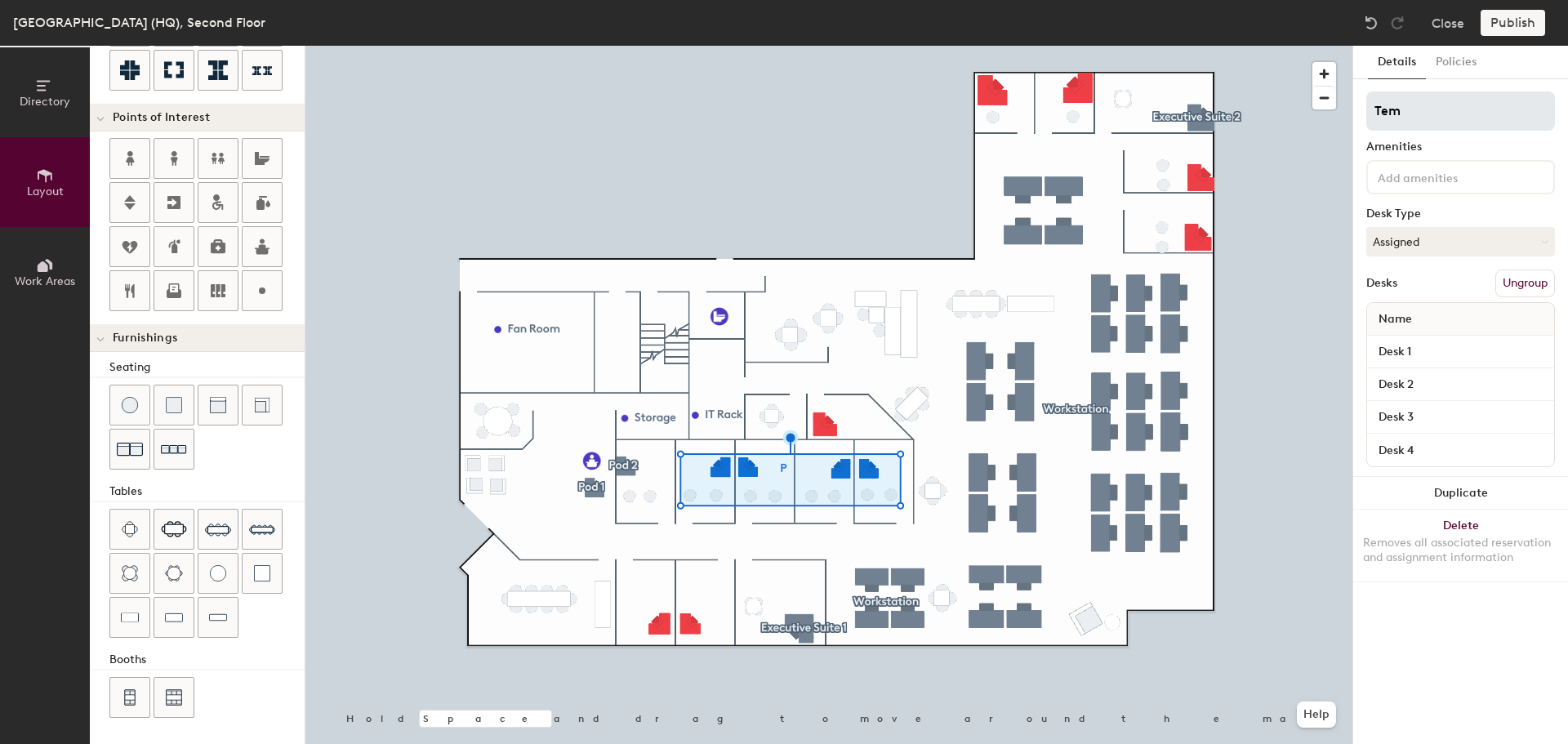
type input "20"
type input "Temp"
type input "20"
type input "Temp P"
type input "20"
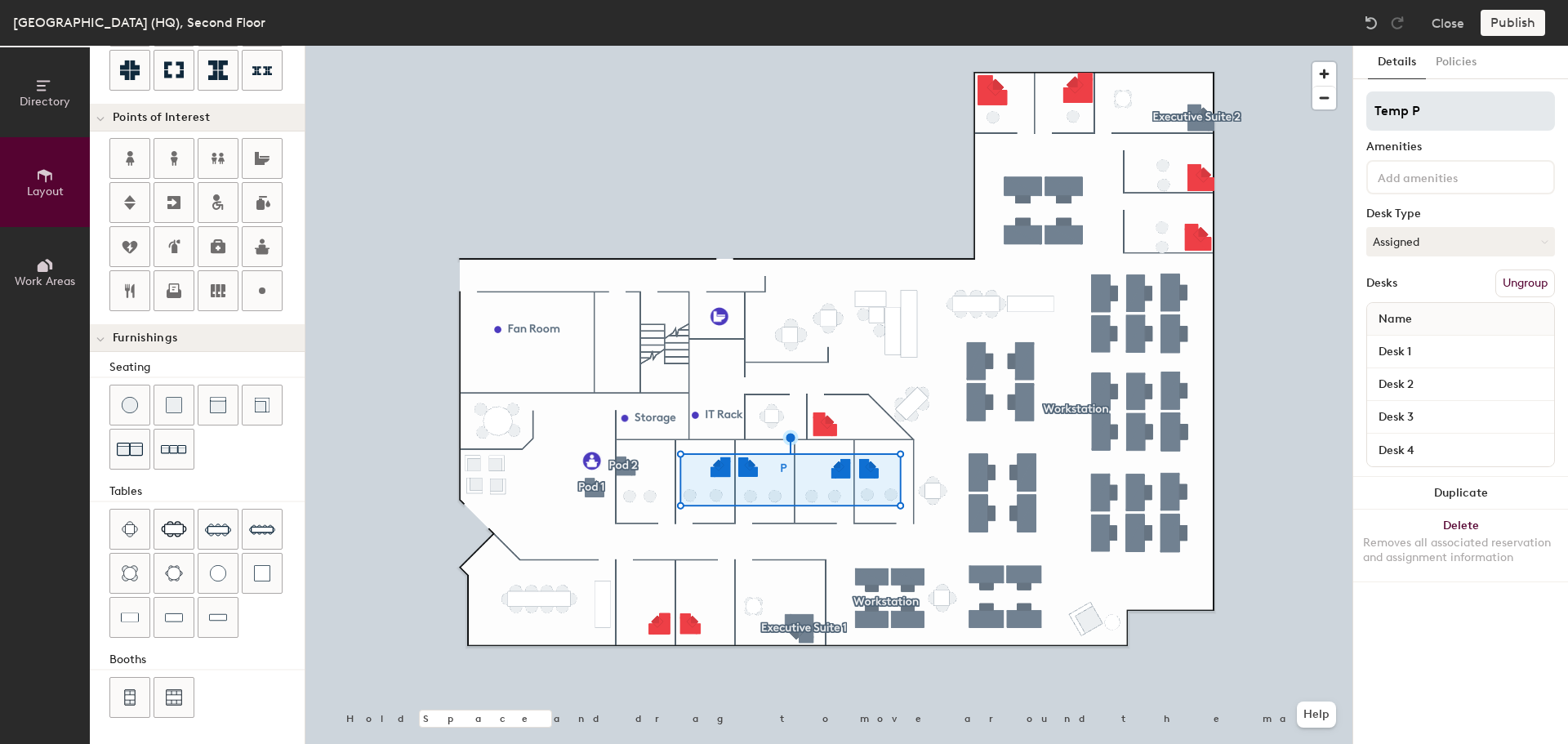
type input "Temp Po"
type input "20"
type input "Temp Pod"
type input "20"
type input "Temp Pod"
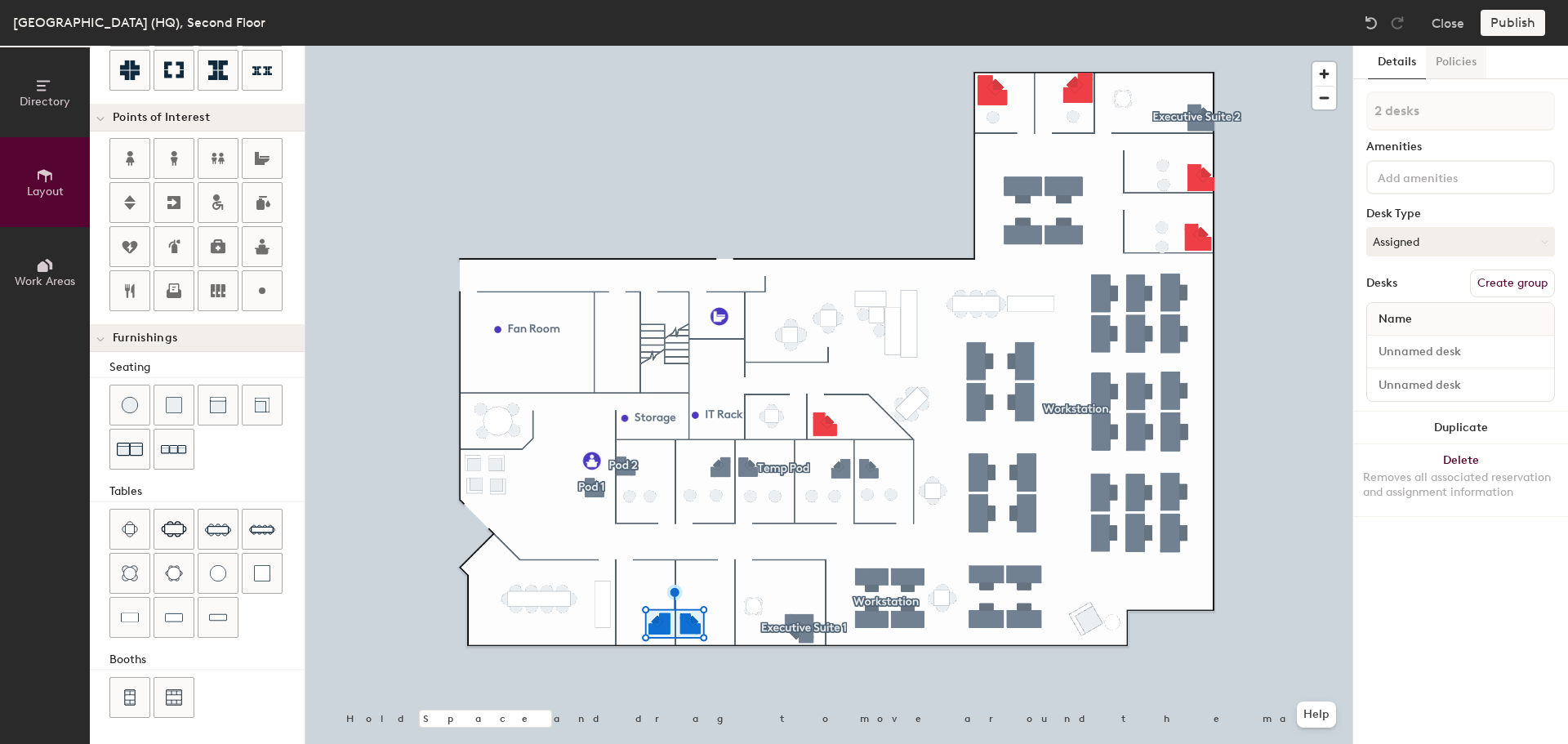
click at [1454, 67] on button "Policies" at bounding box center [1457, 62] width 60 height 33
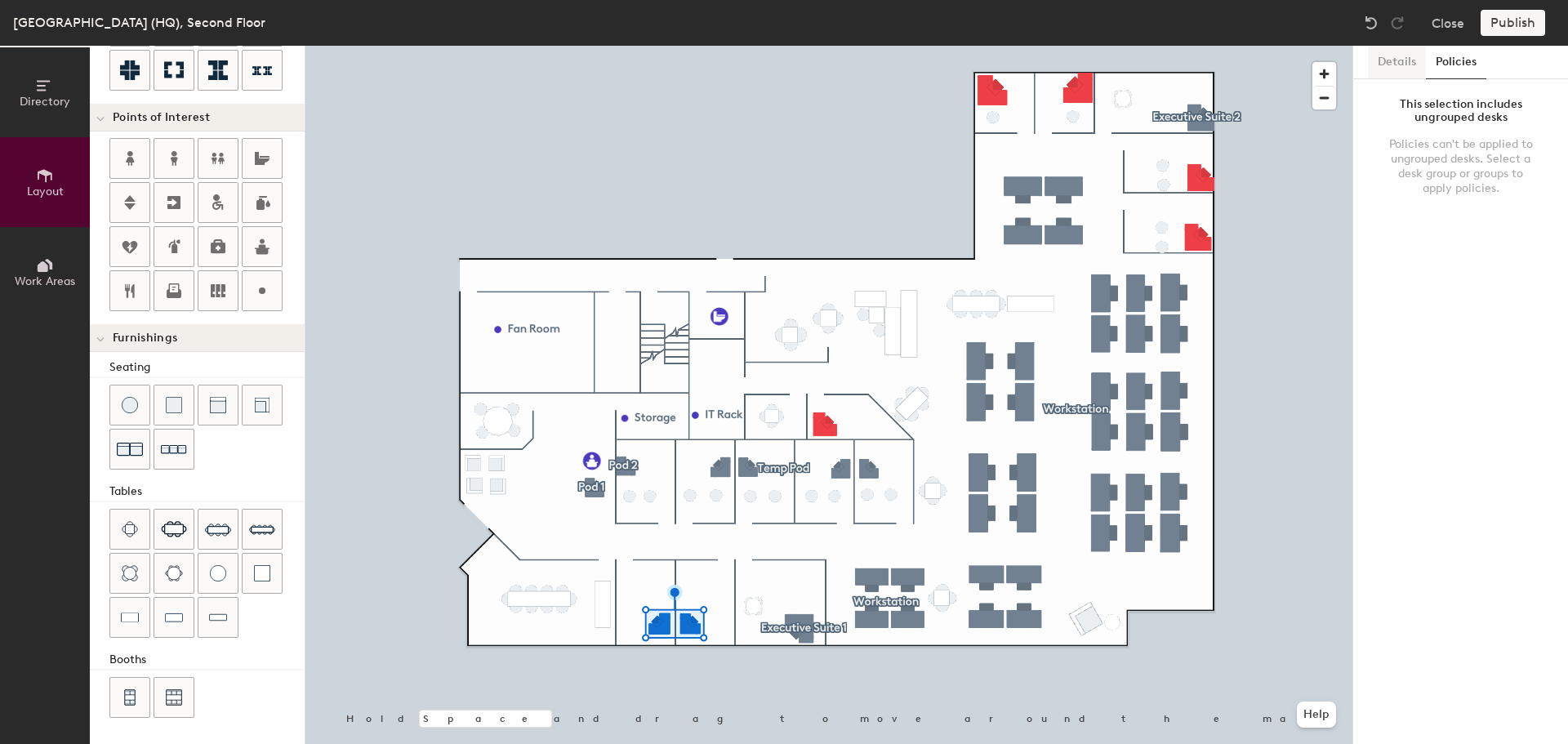
click at [1415, 64] on button "Details" at bounding box center [1396, 62] width 58 height 33
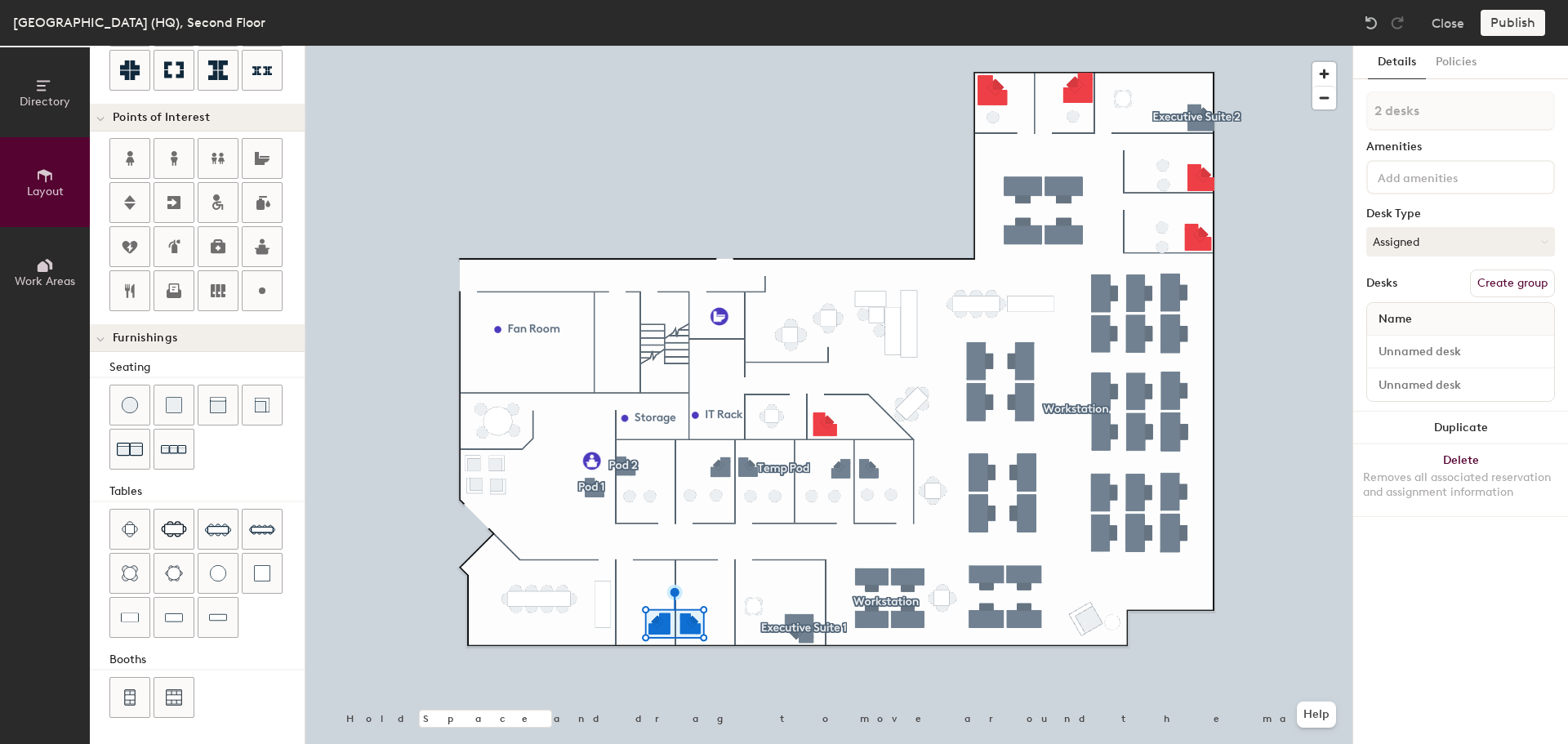
click at [1502, 281] on button "Create group" at bounding box center [1512, 283] width 85 height 27
click at [1412, 113] on input "Pod 8" at bounding box center [1460, 111] width 188 height 39
type input "120"
type input "Pod"
type input "120"
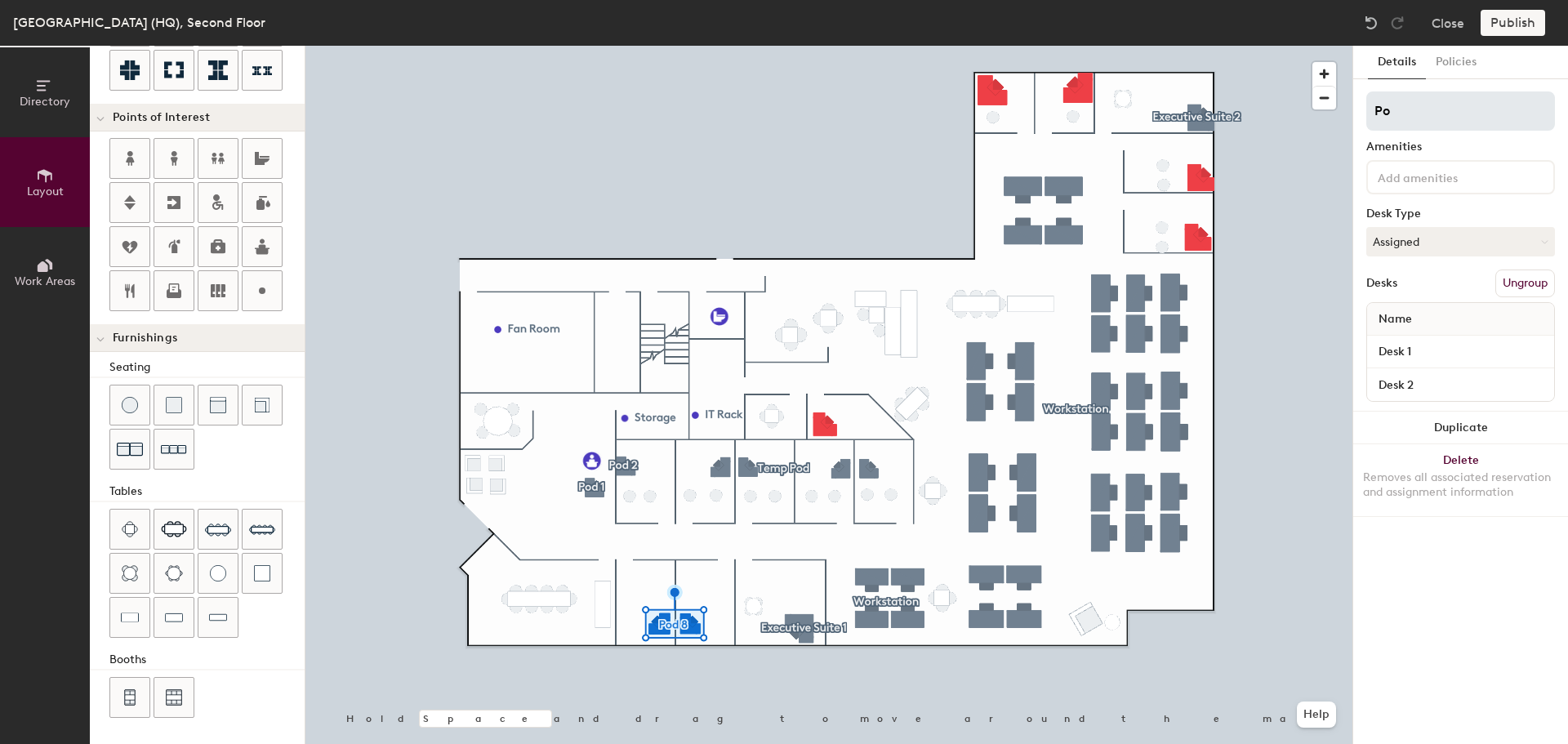
type input "P"
type input "120"
type input "T"
type input "120"
type input "Temp"
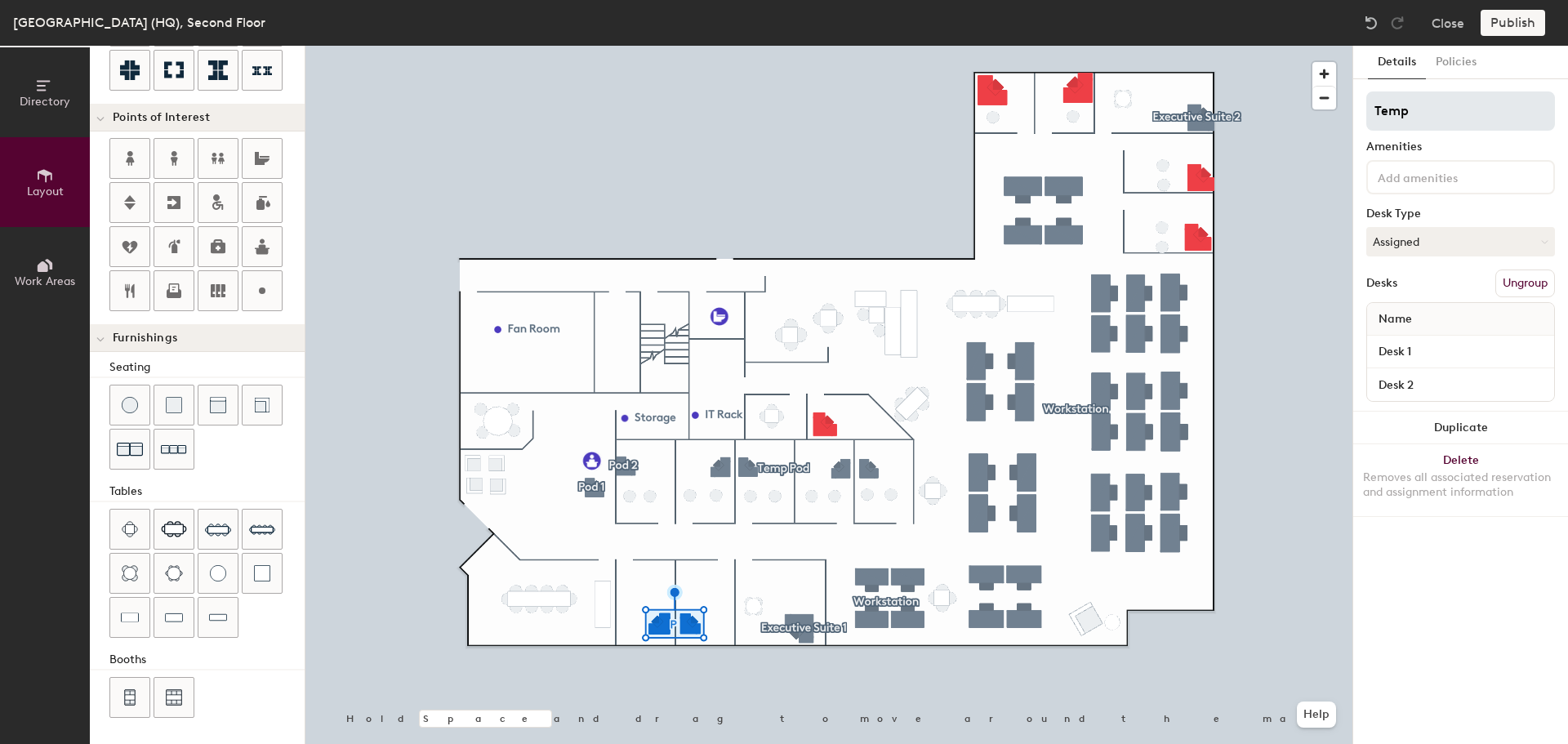
type input "120"
type input "Temp"
type input "120"
type input "Temp P"
type input "120"
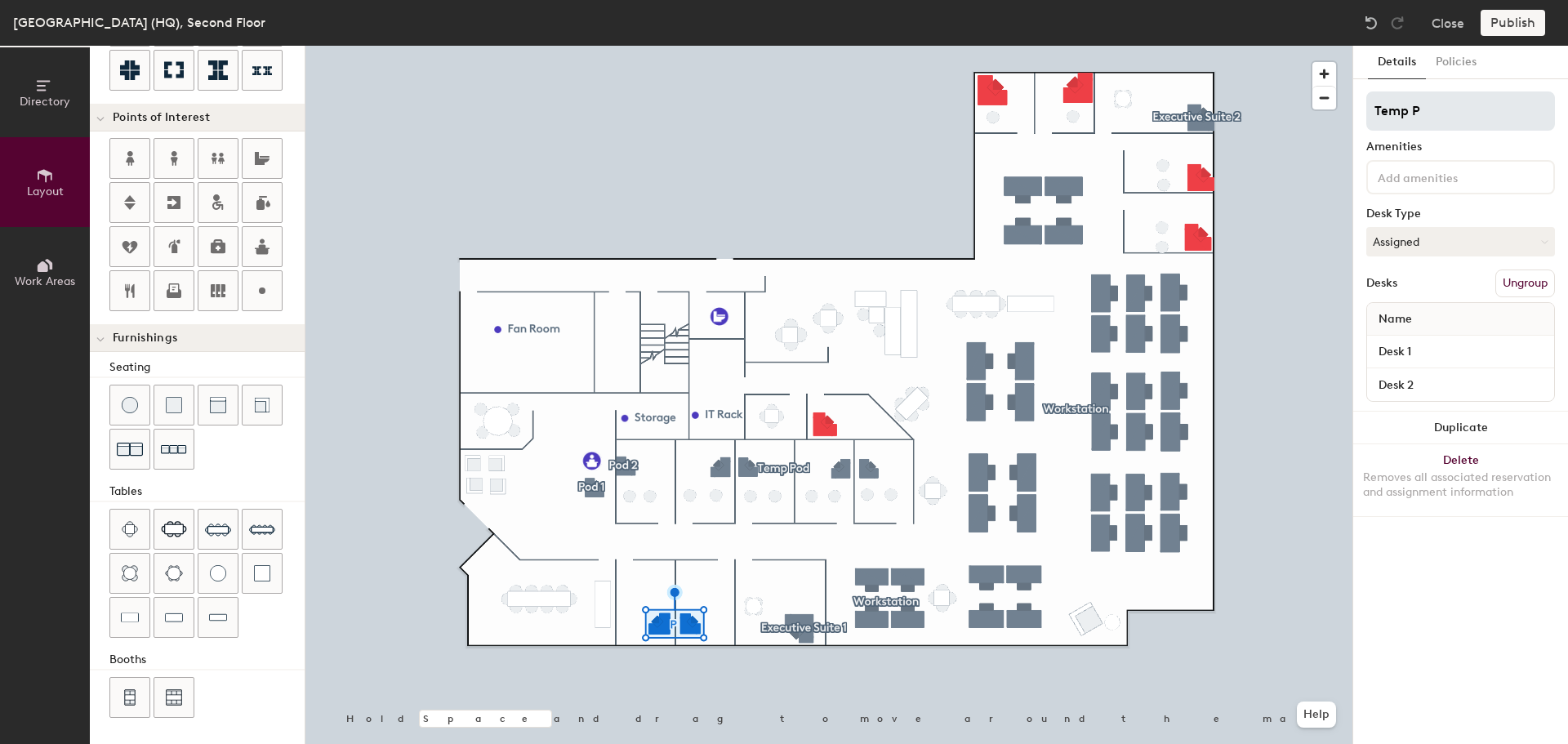
type input "Temp Pf"
type input "120"
type input "Temp P"
type input "120"
type input "Temp Po"
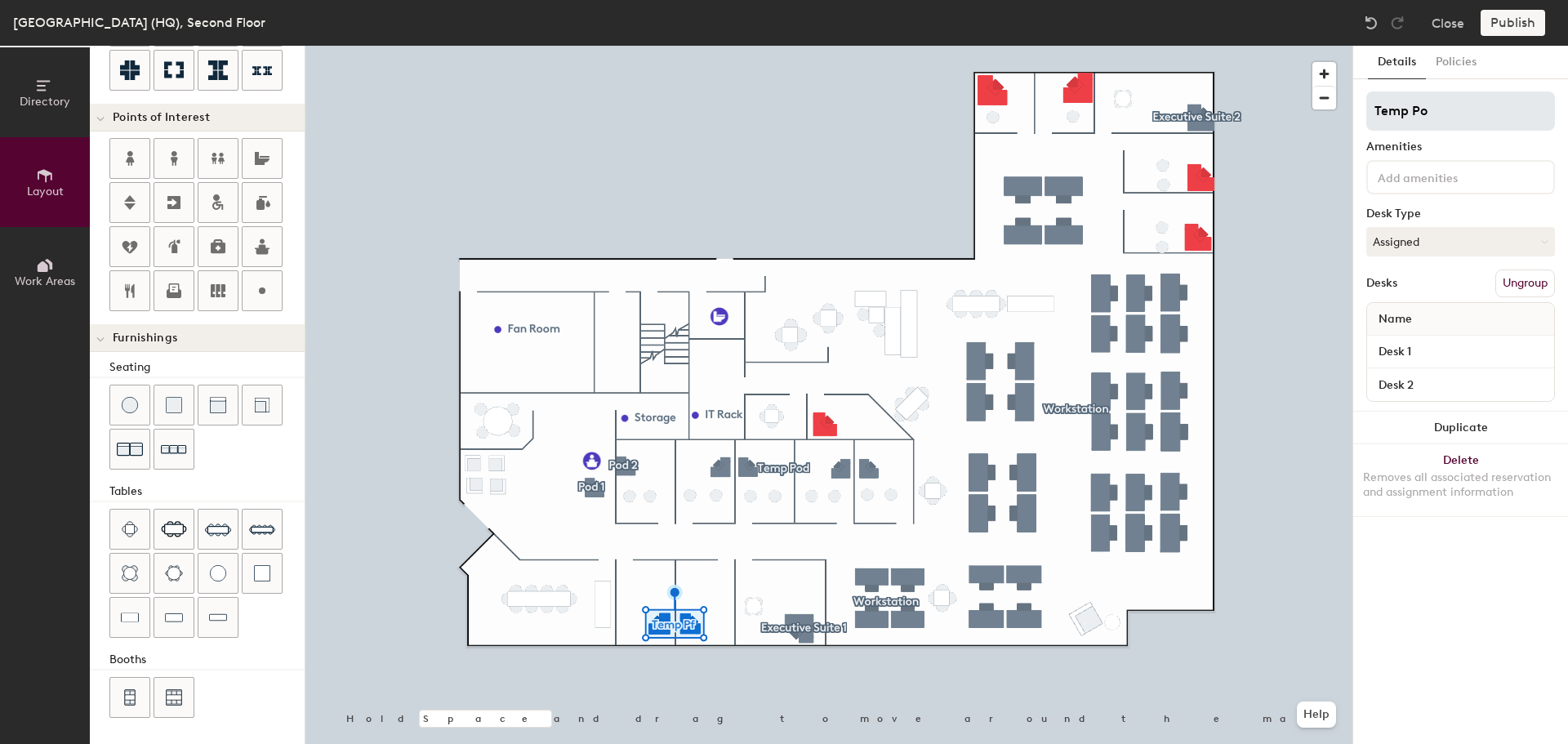
type input "120"
type input "Temp Pod"
type input "120"
type input "Temp Pod"
click at [1467, 64] on button "Policies" at bounding box center [1457, 62] width 60 height 33
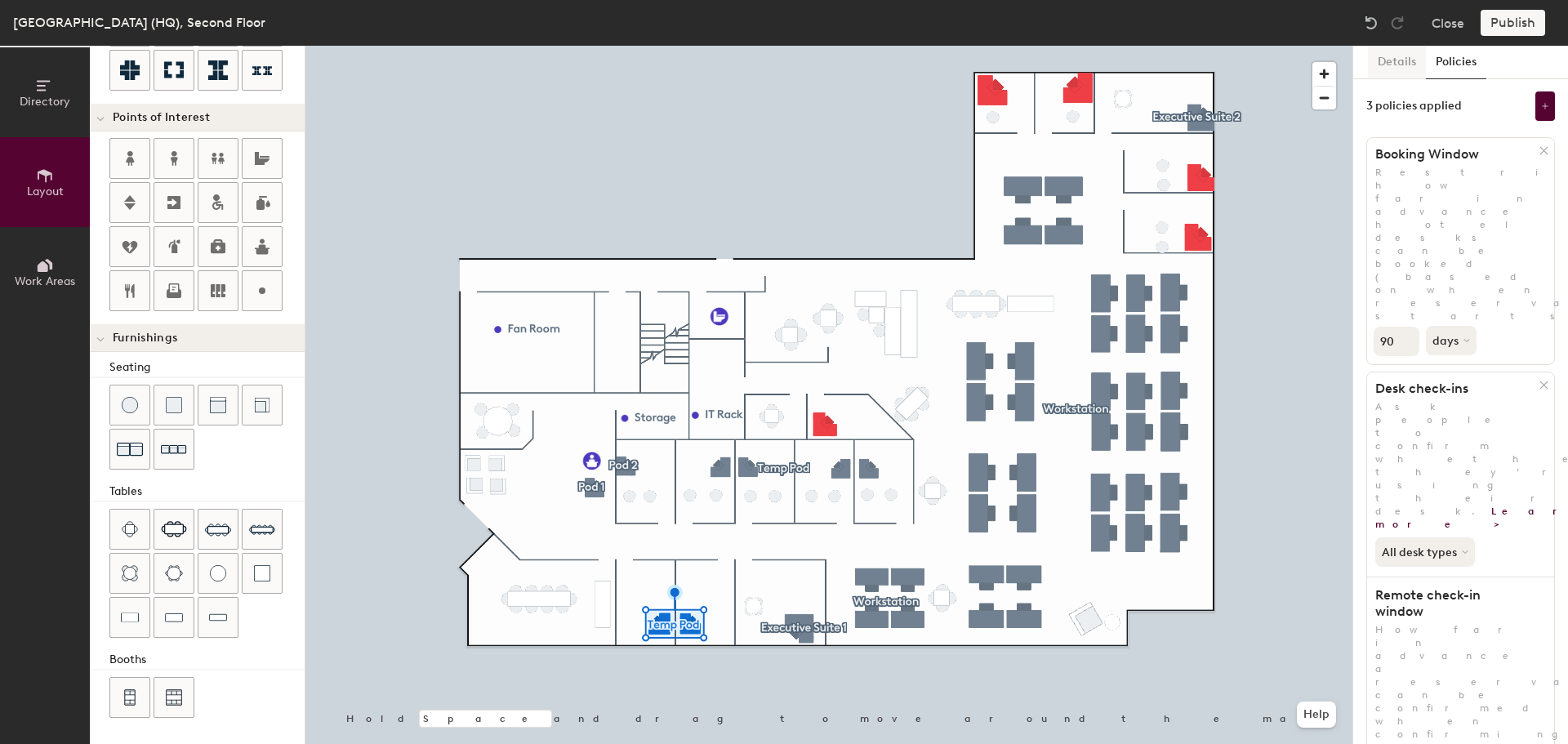
click at [1397, 62] on button "Details" at bounding box center [1396, 62] width 58 height 33
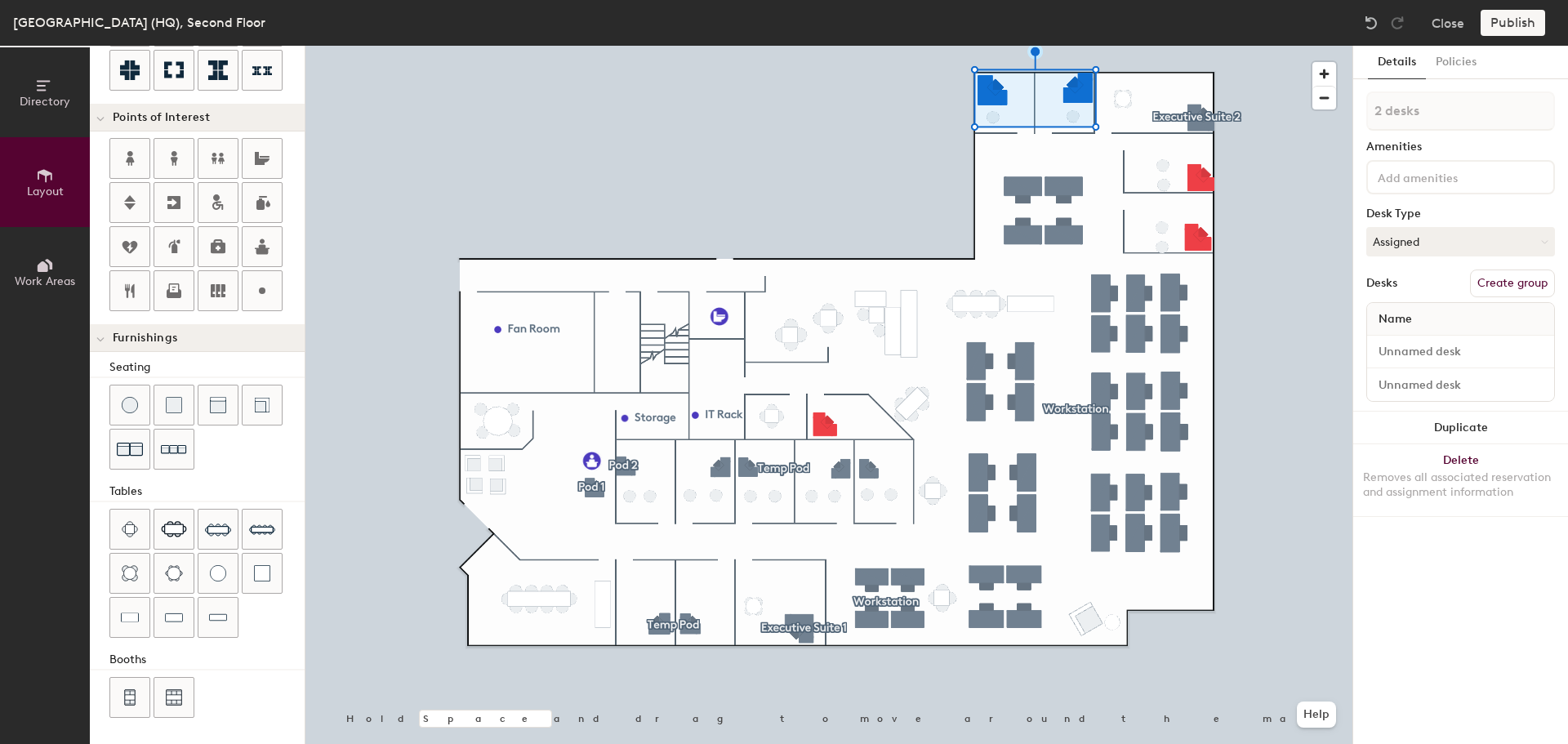
click at [1514, 280] on button "Create group" at bounding box center [1512, 283] width 85 height 27
type input "20"
type input "Pod"
type input "20"
type input "P"
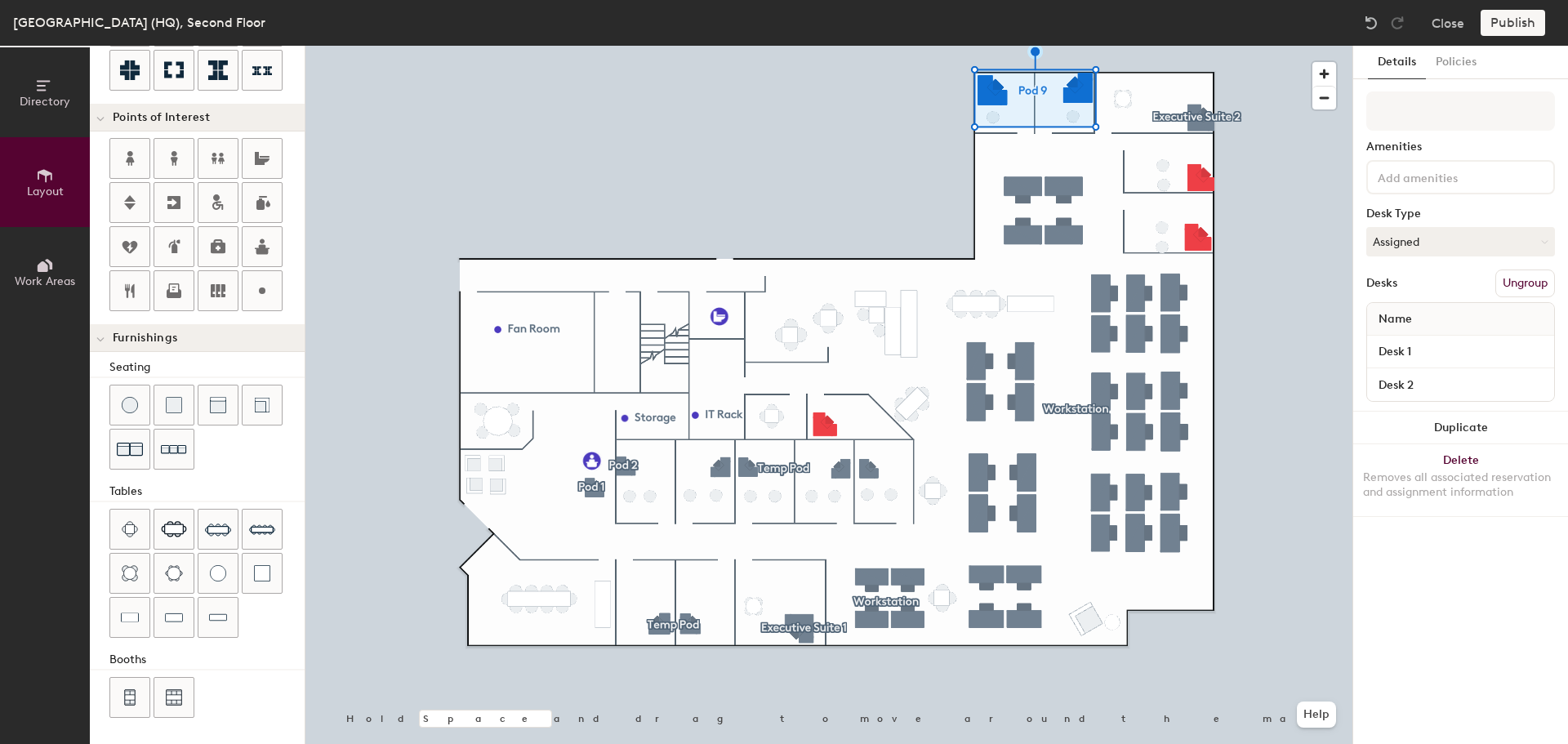
type input "20"
type input "T"
type input "20"
type input "Te"
type input "20"
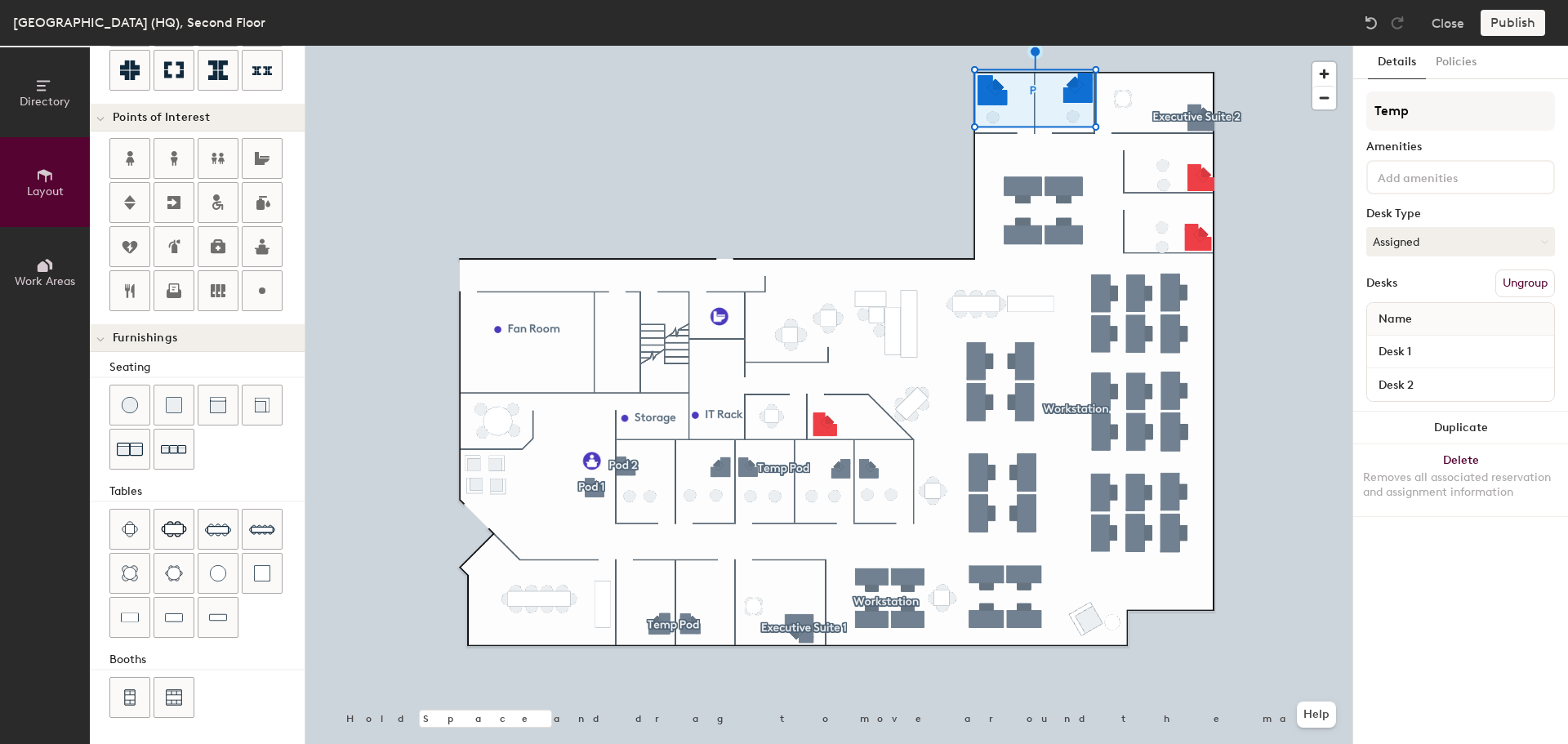
type input "Temp"
type input "20"
type input "Temp P{"
type input "20"
type input "Temp P"
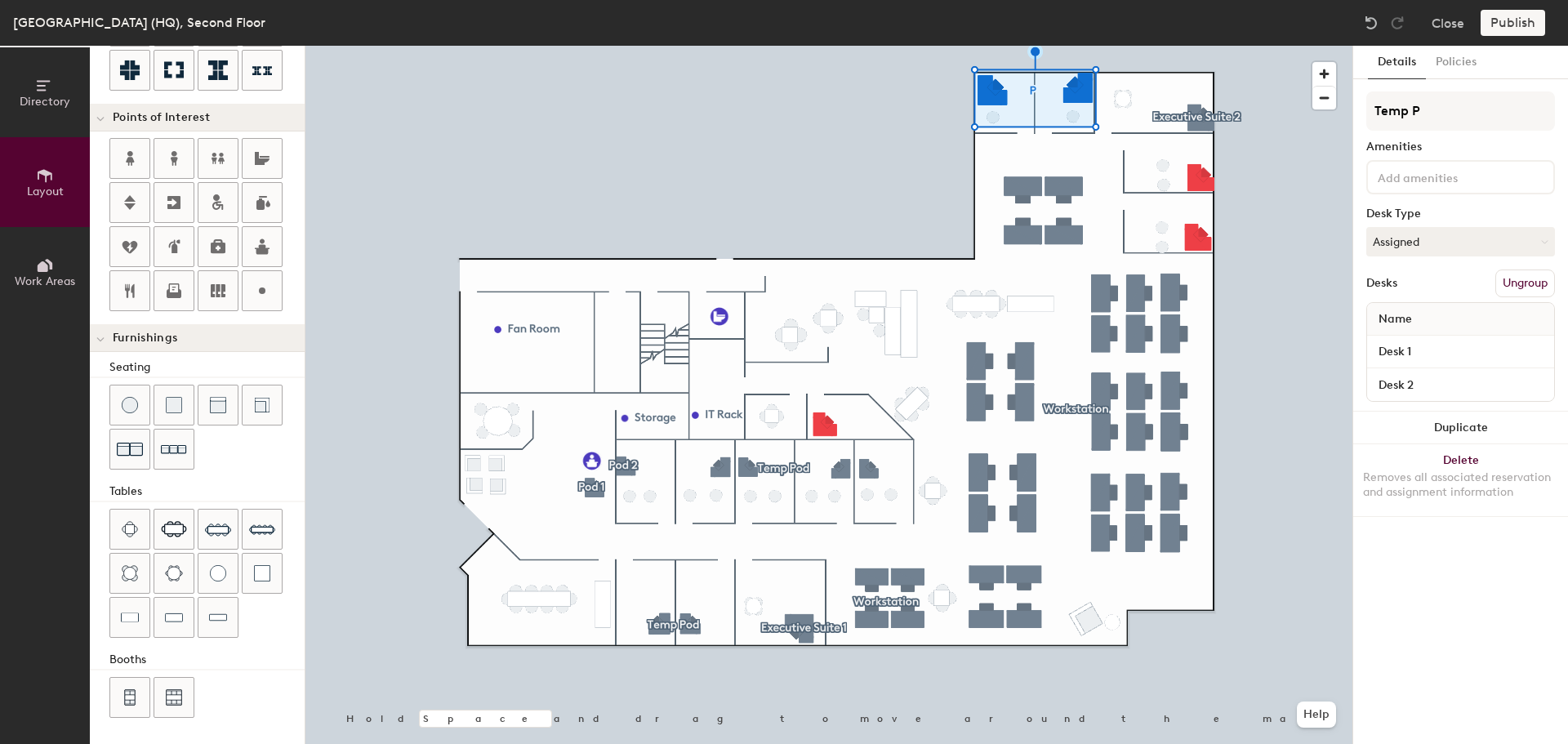
type input "20"
type input "Temp Pod"
type input "20"
type input "Temp Pod"
click at [1269, 46] on div at bounding box center [828, 46] width 1047 height 0
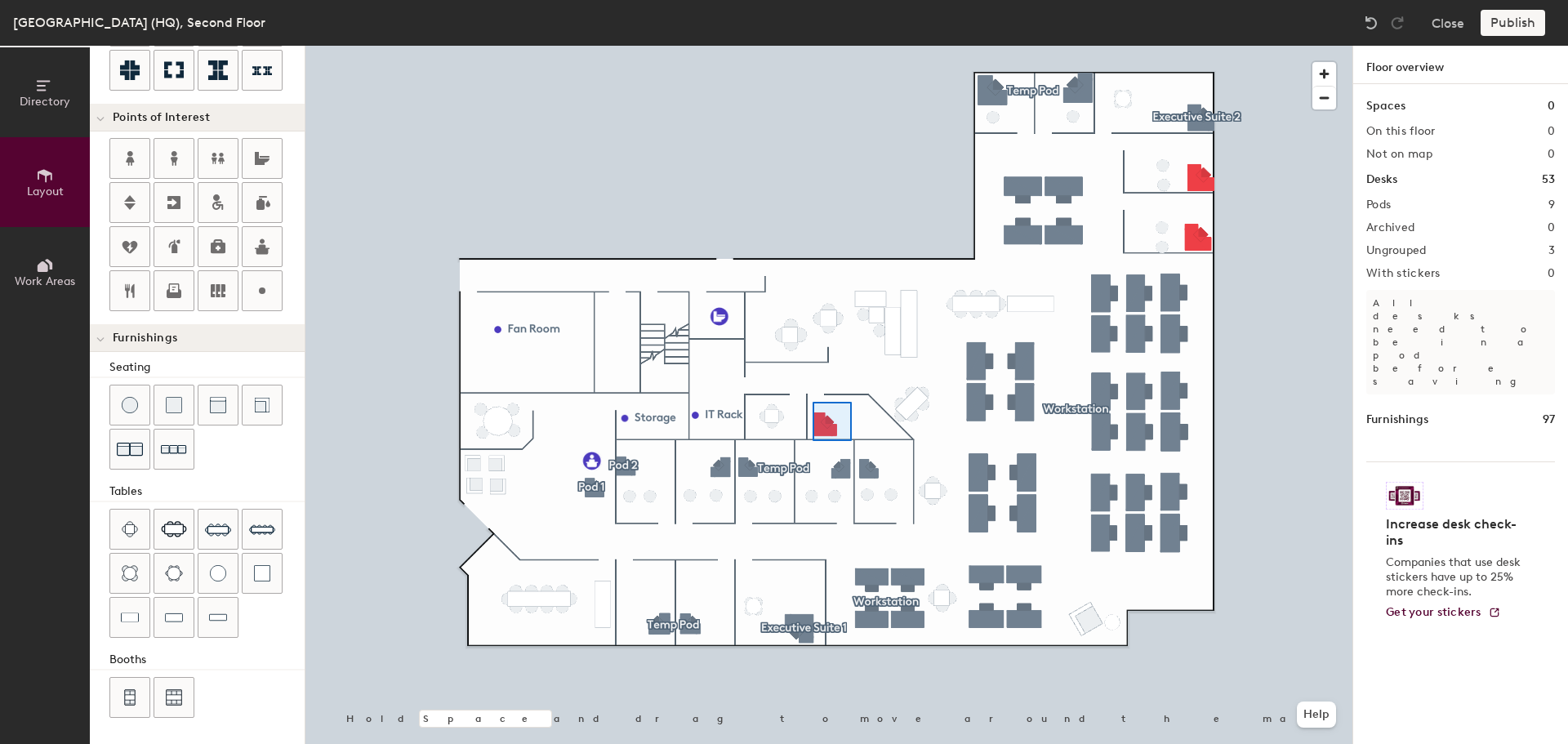
type input "120"
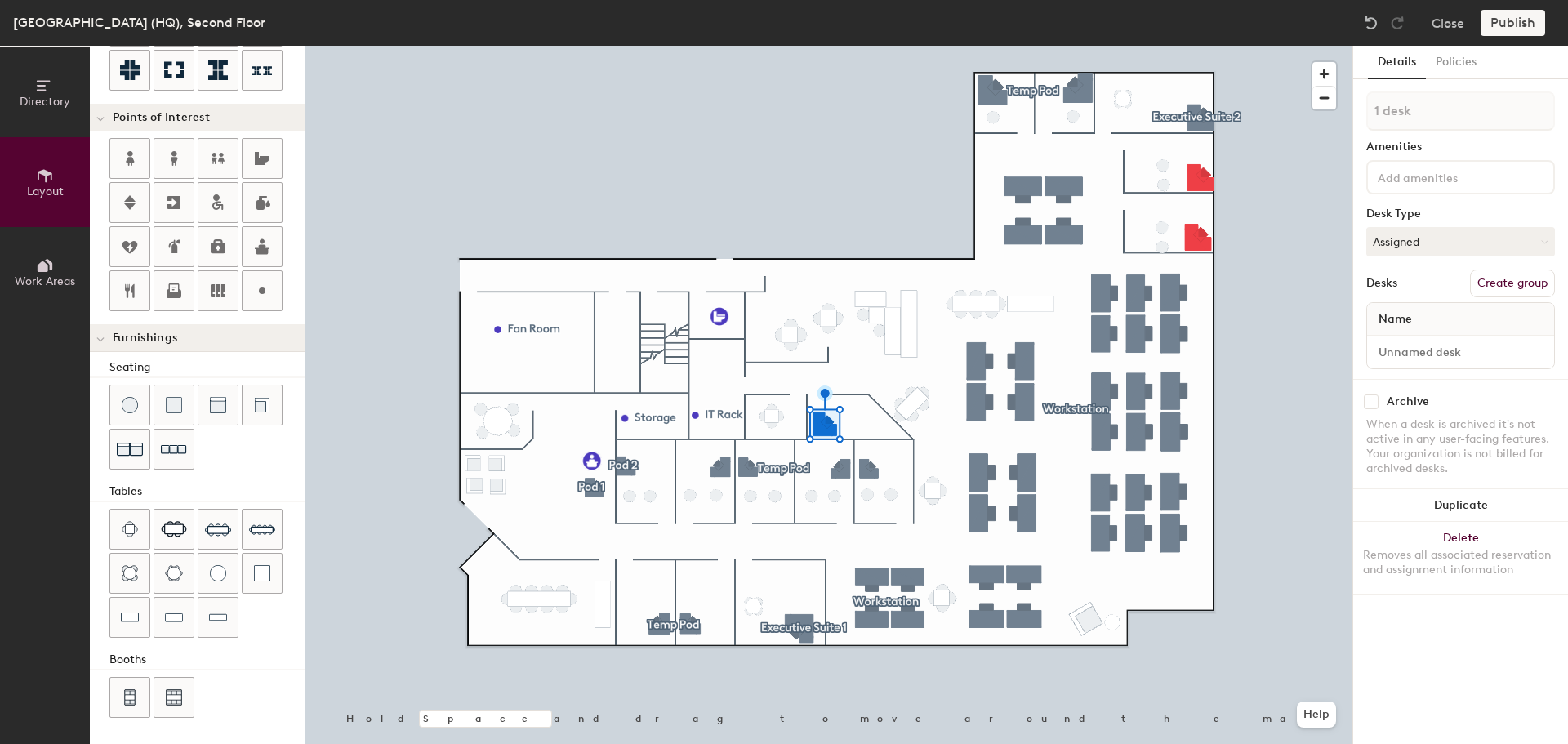
click at [1511, 275] on button "Create group" at bounding box center [1512, 283] width 85 height 27
drag, startPoint x: 1431, startPoint y: 109, endPoint x: 1359, endPoint y: 103, distance: 72.2
click at [1359, 103] on div "Details Policies Pod 10 Amenities Desk Type Assigned Desks Ungroup Name Desk 1 …" at bounding box center [1461, 395] width 215 height 698
type input "Temp Pod"
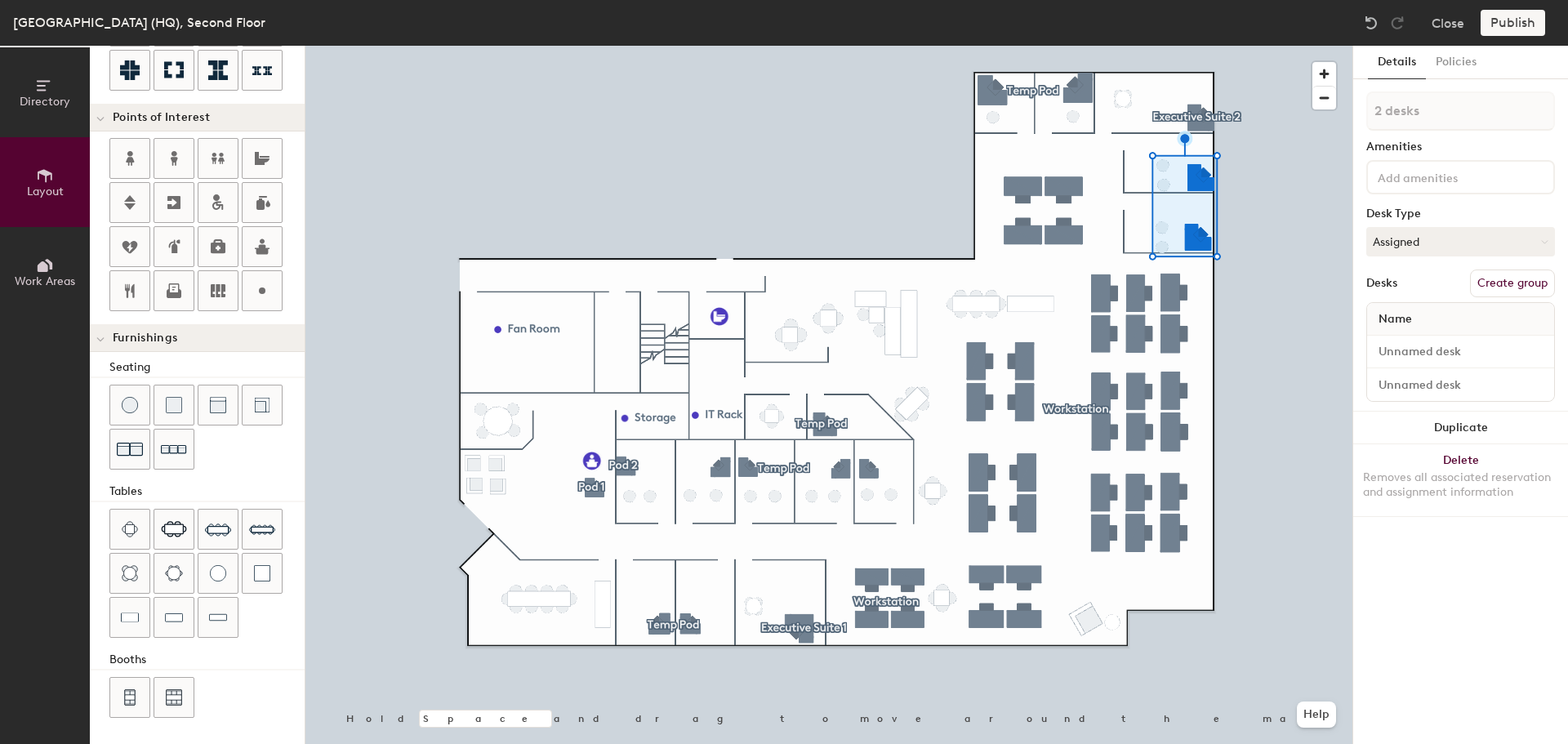
click at [1488, 283] on button "Create group" at bounding box center [1512, 283] width 85 height 27
type input "20"
type input "Pod 1"
type input "20"
type input "P"
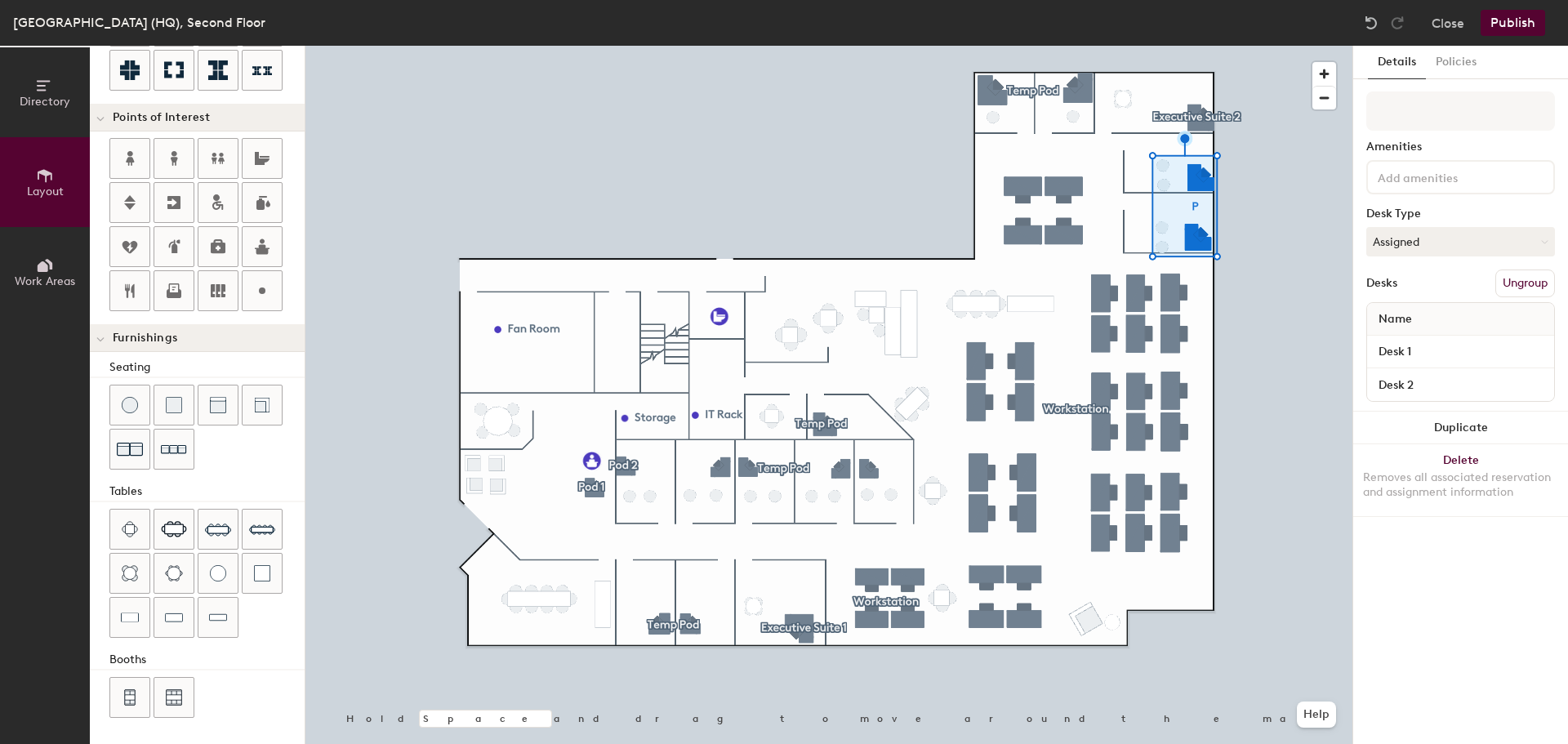
type input "20"
type input "T"
type input "20"
type input "Te"
type input "20"
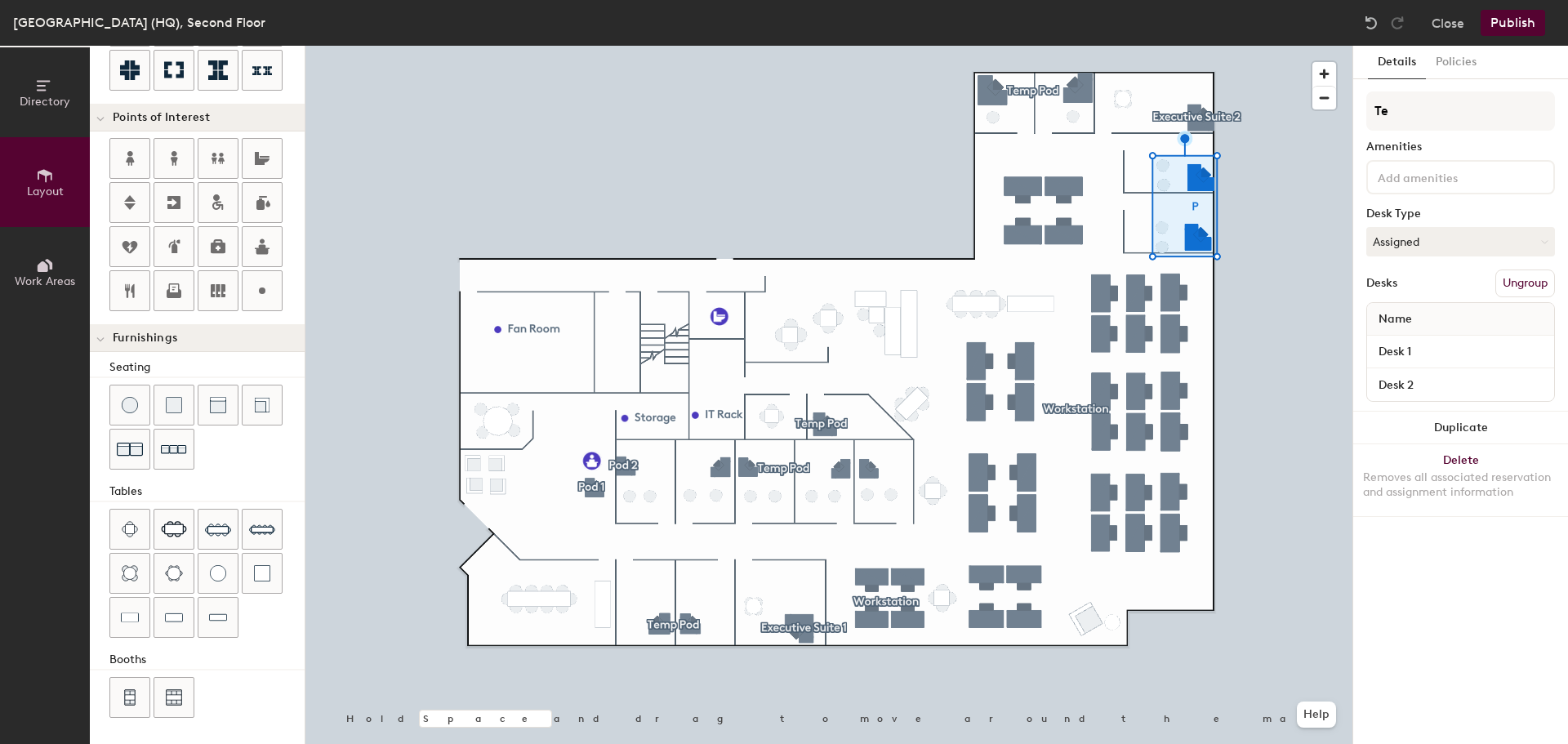
type input "Tem"
type input "20"
type input "Temp"
type input "20"
type input "Temp P"
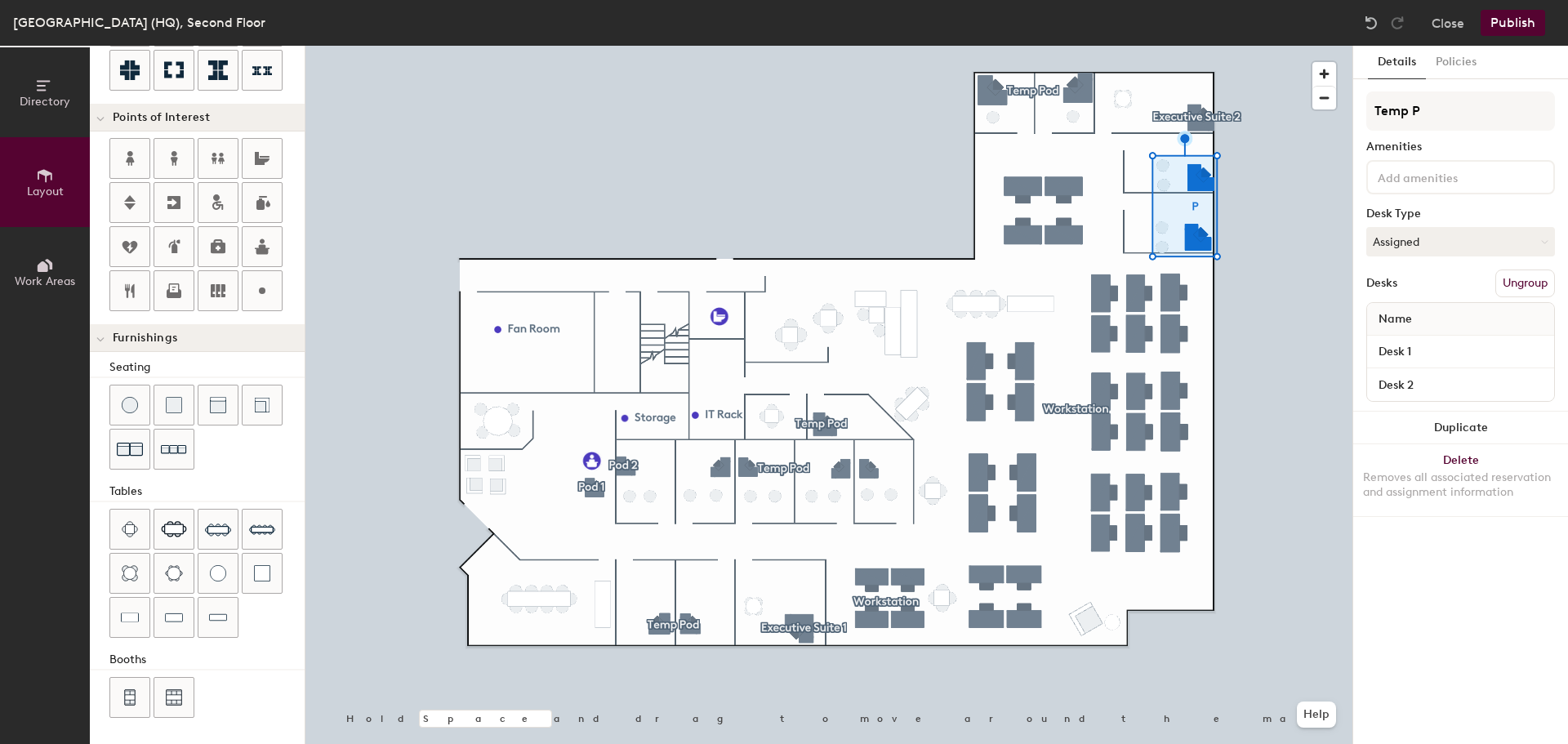
type input "20"
type input "Temp Po"
type input "20"
type input "Temp Pod"
type input "20"
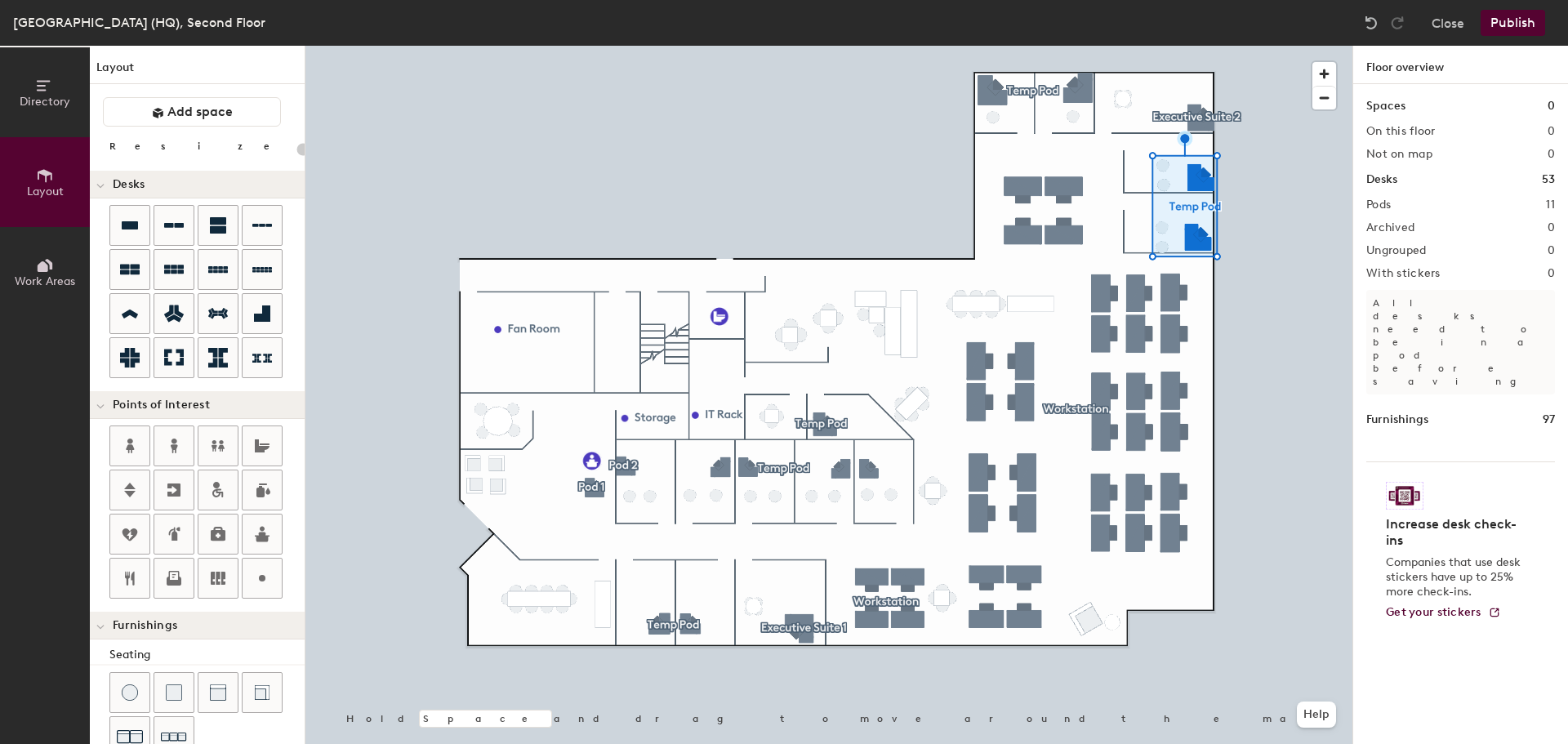
scroll to position [288, 0]
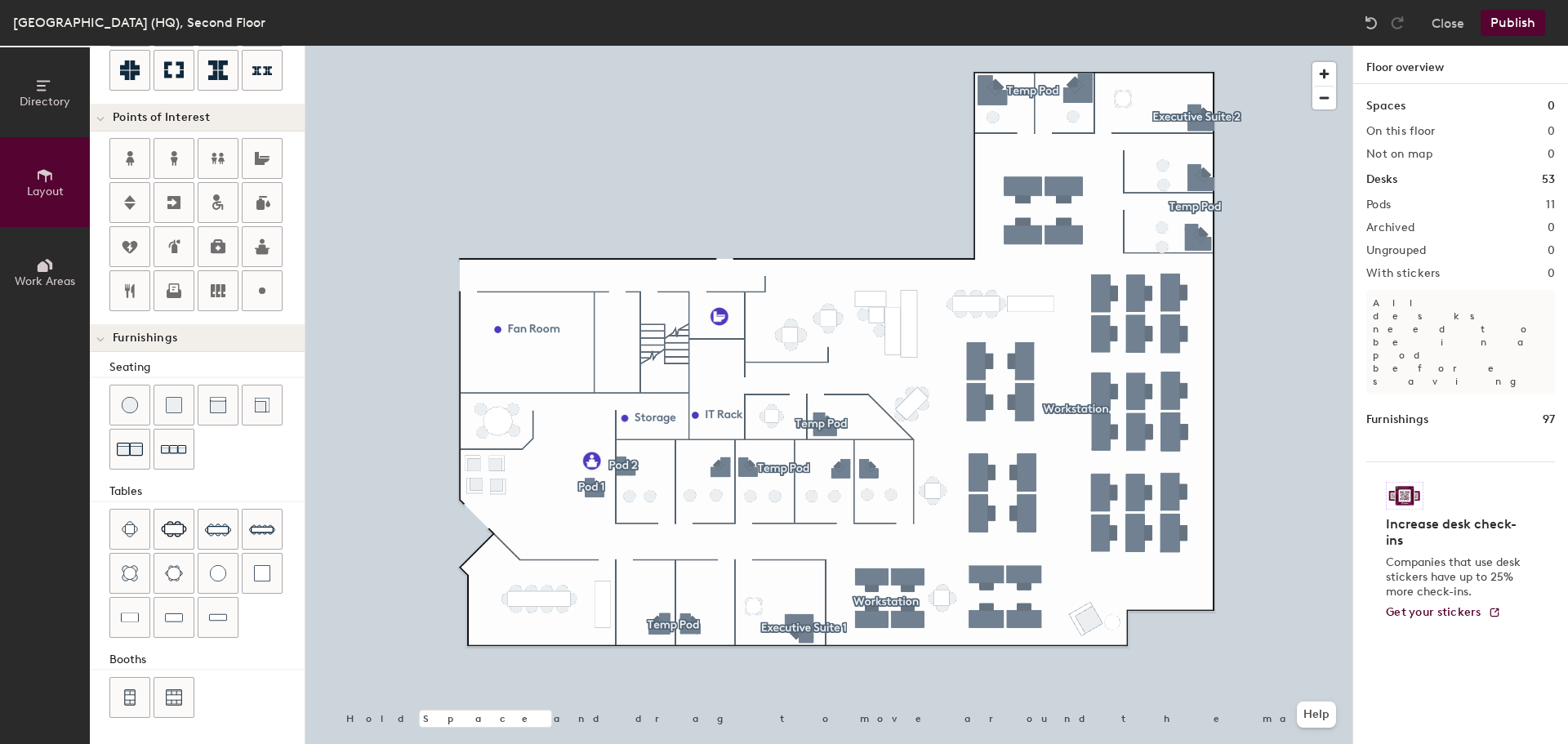
click at [1512, 20] on button "Publish" at bounding box center [1513, 22] width 64 height 26
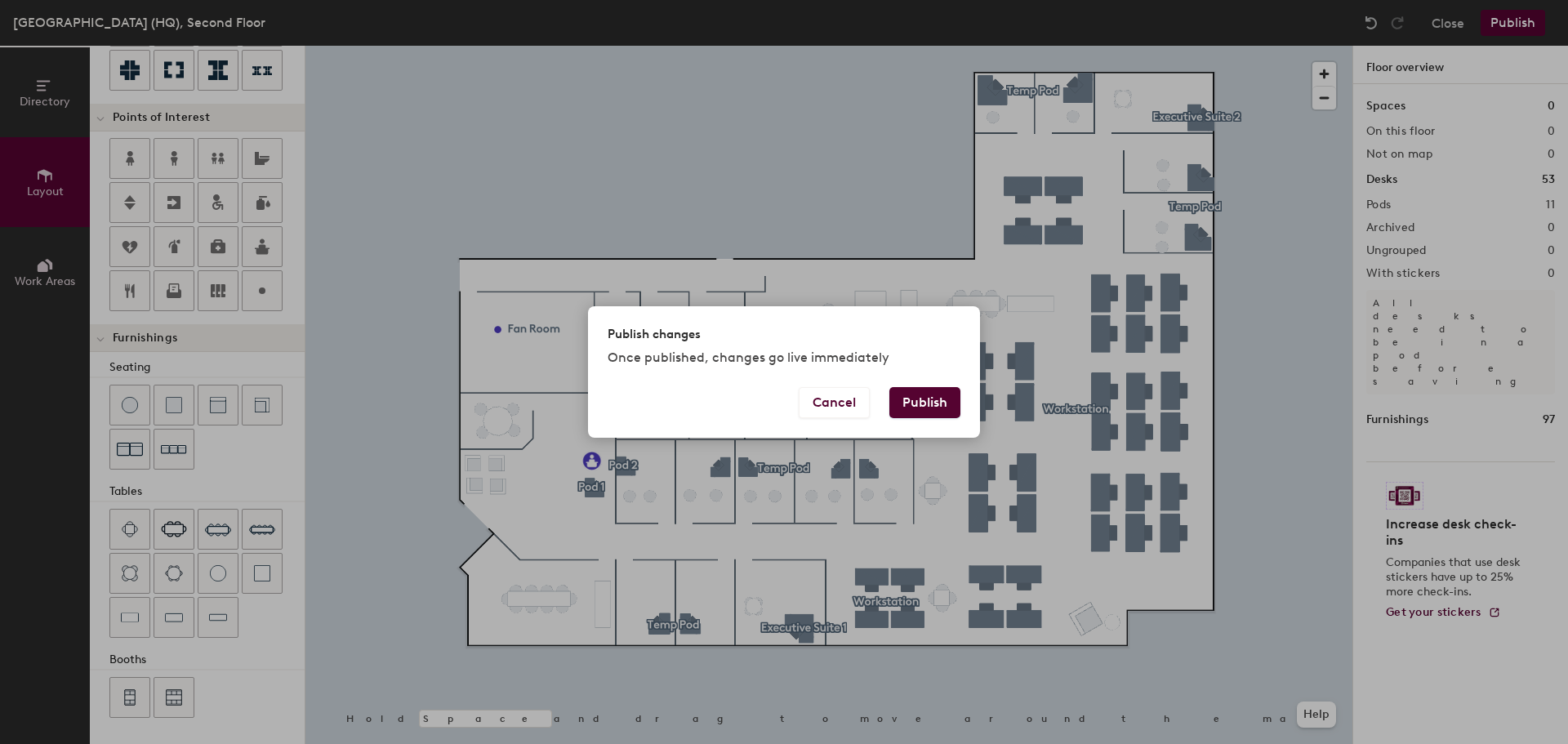
click at [928, 399] on button "Publish" at bounding box center [925, 403] width 71 height 31
type input "20"
